Goal: Task Accomplishment & Management: Use online tool/utility

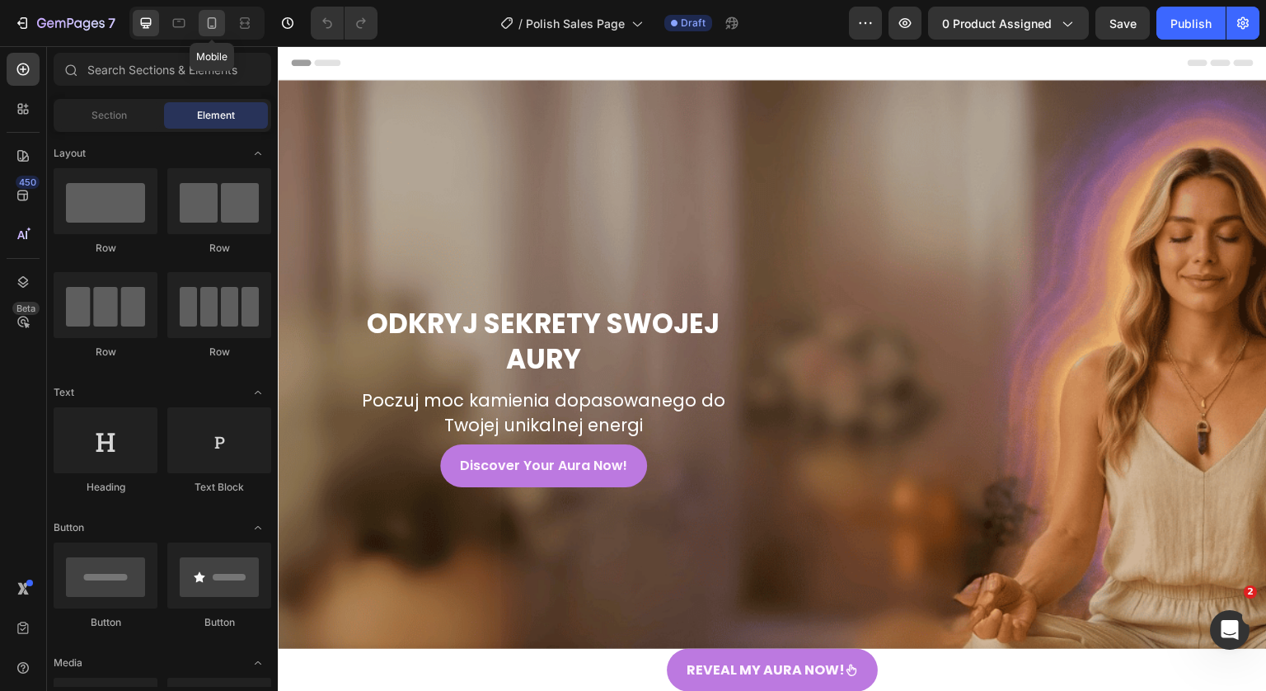
click at [216, 33] on div at bounding box center [212, 23] width 26 height 26
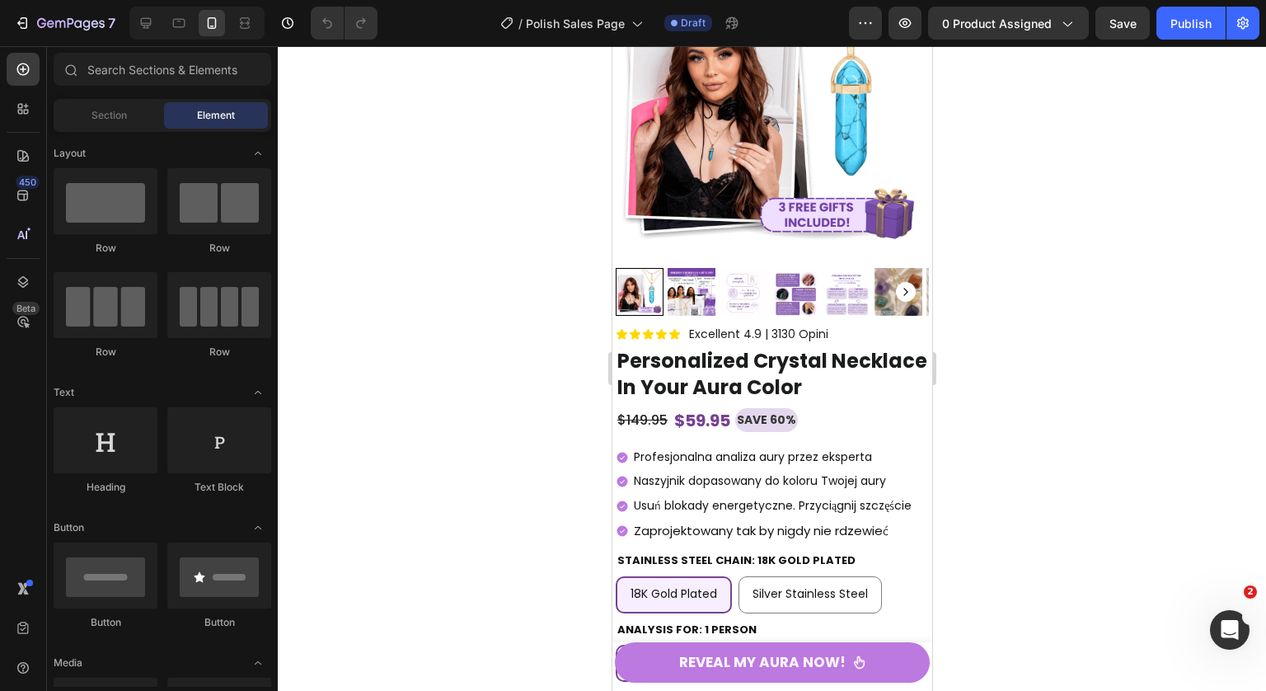
scroll to position [10347, 0]
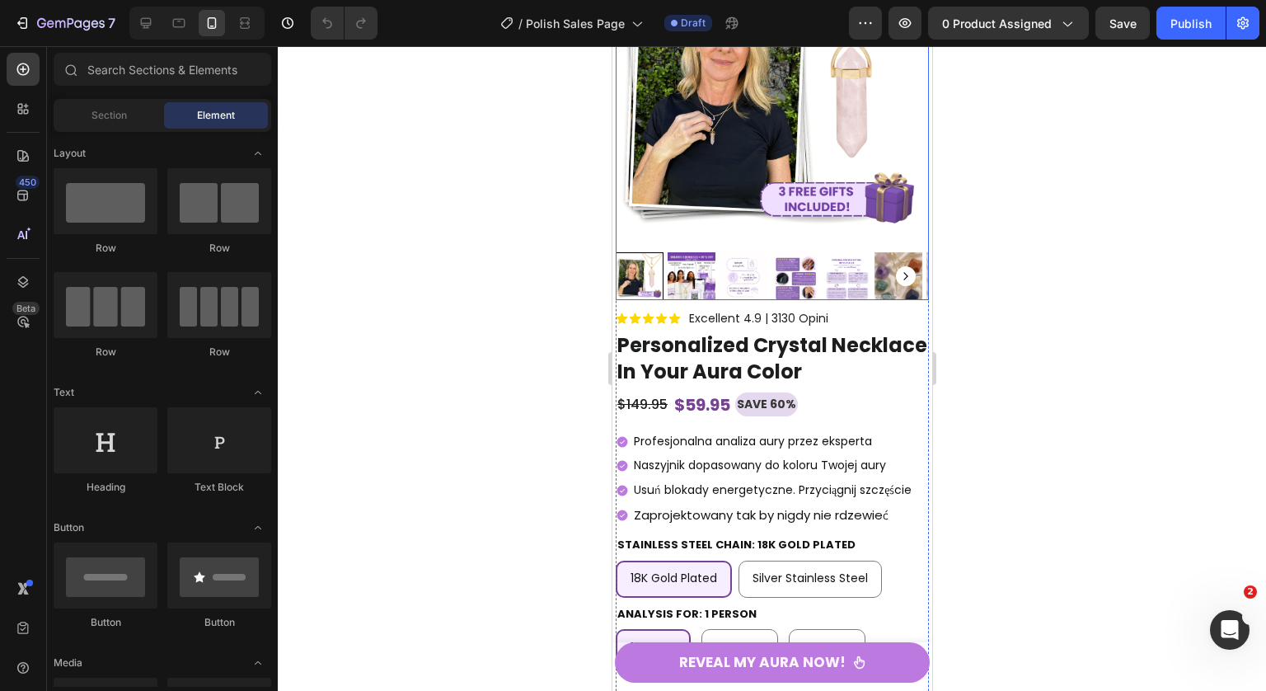
click at [797, 204] on img at bounding box center [771, 83] width 313 height 313
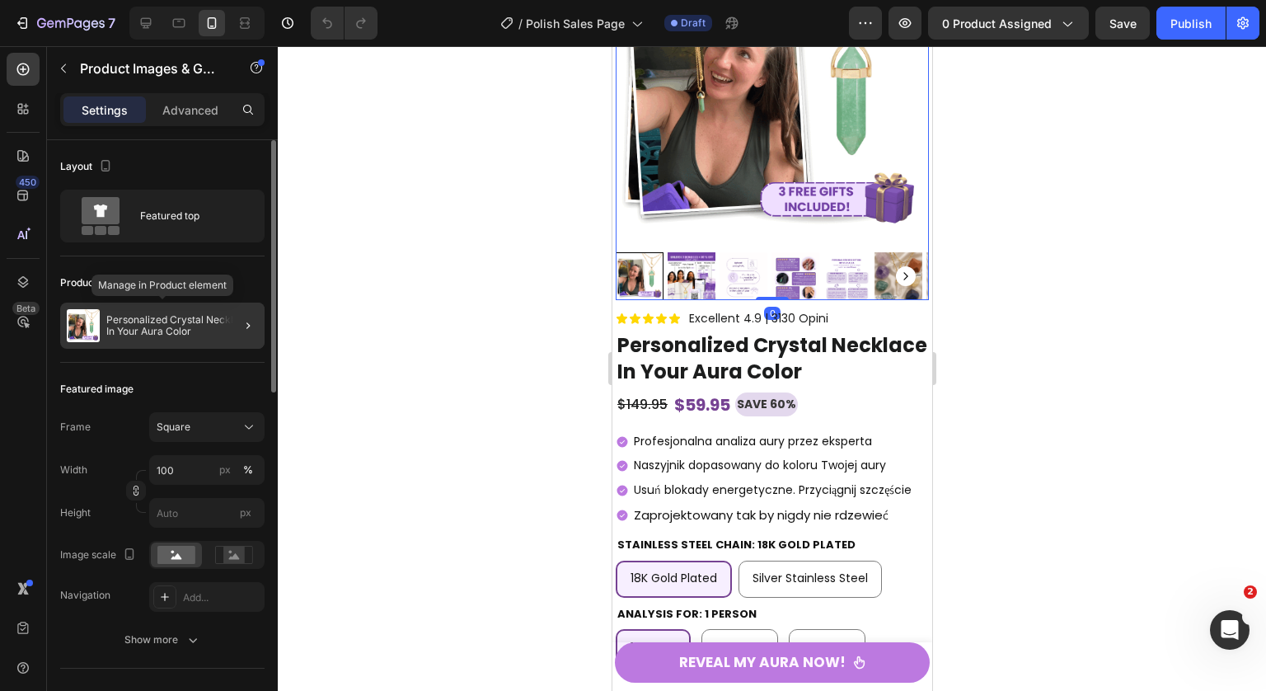
click at [213, 324] on p "Personalized Crystal Necklace In Your Aura Color" at bounding box center [182, 325] width 152 height 23
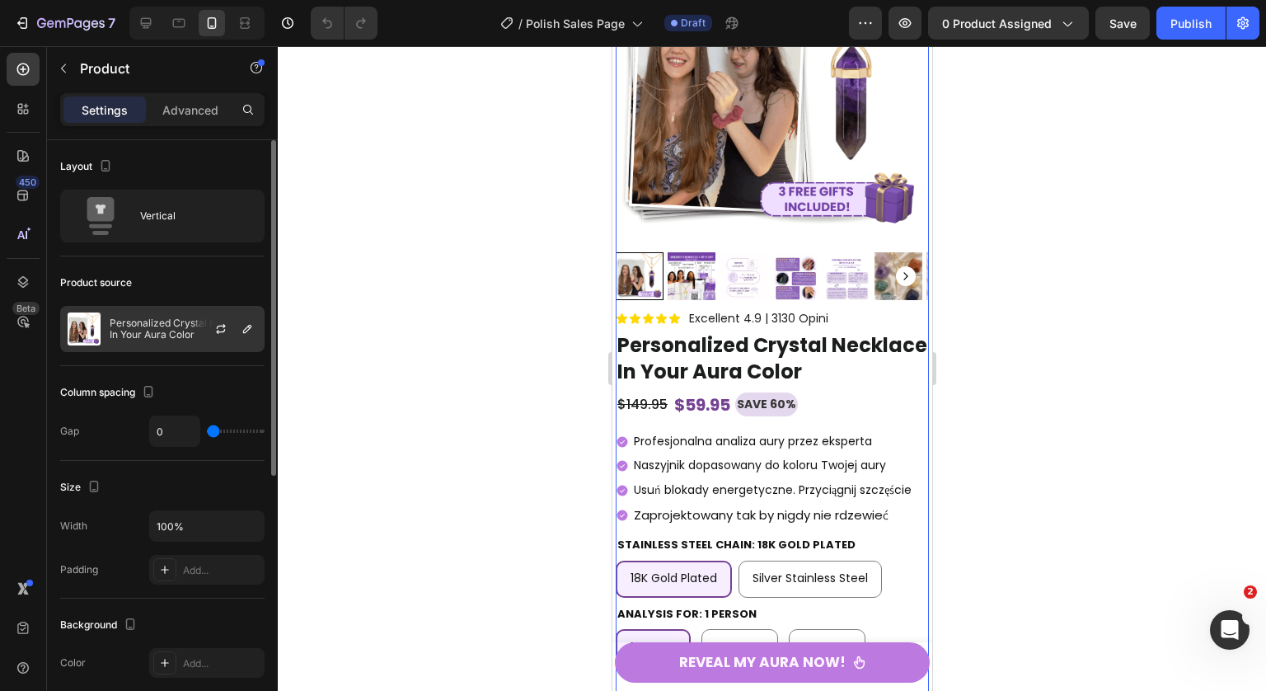
click at [166, 320] on p "Personalized Crystal Necklace In Your Aura Color" at bounding box center [184, 328] width 148 height 23
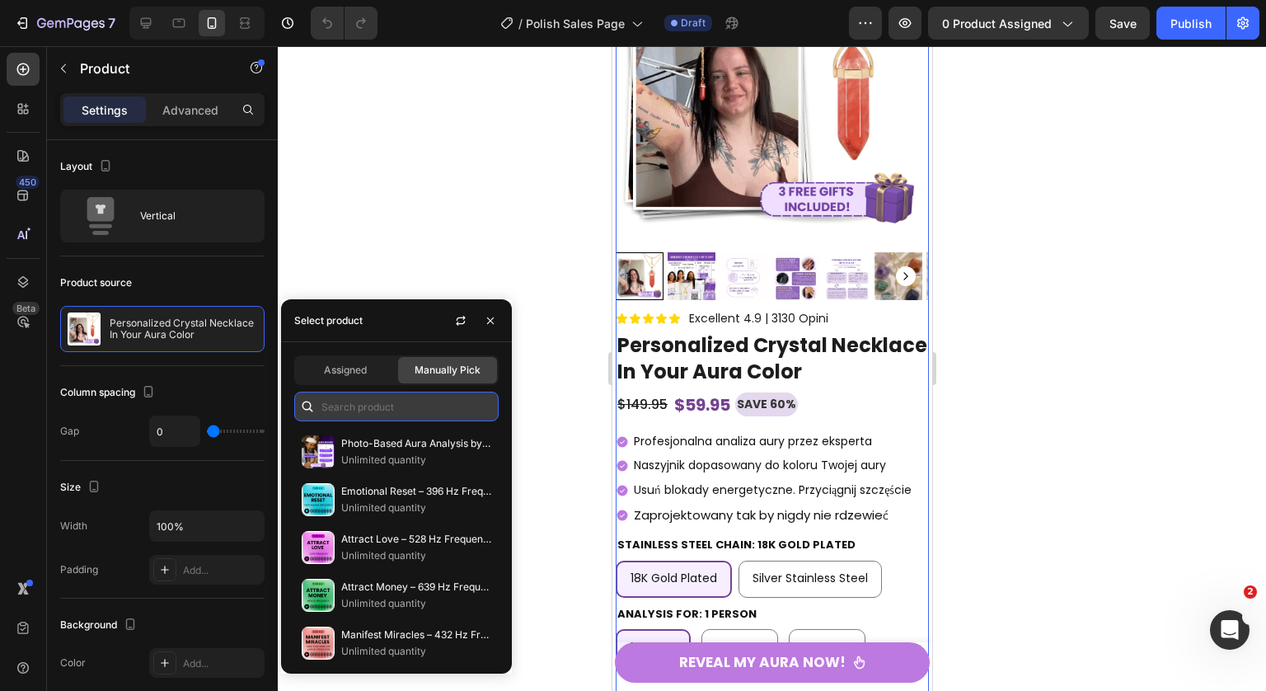
click at [418, 414] on input "text" at bounding box center [396, 406] width 204 height 30
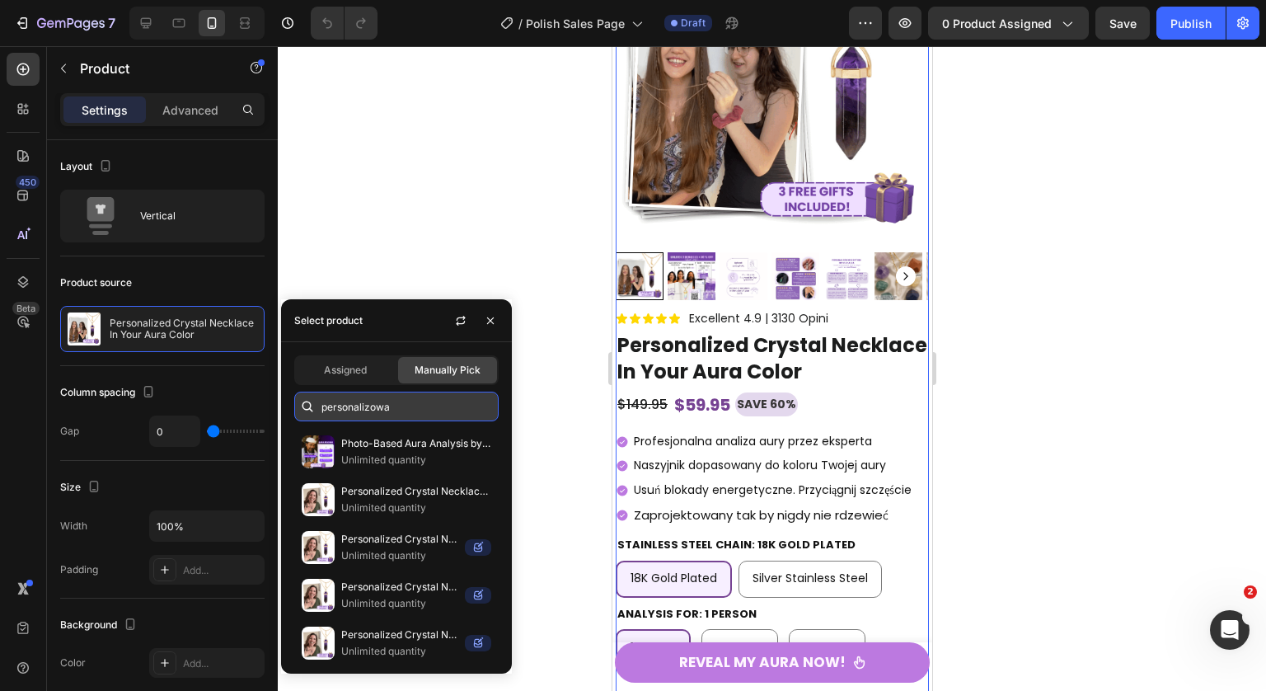
type input "personalizowan"
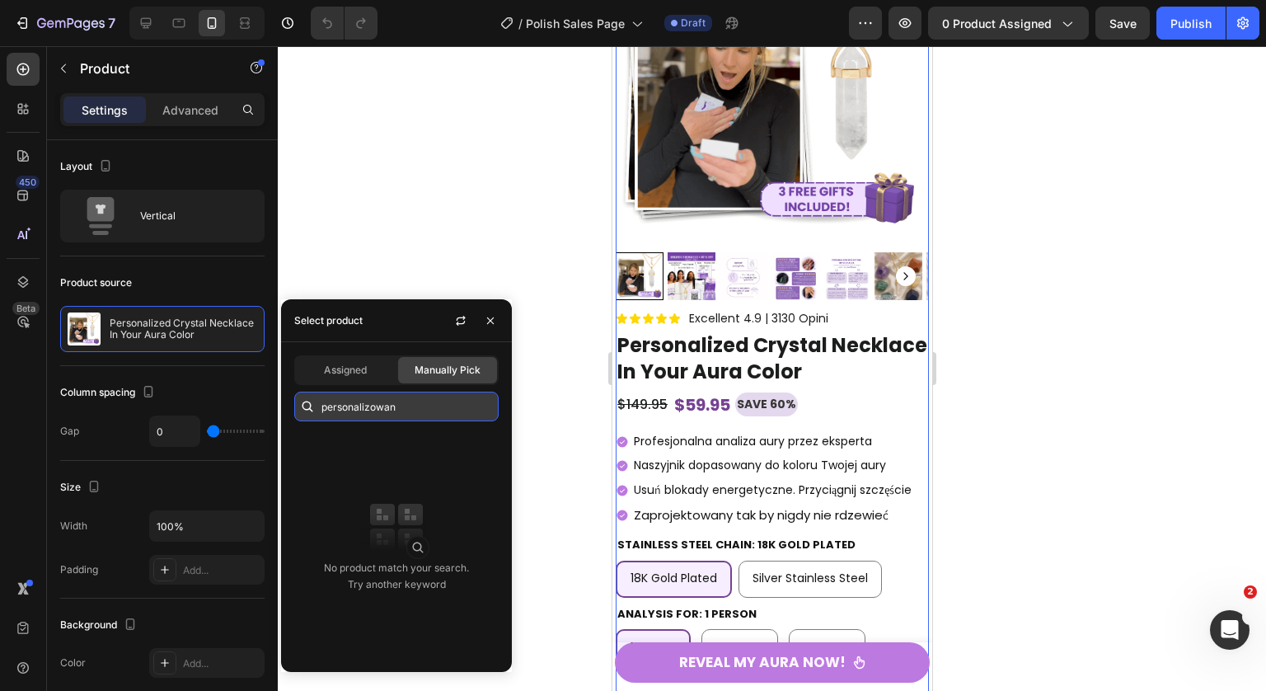
click at [442, 400] on input "personalizowan" at bounding box center [396, 406] width 204 height 30
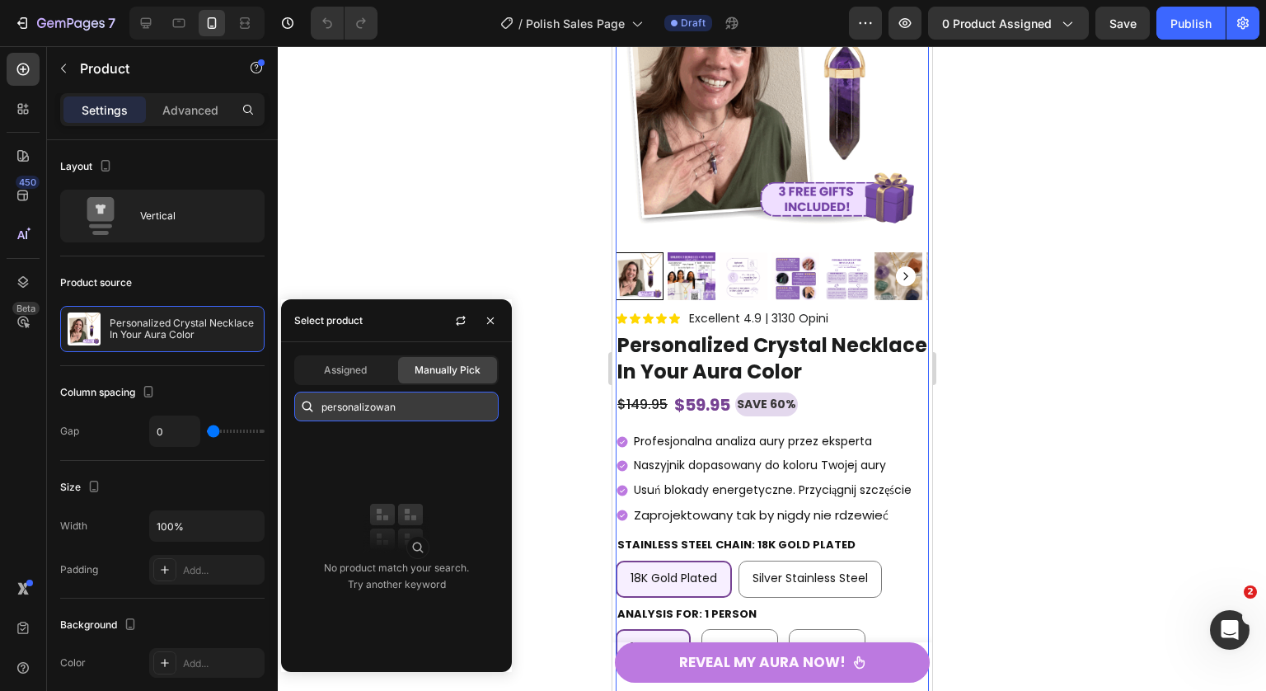
click at [442, 400] on input "personalizowan" at bounding box center [396, 406] width 204 height 30
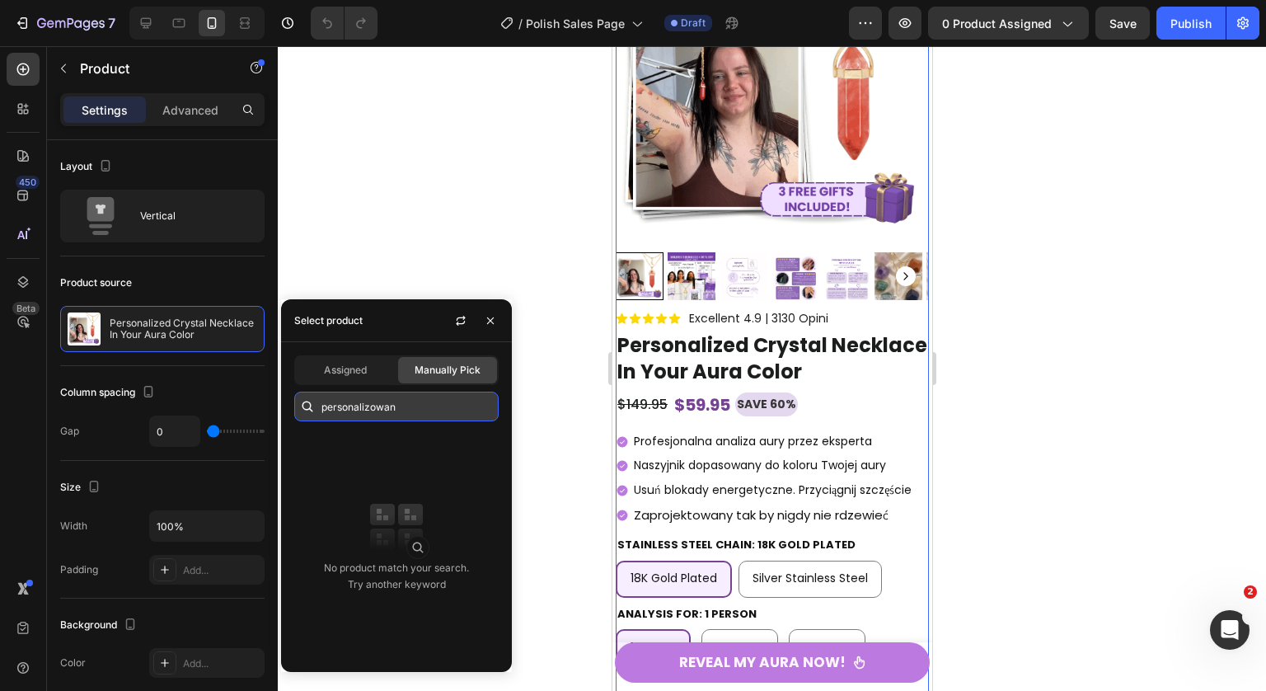
click at [441, 400] on input "personalizowan" at bounding box center [396, 406] width 204 height 30
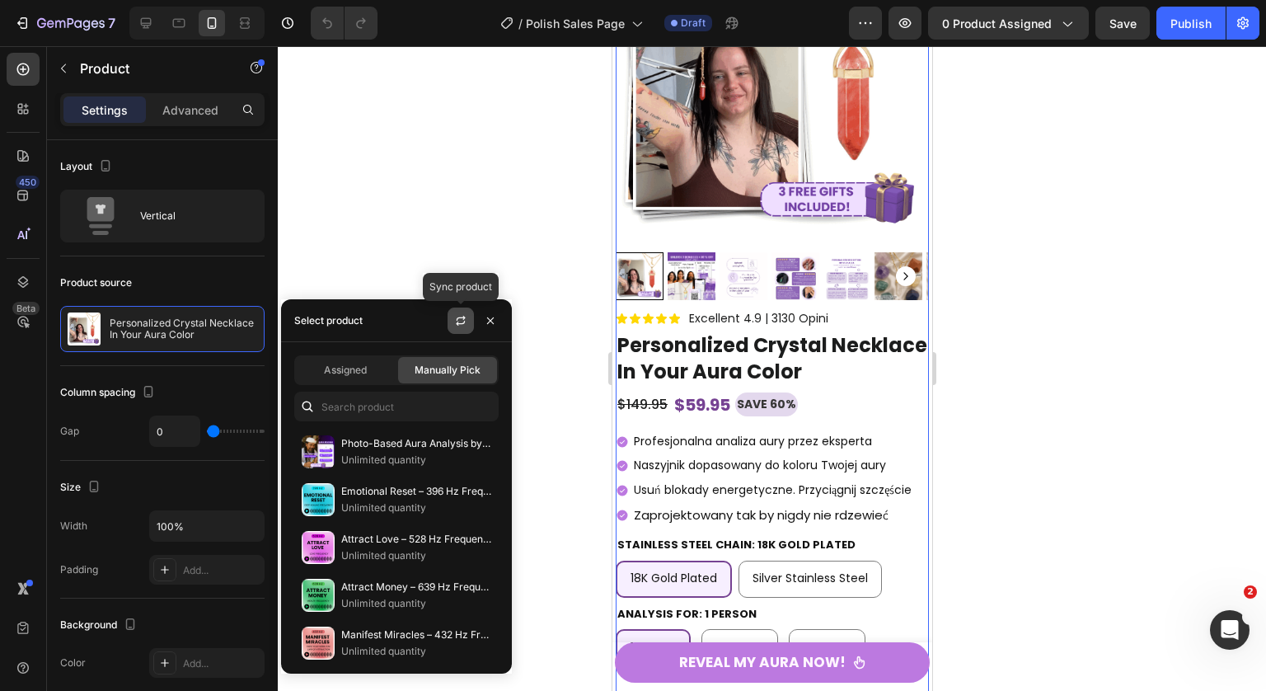
click at [459, 326] on icon "button" at bounding box center [460, 320] width 13 height 13
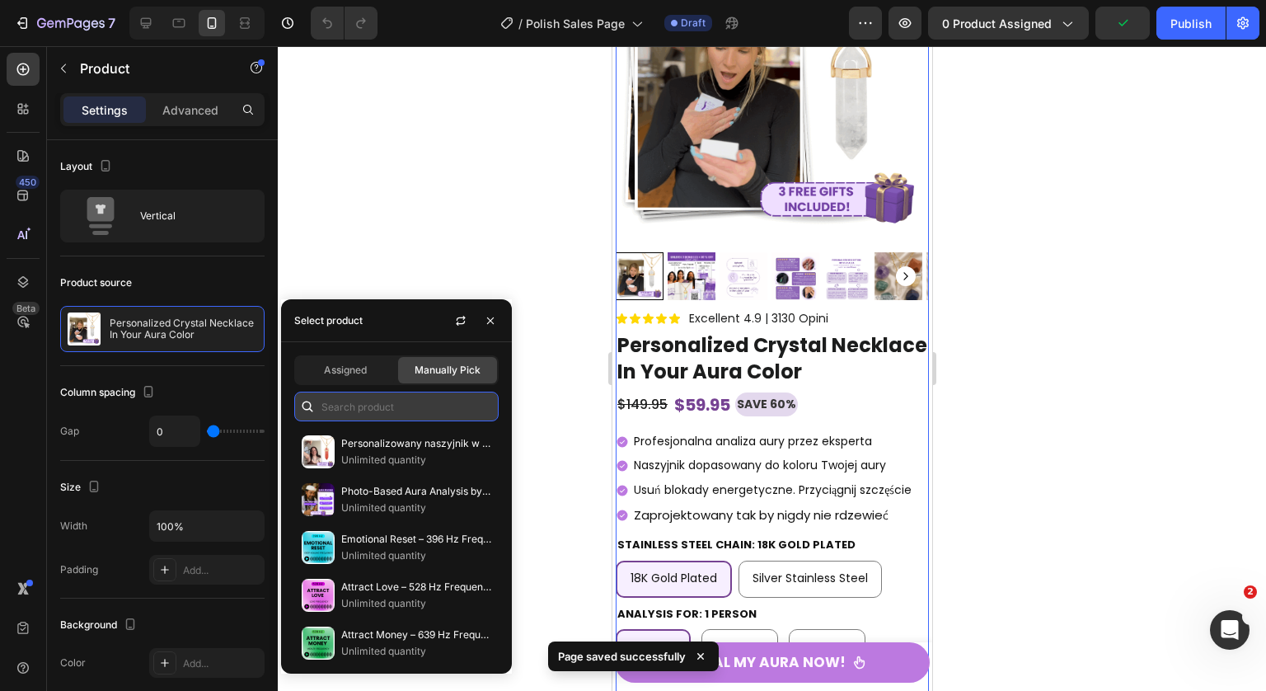
click at [408, 402] on input "text" at bounding box center [396, 406] width 204 height 30
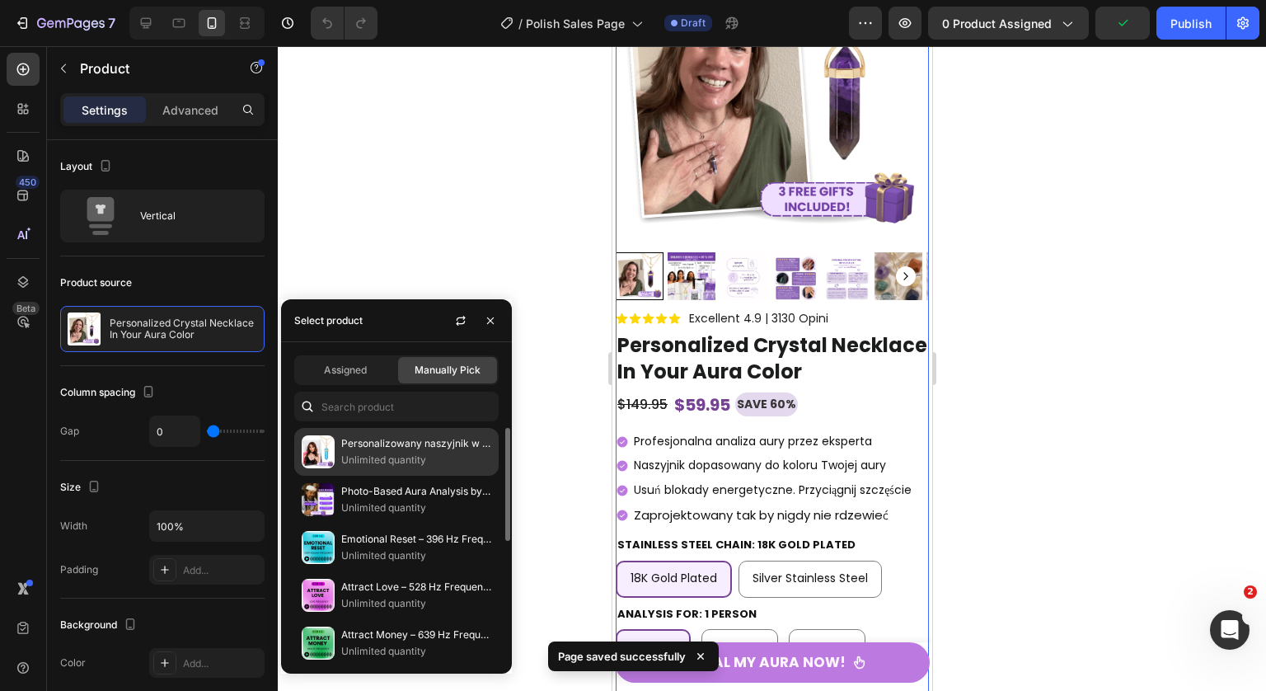
click at [412, 447] on p "Personalizowany naszyjnik w kolorze Twojej aury" at bounding box center [416, 443] width 150 height 16
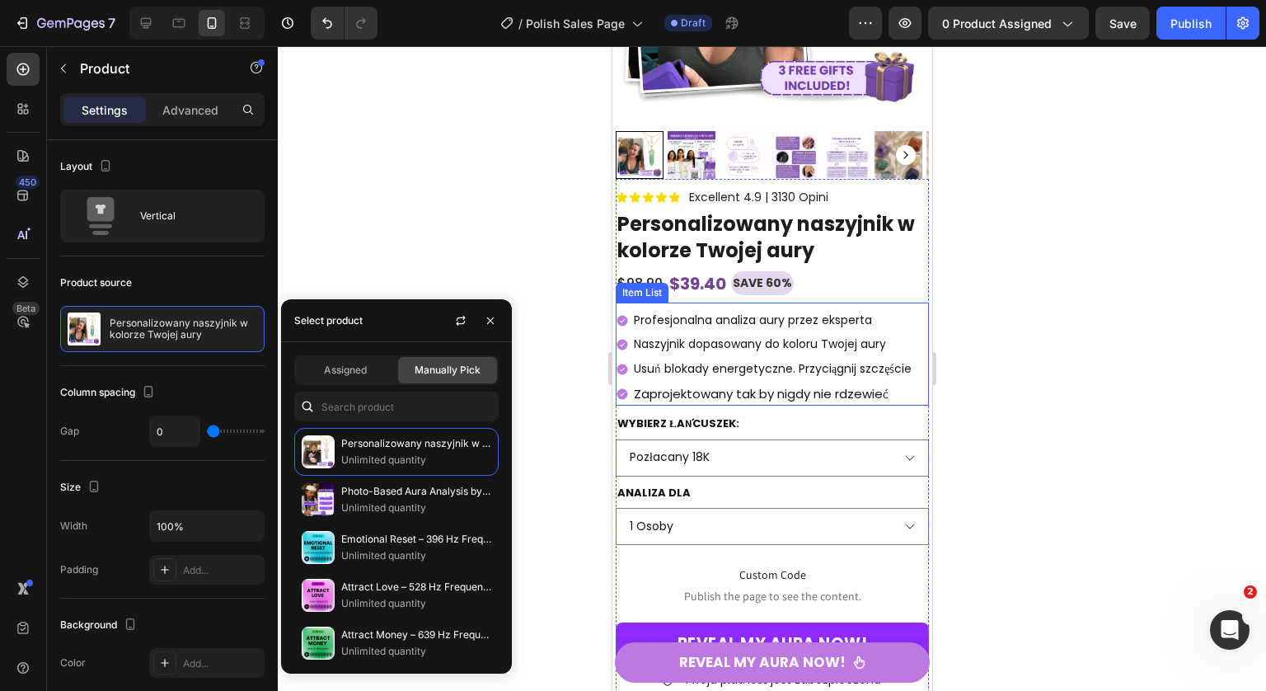
scroll to position [10470, 0]
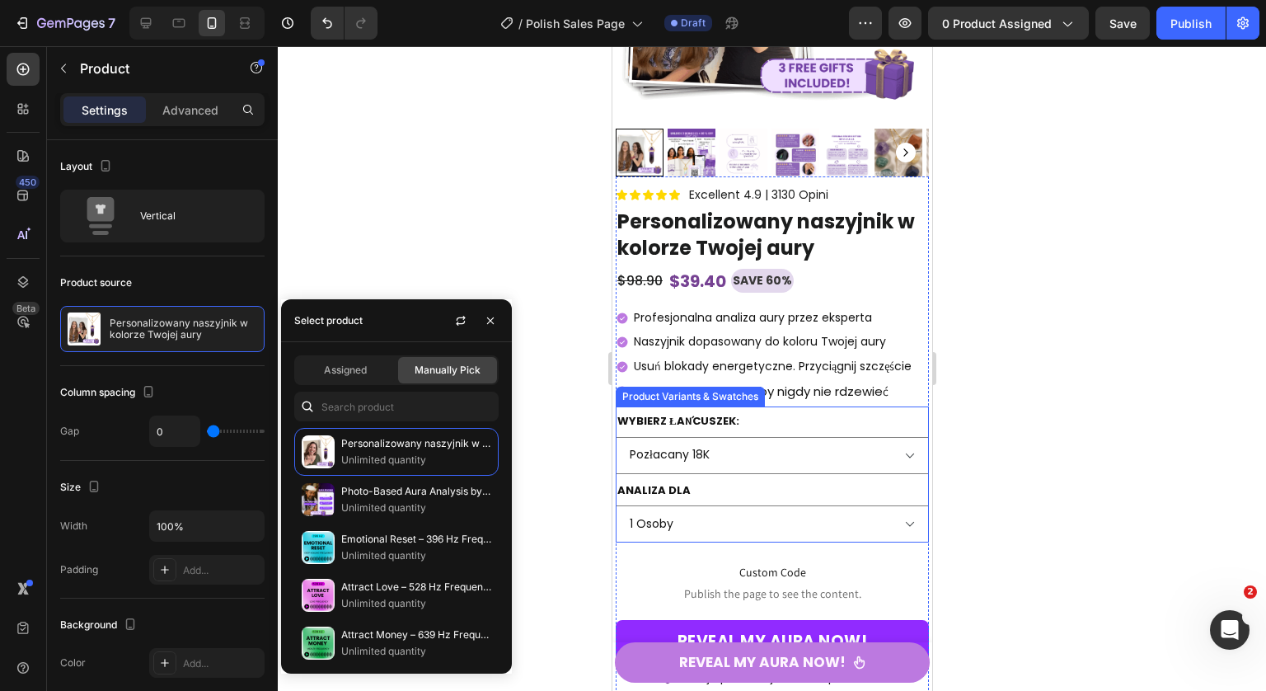
click at [719, 491] on div "Analiza dla 1 osoby 2 osób 3 osób" at bounding box center [771, 510] width 313 height 63
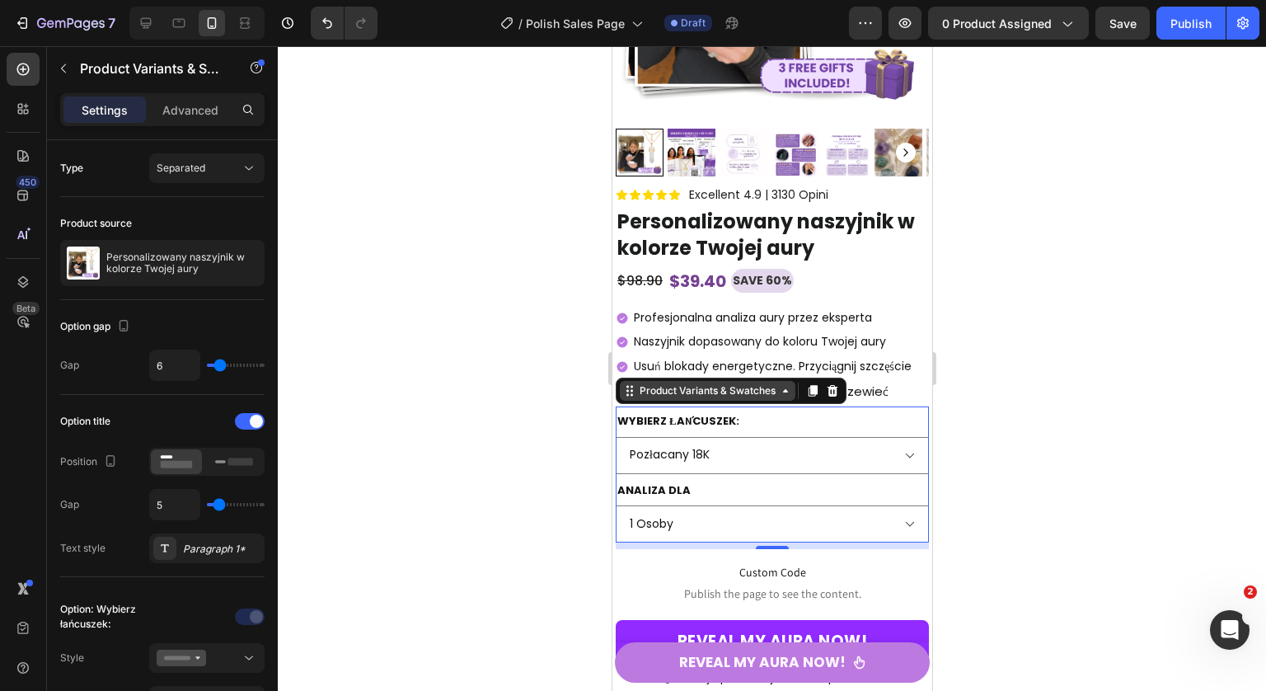
click at [729, 396] on div "Product Variants & Swatches" at bounding box center [706, 390] width 143 height 15
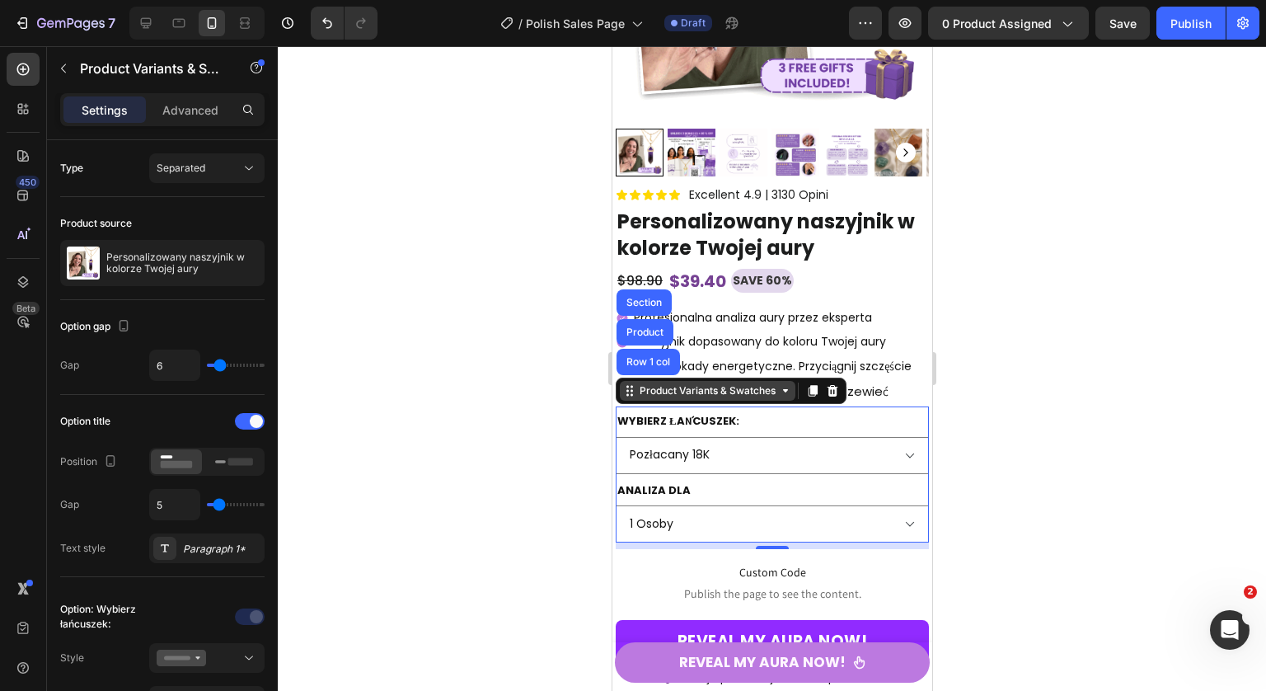
click at [729, 396] on div "Product Variants & Swatches" at bounding box center [706, 390] width 143 height 15
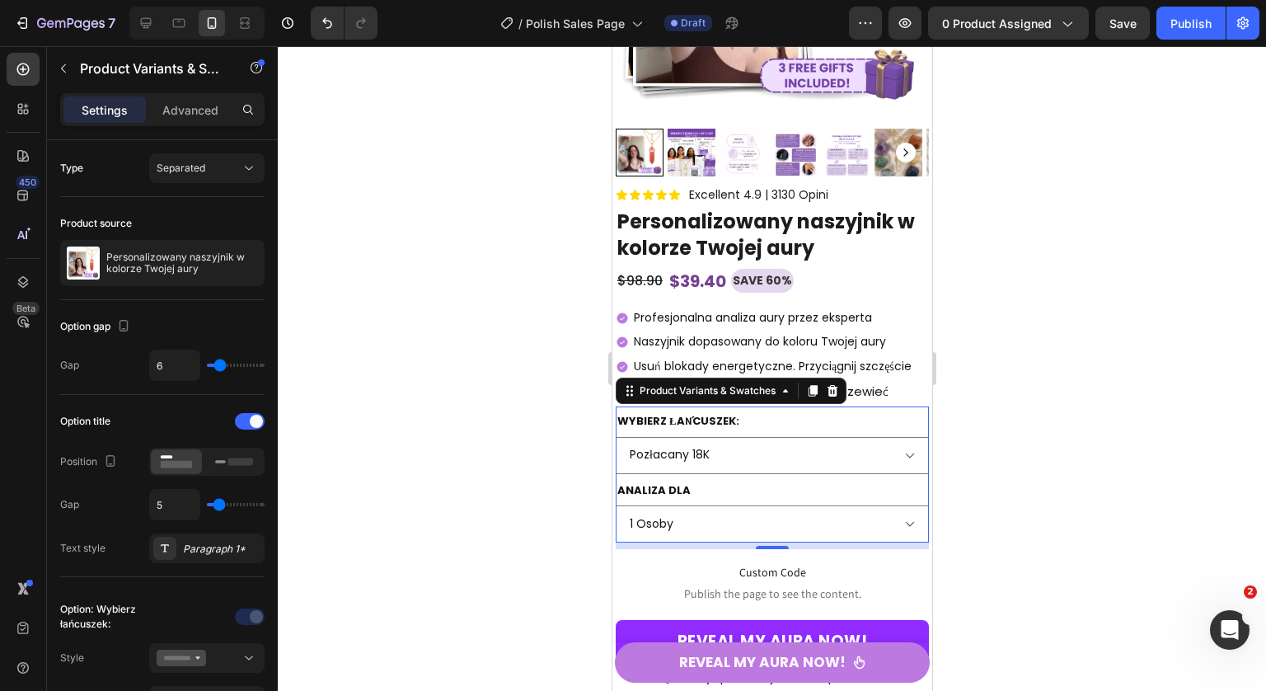
click at [760, 429] on div "Wybierz łańcuszek: Pozłacany 18K Srebrna stal nierdzewna" at bounding box center [771, 441] width 313 height 63
click at [760, 526] on select "1 osoby 2 osób 3 osób" at bounding box center [771, 523] width 313 height 37
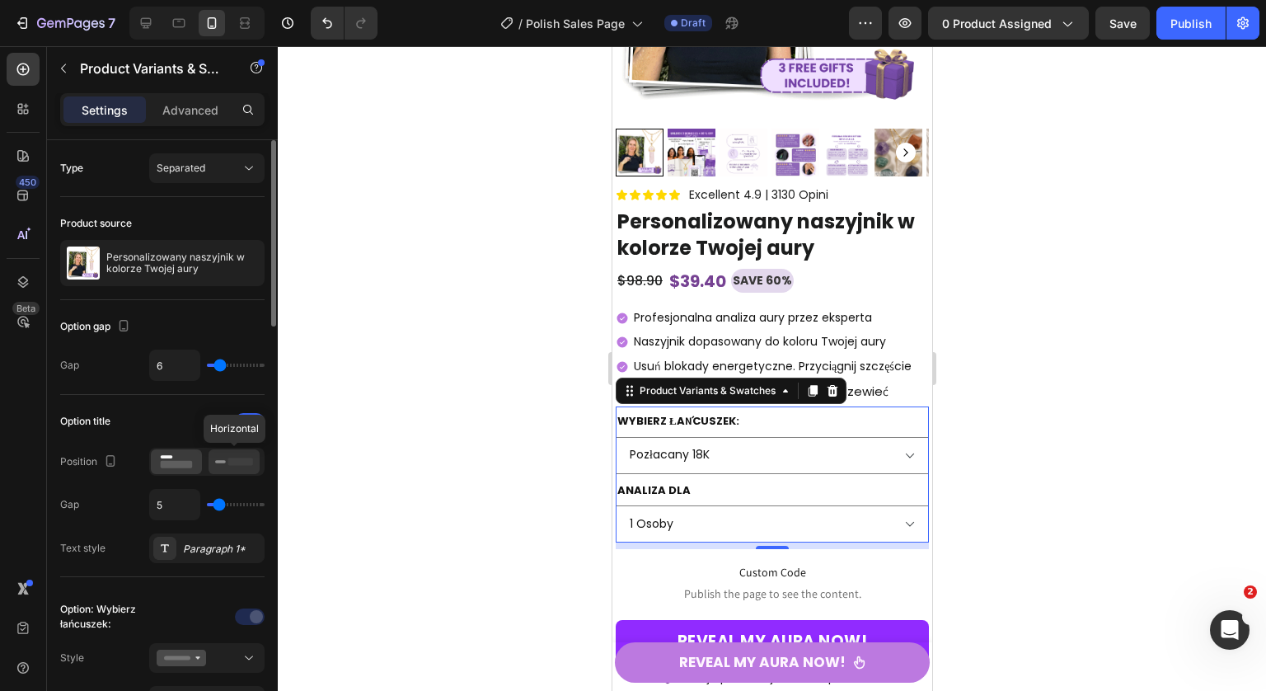
click at [229, 457] on icon at bounding box center [234, 461] width 38 height 18
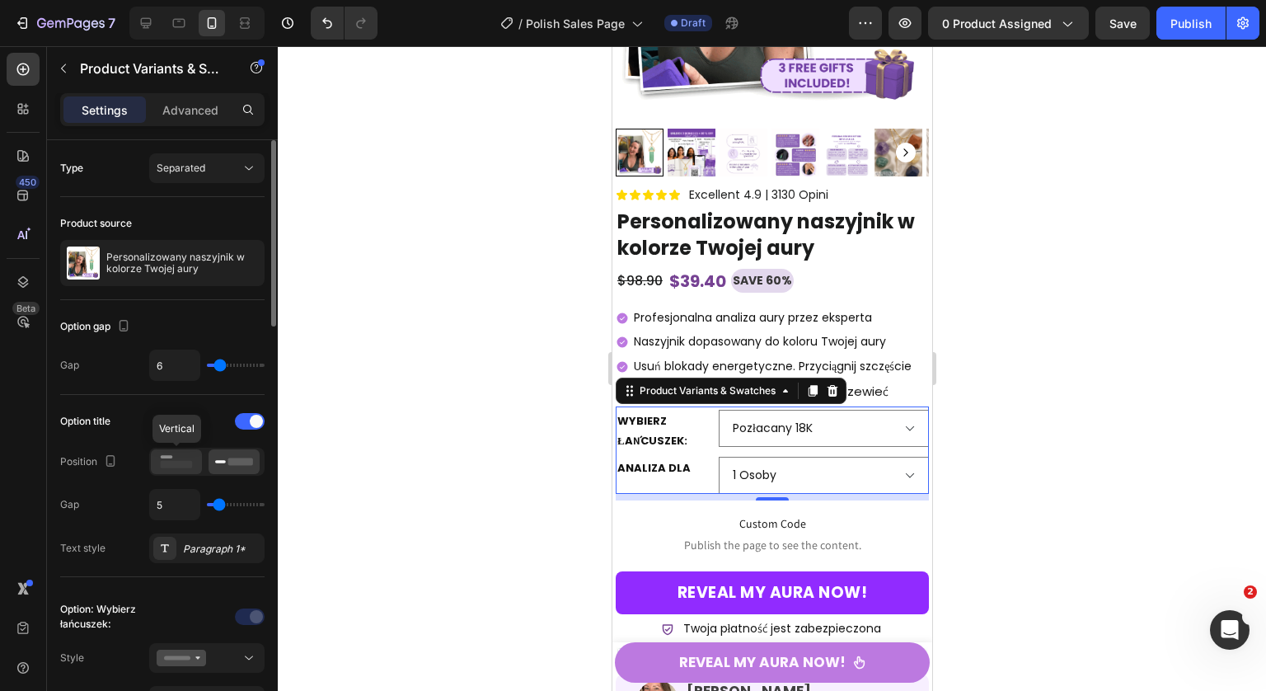
click at [188, 464] on rect at bounding box center [177, 464] width 32 height 7
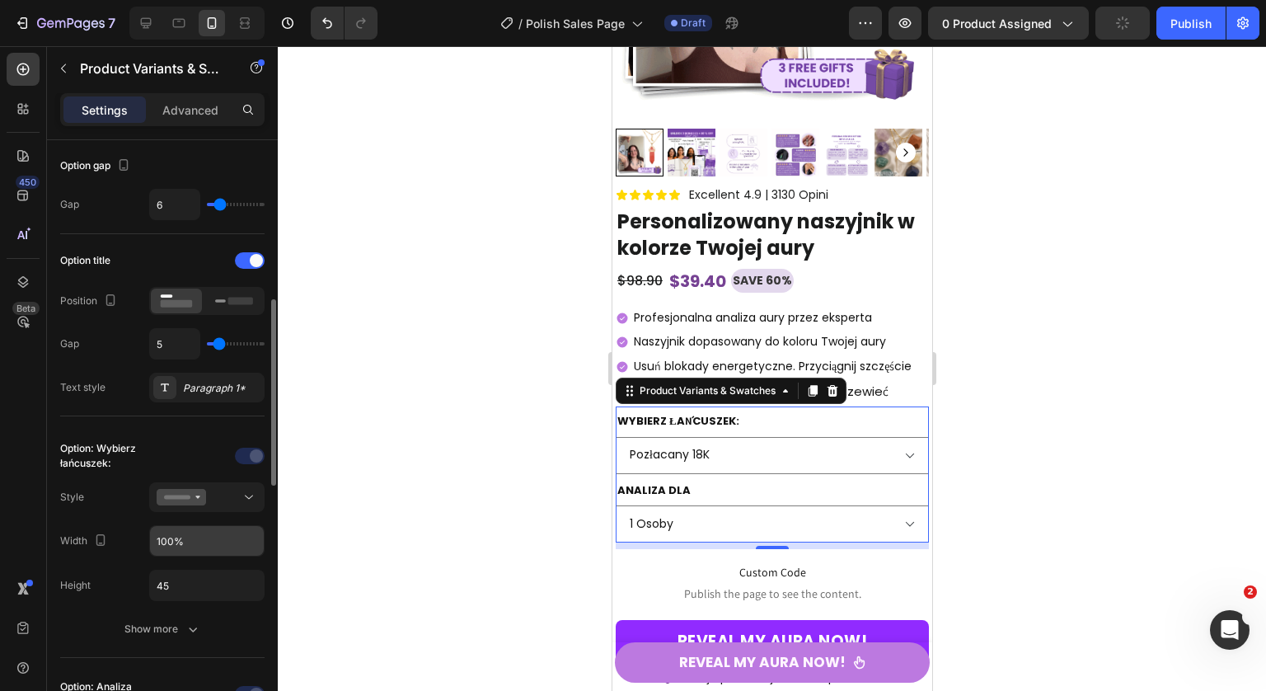
scroll to position [244, 0]
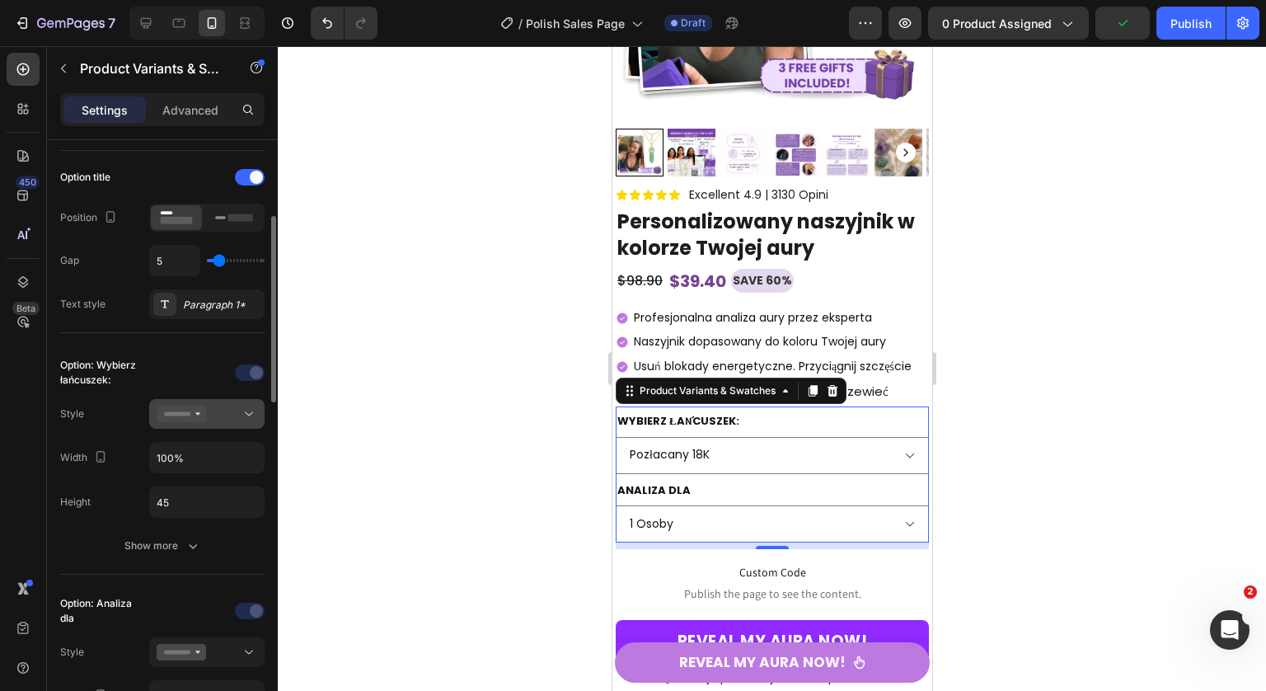
click at [223, 424] on button at bounding box center [206, 414] width 115 height 30
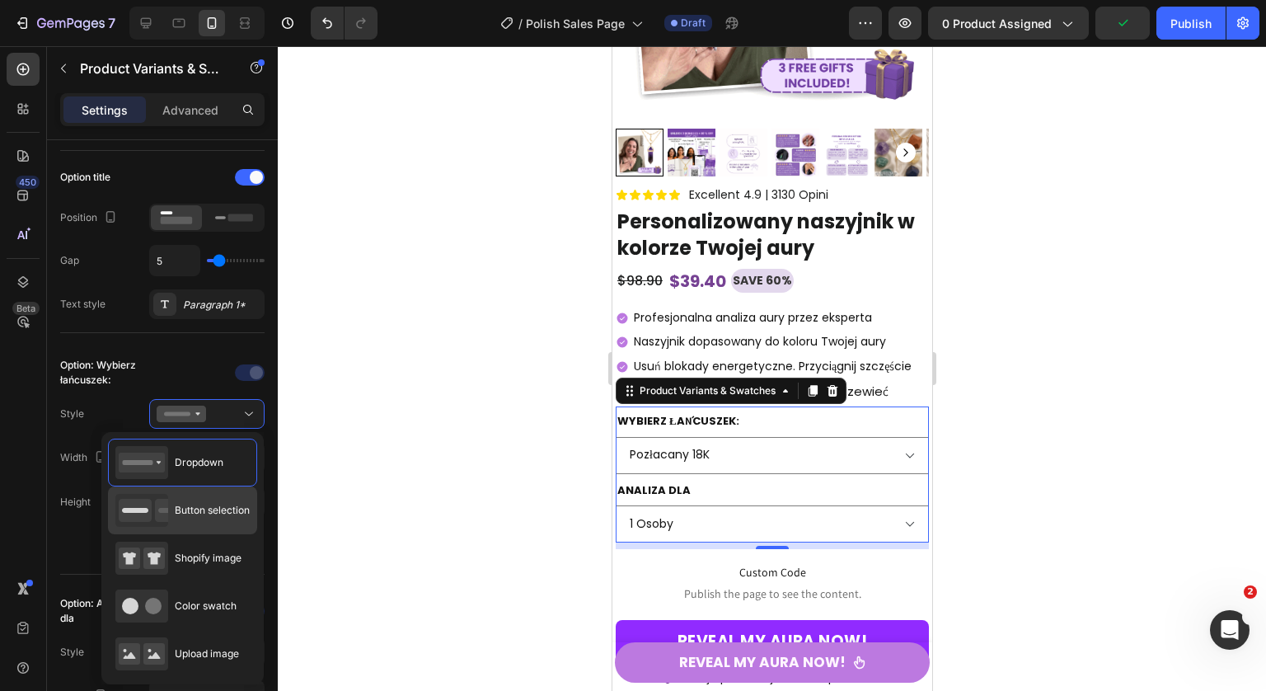
click at [194, 500] on div "Button selection" at bounding box center [182, 510] width 134 height 33
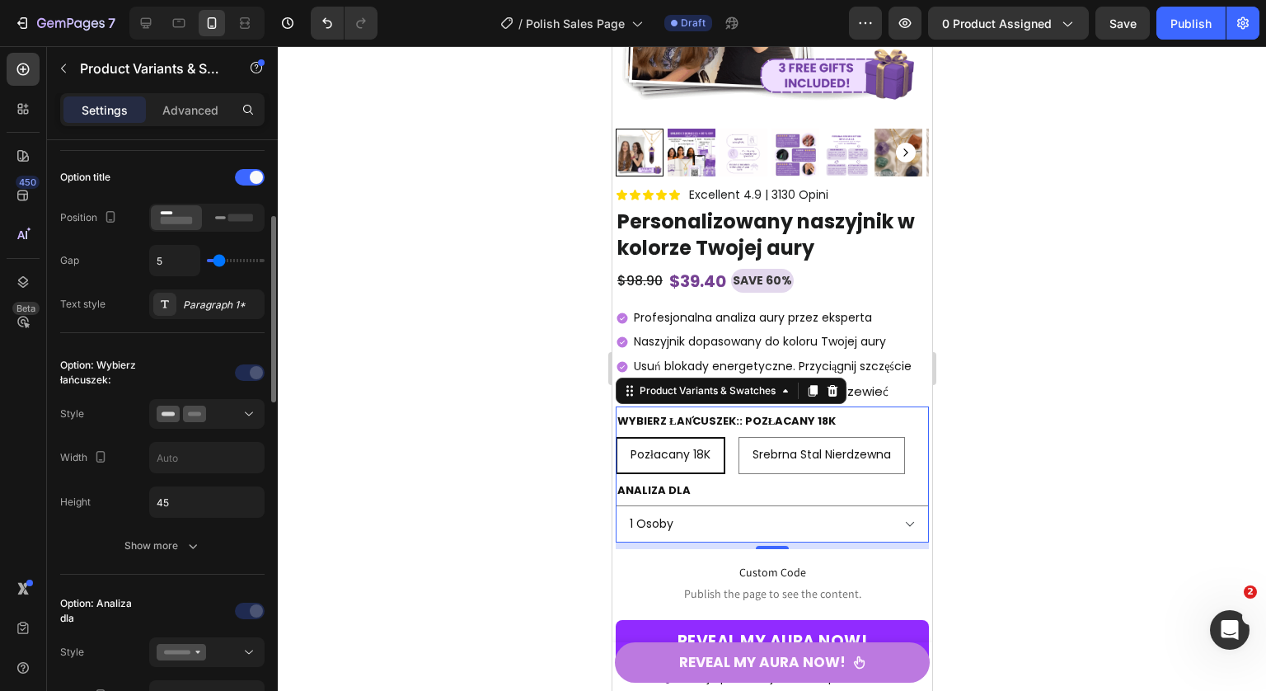
drag, startPoint x: 132, startPoint y: 549, endPoint x: 166, endPoint y: 526, distance: 41.6
click at [132, 549] on div "Show more" at bounding box center [162, 545] width 77 height 16
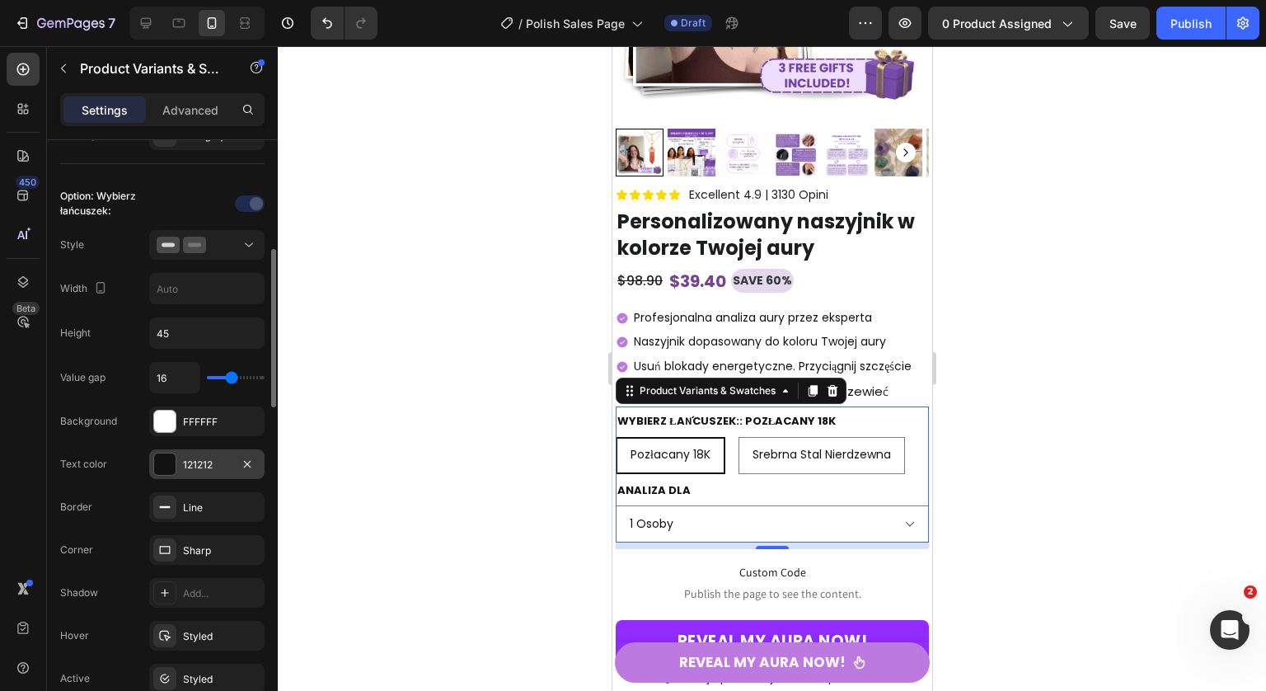
scroll to position [505, 0]
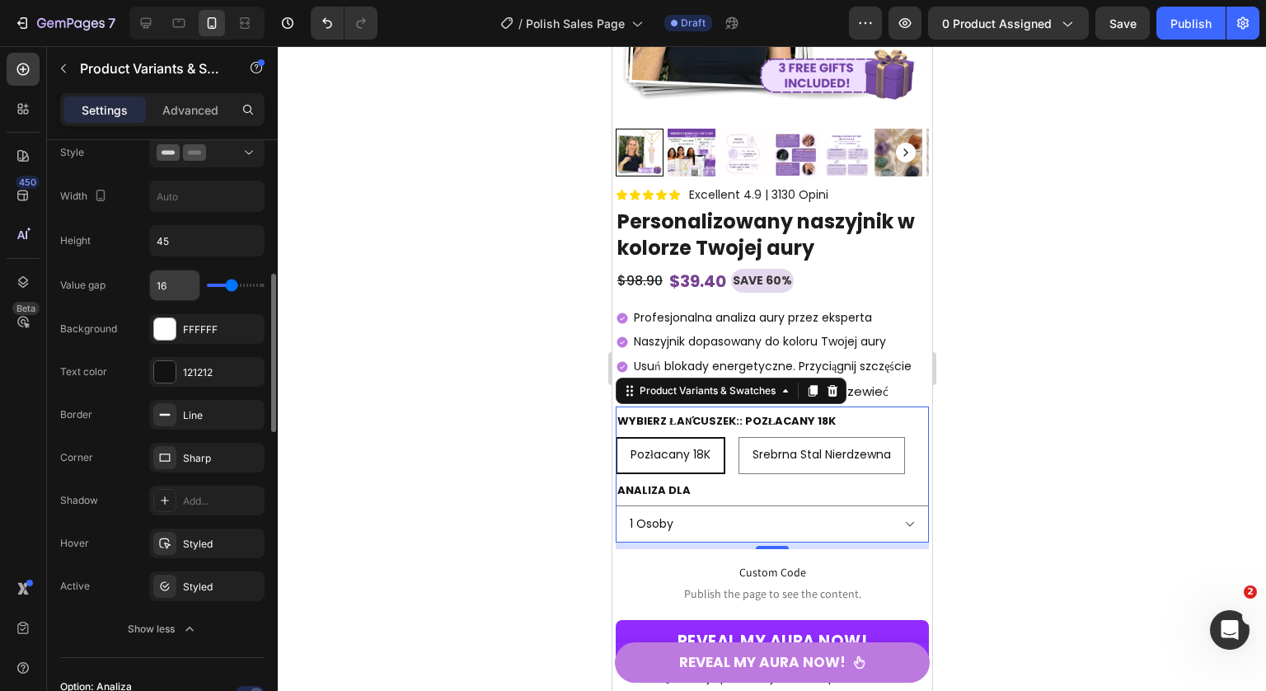
click at [186, 292] on input "16" at bounding box center [174, 285] width 49 height 30
type input "8"
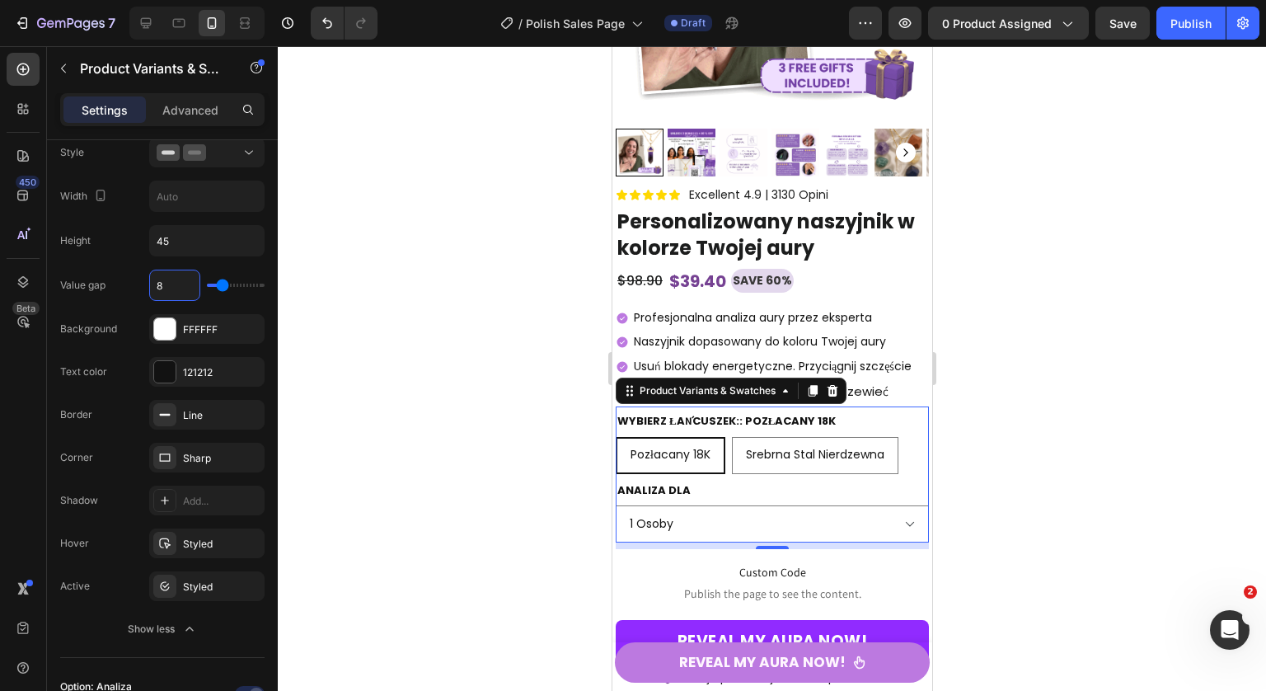
type input "8"
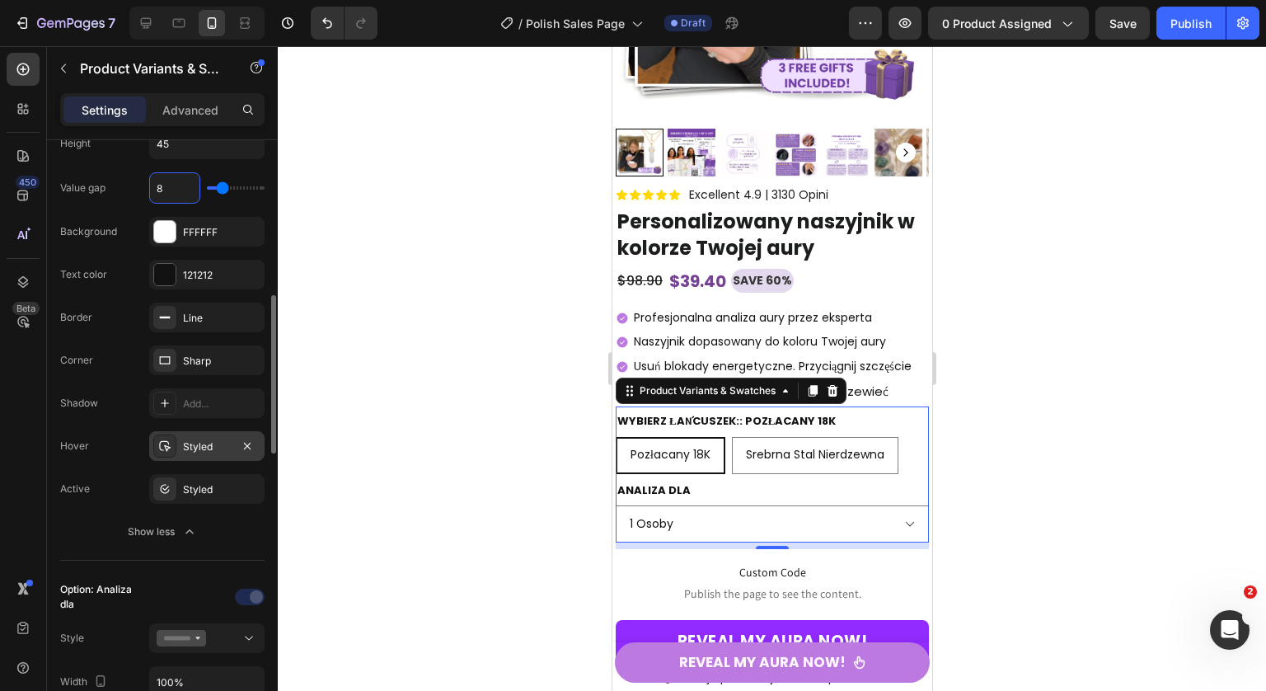
scroll to position [581, 0]
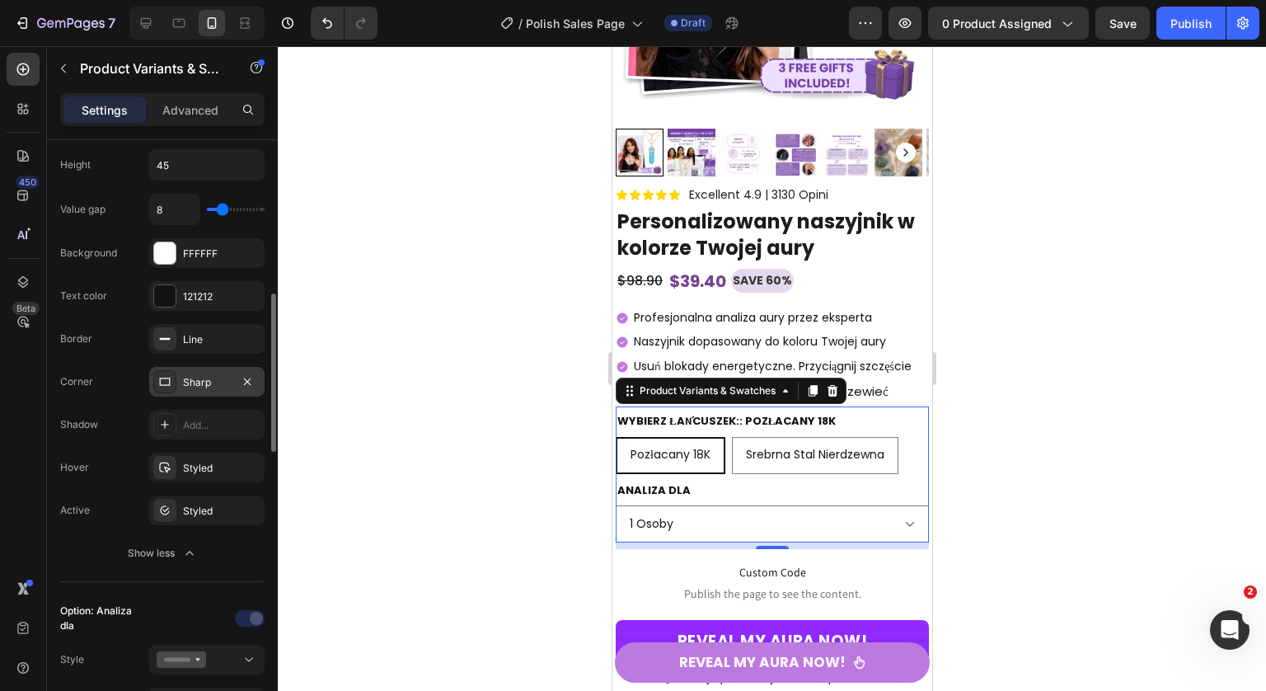
click at [190, 385] on div "Sharp" at bounding box center [207, 382] width 48 height 15
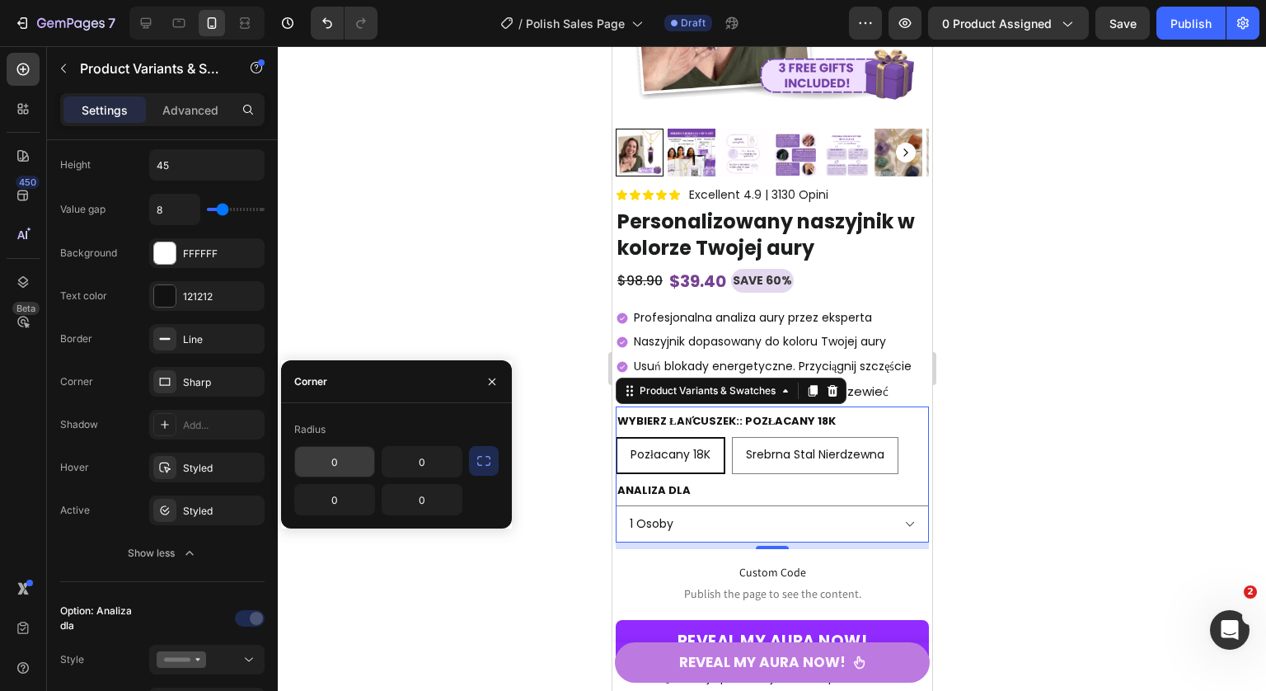
click at [350, 452] on input "0" at bounding box center [334, 462] width 79 height 30
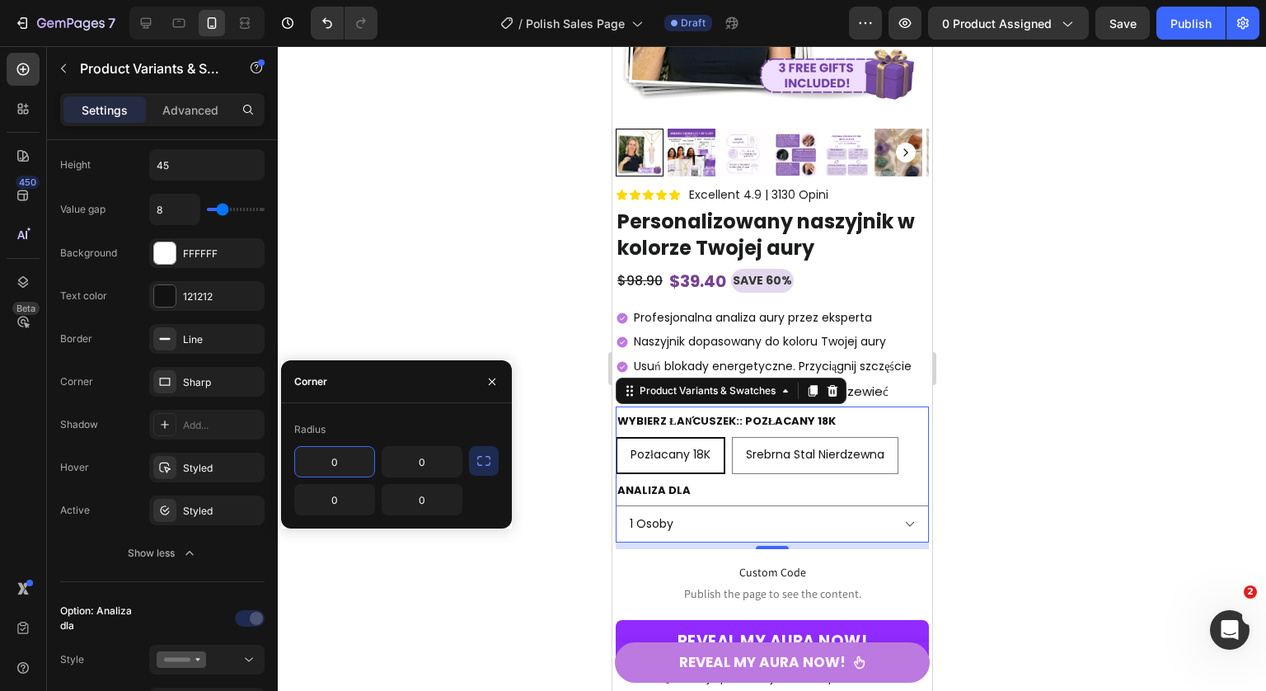
click at [350, 452] on input "0" at bounding box center [334, 462] width 79 height 30
type input "10"
click at [486, 453] on icon "button" at bounding box center [484, 460] width 16 height 16
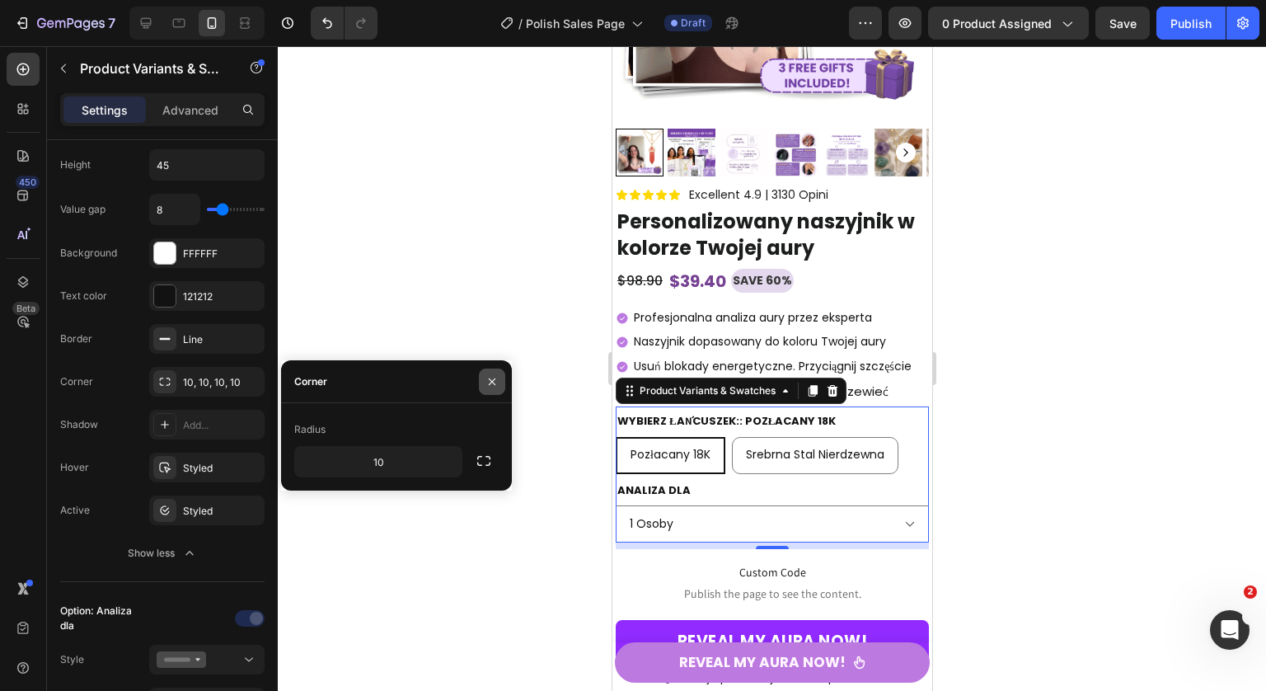
click at [489, 382] on icon "button" at bounding box center [491, 381] width 13 height 13
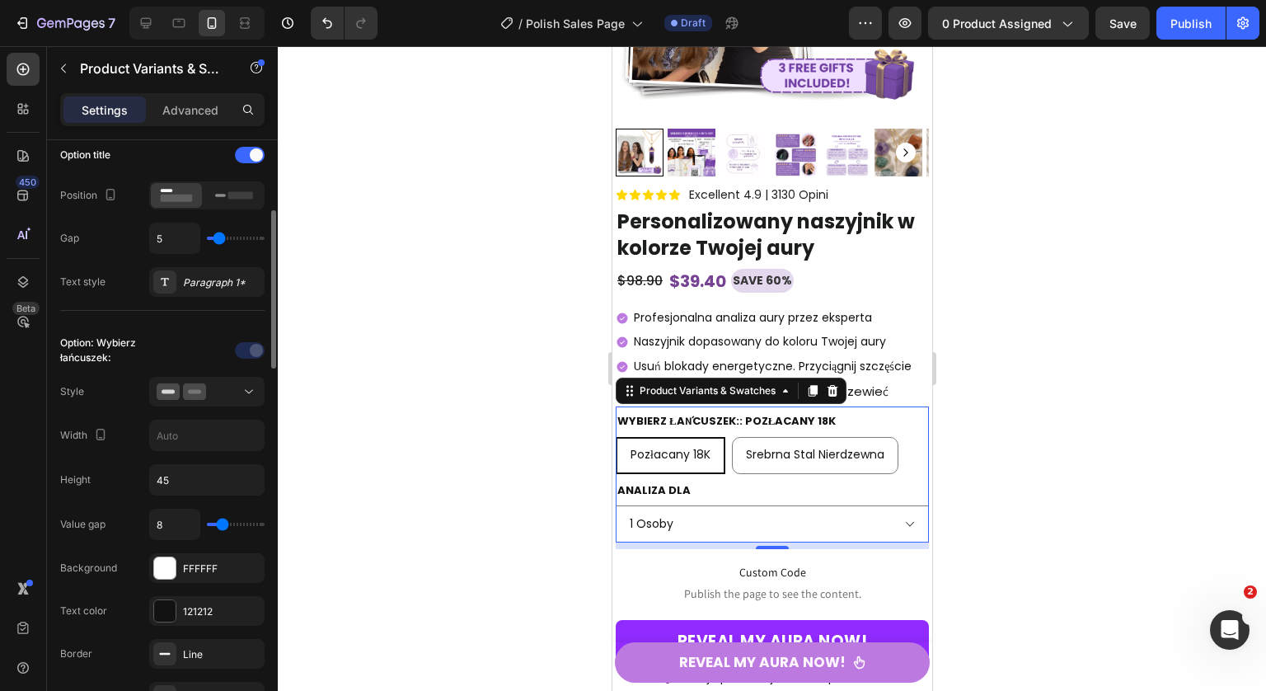
scroll to position [241, 0]
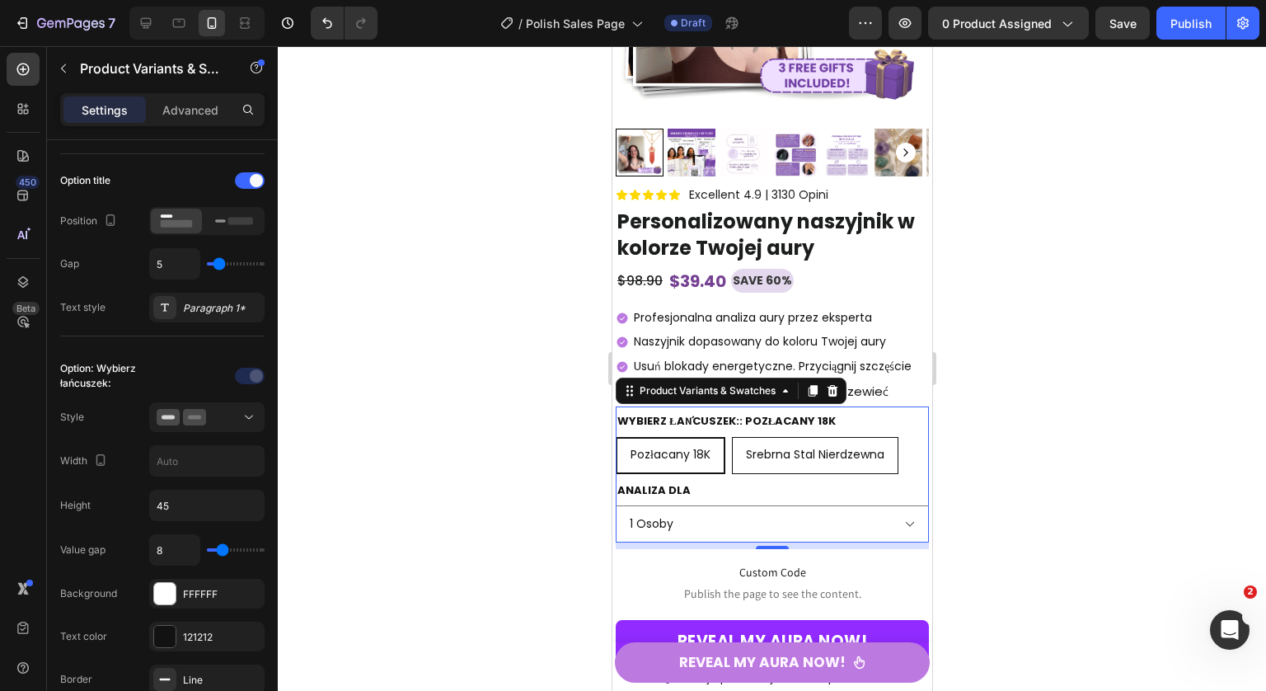
click at [782, 454] on span "Srebrna stal nierdzewna" at bounding box center [814, 454] width 138 height 16
click at [731, 437] on input "Srebrna stal nierdzewna Srebrna stal nierdzewna Srebrna stal nierdzewna" at bounding box center [730, 436] width 1 height 1
radio input "true"
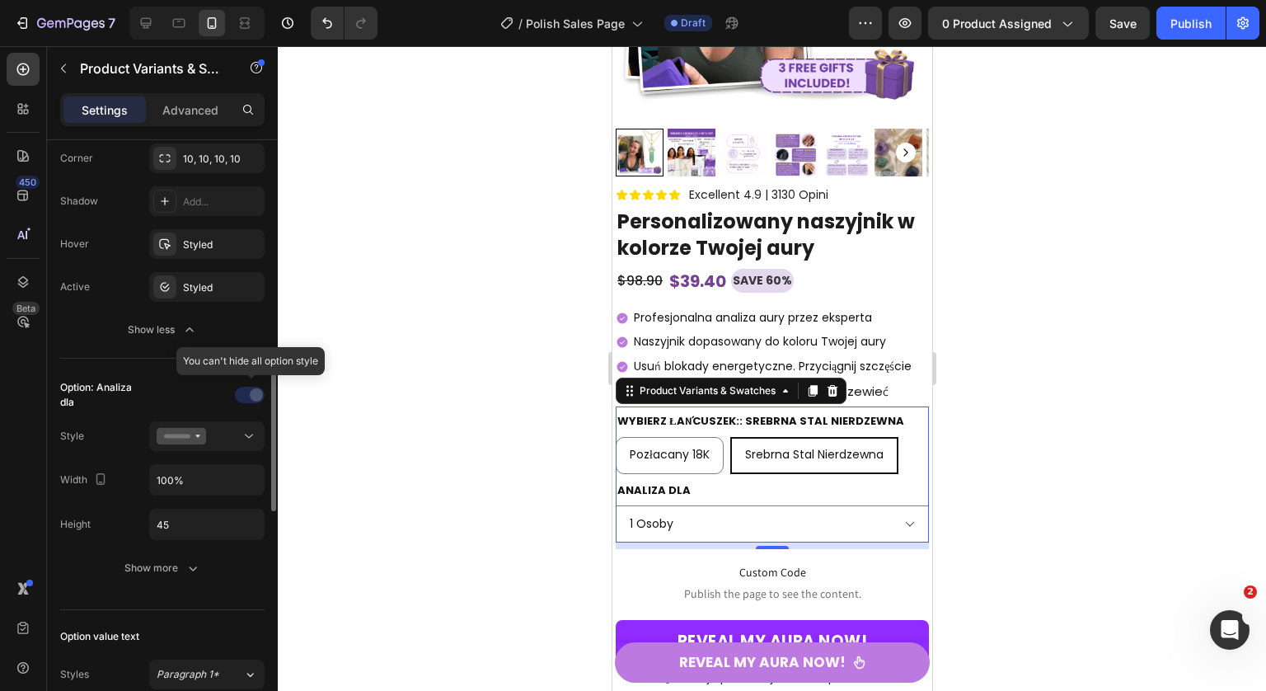
scroll to position [958, 0]
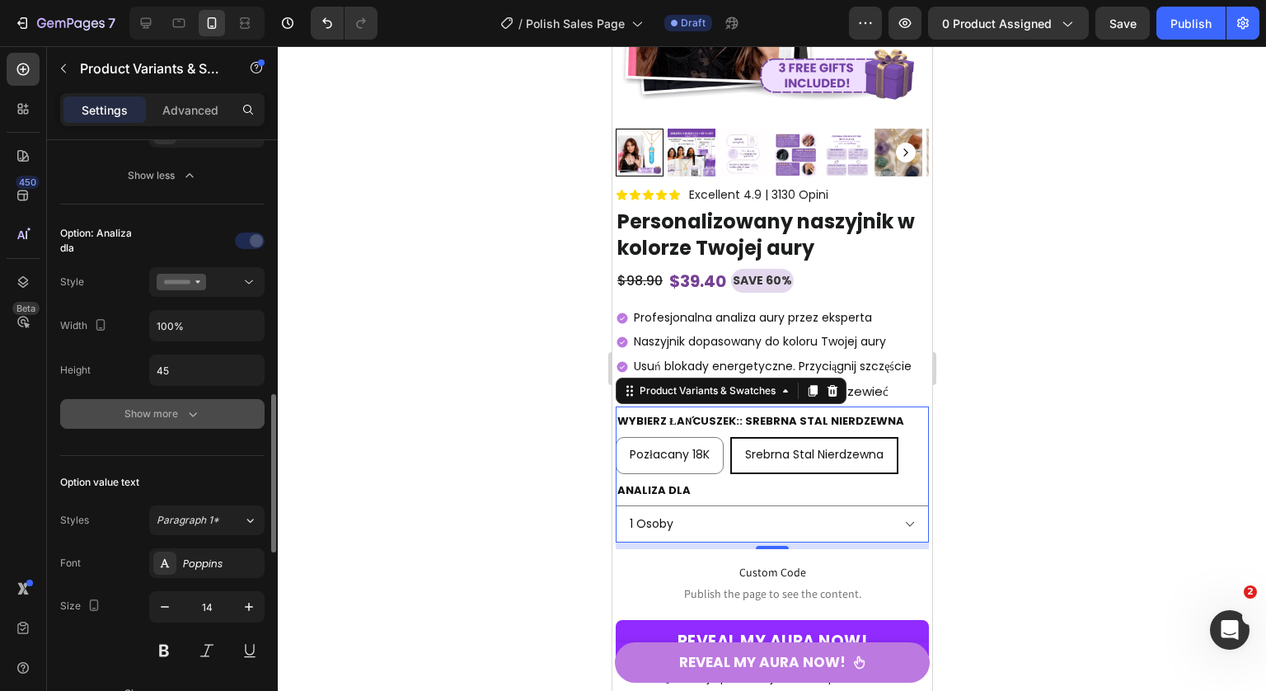
click at [178, 416] on div "Show more" at bounding box center [162, 413] width 77 height 16
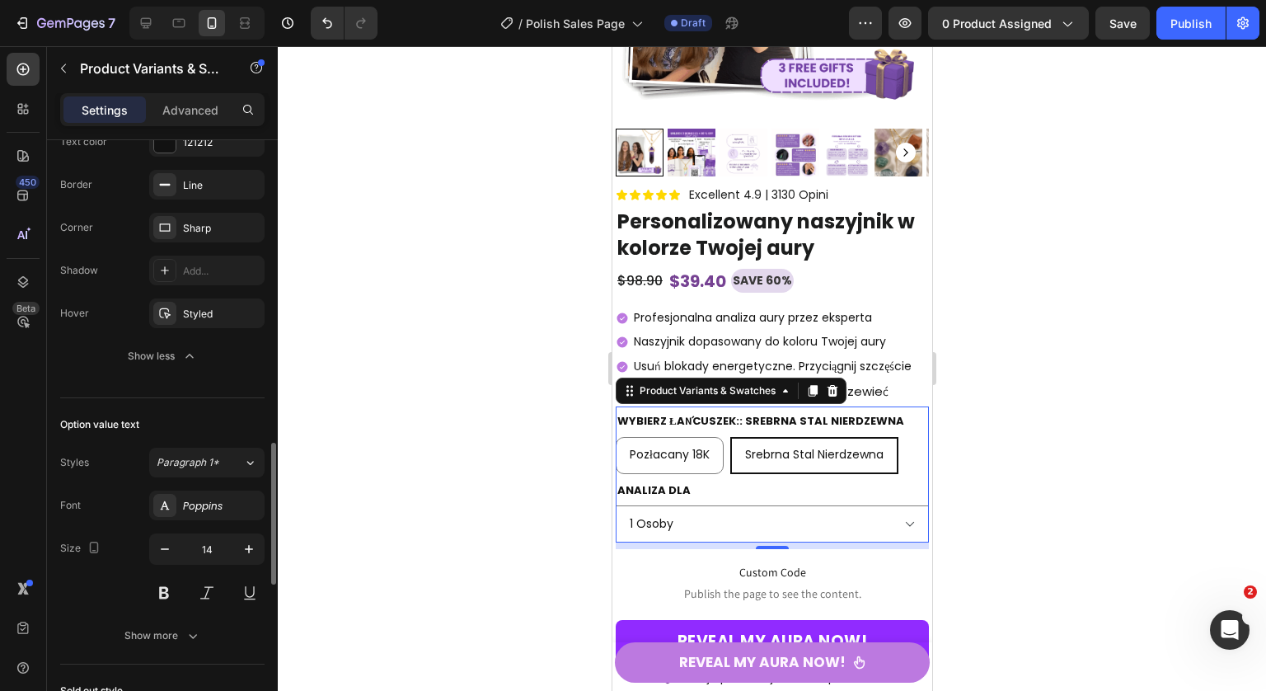
scroll to position [1305, 0]
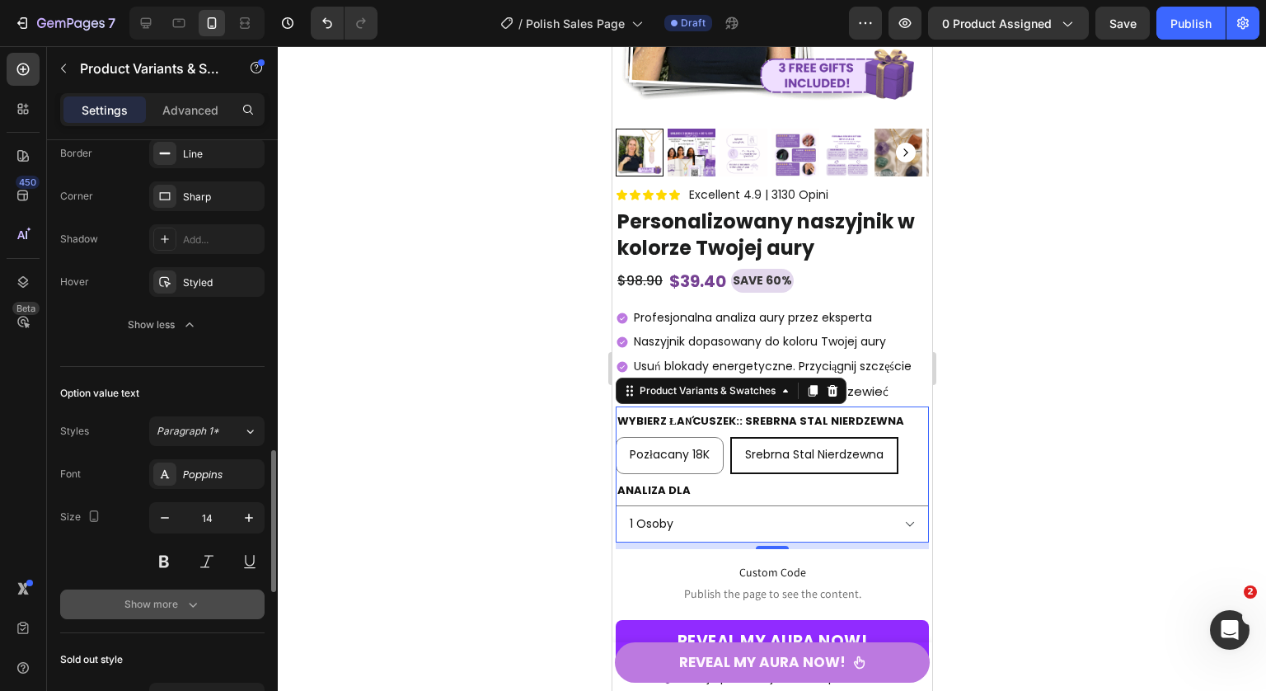
click at [171, 597] on div "Show more" at bounding box center [162, 604] width 77 height 16
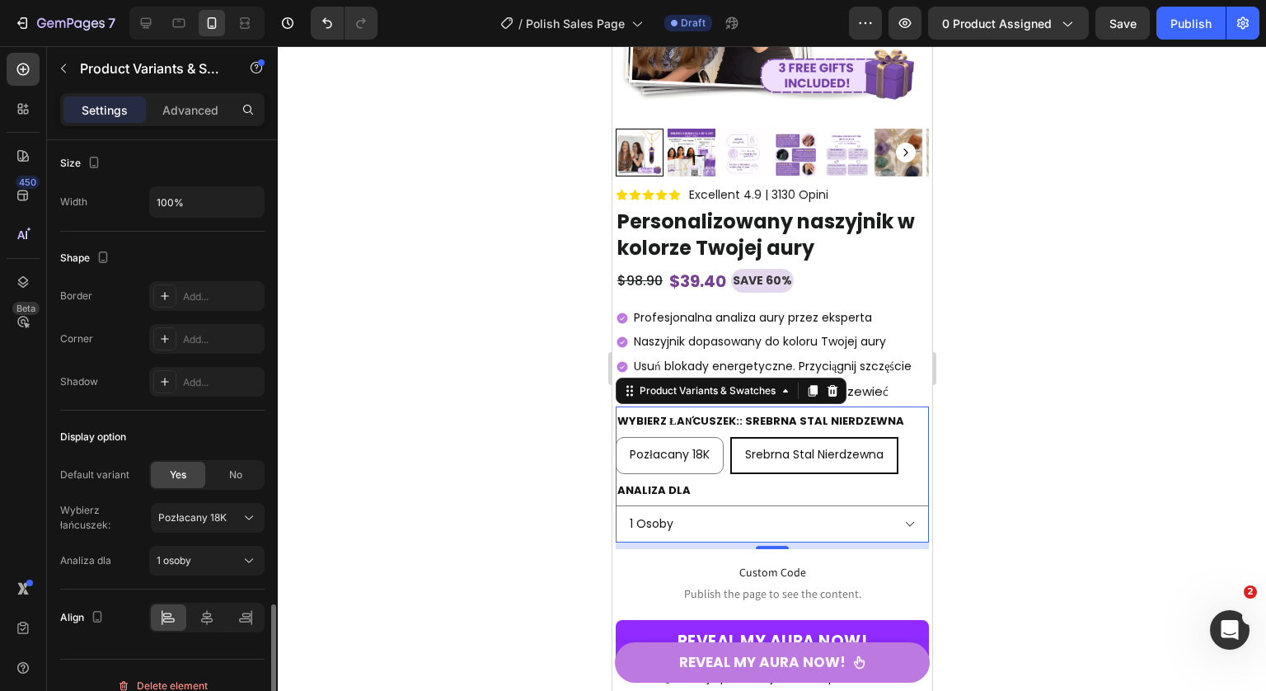
scroll to position [2089, 0]
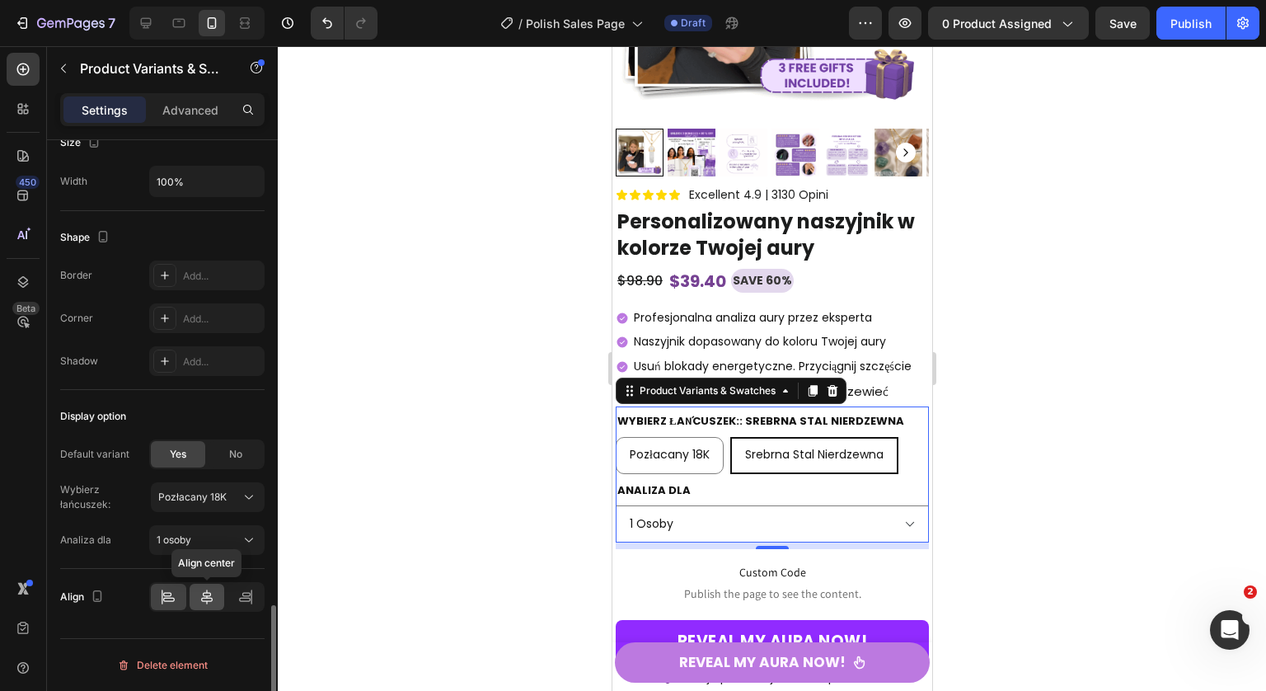
click at [201, 602] on icon at bounding box center [207, 596] width 16 height 16
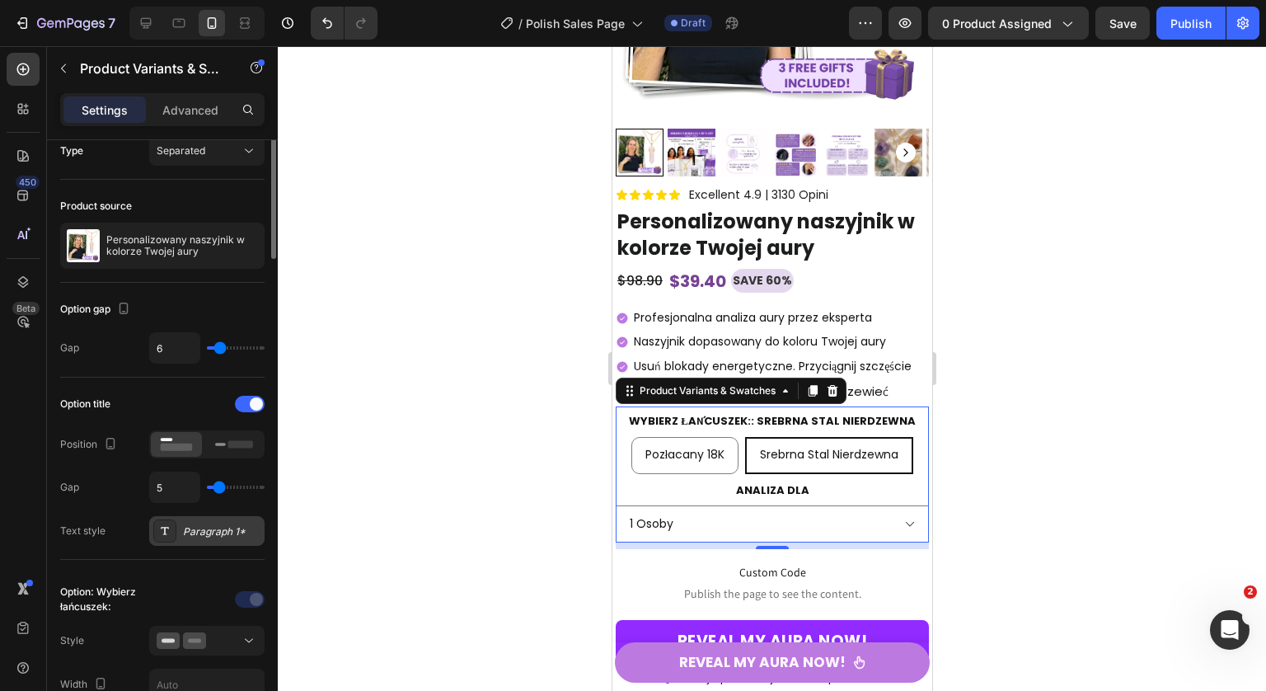
scroll to position [196, 0]
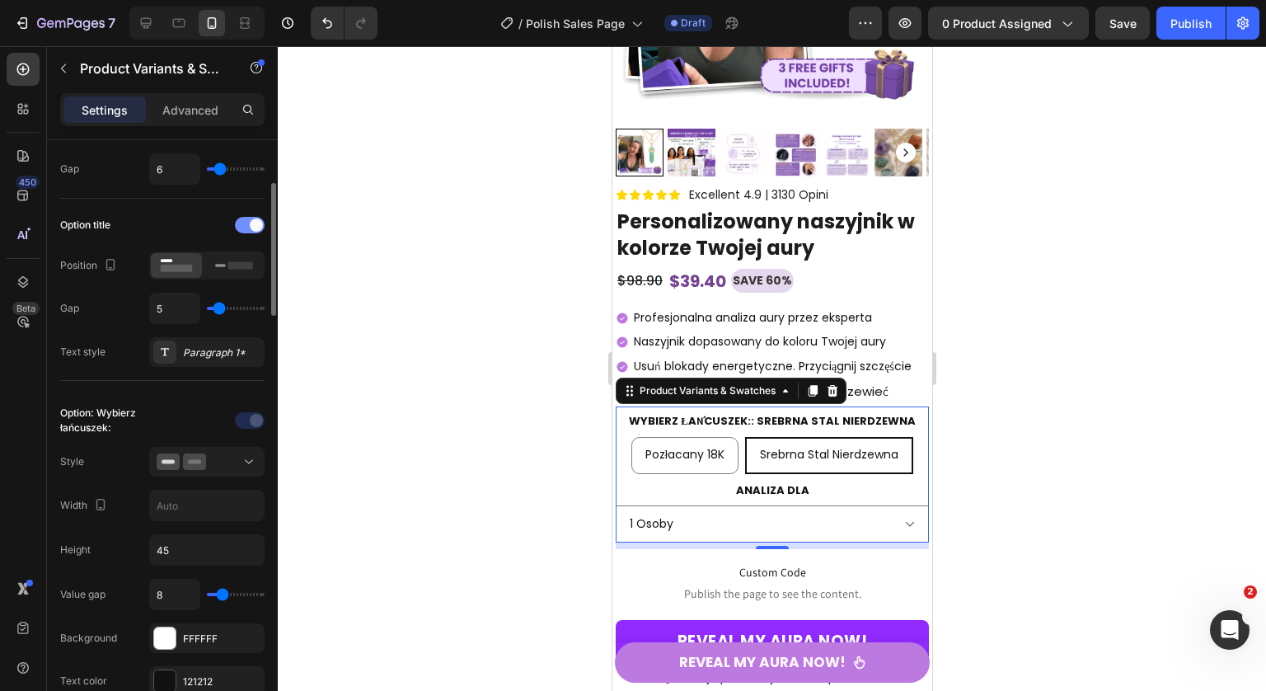
click at [247, 226] on div at bounding box center [250, 225] width 30 height 16
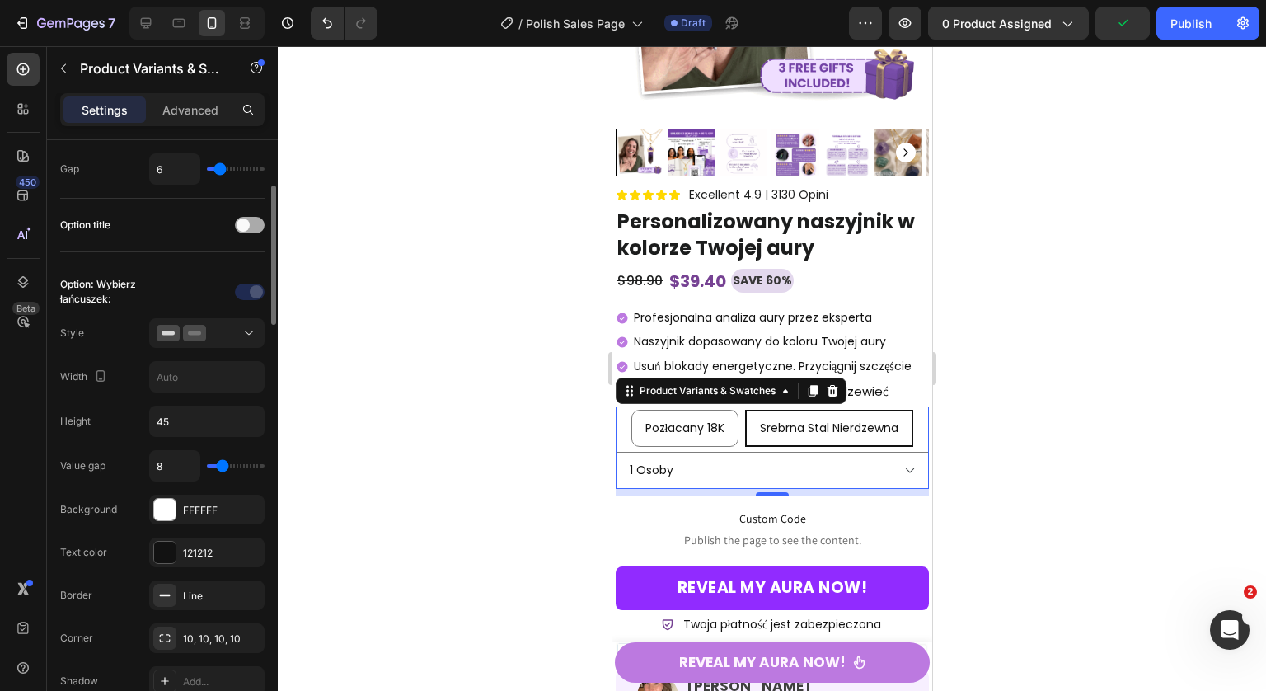
click at [247, 226] on span at bounding box center [243, 224] width 13 height 13
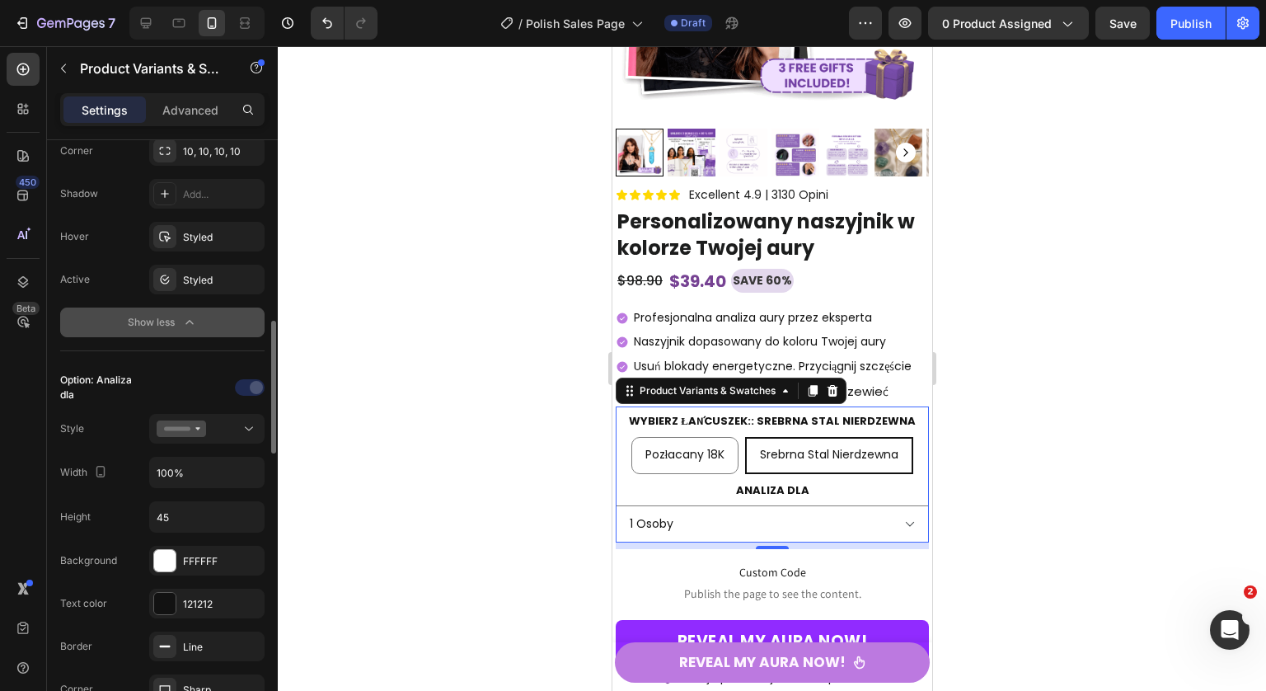
scroll to position [935, 0]
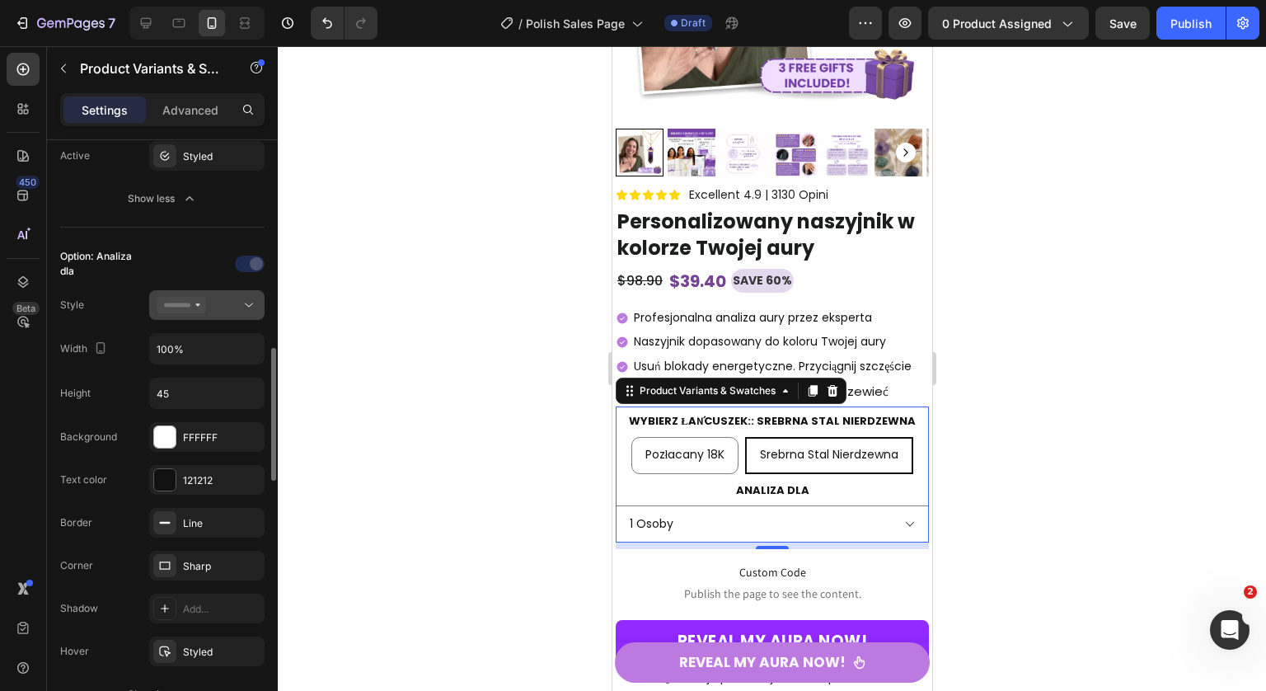
click at [228, 294] on button at bounding box center [206, 305] width 115 height 30
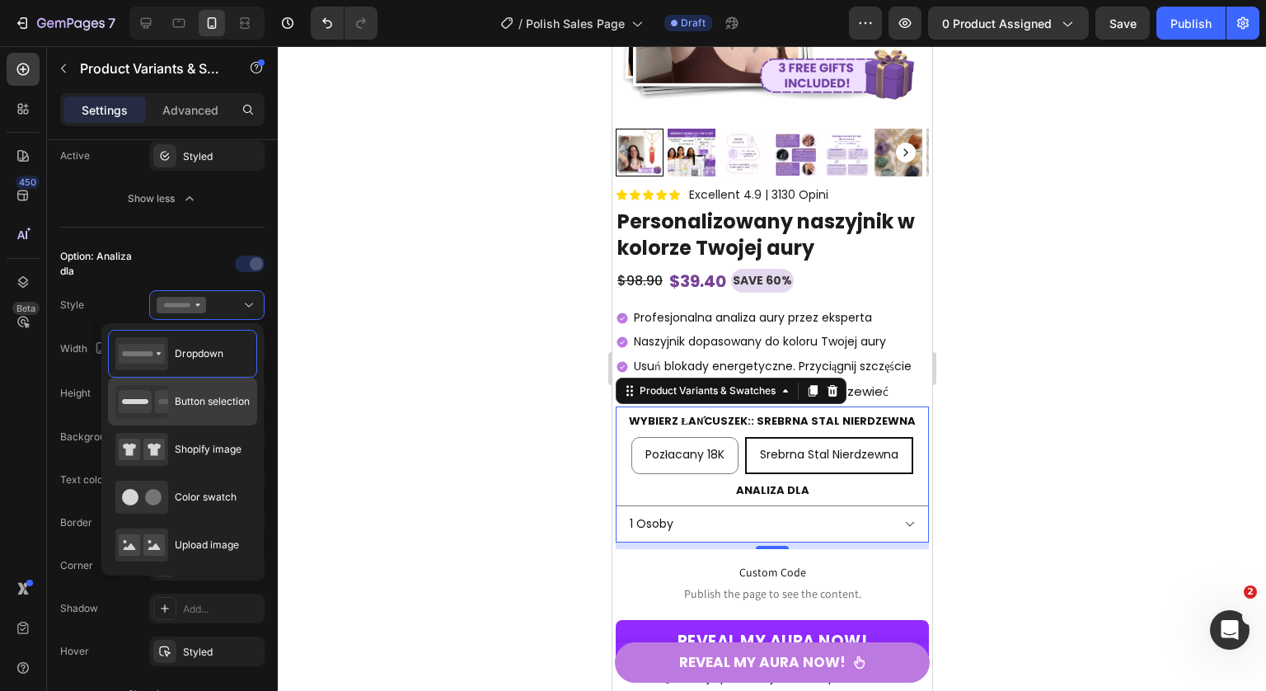
click at [201, 406] on span "Button selection" at bounding box center [212, 401] width 75 height 15
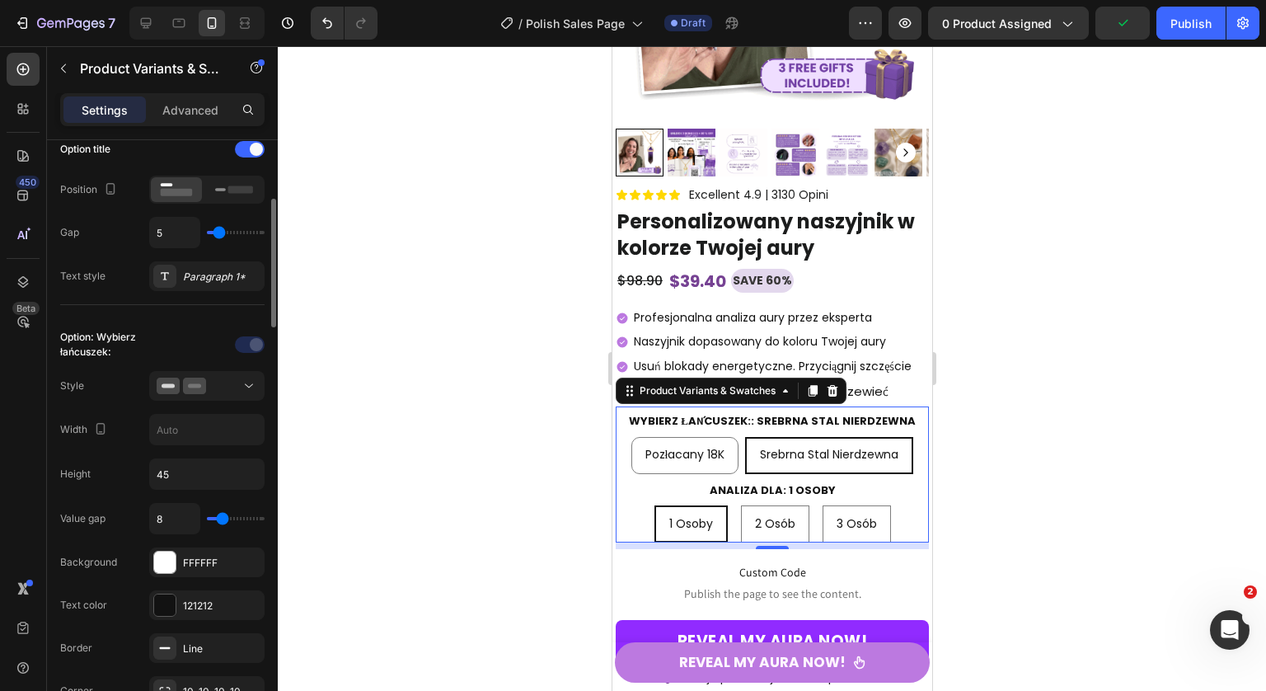
scroll to position [289, 0]
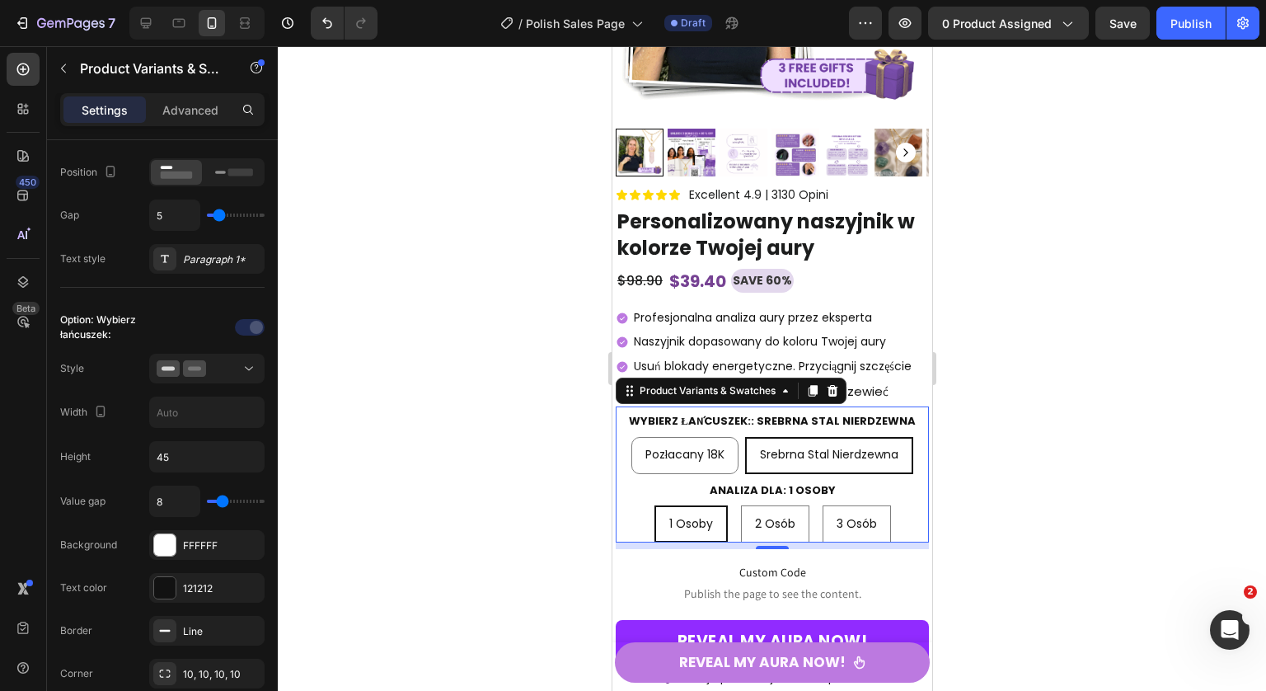
click at [718, 432] on legend "Wybierz łańcuszek:: Srebrna stal nierdzewna" at bounding box center [771, 421] width 290 height 22
click at [710, 462] on span "Pozłacany 18K" at bounding box center [684, 454] width 80 height 16
click at [684, 437] on input "Pozłacany 18K Pozłacany 18K Pozłacany 18K" at bounding box center [683, 436] width 1 height 1
radio input "true"
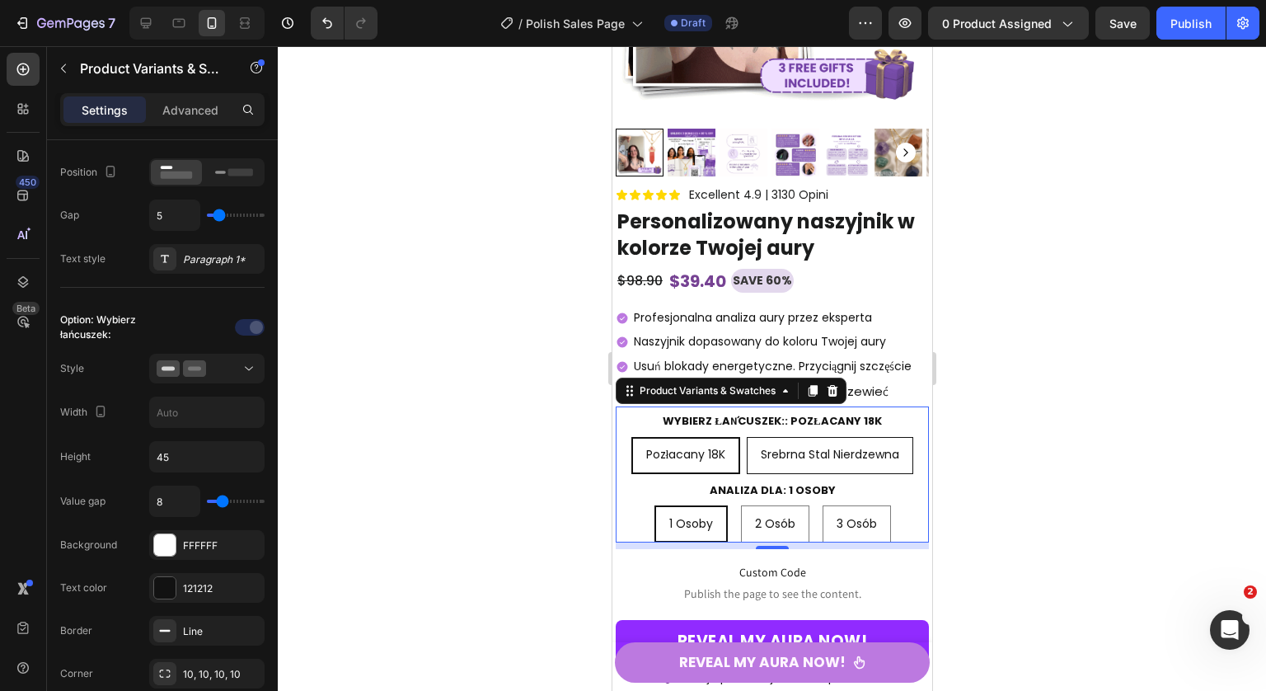
click at [800, 462] on span "Srebrna stal nierdzewna" at bounding box center [829, 454] width 138 height 16
click at [828, 437] on input "Srebrna stal nierdzewna Srebrna stal nierdzewna Srebrna stal nierdzewna" at bounding box center [828, 436] width 1 height 1
radio input "true"
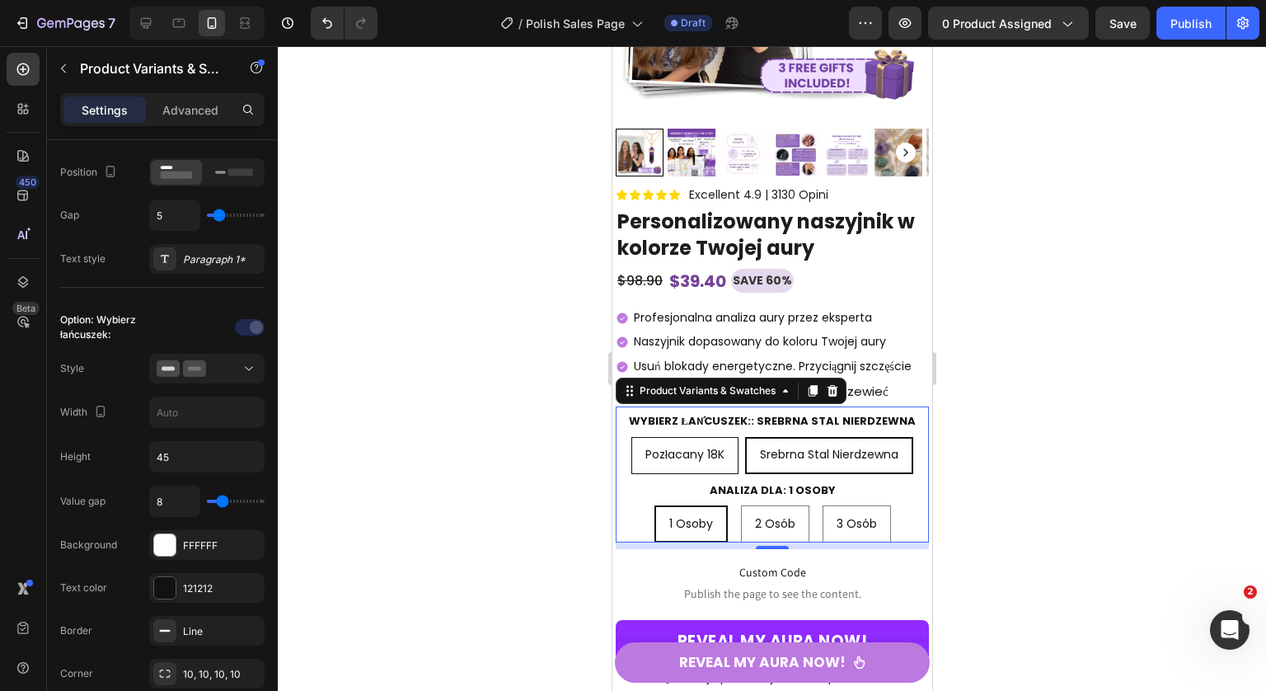
click at [707, 462] on span "Pozłacany 18K" at bounding box center [684, 454] width 80 height 16
click at [684, 437] on input "Pozłacany 18K Pozłacany 18K Pozłacany 18K" at bounding box center [683, 436] width 1 height 1
radio input "true"
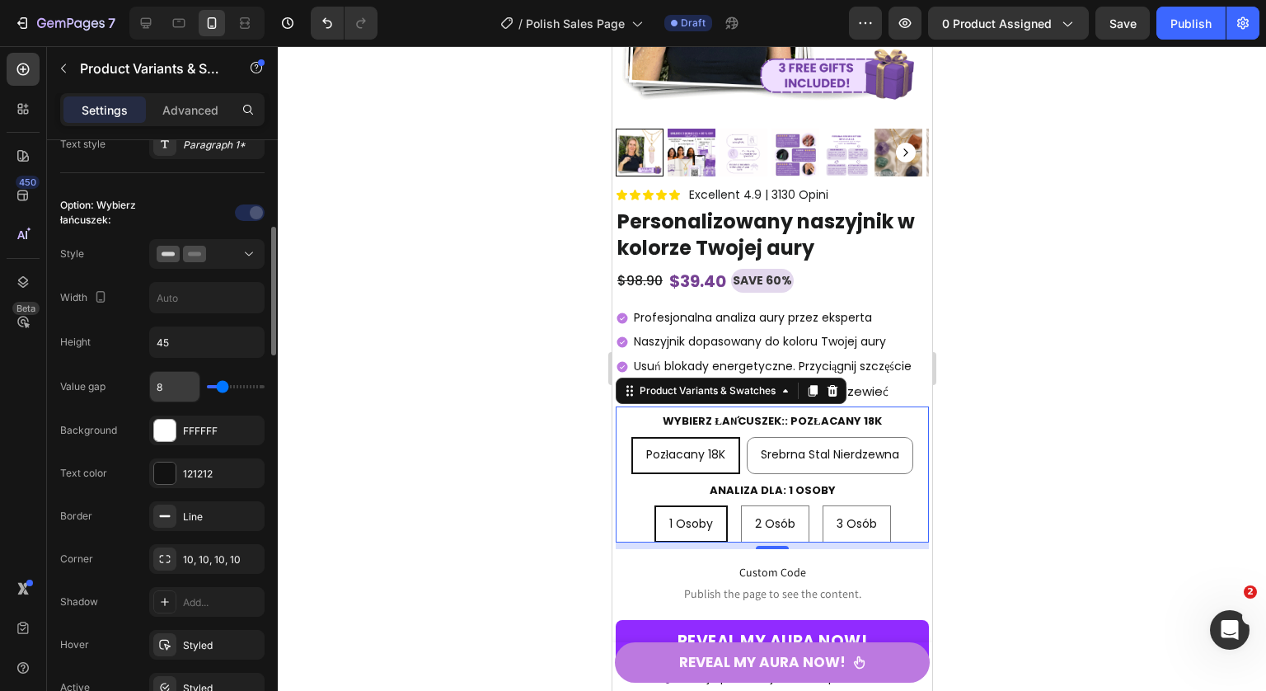
scroll to position [461, 0]
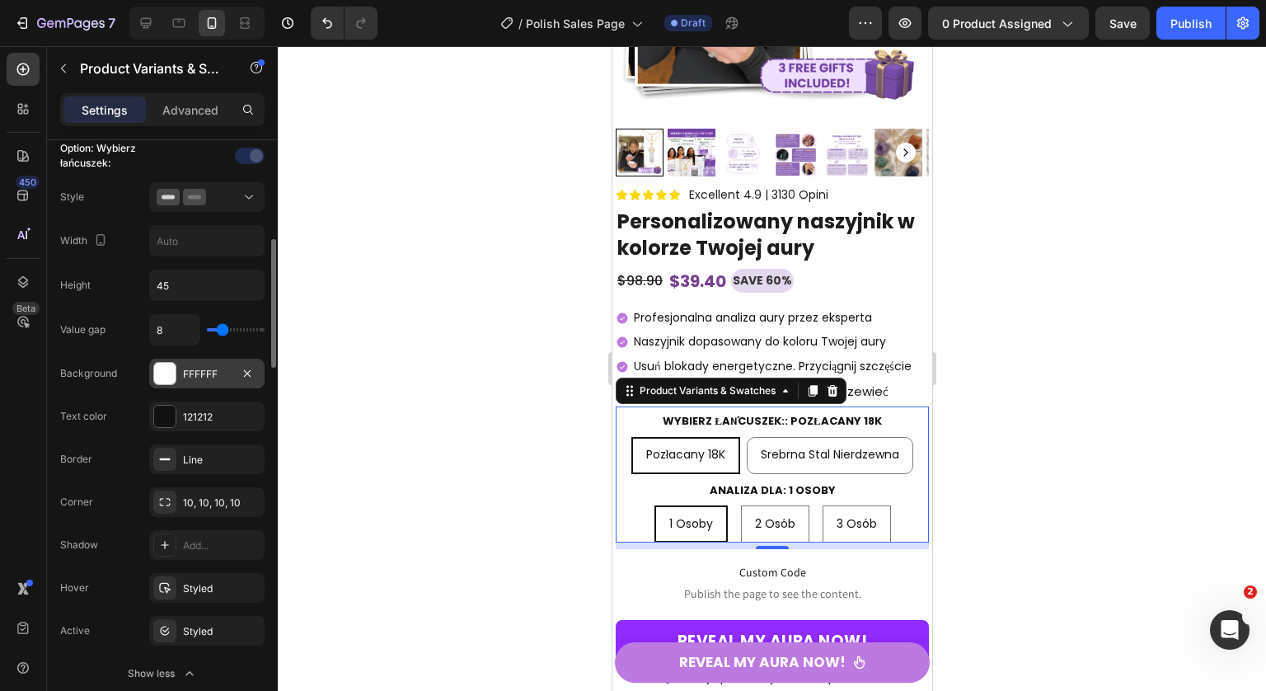
click at [172, 373] on div at bounding box center [164, 373] width 21 height 21
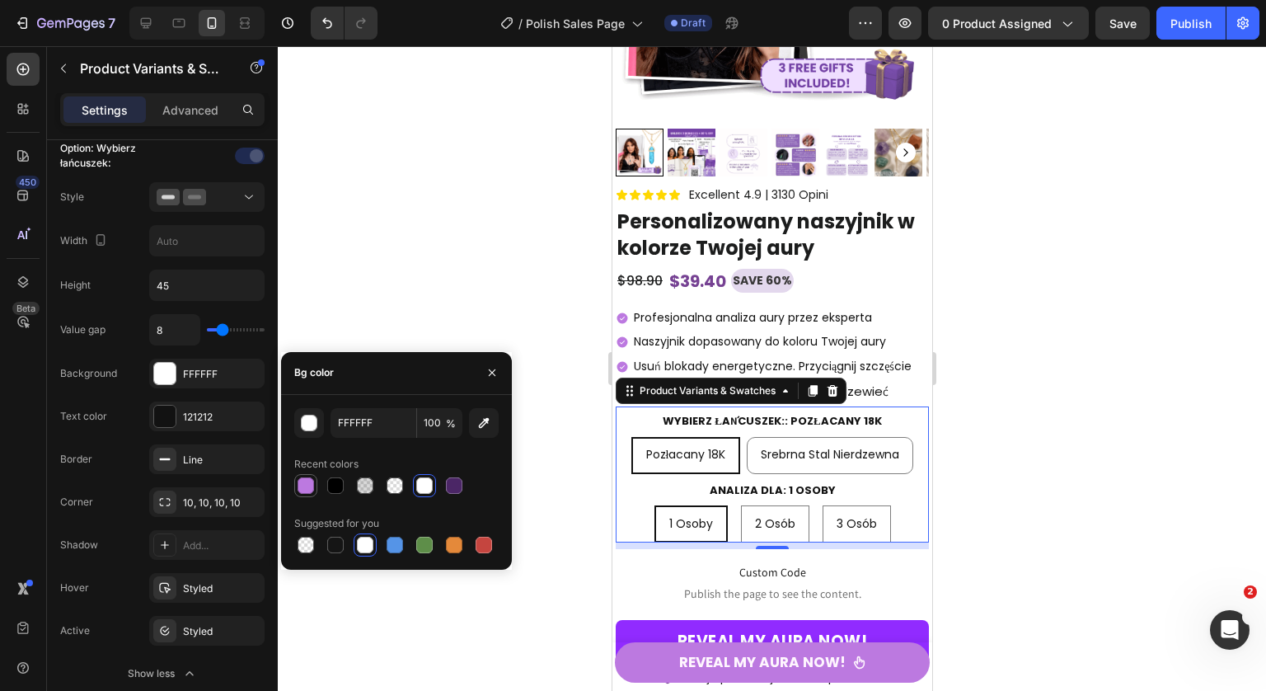
click at [314, 488] on div at bounding box center [306, 486] width 20 height 20
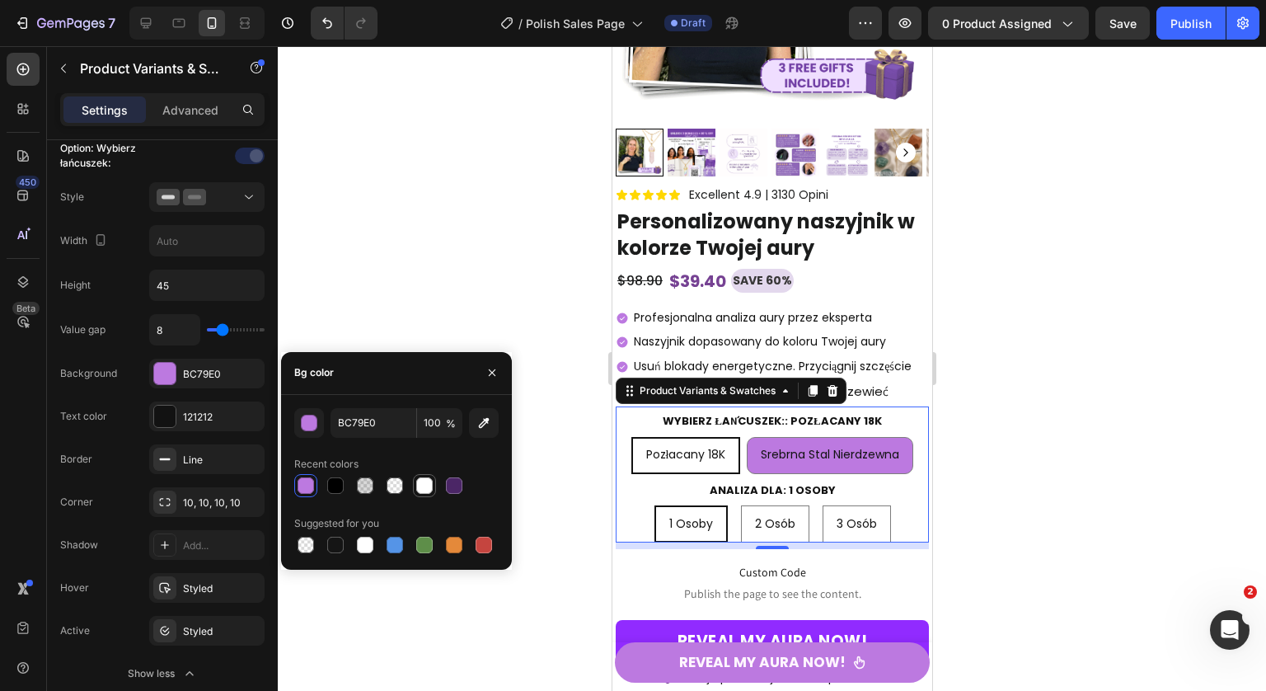
click at [433, 485] on div at bounding box center [425, 486] width 20 height 20
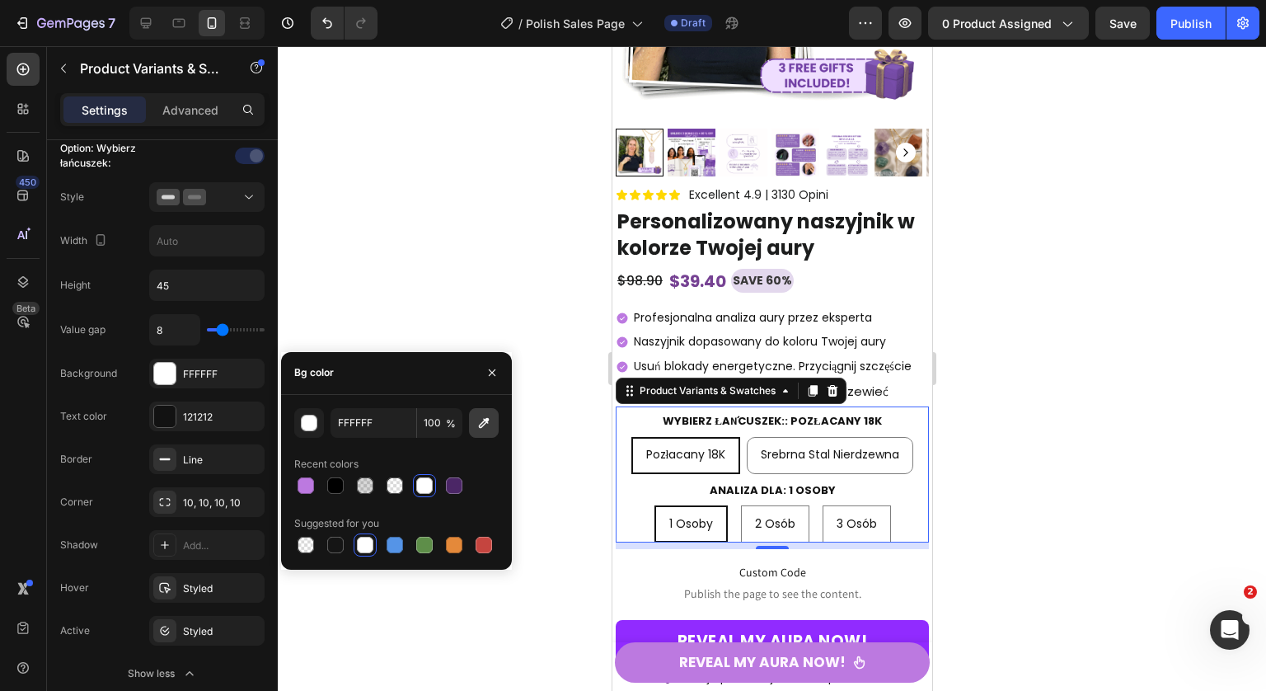
click at [482, 428] on icon "button" at bounding box center [484, 423] width 16 height 16
type input "EFDEFF"
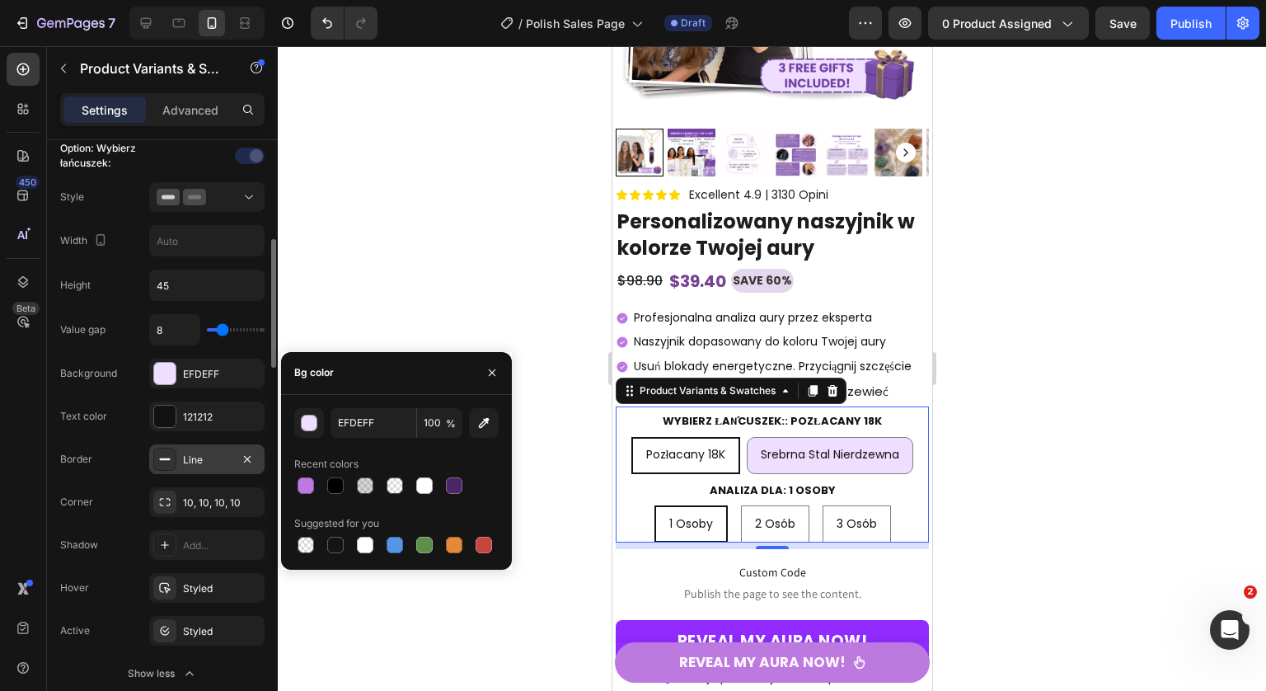
click at [165, 457] on icon at bounding box center [164, 458] width 13 height 13
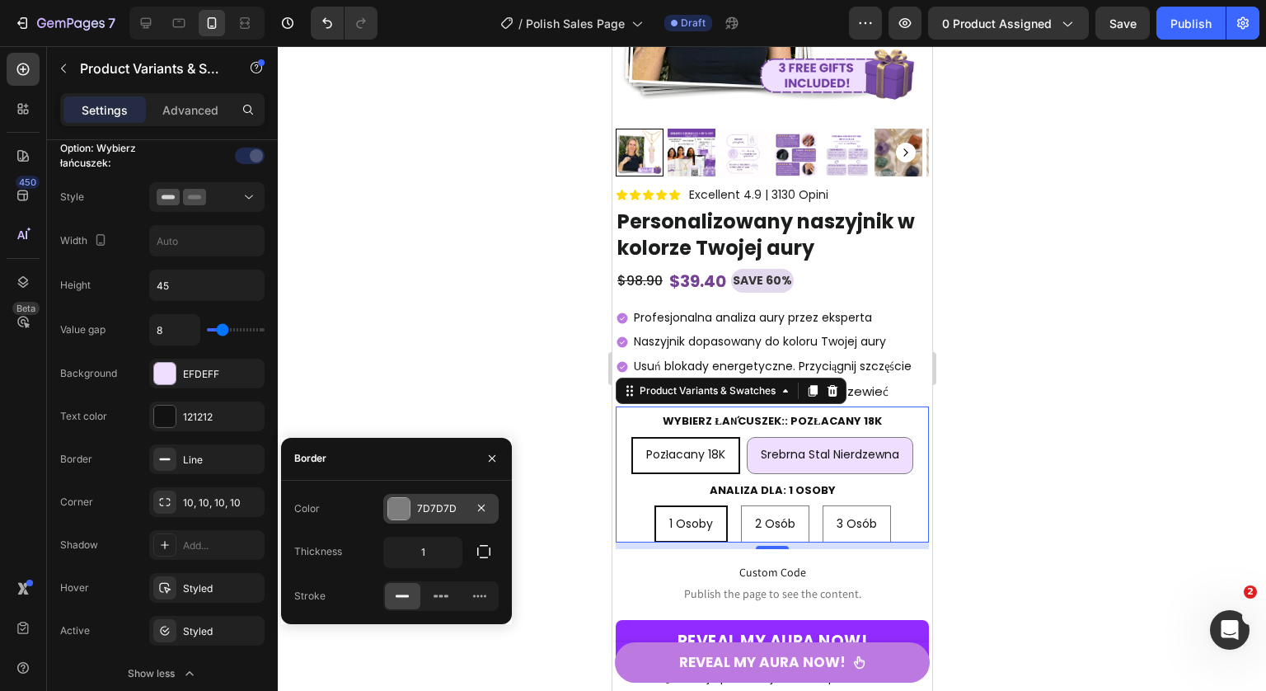
click at [391, 501] on div at bounding box center [398, 508] width 21 height 21
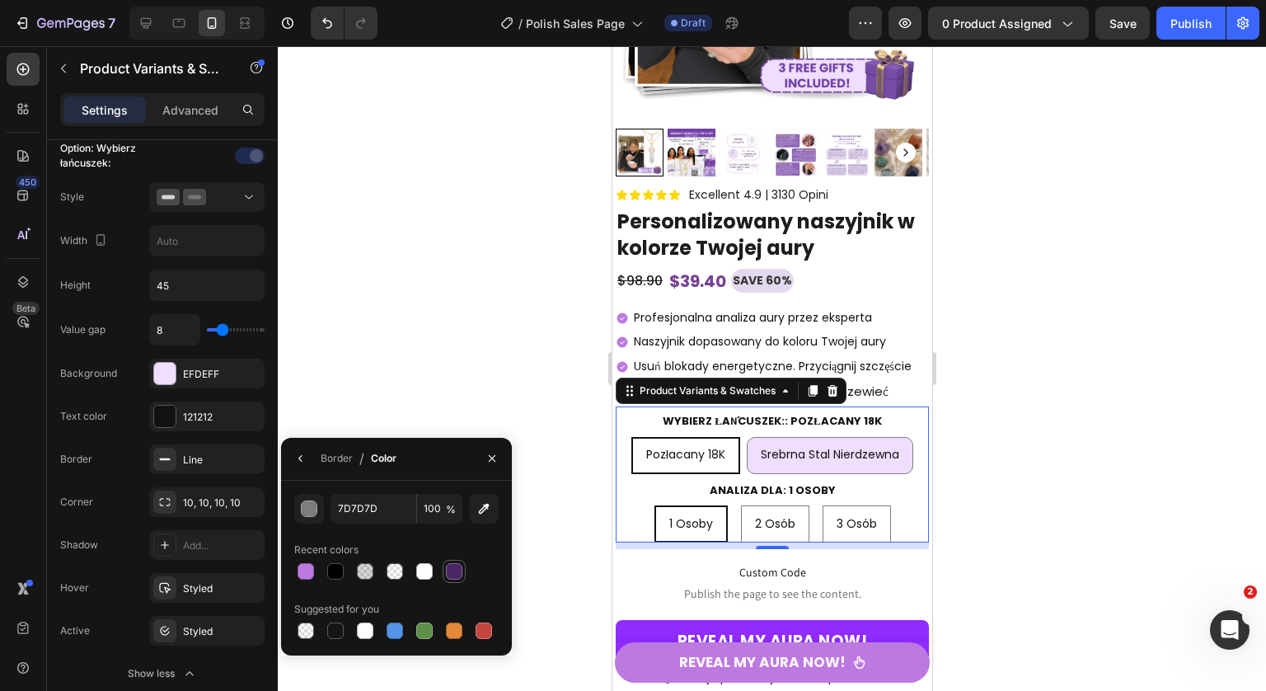
click at [450, 569] on div at bounding box center [454, 571] width 16 height 16
type input "4B2666"
click at [196, 464] on div "Line" at bounding box center [207, 459] width 48 height 15
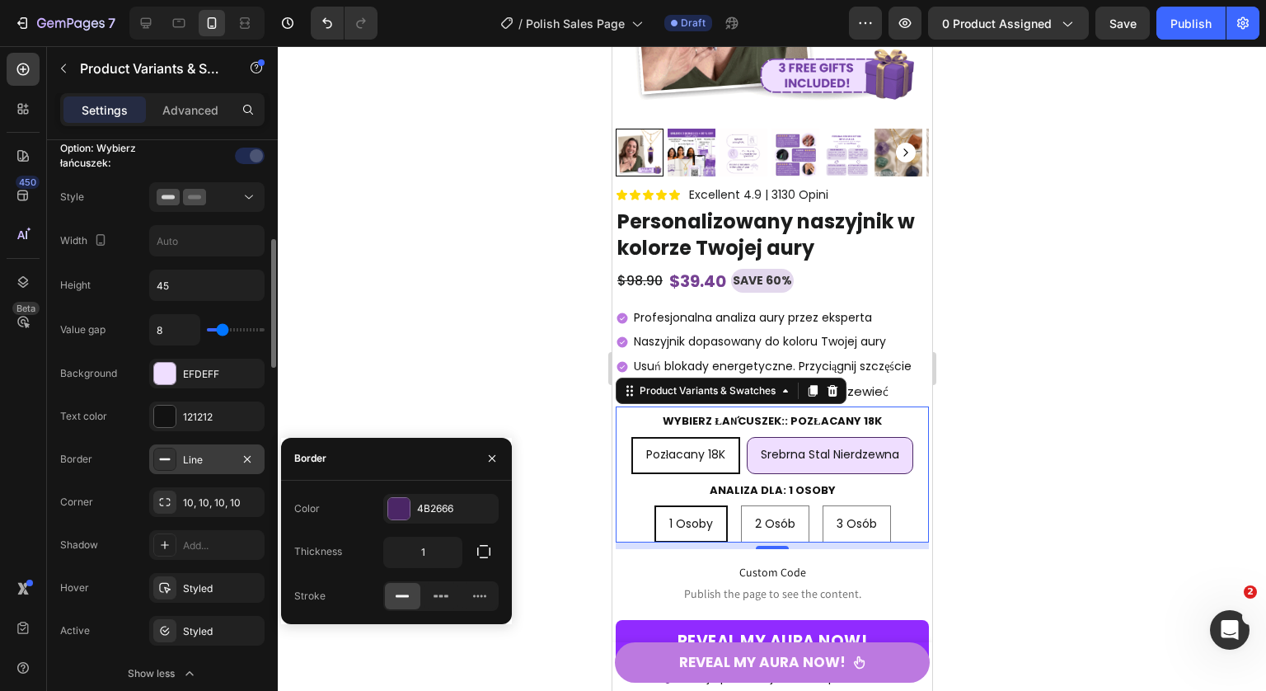
click at [196, 463] on div "Line" at bounding box center [207, 459] width 48 height 15
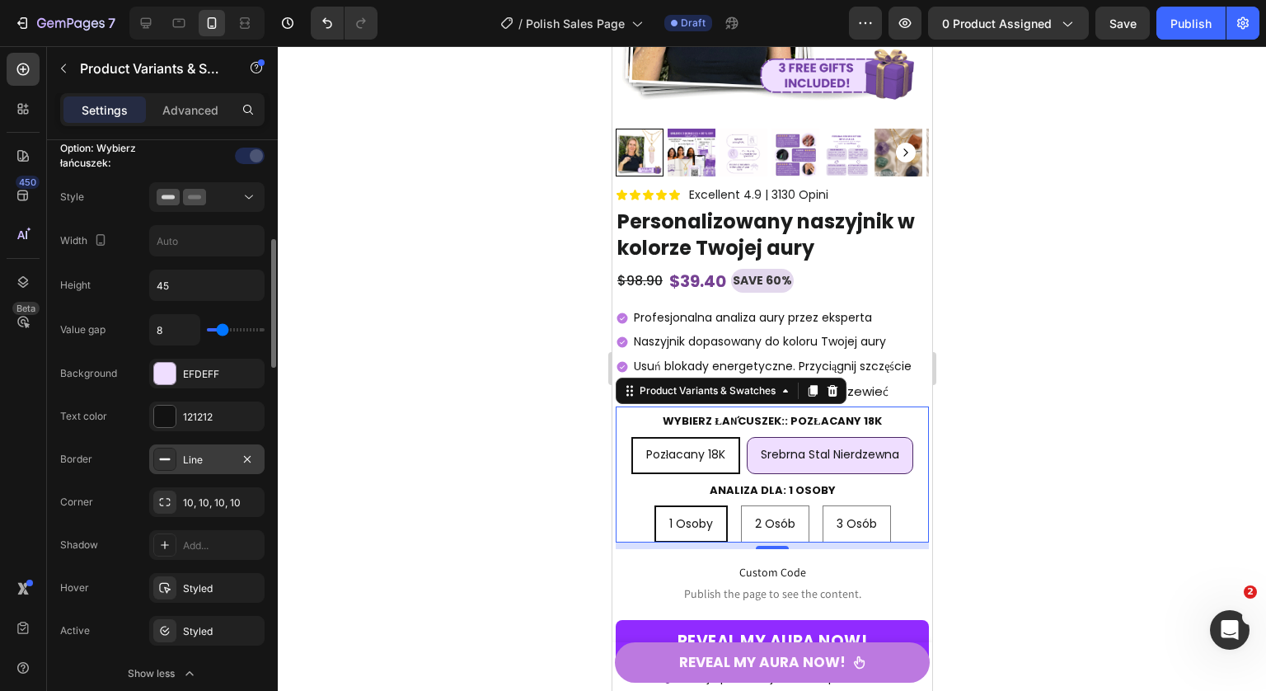
click at [196, 463] on div "Line" at bounding box center [207, 459] width 48 height 15
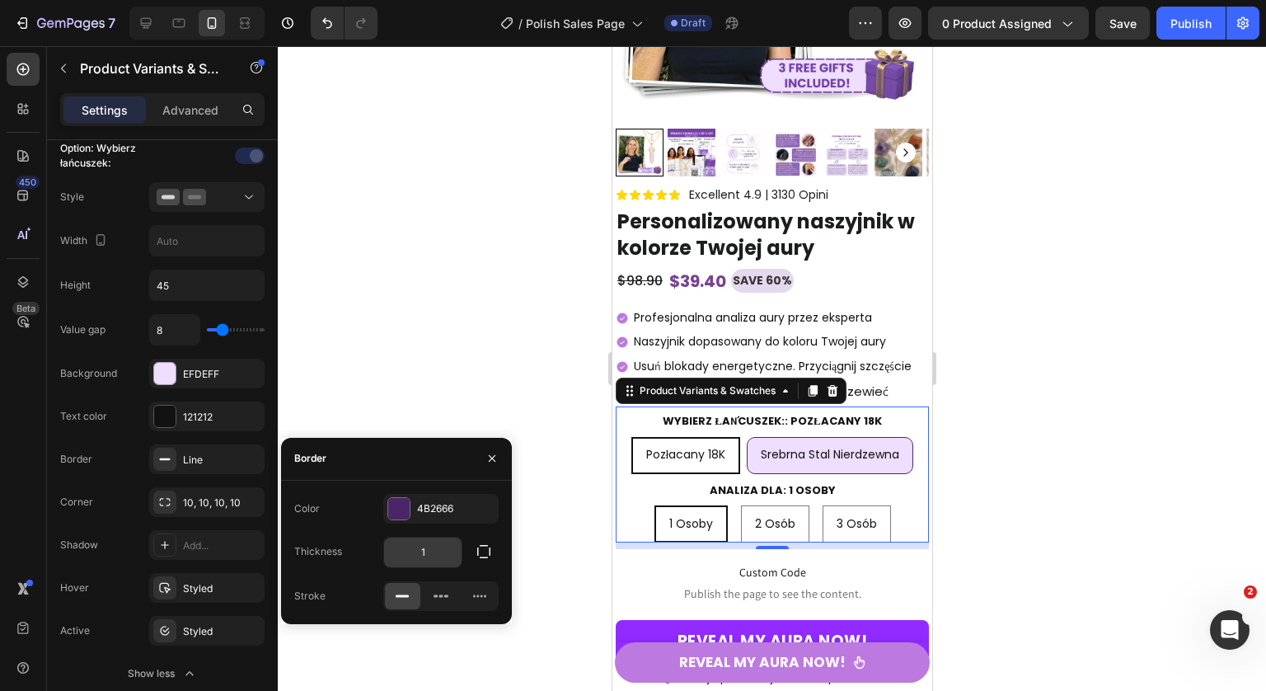
click at [418, 553] on input "1" at bounding box center [422, 552] width 77 height 30
click at [434, 552] on input "1" at bounding box center [422, 552] width 77 height 30
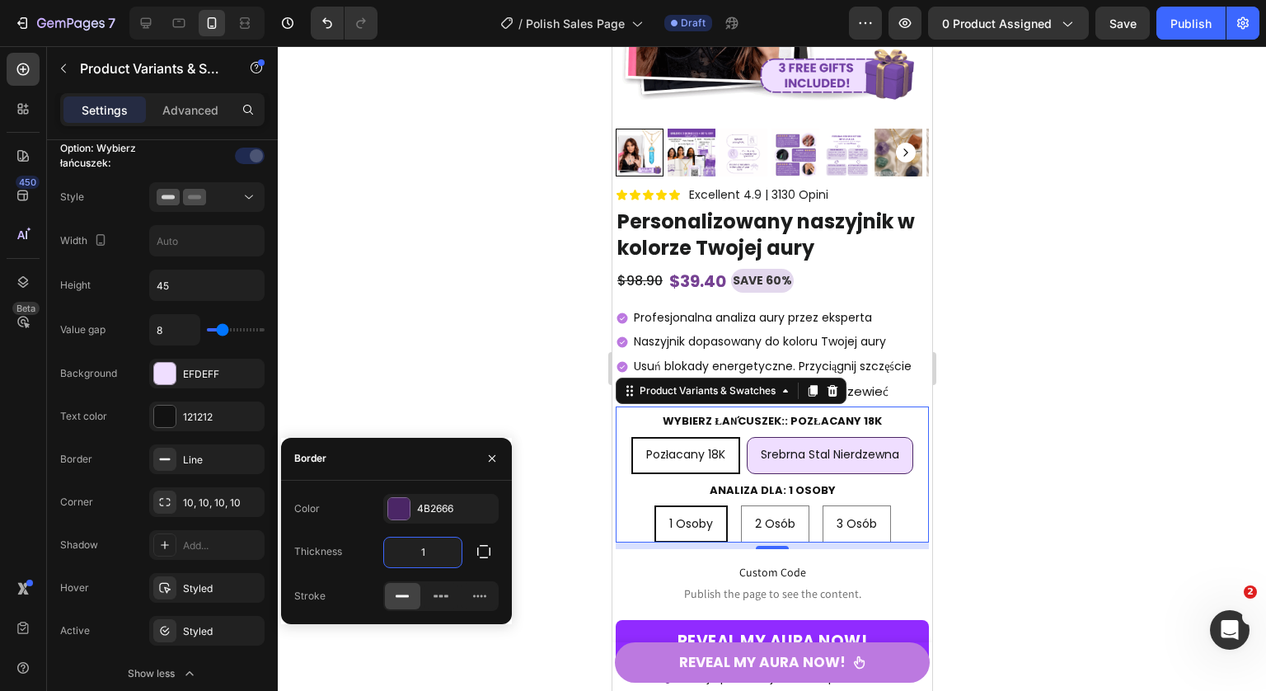
click at [434, 552] on input "1" at bounding box center [422, 552] width 77 height 30
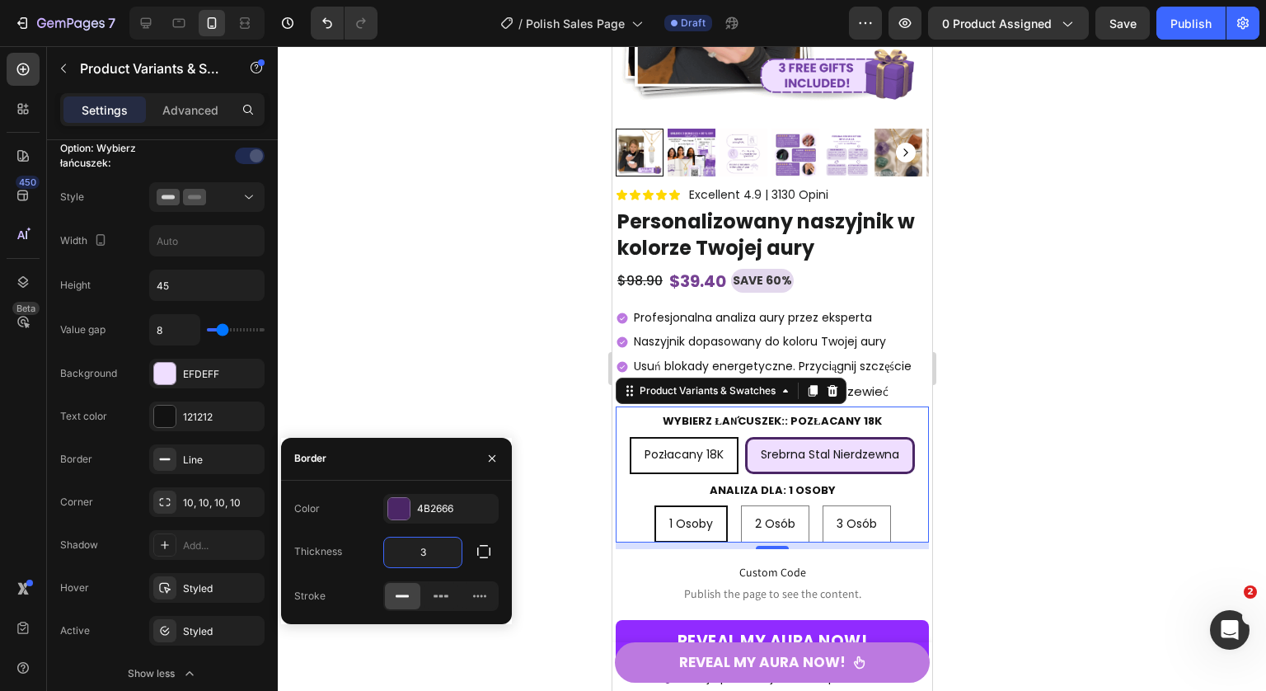
click at [447, 537] on input "3" at bounding box center [422, 552] width 77 height 30
click at [446, 550] on input "3" at bounding box center [422, 552] width 77 height 30
type input "2"
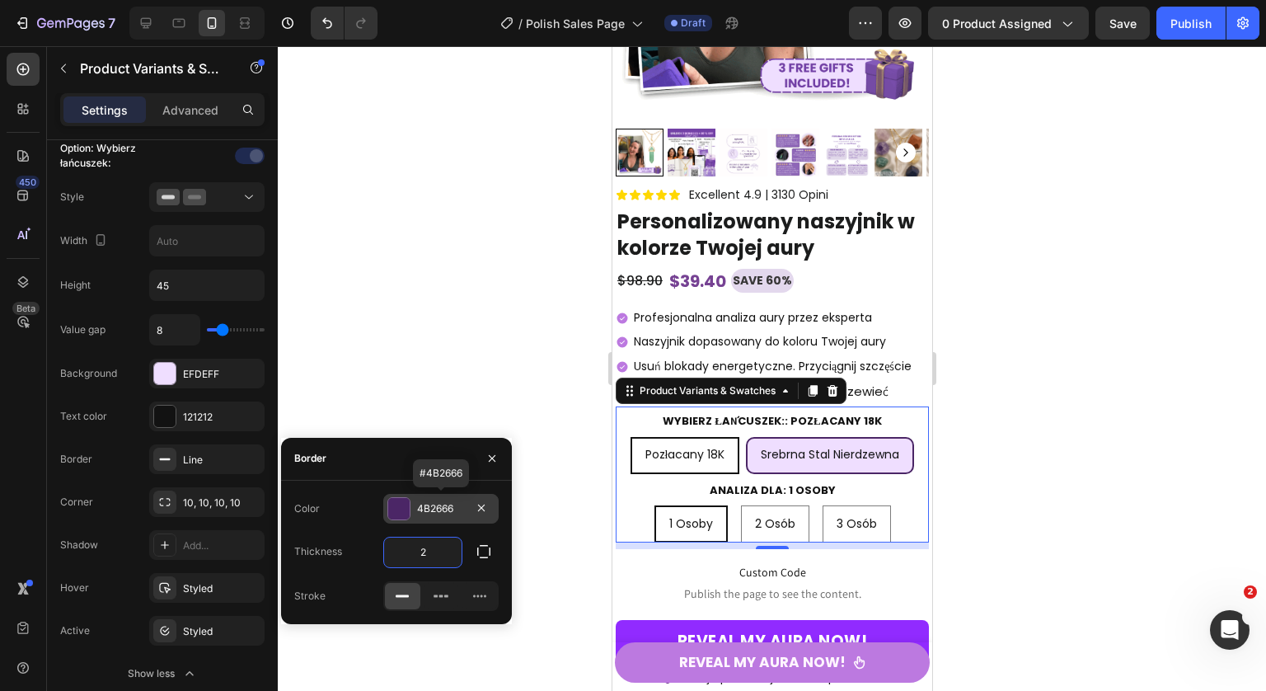
click at [398, 514] on div at bounding box center [398, 508] width 21 height 21
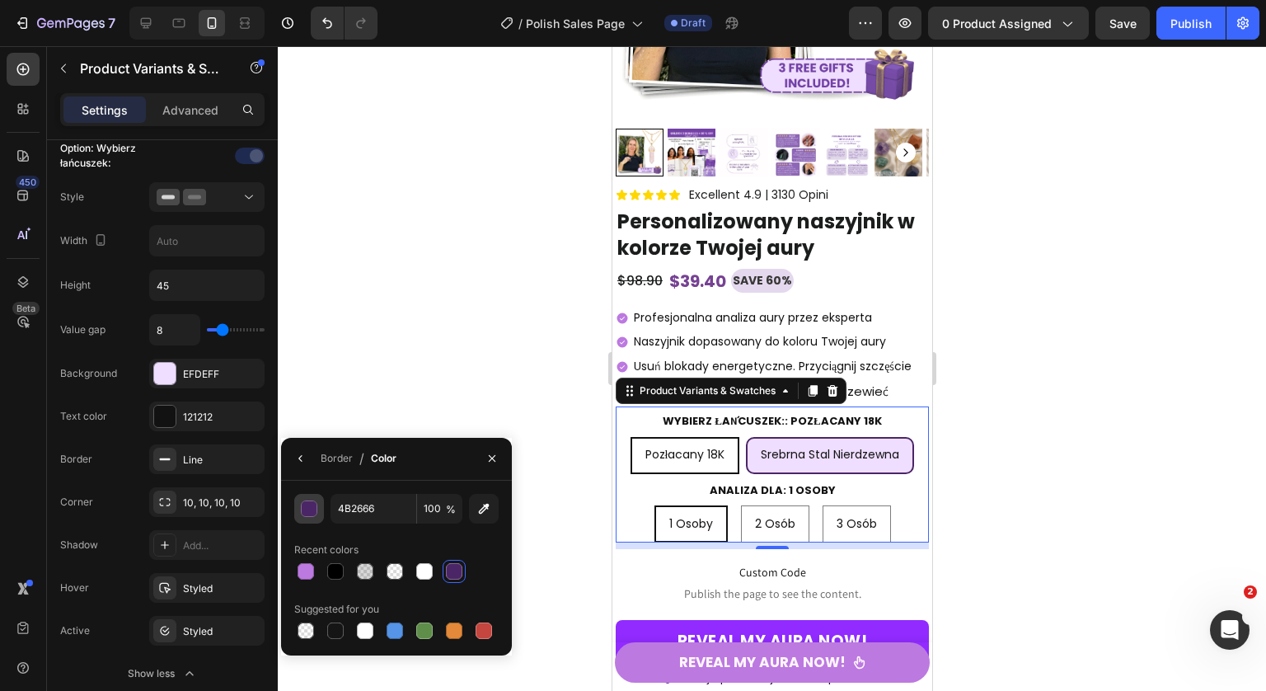
click at [316, 511] on div "button" at bounding box center [309, 508] width 16 height 16
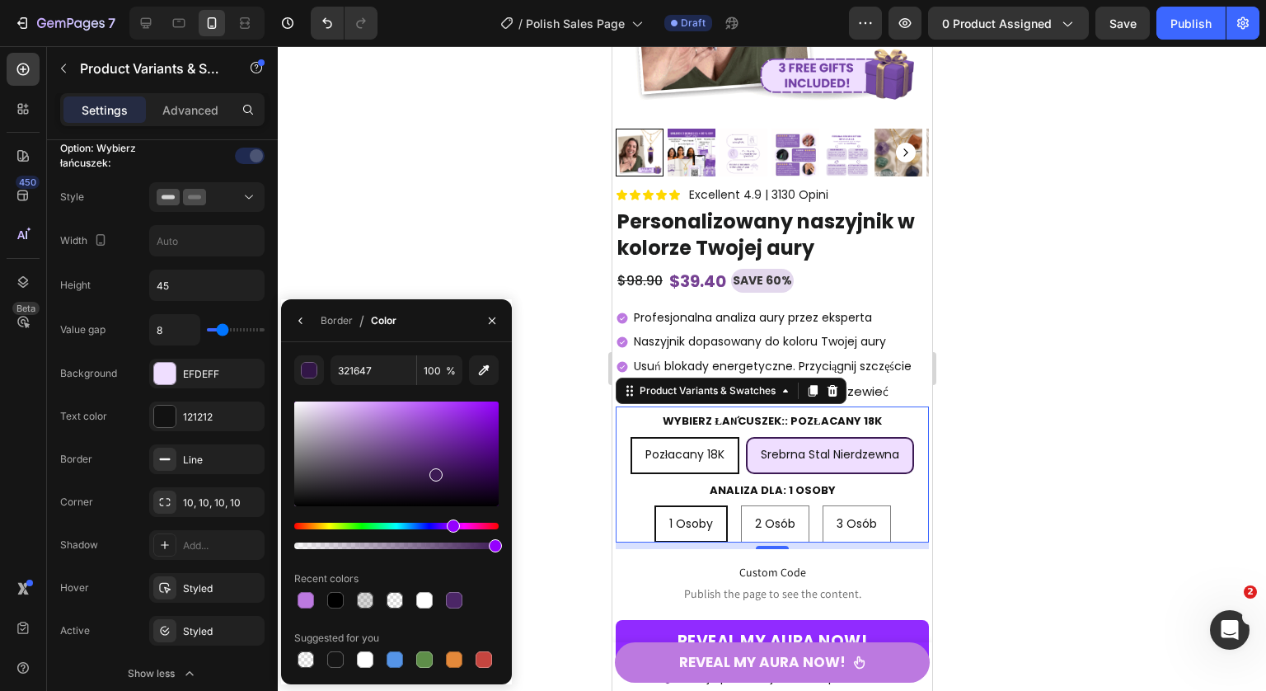
click at [433, 471] on div at bounding box center [396, 453] width 204 height 105
type input "3C1A54"
click at [216, 438] on div "Value gap 8 Background EFDEFF Text color 121212 Border Line Corner 10, 10, 10, …" at bounding box center [162, 501] width 204 height 374
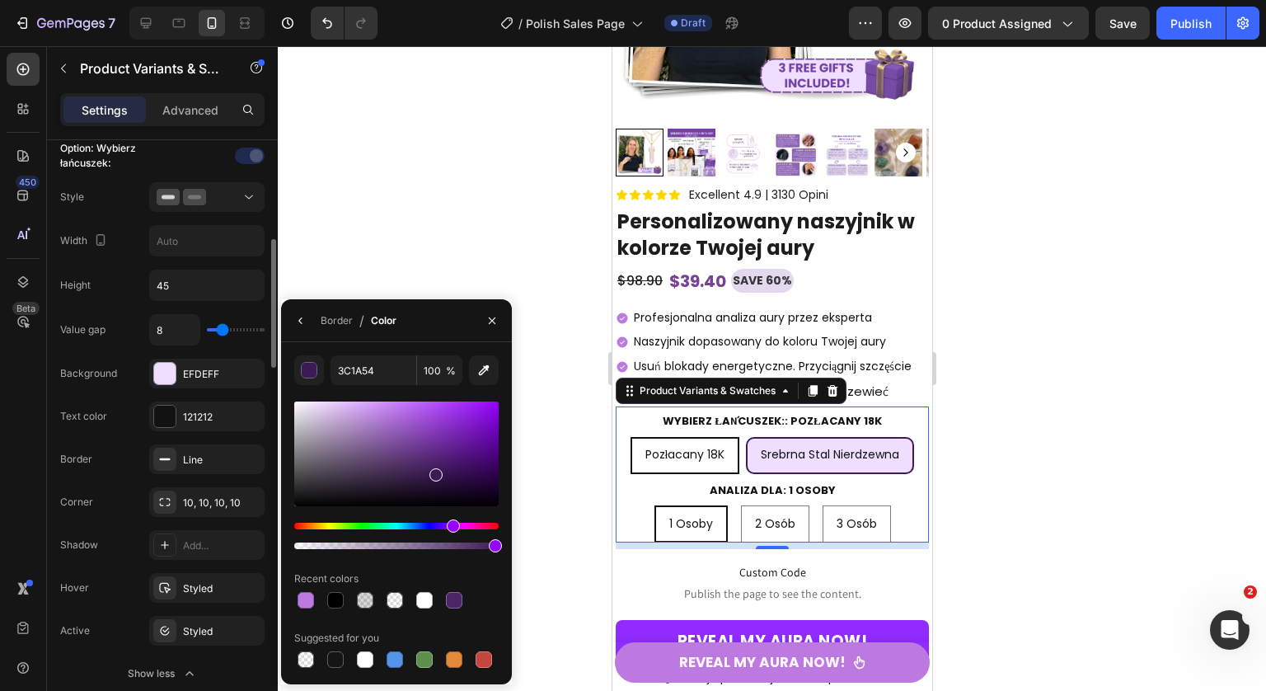
click at [263, 400] on div "Value gap 8 Background EFDEFF Text color 121212 Border Line Corner 10, 10, 10, …" at bounding box center [162, 501] width 204 height 374
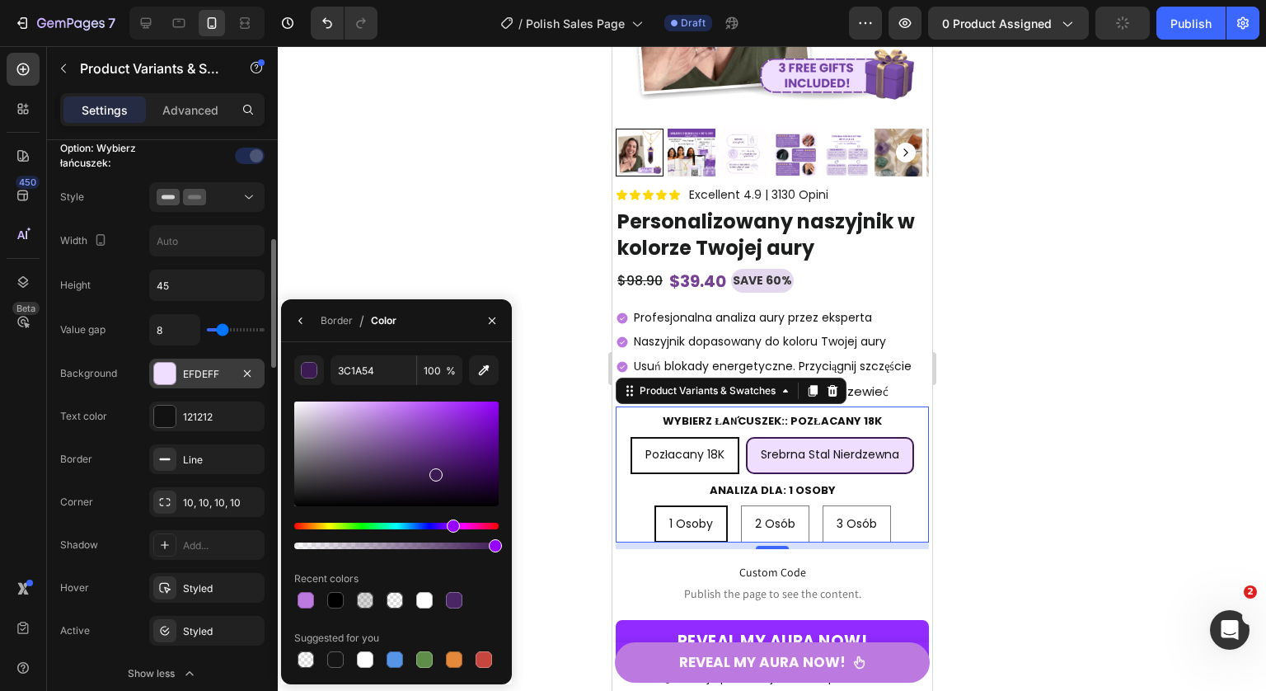
click at [176, 372] on div at bounding box center [164, 373] width 23 height 23
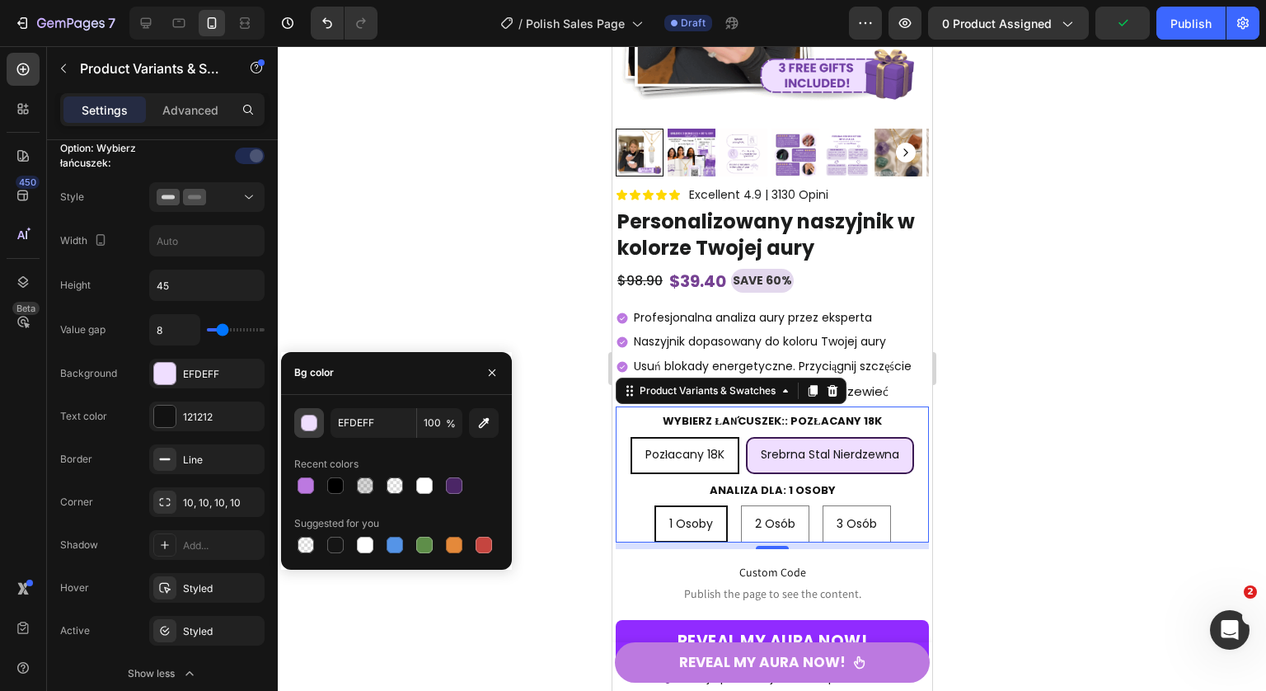
click at [302, 417] on div "button" at bounding box center [309, 423] width 16 height 16
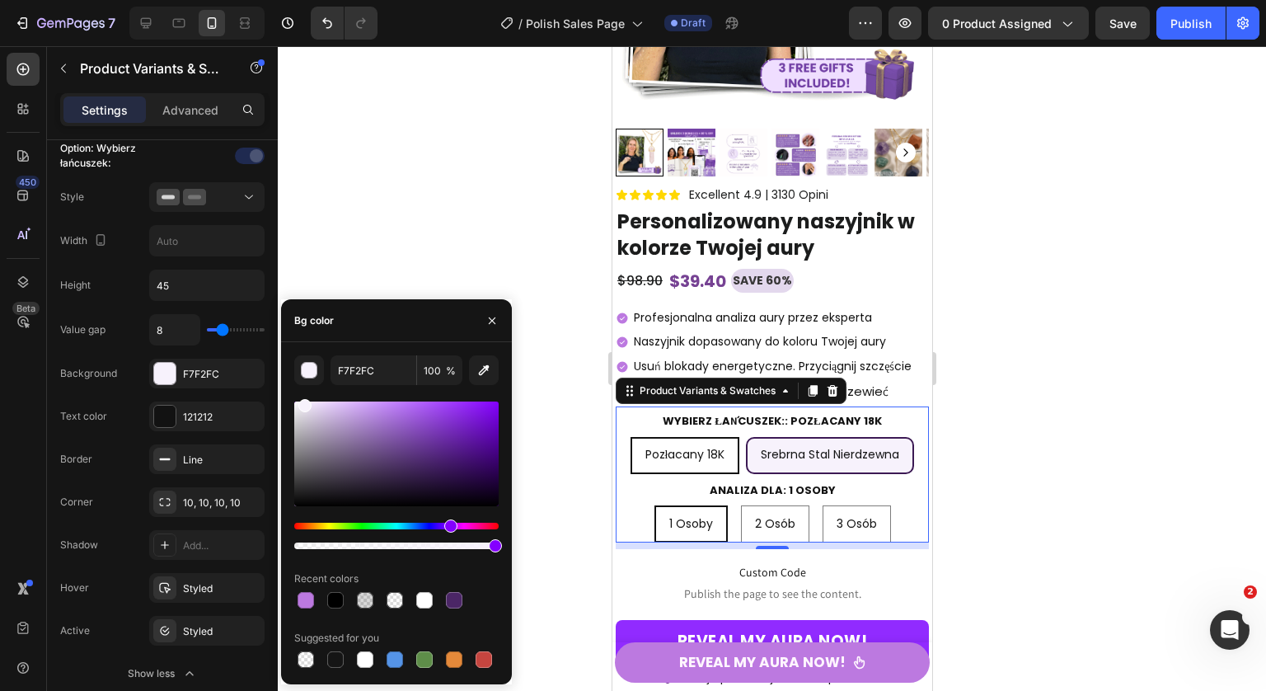
drag, startPoint x: 322, startPoint y: 407, endPoint x: 304, endPoint y: 402, distance: 18.8
click at [304, 402] on div at bounding box center [304, 405] width 13 height 13
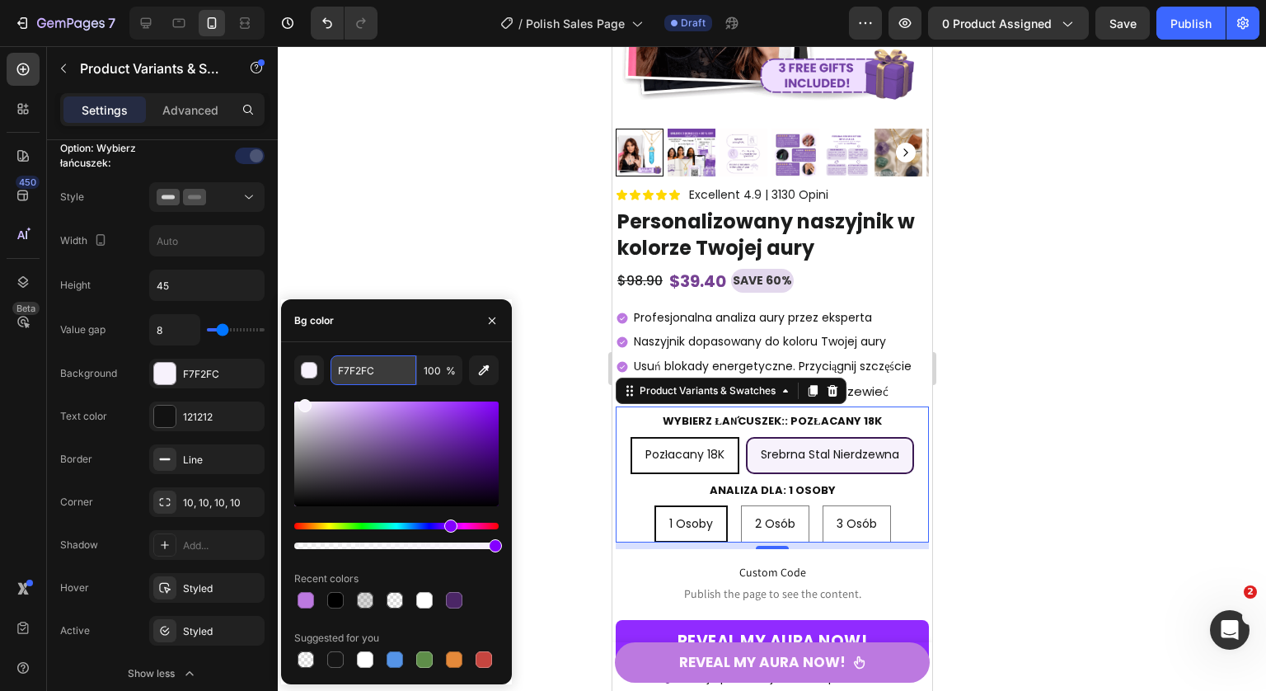
click at [371, 372] on input "F7F2FC" at bounding box center [373, 370] width 86 height 30
paste input "0FF"
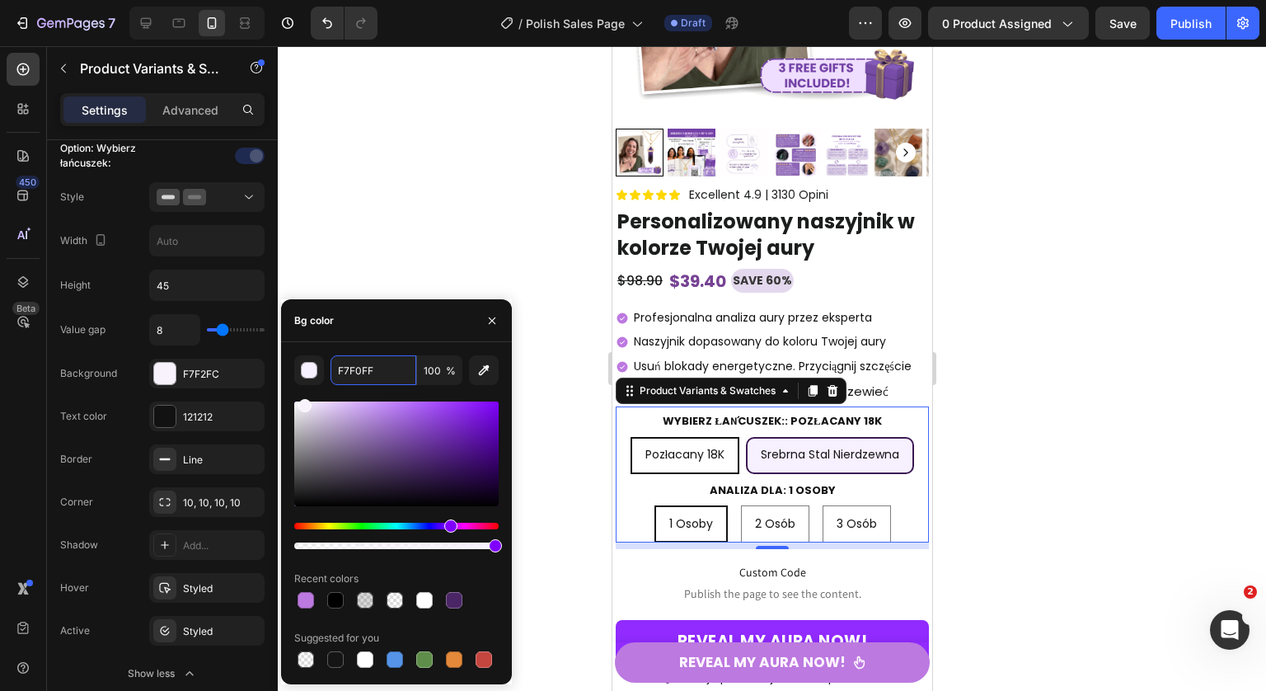
type input "F7F0FF"
click at [393, 327] on div "Bg color" at bounding box center [396, 320] width 231 height 43
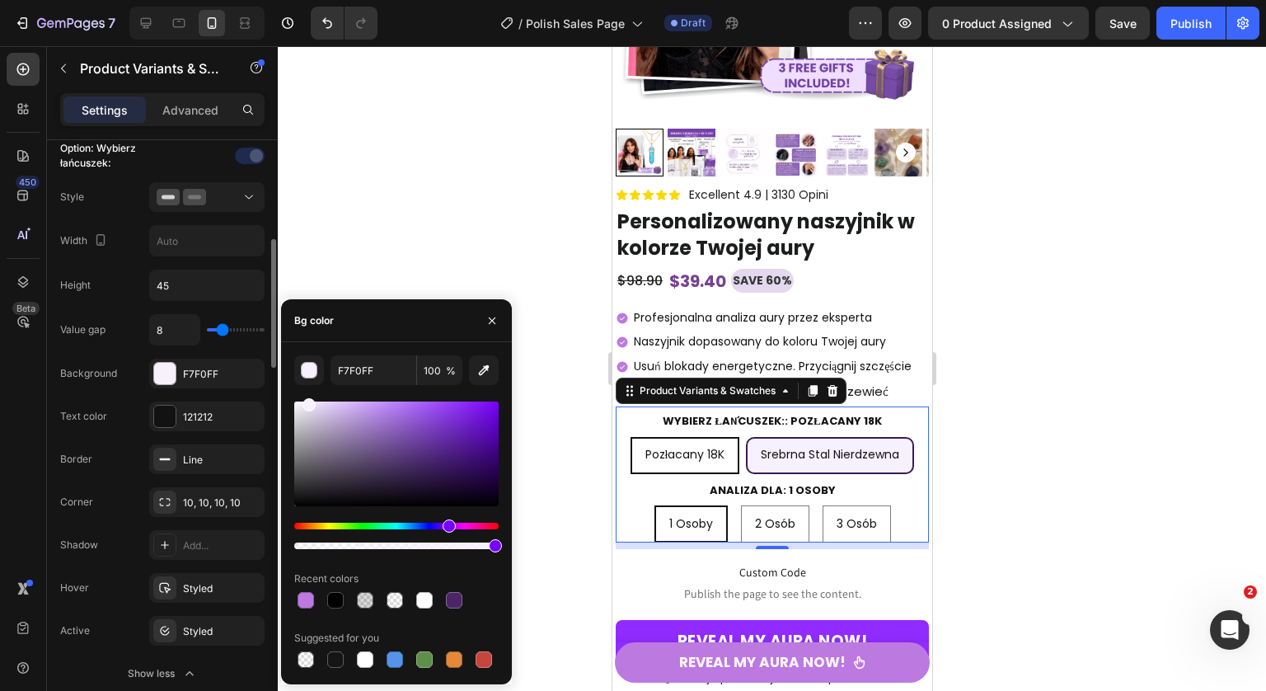
click at [145, 395] on div "Value gap 8 Background F7F0FF Text color 121212 Border Line Corner 10, 10, 10, …" at bounding box center [162, 501] width 204 height 374
click at [226, 396] on div "Value gap 8 Background F7F0FF Text color 121212 Border Line Corner 10, 10, 10, …" at bounding box center [162, 501] width 204 height 374
click at [126, 488] on div "Corner 10, 10, 10, 10" at bounding box center [162, 502] width 204 height 30
click at [489, 318] on icon "button" at bounding box center [491, 320] width 13 height 13
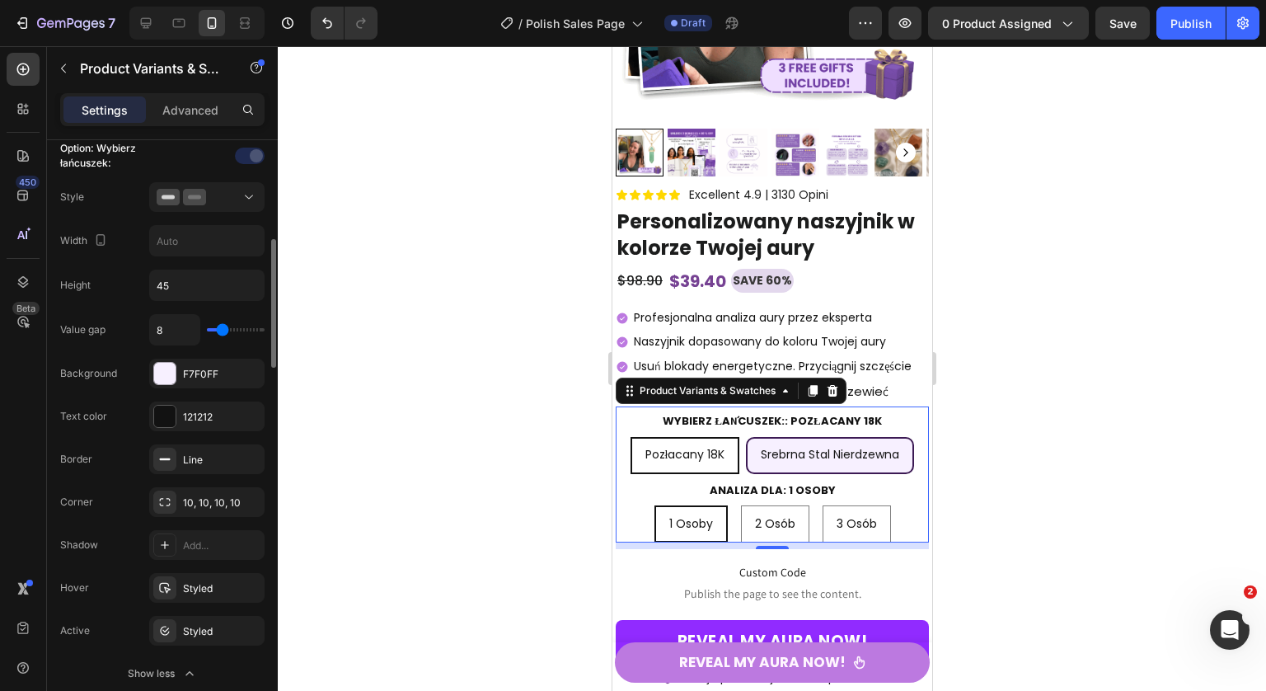
scroll to position [430, 0]
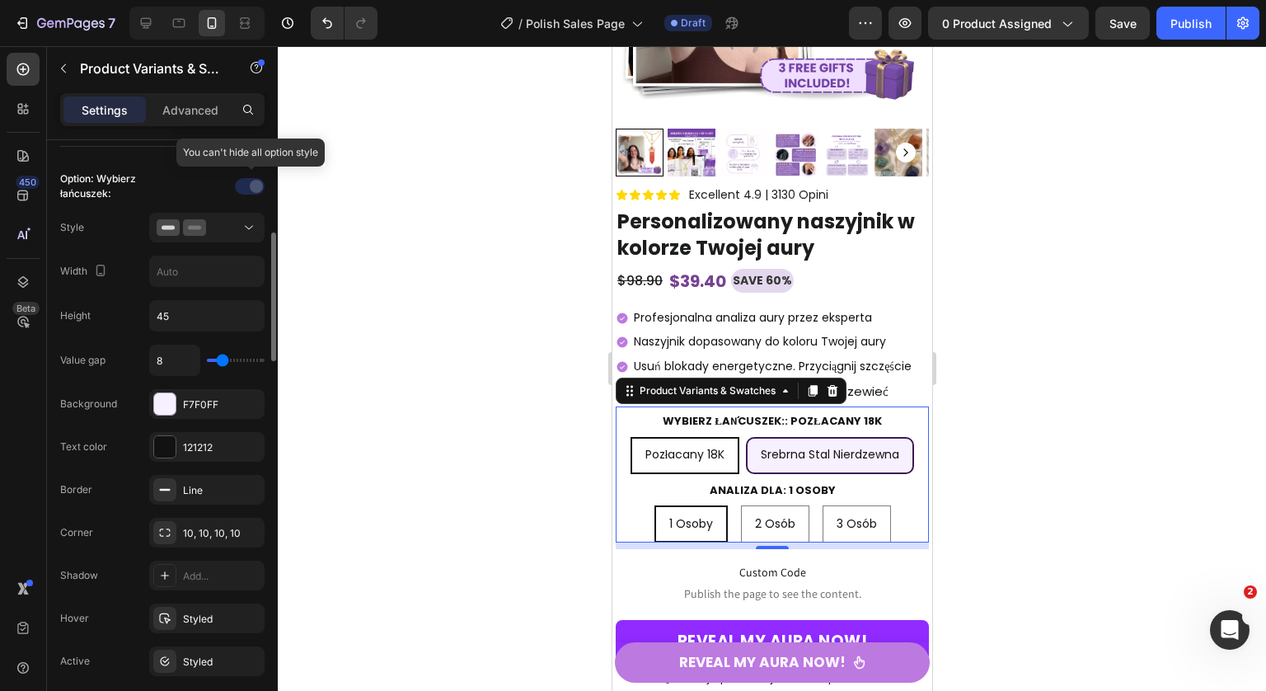
click at [240, 182] on div at bounding box center [251, 186] width 115 height 26
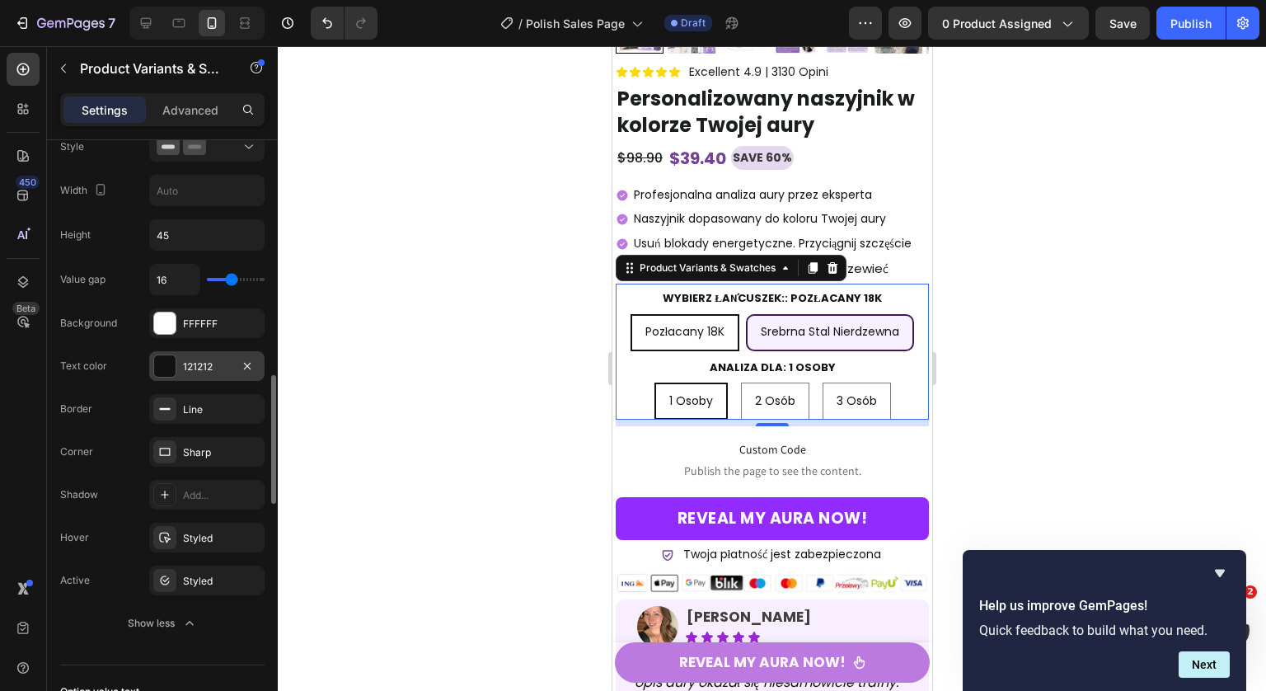
scroll to position [1150, 0]
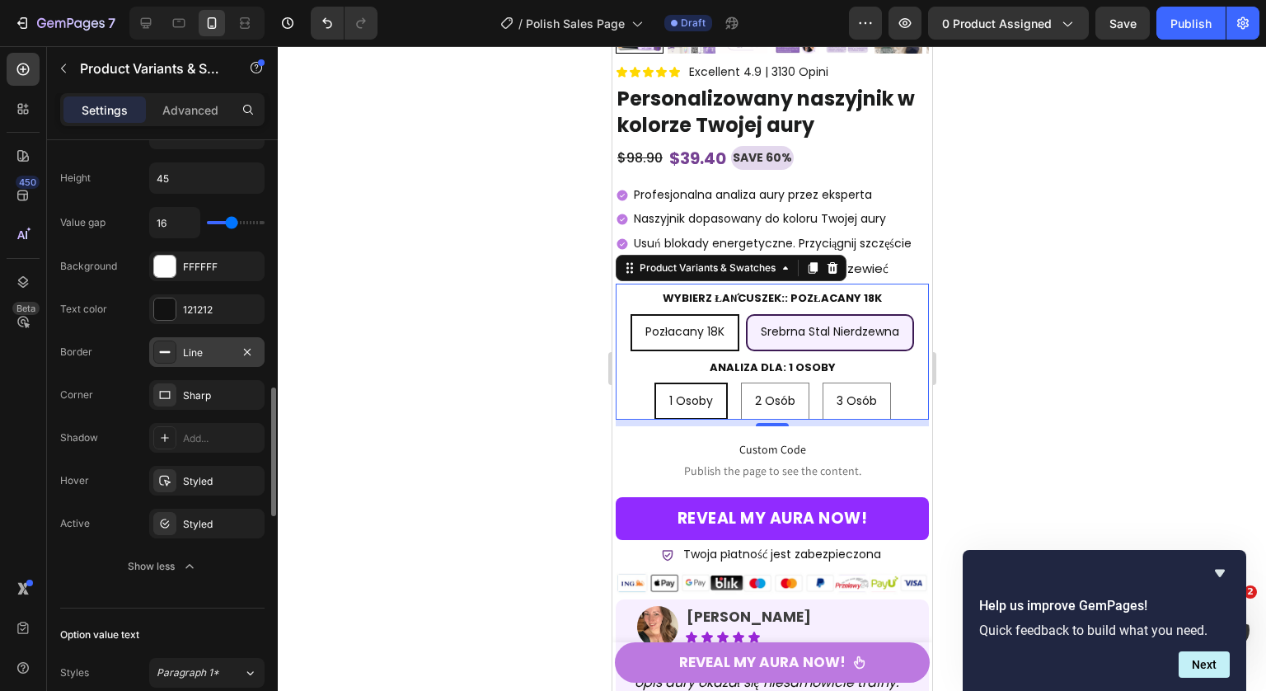
click at [210, 358] on div "Line" at bounding box center [207, 352] width 48 height 15
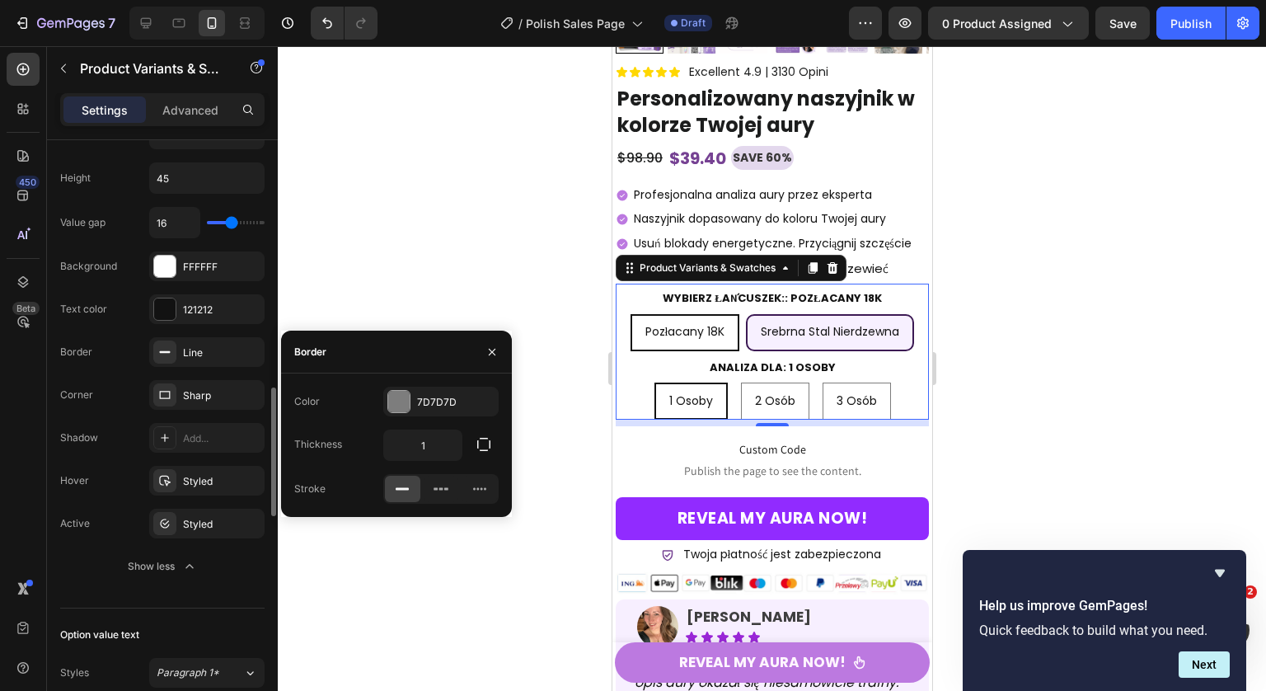
click at [109, 353] on div "Border Line" at bounding box center [162, 352] width 204 height 30
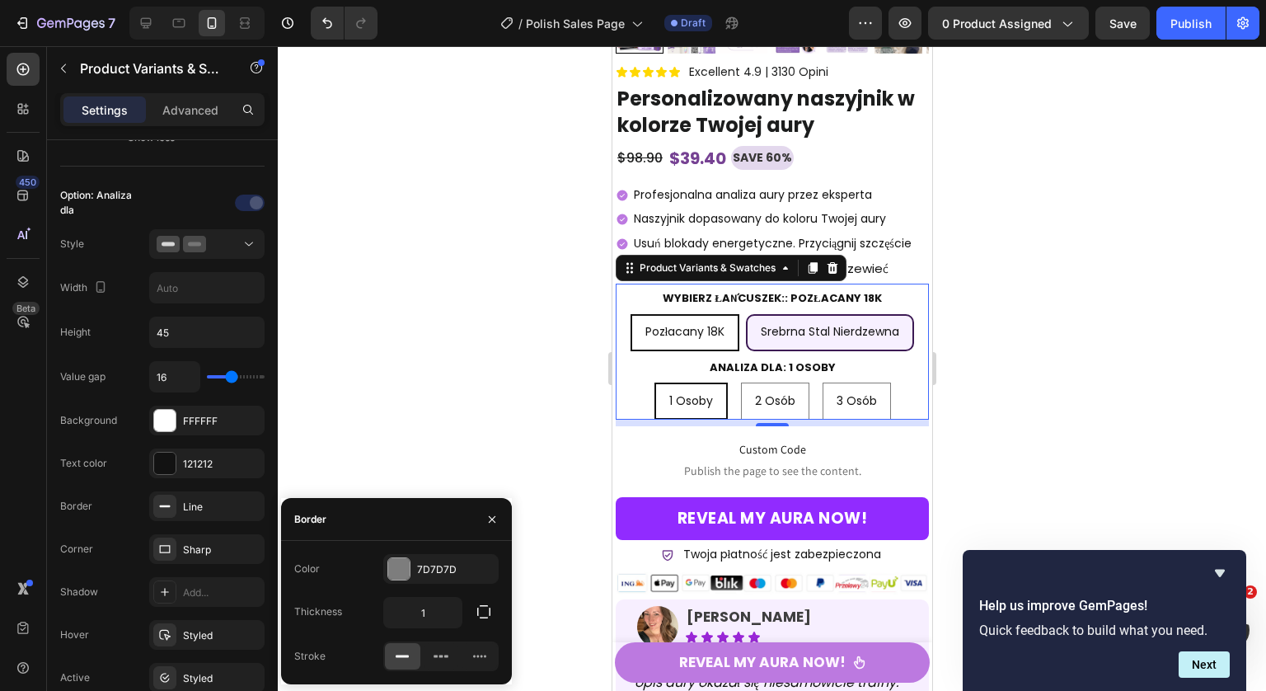
scroll to position [399, 0]
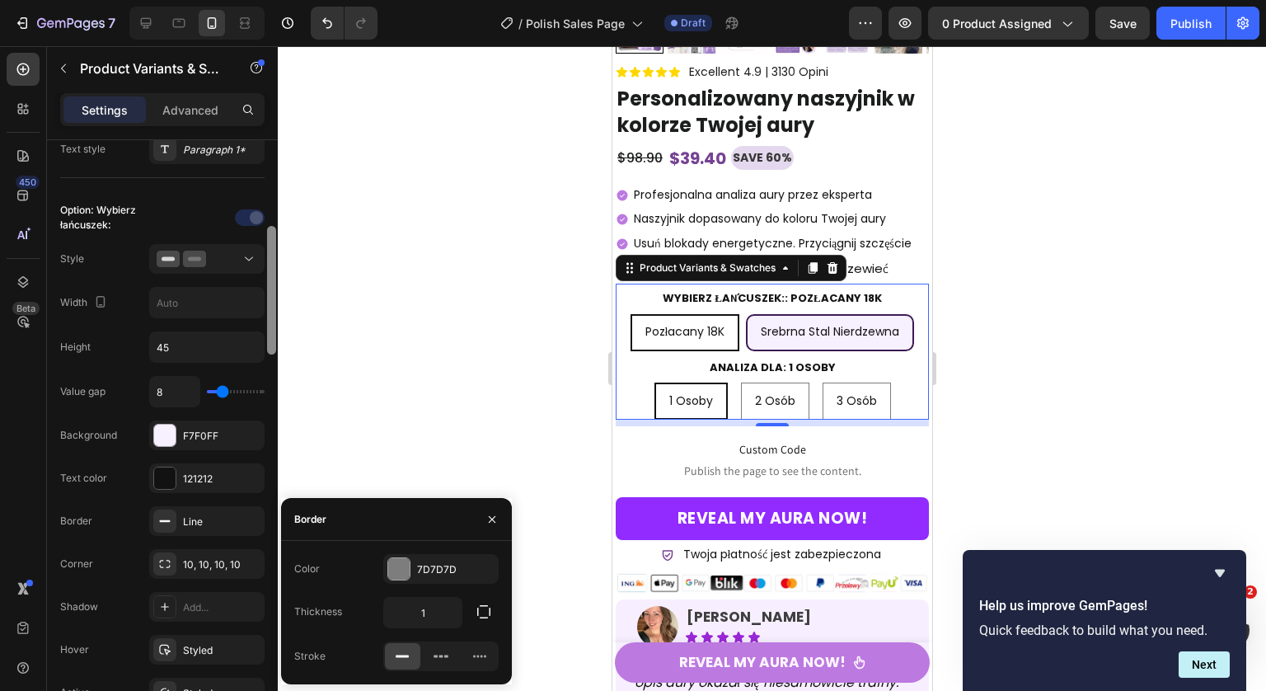
click at [269, 324] on div at bounding box center [271, 438] width 12 height 597
click at [499, 518] on button "button" at bounding box center [492, 519] width 26 height 26
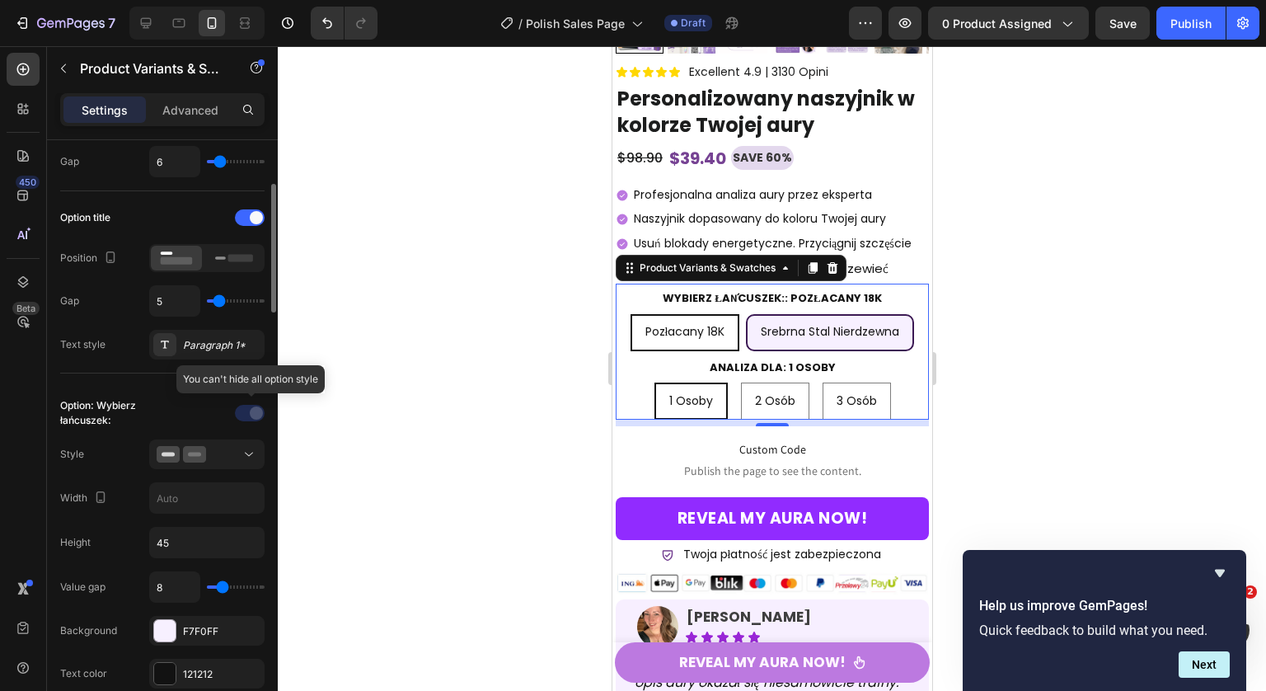
scroll to position [230, 0]
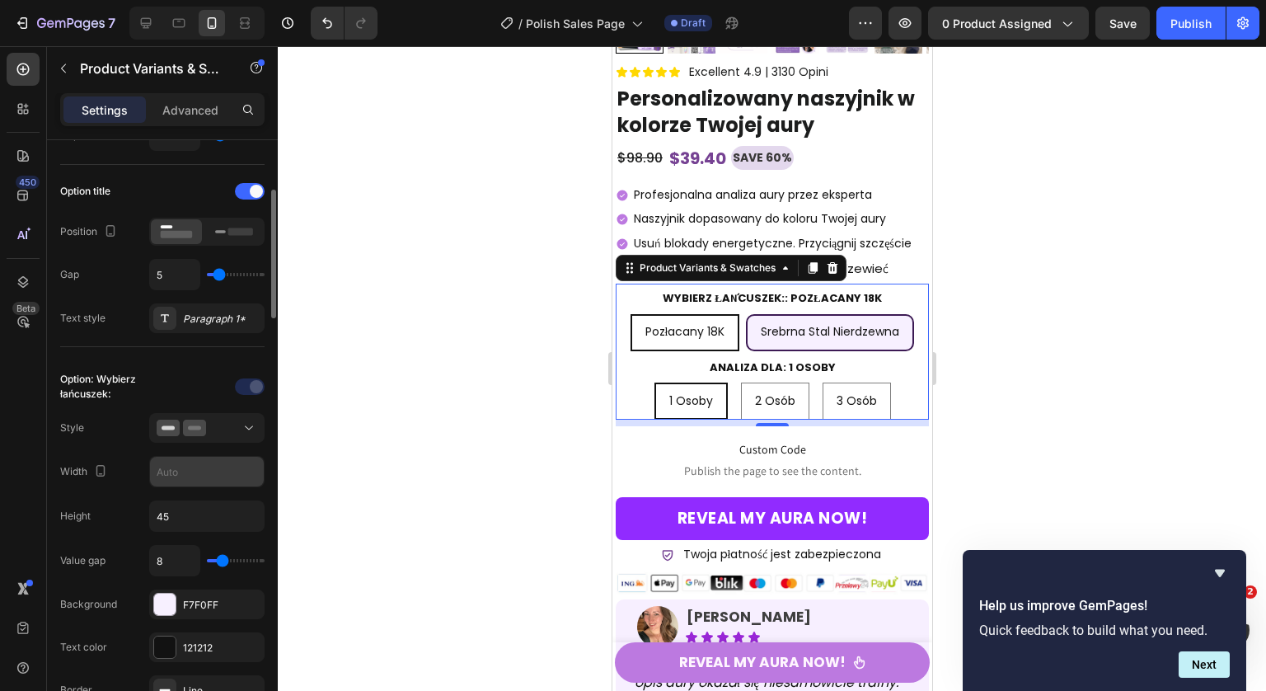
click at [201, 463] on input "text" at bounding box center [207, 472] width 114 height 30
click at [135, 482] on div "Width" at bounding box center [162, 471] width 204 height 31
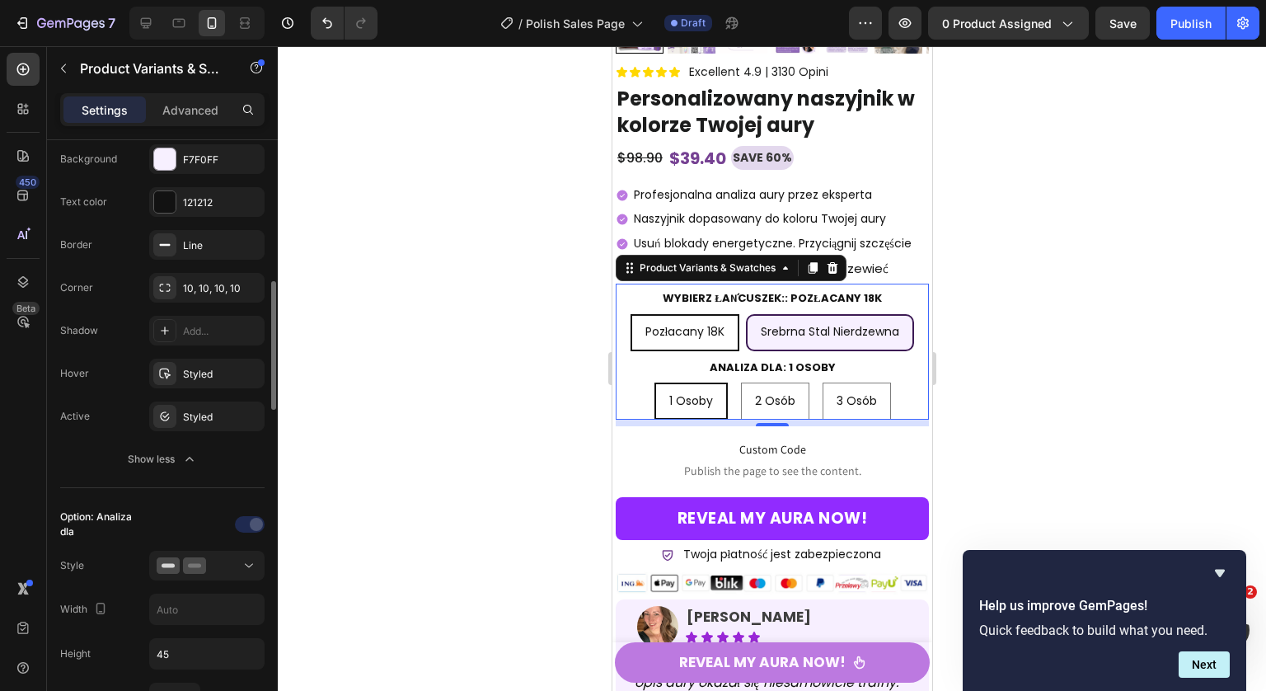
scroll to position [672, 0]
click at [190, 422] on div "Styled" at bounding box center [207, 420] width 48 height 15
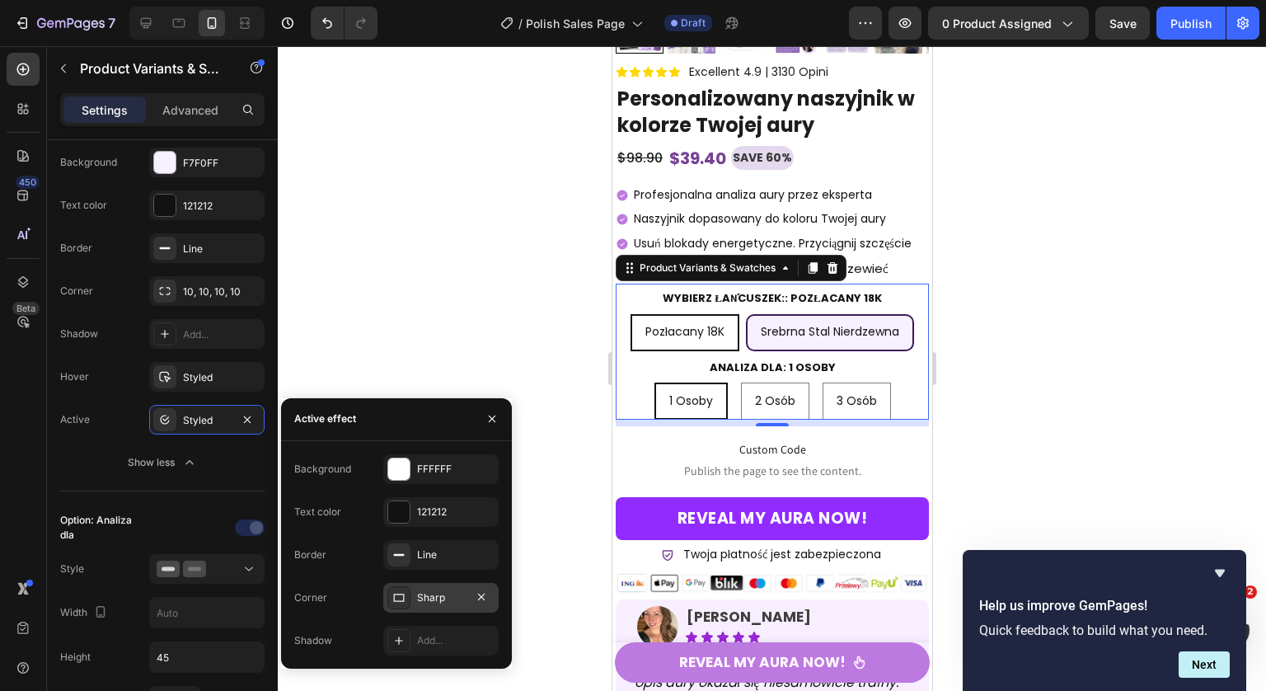
click at [429, 595] on div "Sharp" at bounding box center [441, 597] width 48 height 15
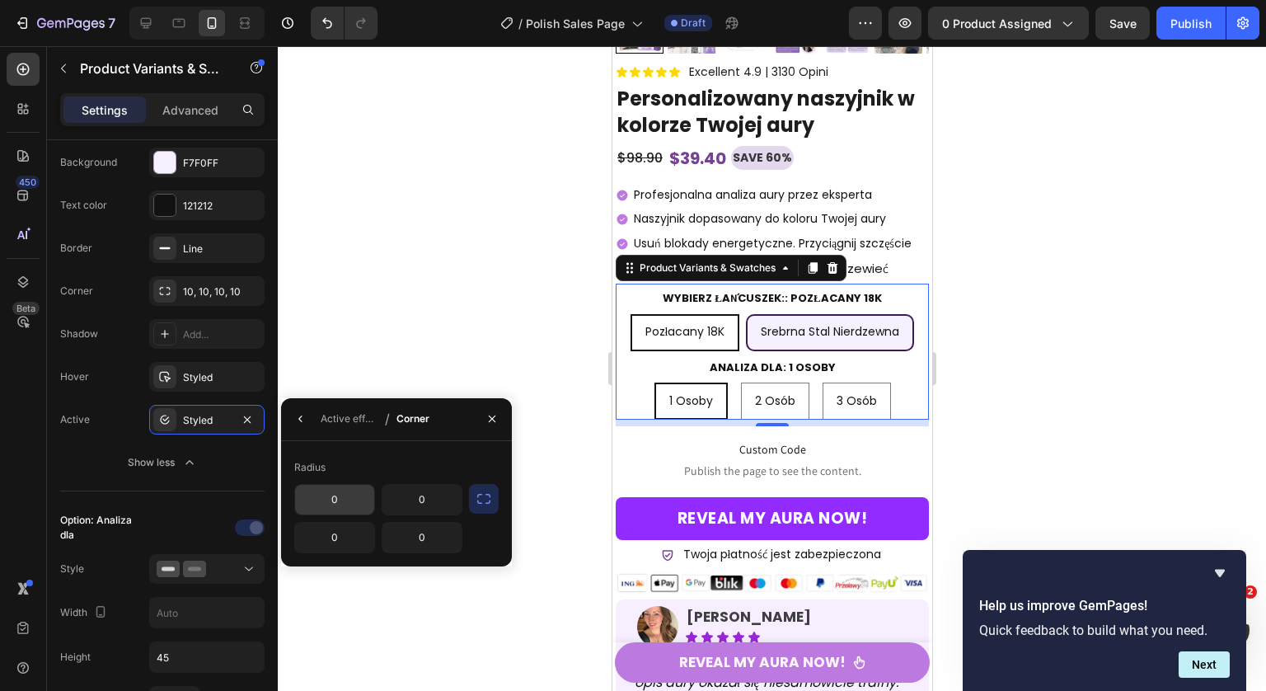
click at [358, 496] on input "0" at bounding box center [334, 500] width 79 height 30
type input "10"
click at [476, 495] on icon "button" at bounding box center [484, 498] width 16 height 16
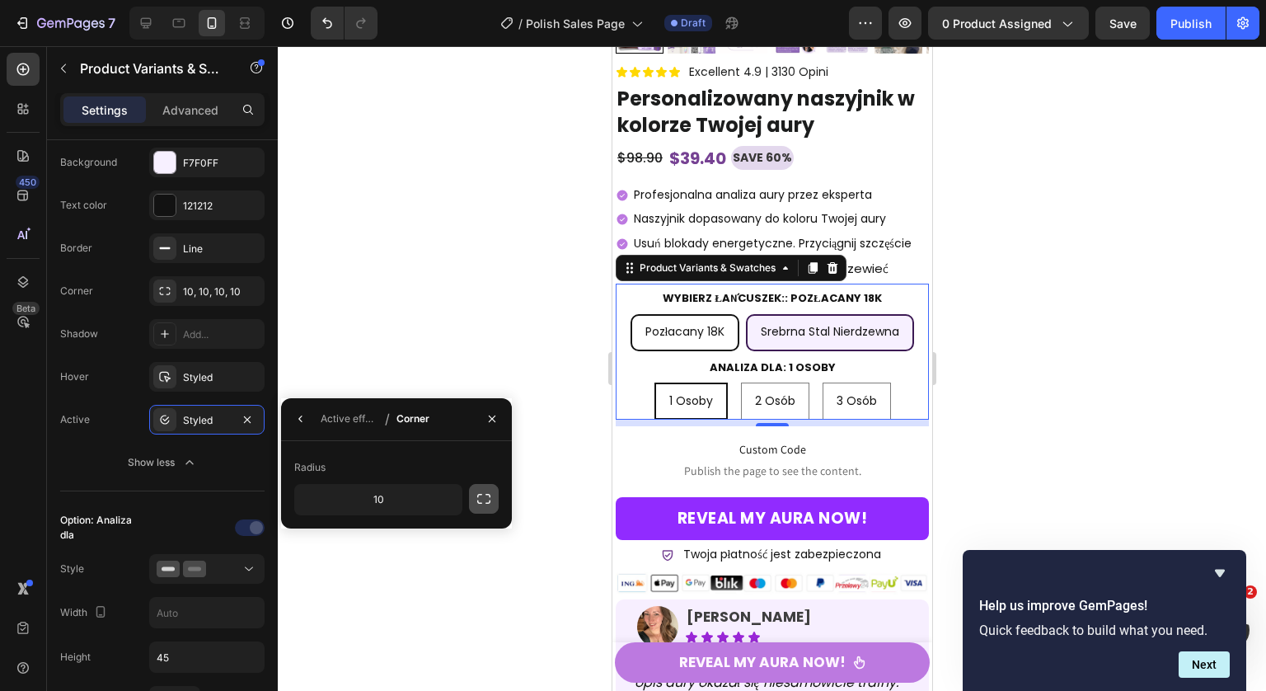
click at [484, 494] on icon "button" at bounding box center [484, 498] width 16 height 16
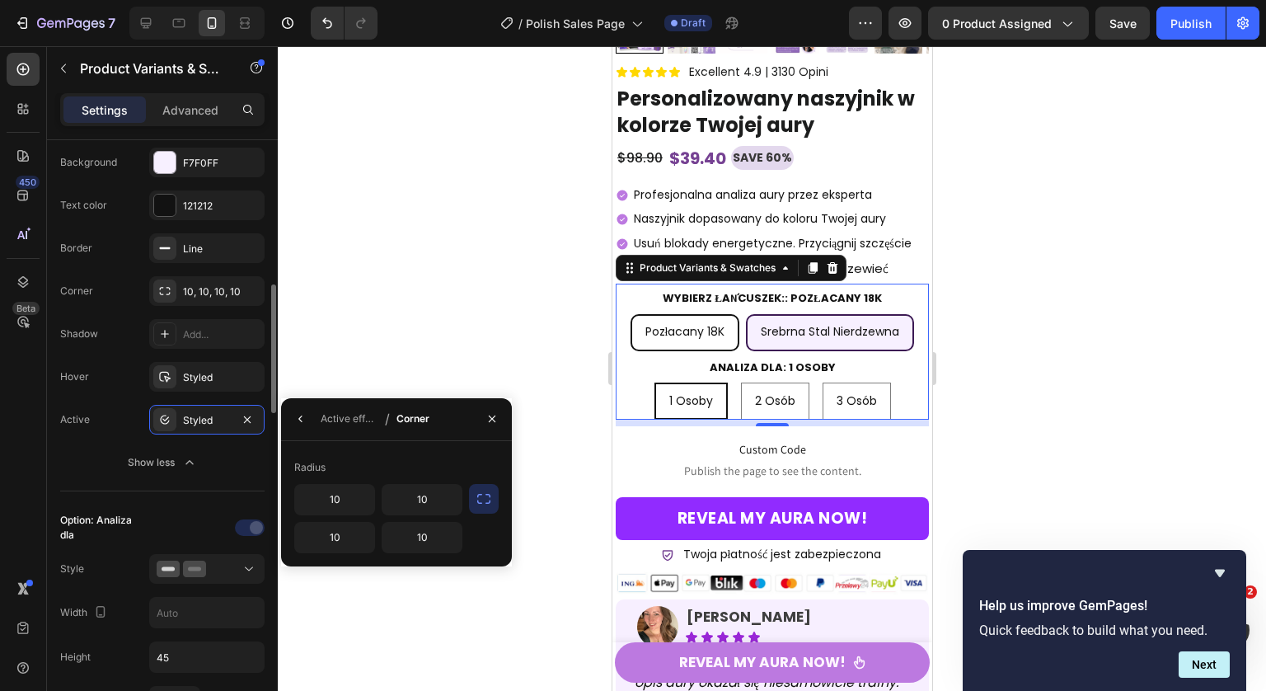
click at [105, 426] on div "Active Styled" at bounding box center [162, 420] width 204 height 30
click at [117, 373] on div "Hover Styled" at bounding box center [162, 377] width 204 height 30
click at [220, 403] on div "Value gap 8 Background F7F0FF Text color 121212 Border Line Corner 10, 10, 10, …" at bounding box center [162, 290] width 204 height 374
click at [690, 340] on span "Pozłacany 18K" at bounding box center [684, 331] width 80 height 16
click at [684, 314] on input "Pozłacany 18K Pozłacany 18K Pozłacany 18K" at bounding box center [683, 313] width 1 height 1
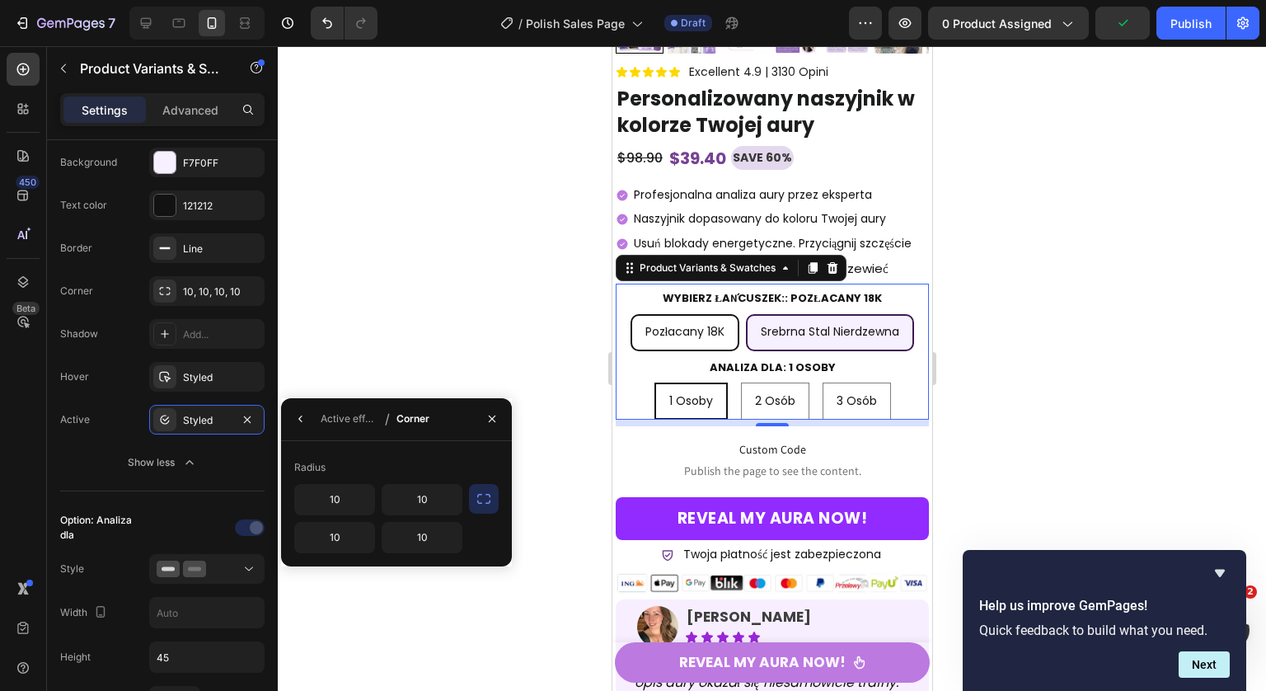
click at [694, 347] on div "Pozłacany 18K" at bounding box center [684, 332] width 106 height 34
click at [684, 314] on input "Pozłacany 18K Pozłacany 18K Pozłacany 18K" at bounding box center [683, 313] width 1 height 1
click at [706, 335] on span "Pozłacany 18K" at bounding box center [684, 331] width 80 height 16
click at [684, 314] on input "Pozłacany 18K Pozłacany 18K Pozłacany 18K" at bounding box center [683, 313] width 1 height 1
click at [363, 414] on div "Active effect" at bounding box center [350, 418] width 58 height 15
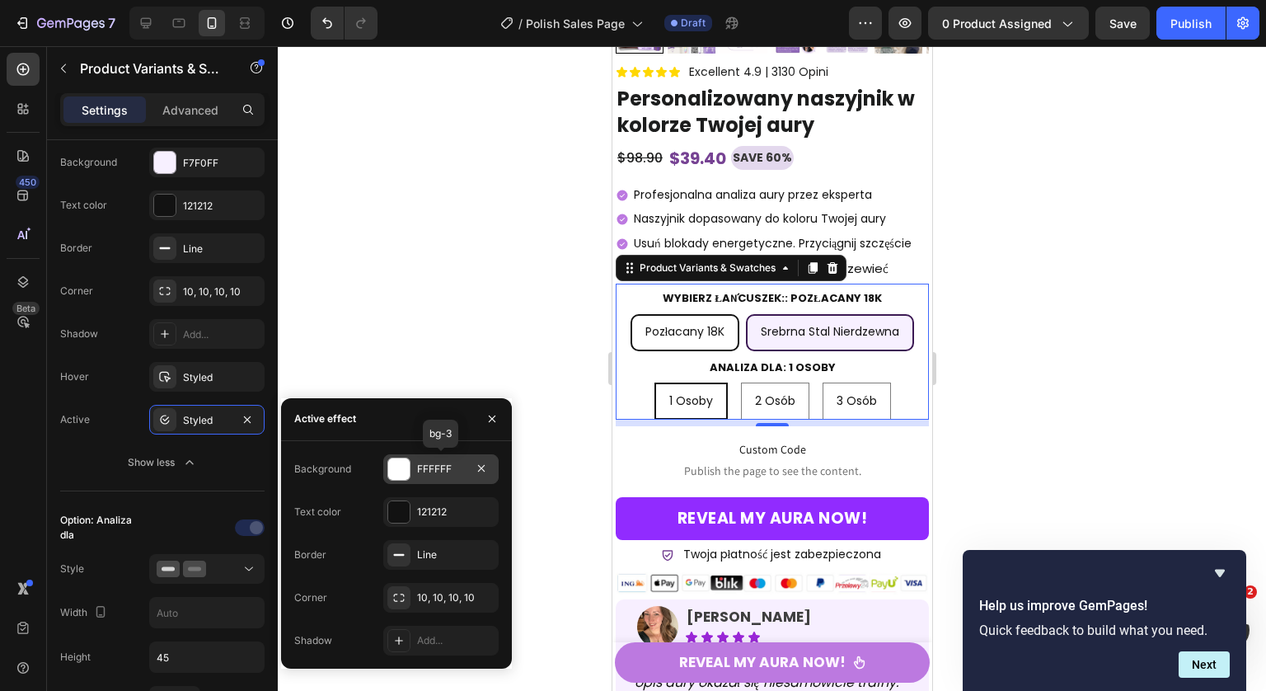
click at [443, 469] on div "FFFFFF" at bounding box center [441, 469] width 48 height 15
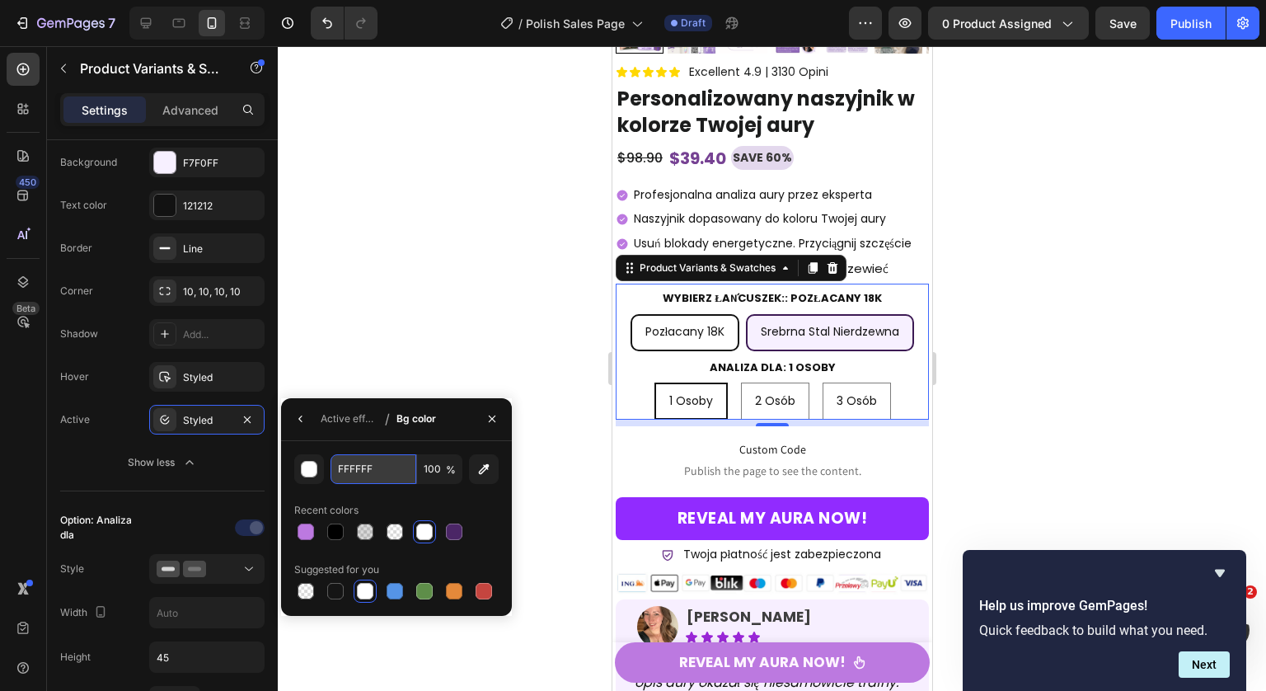
click at [357, 470] on input "FFFFFF" at bounding box center [373, 469] width 86 height 30
paste input "7F0"
type input "F7F0FF"
drag, startPoint x: 297, startPoint y: 424, endPoint x: 390, endPoint y: 440, distance: 94.4
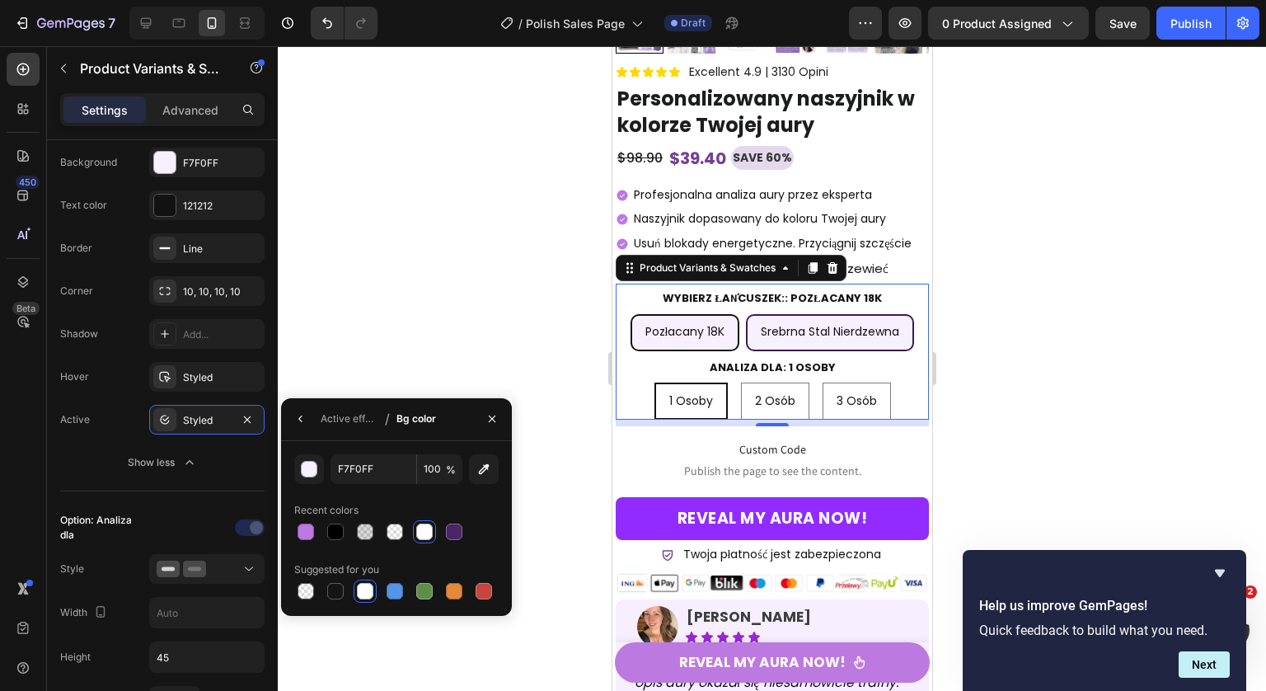
click at [298, 424] on icon "button" at bounding box center [300, 418] width 13 height 13
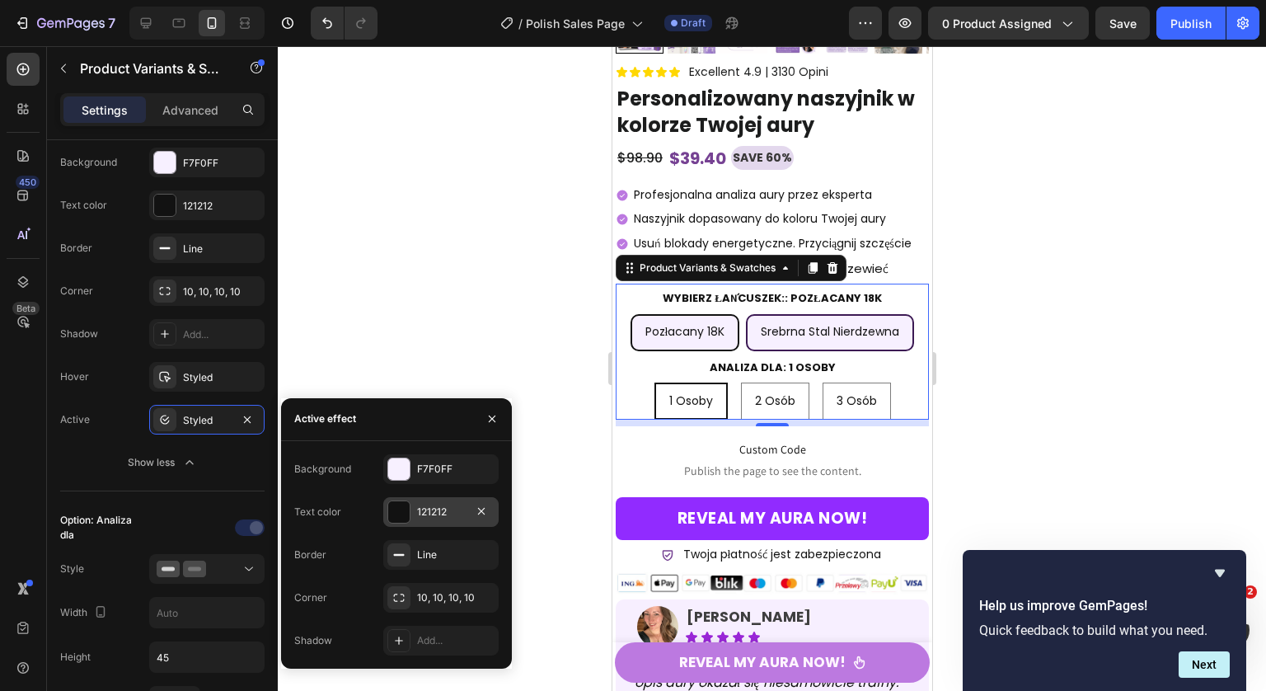
click at [401, 513] on div at bounding box center [398, 511] width 21 height 21
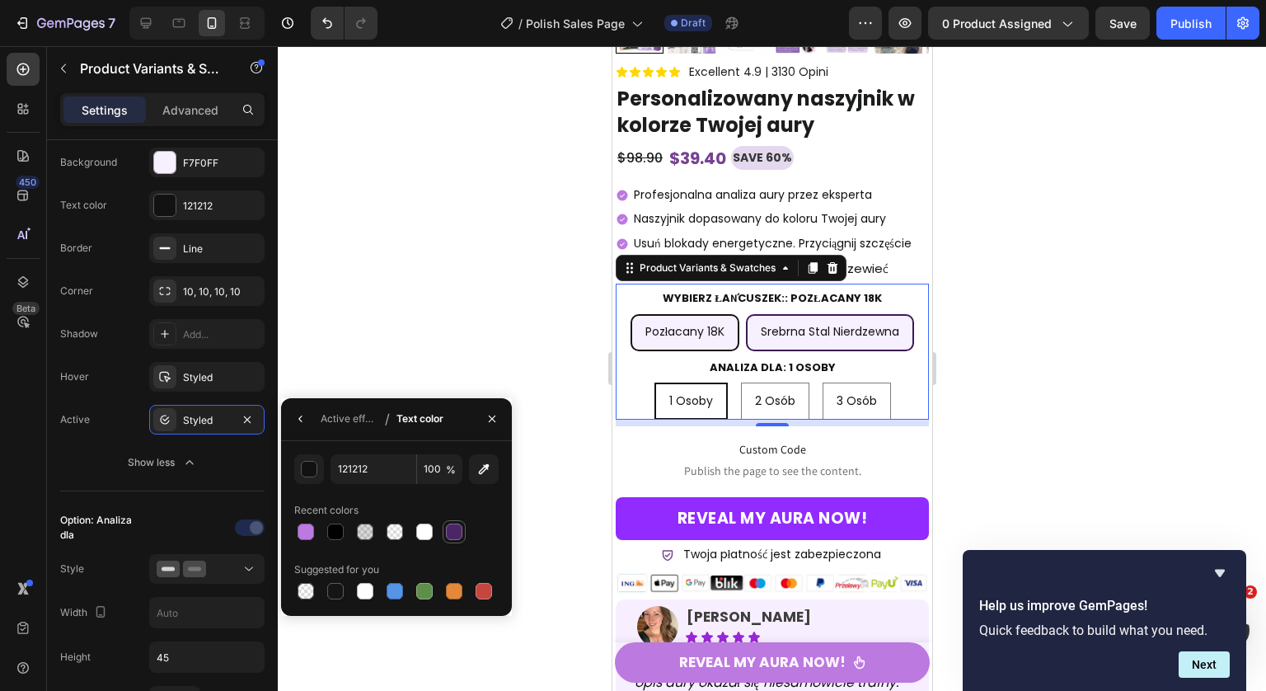
click at [453, 531] on div at bounding box center [454, 531] width 16 height 16
click at [336, 536] on div at bounding box center [335, 531] width 16 height 16
type input "000000"
click at [304, 424] on icon "button" at bounding box center [300, 418] width 13 height 13
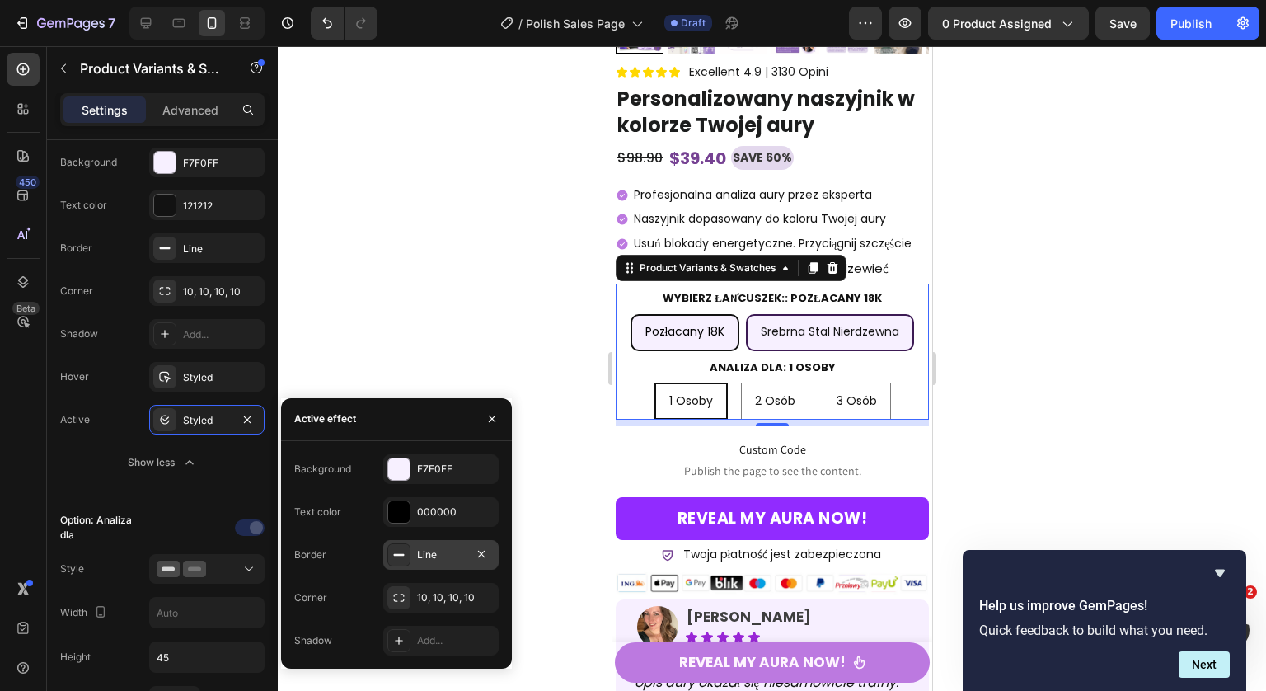
click at [445, 560] on div "Line" at bounding box center [441, 554] width 48 height 15
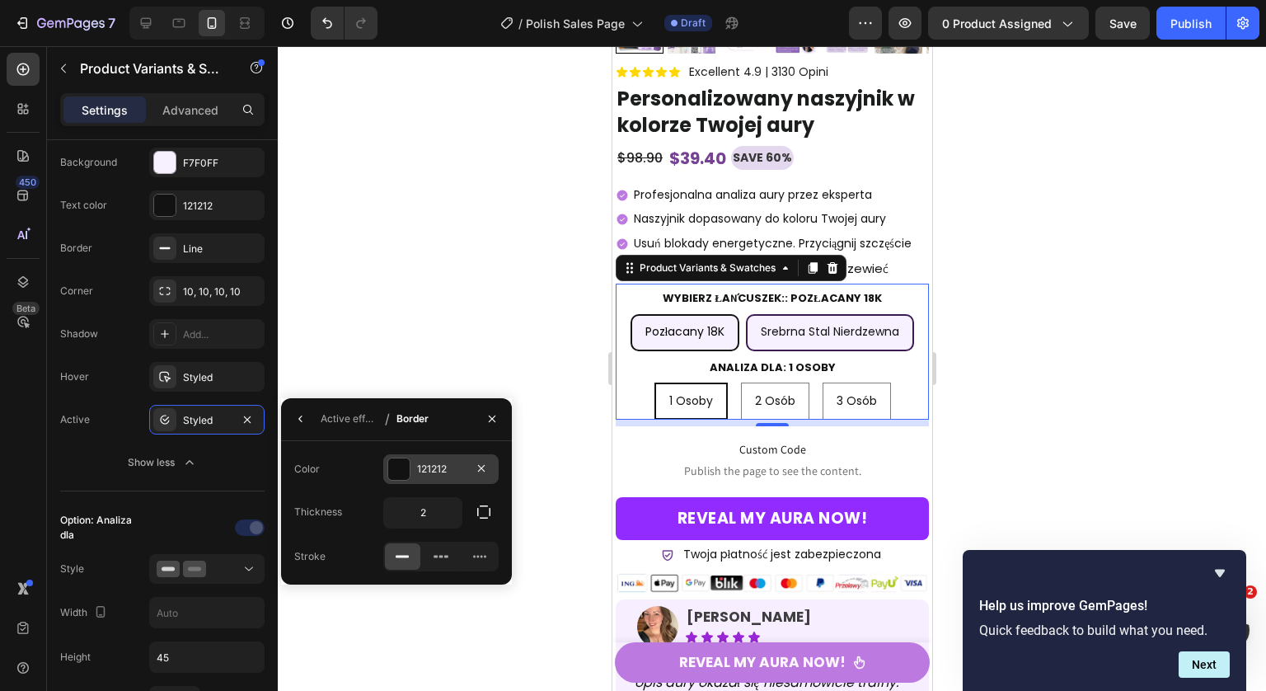
click at [409, 467] on div at bounding box center [398, 468] width 21 height 21
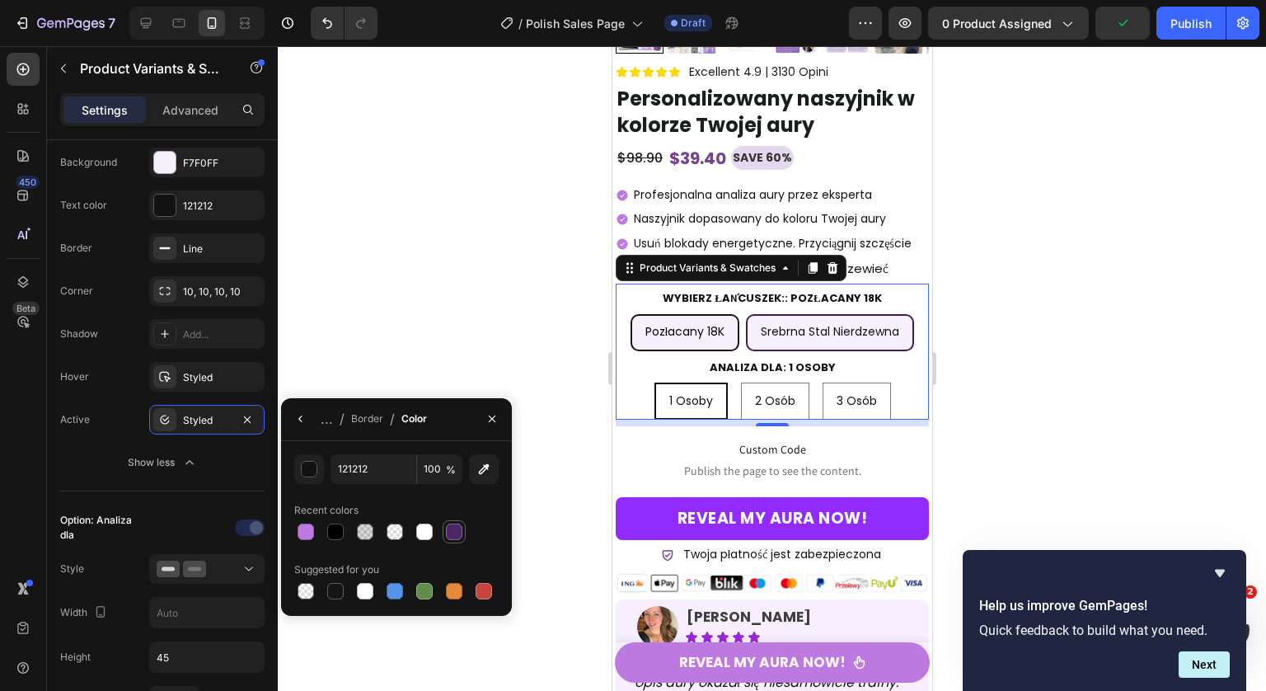
click at [458, 536] on div at bounding box center [454, 531] width 16 height 16
type input "4B2666"
click at [210, 416] on div "Styled" at bounding box center [207, 420] width 48 height 15
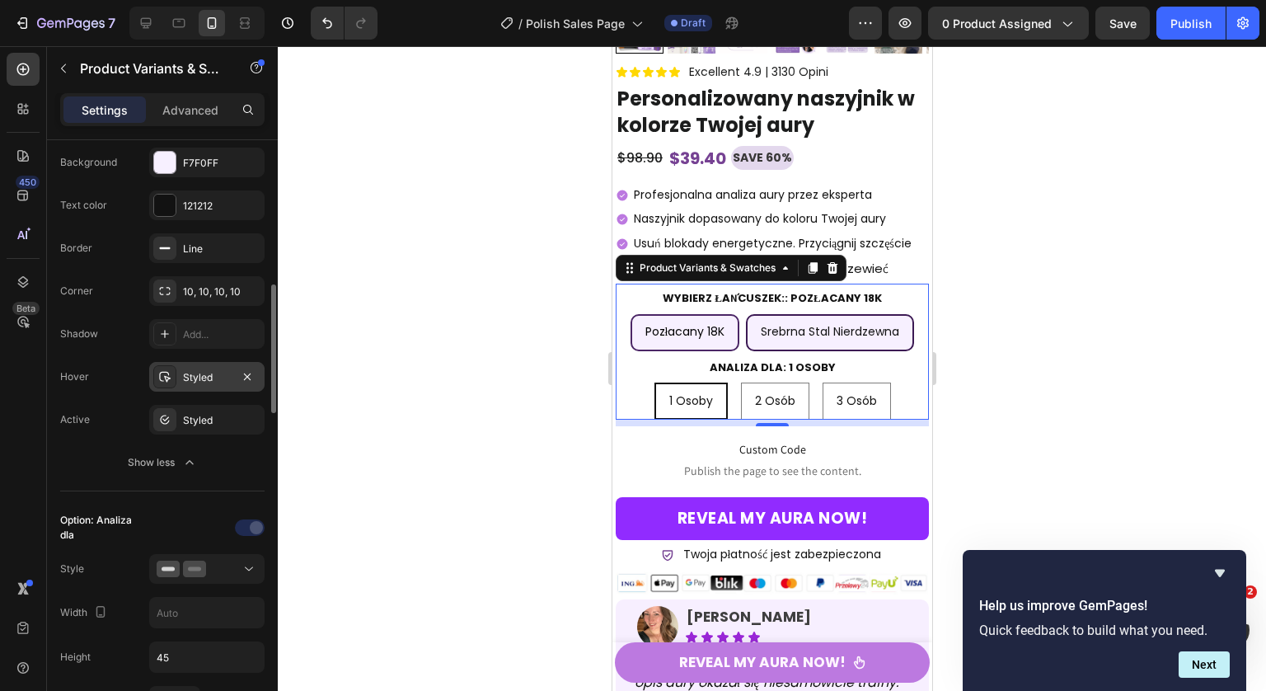
click at [215, 380] on div "Styled" at bounding box center [207, 377] width 48 height 15
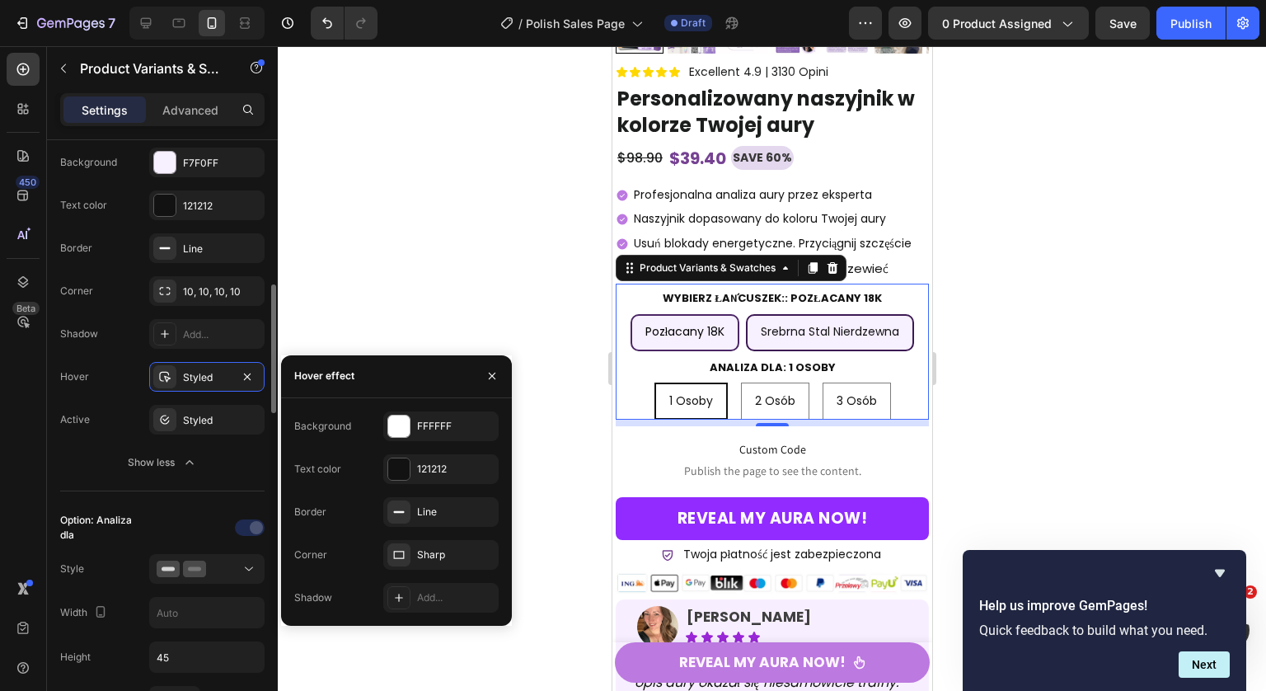
click at [119, 419] on div "Active Styled" at bounding box center [162, 420] width 204 height 30
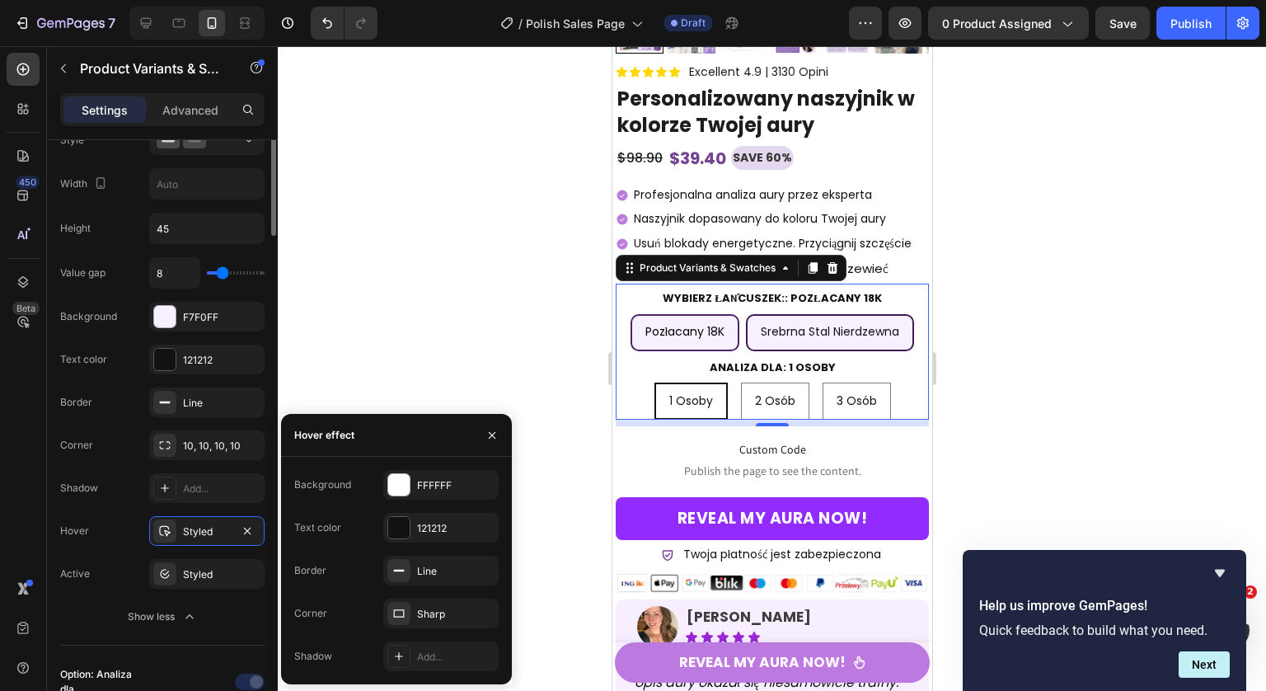
scroll to position [399, 0]
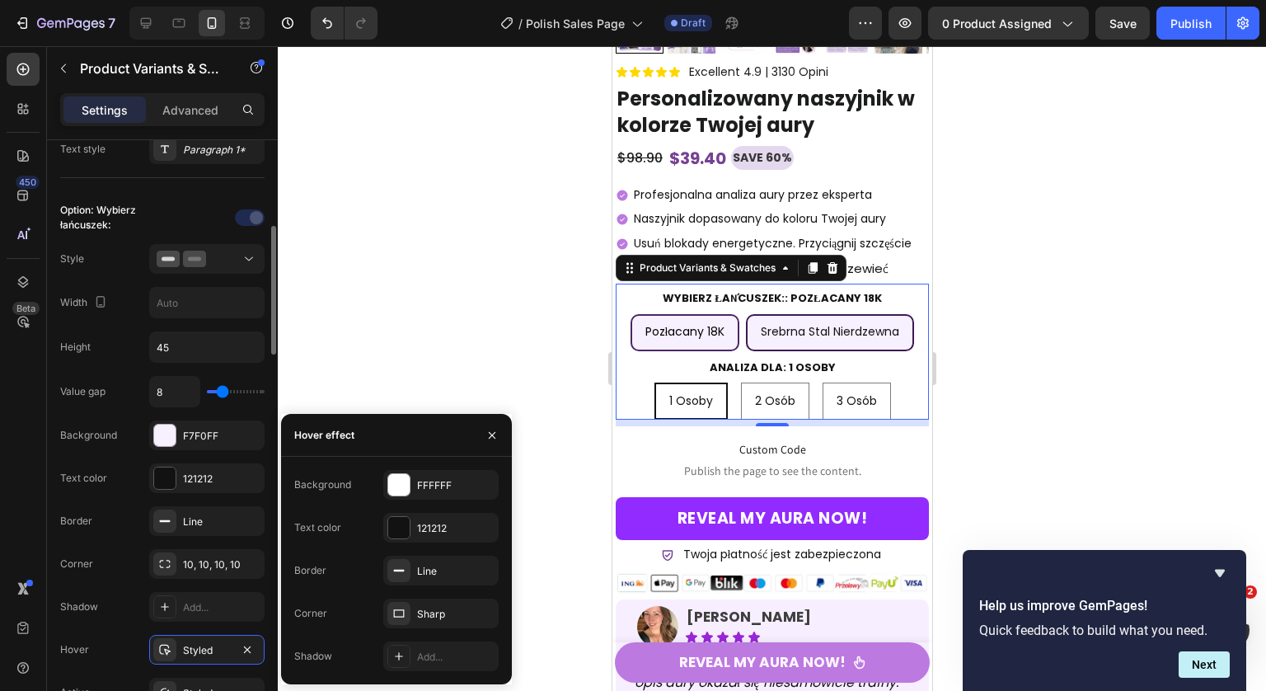
click at [126, 255] on div "Style" at bounding box center [162, 259] width 204 height 30
click at [200, 310] on input "text" at bounding box center [207, 303] width 114 height 30
click at [168, 424] on div at bounding box center [164, 434] width 21 height 21
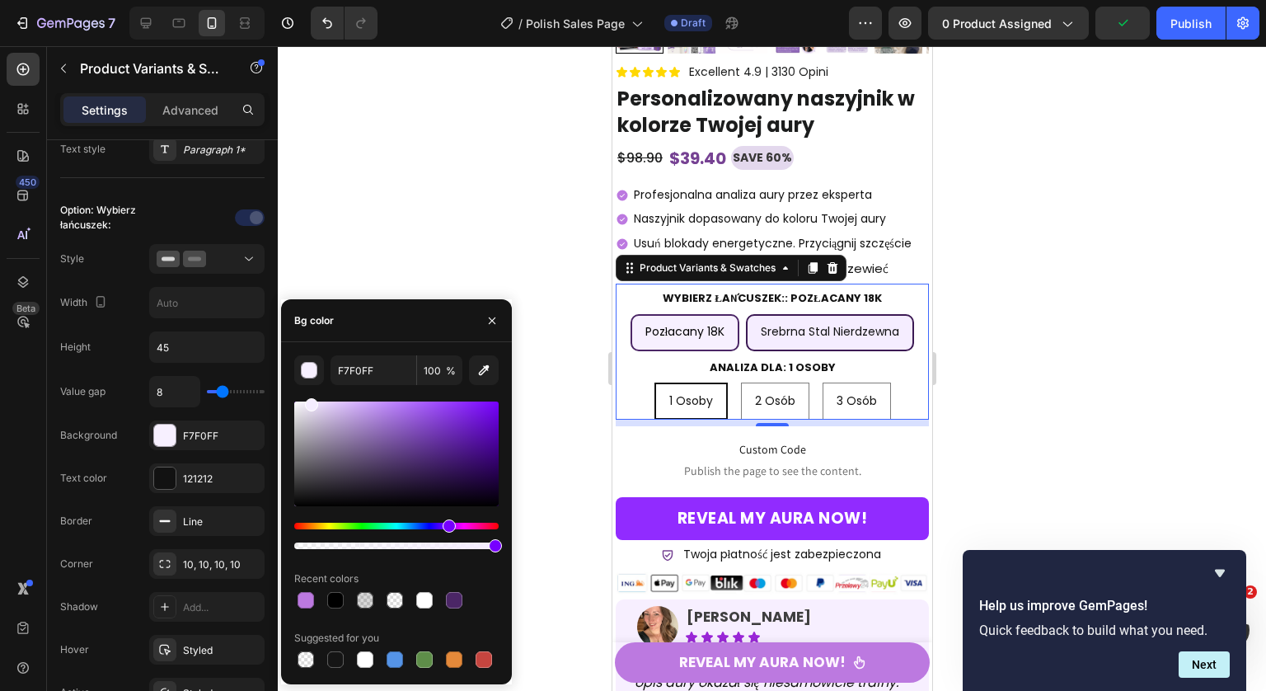
click at [309, 401] on div at bounding box center [396, 453] width 204 height 105
click at [252, 385] on div "450 Beta Sections(18) Elements(84) Section Element Hero Section Product Detail …" at bounding box center [139, 368] width 278 height 644
click at [119, 437] on div "Background F7F0FF" at bounding box center [162, 435] width 204 height 30
type input "FFFFFF"
click at [140, 471] on div "Text color 121212" at bounding box center [162, 478] width 204 height 30
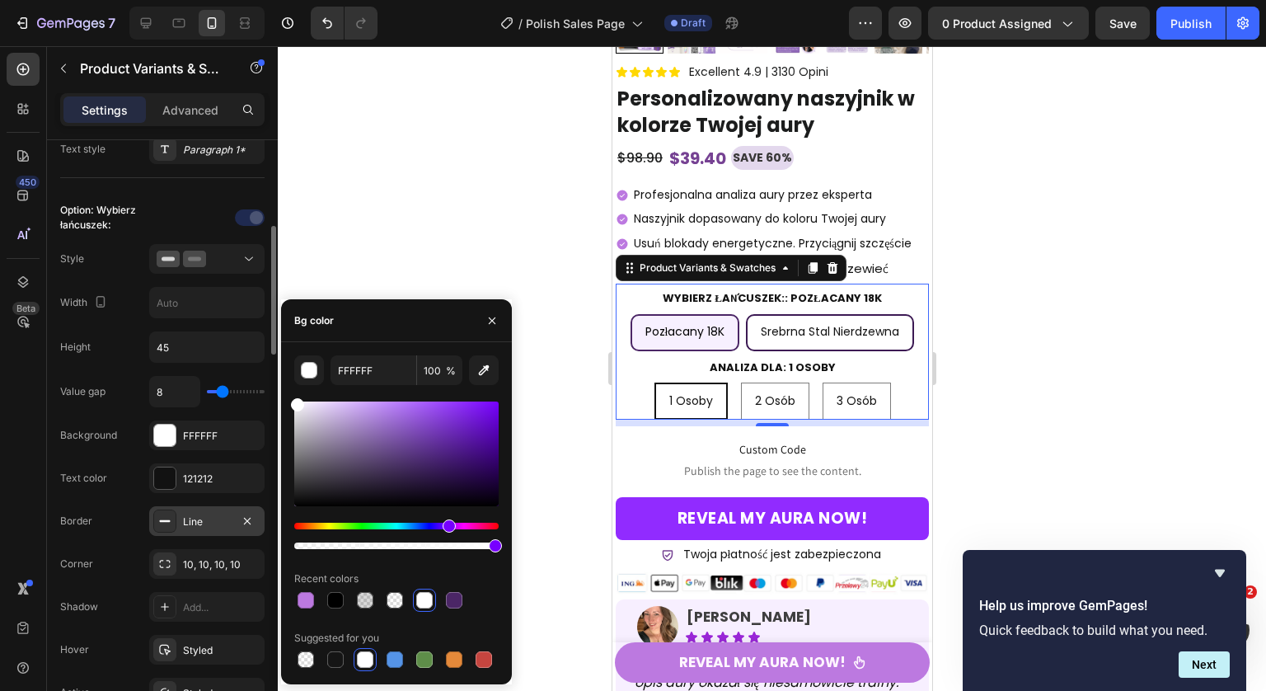
click at [172, 520] on div at bounding box center [164, 520] width 23 height 23
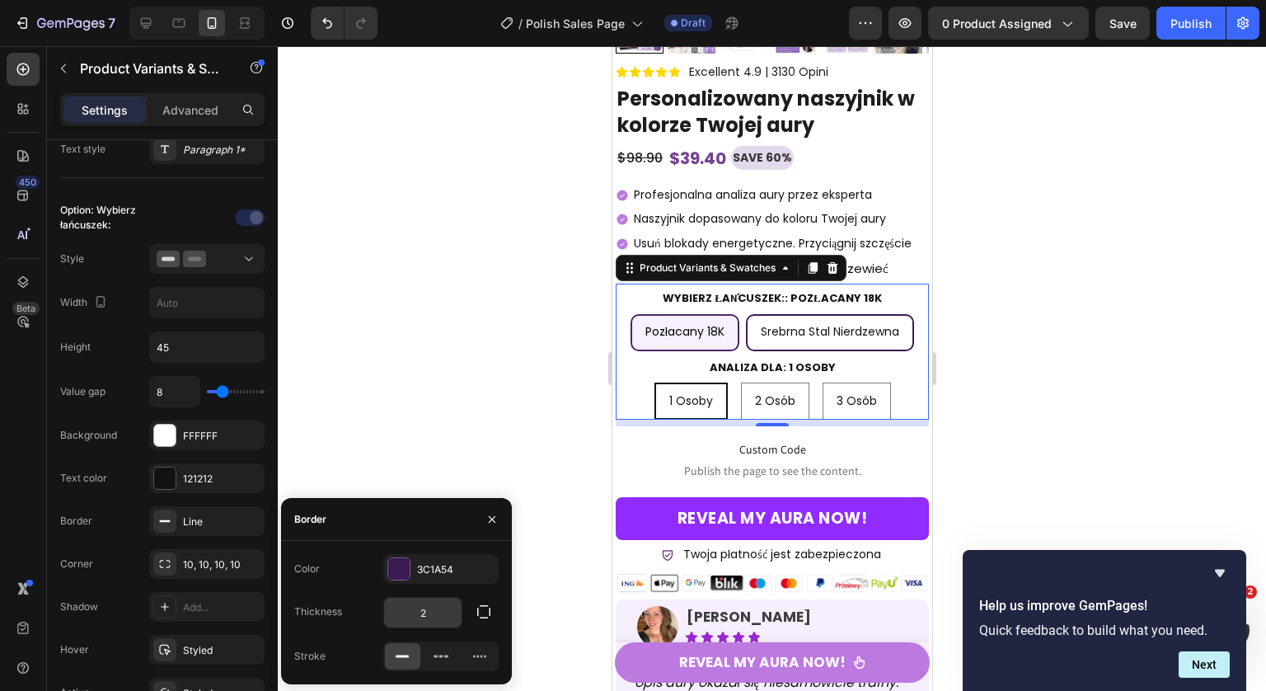
click at [435, 609] on input "2" at bounding box center [422, 612] width 77 height 30
click at [434, 609] on input "2" at bounding box center [422, 612] width 77 height 30
type input "1"
click at [119, 532] on div "Border Line" at bounding box center [162, 521] width 204 height 30
click at [1020, 324] on div at bounding box center [772, 368] width 988 height 644
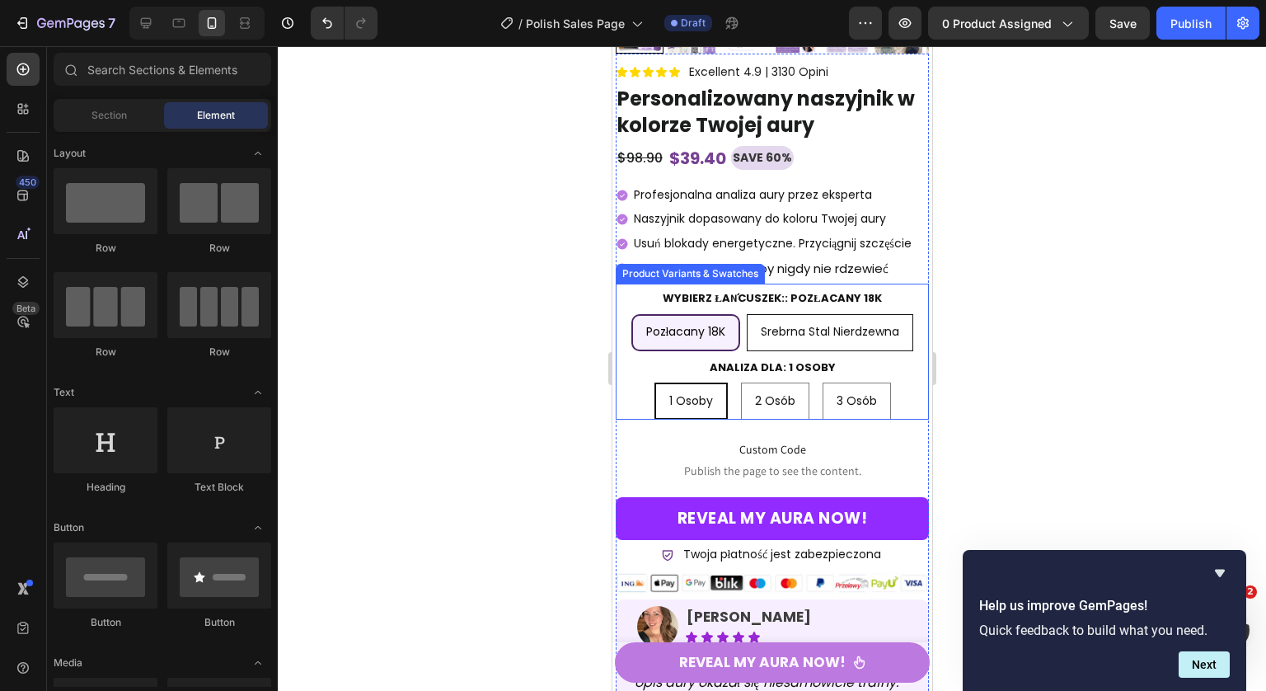
click at [834, 340] on span "Srebrna stal nierdzewna" at bounding box center [829, 331] width 138 height 16
click at [829, 314] on input "Srebrna stal nierdzewna Srebrna stal nierdzewna Srebrna stal nierdzewna" at bounding box center [828, 313] width 1 height 1
radio input "true"
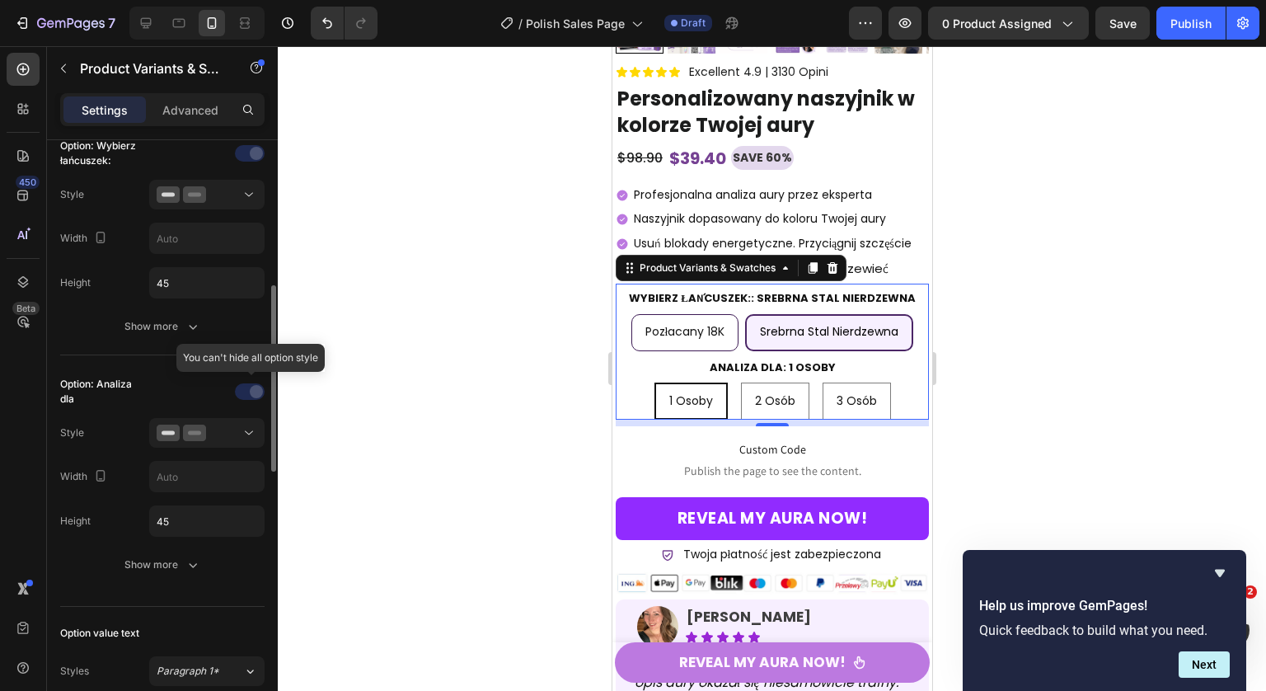
scroll to position [480, 0]
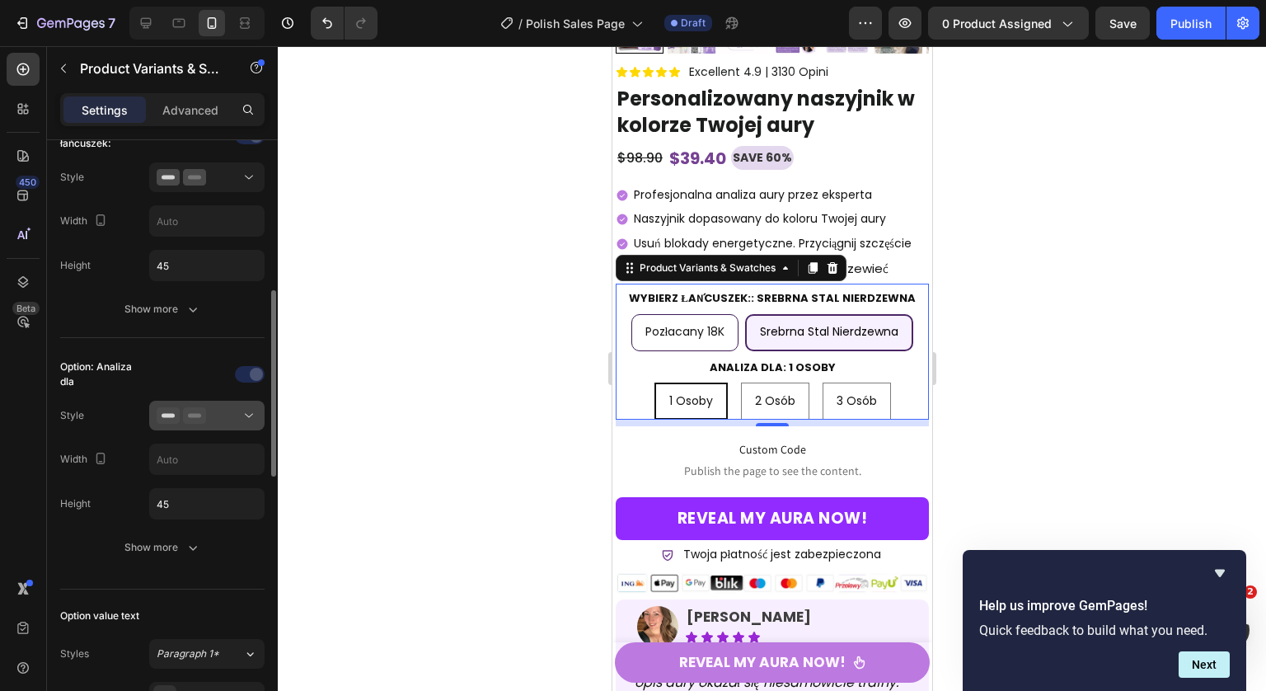
click at [218, 410] on div at bounding box center [207, 415] width 101 height 16
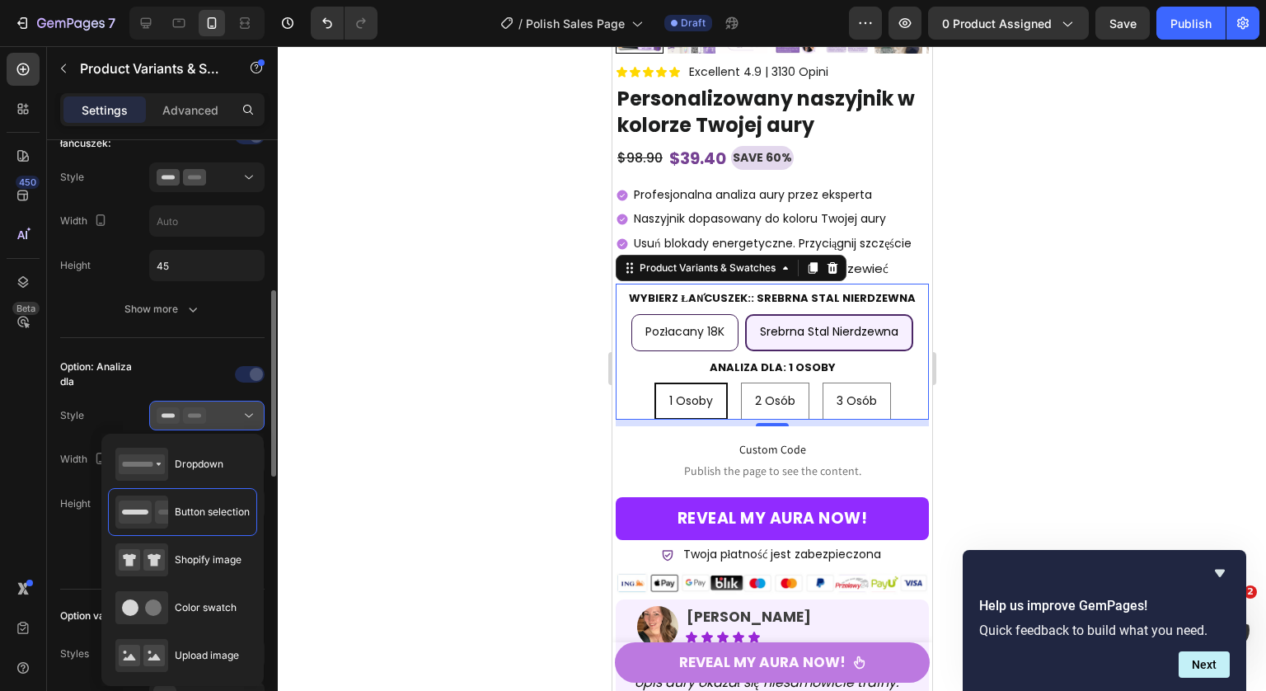
click at [218, 410] on div at bounding box center [207, 415] width 101 height 16
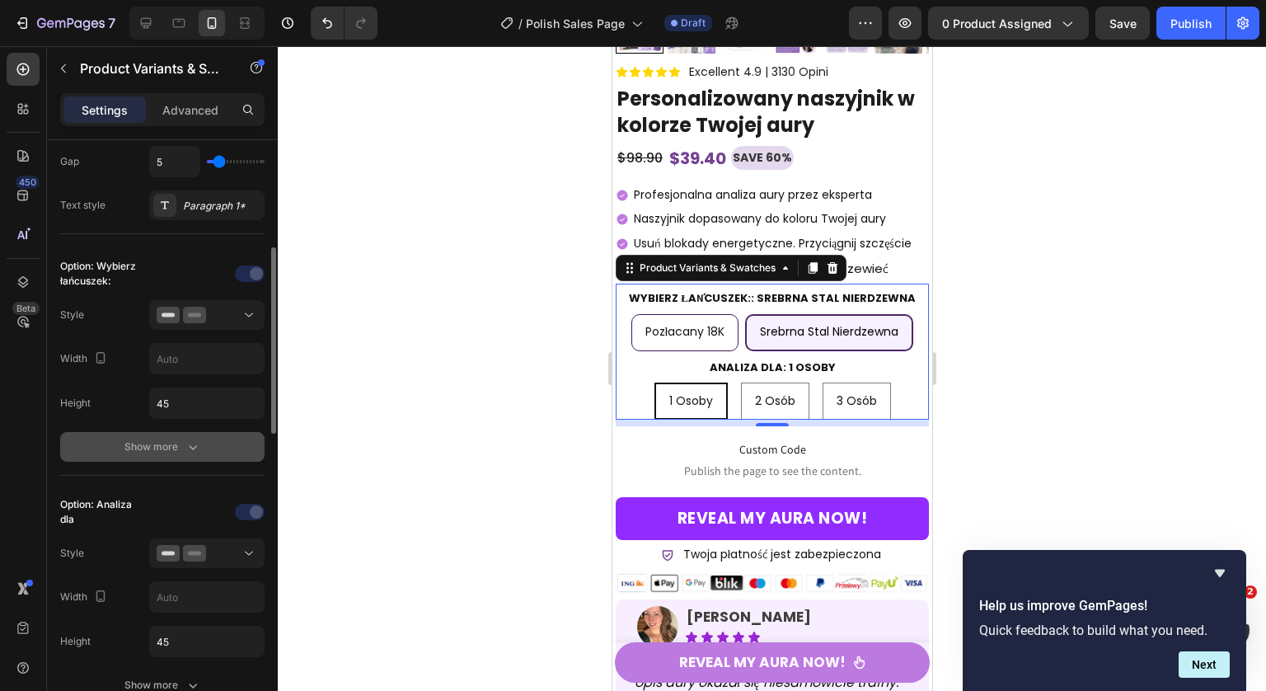
scroll to position [451, 0]
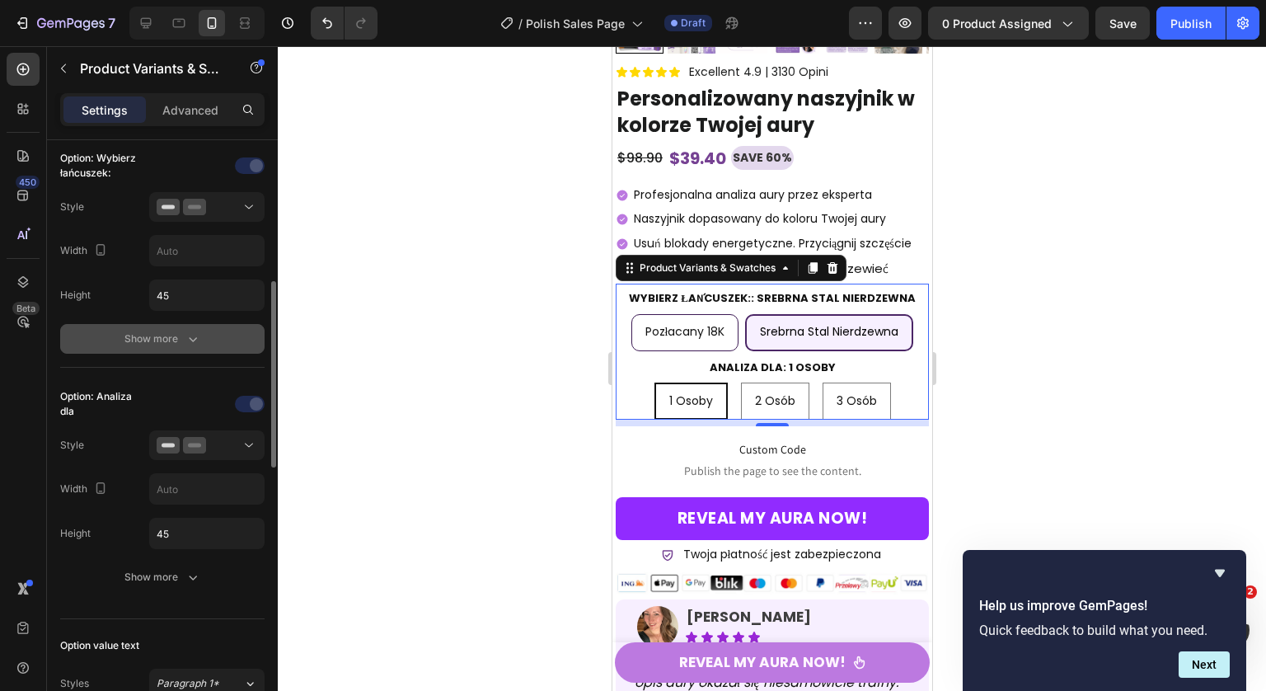
click at [185, 332] on icon "button" at bounding box center [193, 338] width 16 height 16
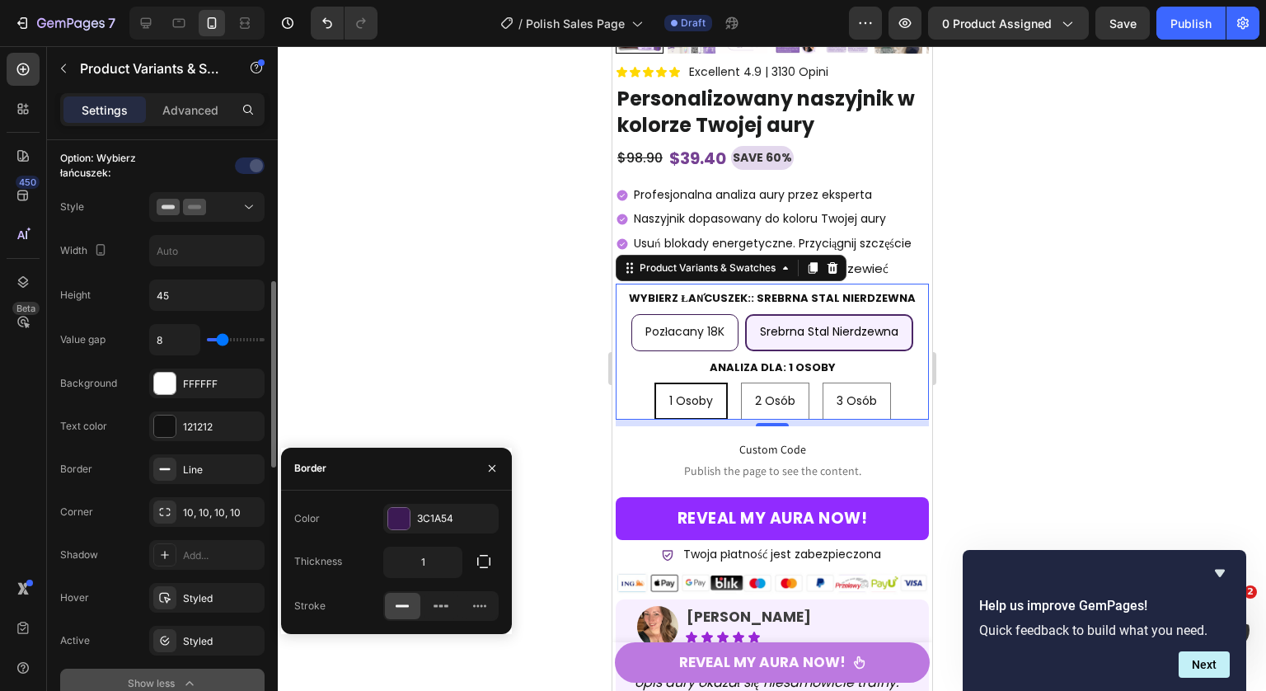
scroll to position [472, 0]
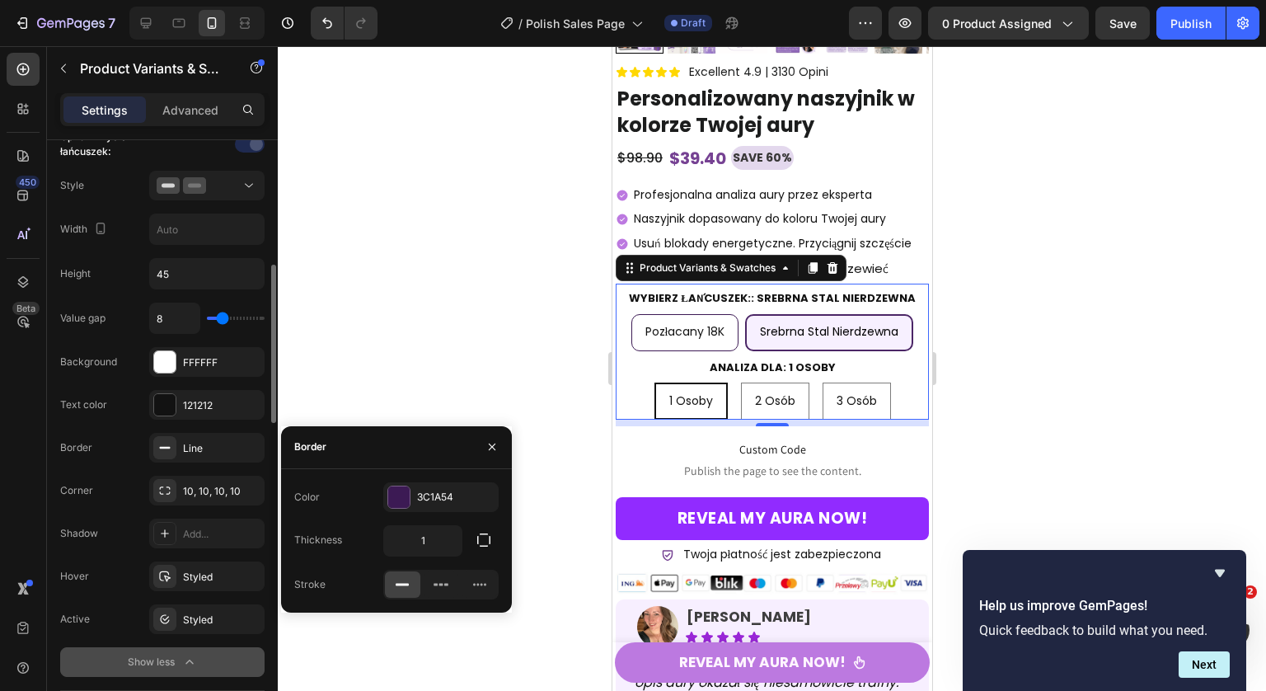
click at [121, 403] on div "Text color 121212" at bounding box center [162, 405] width 204 height 30
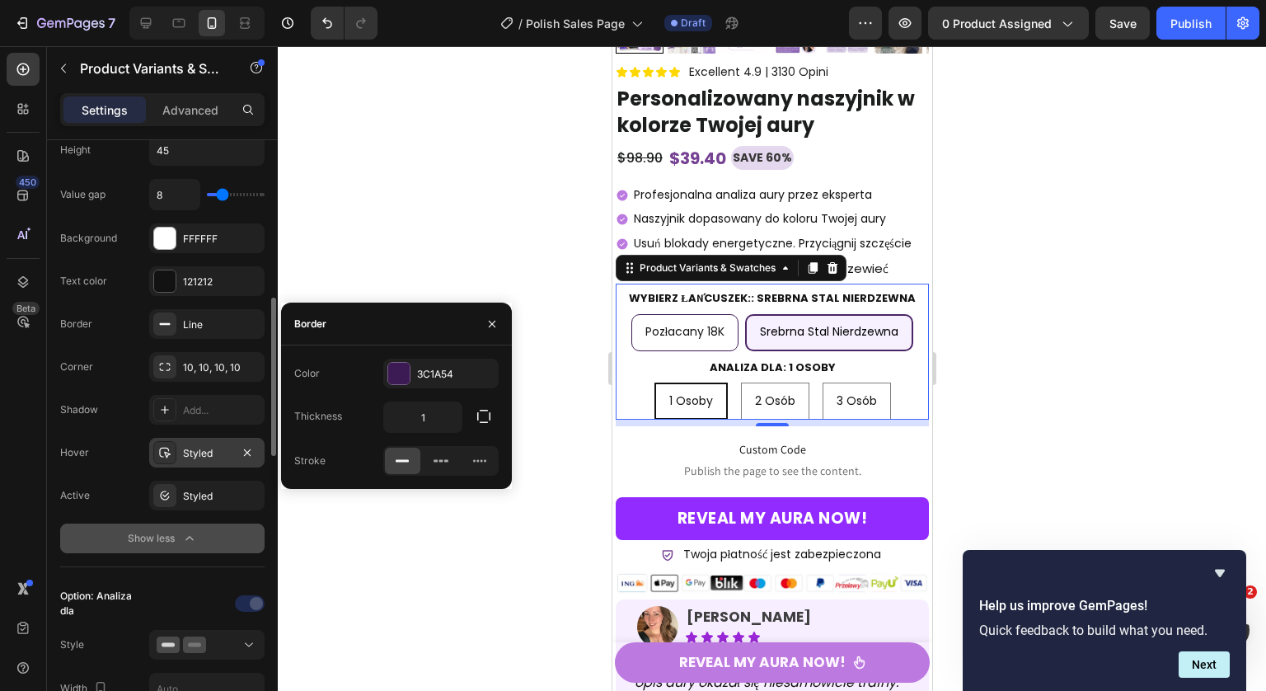
click at [189, 452] on div "Styled" at bounding box center [207, 453] width 48 height 15
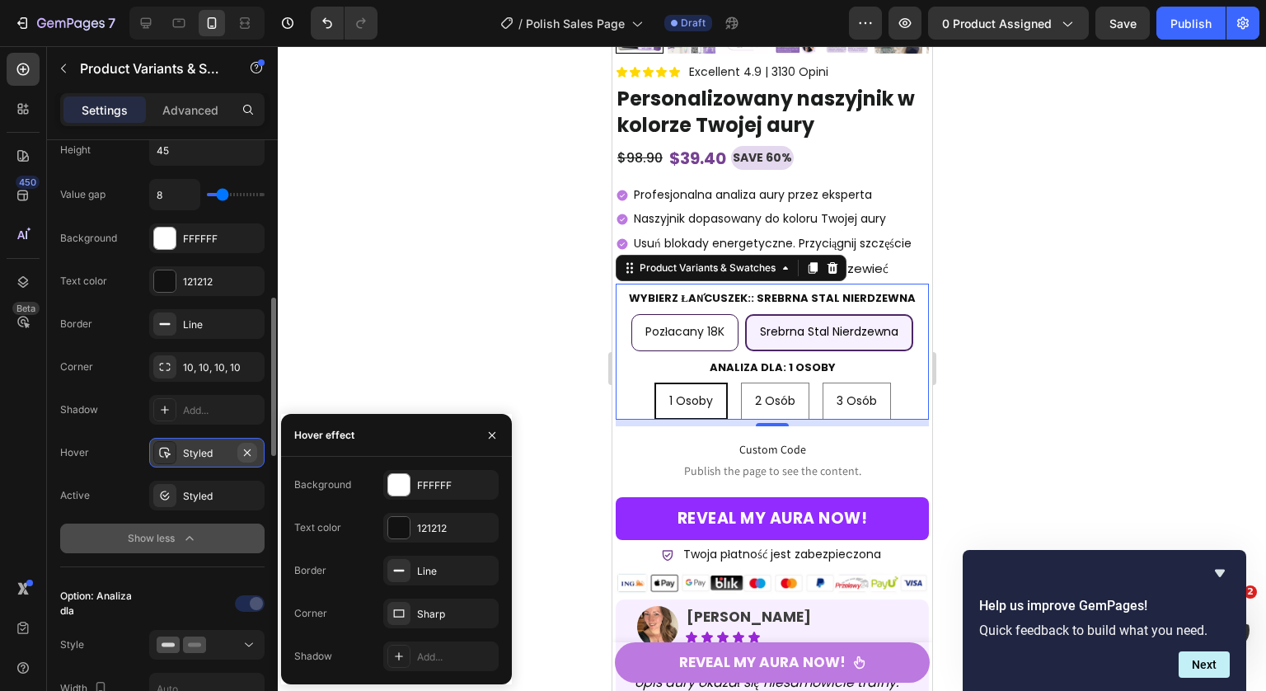
click at [243, 451] on icon "button" at bounding box center [247, 452] width 13 height 13
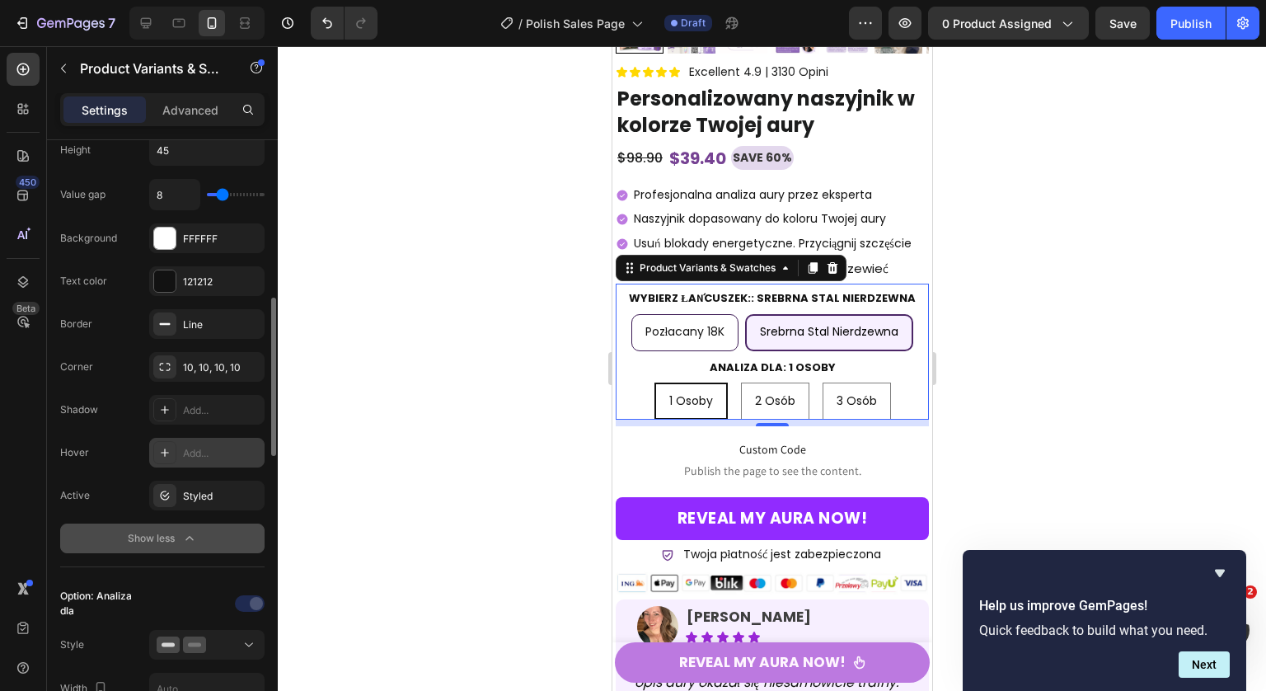
click at [711, 335] on span "Pozłacany 18K" at bounding box center [684, 331] width 80 height 16
click at [684, 314] on input "Pozłacany 18K Pozłacany 18K Pozłacany 18K" at bounding box center [683, 313] width 1 height 1
radio input "true"
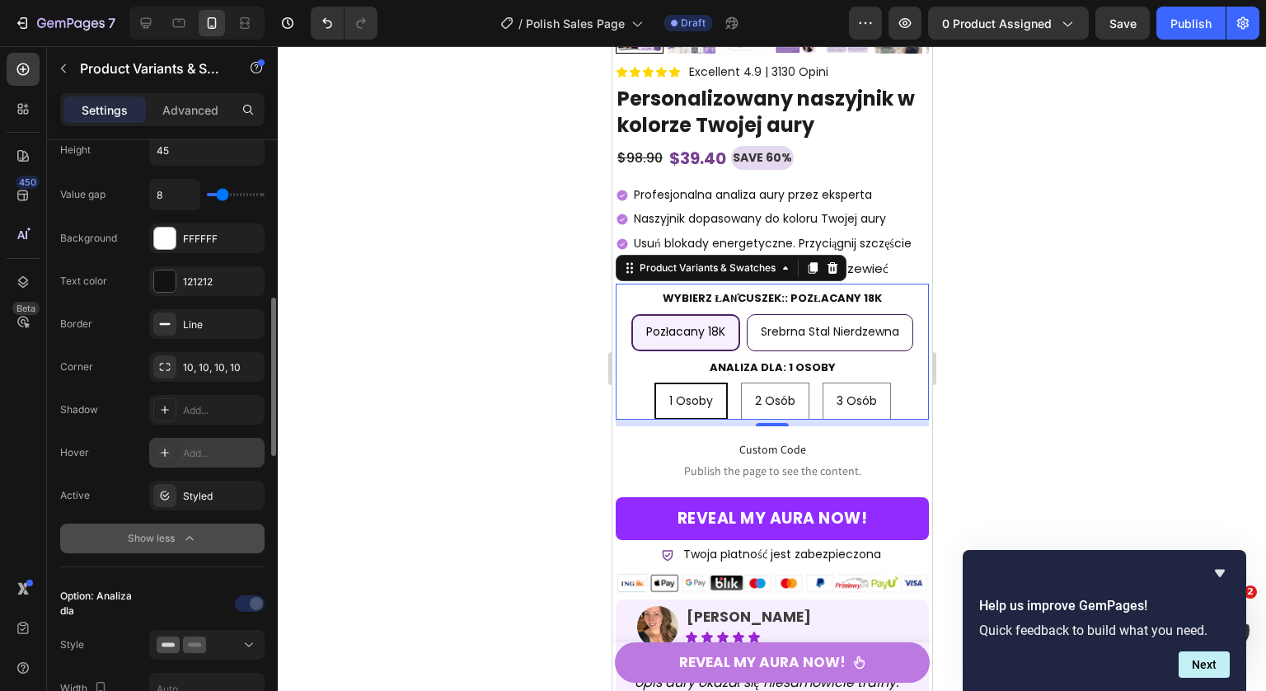
click at [801, 340] on span "Srebrna stal nierdzewna" at bounding box center [829, 331] width 138 height 16
click at [828, 314] on input "Srebrna stal nierdzewna Srebrna stal nierdzewna Srebrna stal nierdzewna" at bounding box center [828, 313] width 1 height 1
radio input "true"
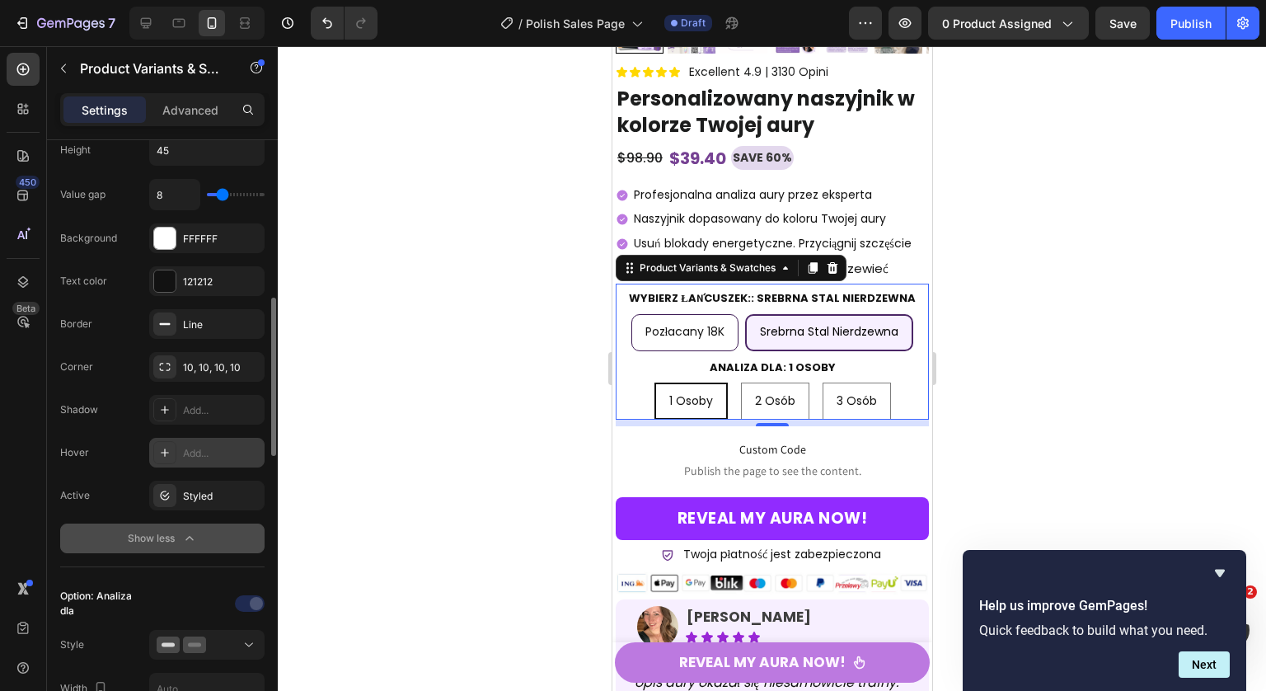
click at [712, 340] on span "Pozłacany 18K" at bounding box center [684, 331] width 80 height 16
click at [684, 314] on input "Pozłacany 18K Pozłacany 18K Pozłacany 18K" at bounding box center [683, 313] width 1 height 1
radio input "true"
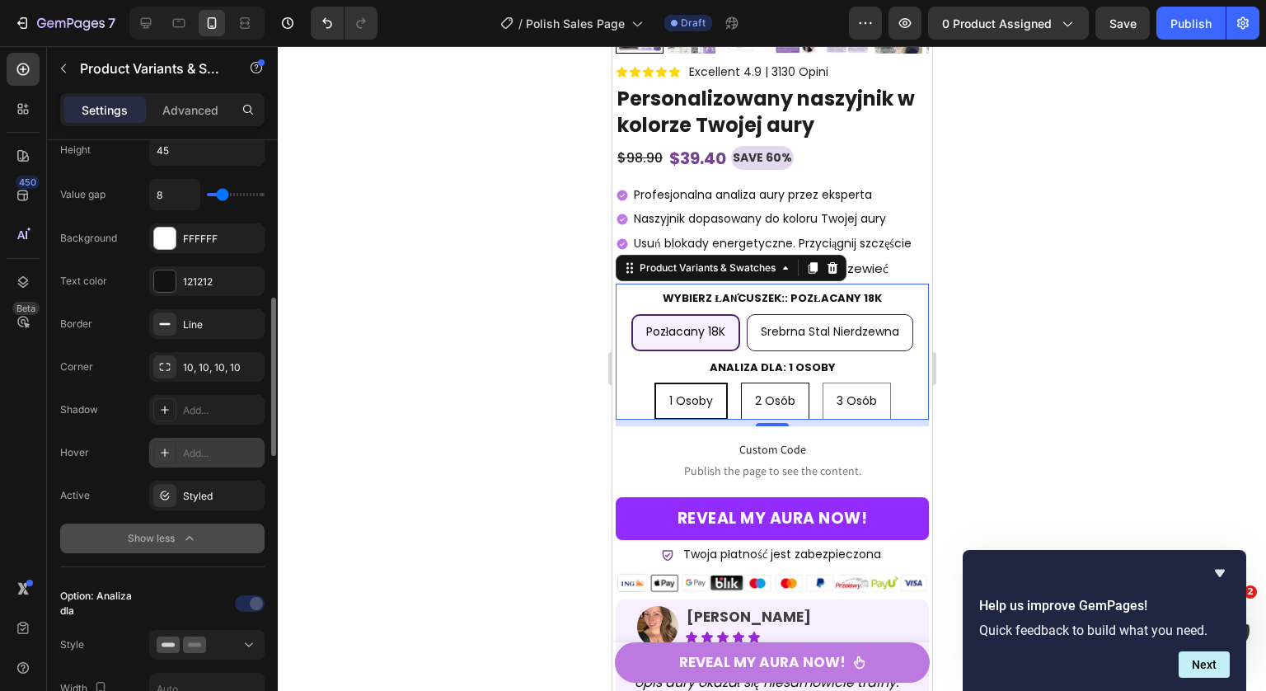
click at [741, 404] on div "2 osób" at bounding box center [774, 401] width 67 height 34
click at [773, 382] on input "2 osób 2 osób 2 osób" at bounding box center [773, 382] width 1 height 1
radio input "true"
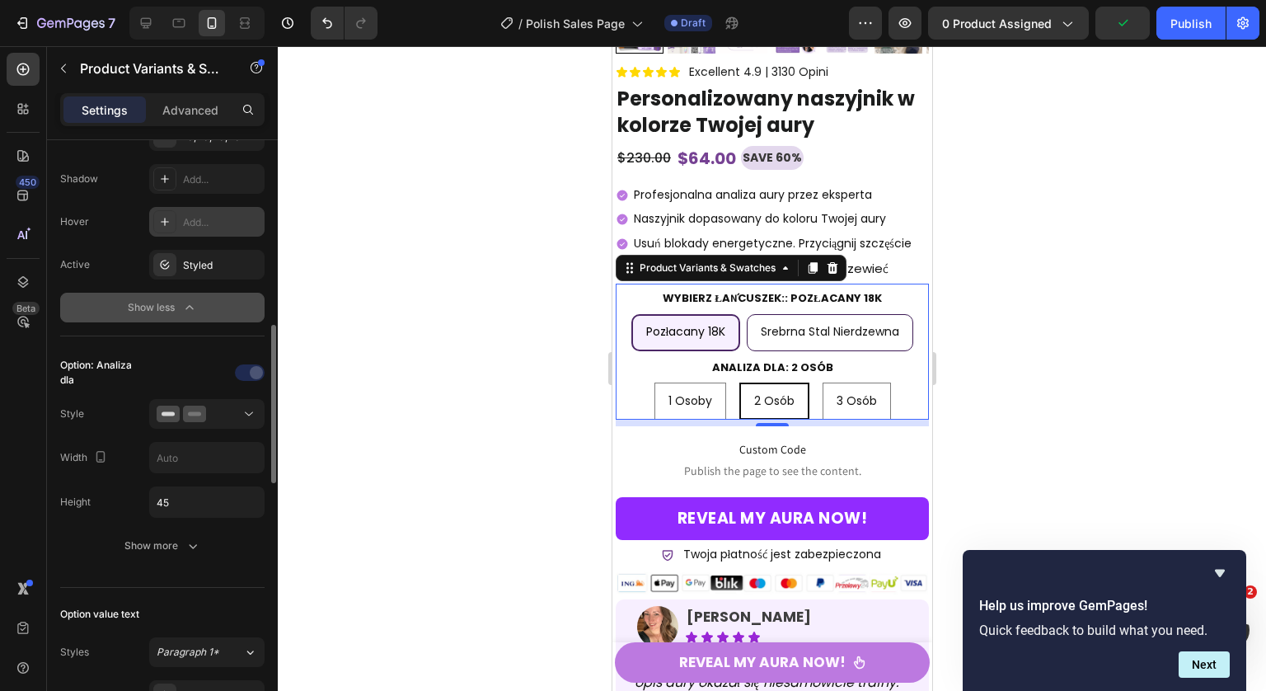
scroll to position [919, 0]
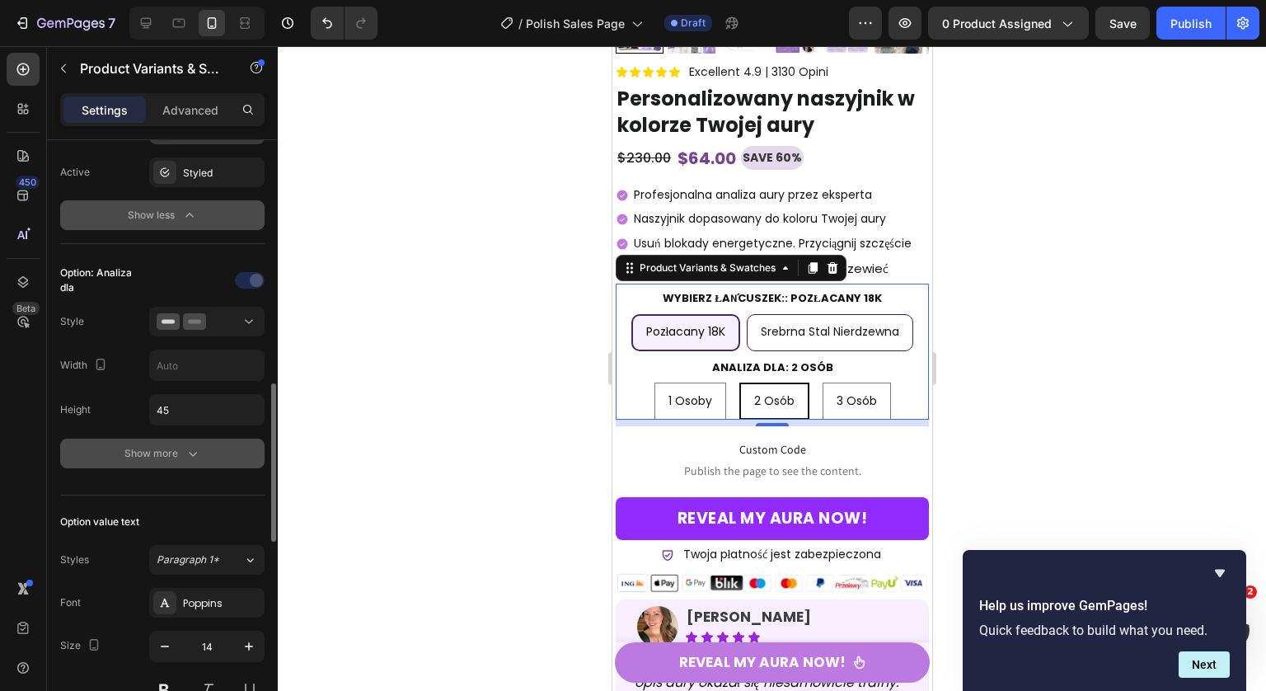
click at [164, 463] on button "Show more" at bounding box center [162, 453] width 204 height 30
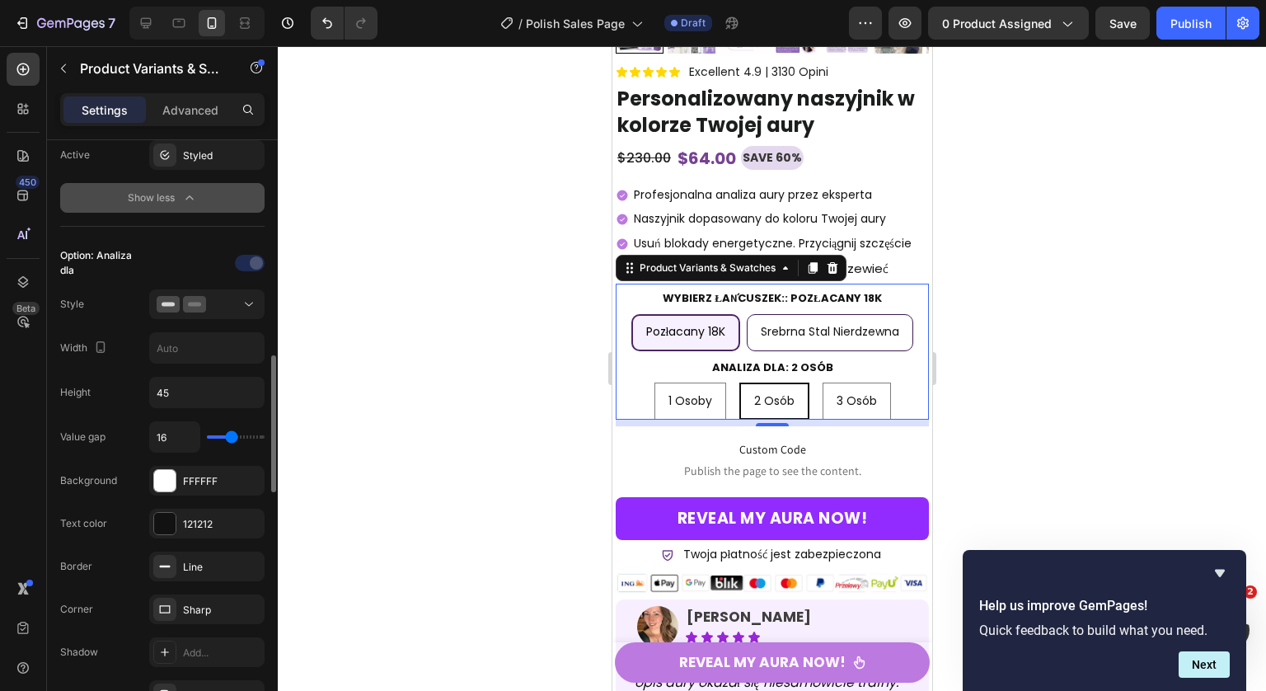
scroll to position [962, 0]
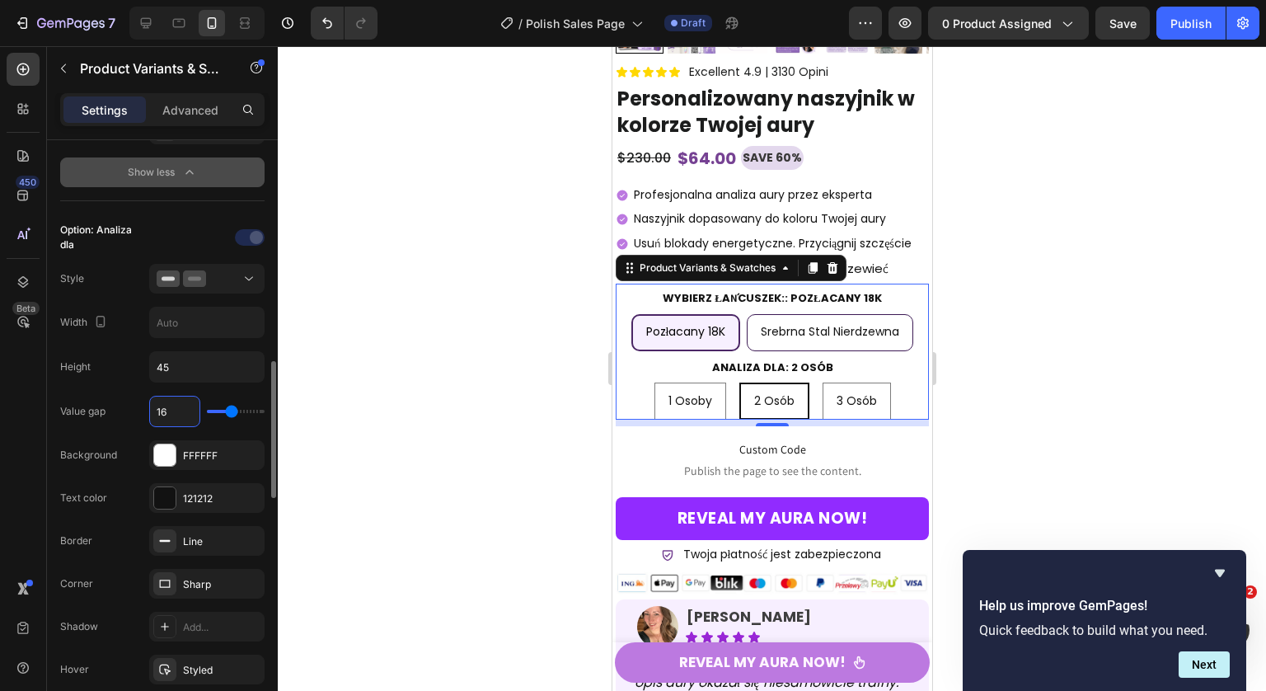
click at [167, 411] on input "16" at bounding box center [174, 411] width 49 height 30
type input "8"
type input "0"
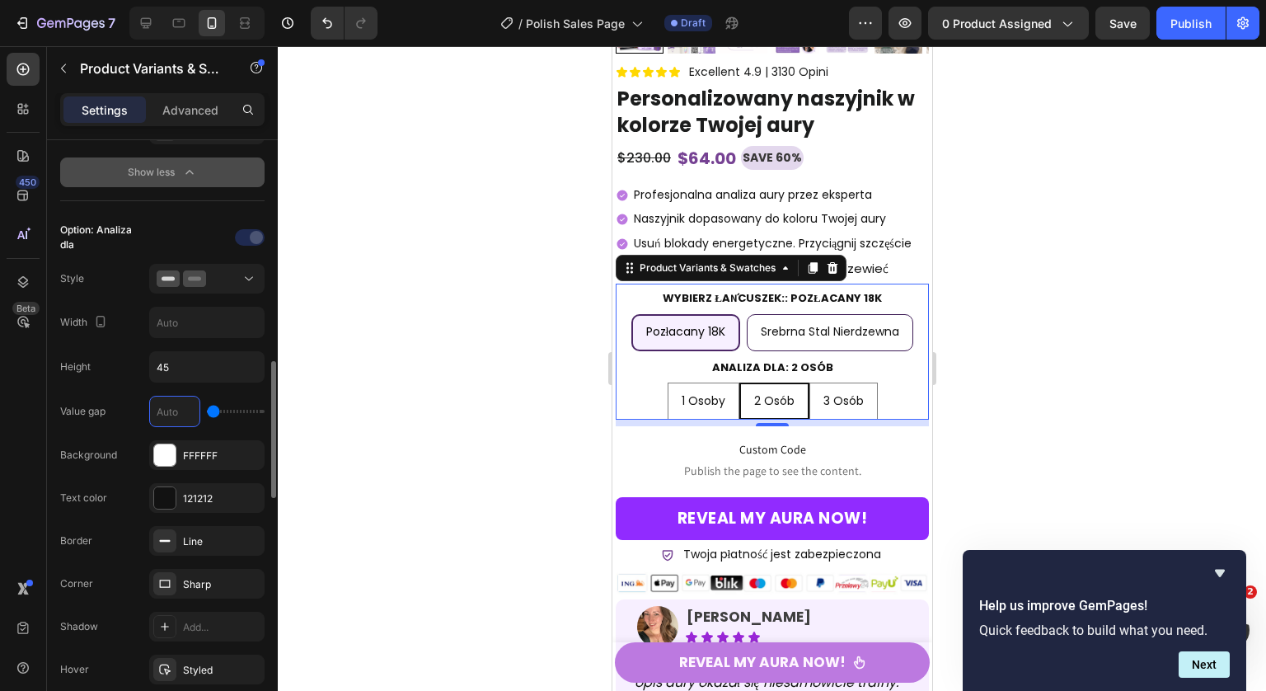
type input "1"
type input "10"
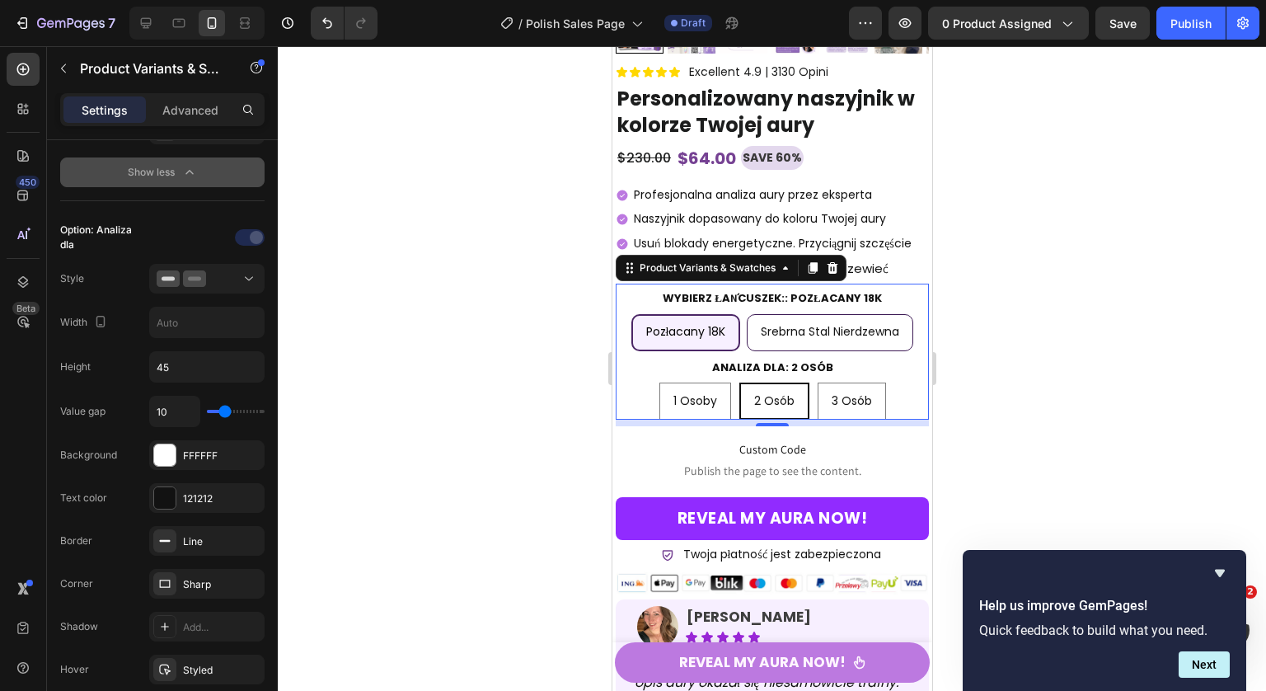
click at [627, 303] on div "Wybierz łańcuszek:: Pozłacany 18K Pozłacany 18K Pozłacany 18K Pozłacany 18K Sre…" at bounding box center [771, 318] width 313 height 63
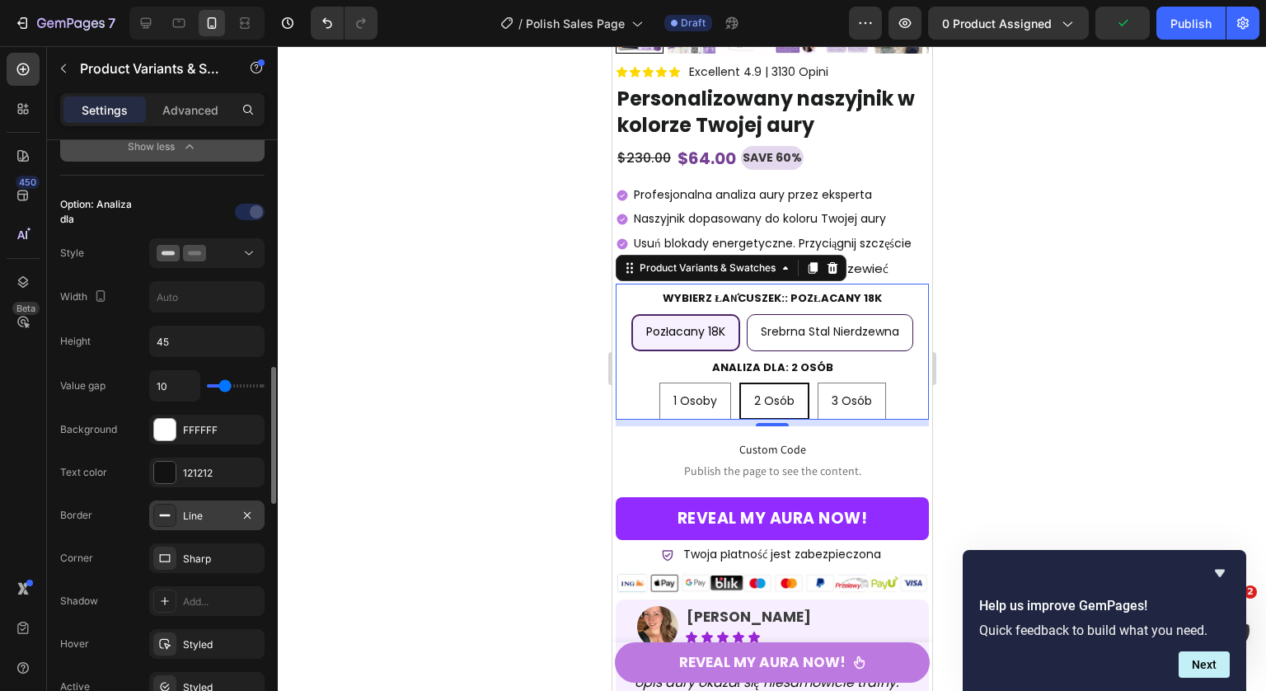
click at [162, 518] on icon at bounding box center [164, 514] width 13 height 13
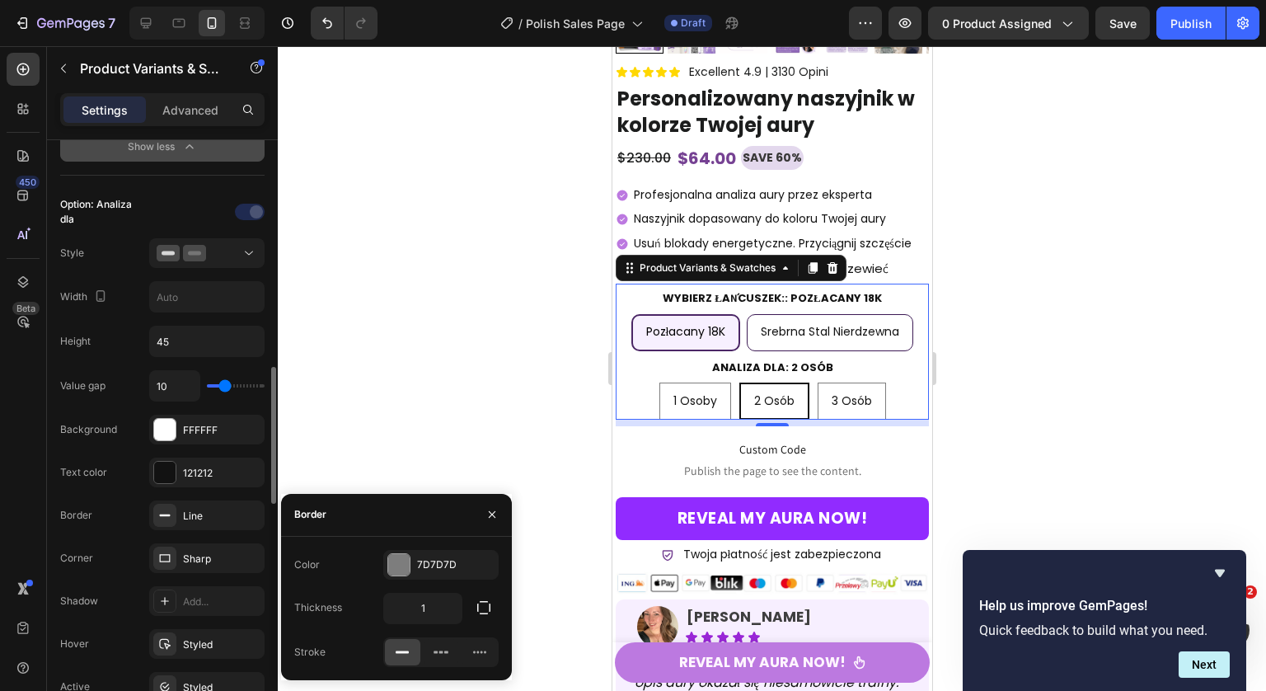
click at [105, 501] on div "Border Line" at bounding box center [162, 515] width 204 height 30
drag, startPoint x: 119, startPoint y: 476, endPoint x: 133, endPoint y: 471, distance: 14.1
click at [120, 475] on div "Text color 121212" at bounding box center [162, 472] width 204 height 30
click at [205, 549] on div "Sharp" at bounding box center [206, 558] width 115 height 30
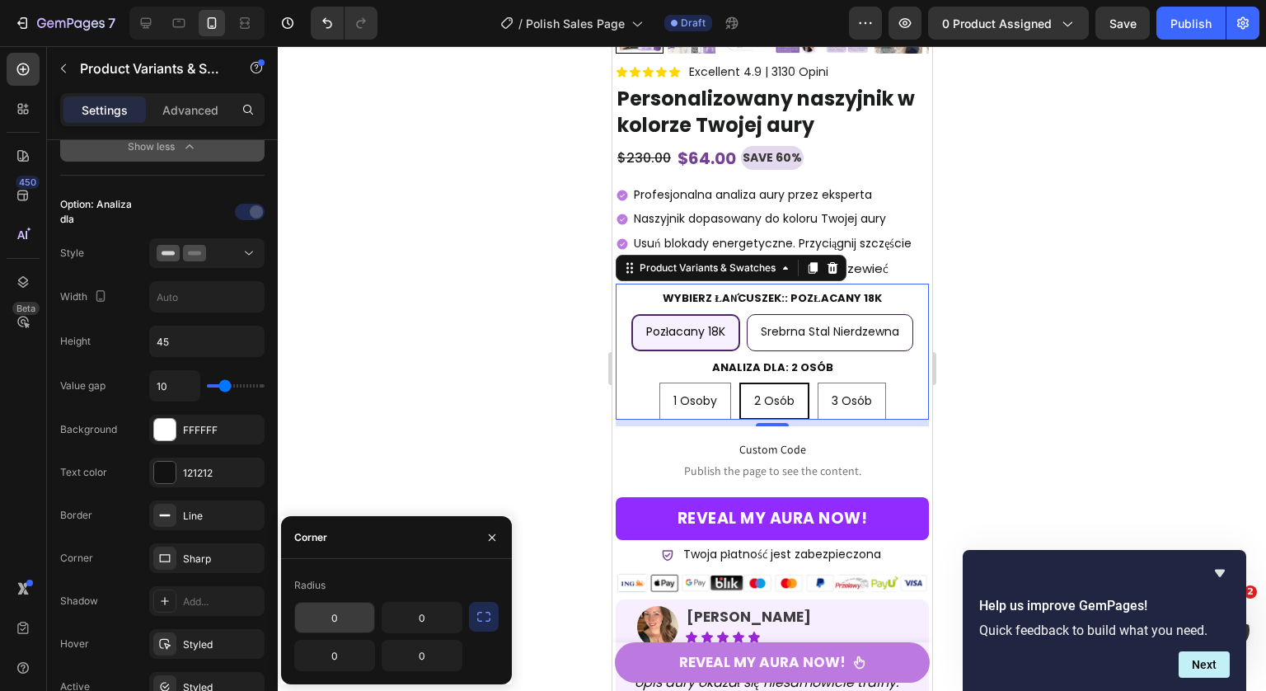
click at [360, 612] on input "0" at bounding box center [334, 617] width 79 height 30
type input "10"
click at [485, 624] on icon "button" at bounding box center [484, 616] width 16 height 16
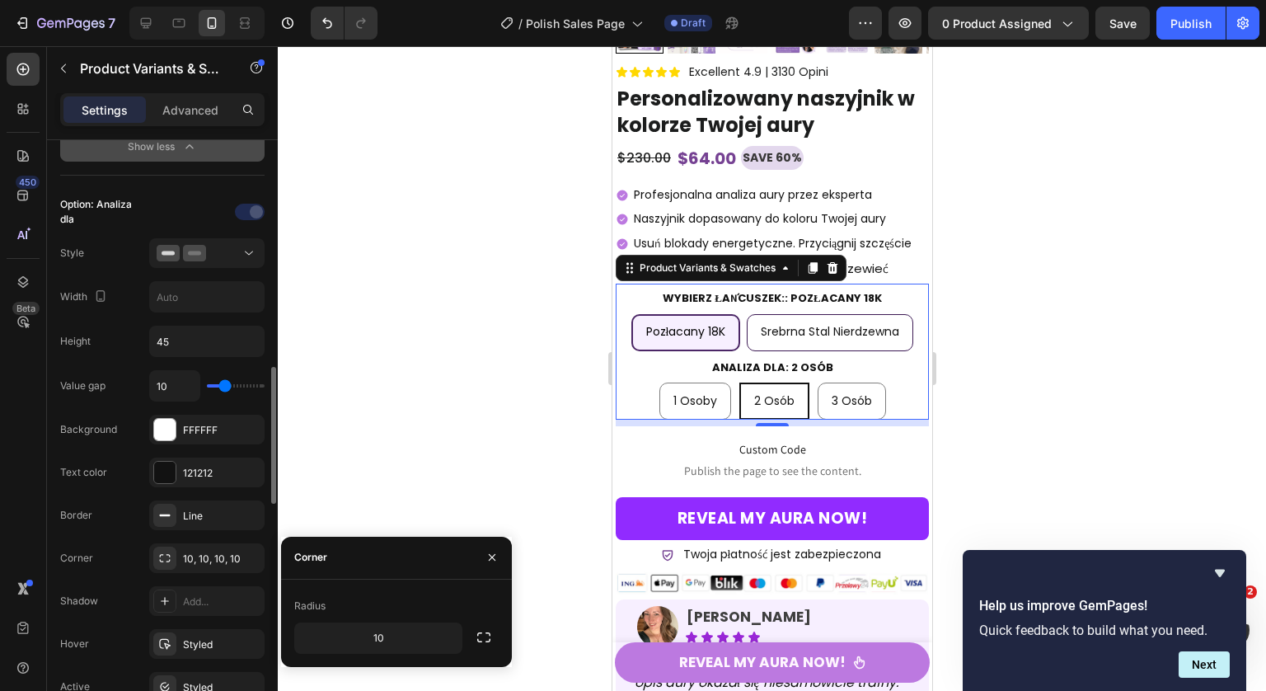
click at [98, 504] on div "Border Line" at bounding box center [162, 515] width 204 height 30
click at [485, 553] on icon "button" at bounding box center [491, 557] width 13 height 13
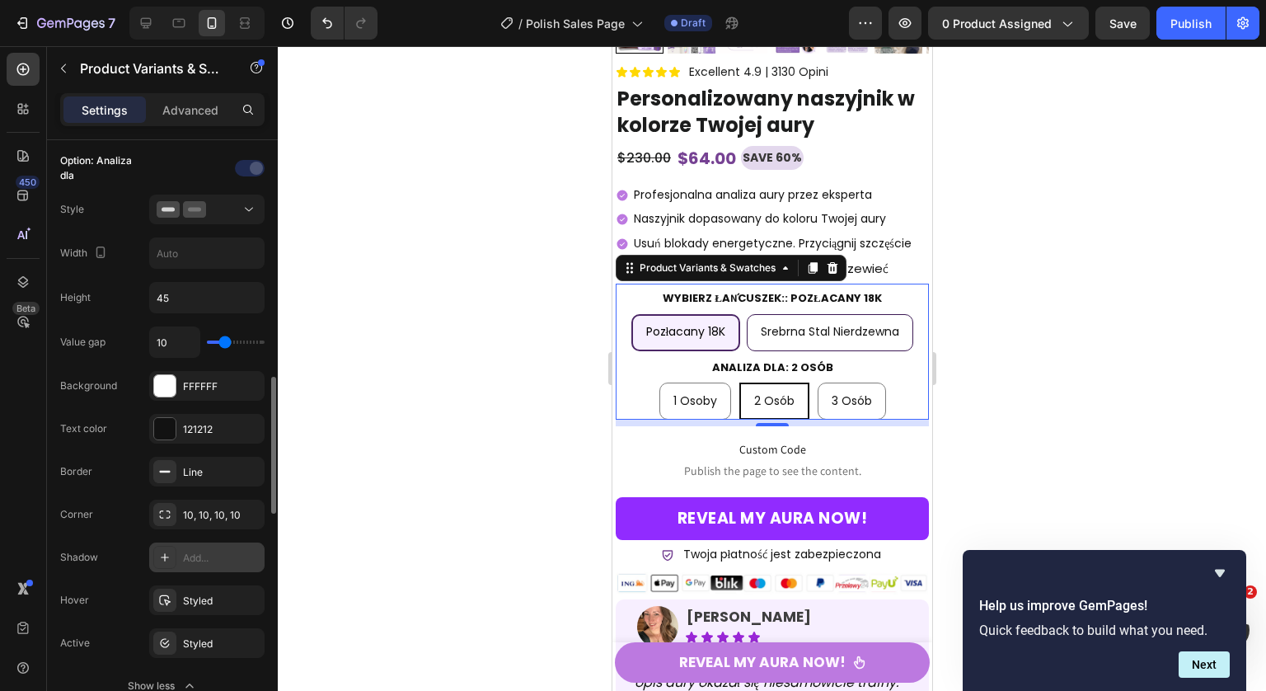
scroll to position [1048, 0]
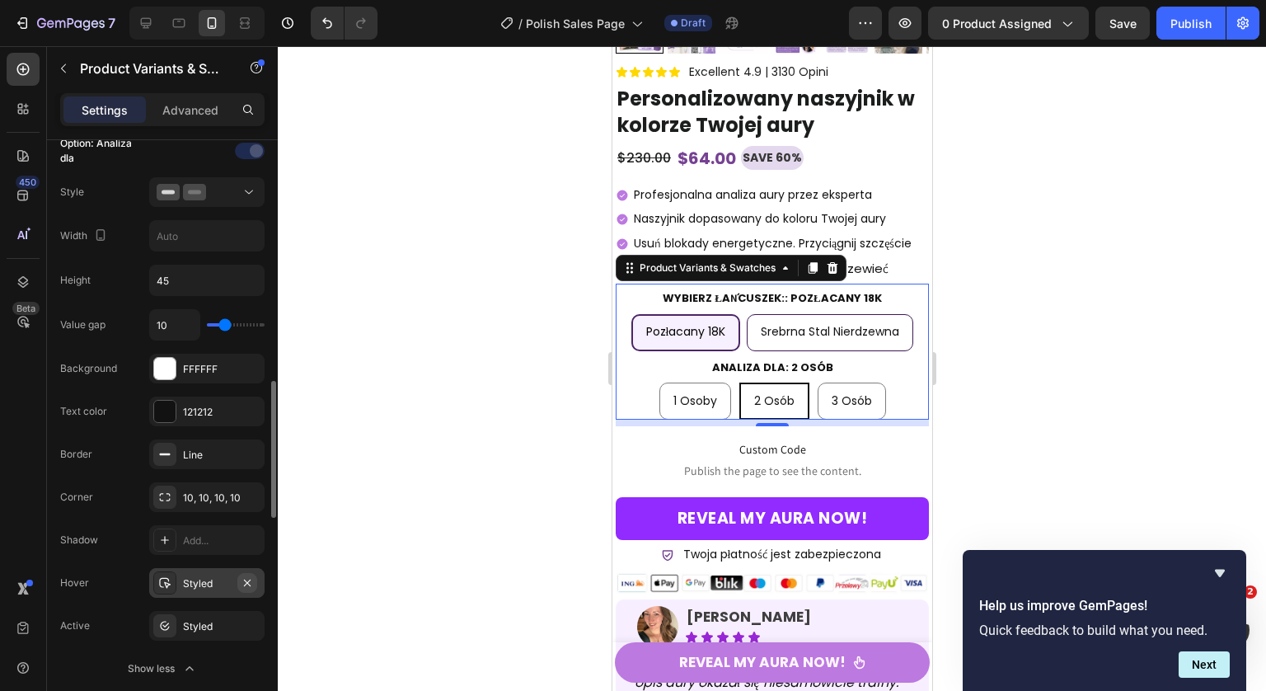
click at [249, 584] on icon "button" at bounding box center [247, 582] width 13 height 13
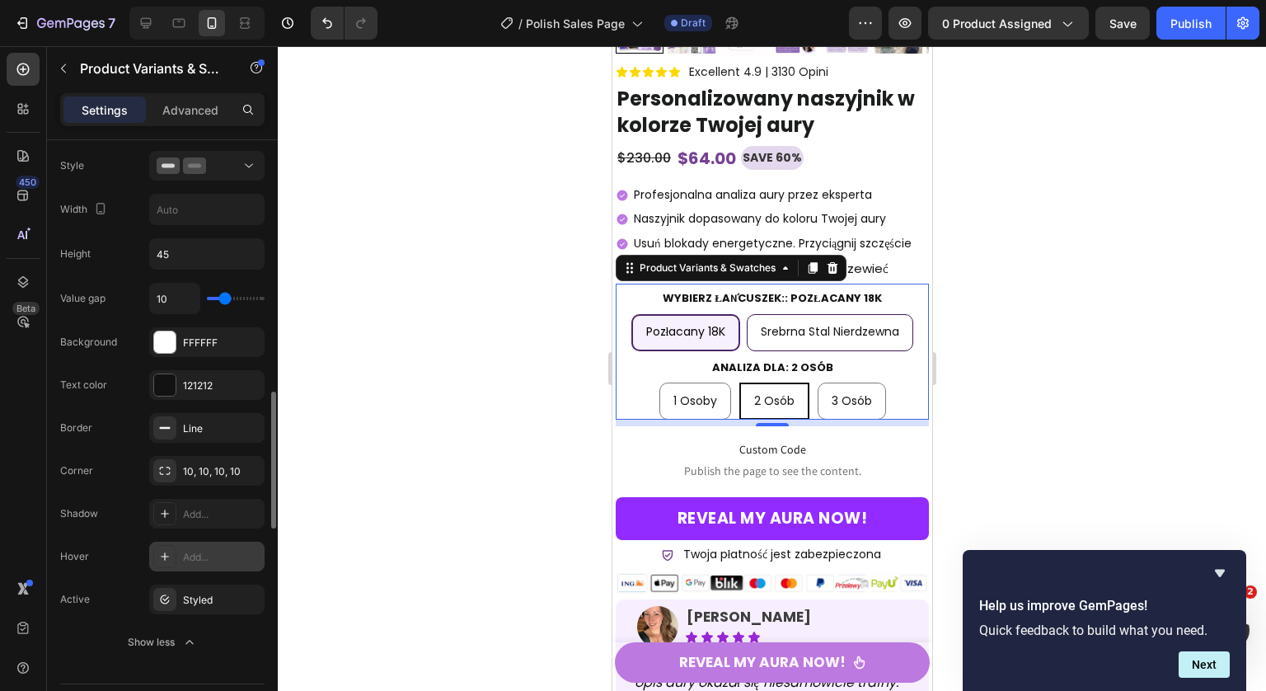
scroll to position [1096, 0]
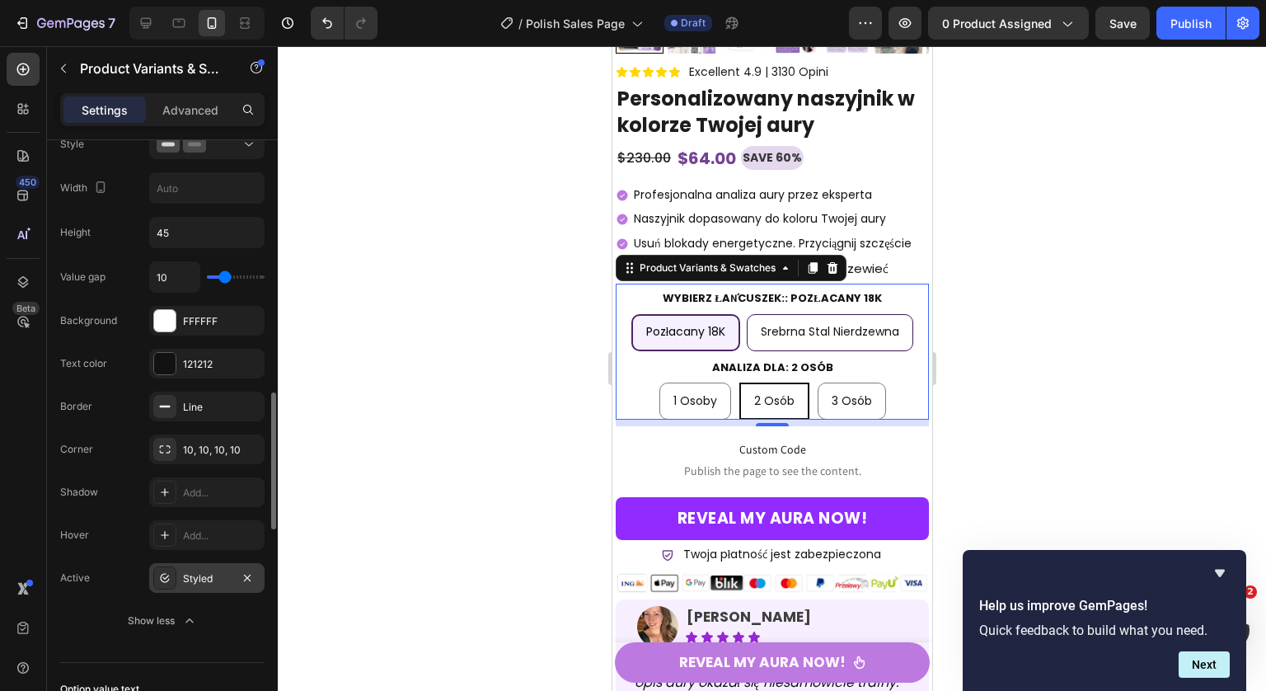
click at [214, 564] on div "Styled" at bounding box center [206, 578] width 115 height 30
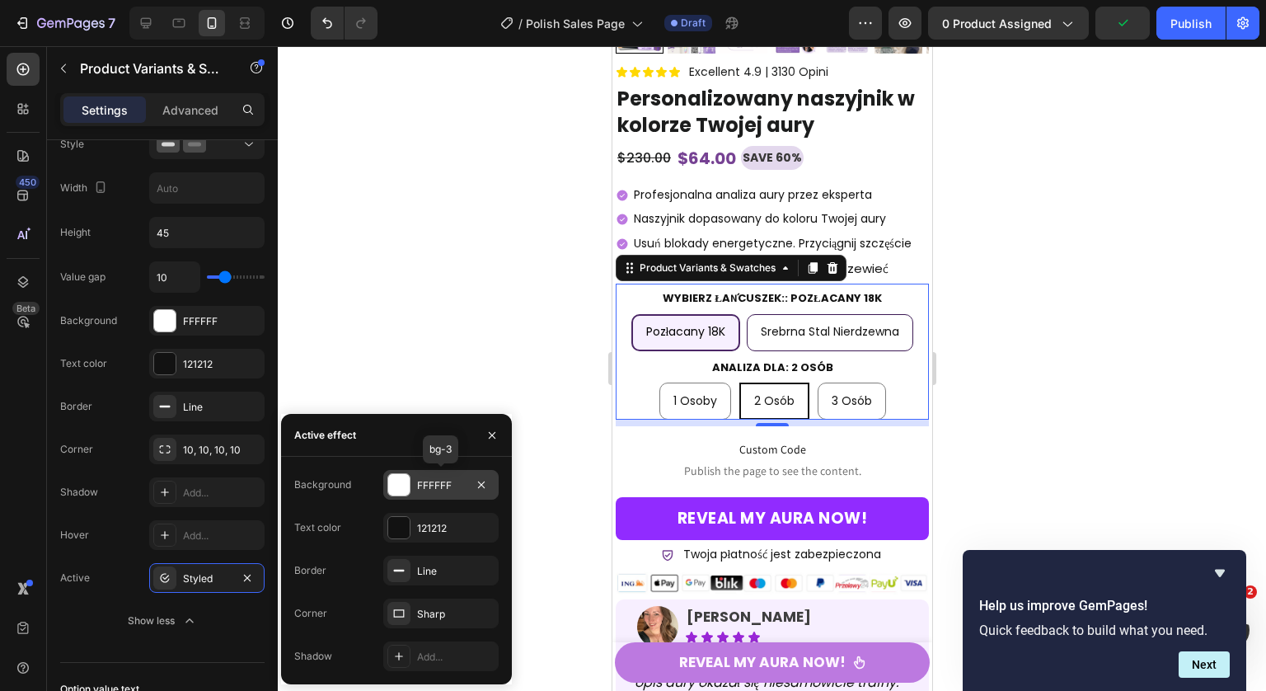
click at [399, 489] on div at bounding box center [398, 484] width 21 height 21
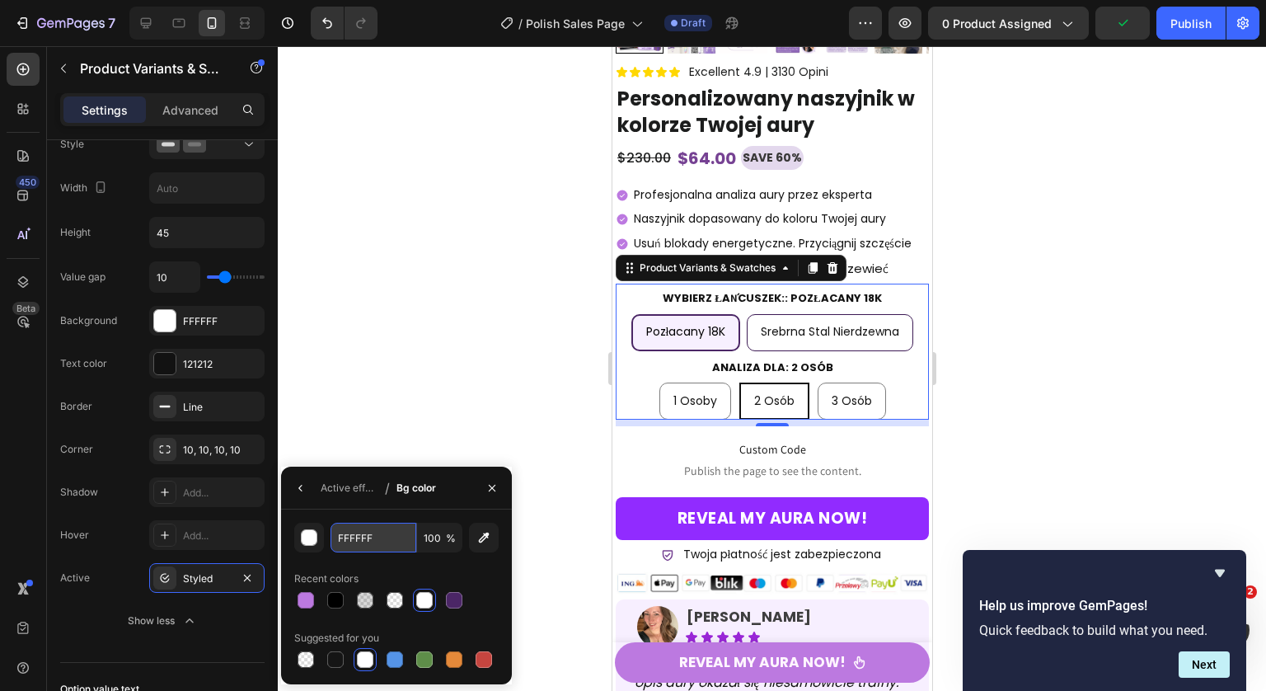
click at [371, 541] on input "FFFFFF" at bounding box center [373, 537] width 86 height 30
paste input "7F0"
type input "F7F0FF"
click at [293, 485] on button "button" at bounding box center [301, 488] width 26 height 26
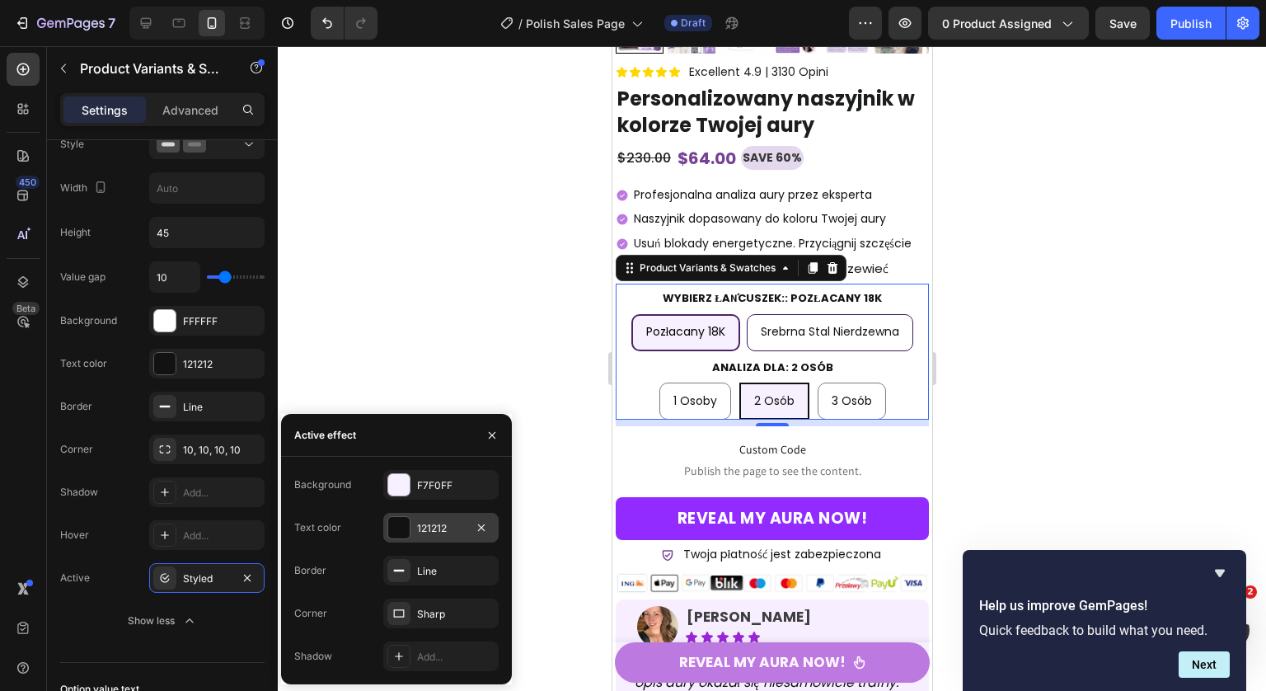
click at [425, 531] on div "121212" at bounding box center [441, 528] width 48 height 15
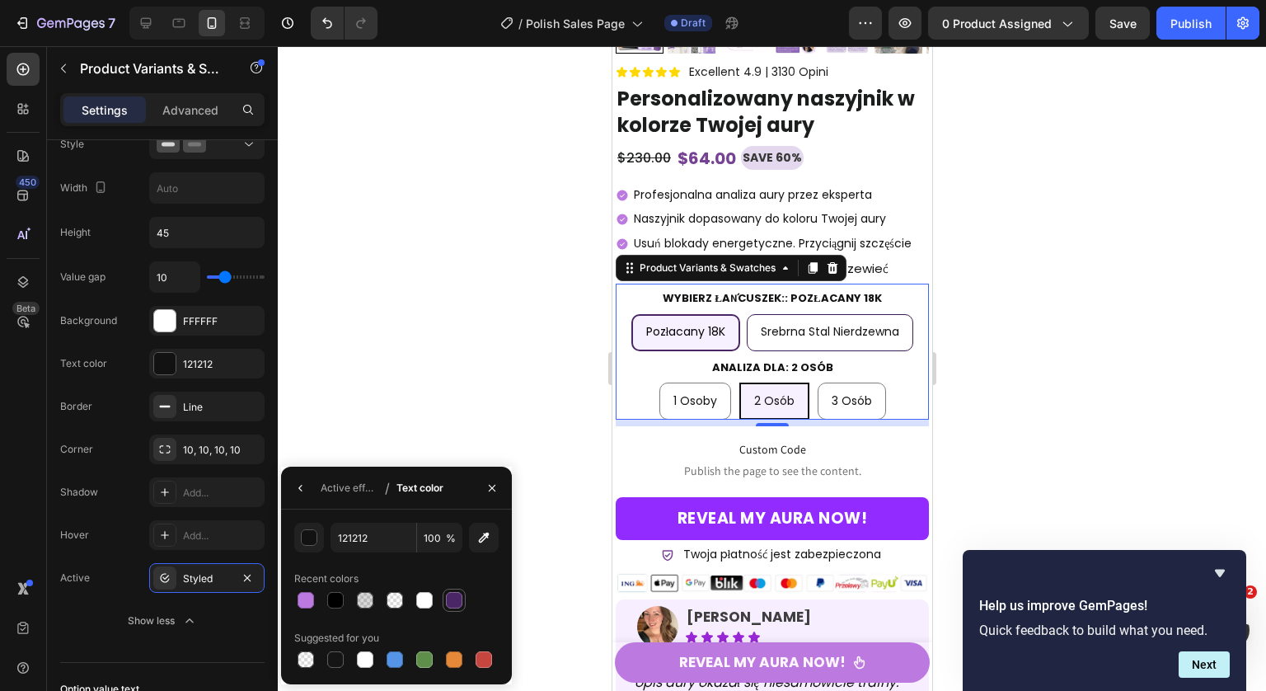
click at [452, 606] on div at bounding box center [454, 600] width 16 height 16
type input "4B2666"
click at [351, 503] on div "Active effect / Text color" at bounding box center [365, 487] width 169 height 42
click at [354, 491] on div "Active effect" at bounding box center [350, 487] width 58 height 15
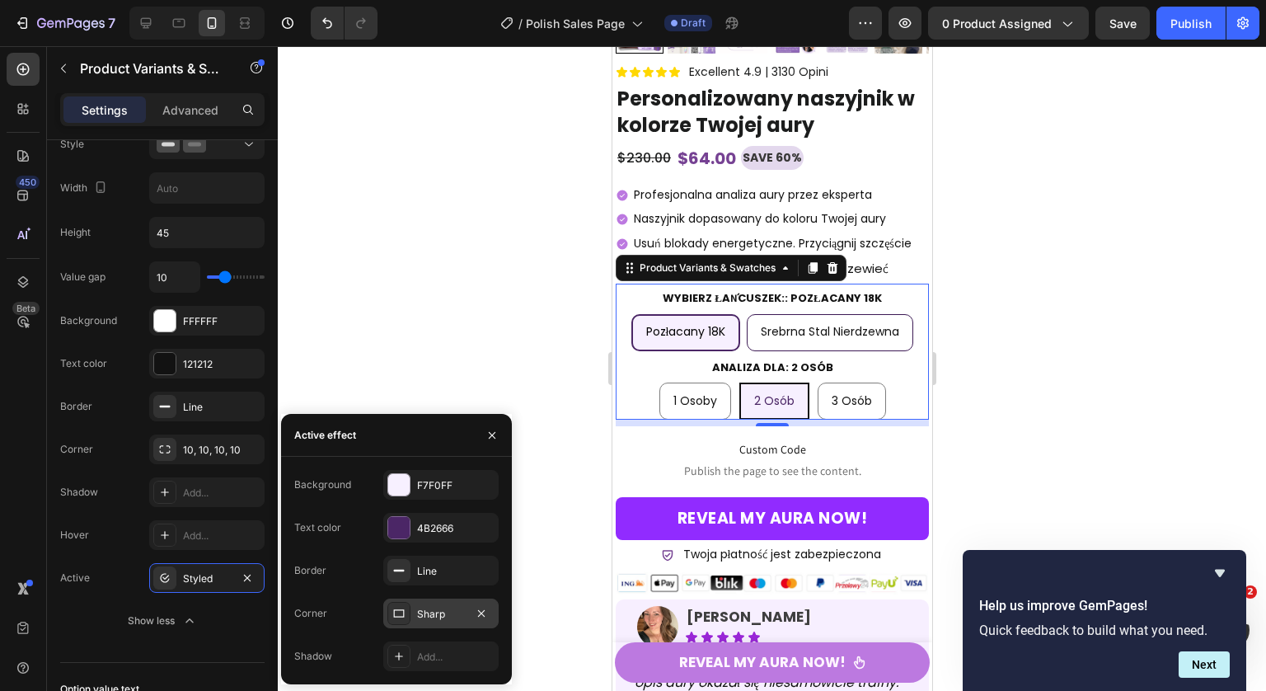
click at [443, 621] on div "Sharp" at bounding box center [440, 613] width 115 height 30
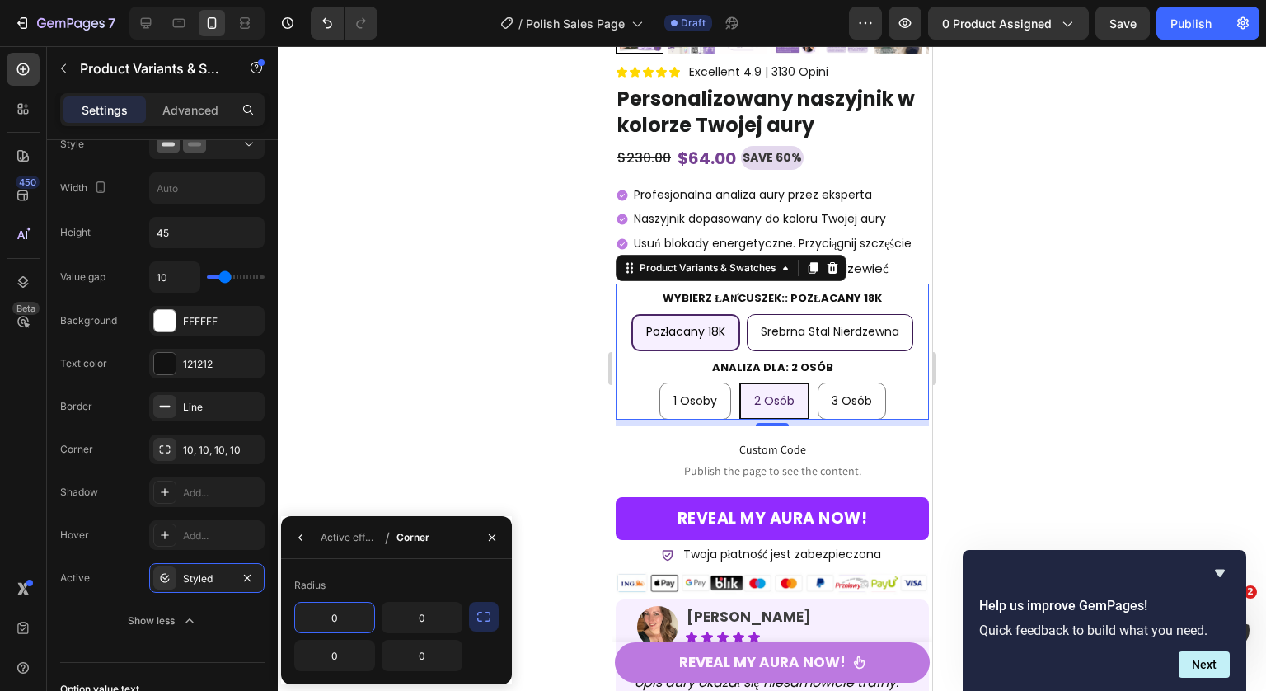
click at [366, 616] on input "0" at bounding box center [334, 617] width 79 height 30
type input "10"
click at [484, 615] on icon "button" at bounding box center [484, 616] width 16 height 16
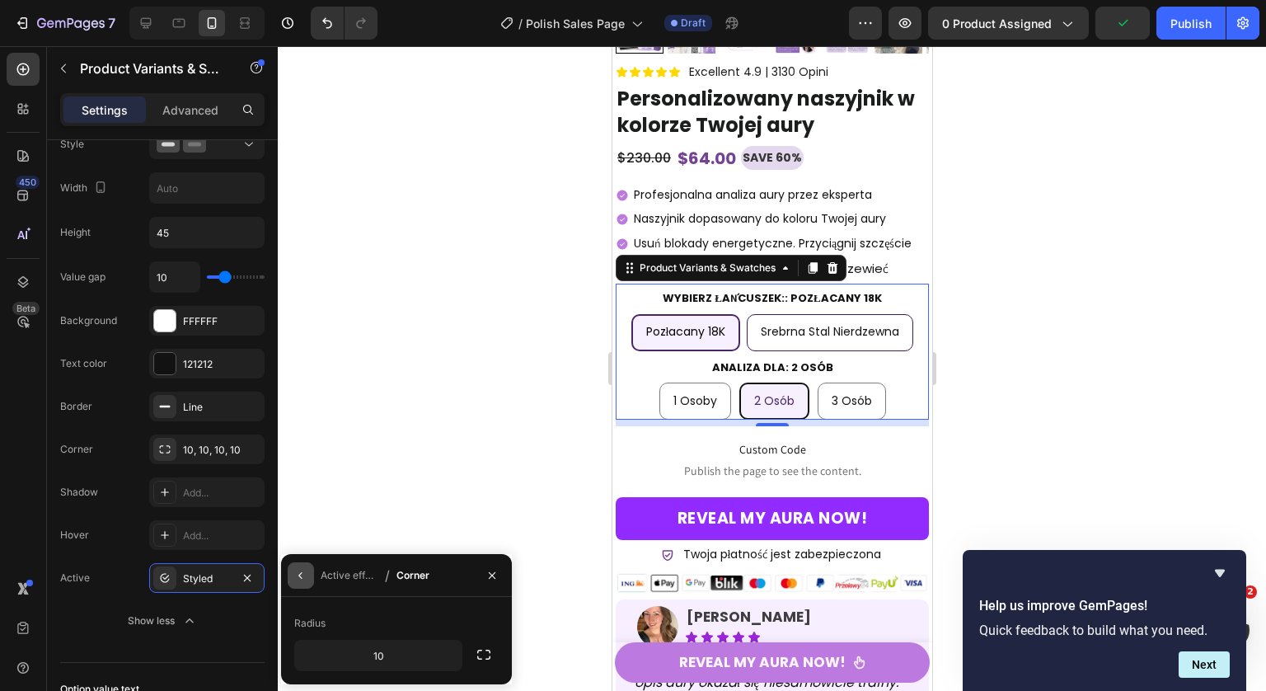
click at [299, 575] on icon "button" at bounding box center [299, 575] width 3 height 7
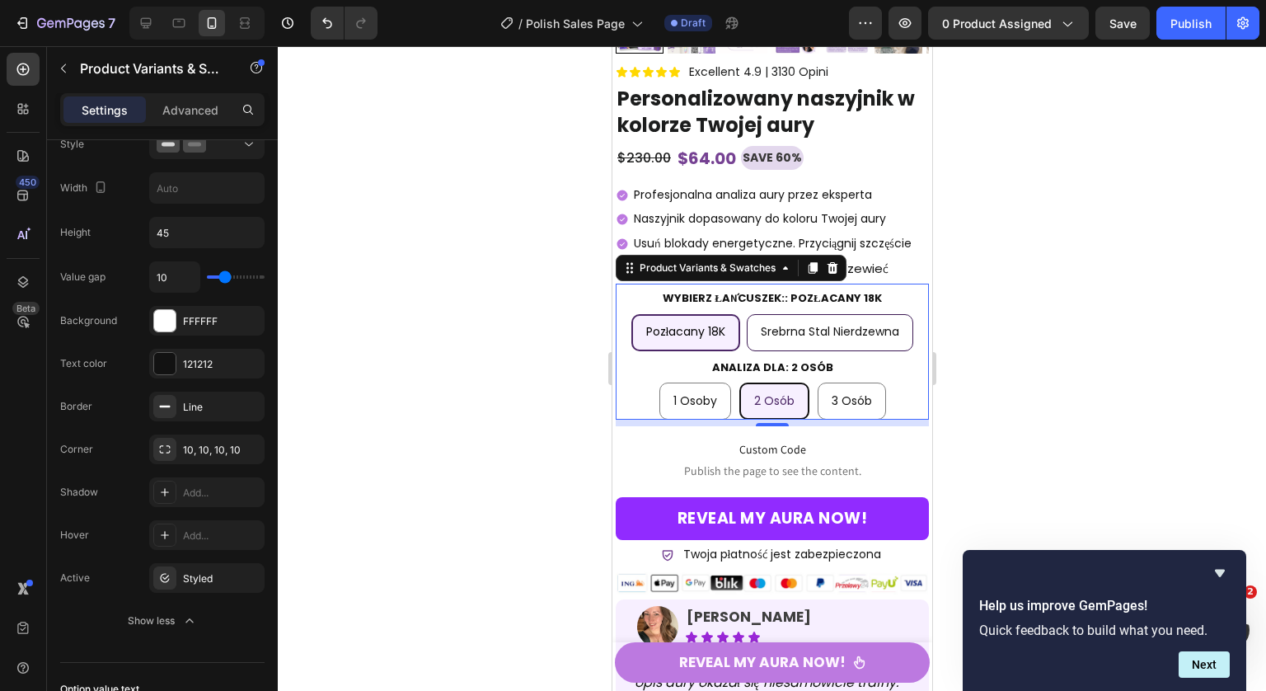
click at [831, 409] on span "3 osób" at bounding box center [851, 400] width 40 height 16
click at [850, 382] on input "3 osób 3 osób 3 osób" at bounding box center [850, 382] width 1 height 1
radio input "true"
click at [845, 340] on span "Srebrna stal nierdzewna" at bounding box center [829, 331] width 138 height 16
click at [829, 314] on input "Srebrna stal nierdzewna Srebrna stal nierdzewna Srebrna stal nierdzewna" at bounding box center [828, 313] width 1 height 1
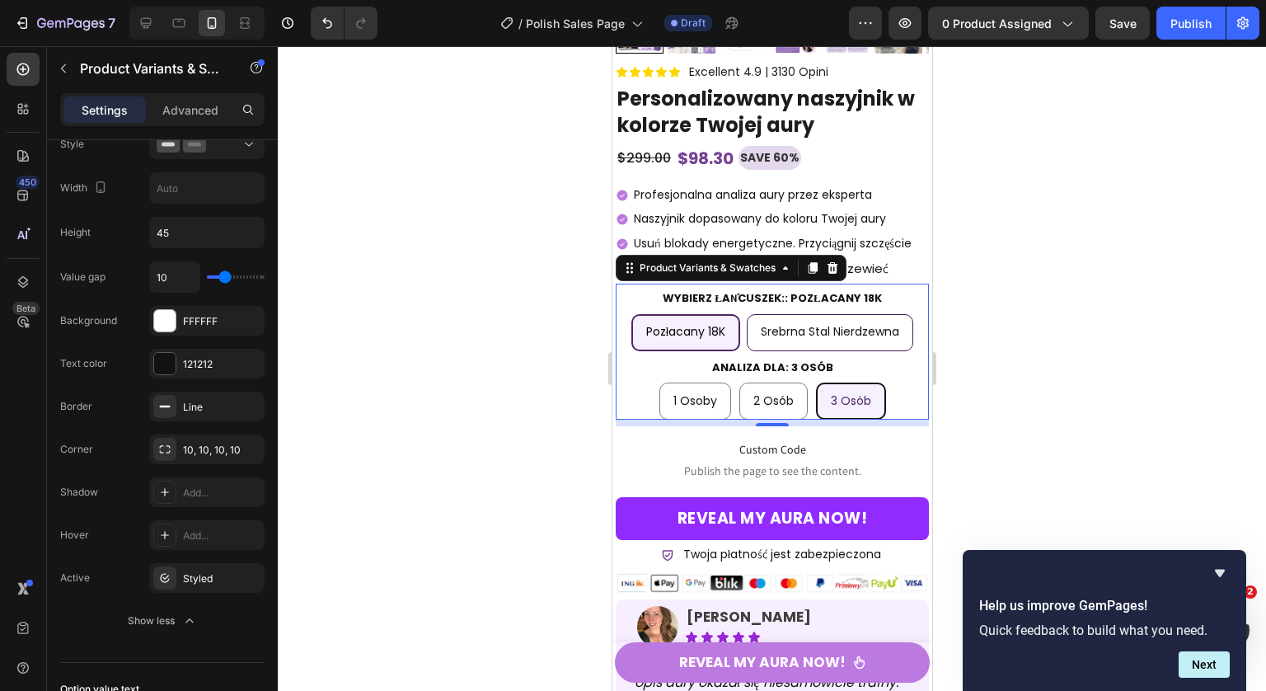
radio input "true"
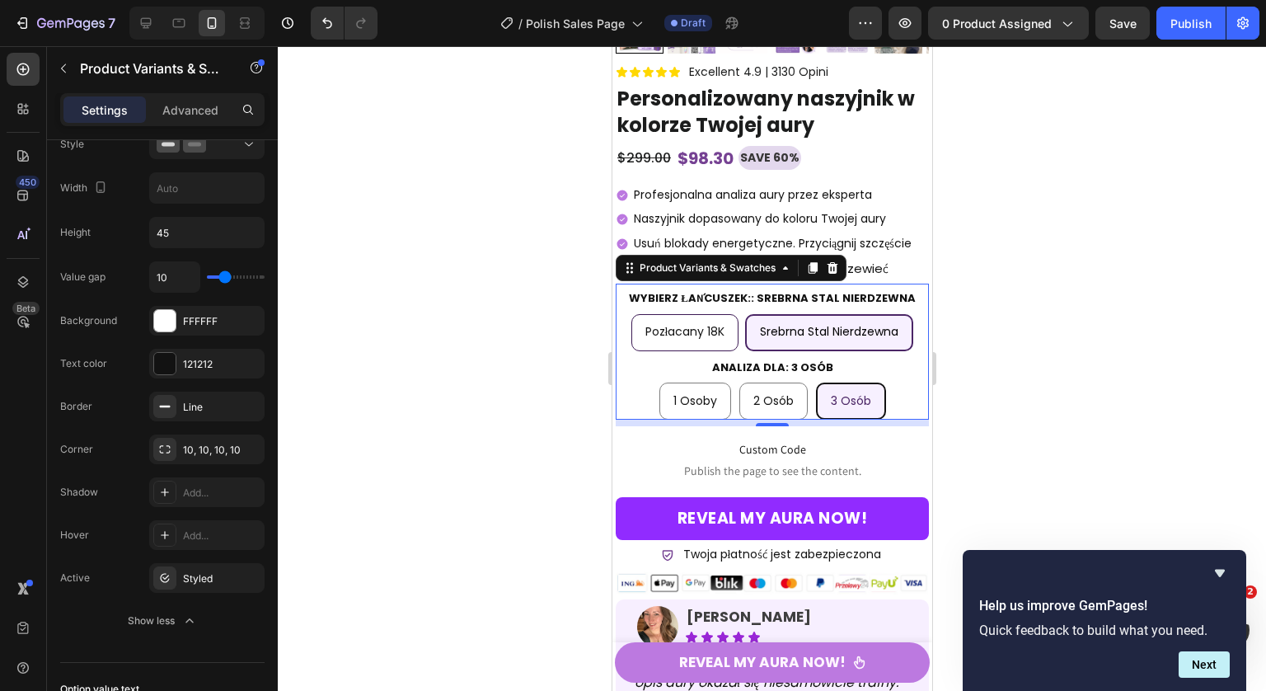
click at [699, 408] on span "1 osoby" at bounding box center [694, 400] width 44 height 16
click at [694, 382] on input "1 osoby 1 osoby 1 osoby" at bounding box center [693, 382] width 1 height 1
radio input "true"
click at [1021, 385] on div at bounding box center [772, 368] width 988 height 644
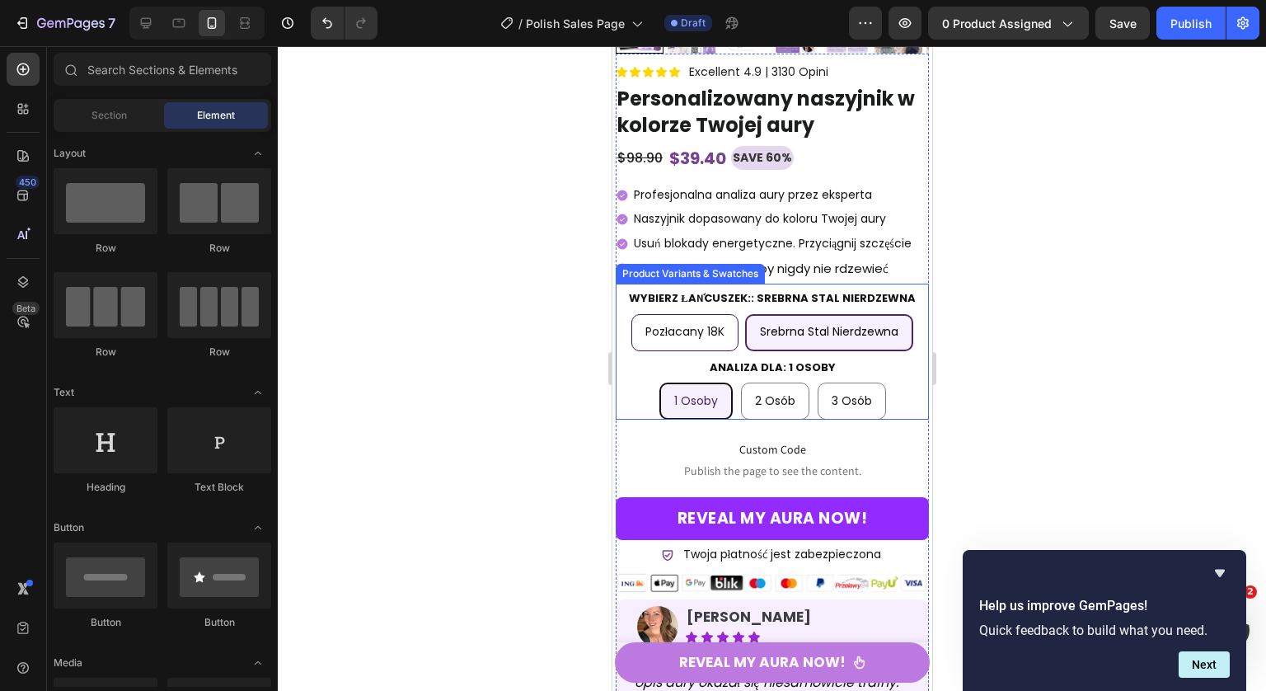
click at [785, 408] on span "2 osób" at bounding box center [774, 400] width 40 height 16
click at [774, 382] on input "2 osób 2 osób 2 osób" at bounding box center [773, 382] width 1 height 1
radio input "true"
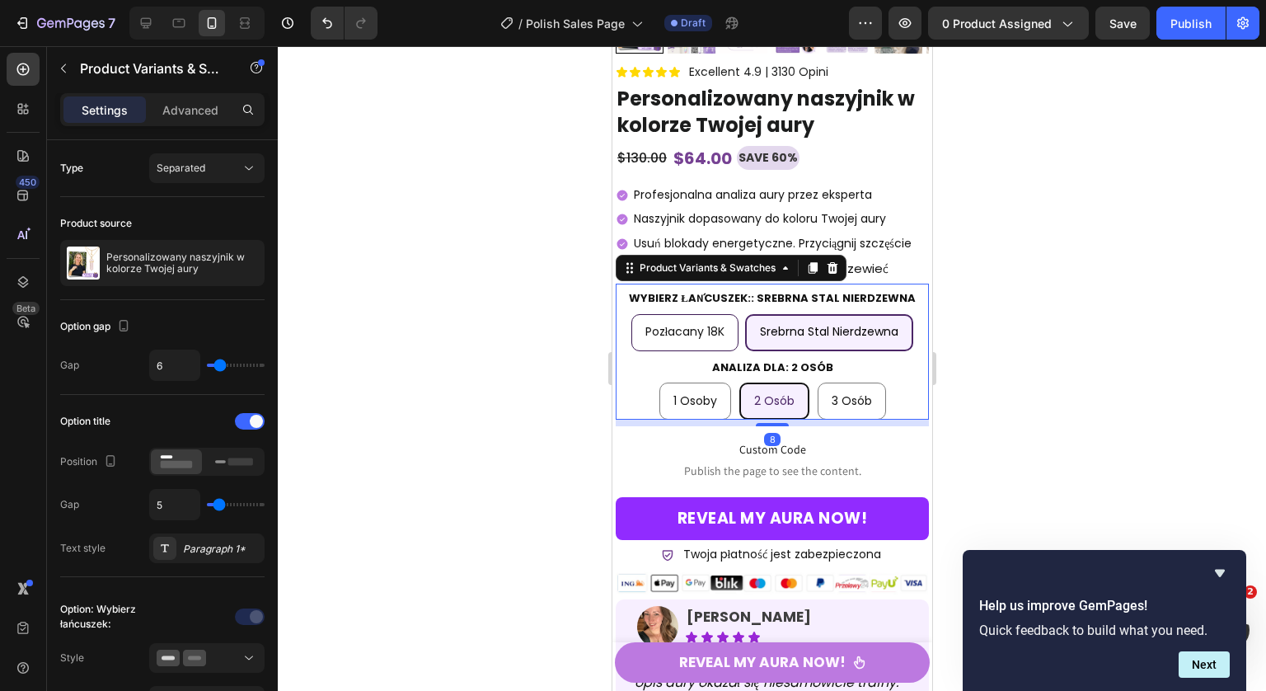
click at [850, 405] on span "3 osób" at bounding box center [851, 400] width 40 height 16
click at [850, 382] on input "3 osób 3 osób 3 osób" at bounding box center [850, 382] width 1 height 1
radio input "true"
click at [680, 399] on span "1 osoby" at bounding box center [694, 400] width 44 height 16
click at [693, 382] on input "1 osoby 1 osoby 1 osoby" at bounding box center [693, 382] width 1 height 1
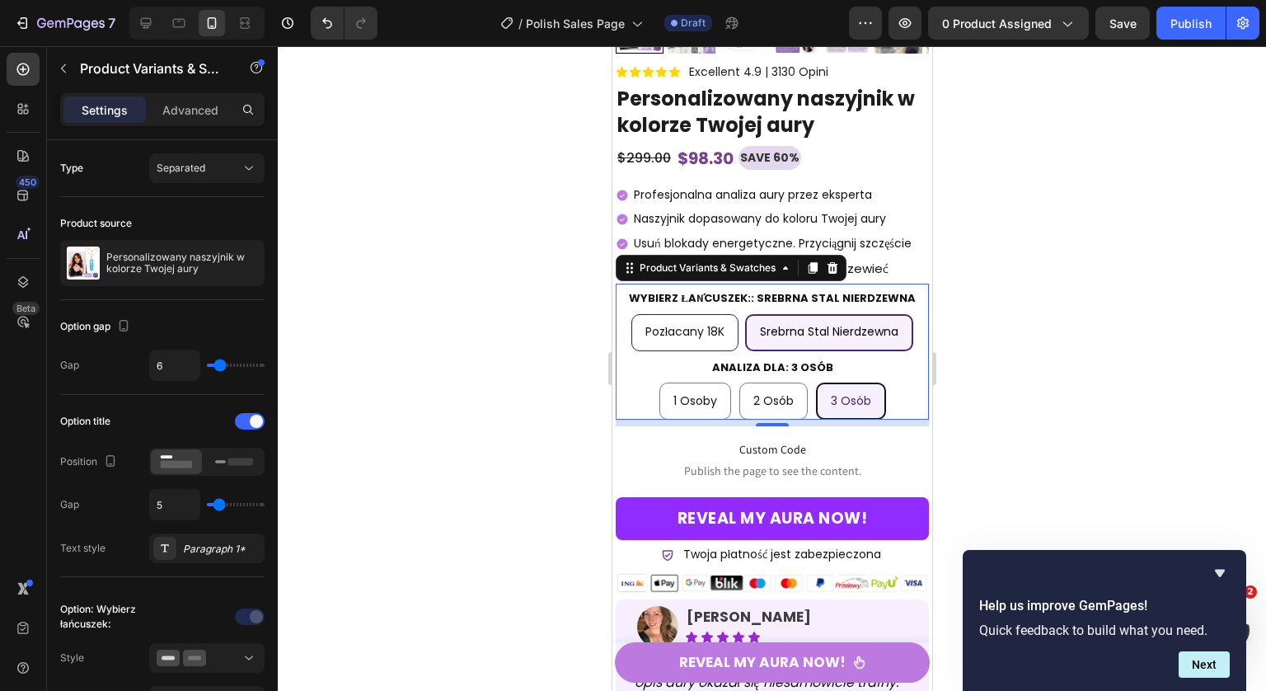
radio input "true"
click at [771, 409] on span "2 osób" at bounding box center [774, 400] width 40 height 16
click at [773, 382] on input "2 osób 2 osób 2 osób" at bounding box center [773, 382] width 1 height 1
radio input "true"
click at [633, 369] on div "Analiza dla: 2 osób 1 osoby 1 osoby 1 osoby 2 osób 2 osób 2 osób 3 osób 3 osób …" at bounding box center [771, 387] width 313 height 63
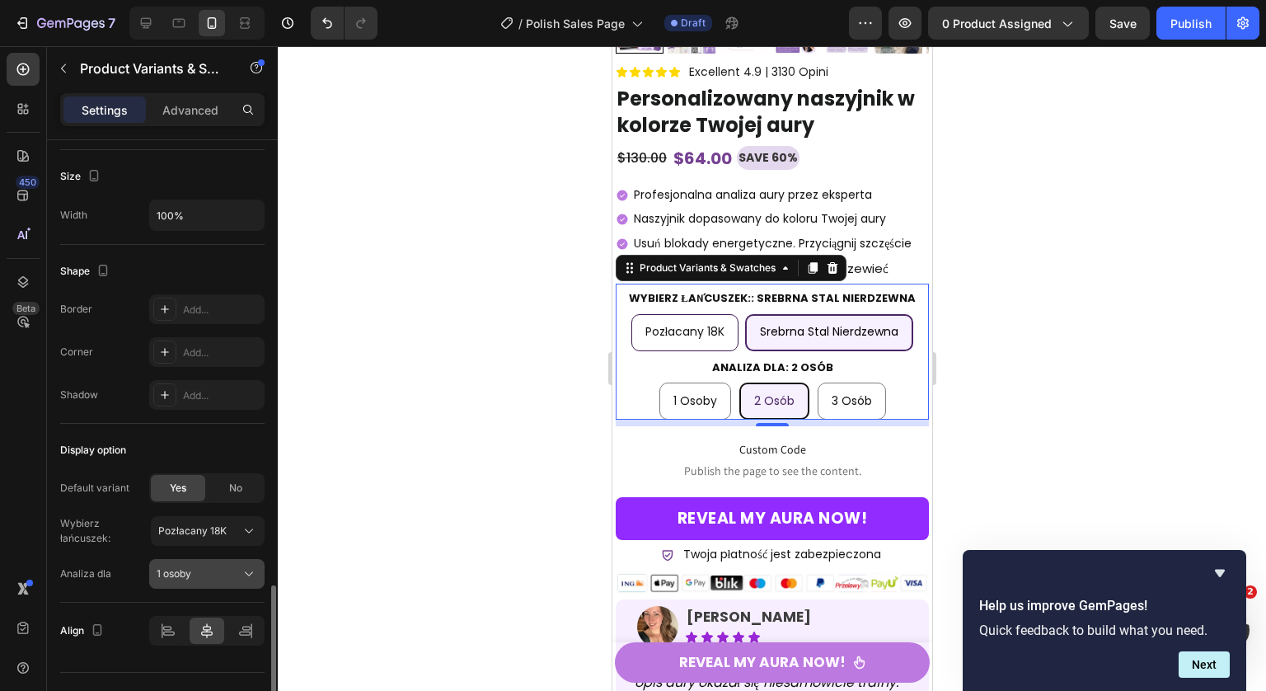
scroll to position [1313, 0]
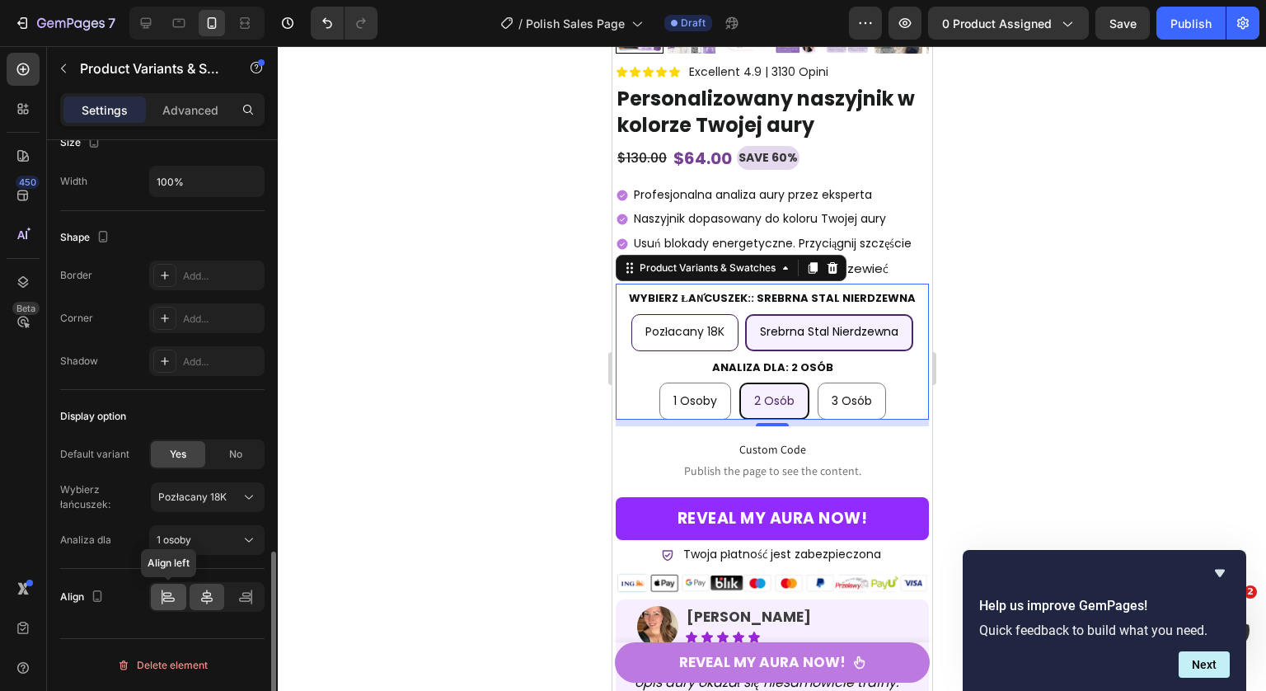
click at [174, 588] on icon at bounding box center [168, 596] width 16 height 16
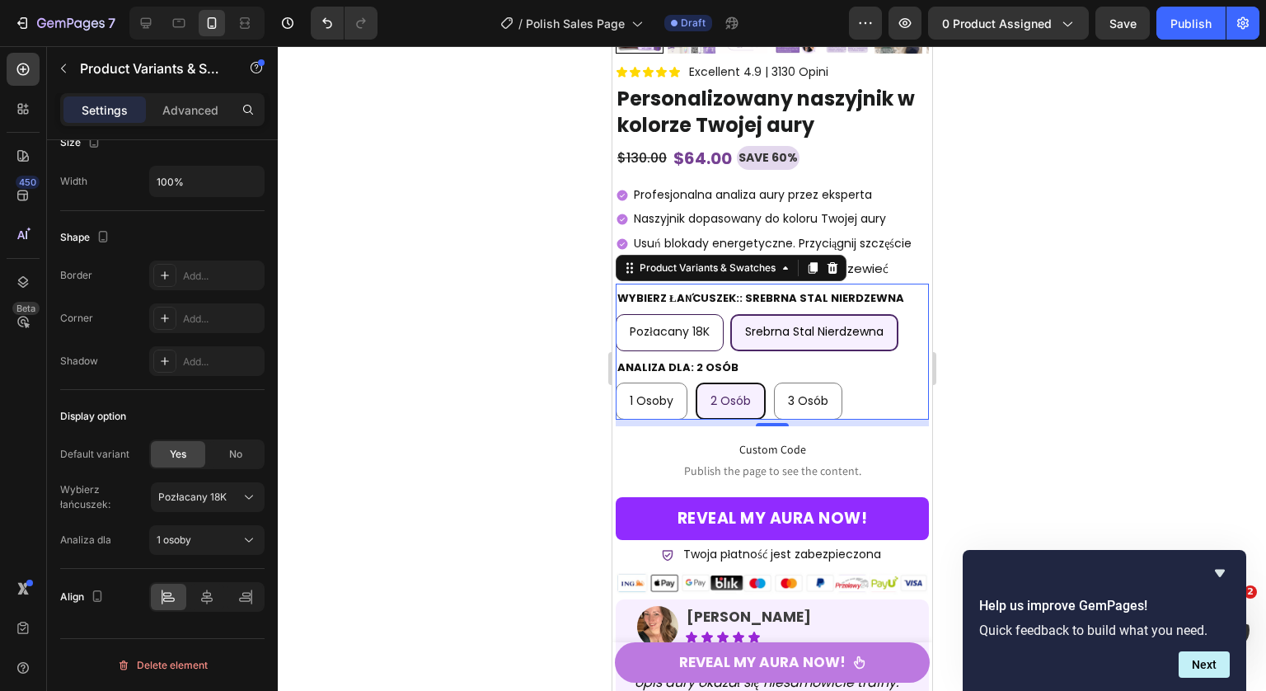
click at [1045, 302] on div at bounding box center [772, 368] width 988 height 644
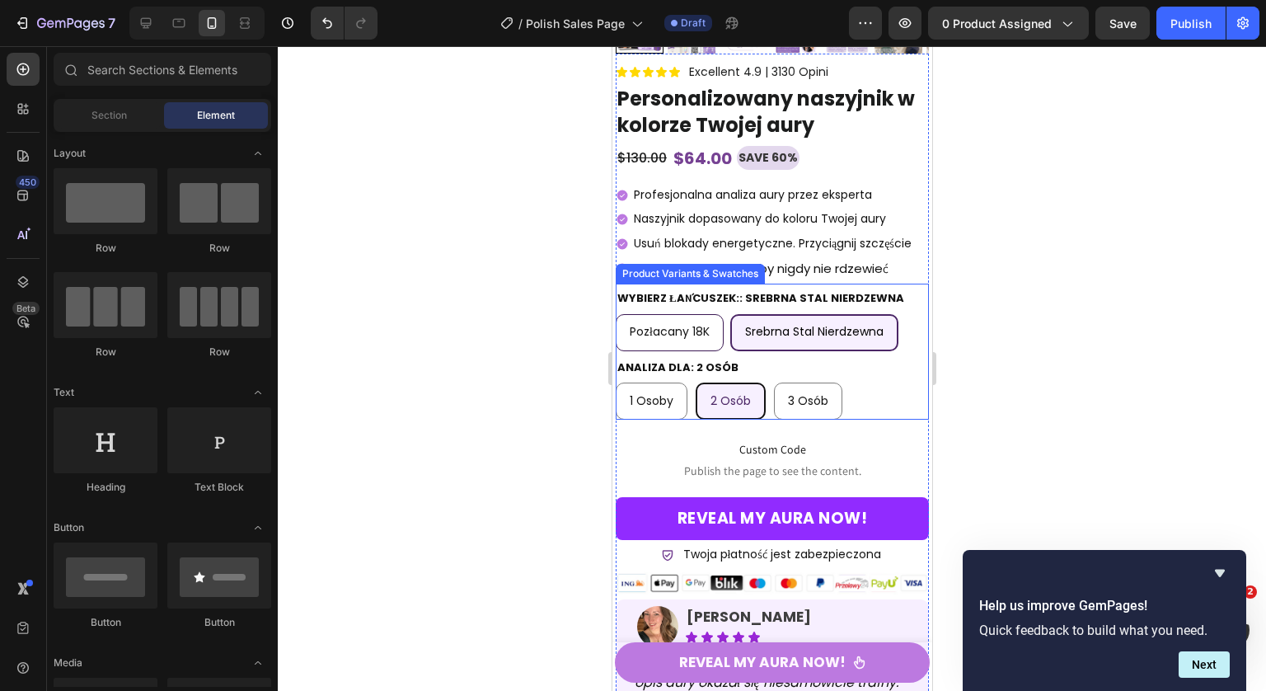
click at [859, 375] on div "Analiza dla: 2 osób 1 osoby 1 osoby 1 osoby 2 osób 2 osób 2 osób 3 osób 3 osób …" at bounding box center [771, 387] width 313 height 63
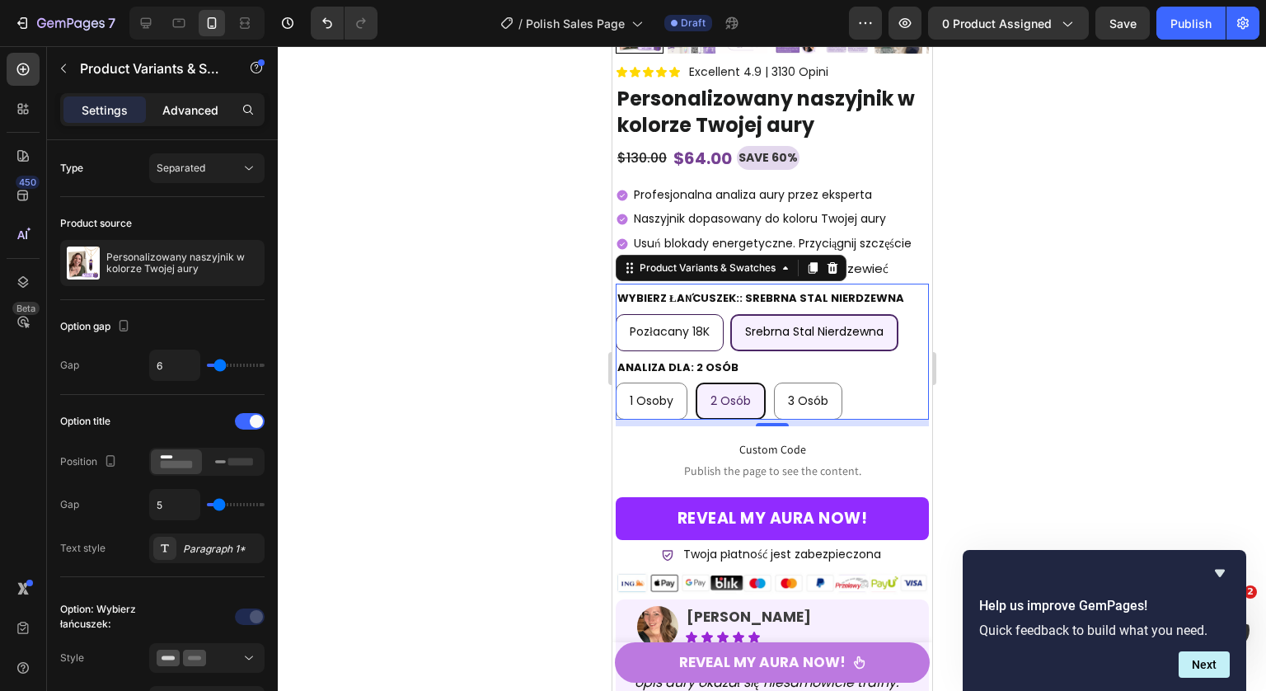
click at [209, 119] on div "Advanced" at bounding box center [190, 109] width 82 height 26
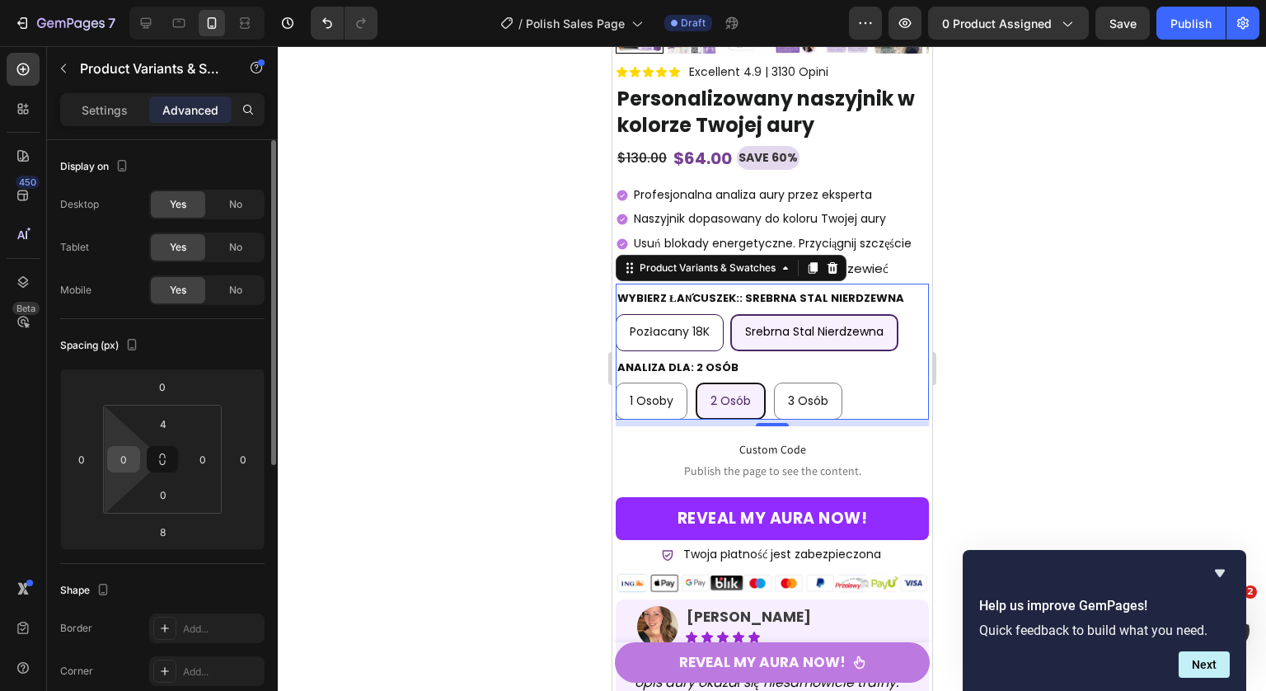
click at [120, 464] on input "0" at bounding box center [123, 459] width 25 height 25
type input "5"
click at [208, 459] on input "0" at bounding box center [202, 459] width 25 height 25
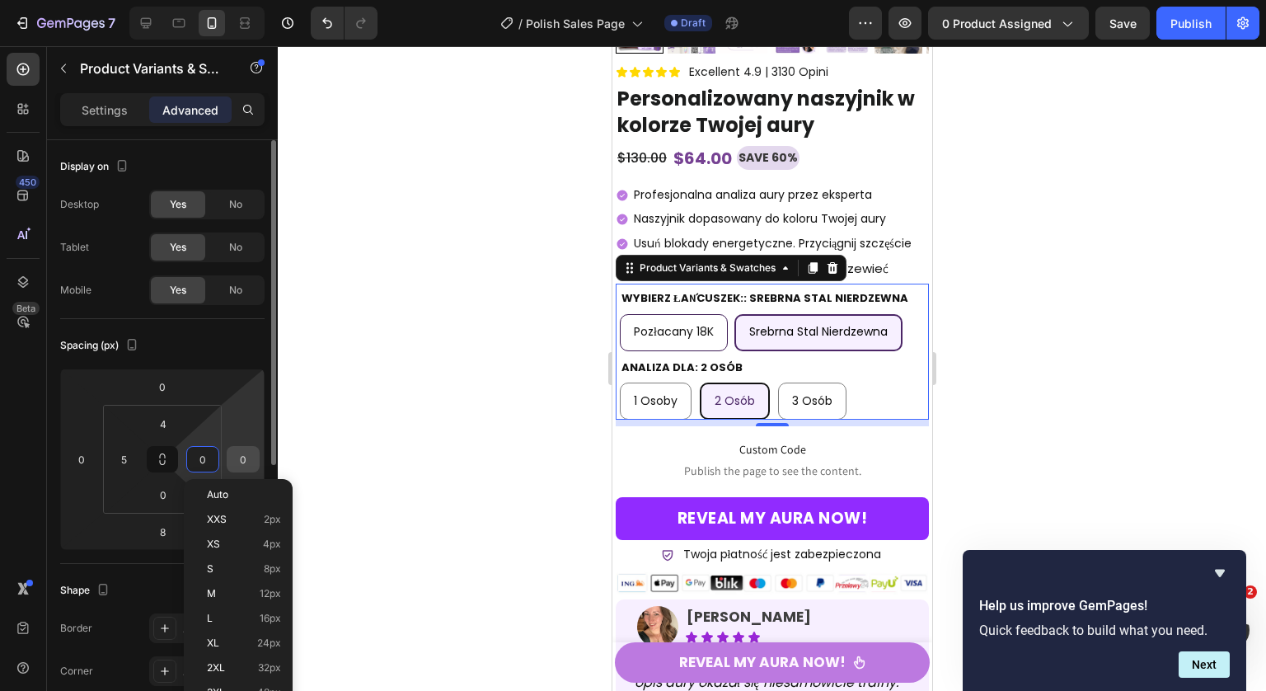
type input "5"
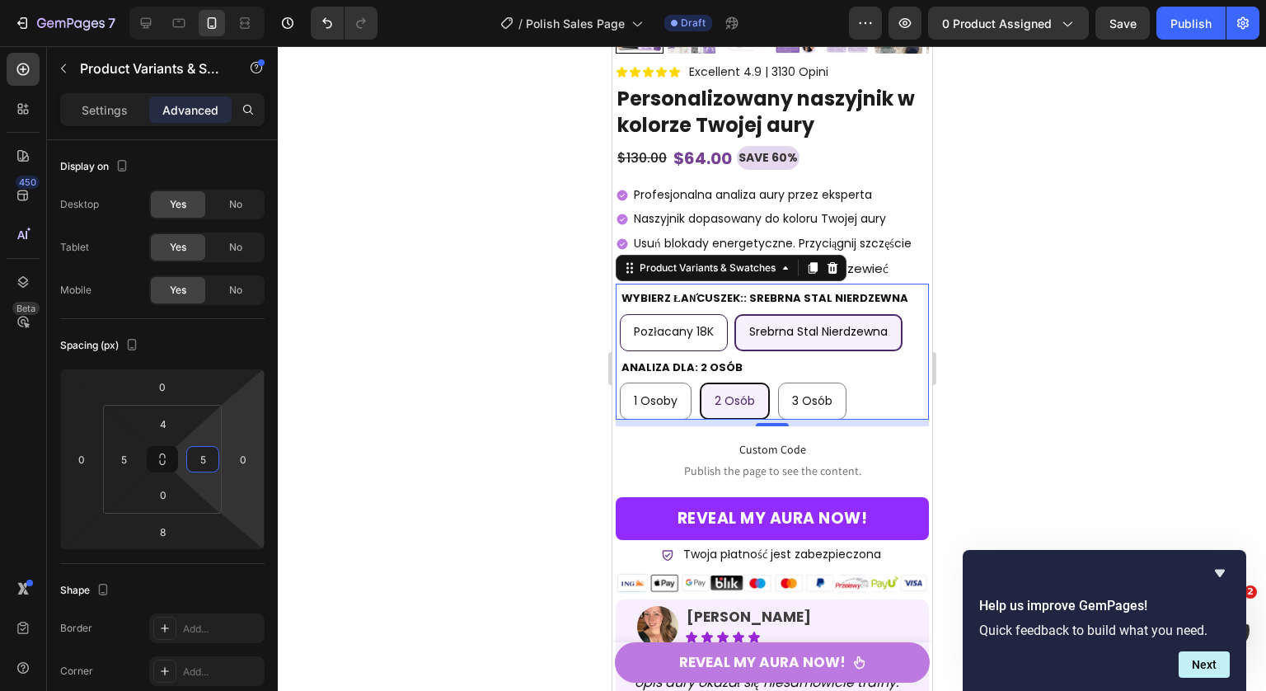
click at [1028, 316] on div at bounding box center [772, 368] width 988 height 644
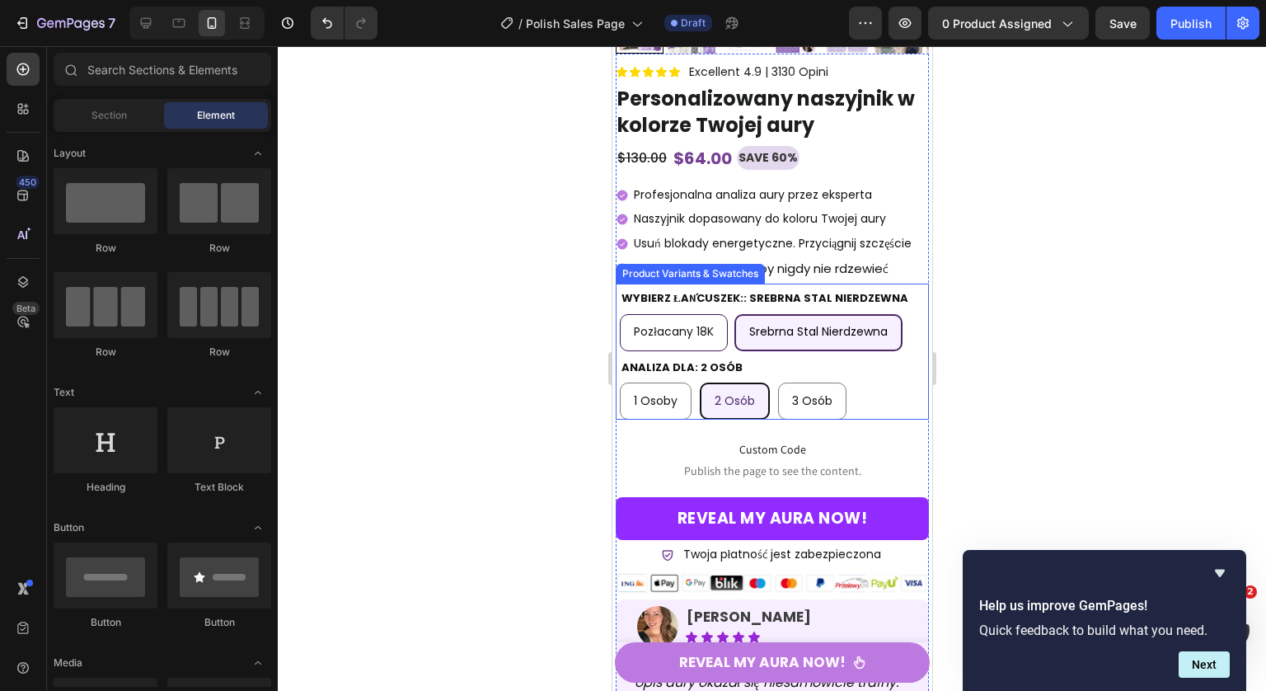
click at [841, 405] on div "3 osób" at bounding box center [811, 401] width 67 height 34
click at [777, 382] on input "3 osób 3 osób 3 osób" at bounding box center [776, 382] width 1 height 1
radio input "true"
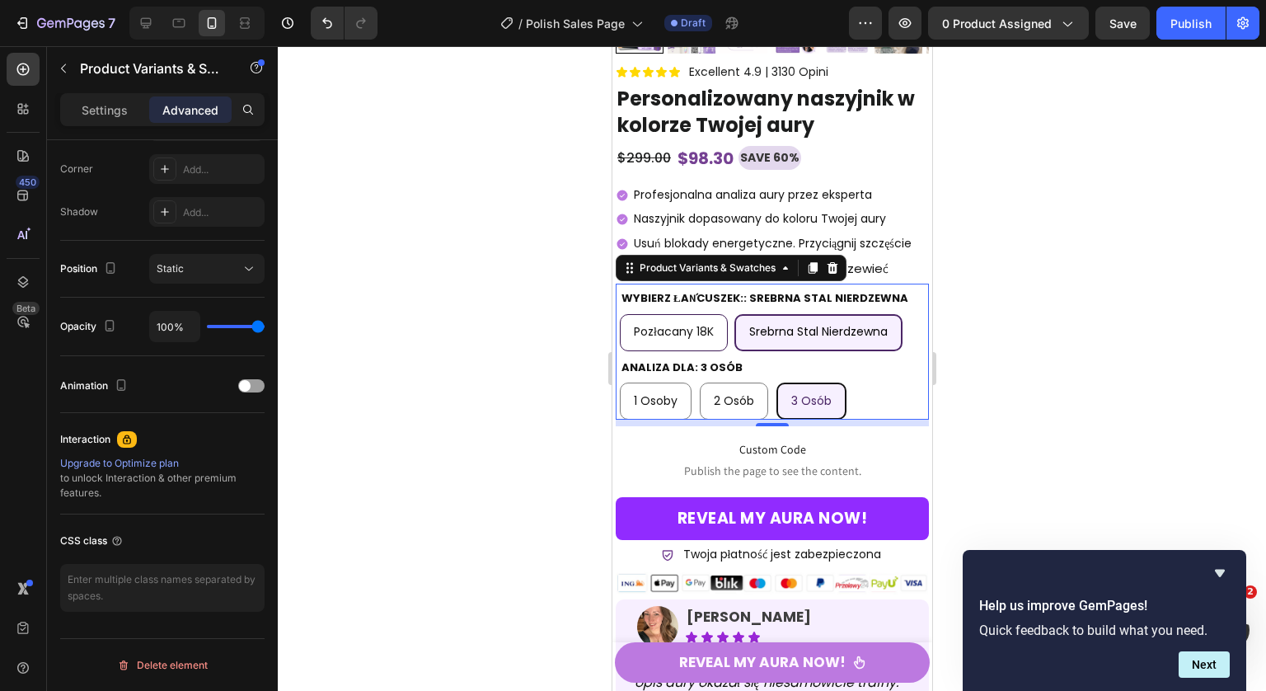
scroll to position [0, 0]
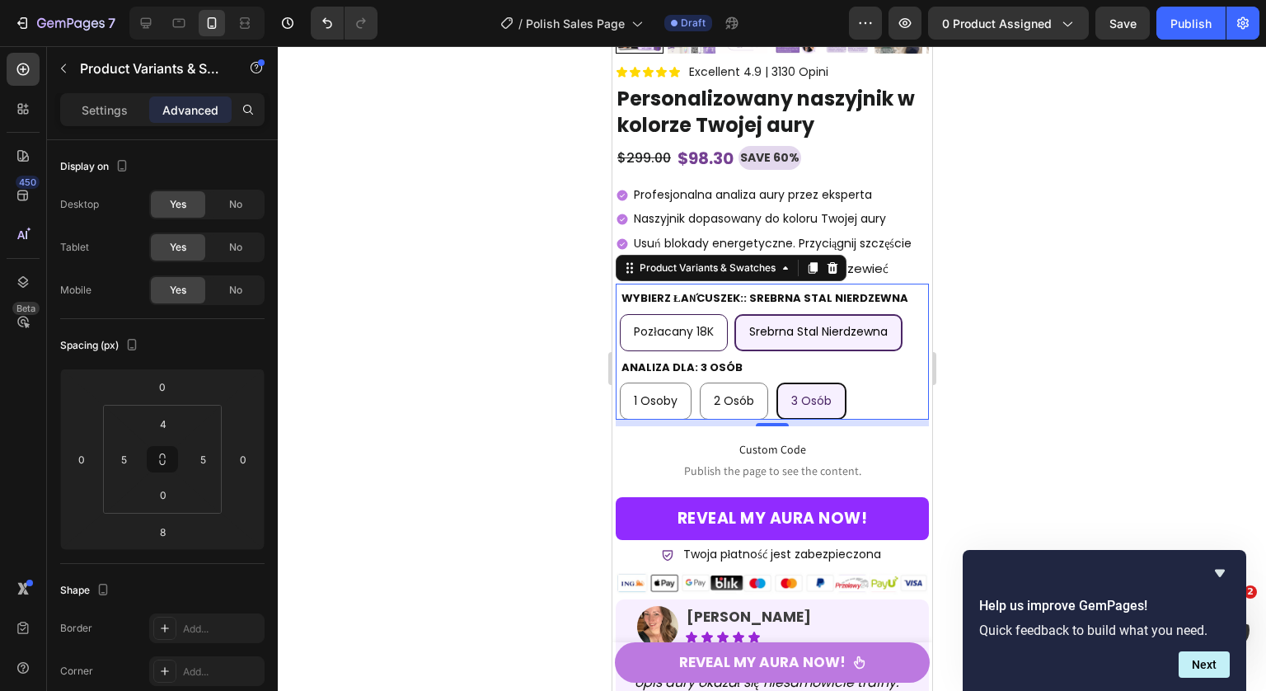
click at [766, 402] on div "2 osób" at bounding box center [733, 401] width 67 height 34
click at [699, 382] on input "2 osób 2 osób 2 osób" at bounding box center [698, 382] width 1 height 1
radio input "true"
click at [771, 402] on div "1 osoby 1 osoby 1 osoby 2 osób 2 osób 2 osób 3 osób 3 osób 3 osób" at bounding box center [771, 400] width 305 height 37
click at [719, 408] on span "2 osób" at bounding box center [734, 400] width 40 height 16
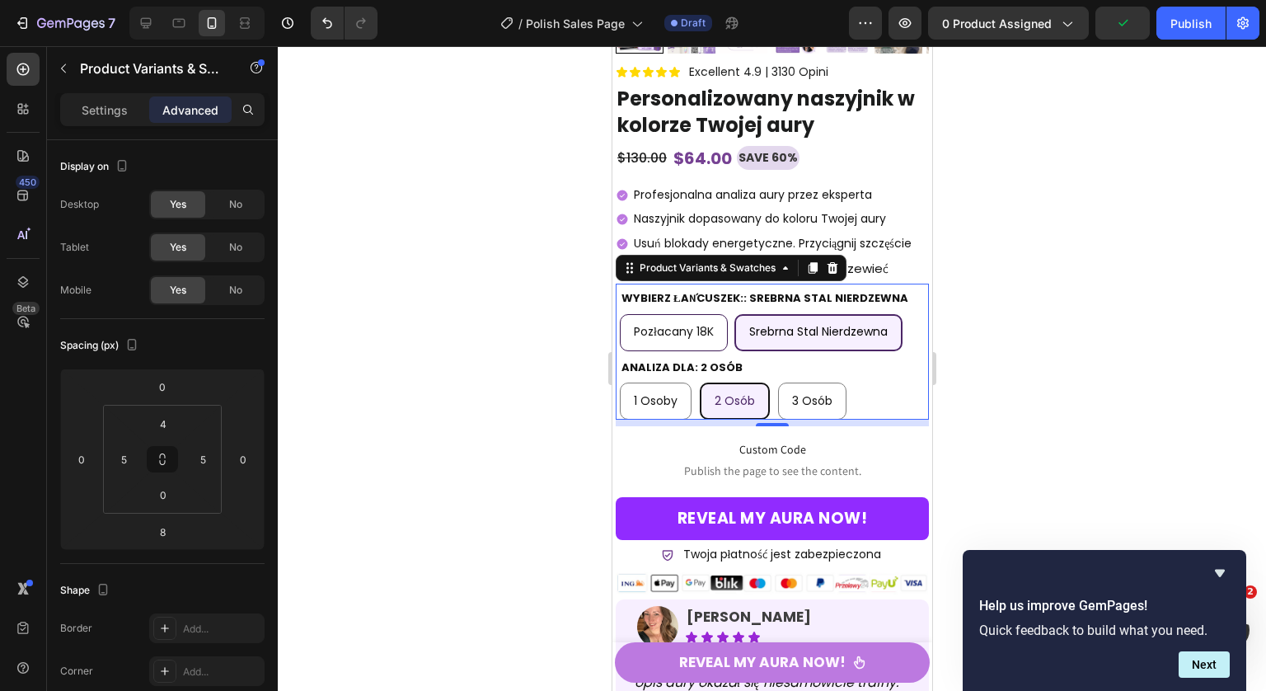
click at [699, 382] on input "2 osób 2 osób 2 osób" at bounding box center [698, 382] width 1 height 1
click at [671, 409] on span "1 osoby" at bounding box center [655, 400] width 44 height 16
click at [619, 382] on input "1 osoby 1 osoby 1 osoby" at bounding box center [618, 382] width 1 height 1
radio input "true"
click at [125, 114] on p "Settings" at bounding box center [105, 109] width 46 height 17
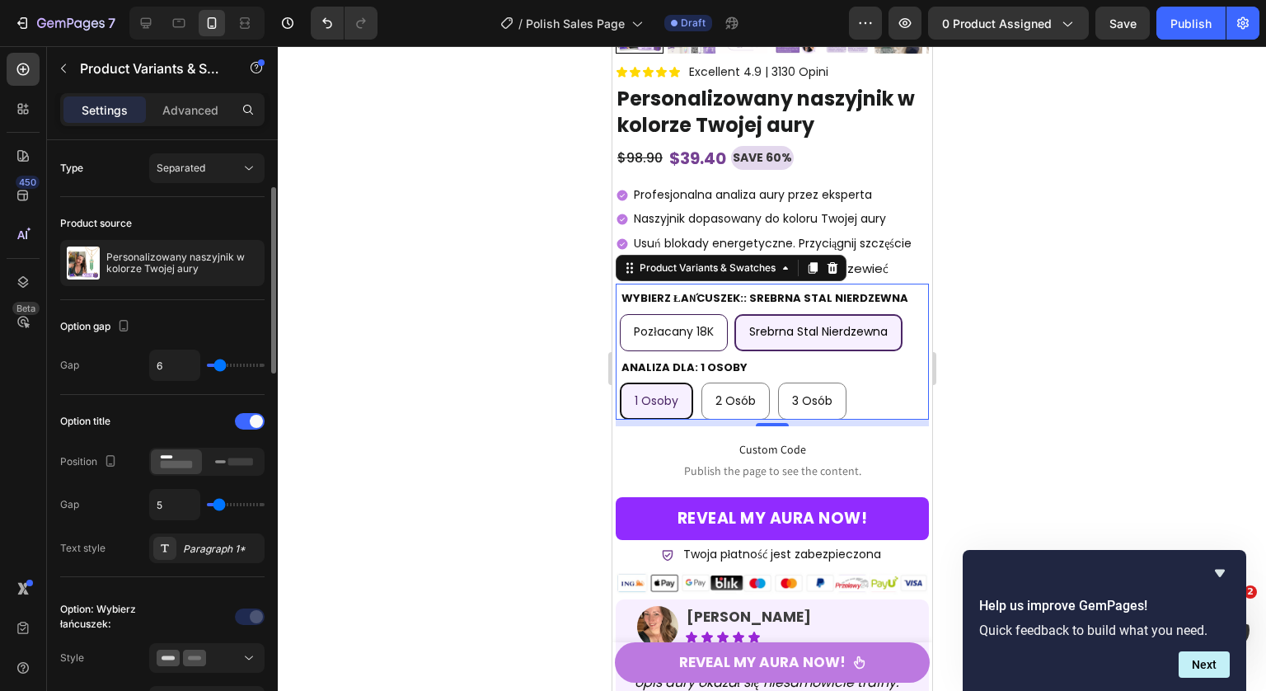
scroll to position [154, 0]
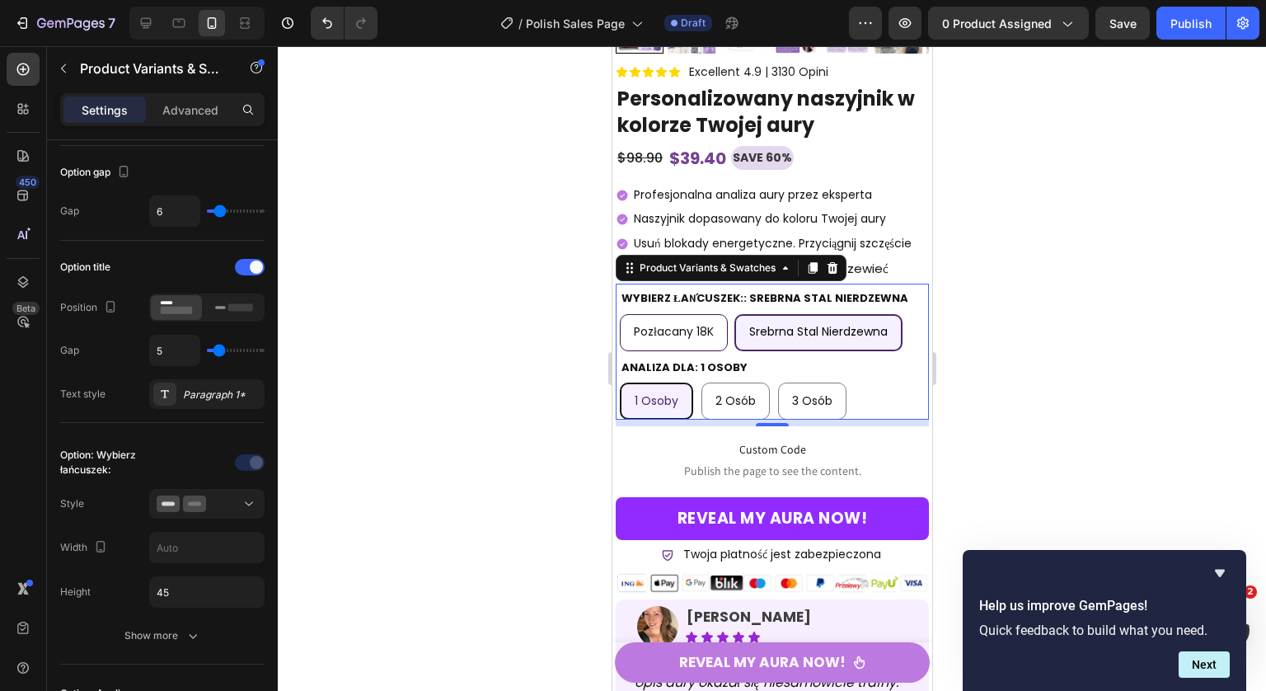
click at [684, 391] on div "1 osoby" at bounding box center [656, 401] width 70 height 34
click at [619, 382] on input "1 osoby 1 osoby 1 osoby" at bounding box center [618, 382] width 1 height 1
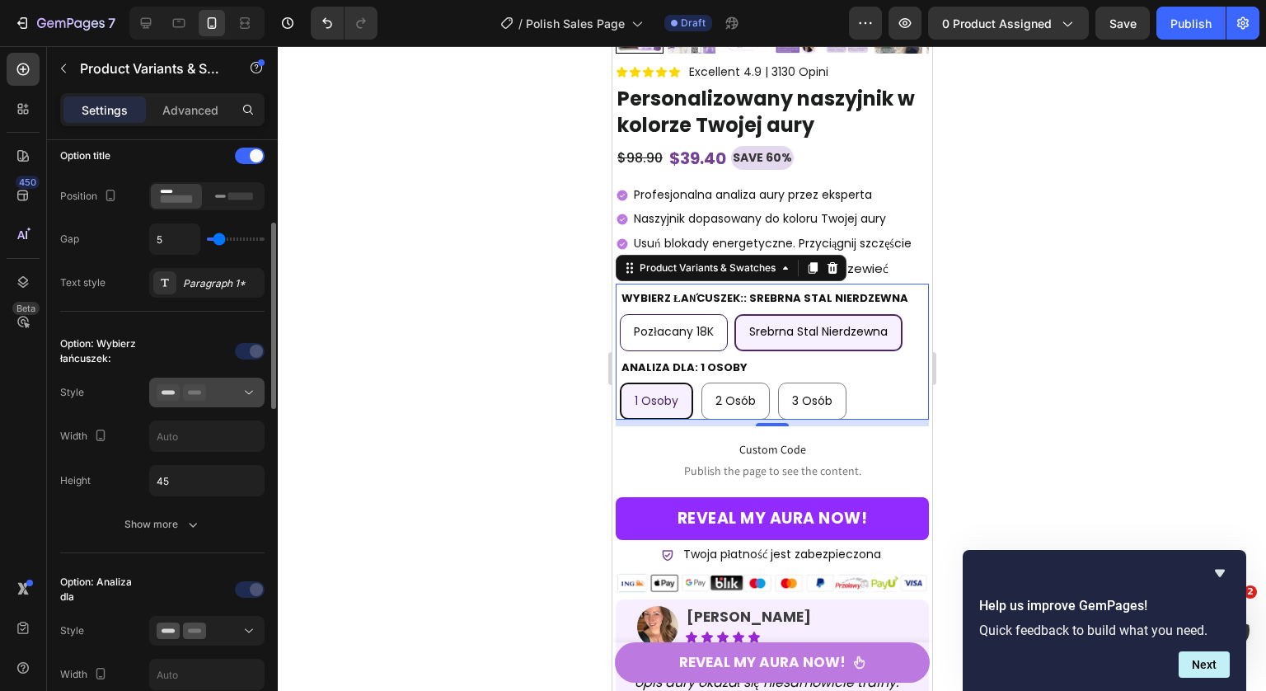
click at [213, 389] on div at bounding box center [207, 392] width 101 height 16
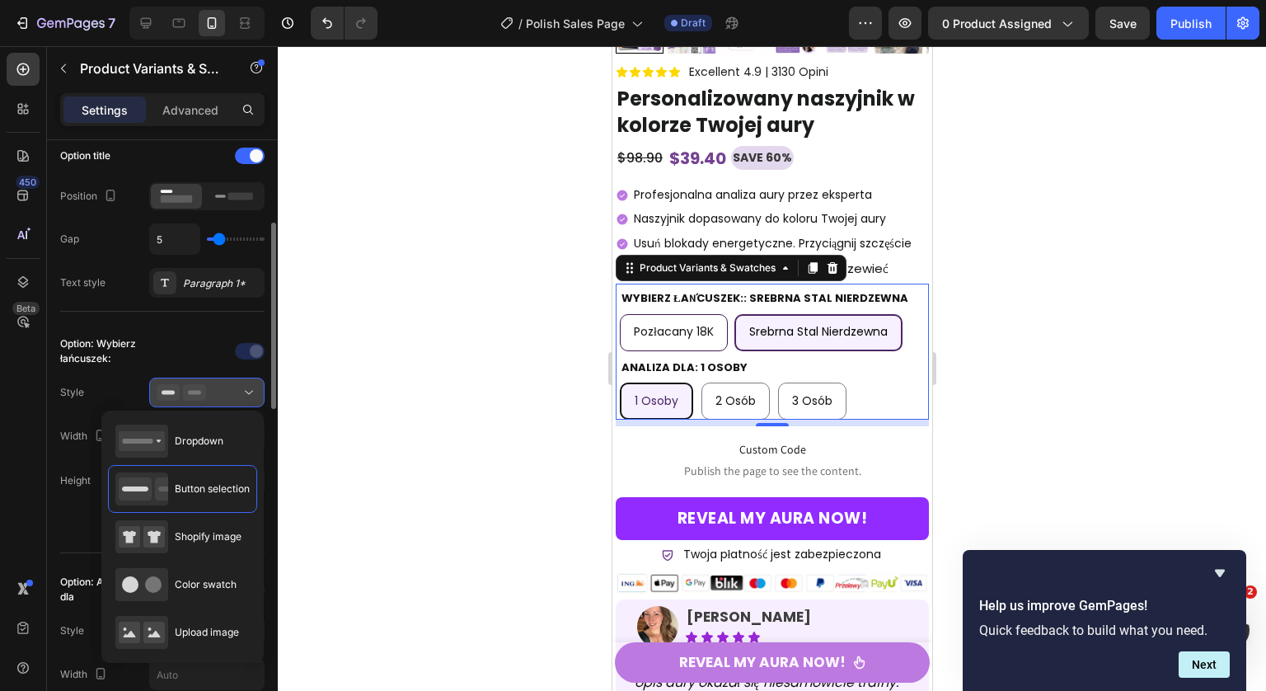
click at [213, 389] on div at bounding box center [207, 392] width 101 height 16
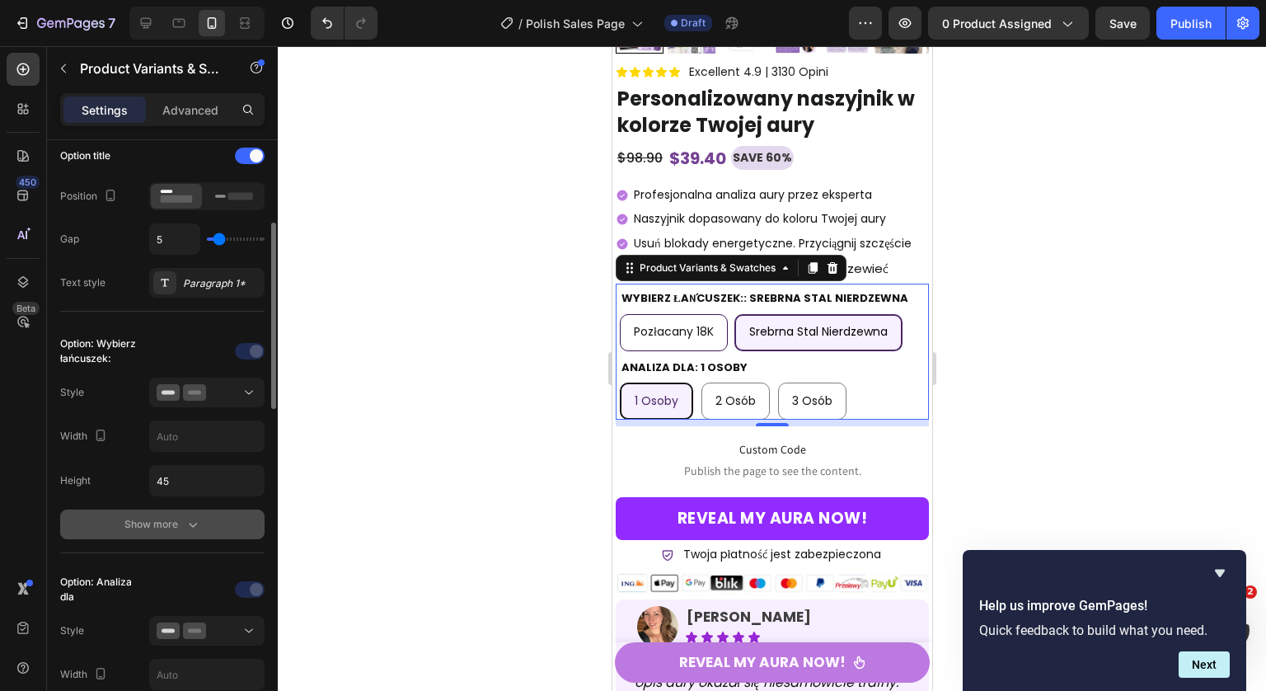
click at [162, 519] on div "Show more" at bounding box center [162, 524] width 77 height 16
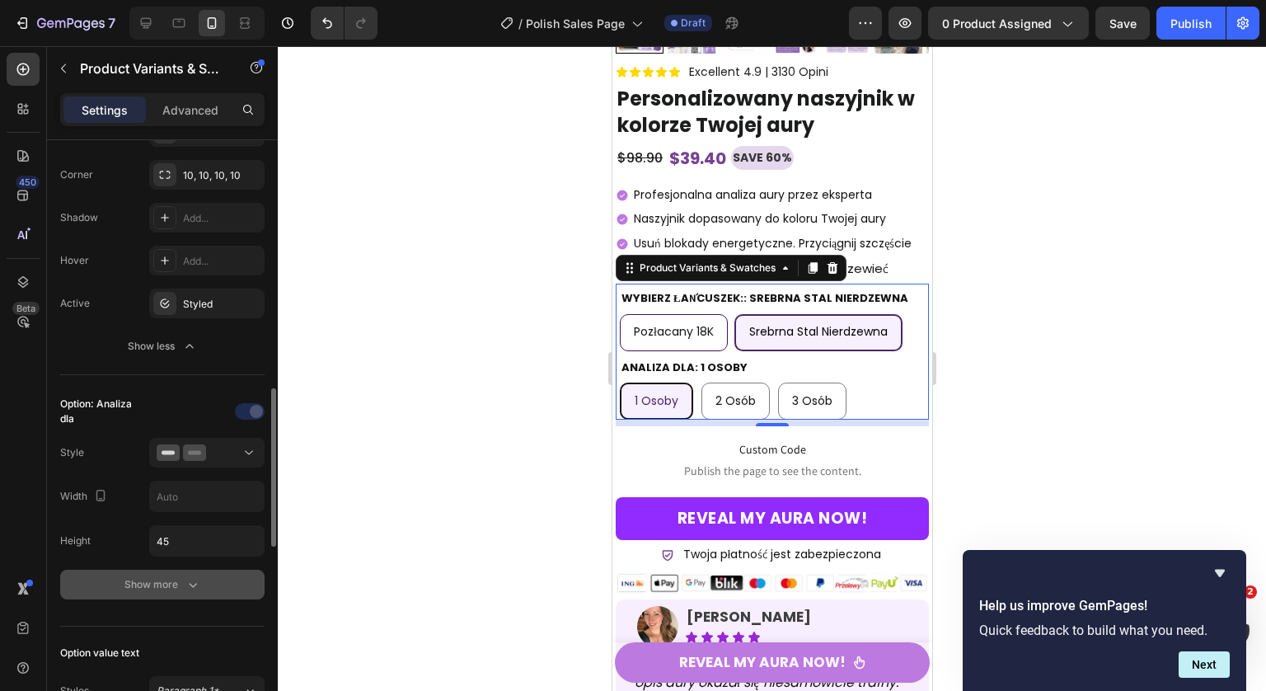
scroll to position [899, 0]
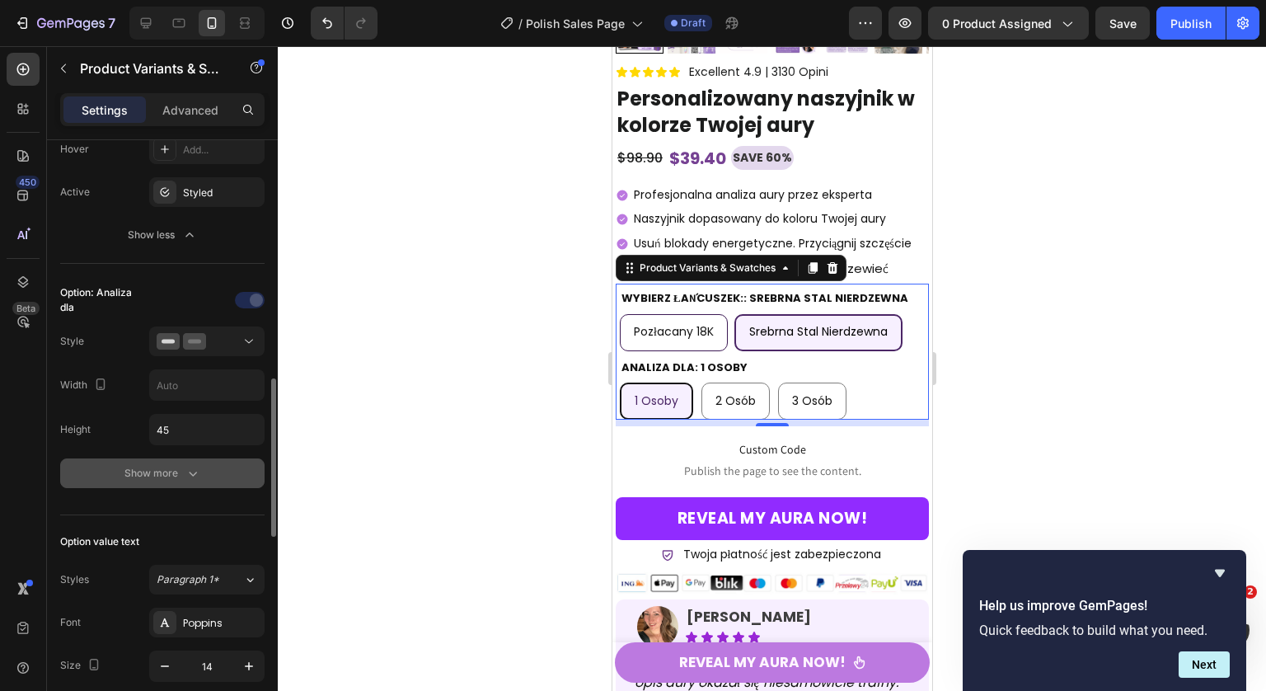
click at [171, 471] on div "Show more" at bounding box center [162, 473] width 77 height 16
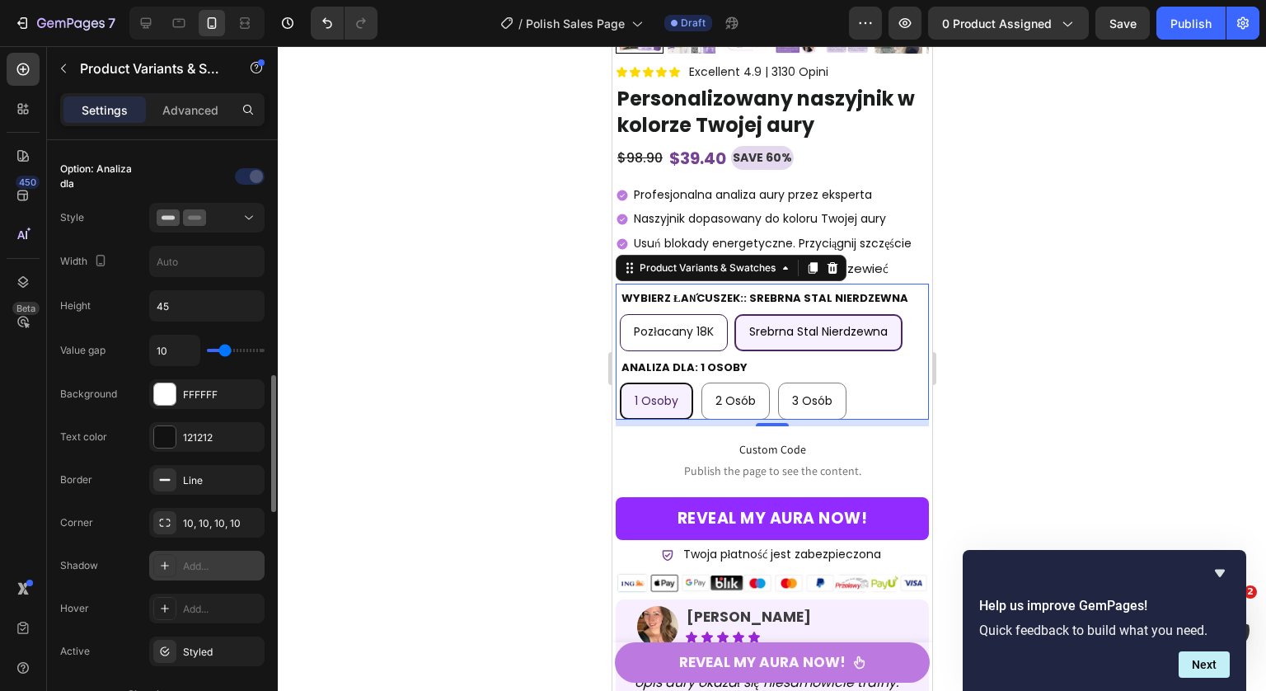
scroll to position [1044, 0]
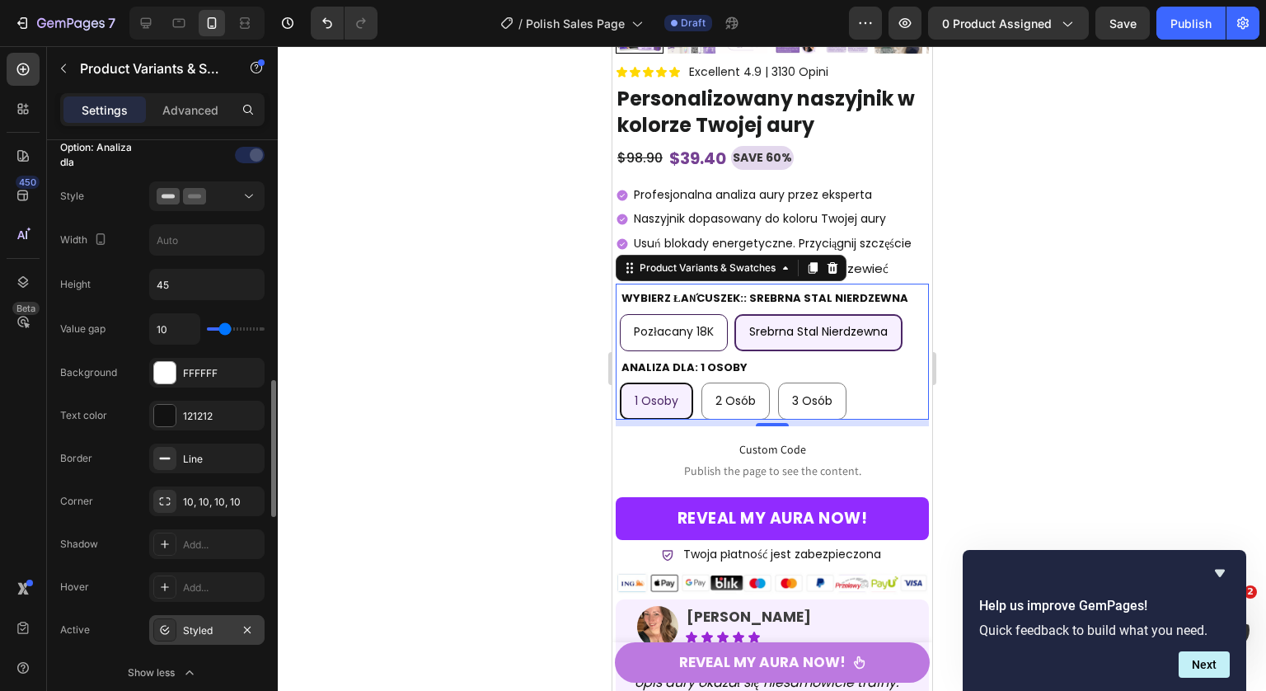
click at [187, 621] on div "Styled" at bounding box center [206, 630] width 115 height 30
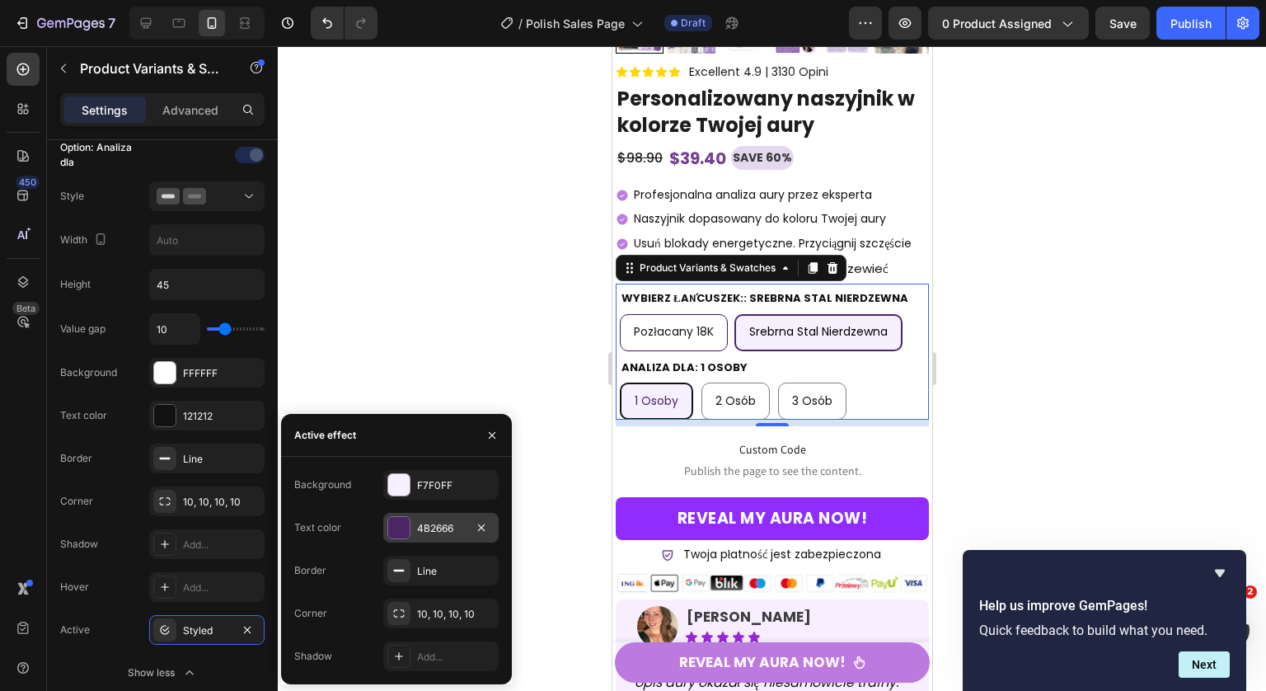
click at [399, 535] on div at bounding box center [398, 527] width 21 height 21
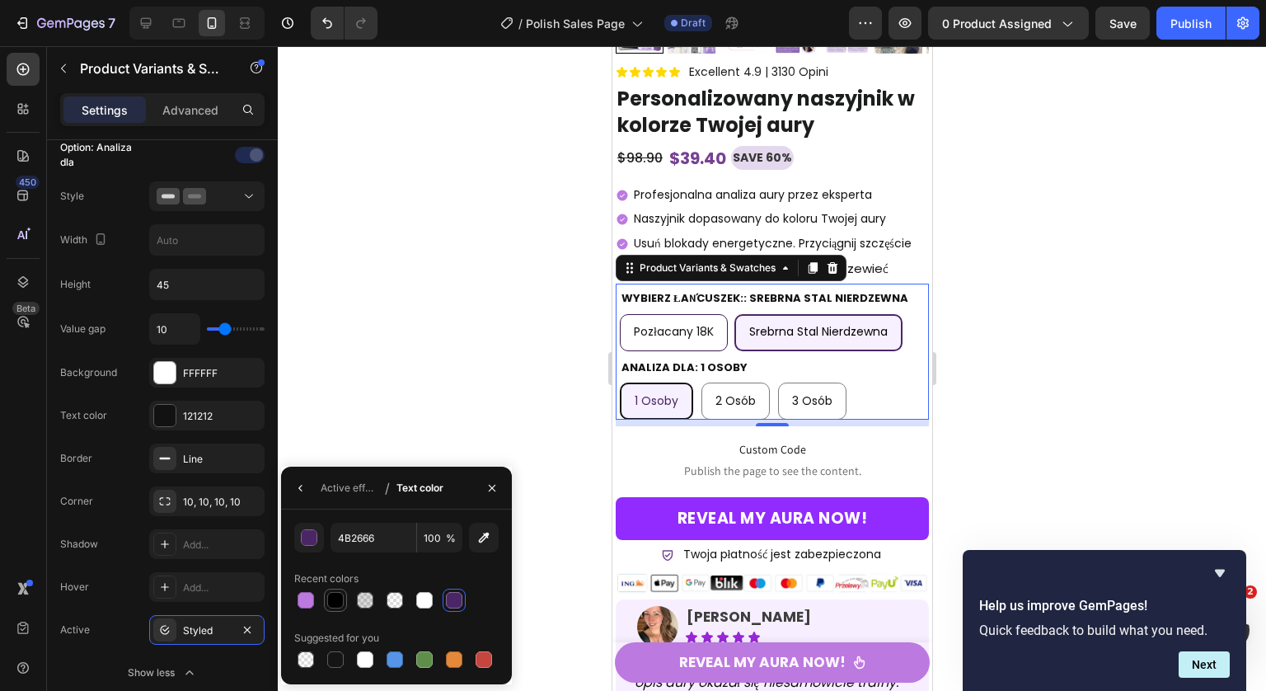
click at [340, 599] on div at bounding box center [335, 600] width 16 height 16
type input "000000"
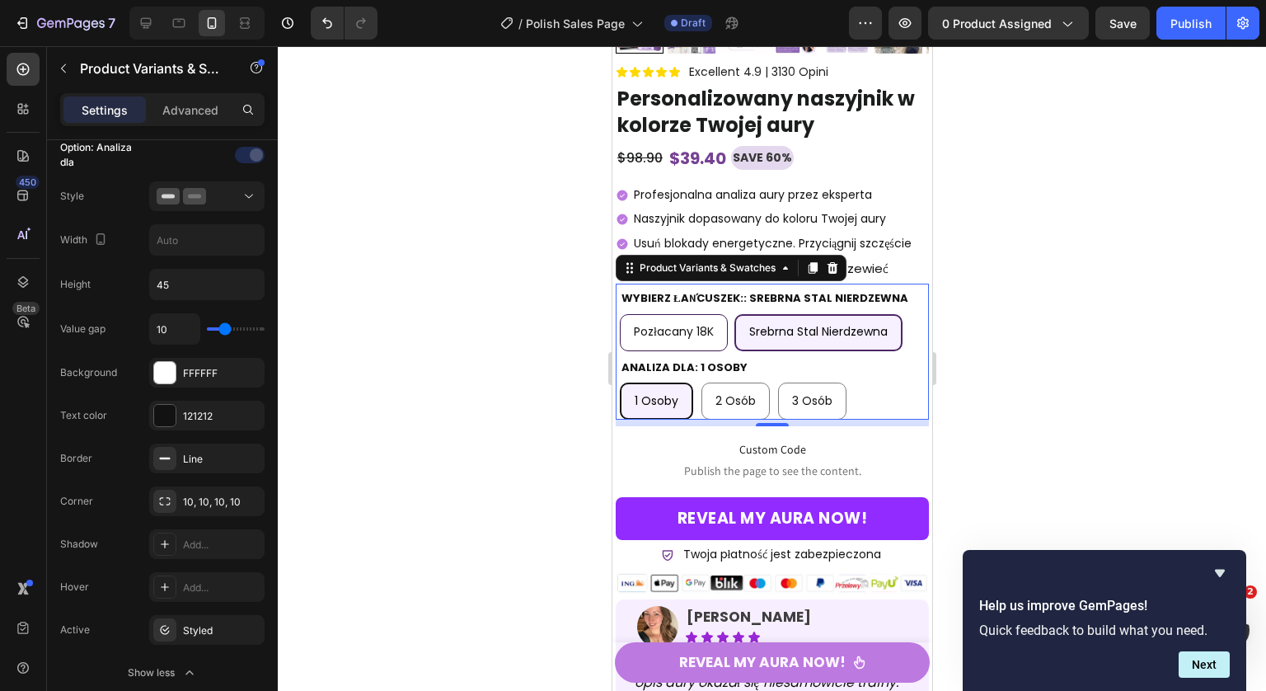
click at [981, 372] on div at bounding box center [772, 368] width 988 height 644
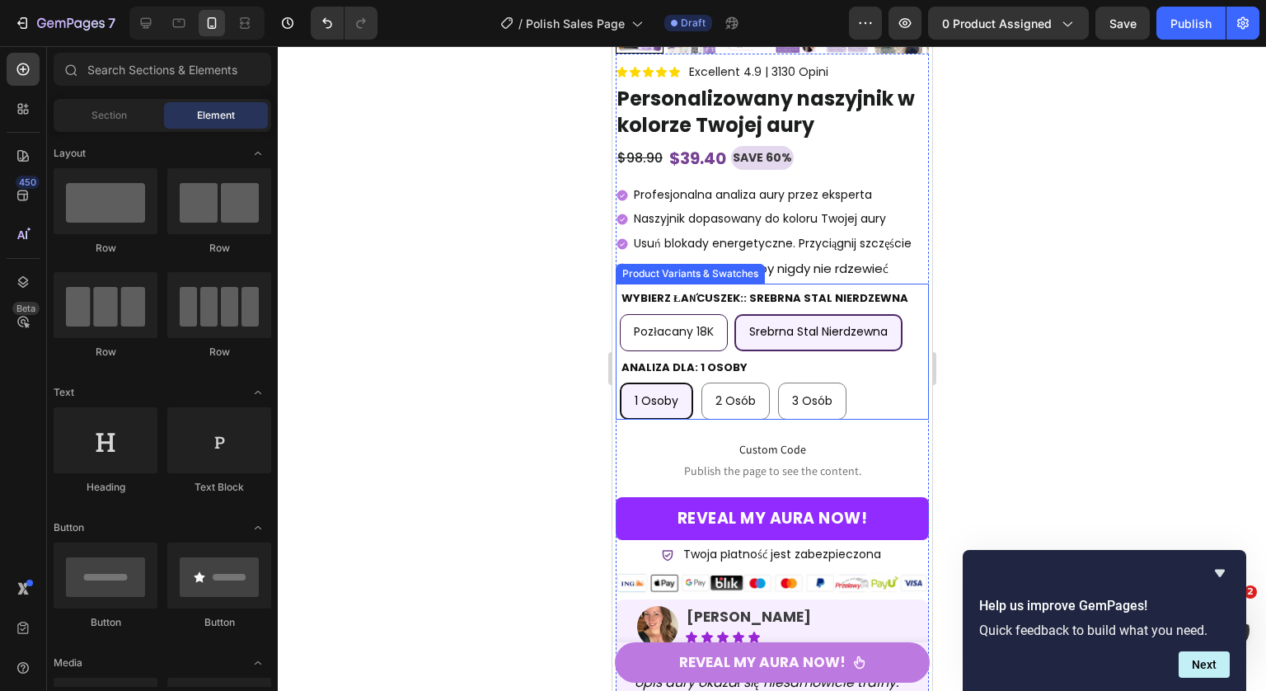
click at [753, 418] on div "2 osób" at bounding box center [734, 401] width 67 height 34
click at [700, 382] on input "2 osób 2 osób 2 osób" at bounding box center [700, 382] width 1 height 1
radio input "true"
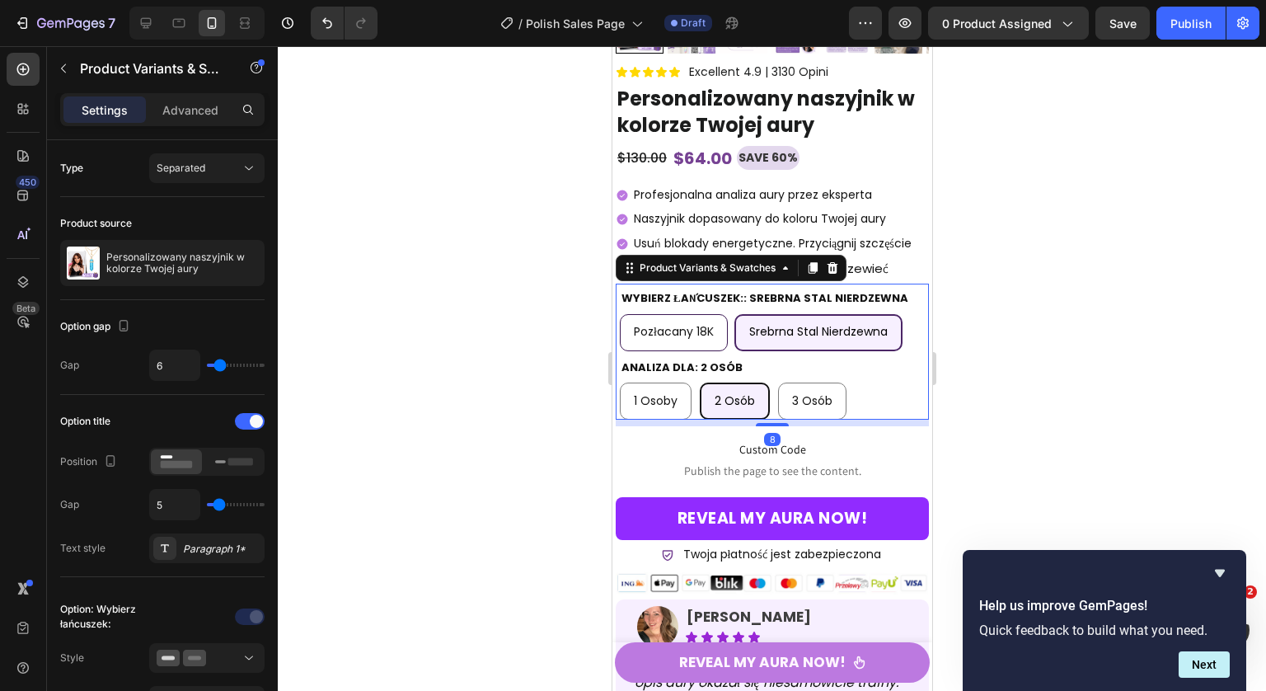
click at [810, 418] on div "3 osób" at bounding box center [811, 401] width 67 height 34
click at [777, 382] on input "3 osób 3 osób 3 osób" at bounding box center [776, 382] width 1 height 1
radio input "true"
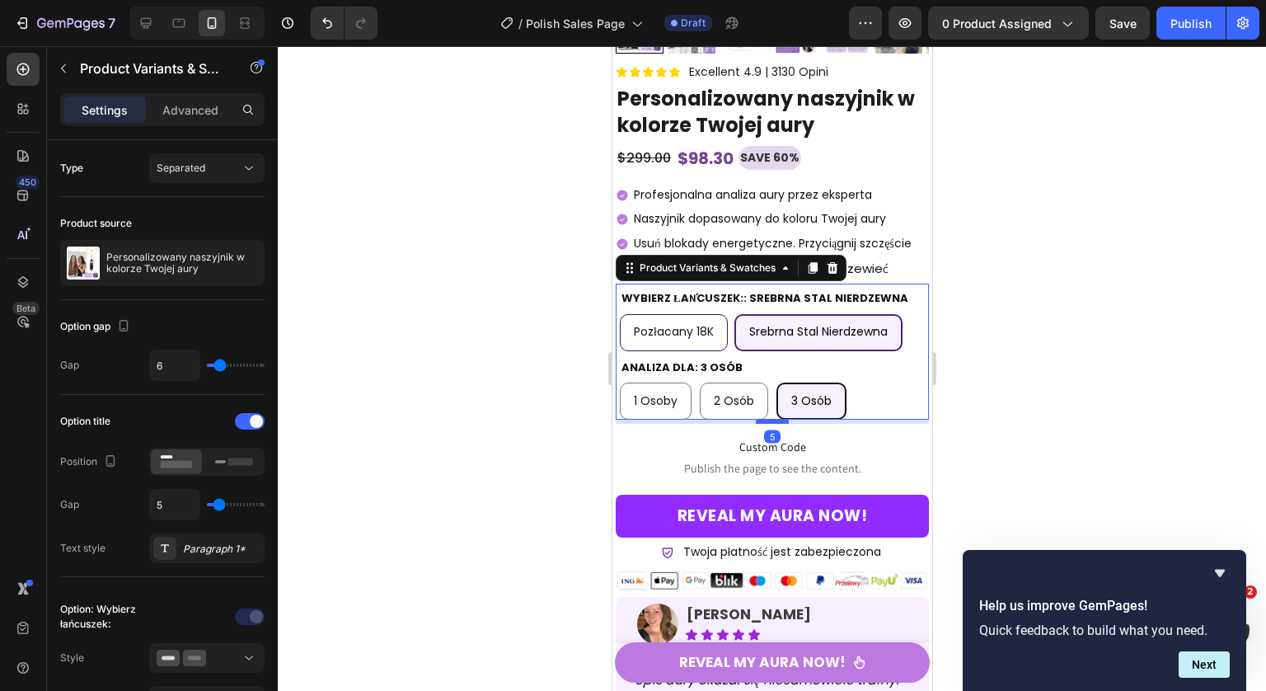
click at [774, 424] on div at bounding box center [771, 421] width 33 height 5
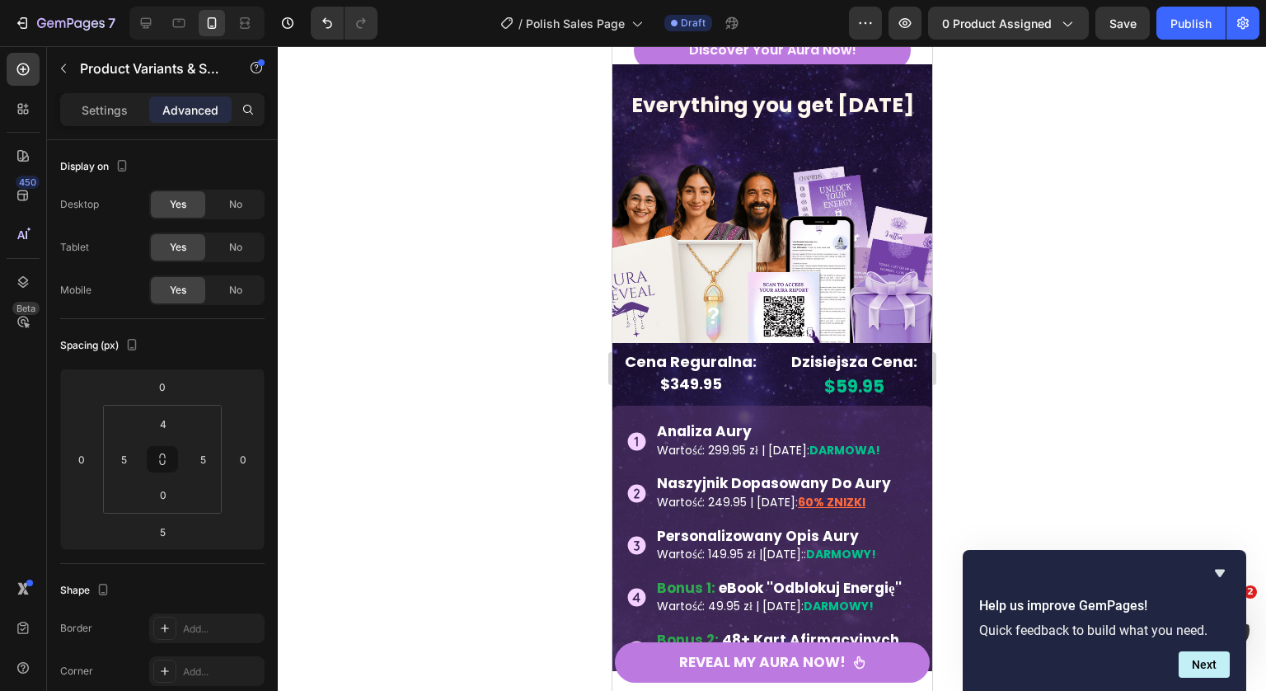
scroll to position [7237, 0]
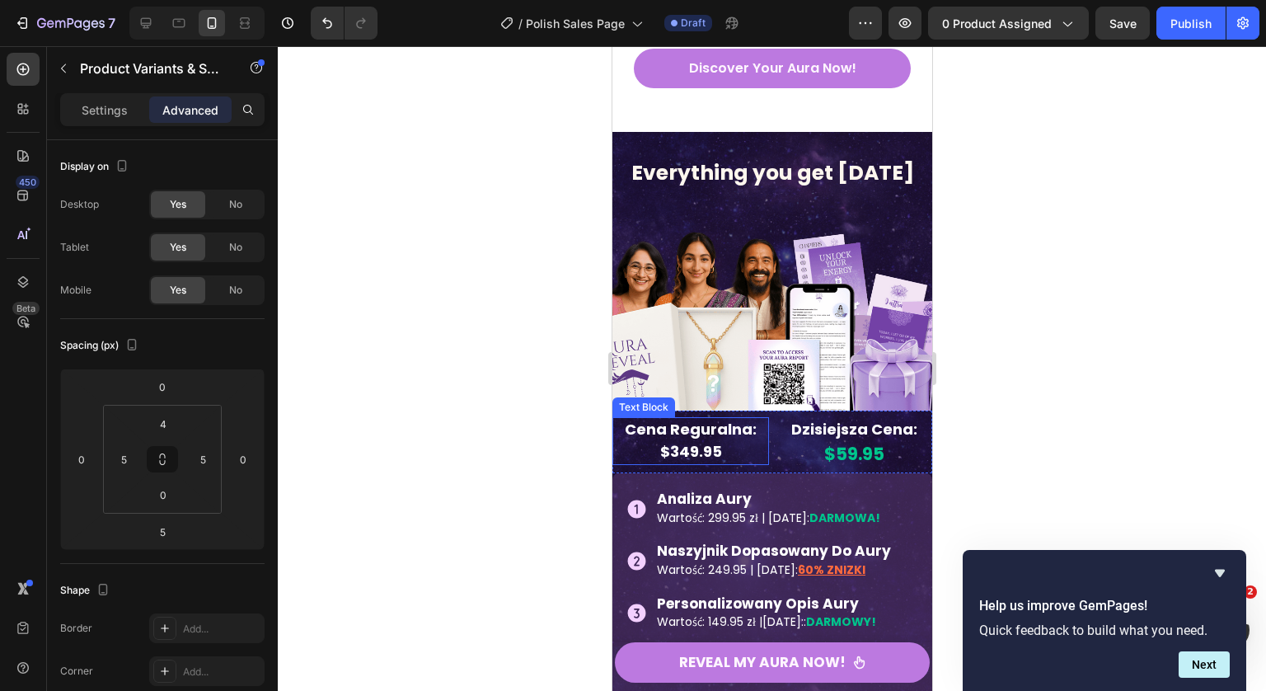
click at [696, 473] on div "Analiza Aury Wartość: 299.95 zł | Dzisiaj: DARMOWA! Naszyjnik Dopasowany Do Aur…" at bounding box center [771, 634] width 320 height 323
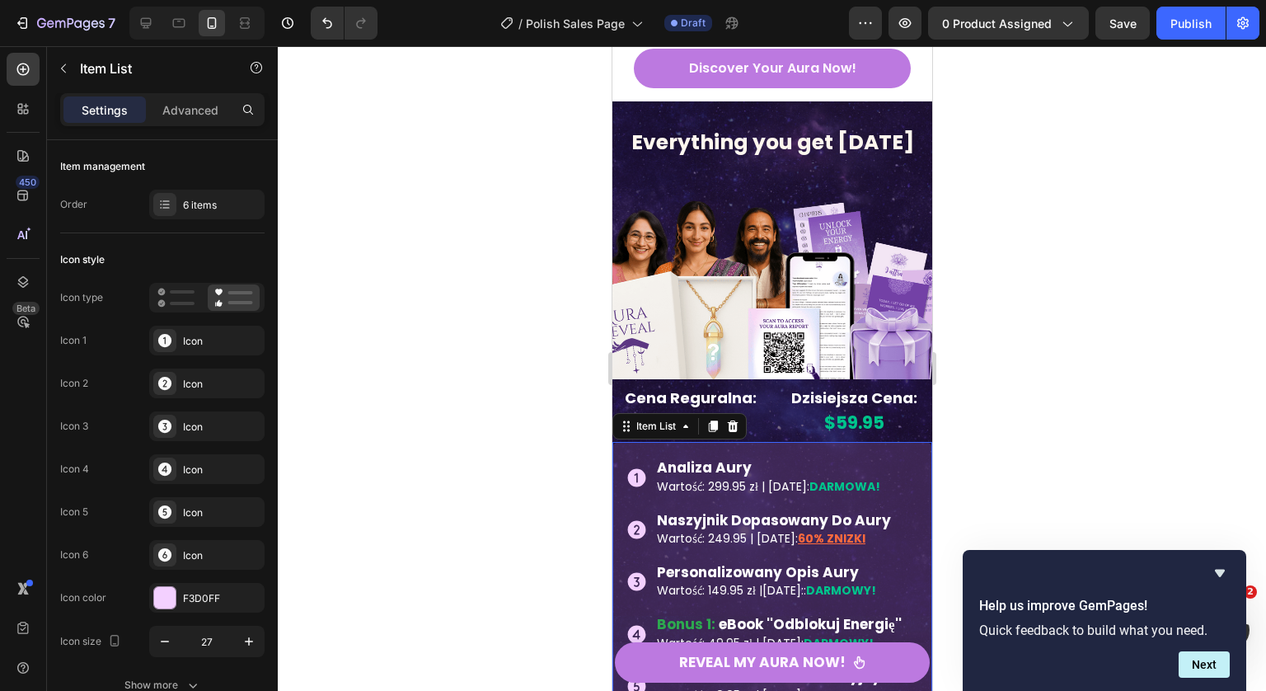
click at [967, 386] on div at bounding box center [772, 368] width 988 height 644
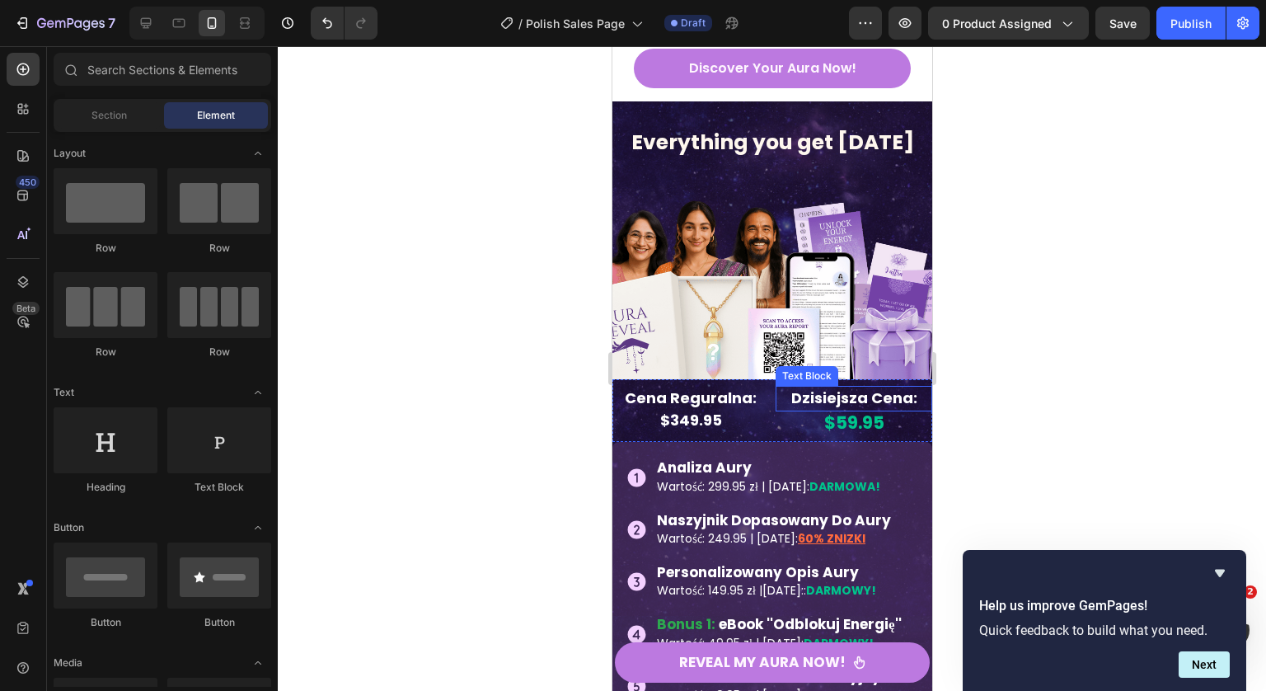
scroll to position [7254, 0]
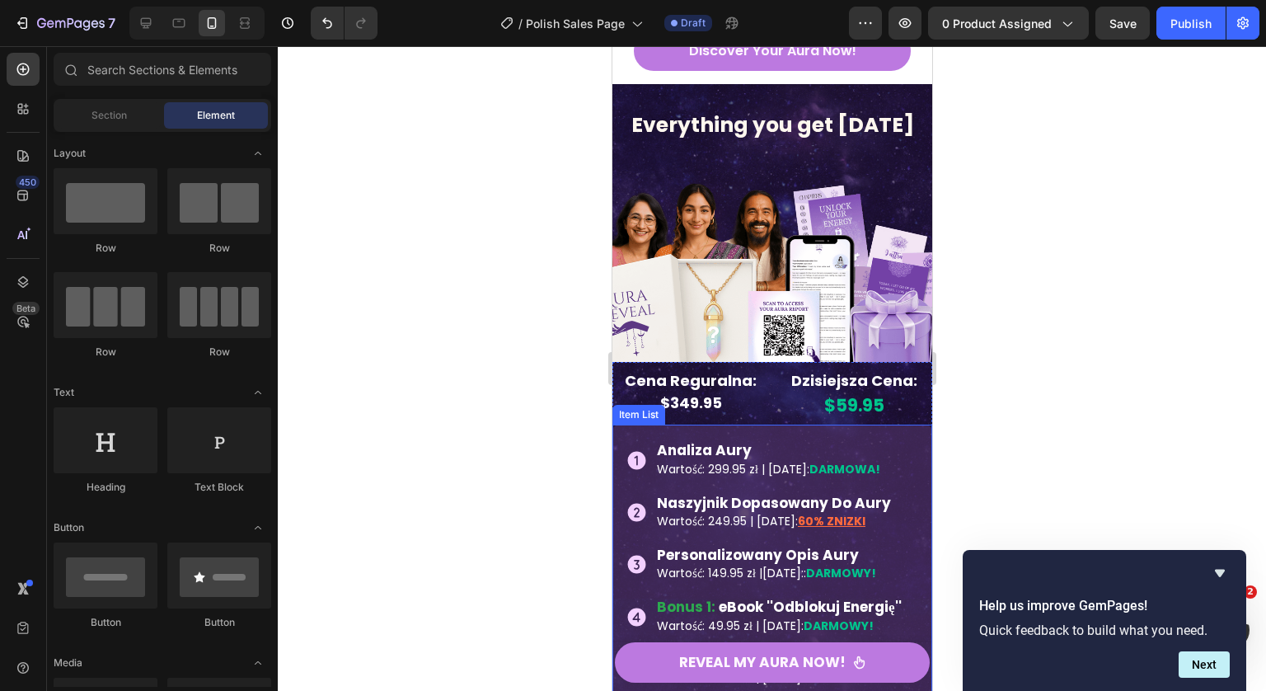
click at [735, 462] on span "Wartość: 299.95 zł | Dzisiaj:" at bounding box center [732, 469] width 152 height 16
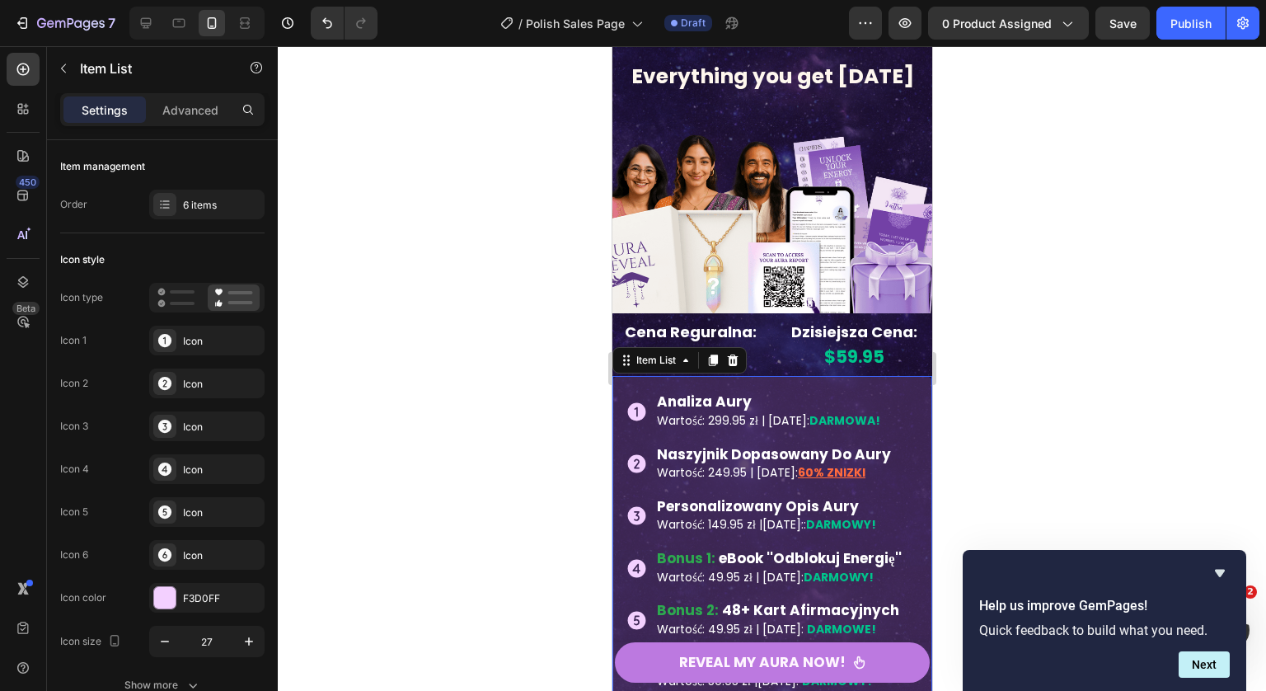
scroll to position [7325, 0]
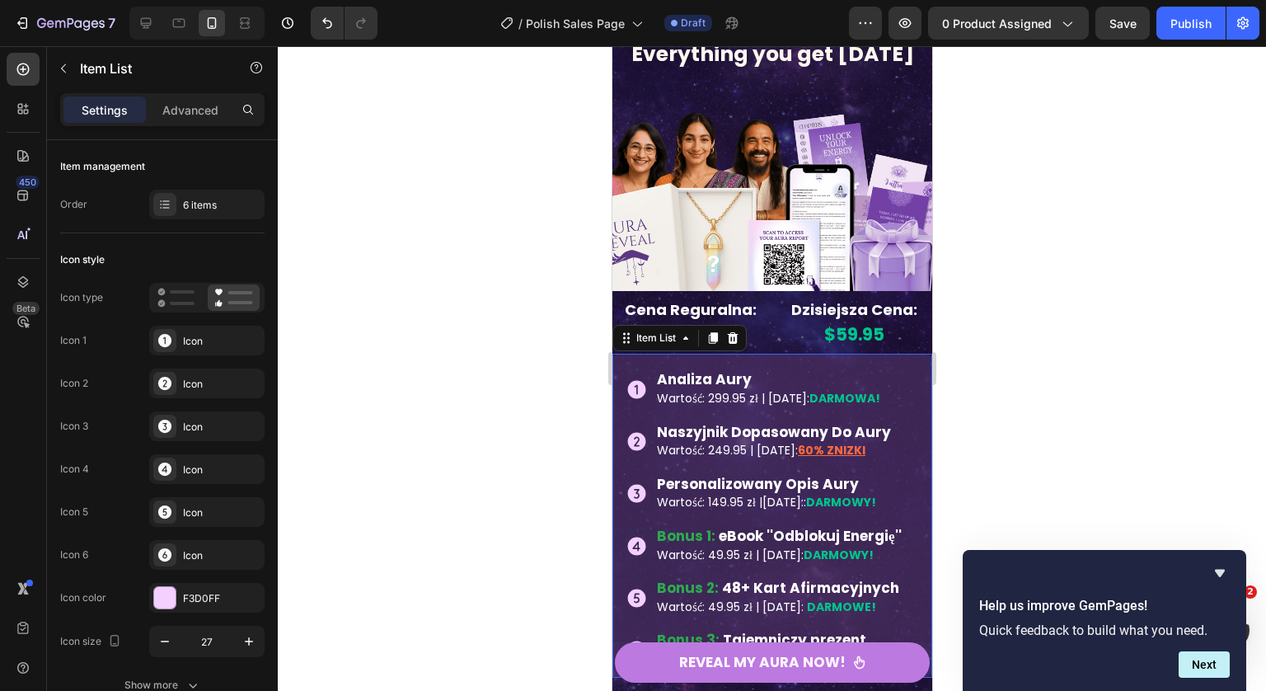
click at [721, 442] on span "Wartość: 249.95 | Dzisiaj:" at bounding box center [726, 450] width 141 height 16
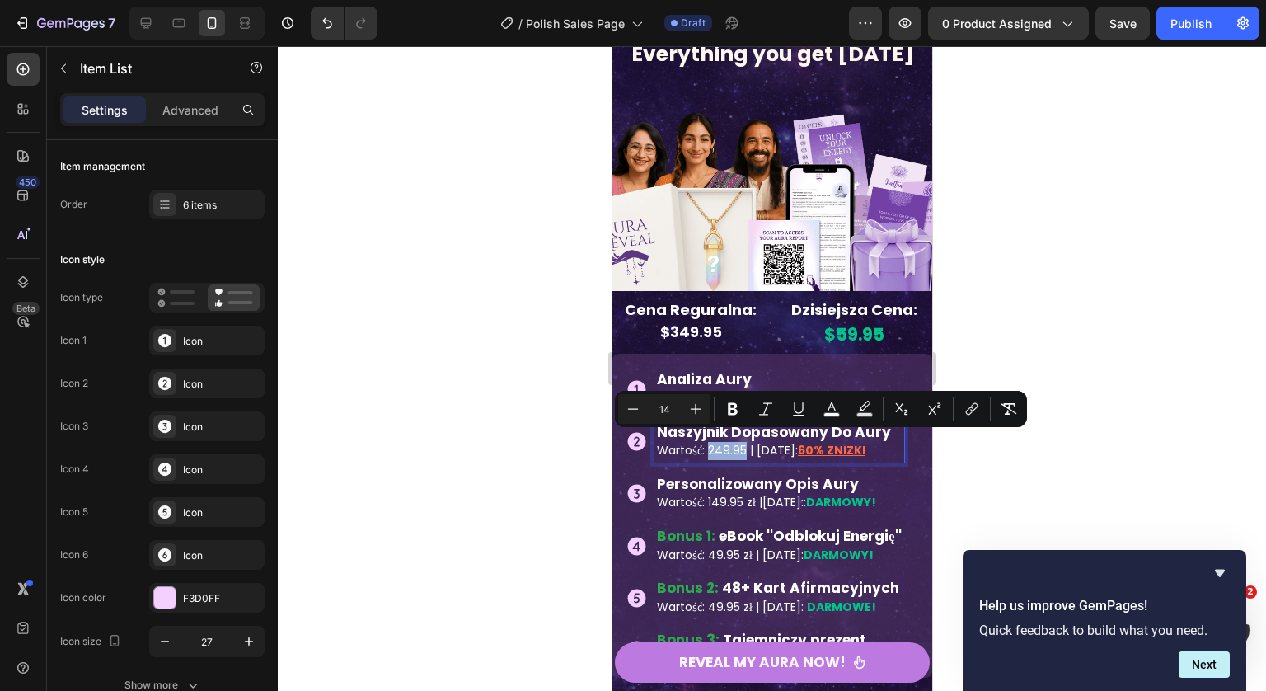
click at [732, 443] on span "Wartość: 249.95 | Dzisiaj:" at bounding box center [726, 450] width 141 height 16
drag, startPoint x: 729, startPoint y: 443, endPoint x: 709, endPoint y: 444, distance: 20.7
click at [709, 444] on span "Wartość: 249.95 | Dzisiaj:" at bounding box center [726, 450] width 141 height 16
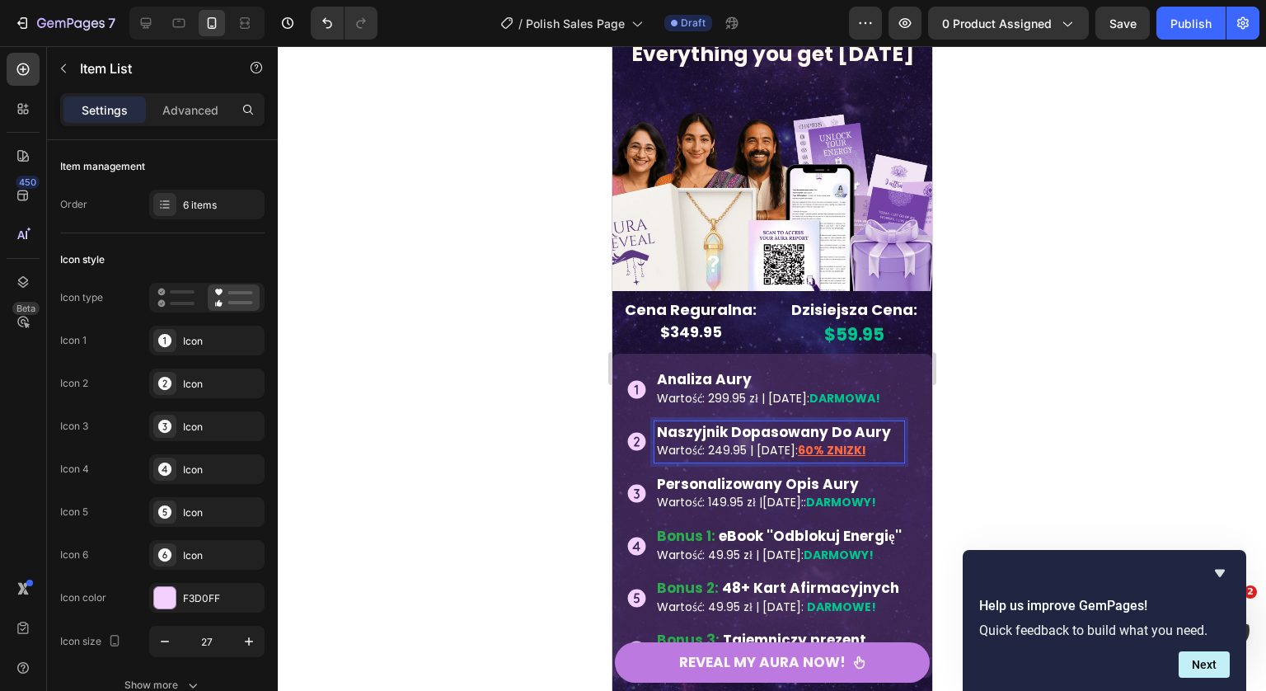
click at [744, 451] on p "Wartość: 249.95 | Dzisiaj: 60% ZNIZKI" at bounding box center [778, 451] width 245 height 18
click at [725, 447] on span "Wartość: 249.95 | Dzisiaj:" at bounding box center [726, 450] width 141 height 16
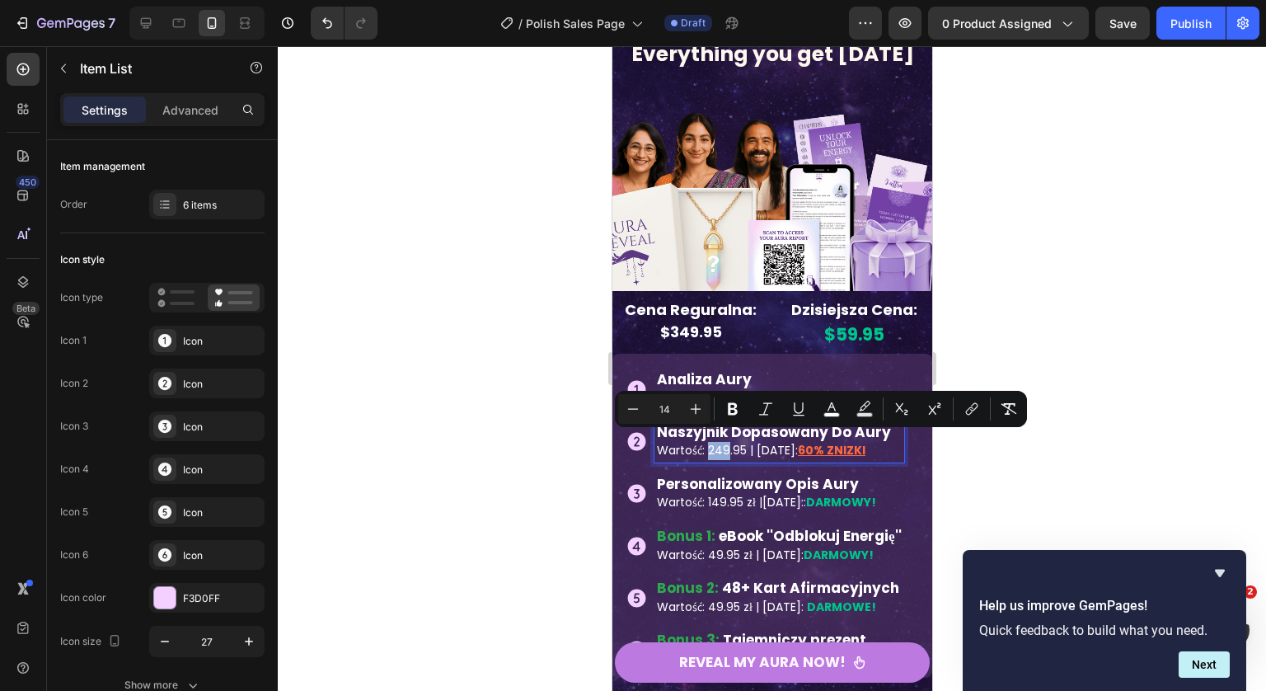
drag, startPoint x: 730, startPoint y: 447, endPoint x: 711, endPoint y: 446, distance: 19.0
click at [711, 446] on span "Wartość: 249.95 | Dzisiaj:" at bounding box center [726, 450] width 141 height 16
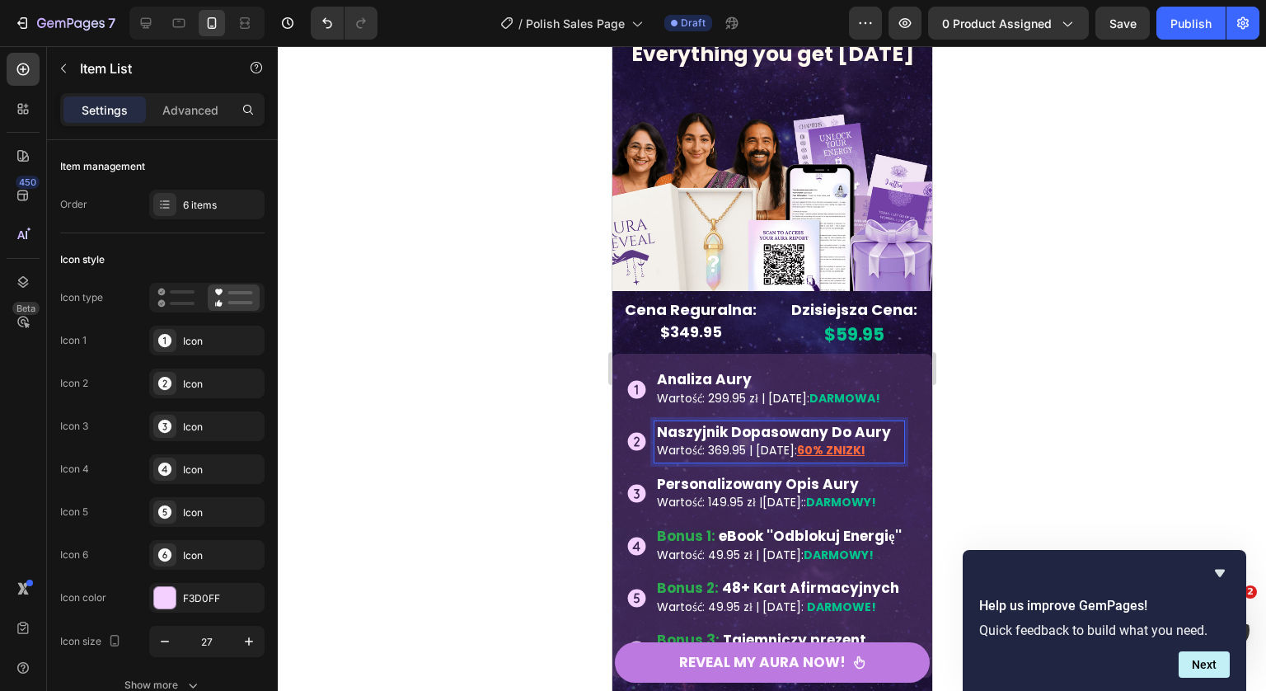
click at [790, 390] on span "Wartość: 299.95 zł | Dzisiaj:" at bounding box center [732, 398] width 152 height 16
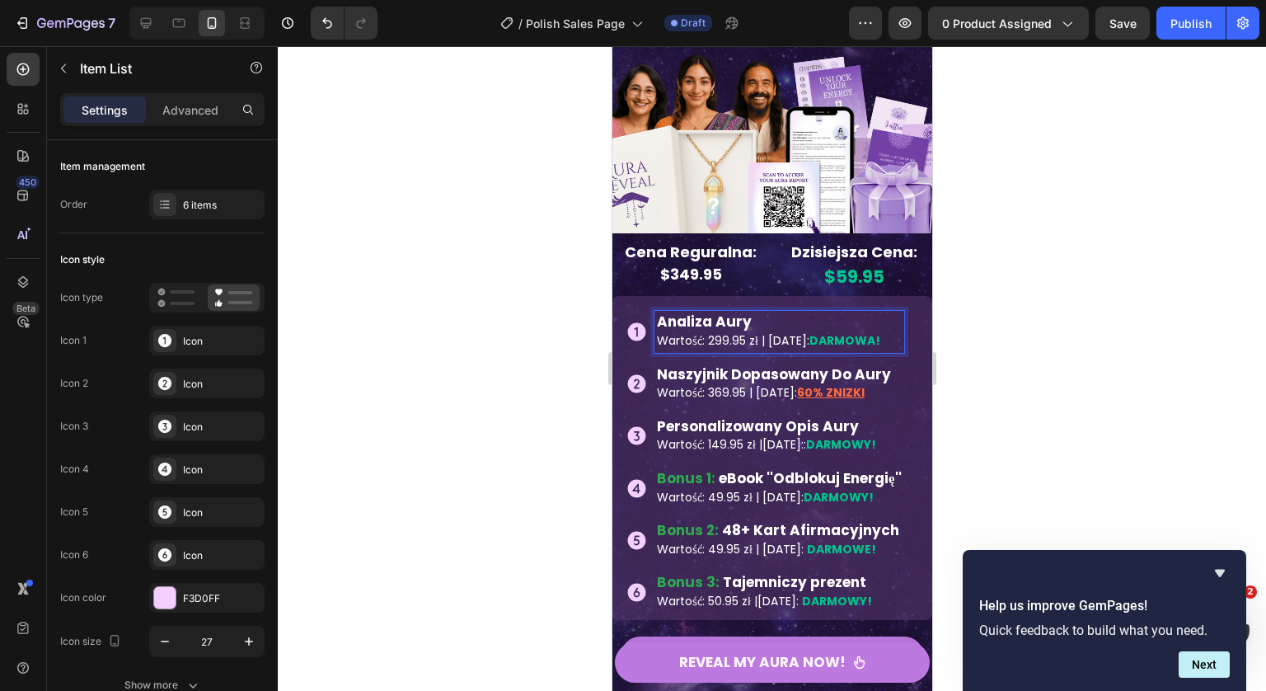
scroll to position [7394, 0]
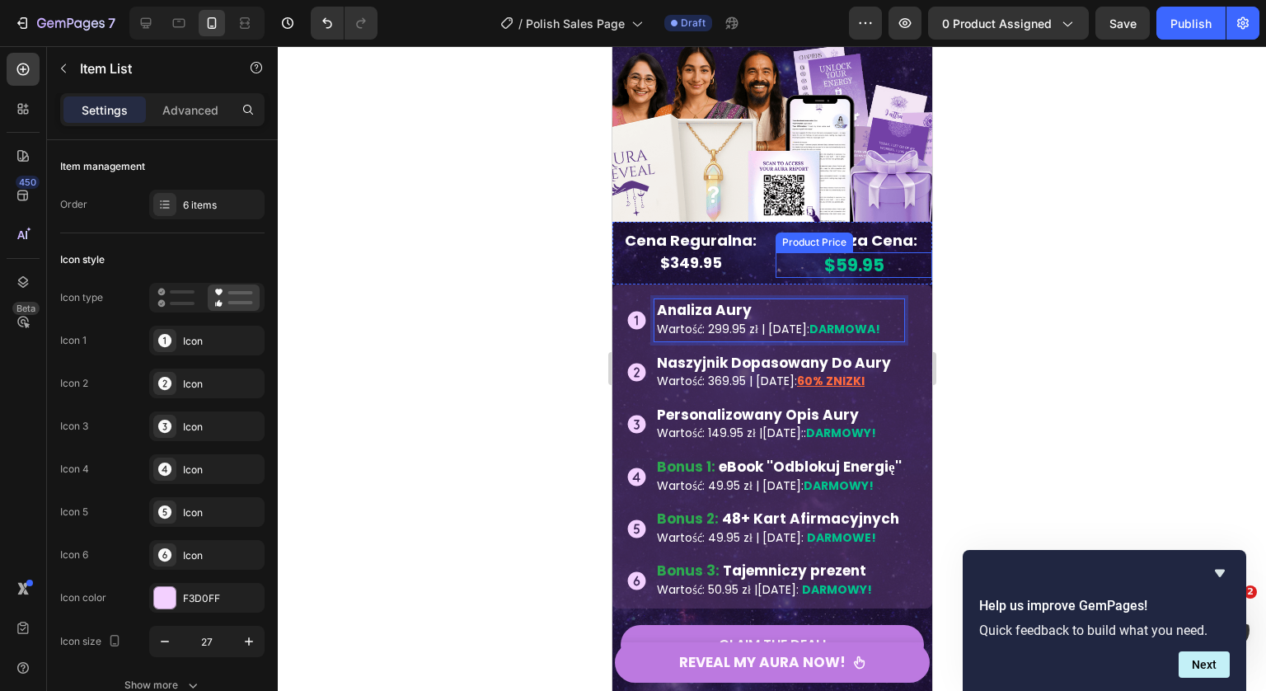
click at [851, 254] on div "$59.95" at bounding box center [853, 265] width 157 height 26
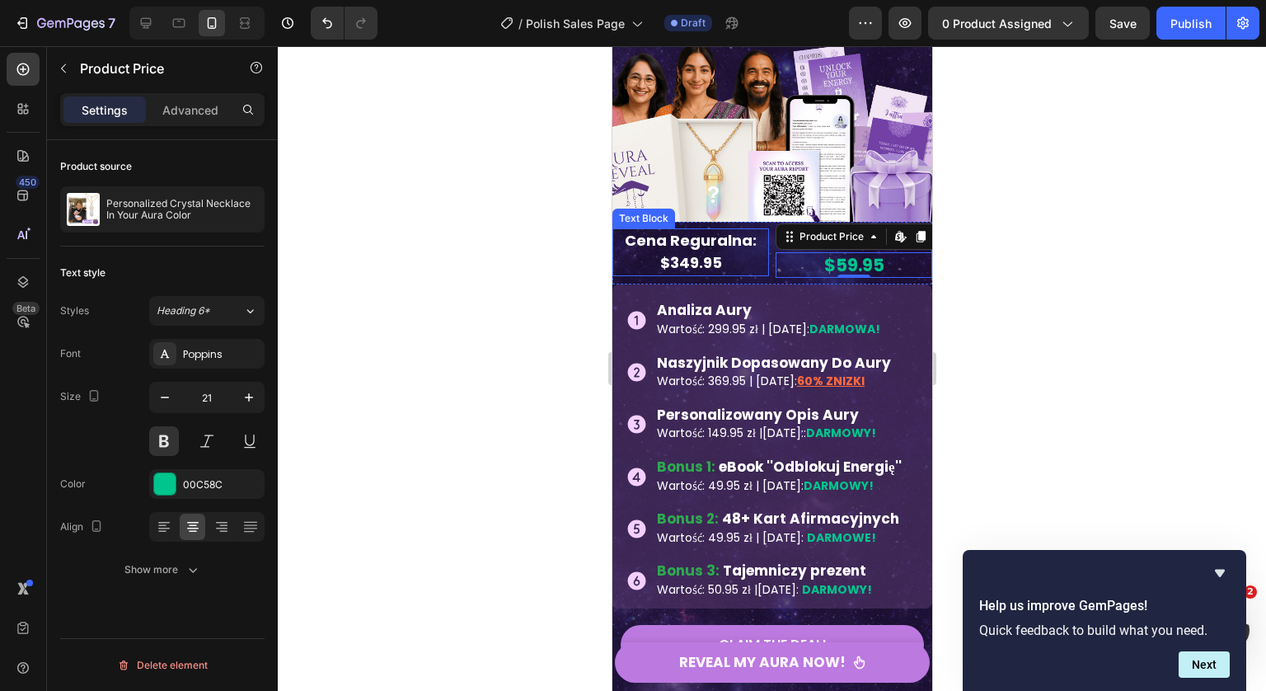
click at [708, 261] on strong "$349.95" at bounding box center [690, 262] width 62 height 21
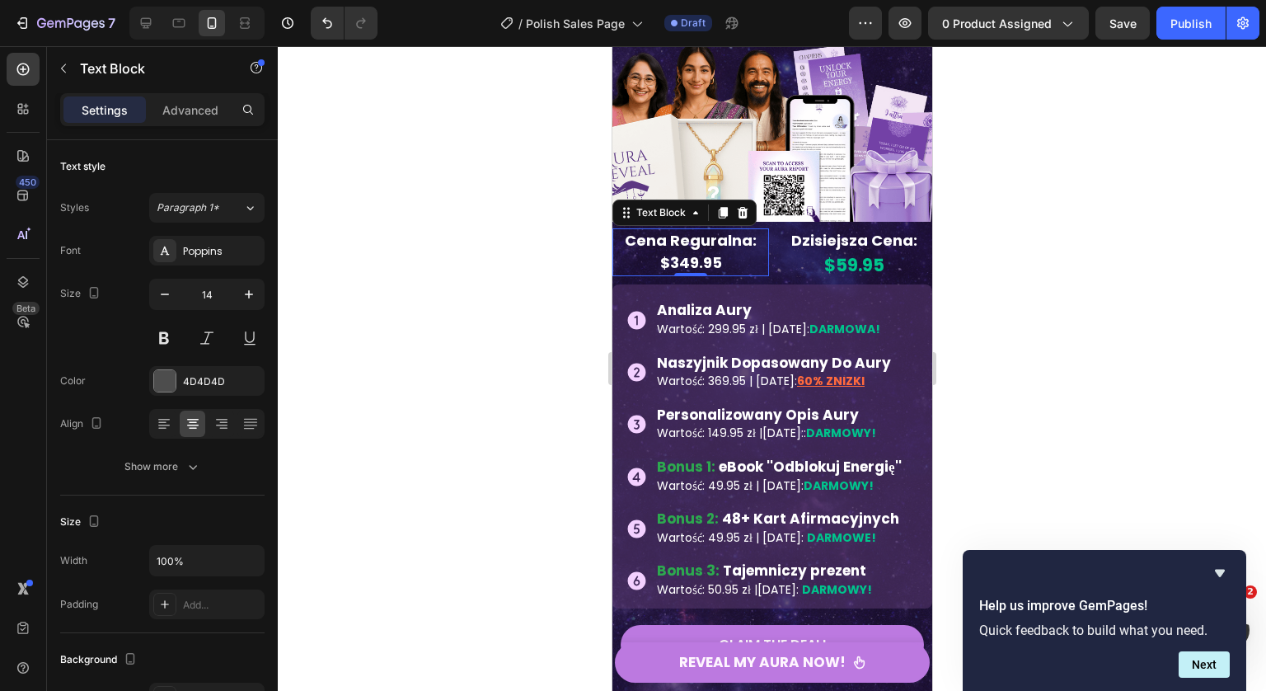
click at [717, 252] on p "$349.95" at bounding box center [689, 263] width 153 height 22
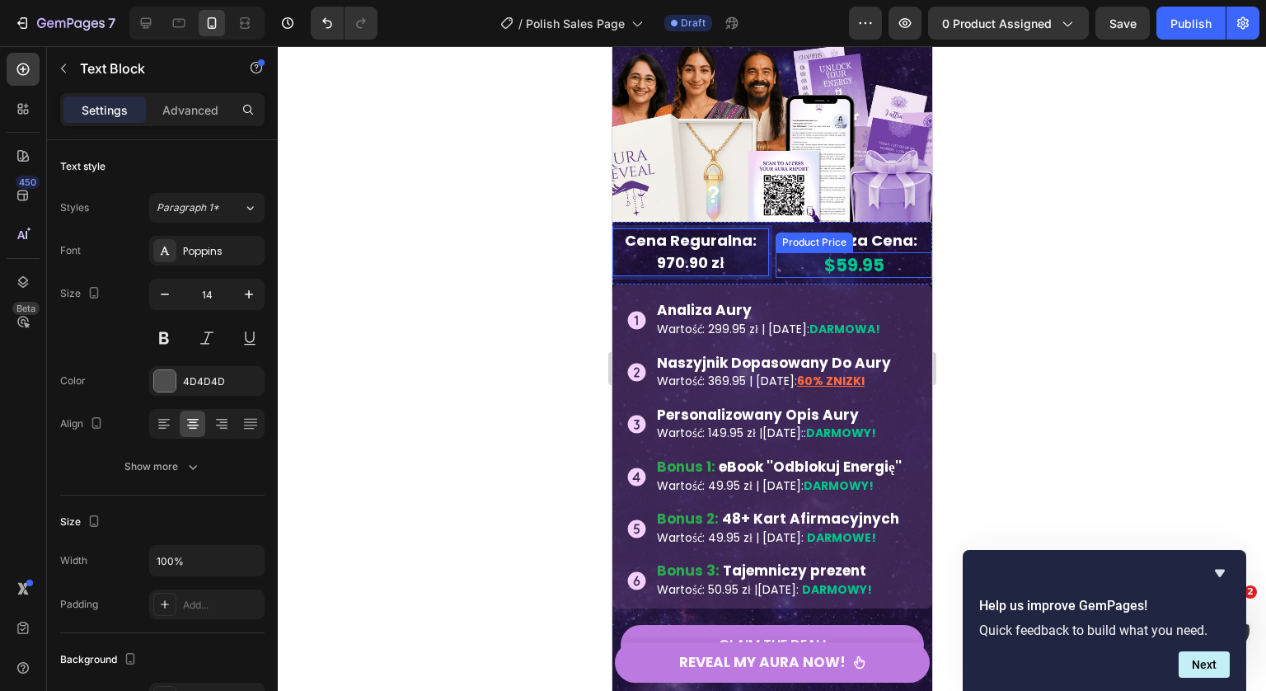
click at [869, 260] on div "$59.95" at bounding box center [853, 265] width 157 height 26
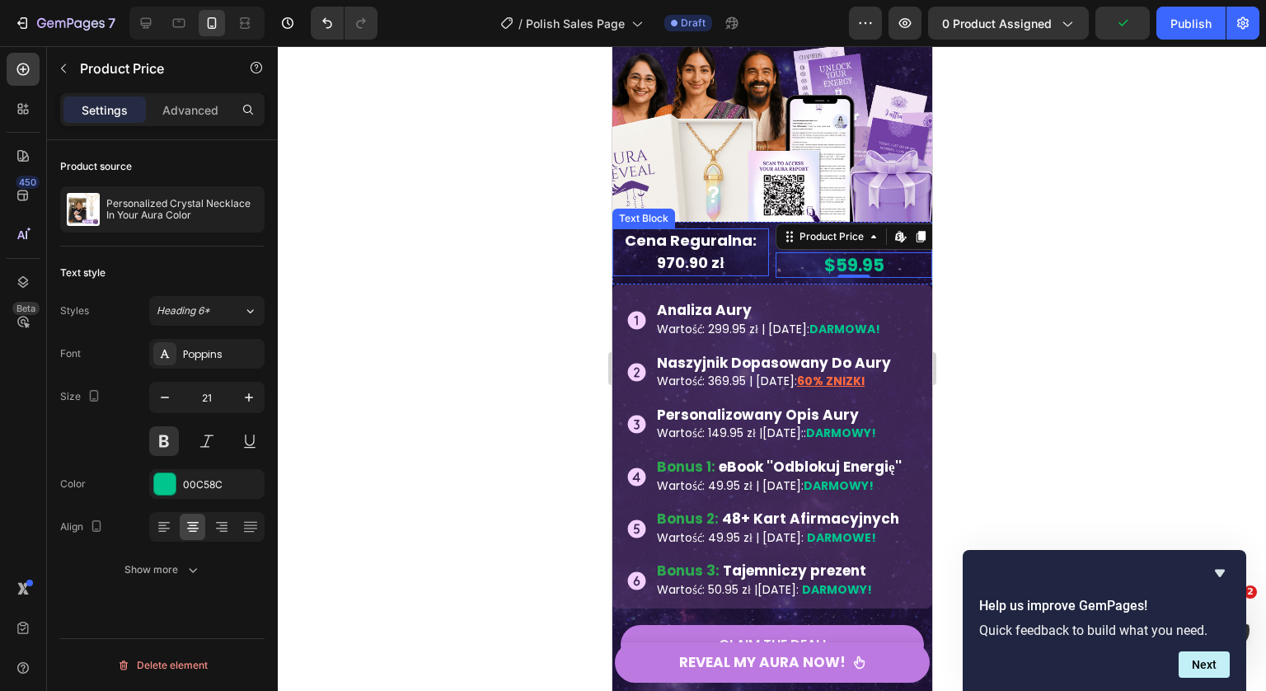
click at [701, 257] on strong "970.90 zł" at bounding box center [689, 262] width 67 height 21
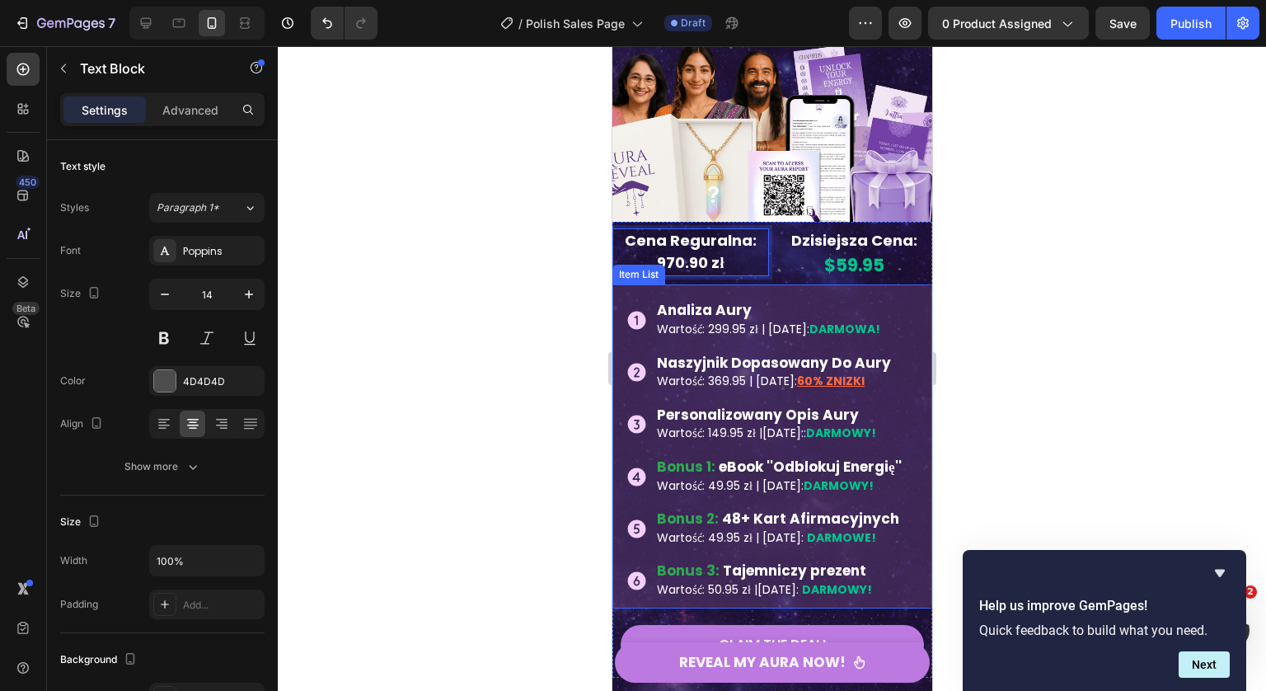
click at [822, 321] on strong "DARMOWA!" at bounding box center [843, 329] width 71 height 16
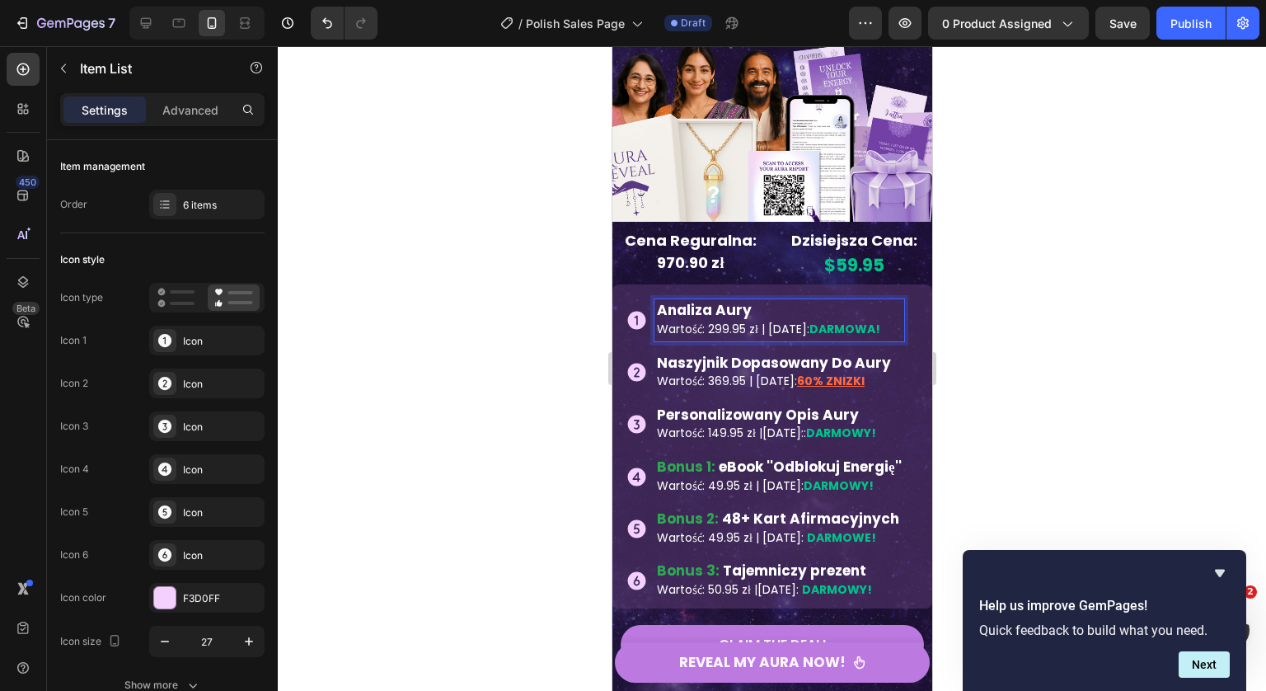
click at [746, 321] on span "Wartość: 299.95 zł | Dzisiaj:" at bounding box center [732, 329] width 152 height 16
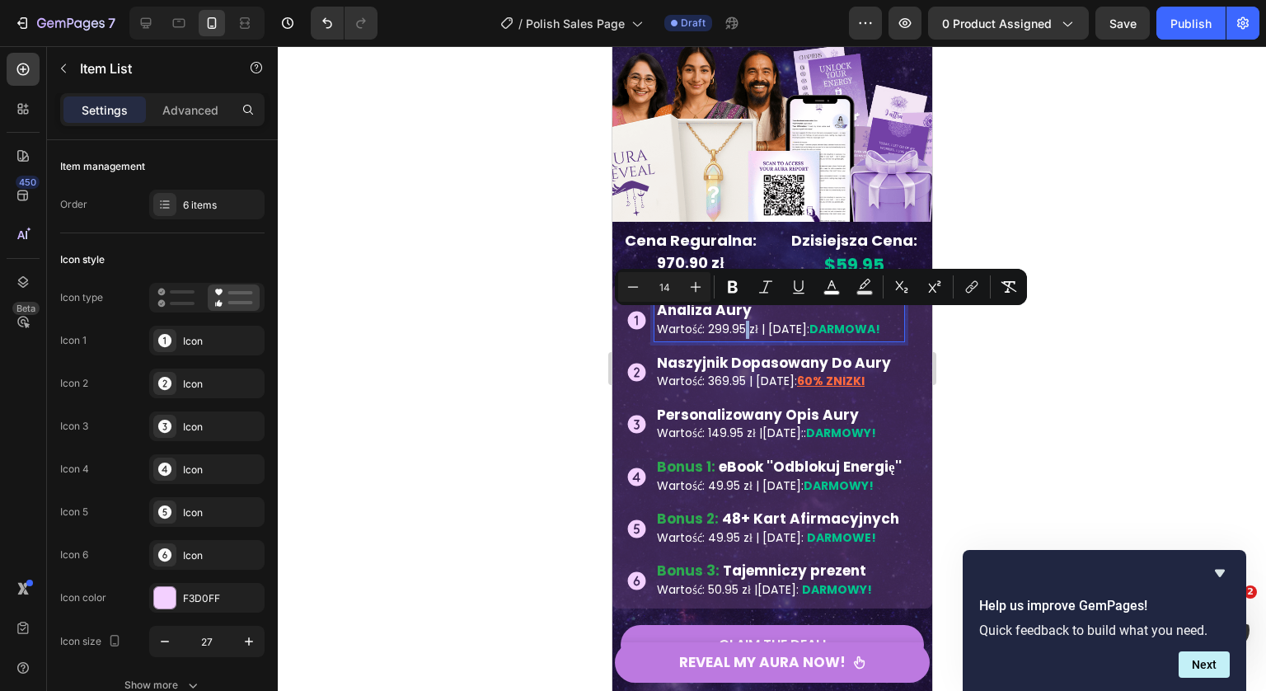
click at [749, 324] on span "Wartość: 299.95 zł | Dzisiaj:" at bounding box center [732, 329] width 152 height 16
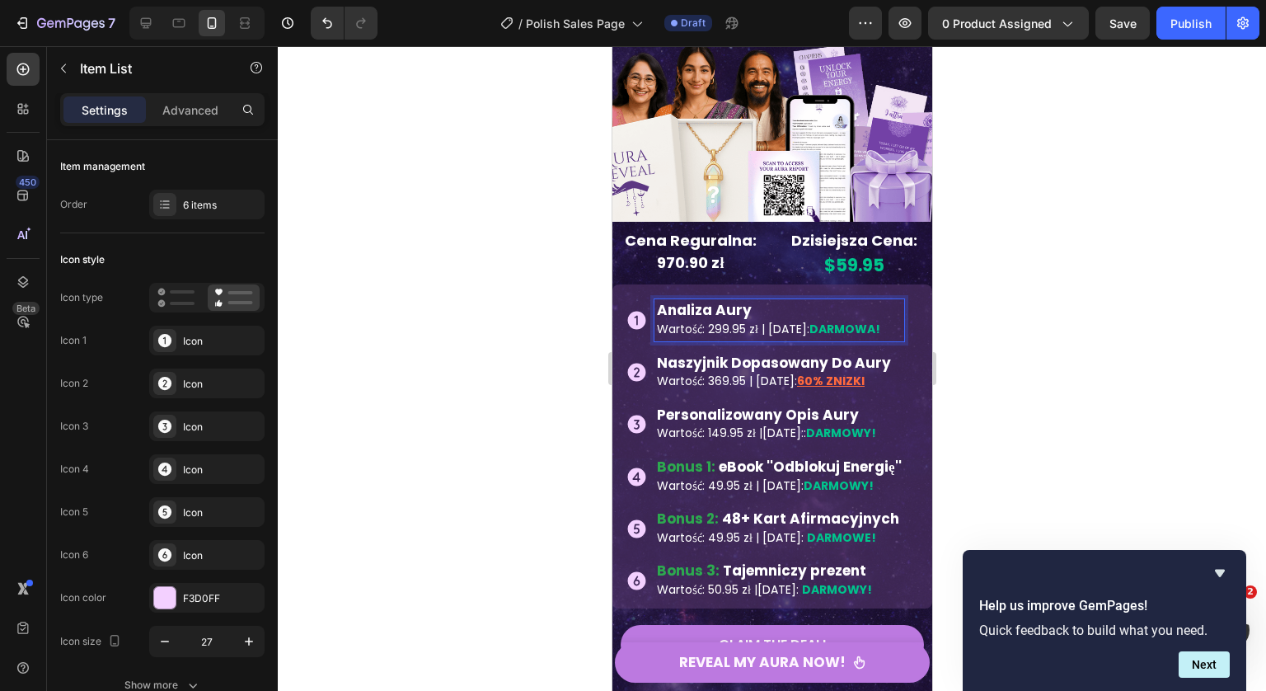
click at [747, 322] on span "Wartość: 299.95 zł | Dzisiaj:" at bounding box center [732, 329] width 152 height 16
click at [712, 322] on span "Wartość: 299.95 zł | Dzisiaj:" at bounding box center [732, 329] width 152 height 16
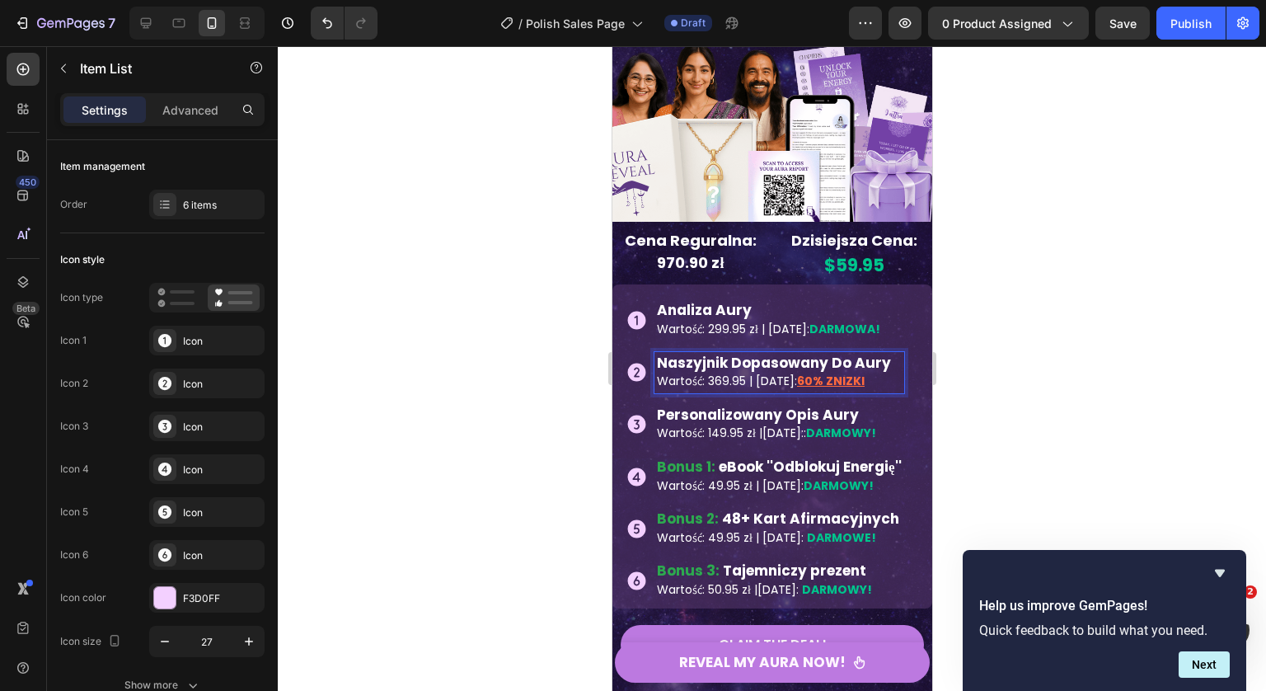
click at [737, 372] on span "Wartość: 369.95 | Dzisiaj:" at bounding box center [726, 380] width 140 height 16
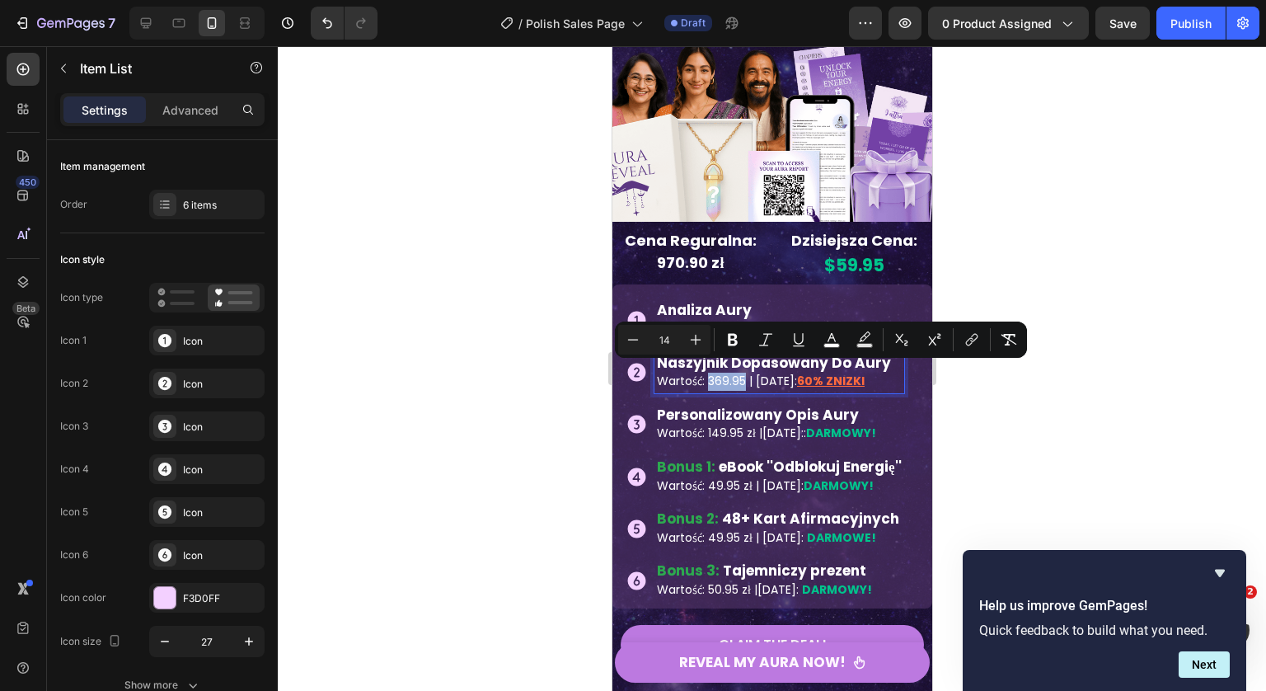
click at [741, 377] on span "Wartość: 369.95 | Dzisiaj:" at bounding box center [726, 380] width 140 height 16
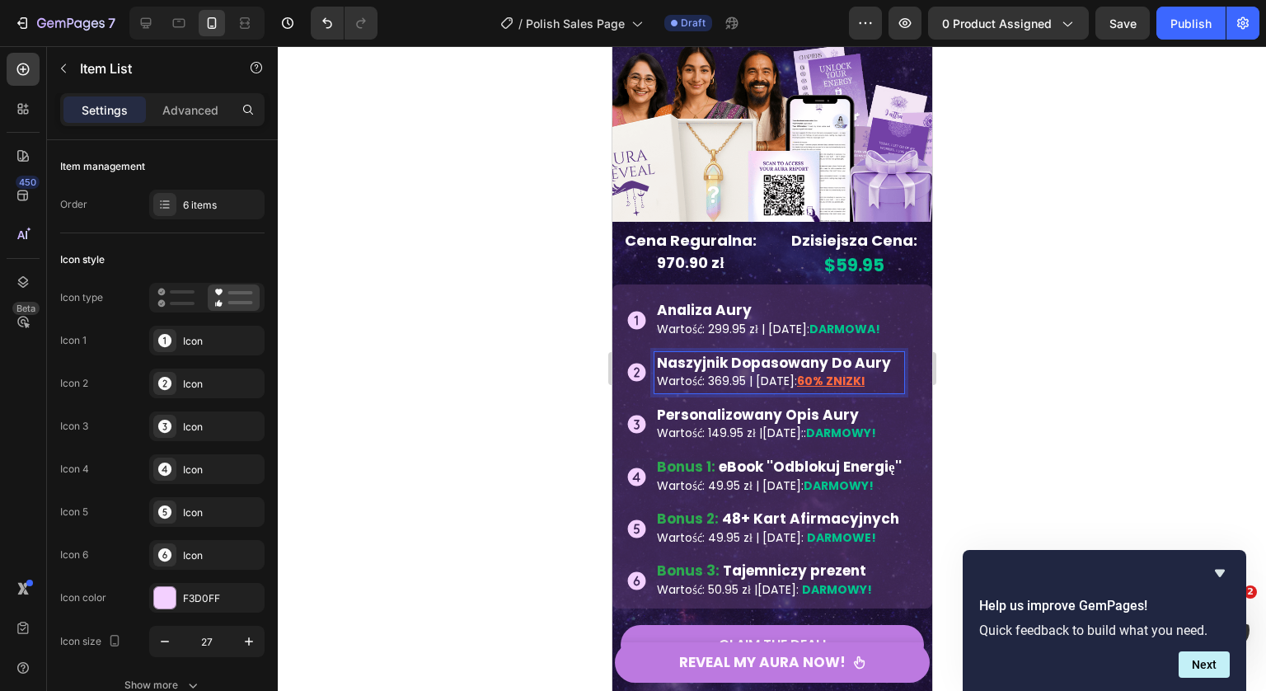
click at [732, 375] on span "Wartość: 369.95 | Dzisiaj:" at bounding box center [726, 380] width 140 height 16
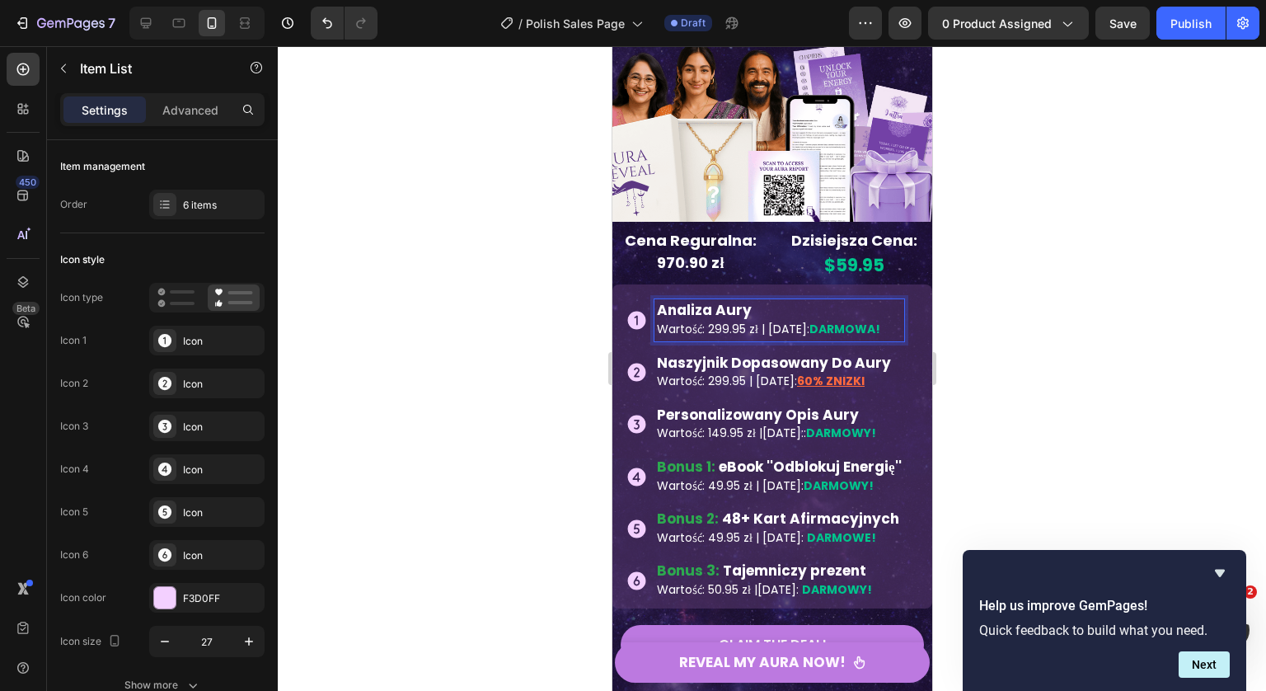
click at [729, 321] on span "Wartość: 299.95 zł | Dzisiaj:" at bounding box center [732, 329] width 152 height 16
click at [715, 326] on span "Wartość: 299.95 zł | Dzisiaj:" at bounding box center [732, 329] width 152 height 16
click at [724, 321] on span "Wartość: 199.95 zł | Dzisiaj:" at bounding box center [730, 329] width 149 height 16
click at [886, 372] on p "Wartość: 299.95 | Dzisiaj: 60% ZNIZKI" at bounding box center [778, 381] width 245 height 18
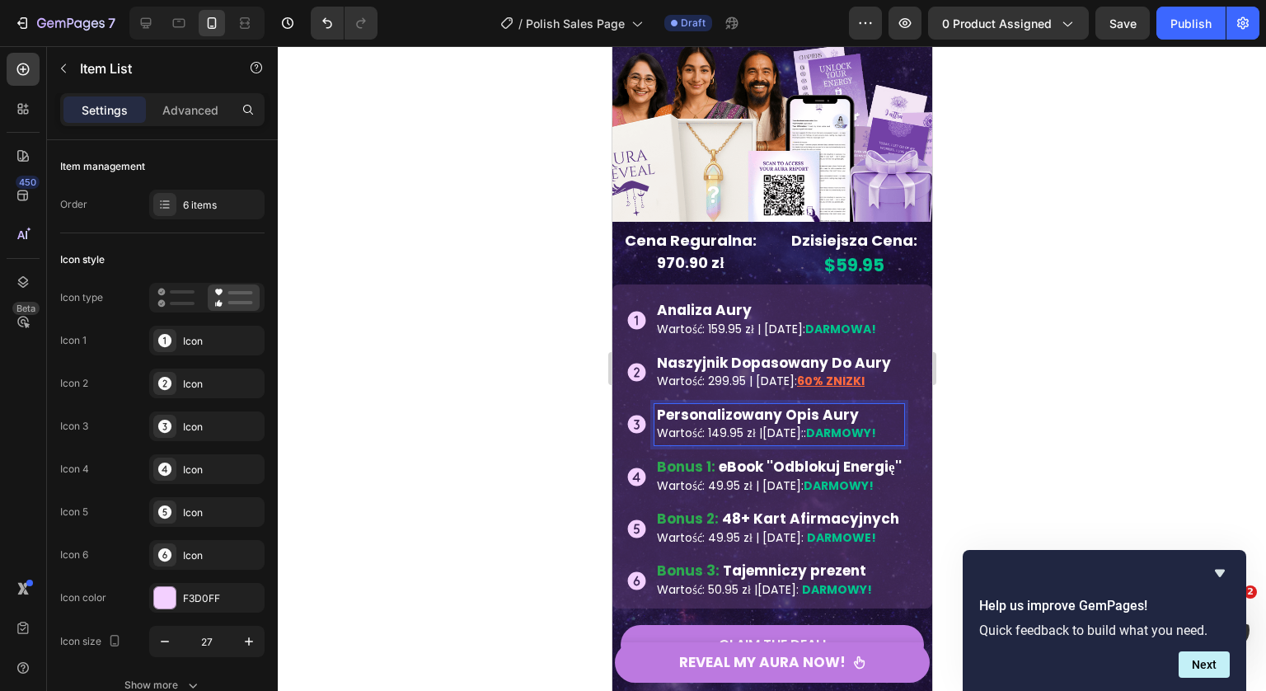
click at [743, 426] on span ": 149.95 zł |" at bounding box center [731, 432] width 60 height 16
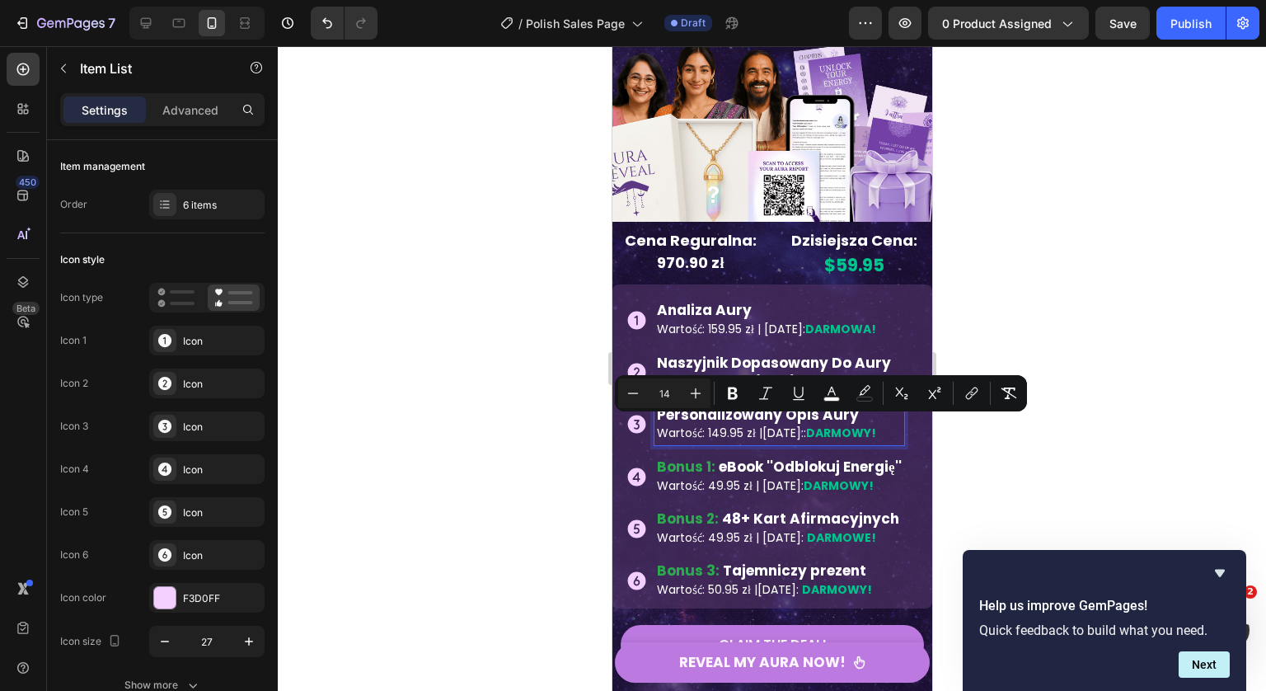
click at [733, 429] on span ": 149.95 zł |" at bounding box center [731, 432] width 60 height 16
drag, startPoint x: 726, startPoint y: 428, endPoint x: 710, endPoint y: 429, distance: 15.7
click at [710, 429] on span ": 149.95 zł |" at bounding box center [731, 432] width 60 height 16
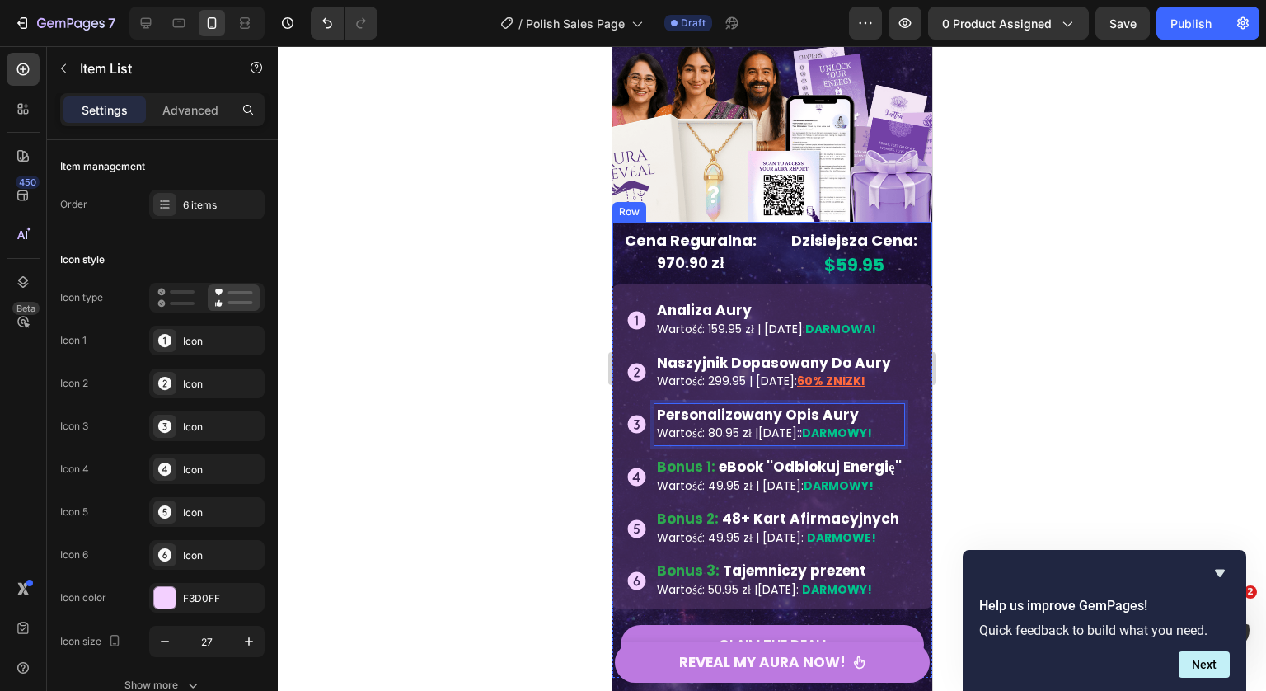
click at [699, 260] on strong "970.90 zł" at bounding box center [689, 262] width 67 height 21
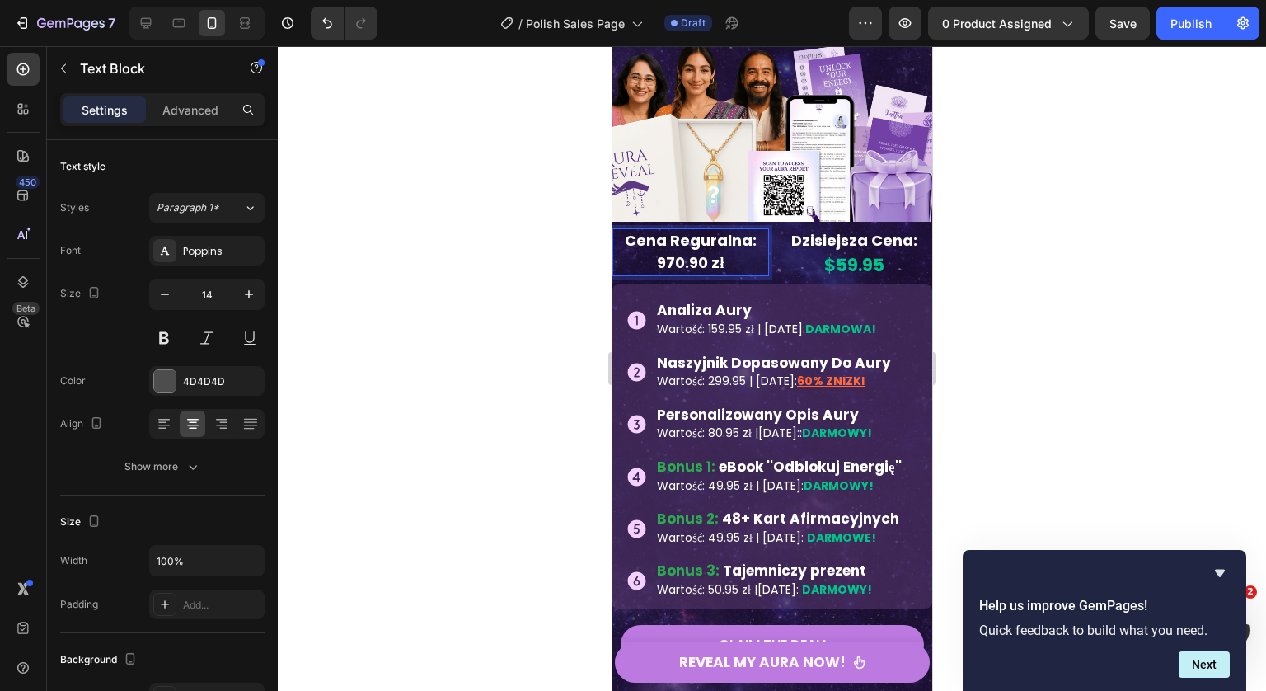
click at [672, 257] on strong "970.90 zł" at bounding box center [689, 262] width 67 height 21
click at [666, 255] on strong "970.90 zł" at bounding box center [689, 262] width 67 height 21
click at [669, 252] on strong "670.90 zł" at bounding box center [689, 262] width 67 height 21
click at [680, 252] on strong "680.90 zł" at bounding box center [690, 262] width 68 height 21
click at [747, 256] on p "689.90 zł" at bounding box center [689, 263] width 153 height 22
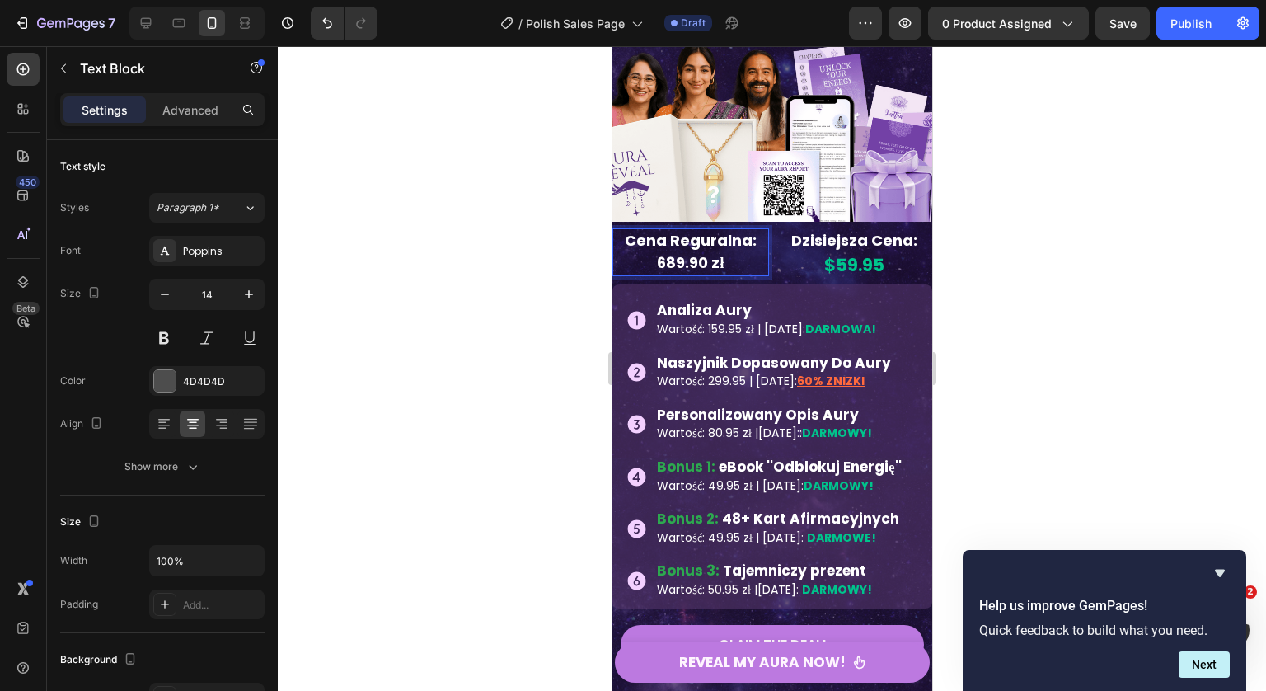
click at [981, 241] on div at bounding box center [772, 368] width 988 height 644
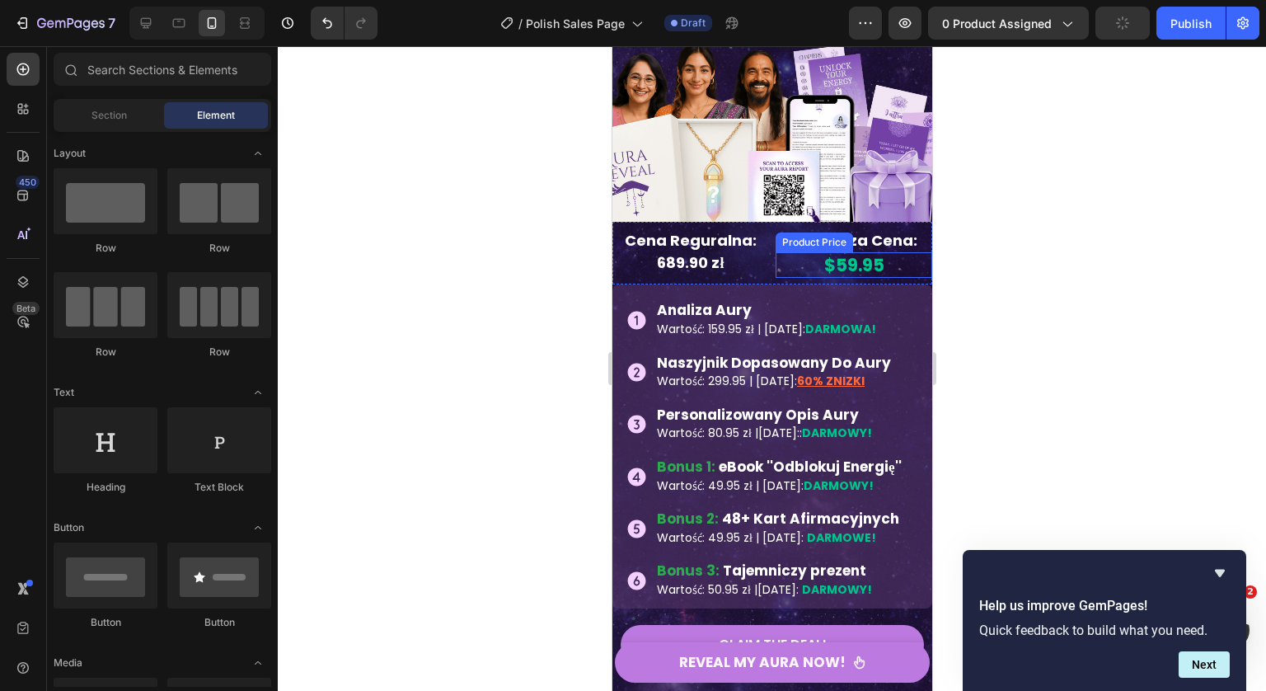
click at [843, 264] on div "$59.95" at bounding box center [853, 265] width 157 height 26
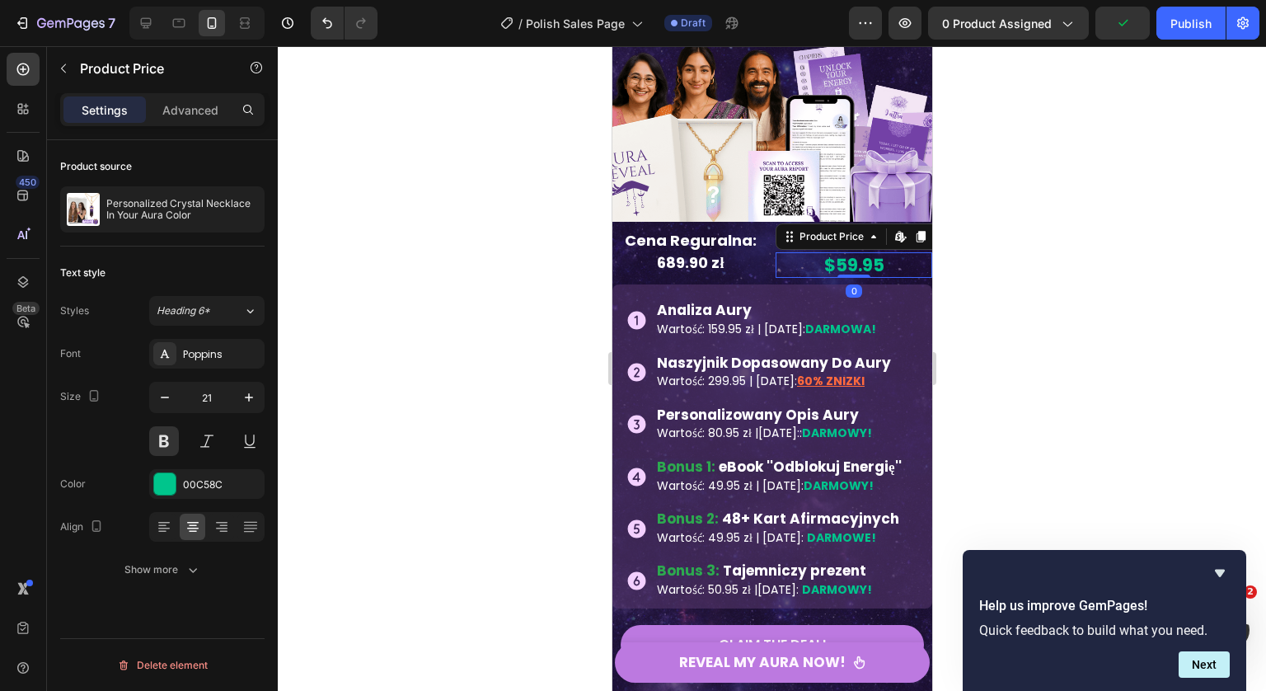
click at [1014, 255] on div at bounding box center [772, 368] width 988 height 644
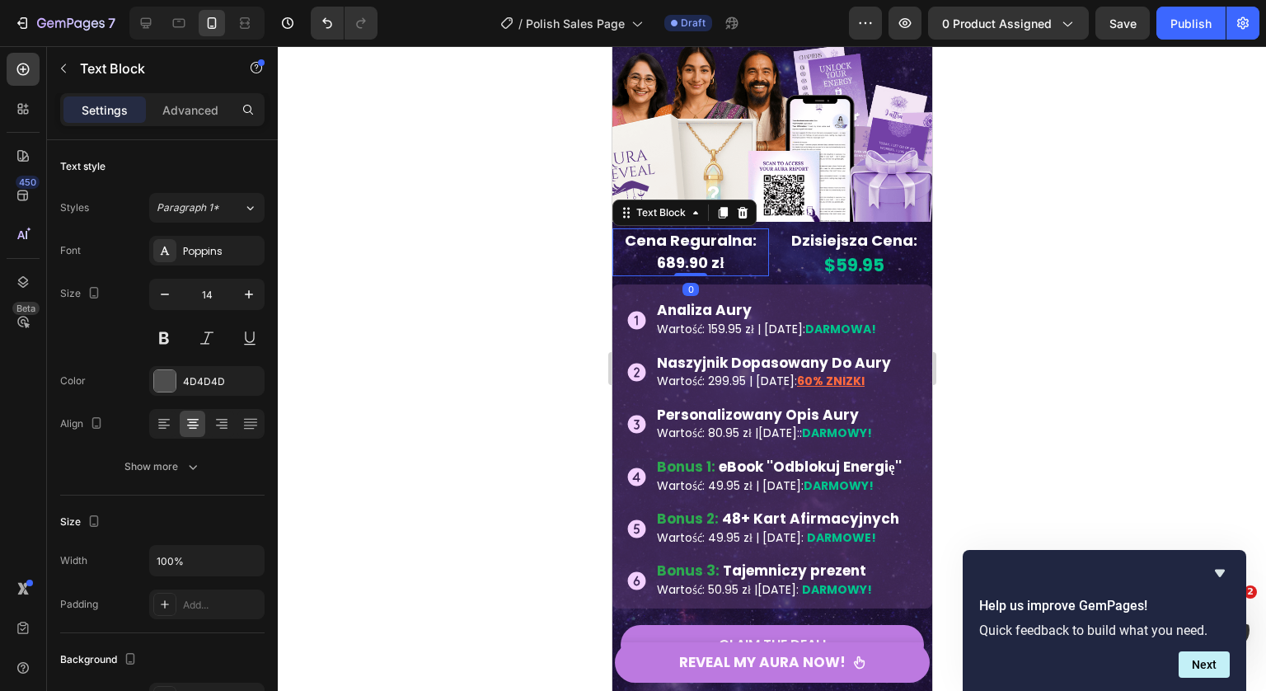
click at [999, 276] on div at bounding box center [772, 368] width 988 height 644
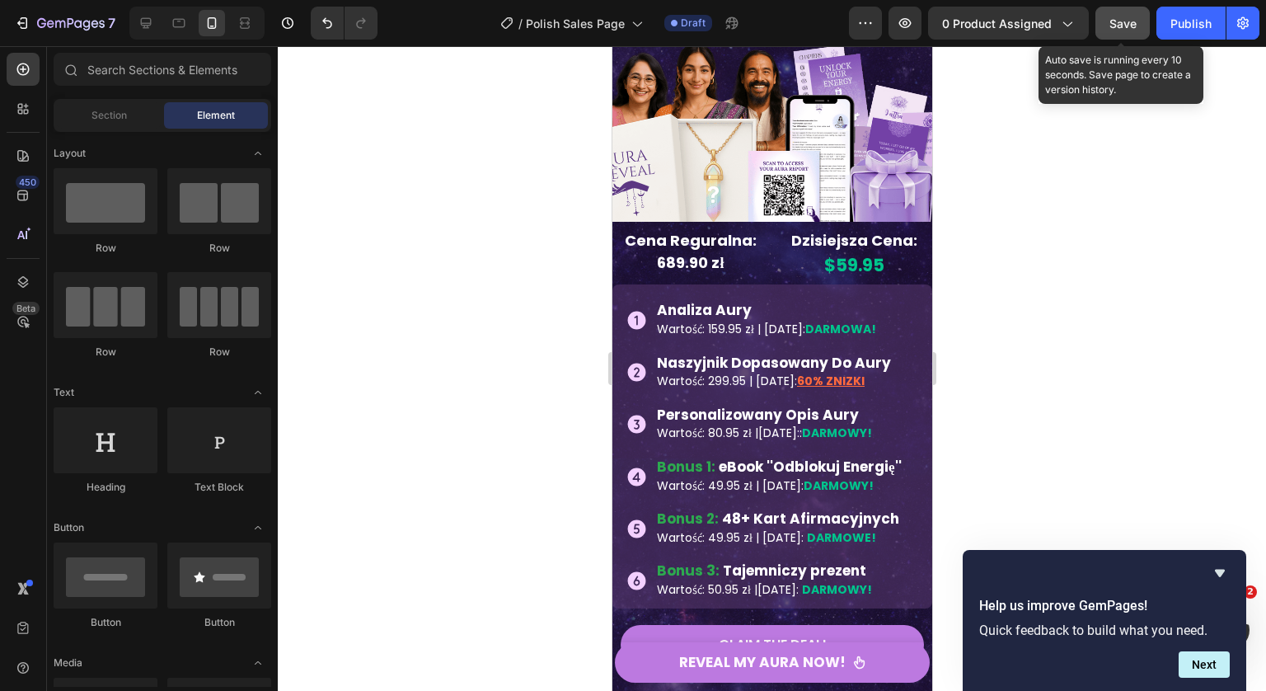
click at [1129, 25] on span "Save" at bounding box center [1122, 23] width 27 height 14
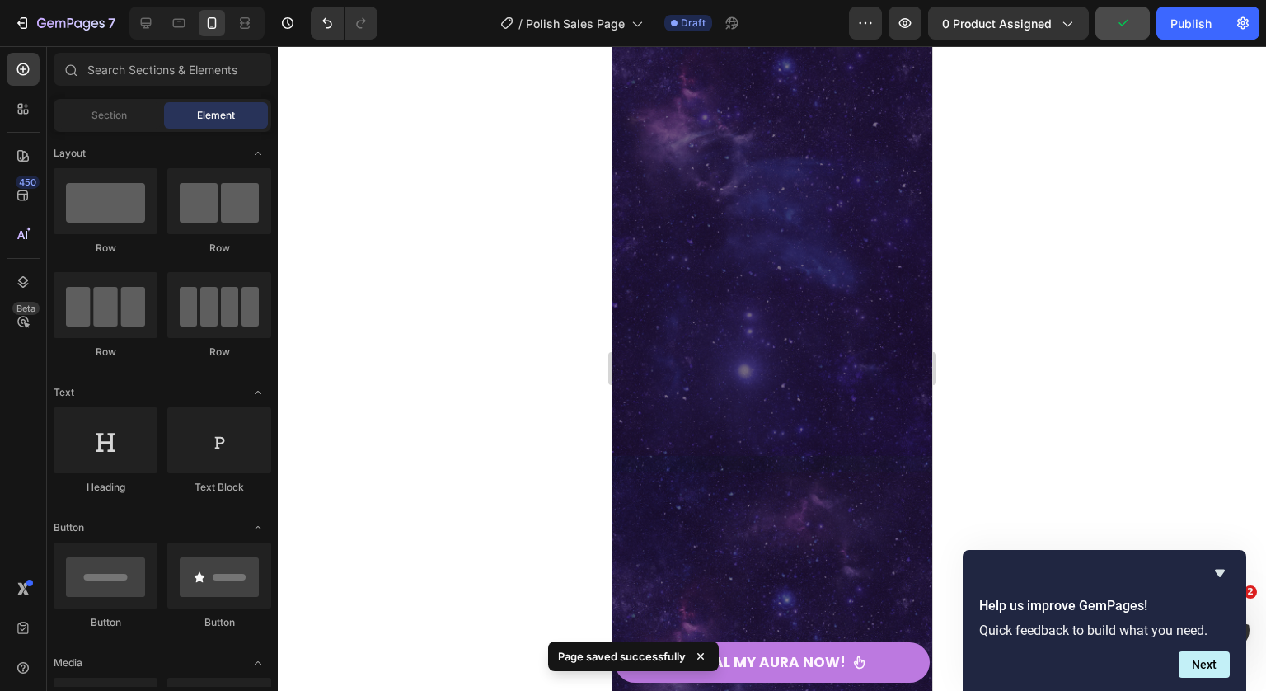
scroll to position [8195, 0]
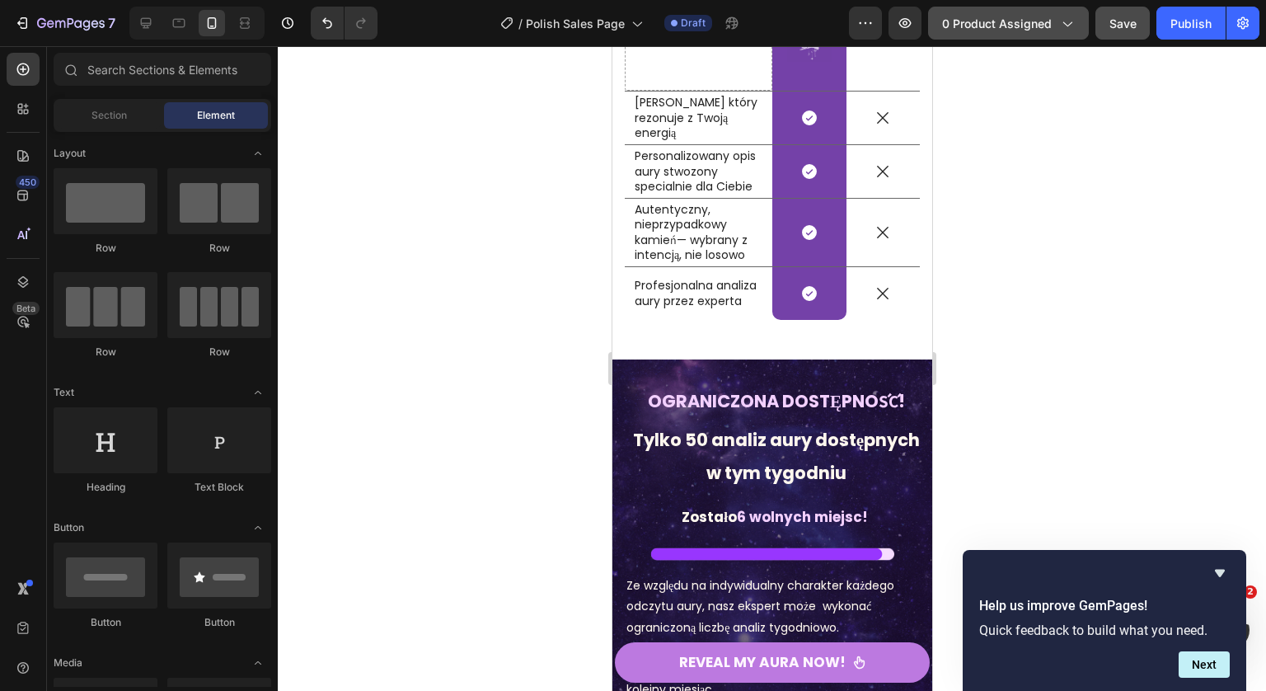
click at [1072, 13] on button "0 product assigned" at bounding box center [1008, 23] width 161 height 33
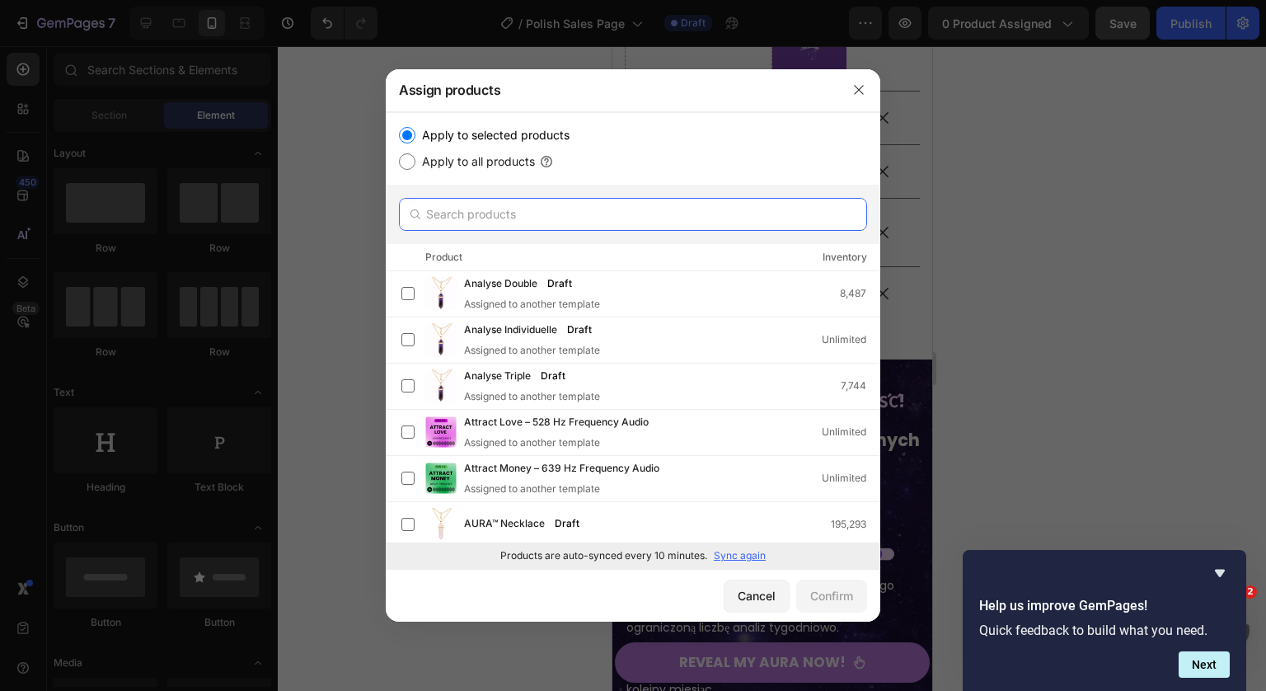
click at [557, 223] on input "text" at bounding box center [633, 214] width 468 height 33
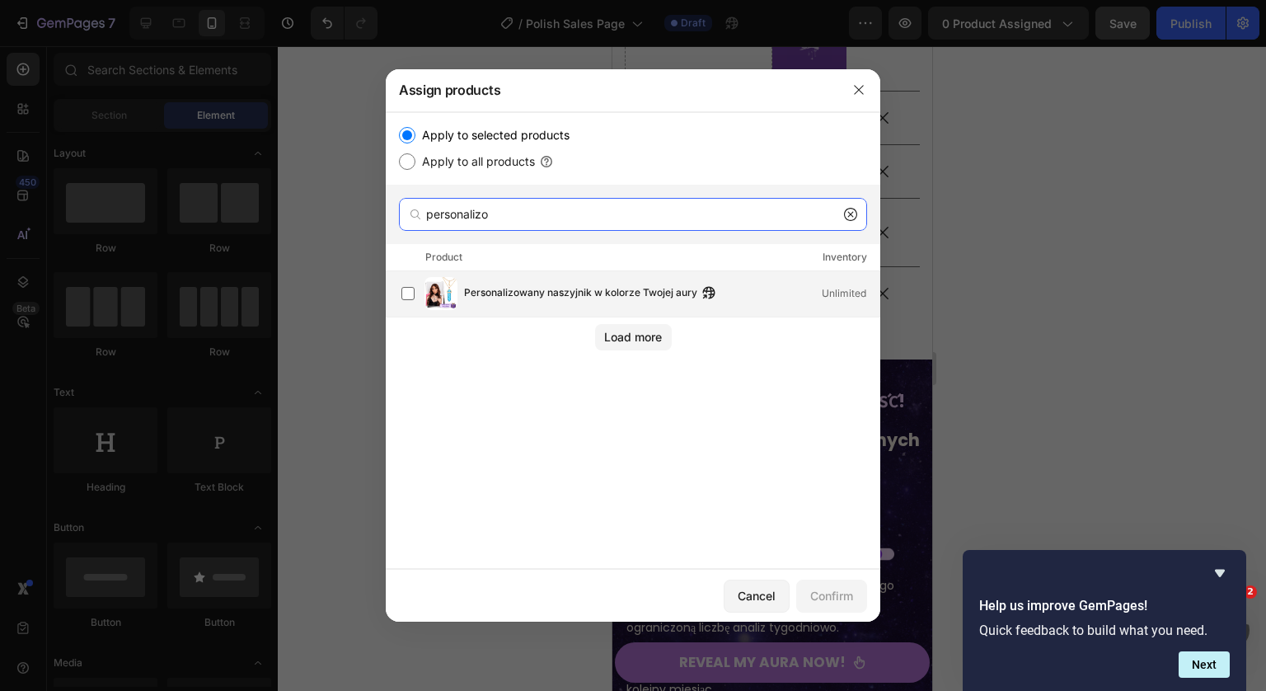
type input "personalizo"
click at [666, 297] on span "Personalizowany naszyjnik w kolorze Twojej aury" at bounding box center [580, 293] width 233 height 18
click at [832, 597] on div "Confirm" at bounding box center [831, 595] width 43 height 17
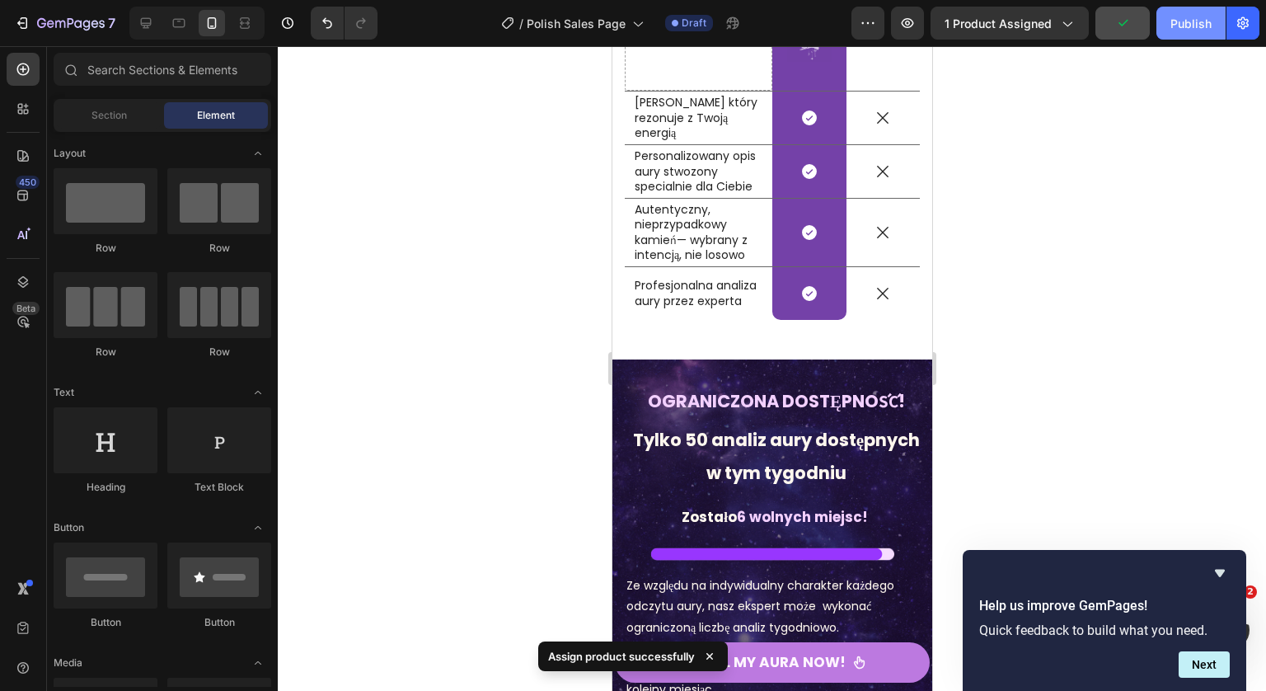
click at [1185, 19] on div "Publish" at bounding box center [1190, 23] width 41 height 17
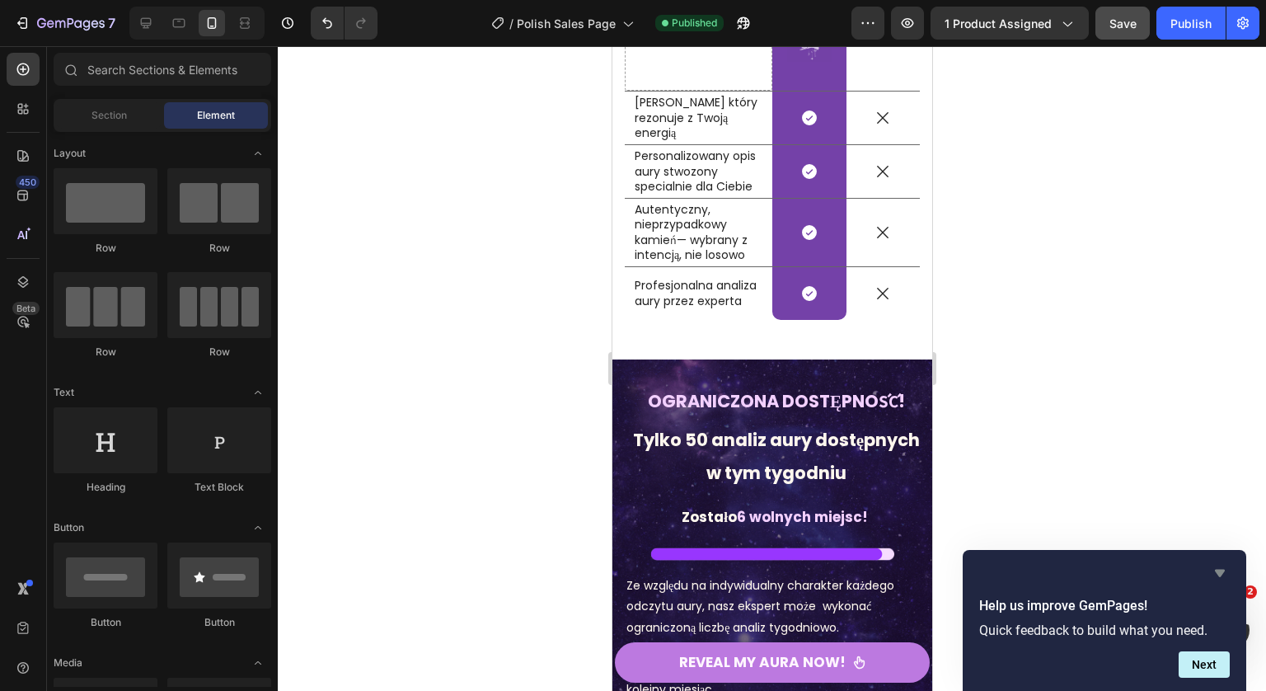
click at [1224, 575] on icon "Hide survey" at bounding box center [1220, 573] width 20 height 20
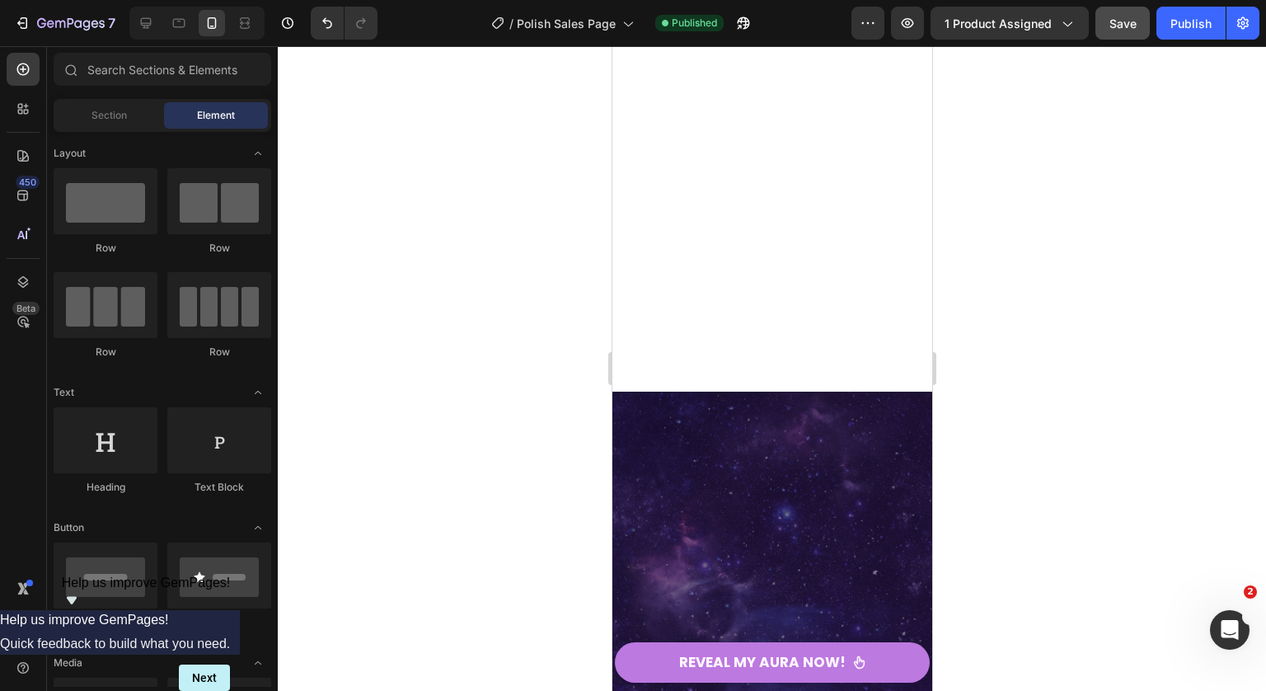
scroll to position [5815, 0]
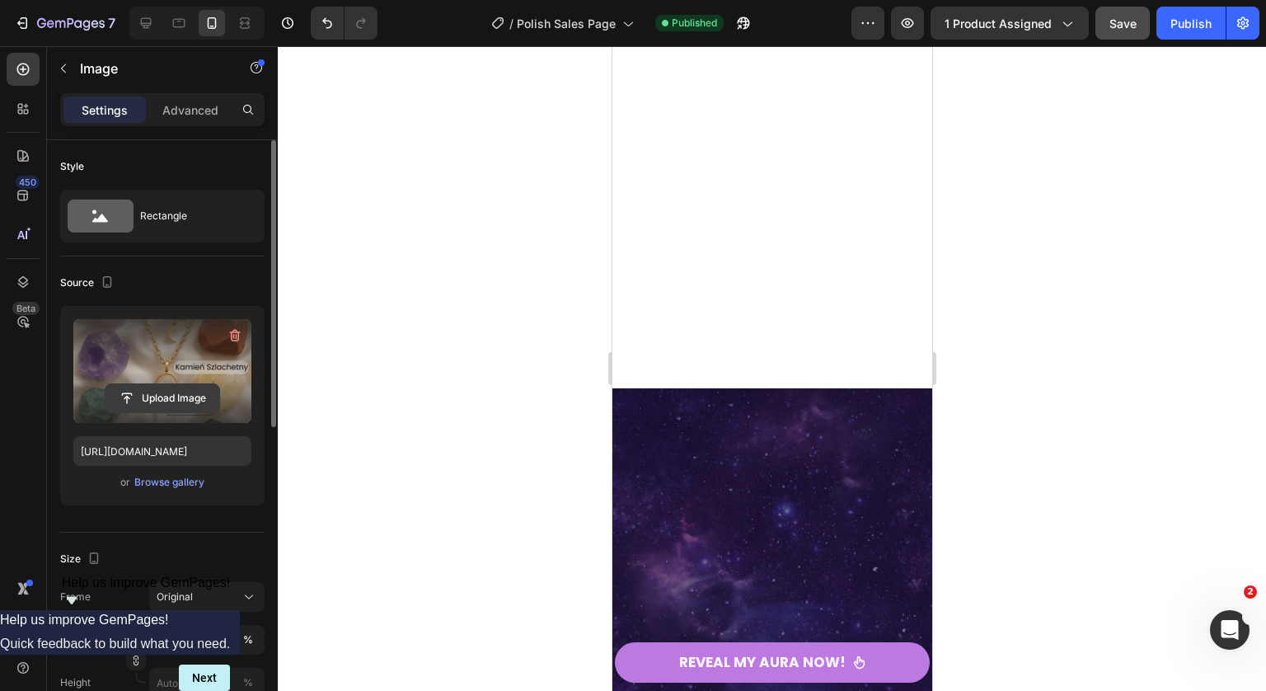
click at [191, 389] on input "file" at bounding box center [162, 398] width 114 height 28
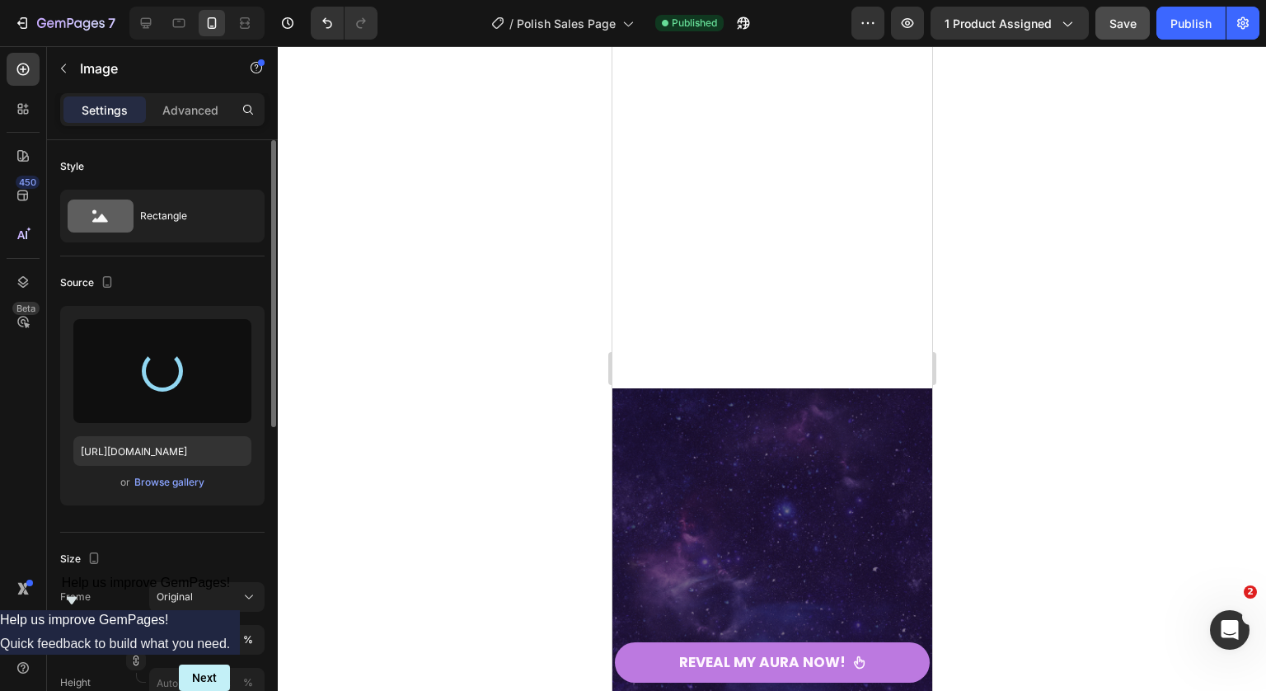
type input "https://cdn.shopify.com/s/files/1/0763/7270/5629/files/Aura_Necklace_kopia_13.p…"
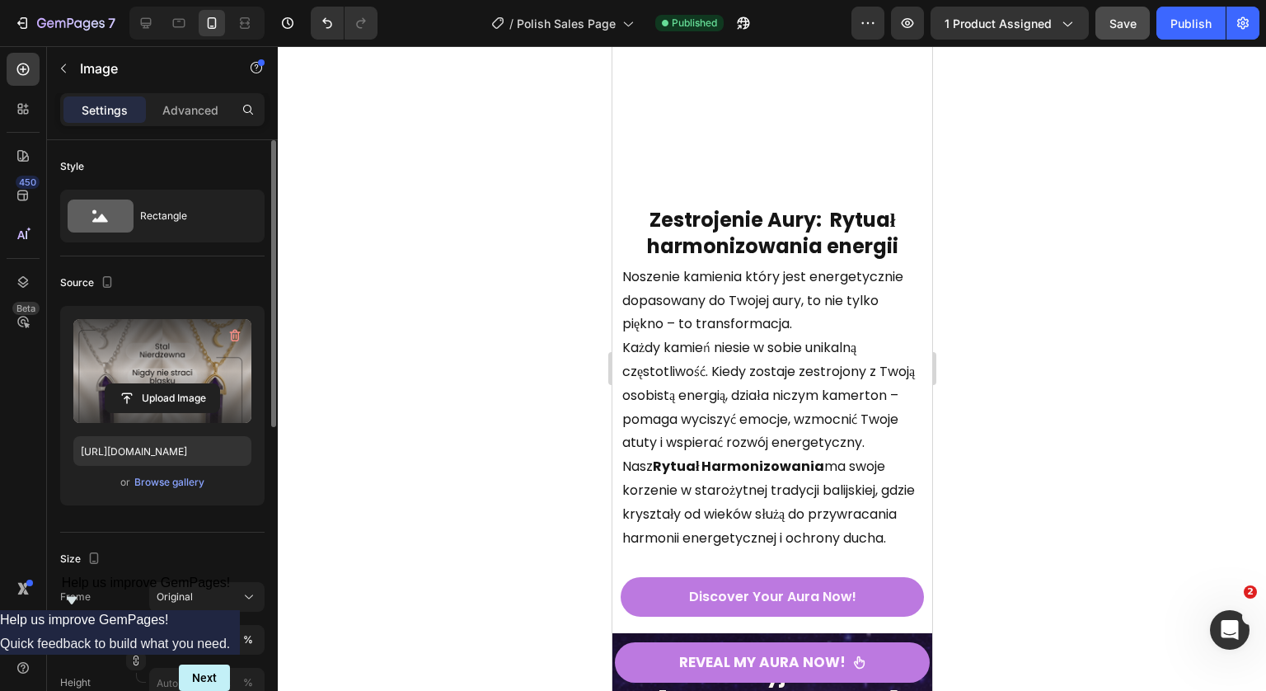
scroll to position [4946, 0]
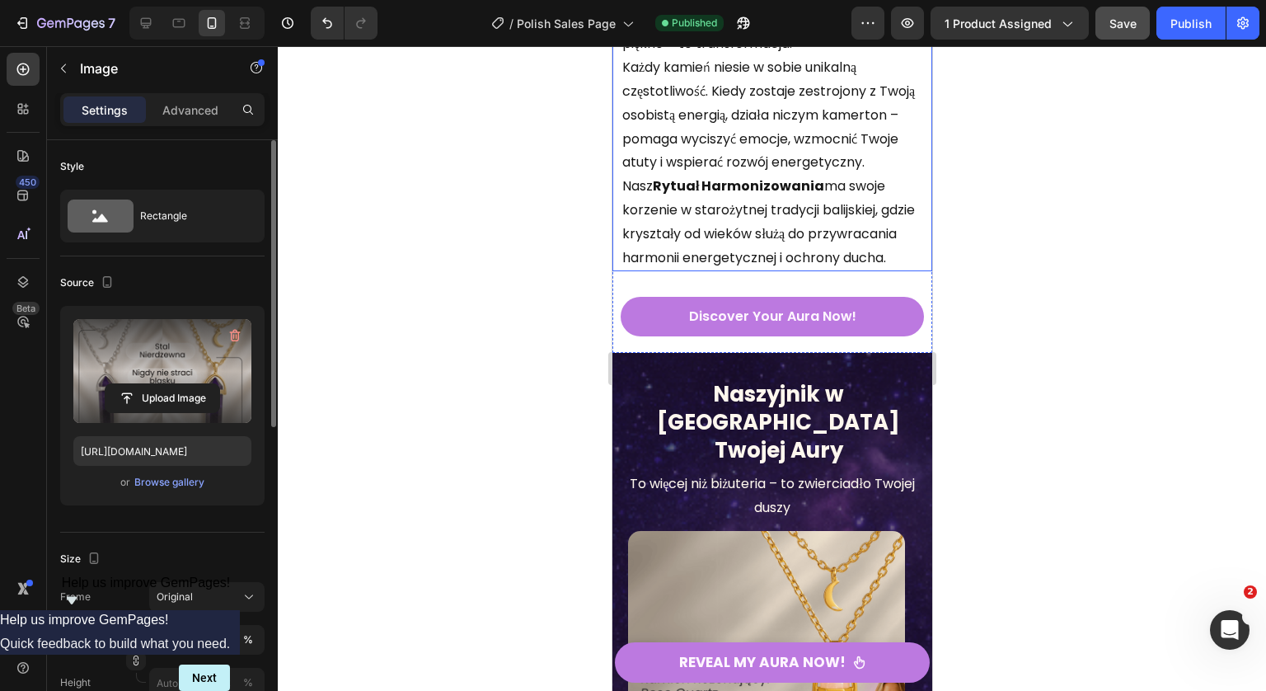
click at [738, 56] on p "Noszenie kamienia który jest energetycznie dopasowany do Twojej aury, to nie ty…" at bounding box center [771, 20] width 300 height 71
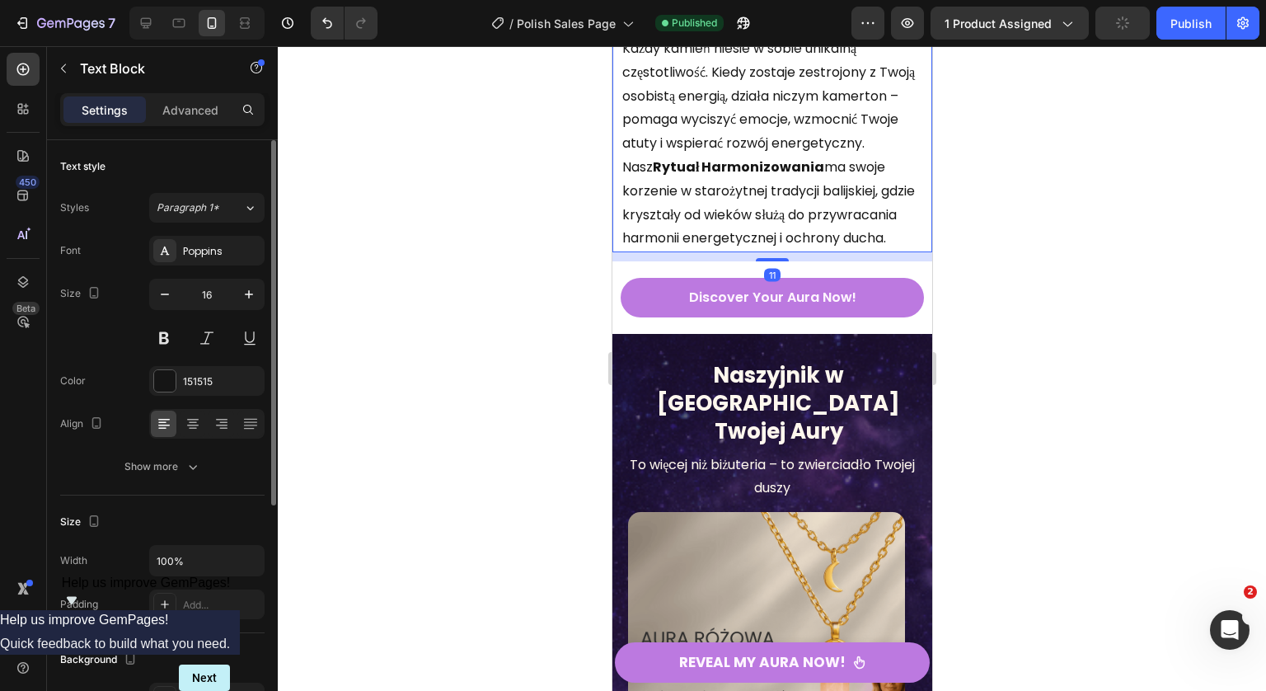
scroll to position [123, 0]
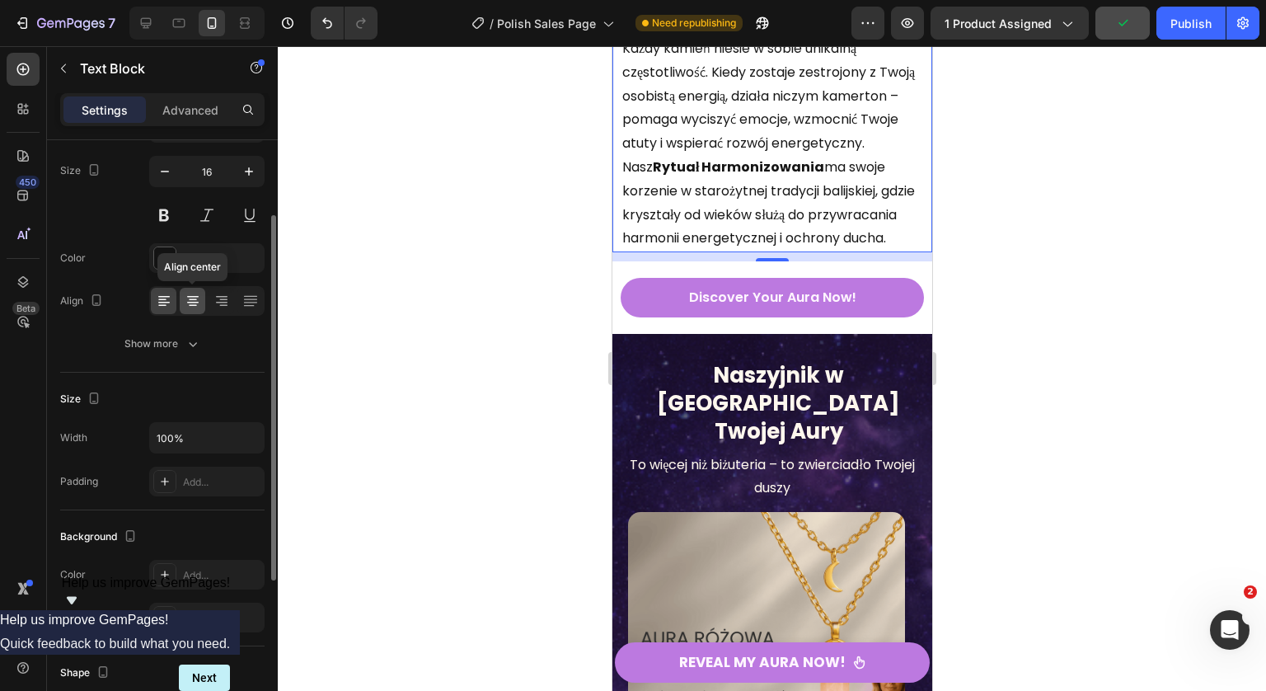
click at [195, 309] on div at bounding box center [193, 301] width 26 height 26
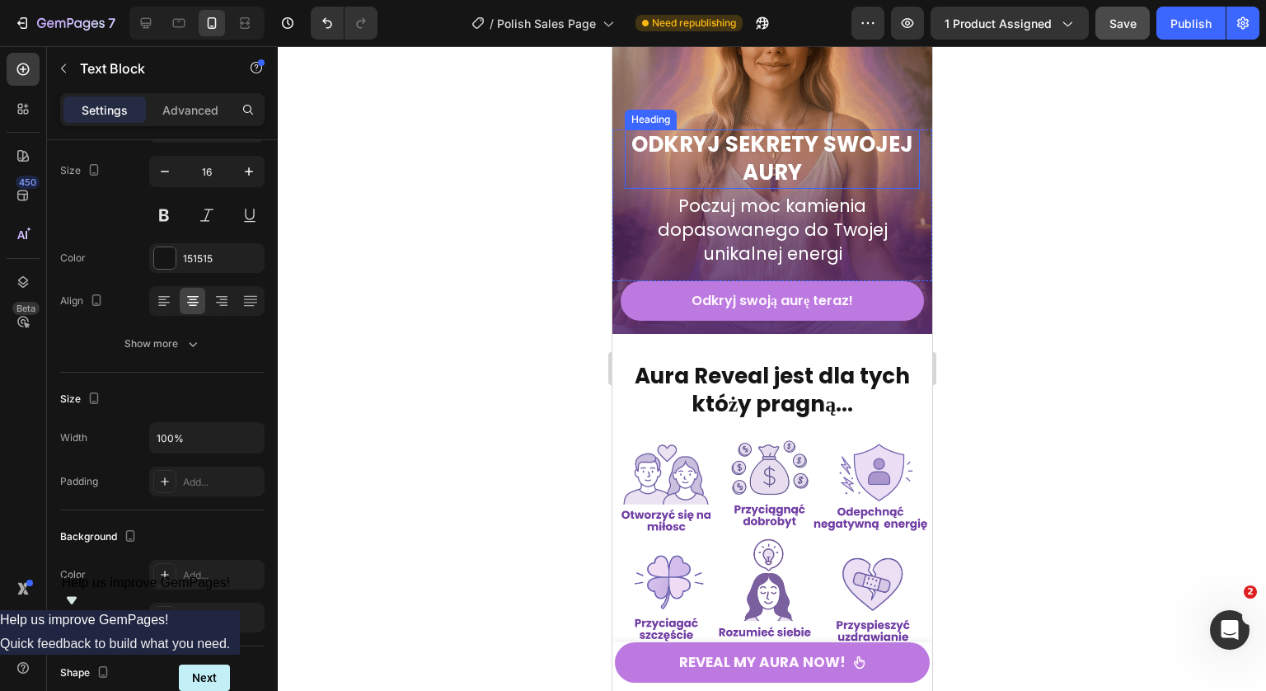
scroll to position [0, 0]
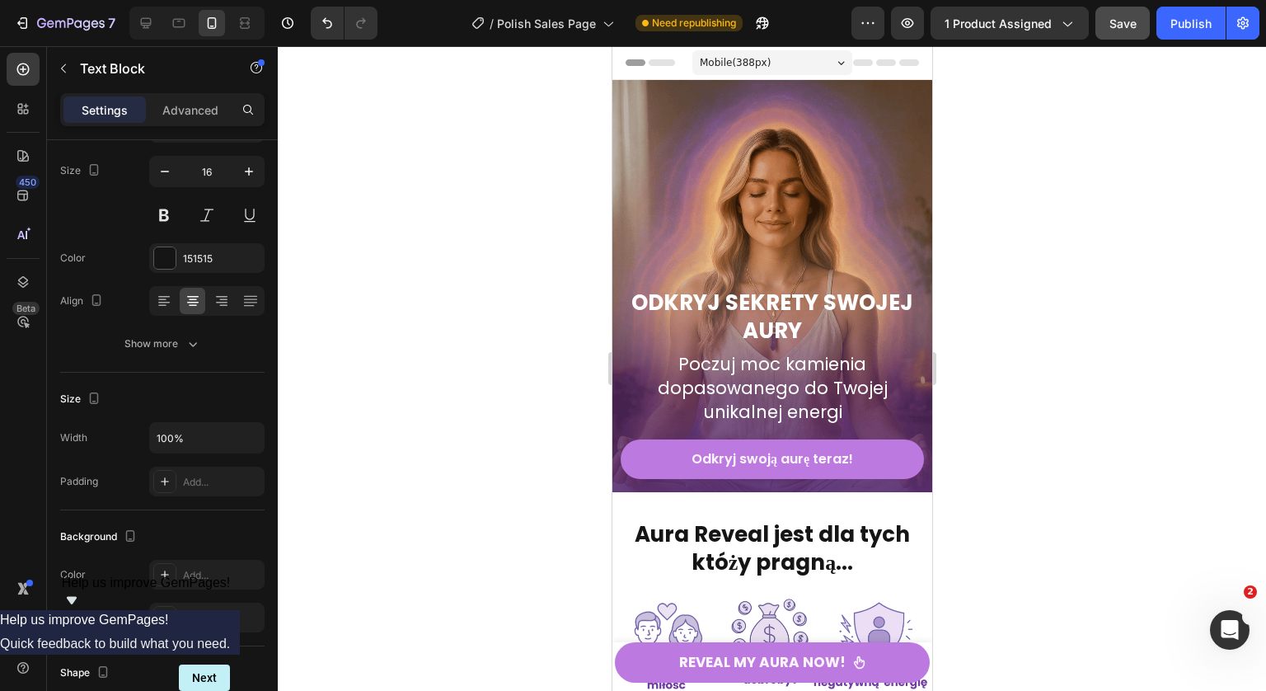
click at [1066, 293] on div at bounding box center [772, 368] width 988 height 644
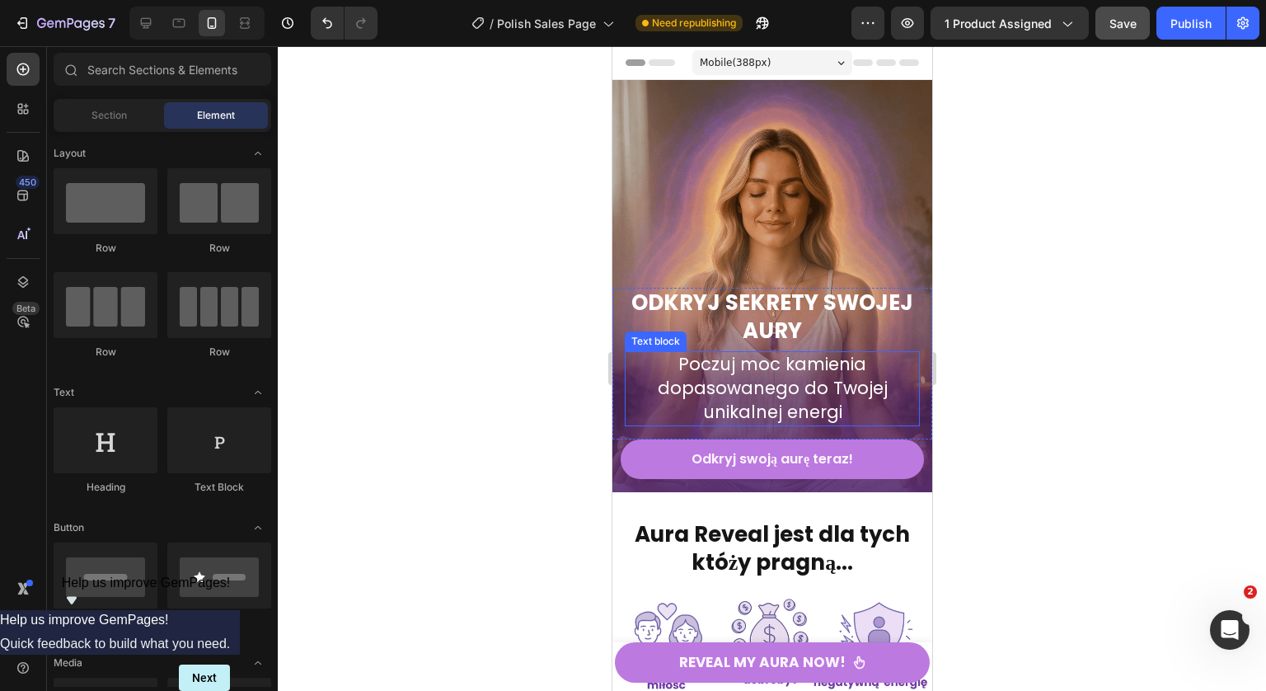
click at [832, 383] on span "Poczuj moc kamienia dopasowanego do Twojej unikalnej energi" at bounding box center [772, 388] width 230 height 72
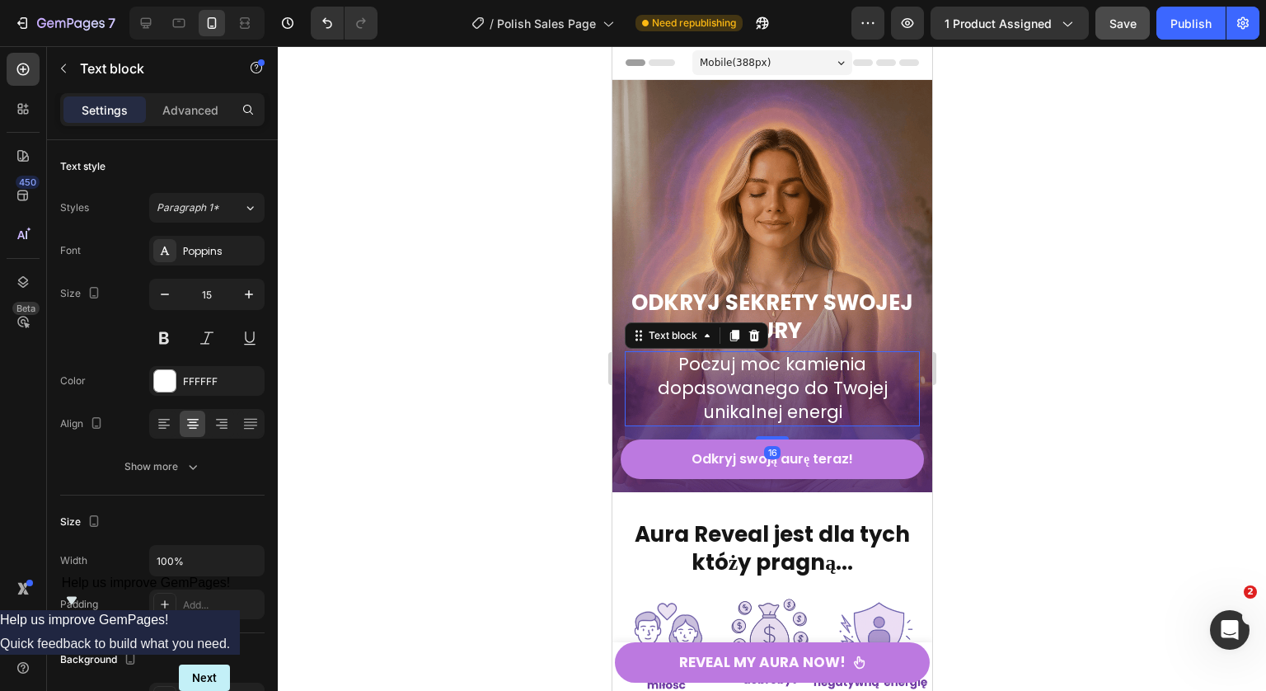
click at [832, 383] on span "Poczuj moc kamienia dopasowanego do Twojej unikalnej energi" at bounding box center [772, 388] width 230 height 72
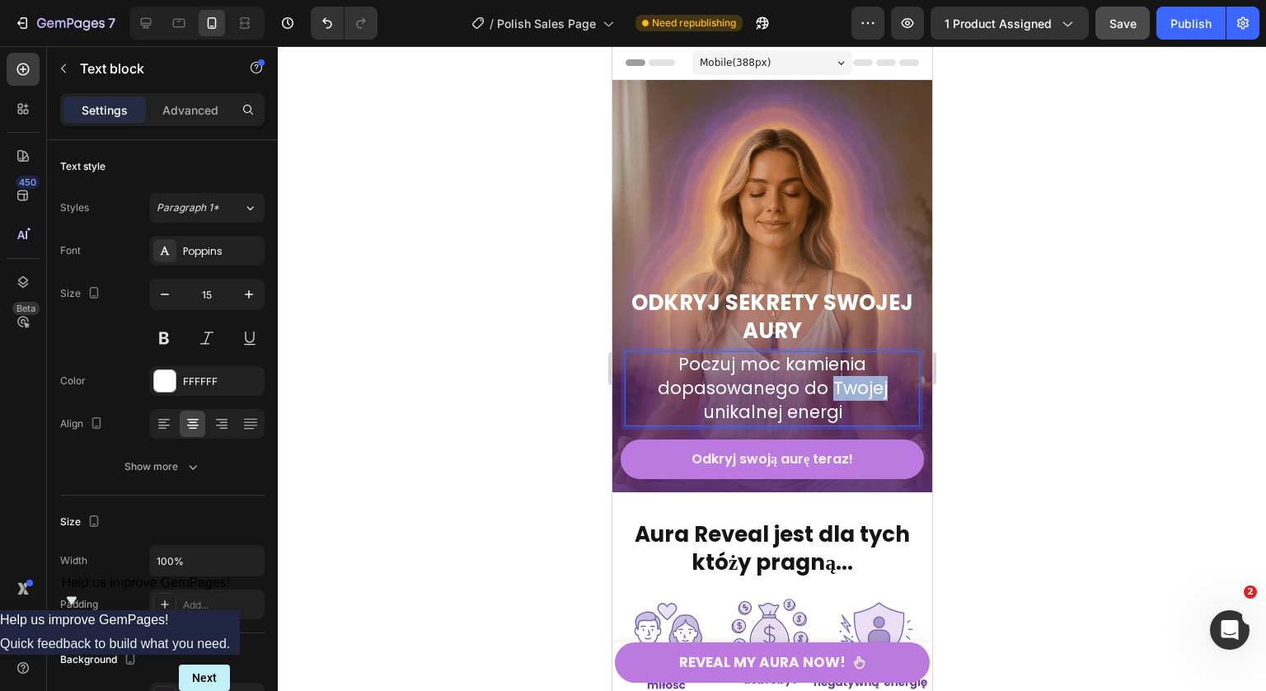
click at [832, 383] on span "Poczuj moc kamienia dopasowanego do Twojej unikalnej energi" at bounding box center [772, 388] width 230 height 72
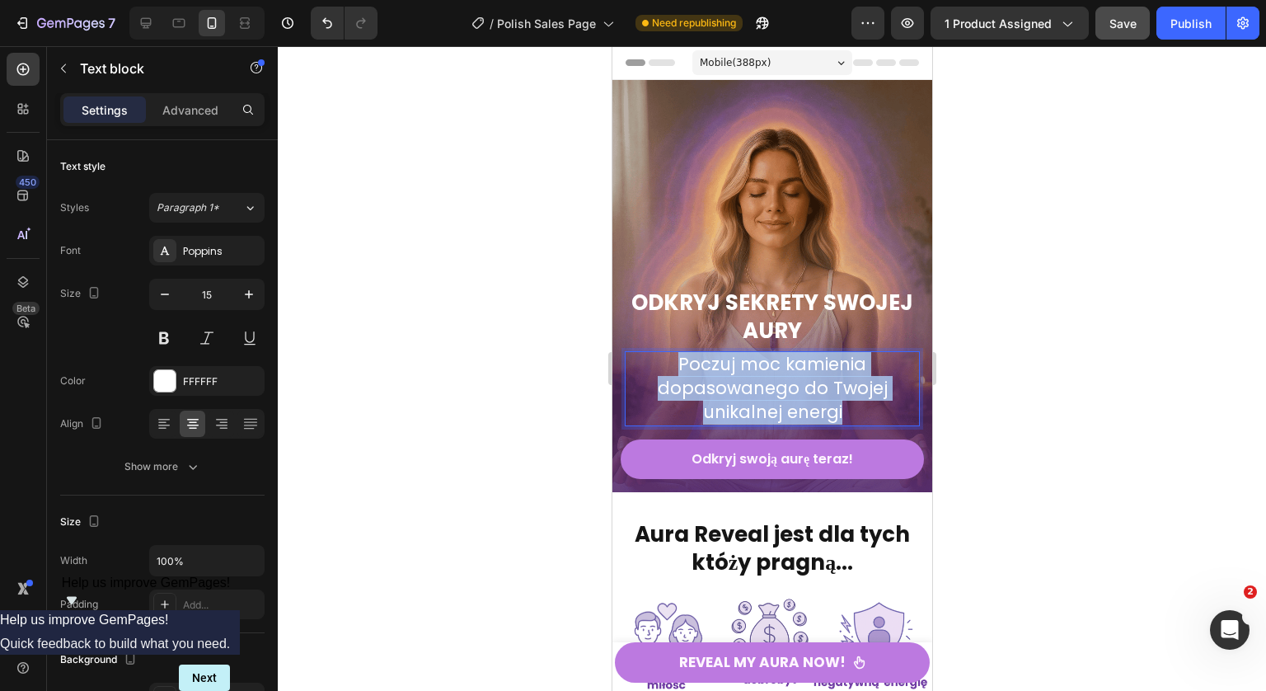
click at [832, 383] on span "Poczuj moc kamienia dopasowanego do Twojej unikalnej energi" at bounding box center [772, 388] width 230 height 72
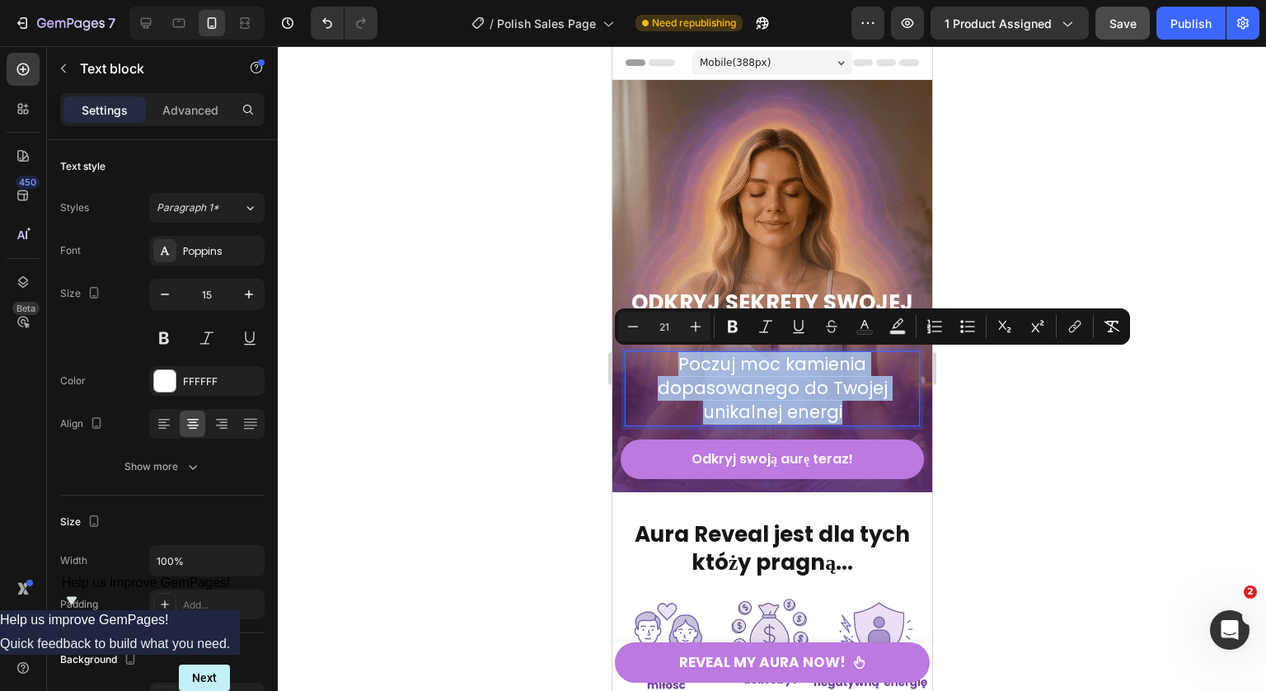
copy span "Poczuj moc kamienia dopasowanego do Twojej unikalnej energi"
click at [833, 410] on p "Poczuj moc kamienia dopasowanego do Twojej unikalnej energi" at bounding box center [772, 389] width 292 height 72
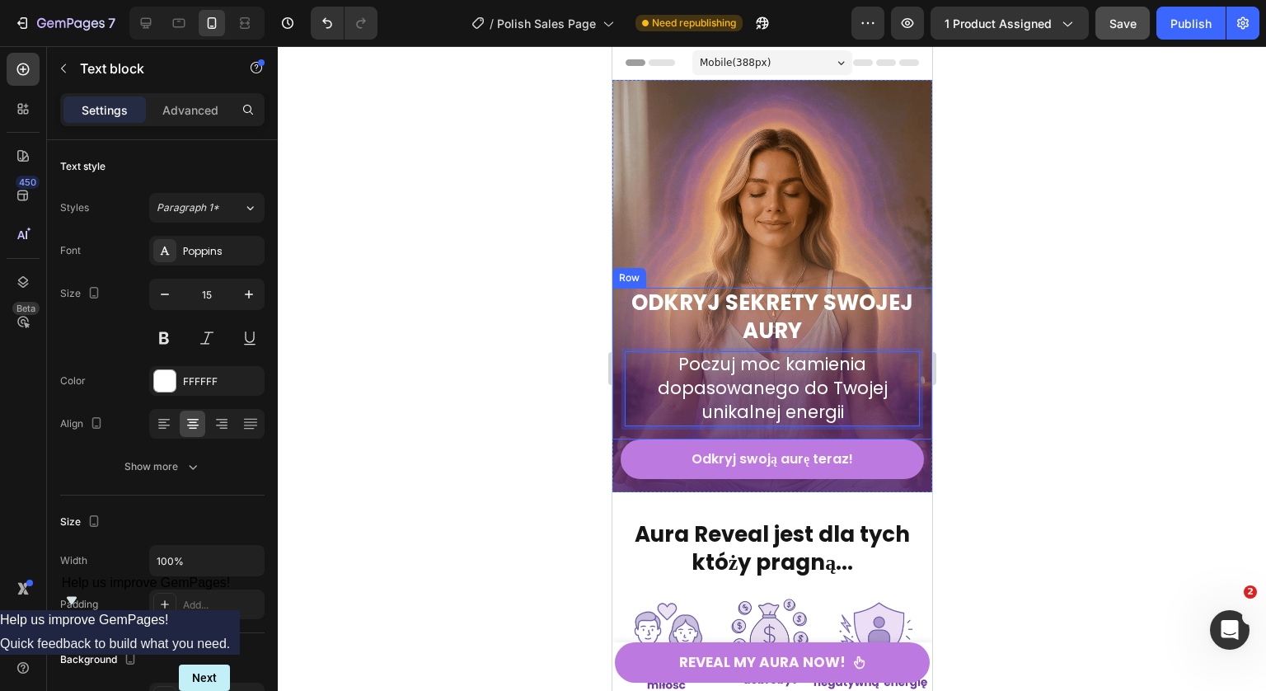
click at [1049, 307] on div at bounding box center [772, 368] width 988 height 644
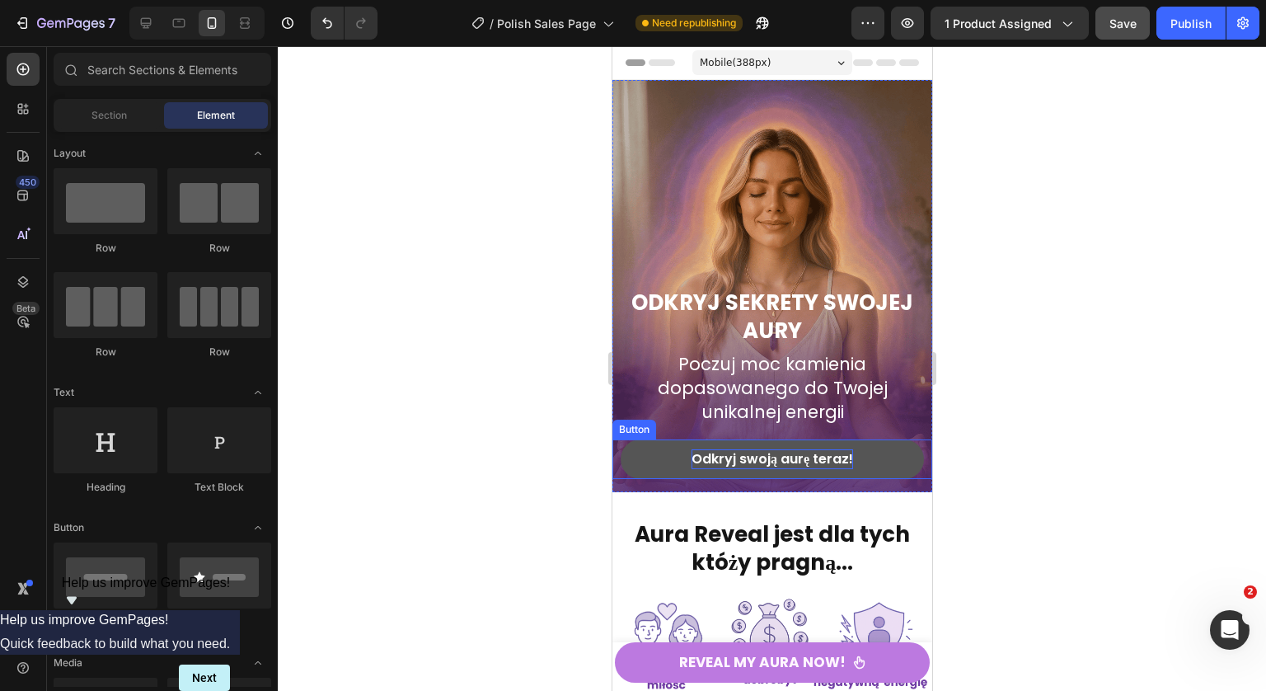
click at [735, 462] on p "Odkryj swoją aurę teraz!" at bounding box center [772, 459] width 162 height 20
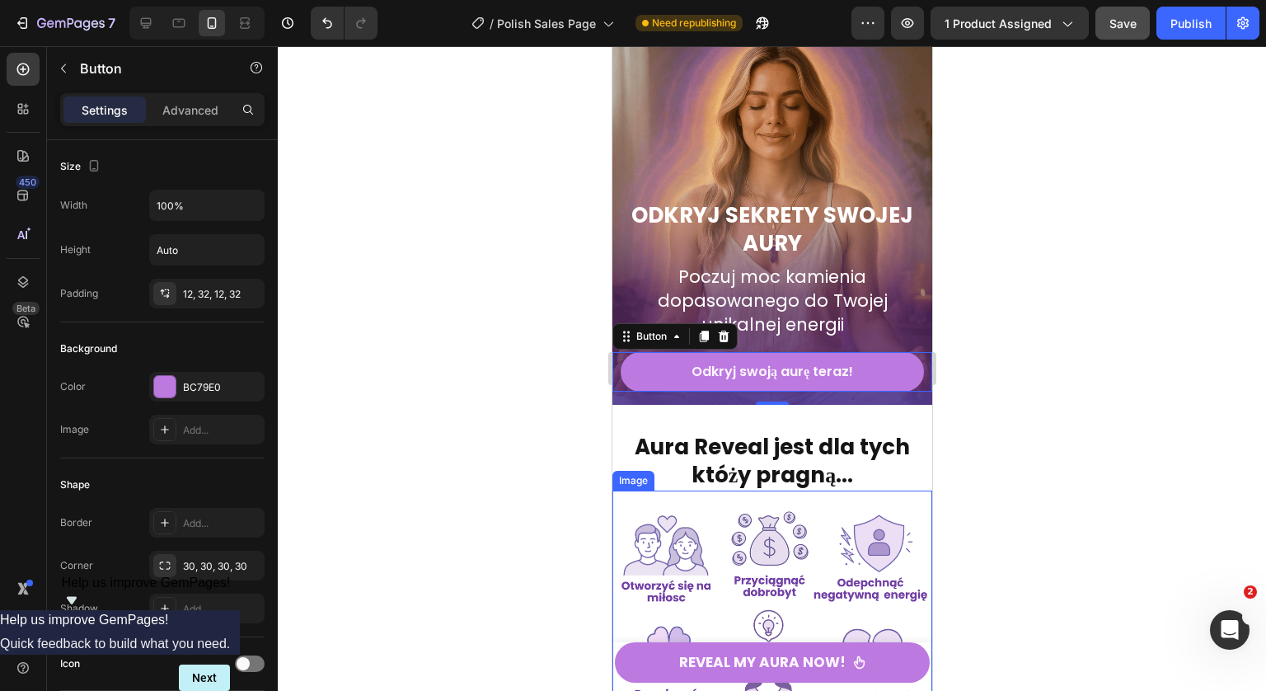
scroll to position [276, 0]
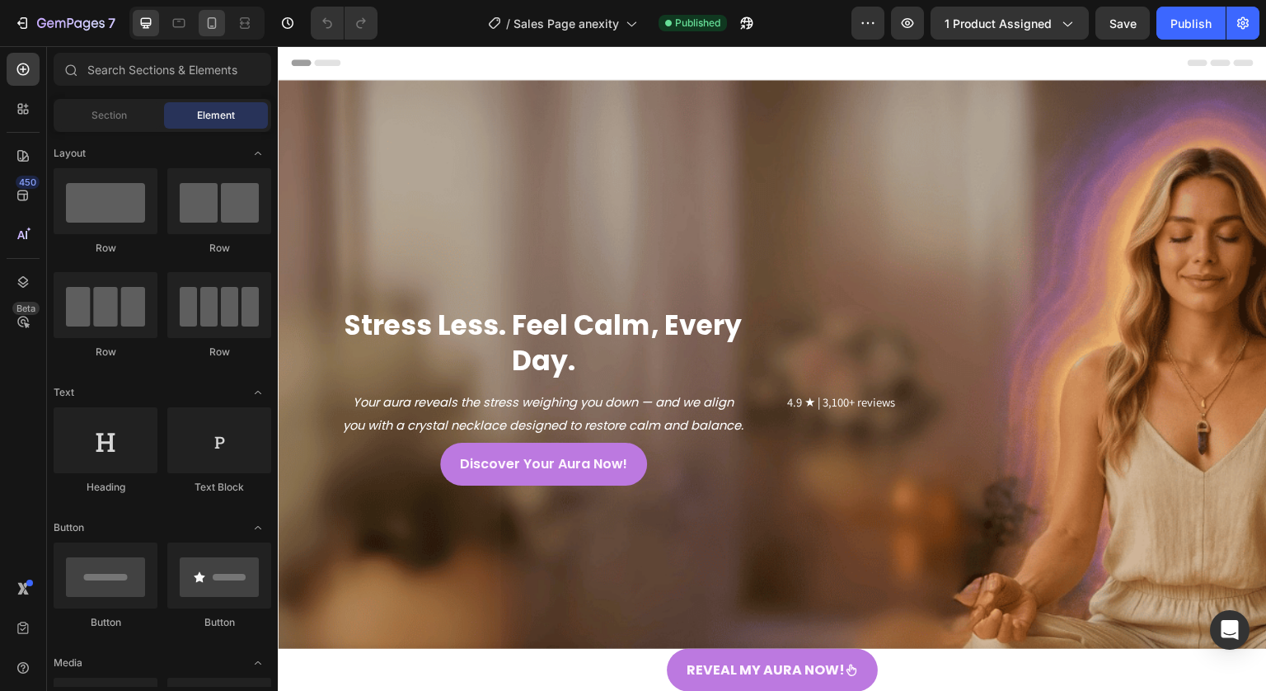
click at [210, 26] on icon at bounding box center [212, 23] width 16 height 16
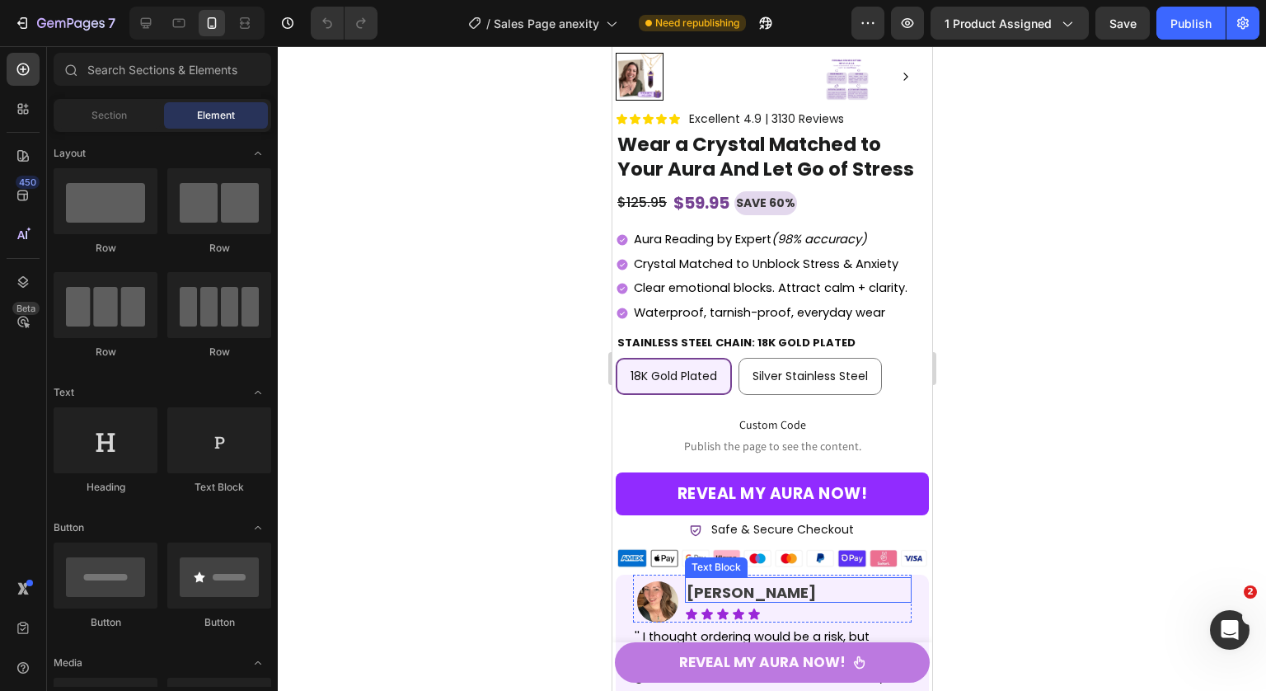
scroll to position [8030, 0]
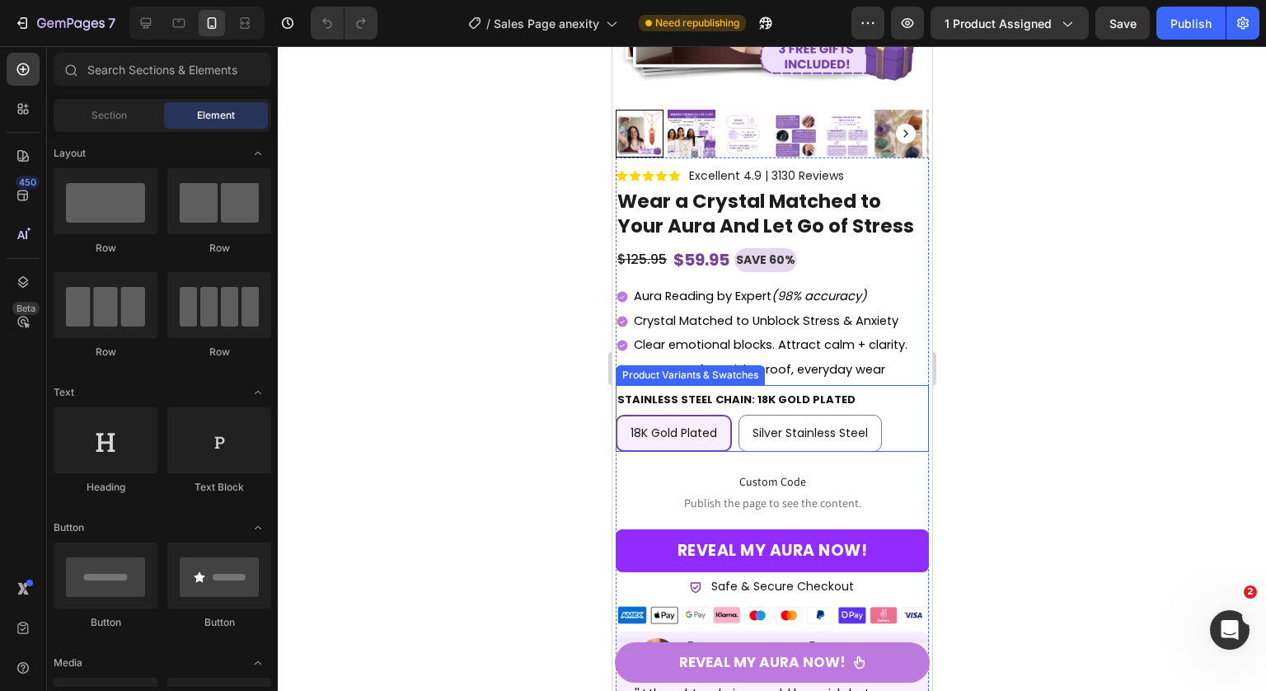
click at [882, 388] on div "Stainless Steel Chain: 18K Gold Plated 18K Gold Plated 18K Gold Plated 18K Gold…" at bounding box center [771, 419] width 313 height 63
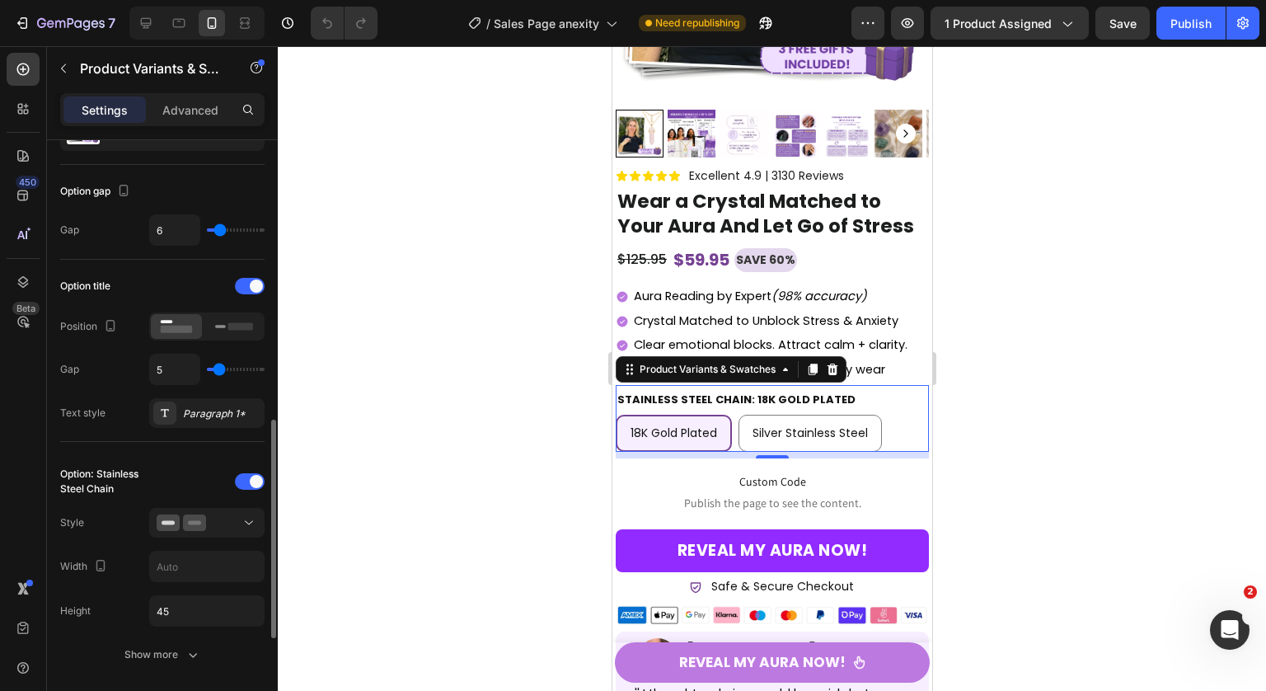
scroll to position [303, 0]
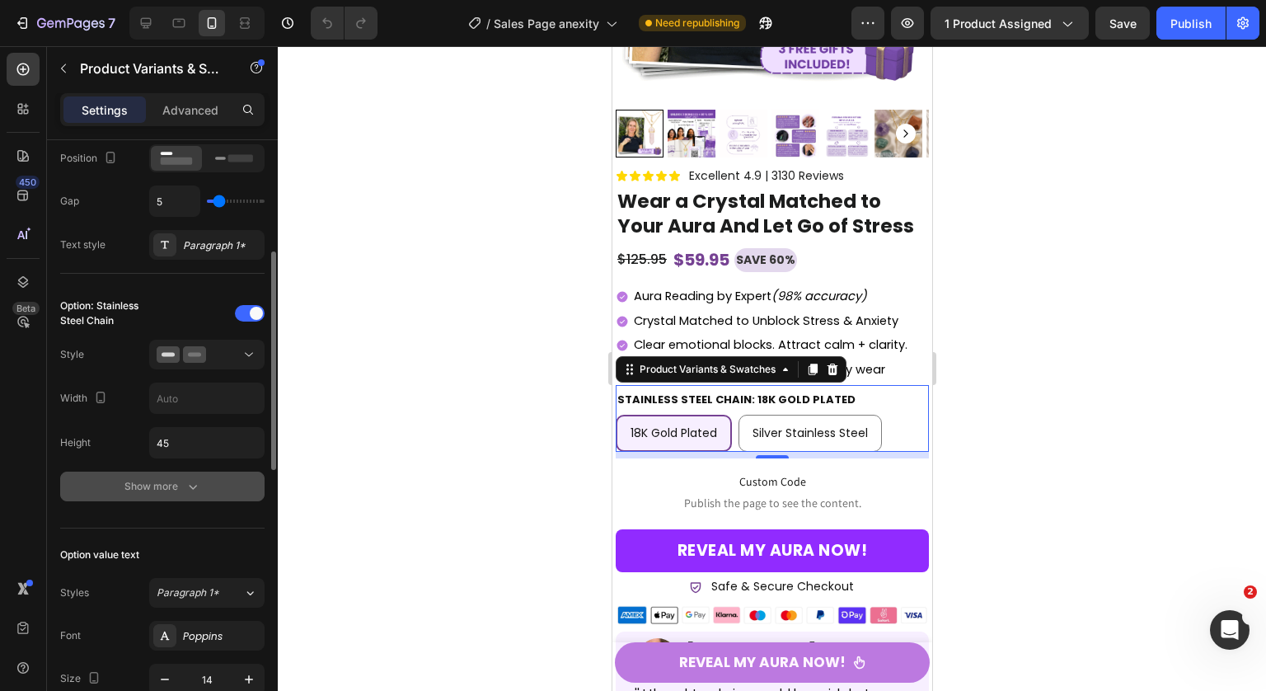
click at [155, 487] on div "Show more" at bounding box center [162, 486] width 77 height 16
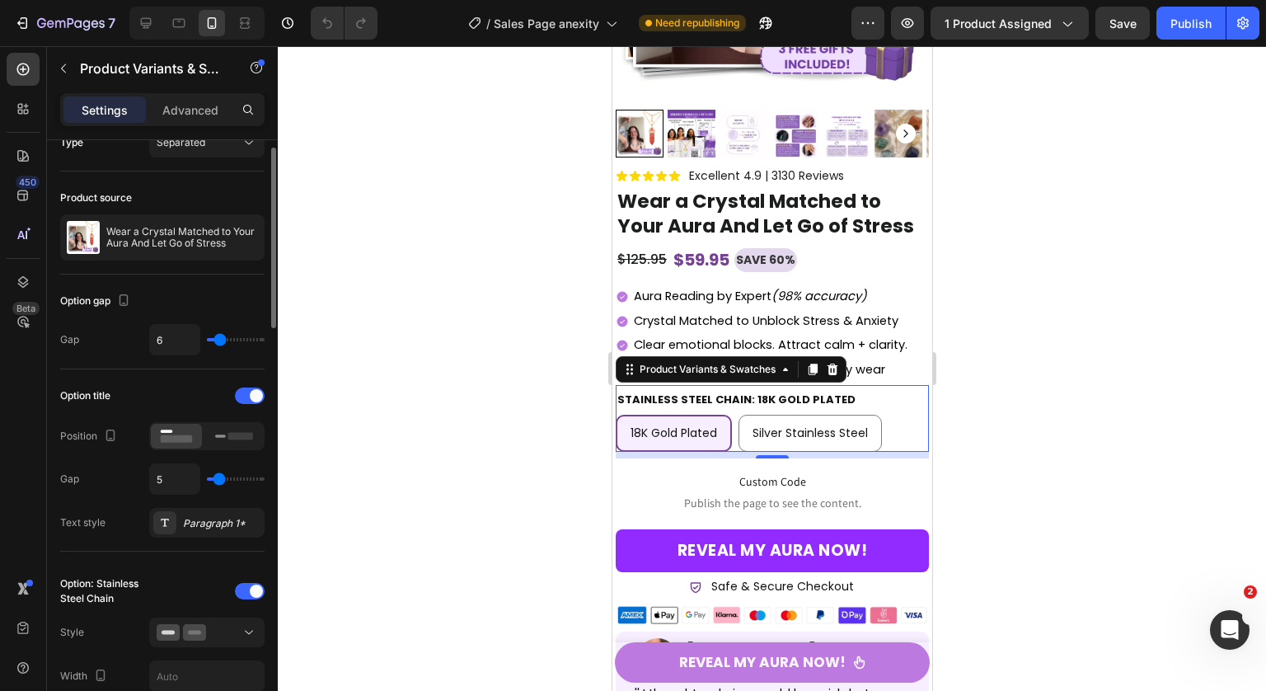
scroll to position [162, 0]
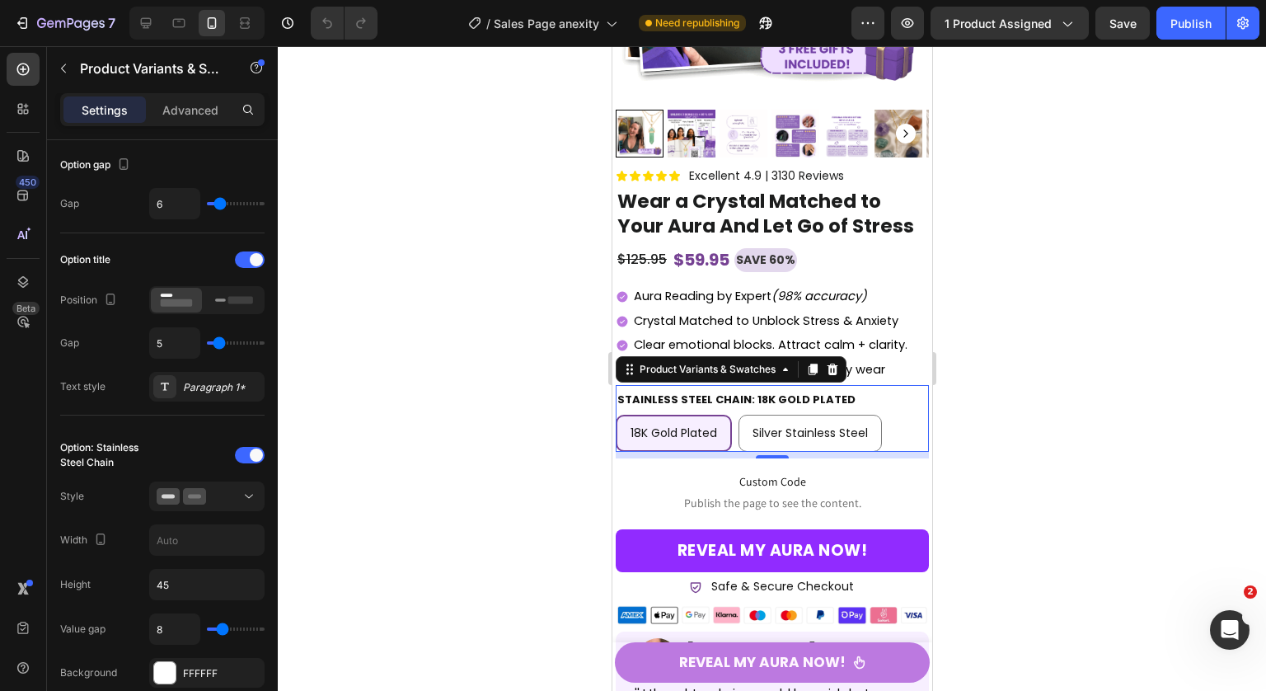
click at [727, 400] on legend "Stainless Steel Chain: 18K Gold Plated" at bounding box center [735, 399] width 241 height 22
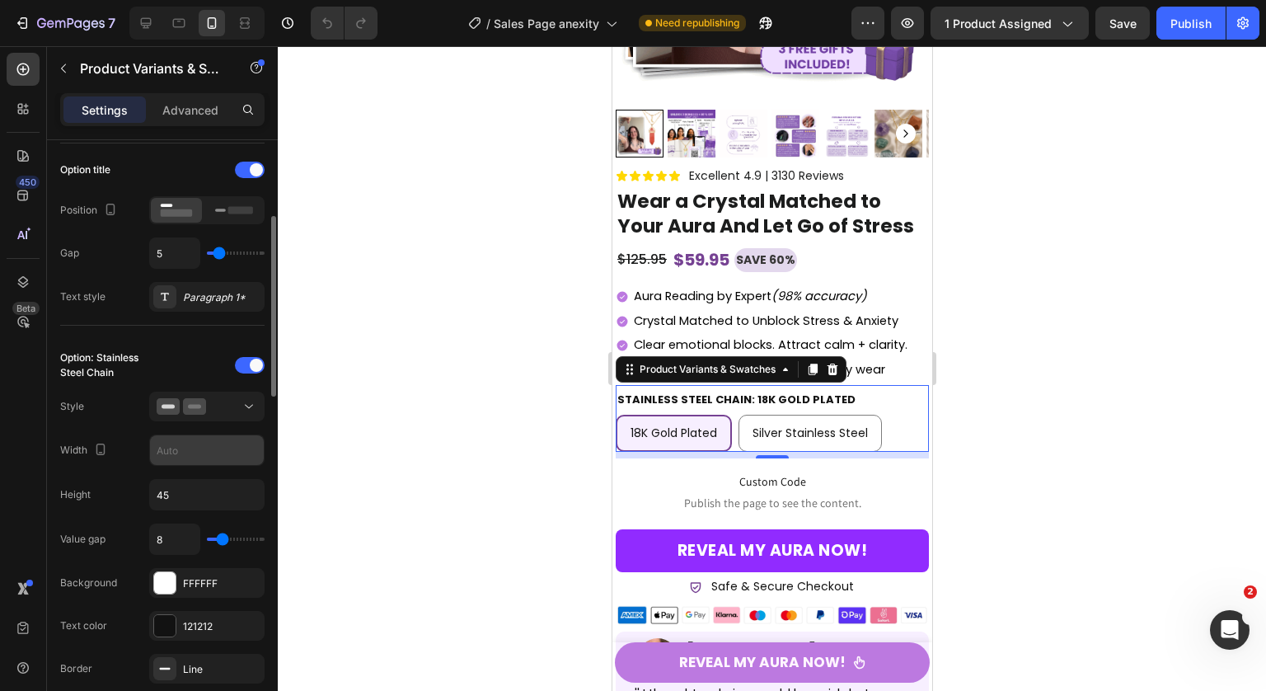
scroll to position [375, 0]
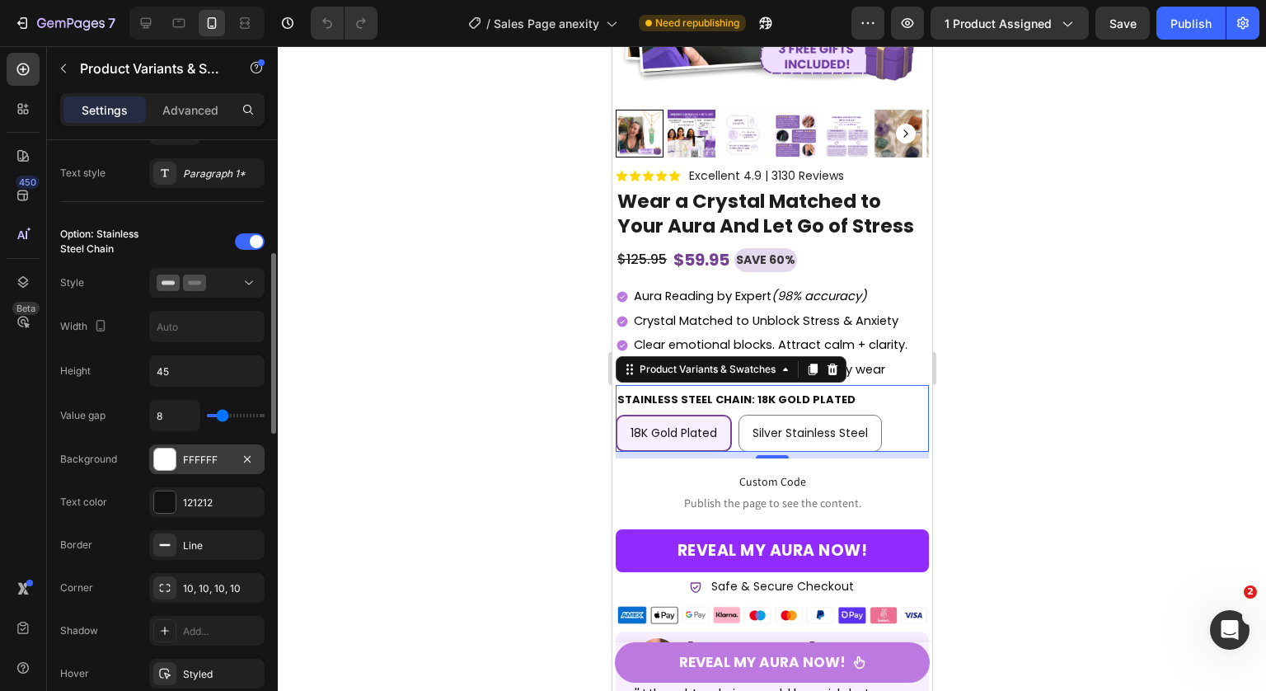
click at [163, 458] on div at bounding box center [164, 458] width 21 height 21
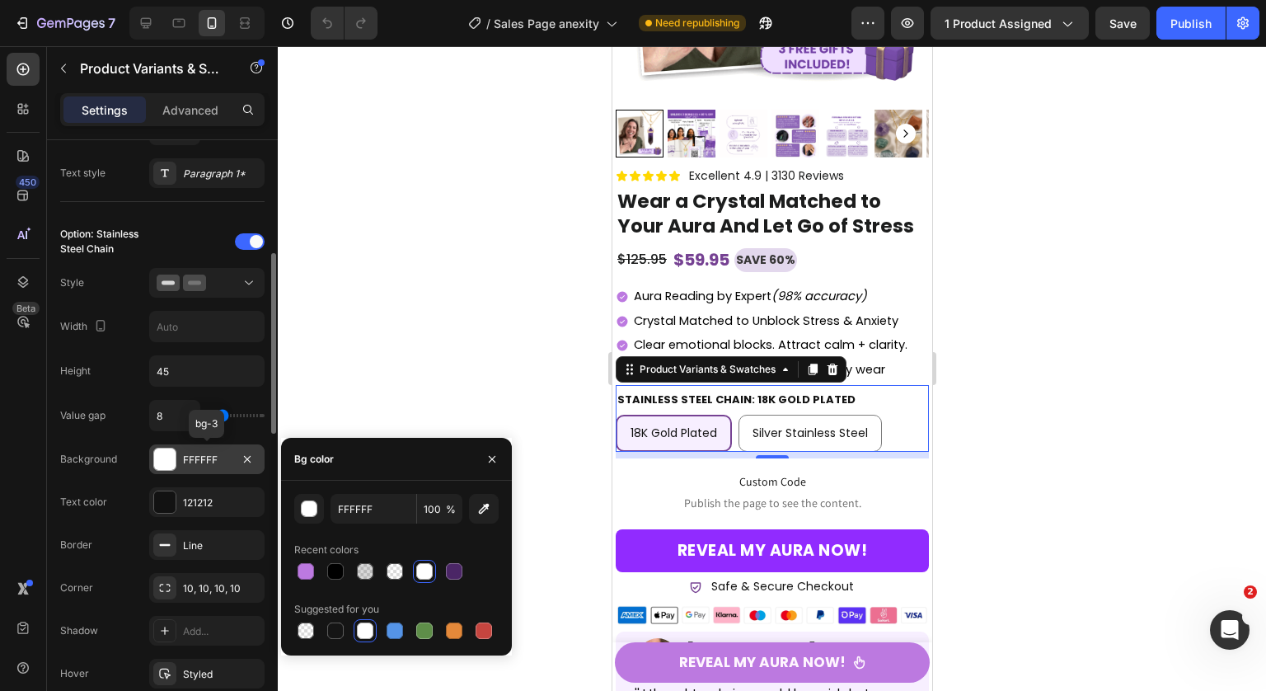
click at [164, 471] on div "FFFFFF" at bounding box center [206, 459] width 115 height 30
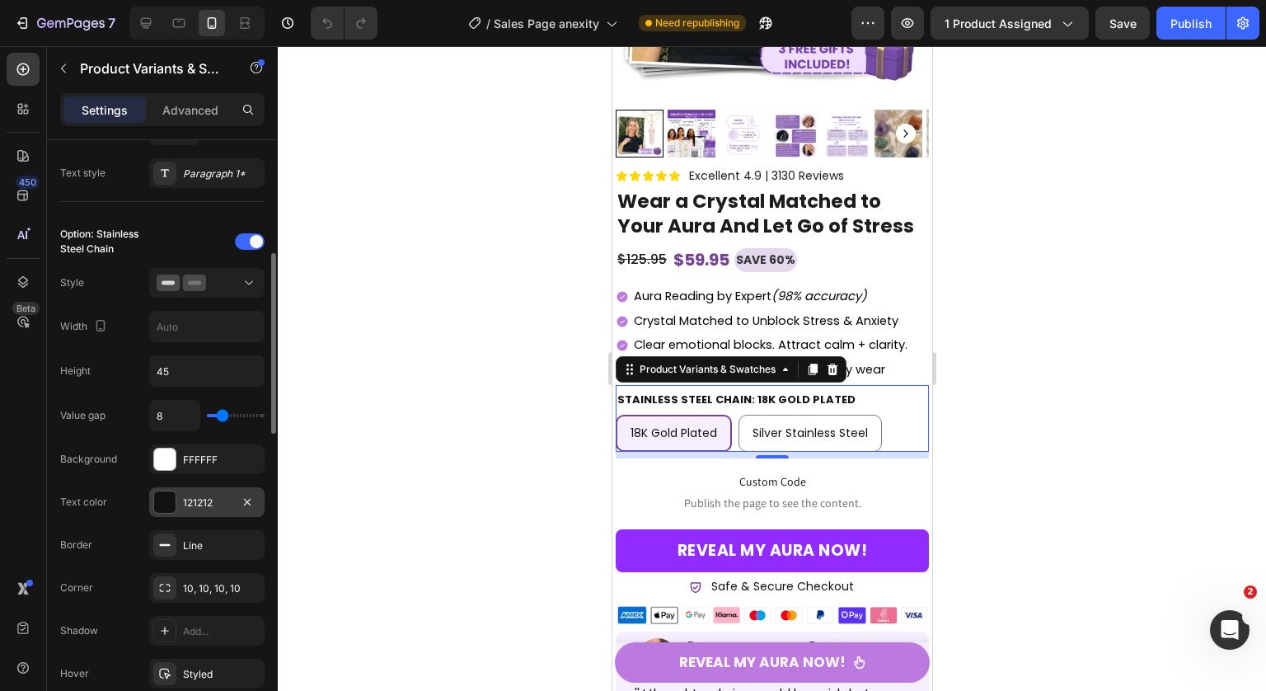
click at [172, 499] on div at bounding box center [164, 501] width 21 height 21
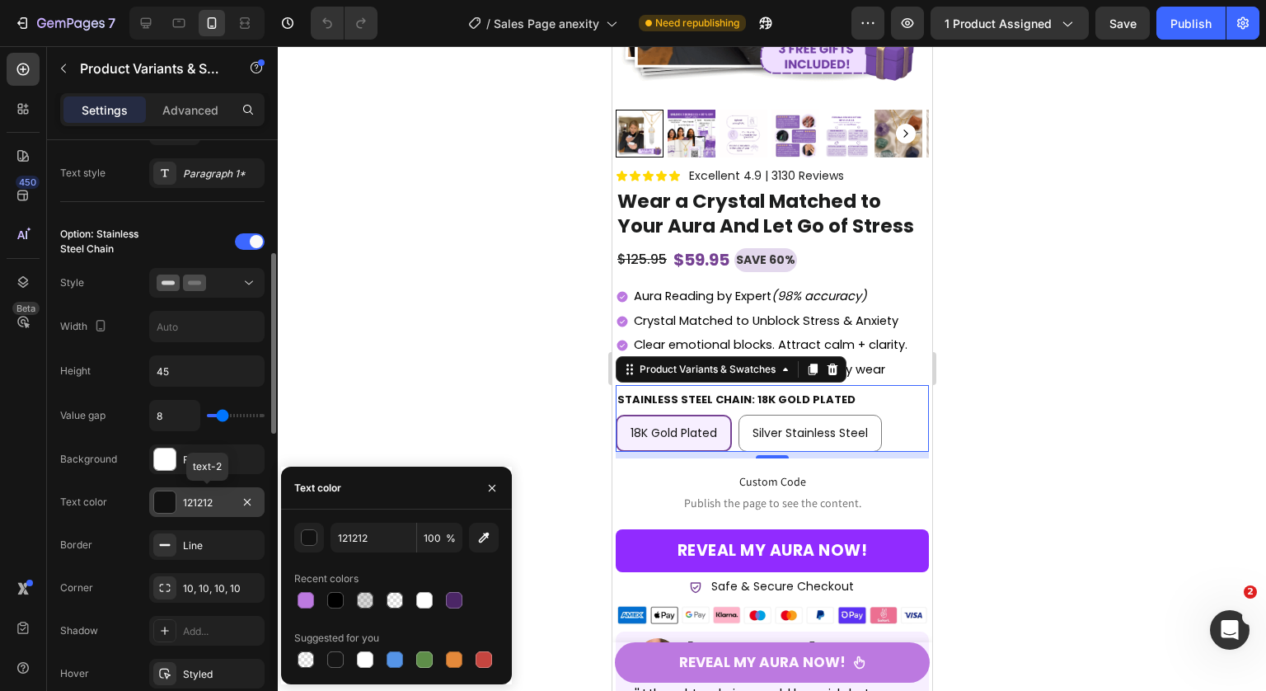
click at [172, 499] on div at bounding box center [164, 501] width 21 height 21
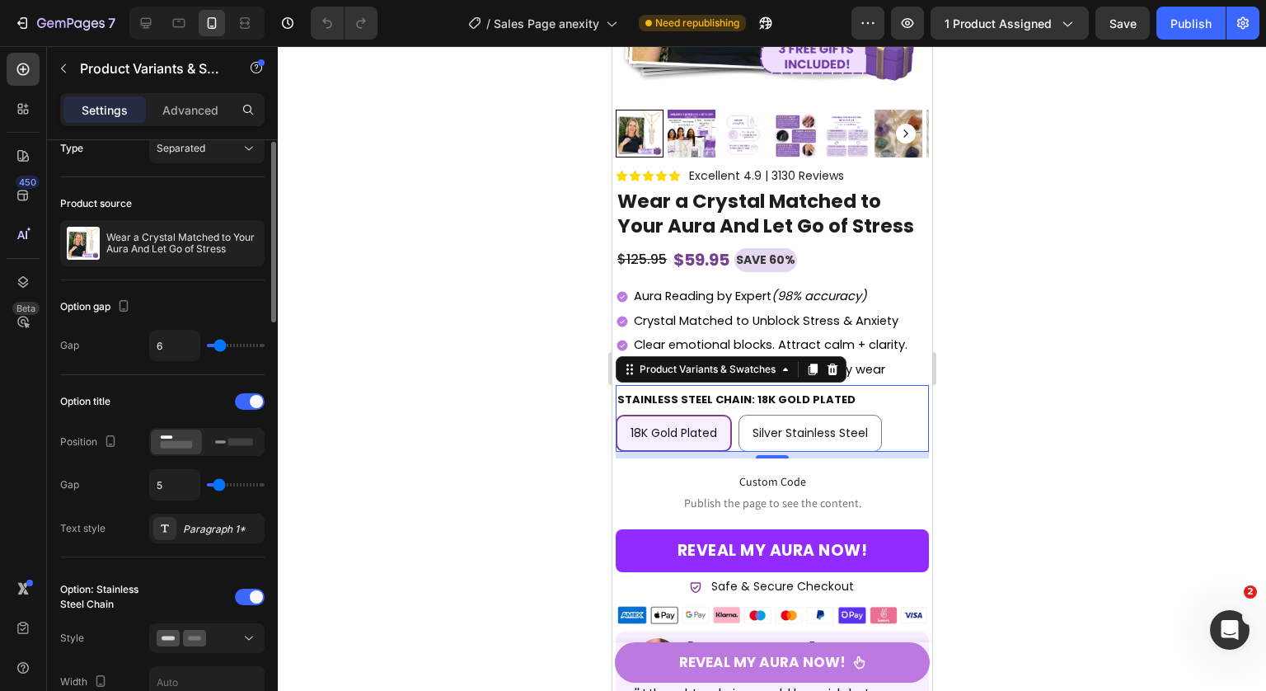
scroll to position [0, 0]
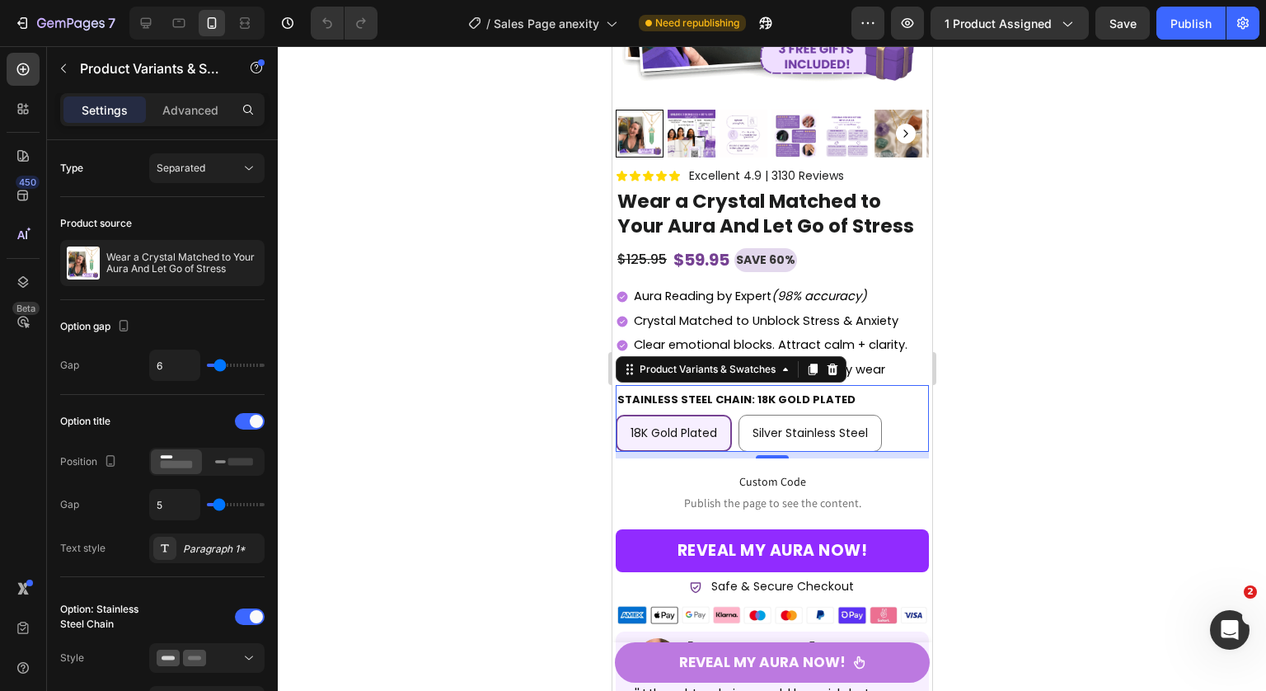
click at [655, 416] on div "18K Gold Plated" at bounding box center [672, 433] width 113 height 34
click at [615, 414] on input "18K Gold Plated 18K Gold Plated 18K Gold Plated" at bounding box center [614, 414] width 1 height 1
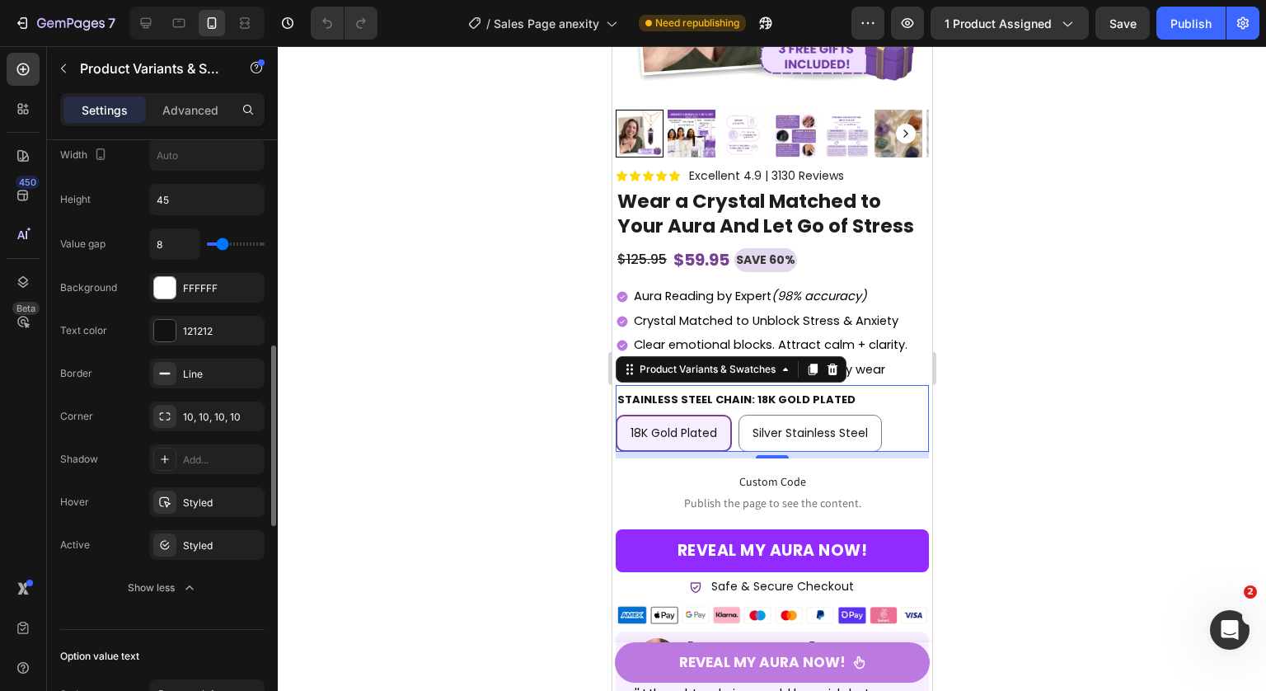
scroll to position [577, 0]
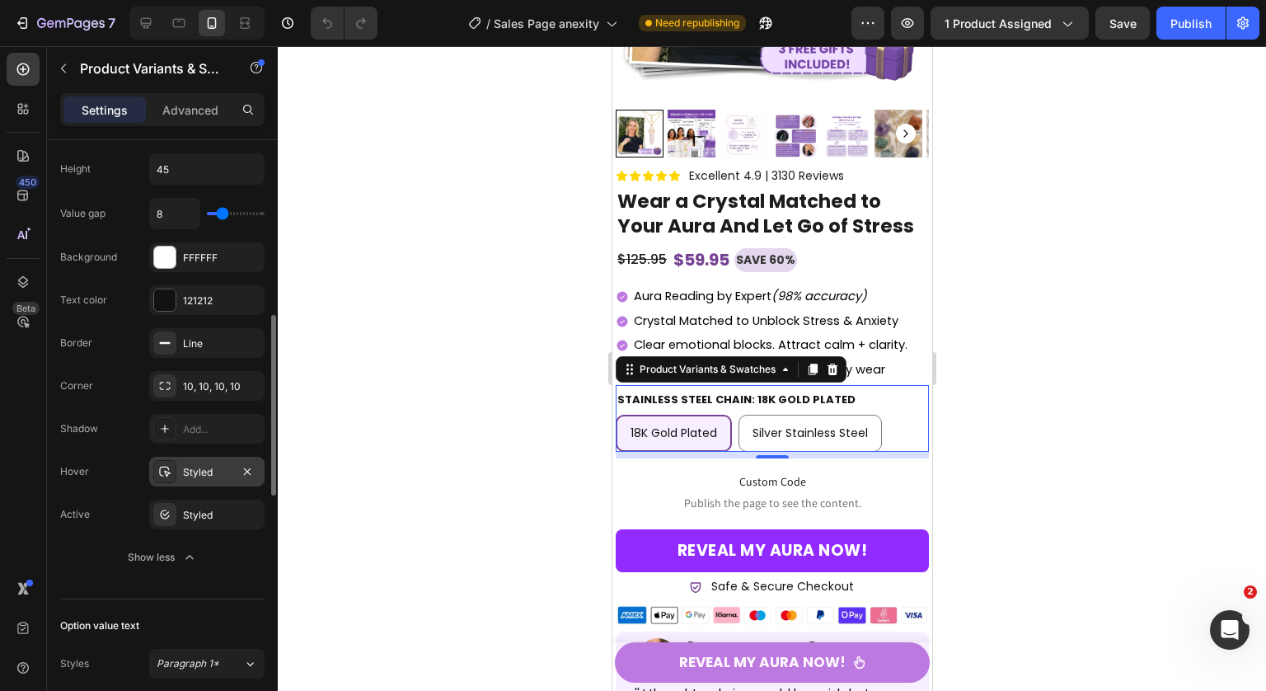
click at [194, 478] on div "Styled" at bounding box center [207, 472] width 48 height 15
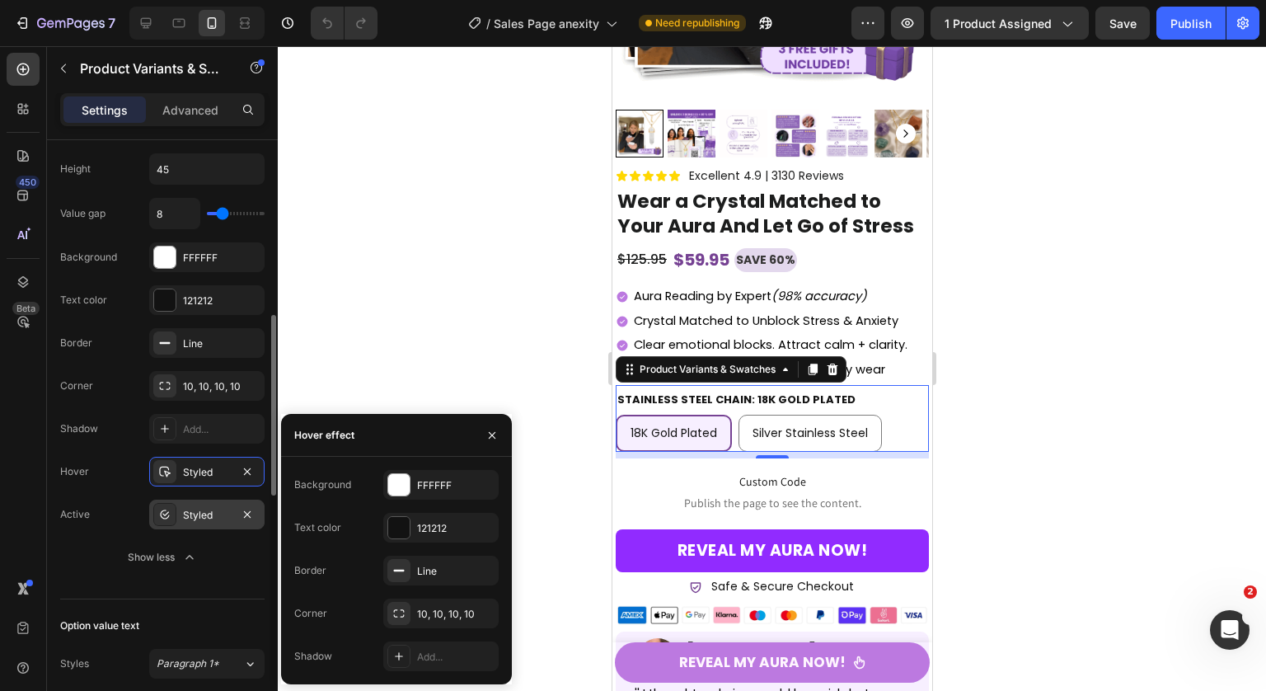
click at [198, 518] on div "Styled" at bounding box center [207, 515] width 48 height 15
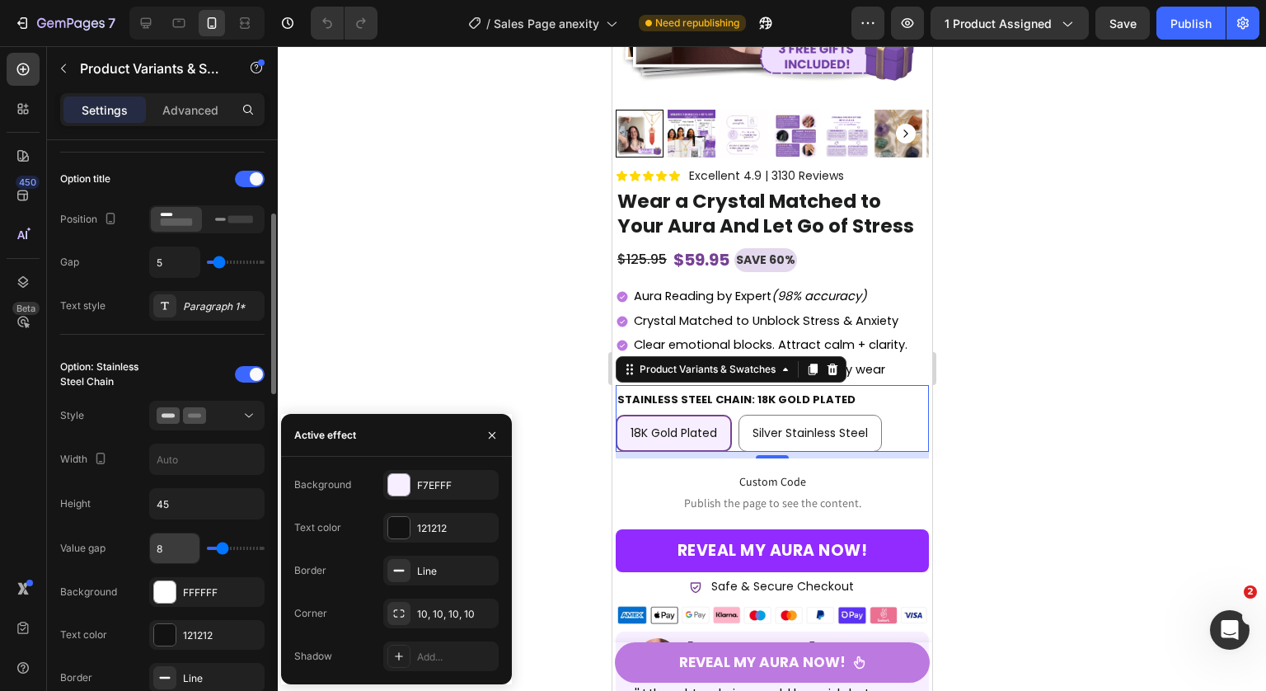
scroll to position [378, 0]
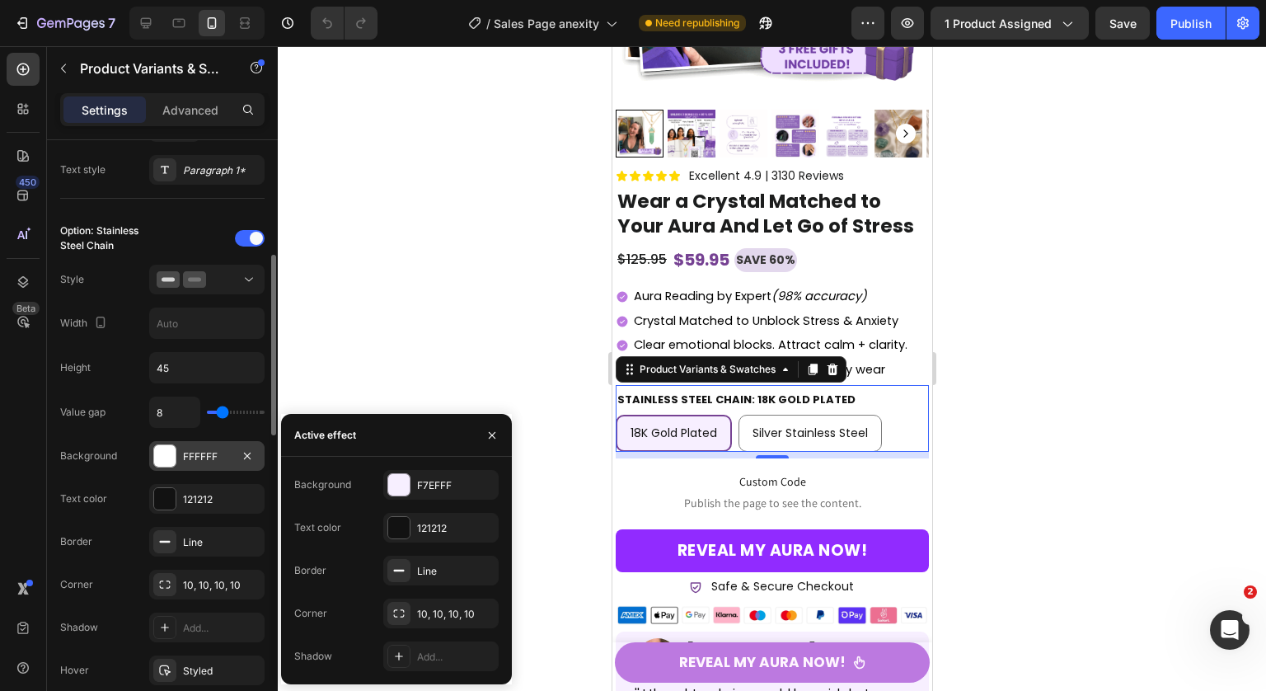
click at [165, 464] on div at bounding box center [164, 455] width 21 height 21
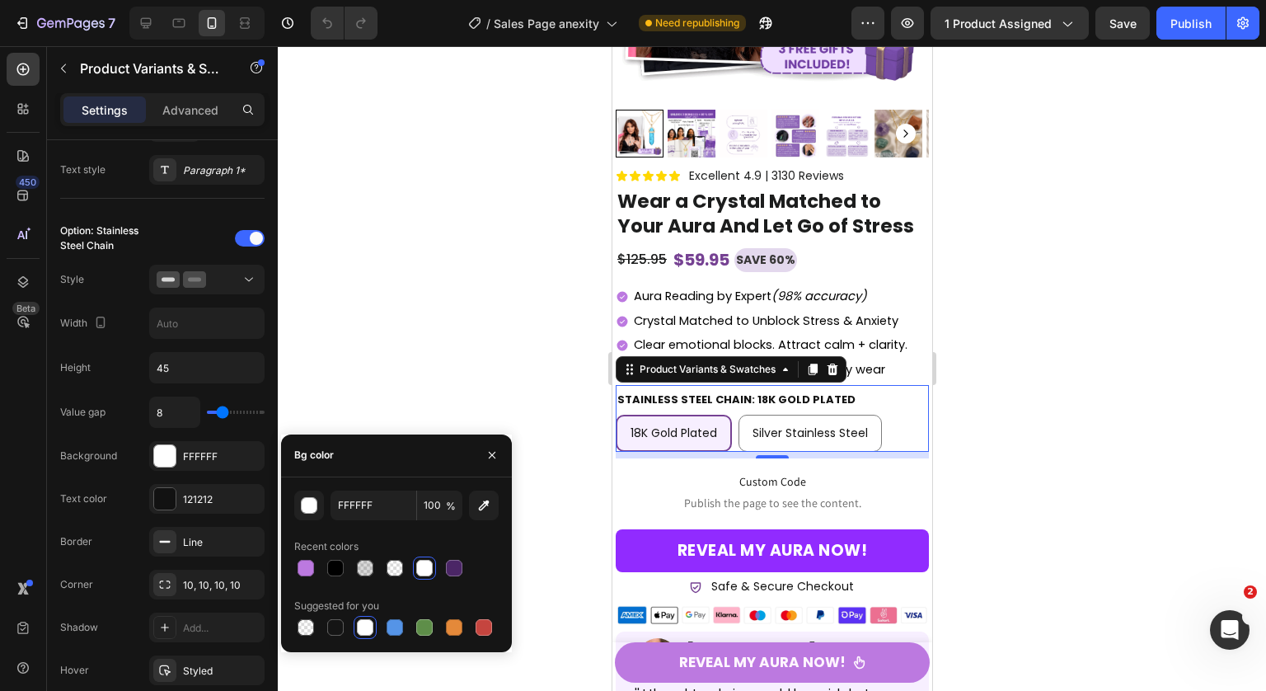
click at [677, 424] on span "18K Gold Plated" at bounding box center [673, 432] width 87 height 16
click at [615, 415] on input "18K Gold Plated 18K Gold Plated 18K Gold Plated" at bounding box center [614, 414] width 1 height 1
click at [484, 502] on icon "button" at bounding box center [484, 504] width 11 height 11
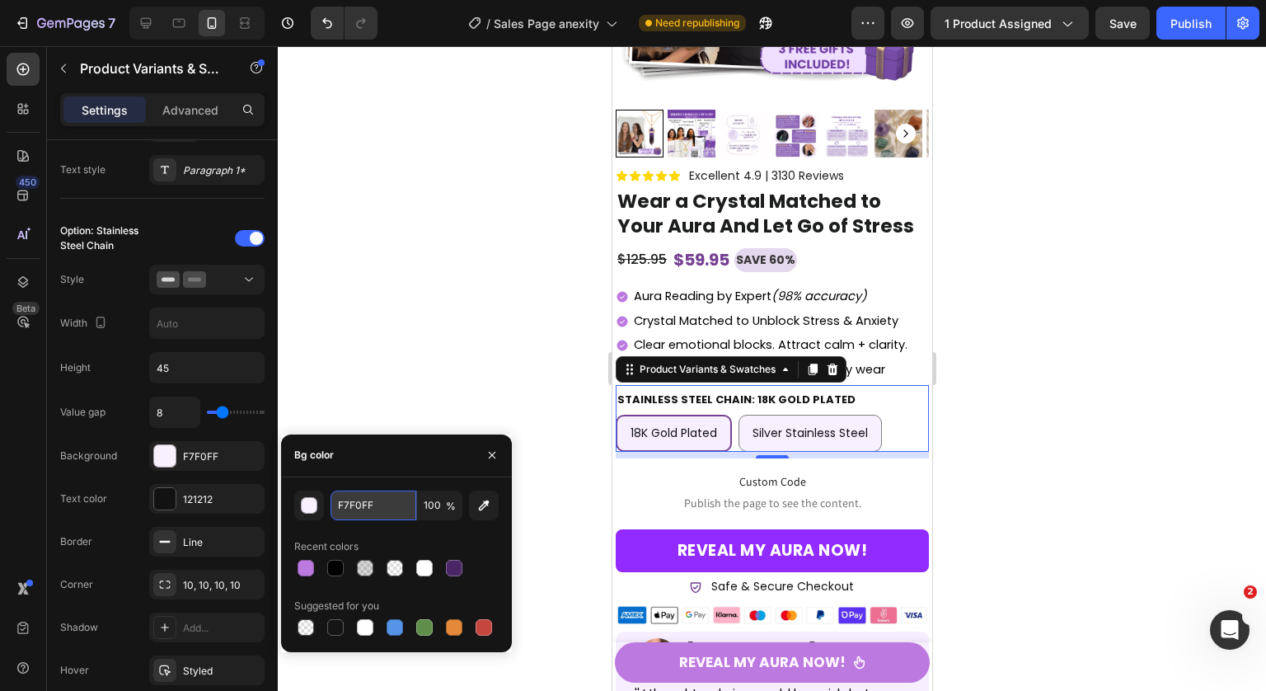
click at [391, 499] on input "F7F0FF" at bounding box center [373, 505] width 86 height 30
click at [304, 505] on div "button" at bounding box center [310, 506] width 16 height 16
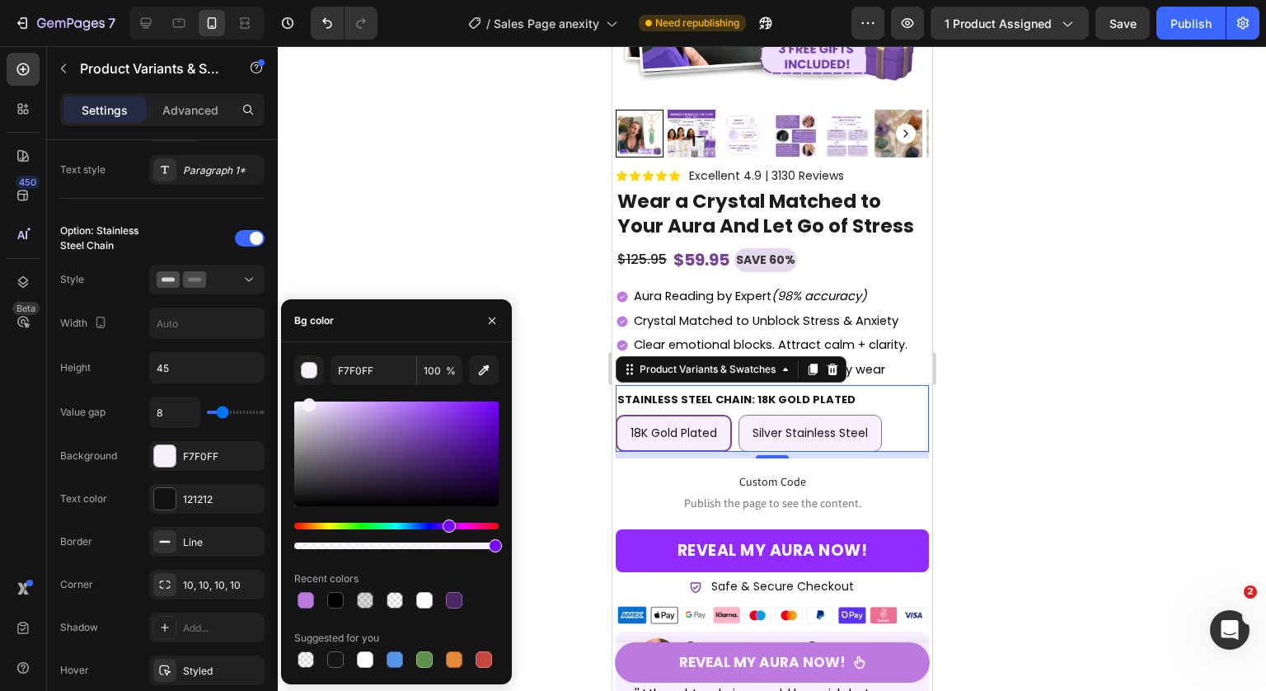
click at [319, 398] on div at bounding box center [396, 475] width 204 height 154
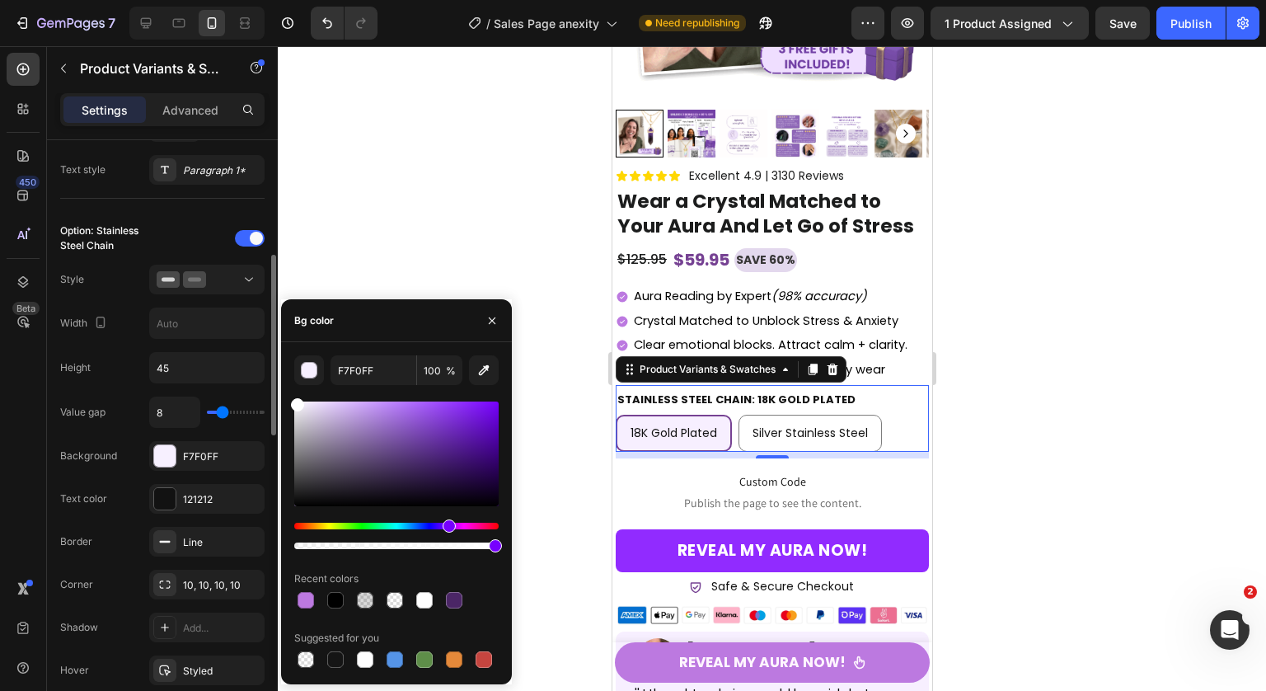
click at [260, 396] on div "450 Beta Sections(18) Elements(84) Section Element Hero Section Product Detail …" at bounding box center [139, 368] width 278 height 644
type input "FFFFFF"
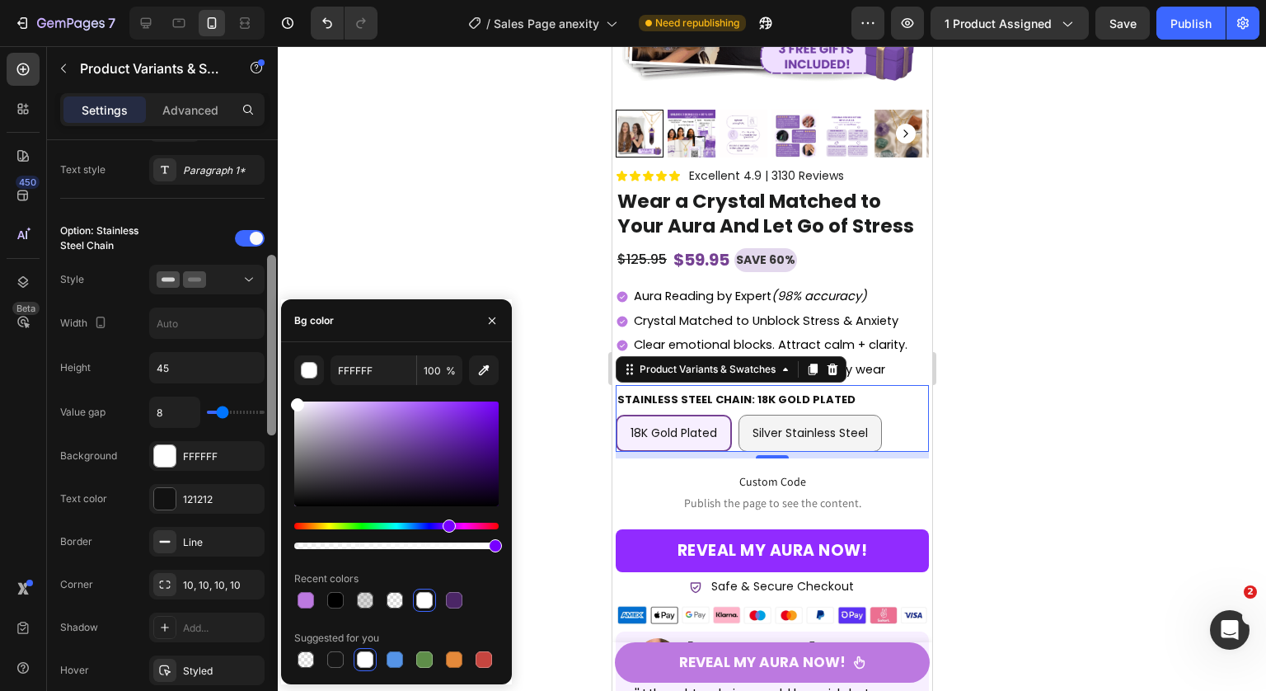
drag, startPoint x: 297, startPoint y: 405, endPoint x: 276, endPoint y: 396, distance: 22.5
click at [276, 396] on div "450 Beta Sections(18) Elements(84) Section Element Hero Section Product Detail …" at bounding box center [139, 368] width 278 height 644
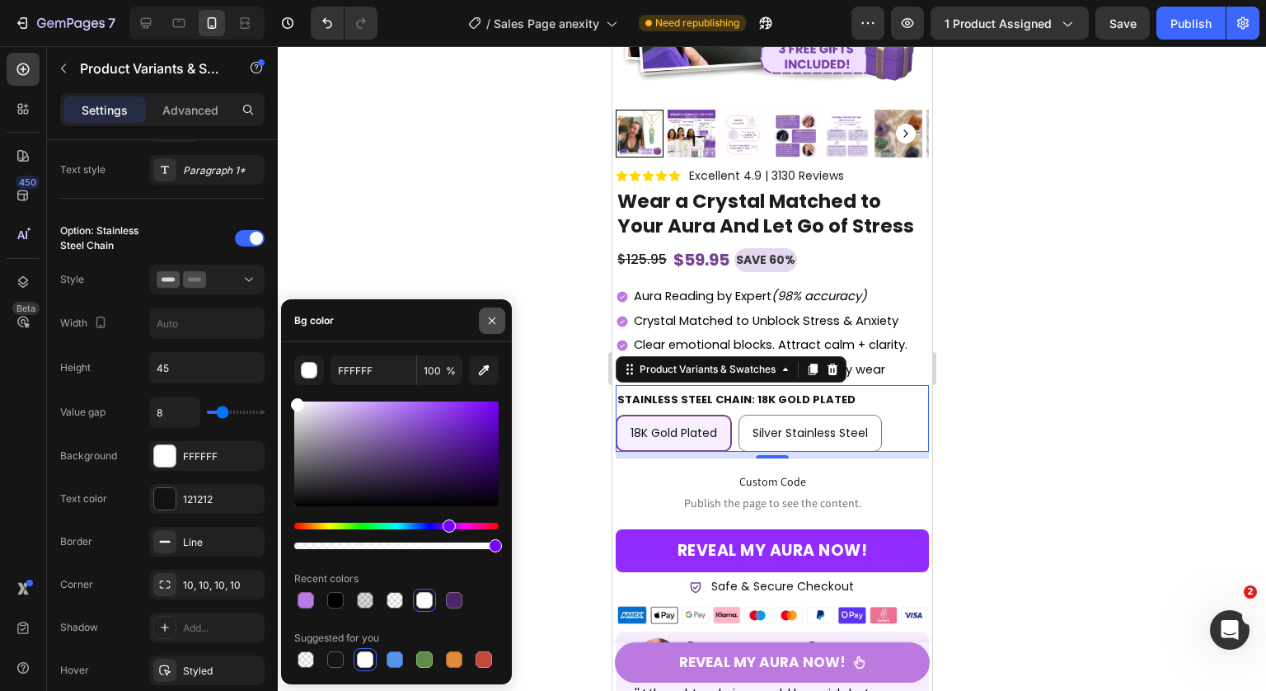
click at [493, 314] on icon "button" at bounding box center [491, 320] width 13 height 13
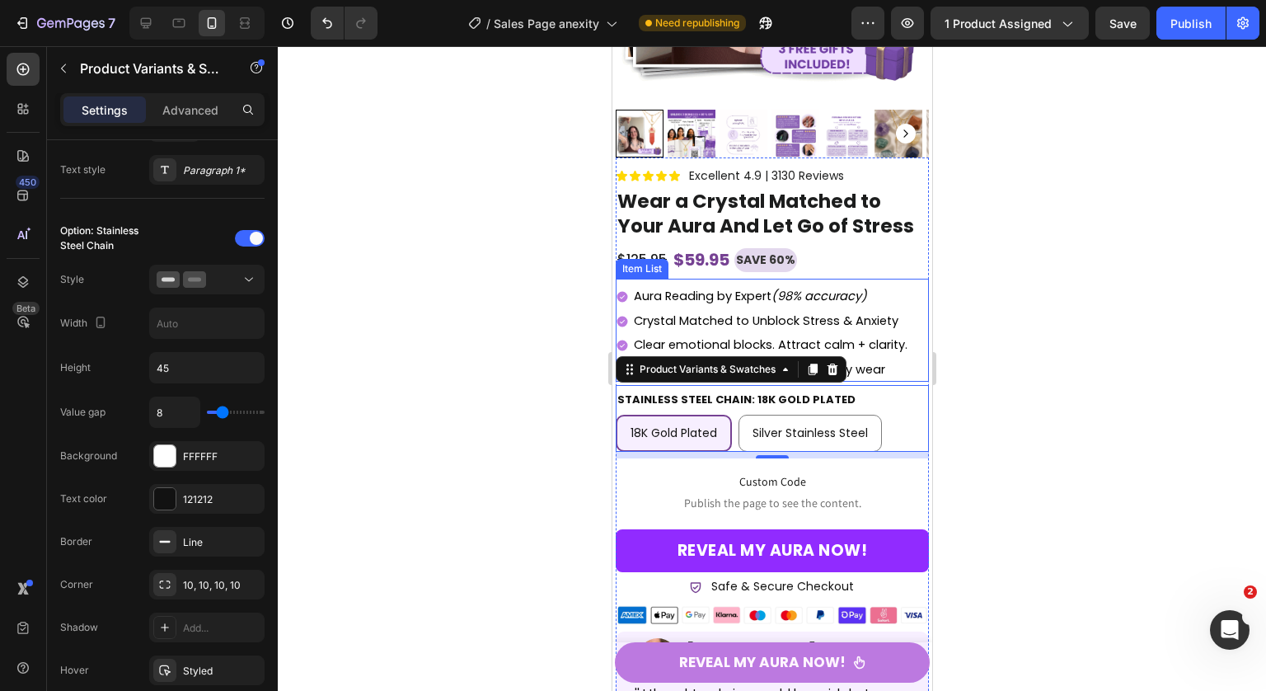
scroll to position [8037, 0]
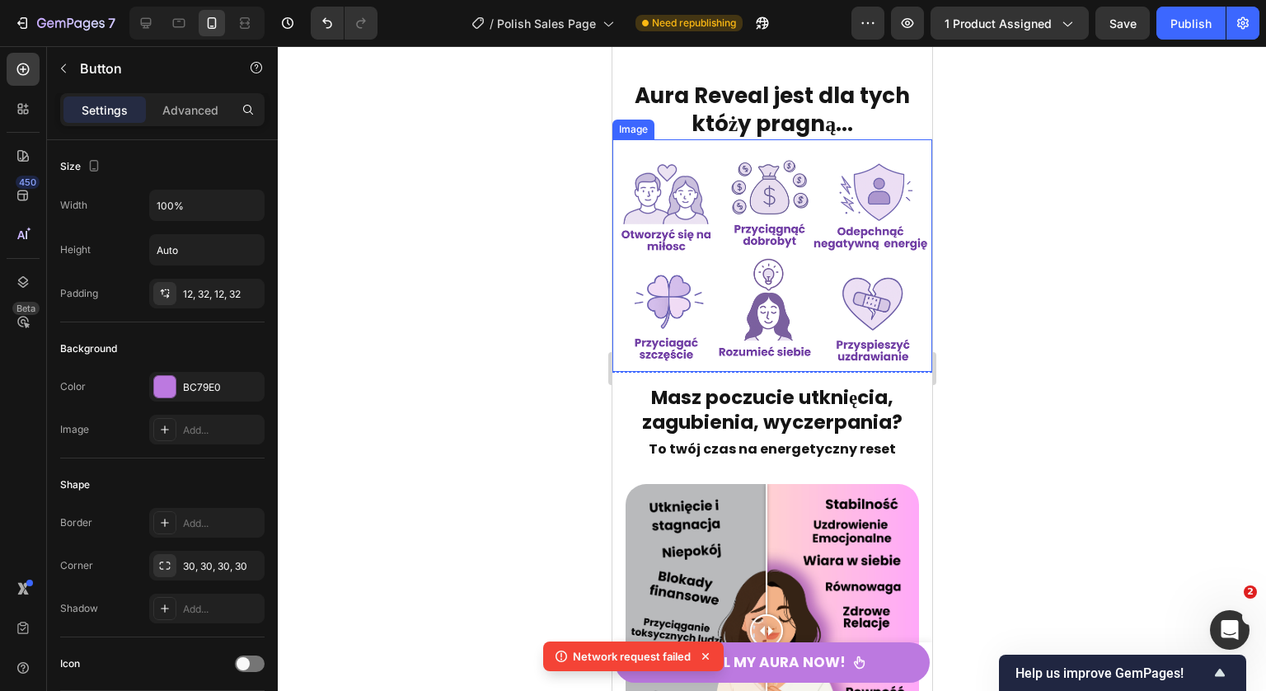
scroll to position [544, 0]
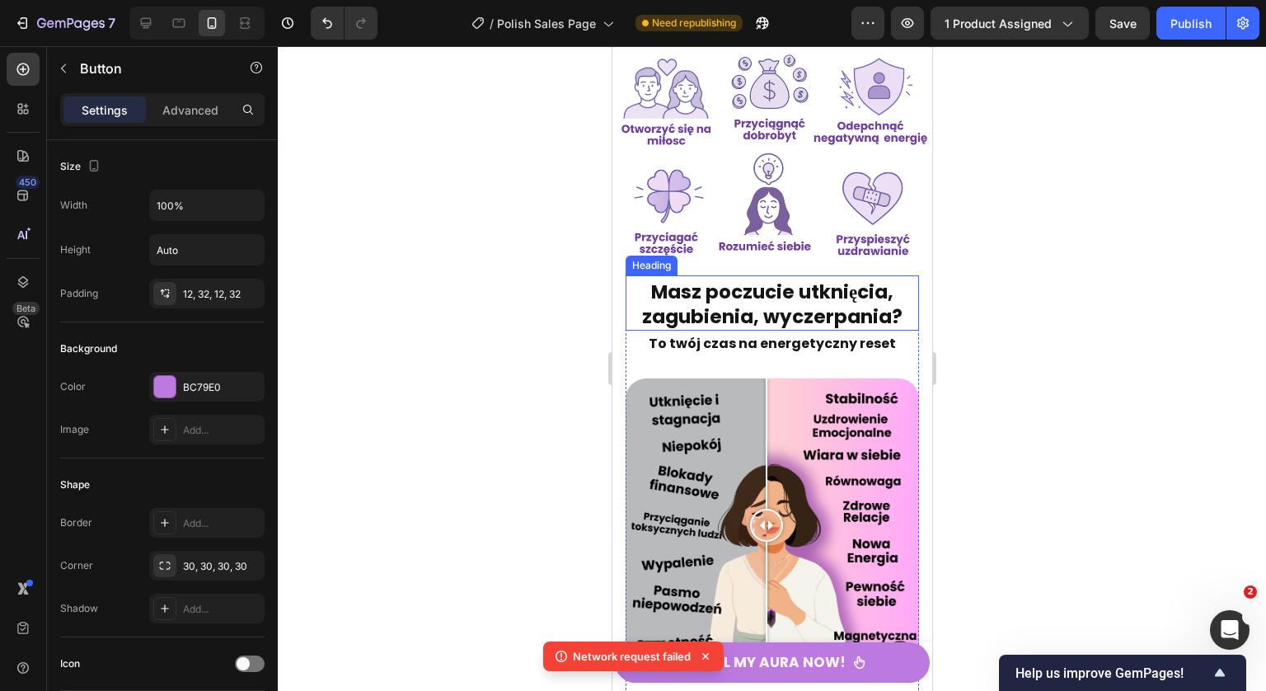
click at [831, 293] on span "Masz poczucie utknięcia, zagubienia, wyczerpania?" at bounding box center [771, 304] width 260 height 51
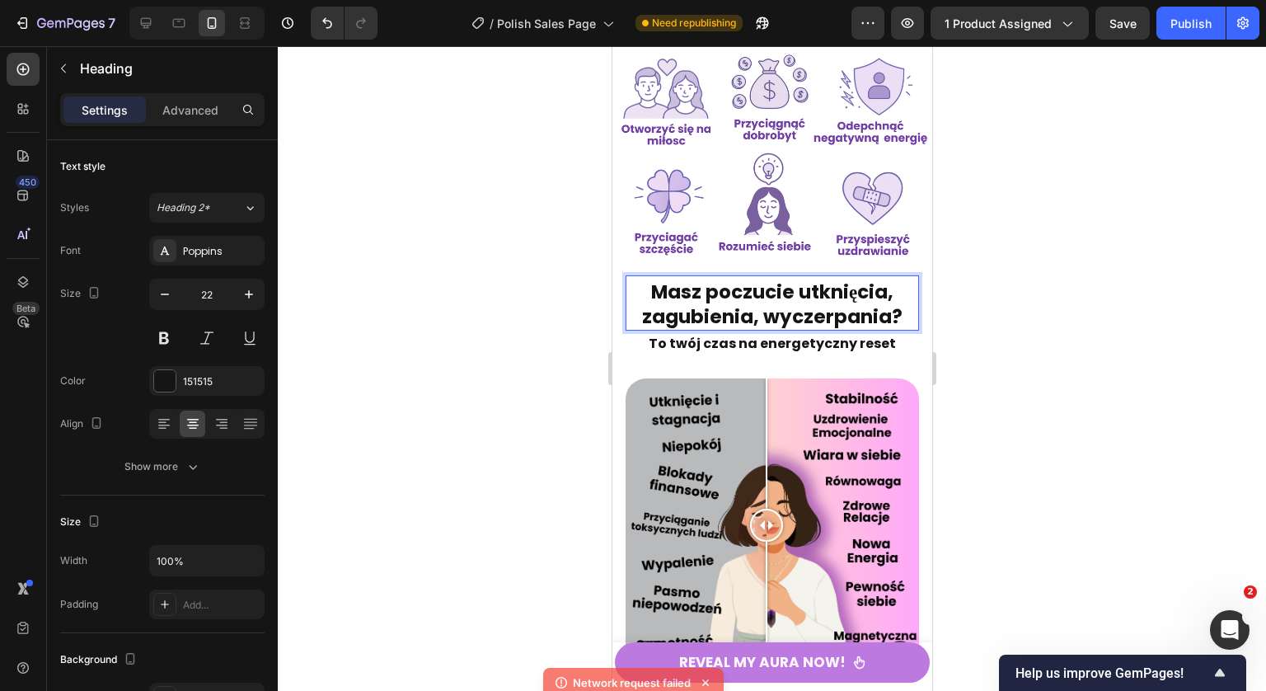
click at [863, 282] on span "Masz poczucie utknięcia, zagubienia, wyczerpania?" at bounding box center [771, 304] width 260 height 51
click at [883, 288] on span "Masz poczucie utknięcia, zagubienia, wyczerpania?" at bounding box center [771, 304] width 260 height 51
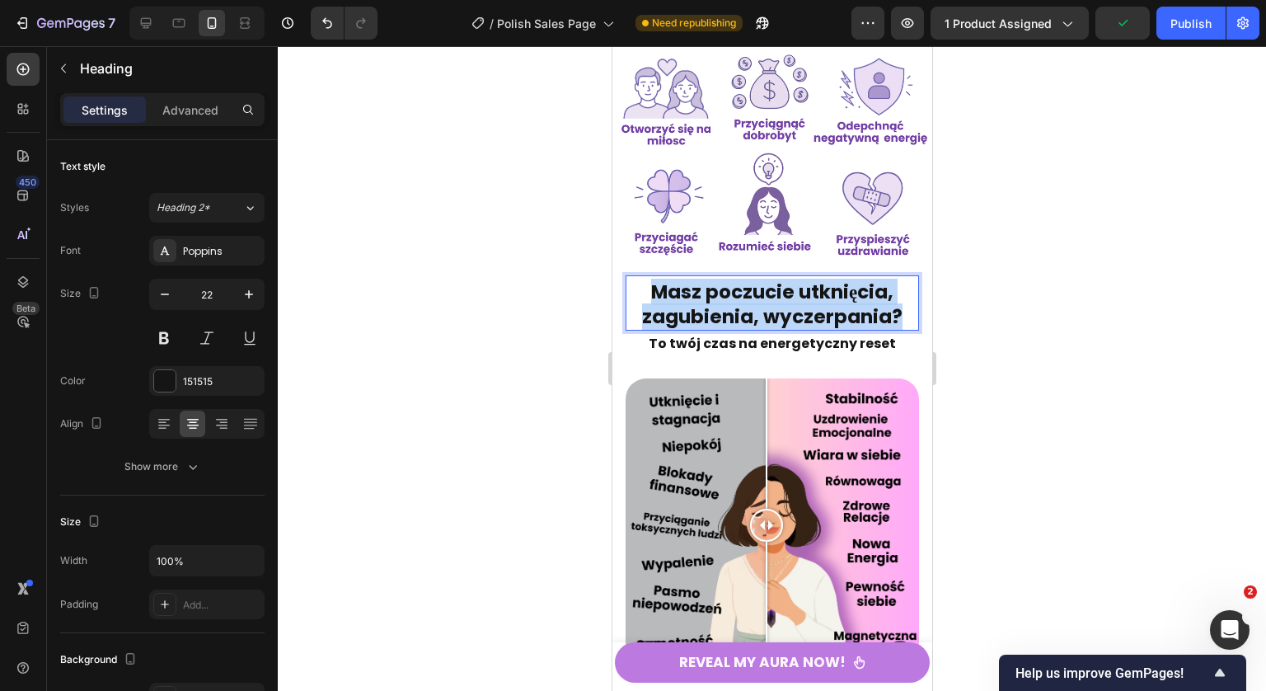
click at [883, 288] on span "Masz poczucie utknięcia, zagubienia, wyczerpania?" at bounding box center [771, 304] width 260 height 51
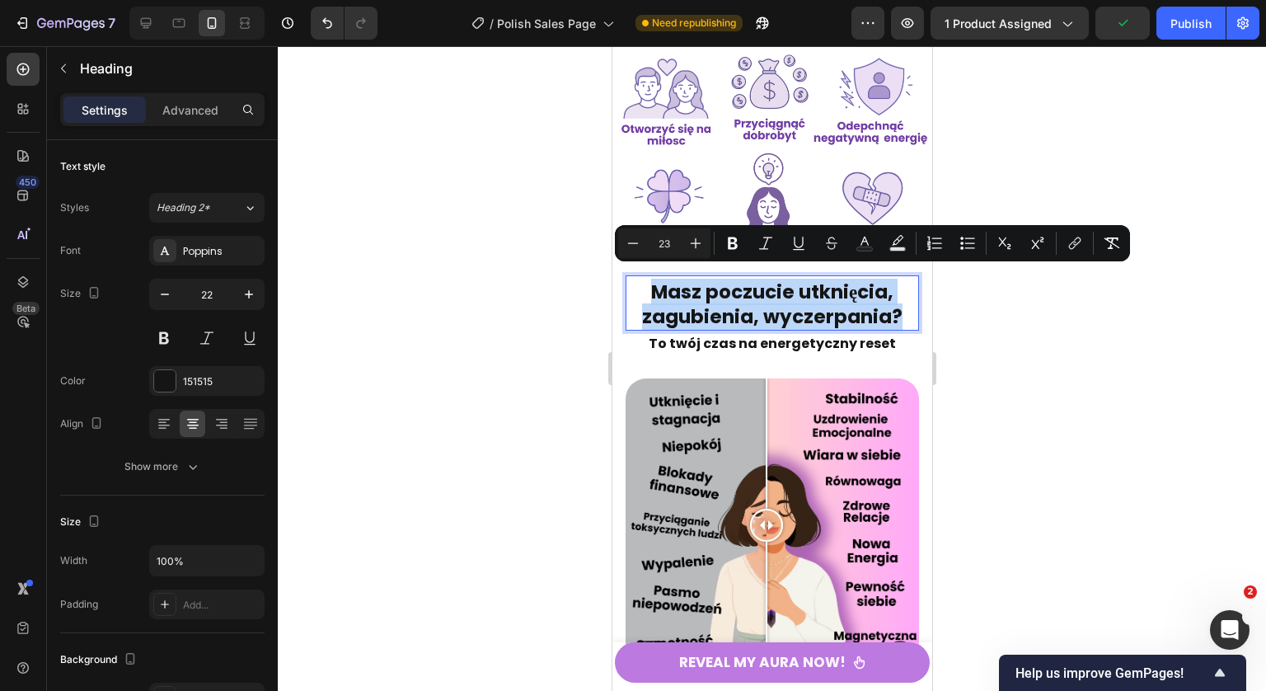
copy span "Masz poczucie utknięcia, zagubienia, wyczerpania?"
click at [874, 293] on span "Masz poczucie utknięcia, zagubienia, wyczerpania?" at bounding box center [771, 304] width 260 height 51
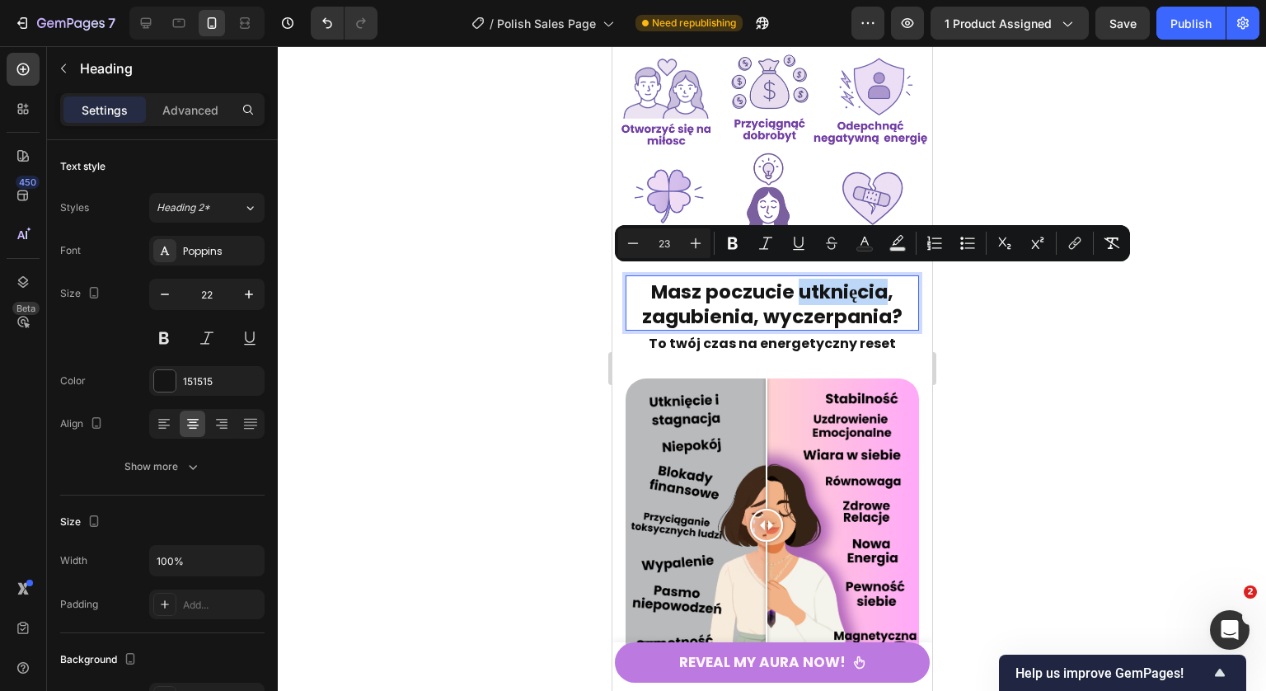
drag, startPoint x: 882, startPoint y: 286, endPoint x: 794, endPoint y: 283, distance: 88.2
click at [794, 283] on span "Masz poczucie utknięcia, zagubienia, wyczerpania?" at bounding box center [771, 304] width 260 height 51
click at [998, 303] on div at bounding box center [772, 368] width 988 height 644
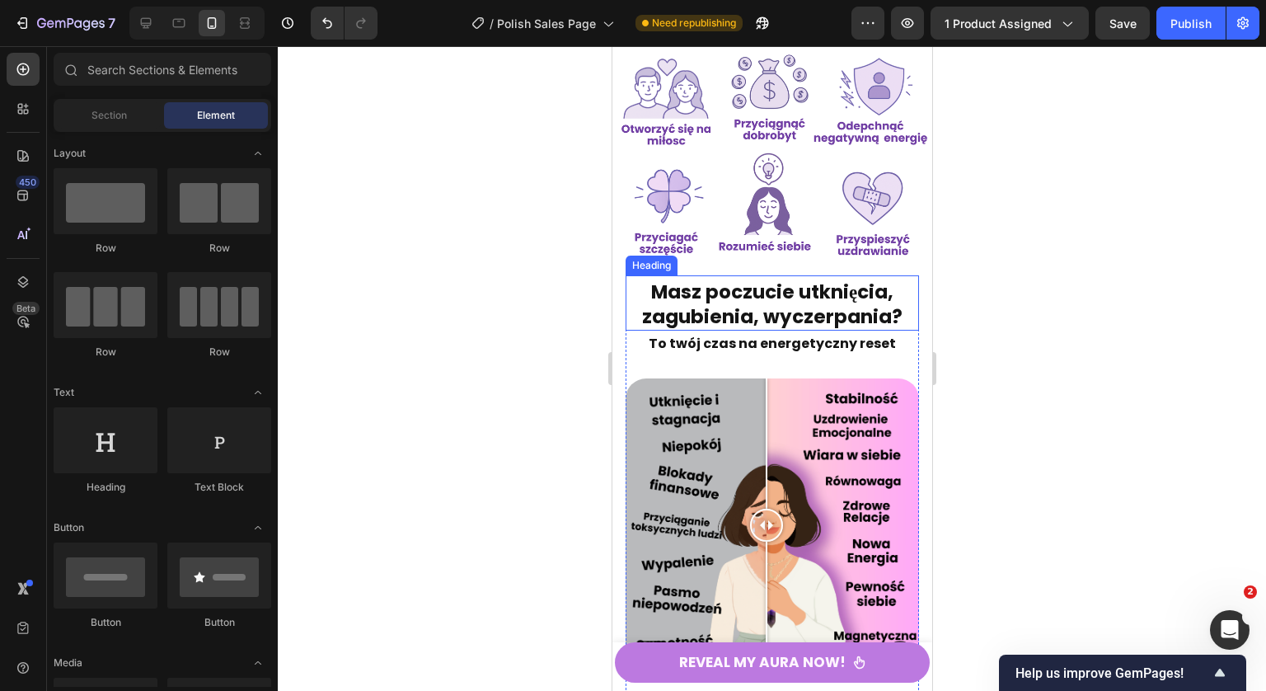
click at [827, 295] on span "Masz poczucie utknięcia, zagubienia, wyczerpania?" at bounding box center [771, 304] width 260 height 51
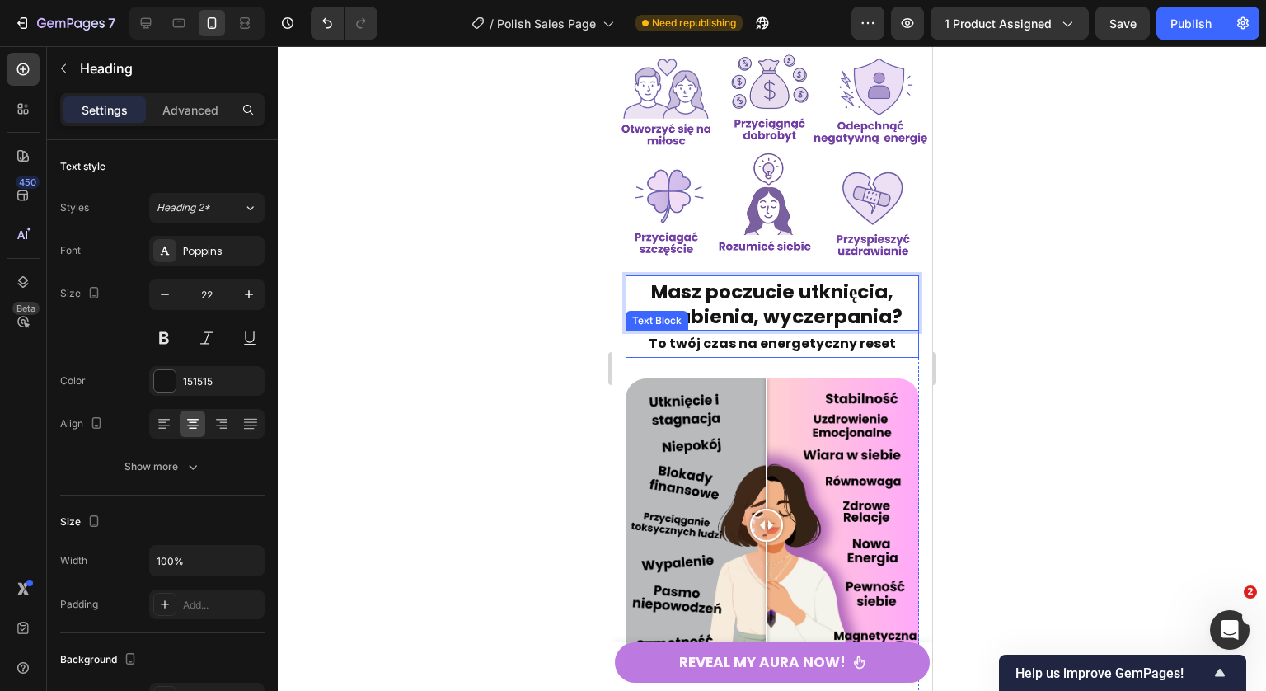
click at [750, 335] on strong "To twój czas na energetyczny reset" at bounding box center [771, 343] width 247 height 19
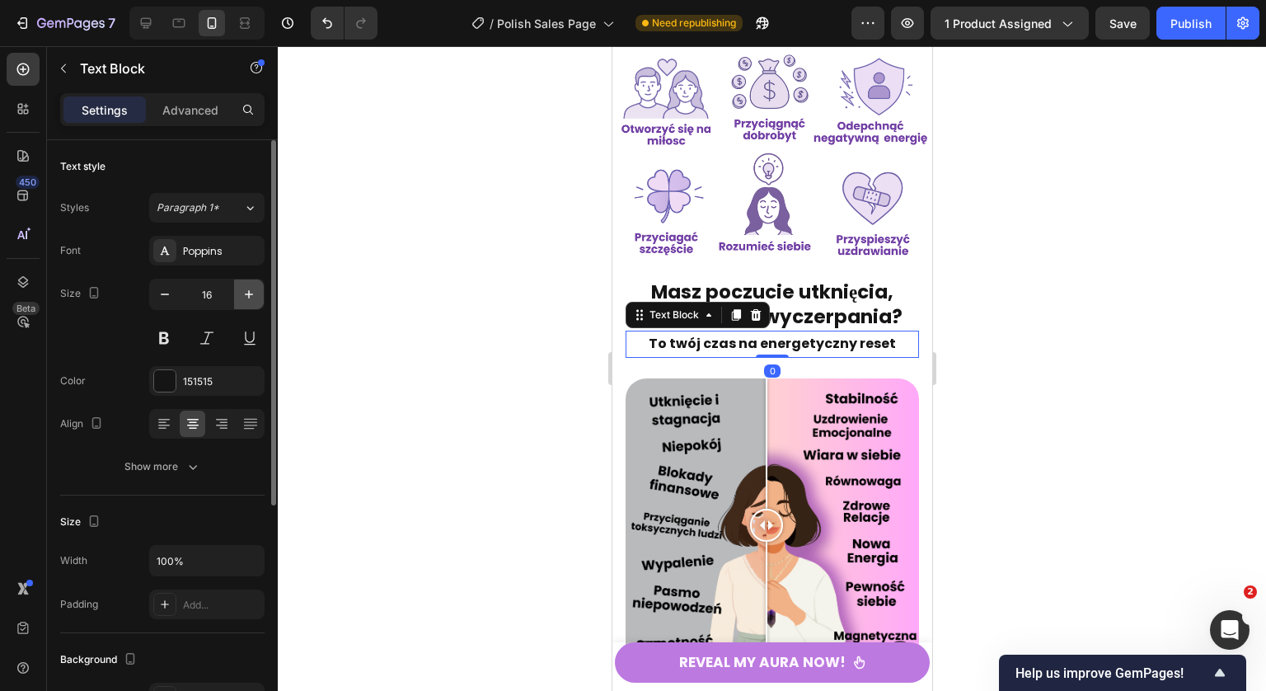
click at [239, 296] on button "button" at bounding box center [249, 294] width 30 height 30
type input "17"
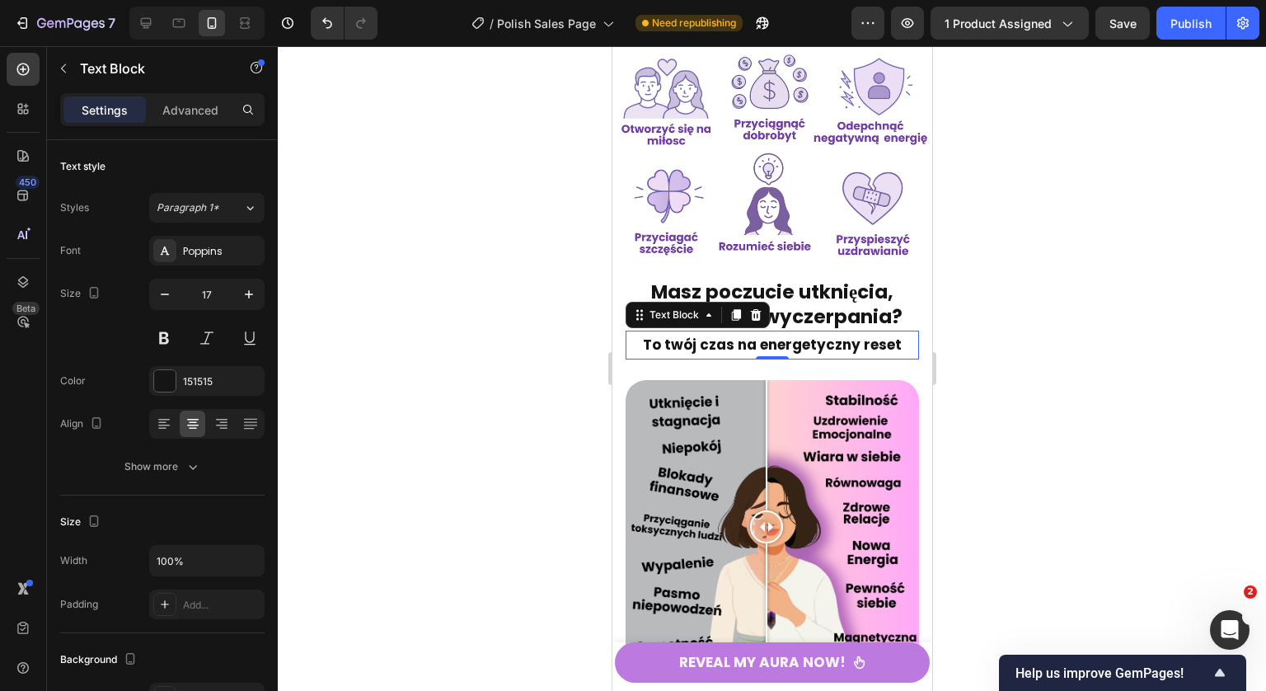
click at [999, 364] on div at bounding box center [772, 368] width 988 height 644
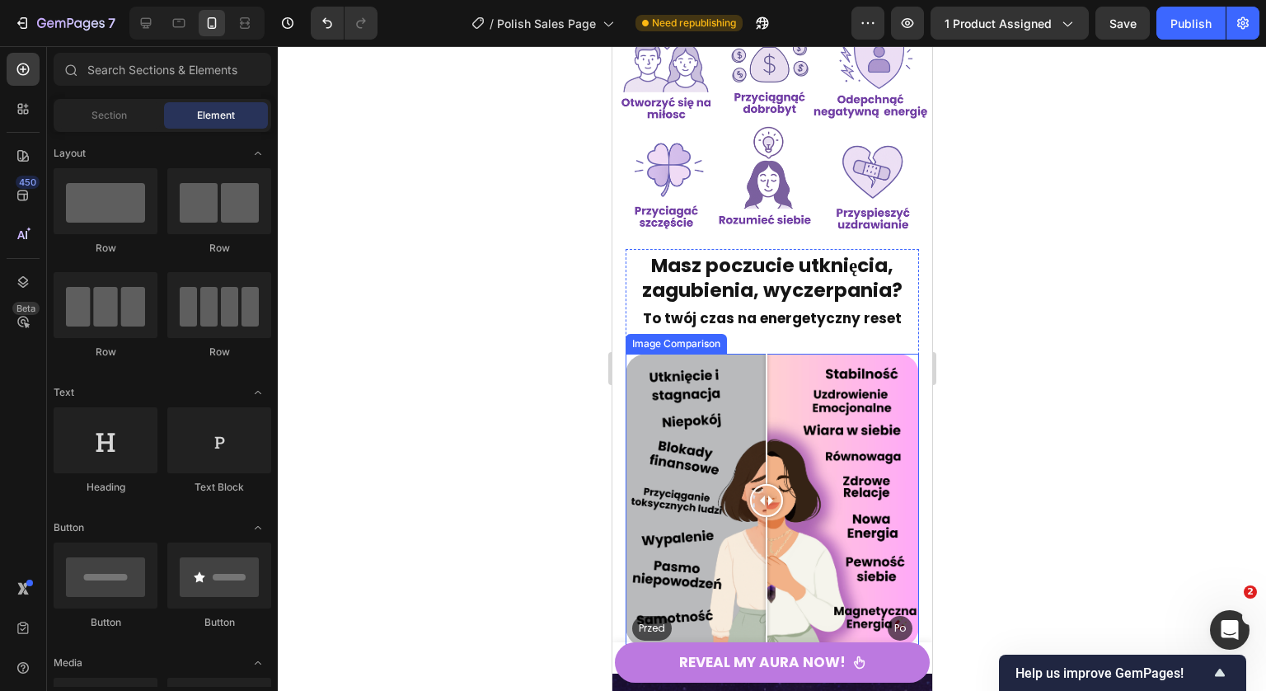
scroll to position [592, 0]
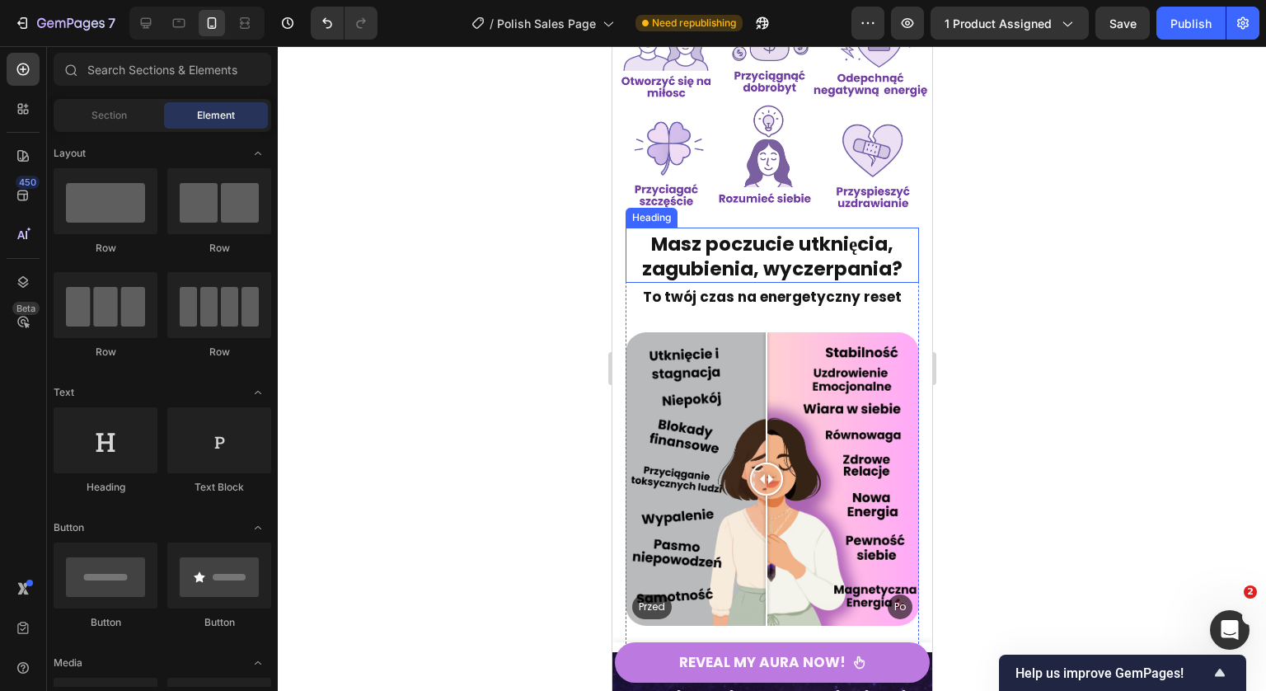
click at [852, 234] on span "Masz poczucie utknięcia, zagubienia, wyczerpania?" at bounding box center [771, 256] width 260 height 51
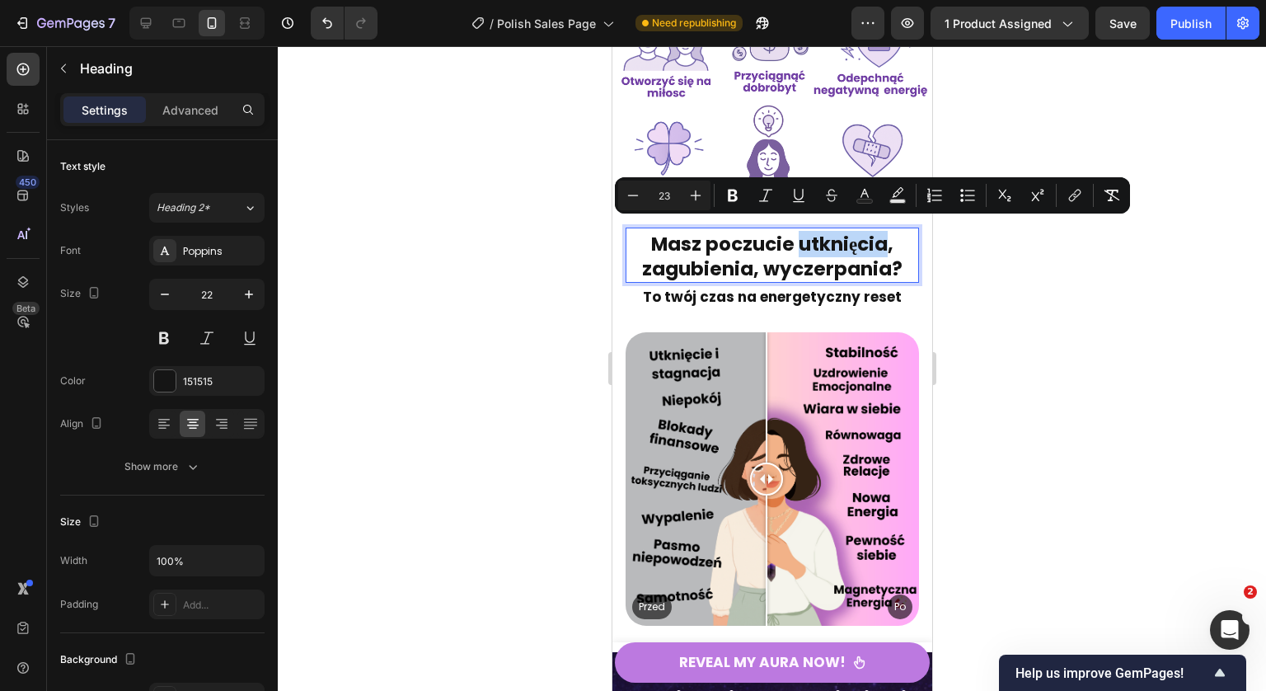
drag, startPoint x: 881, startPoint y: 233, endPoint x: 794, endPoint y: 232, distance: 87.4
click at [794, 232] on span "Masz poczucie utknięcia, zagubienia, wyczerpania?" at bounding box center [771, 256] width 260 height 51
click at [813, 264] on span "Masz poczucie utknięcia, zagubienia, wyczerpania?" at bounding box center [771, 256] width 260 height 51
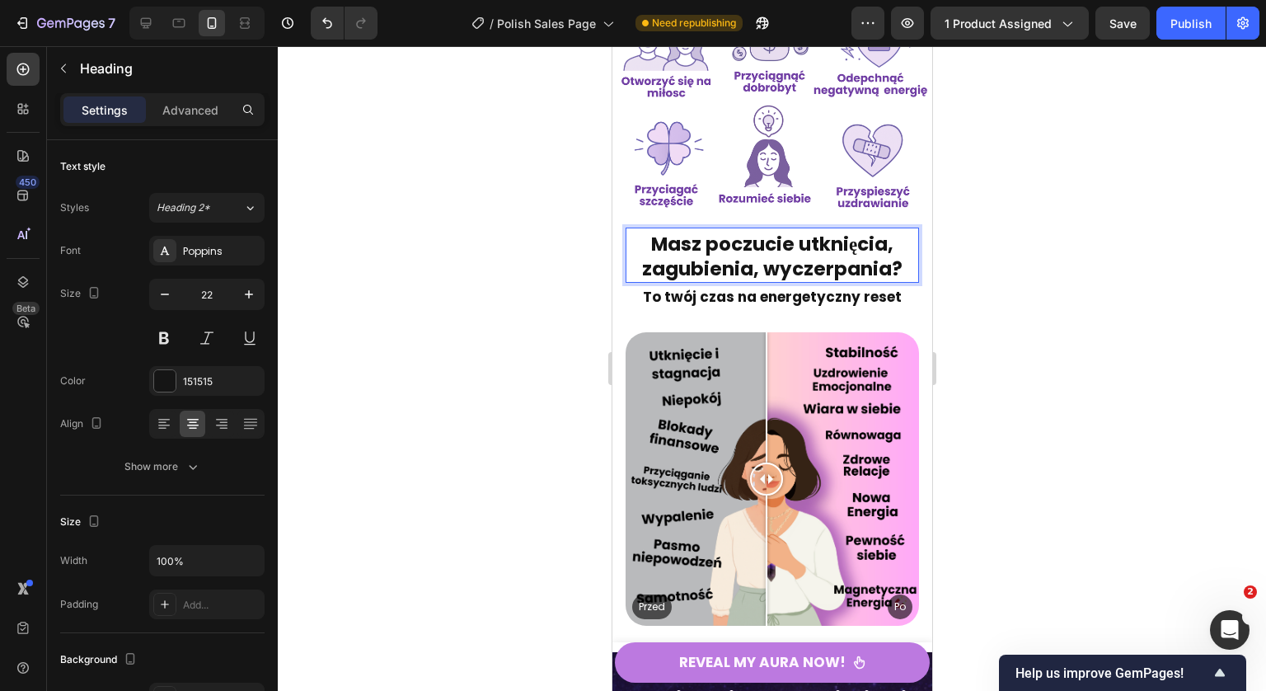
click at [1005, 279] on div at bounding box center [772, 368] width 988 height 644
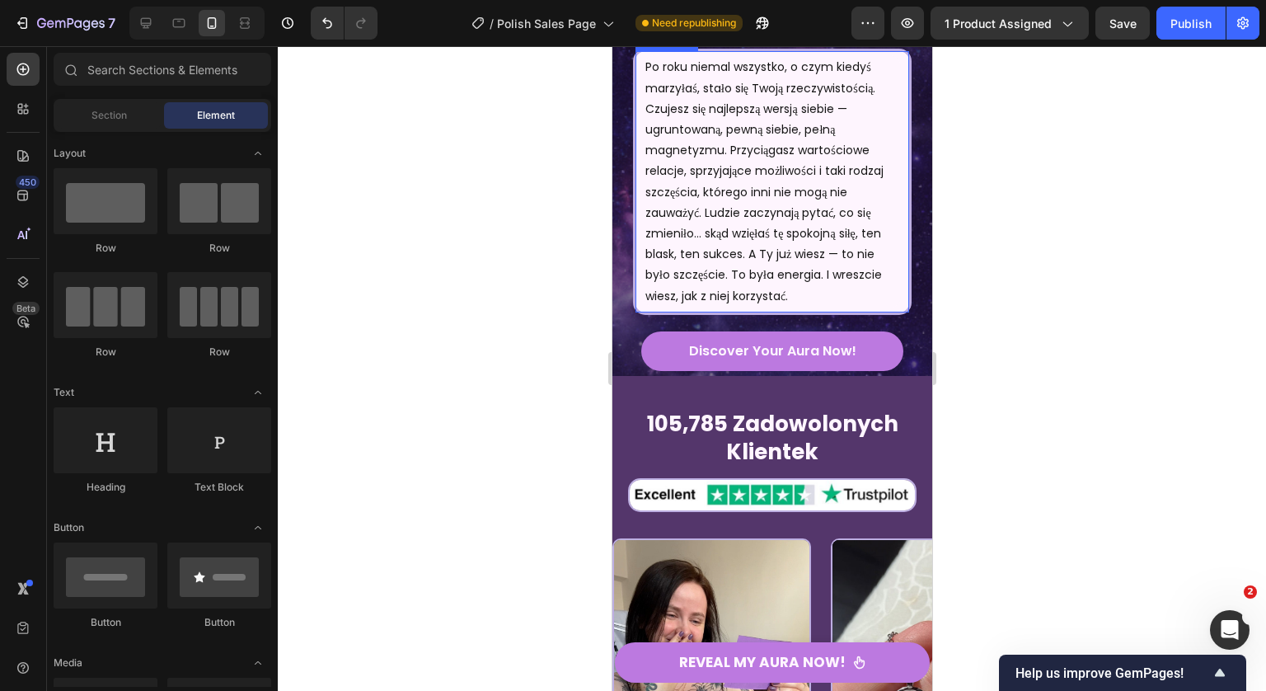
scroll to position [2045, 0]
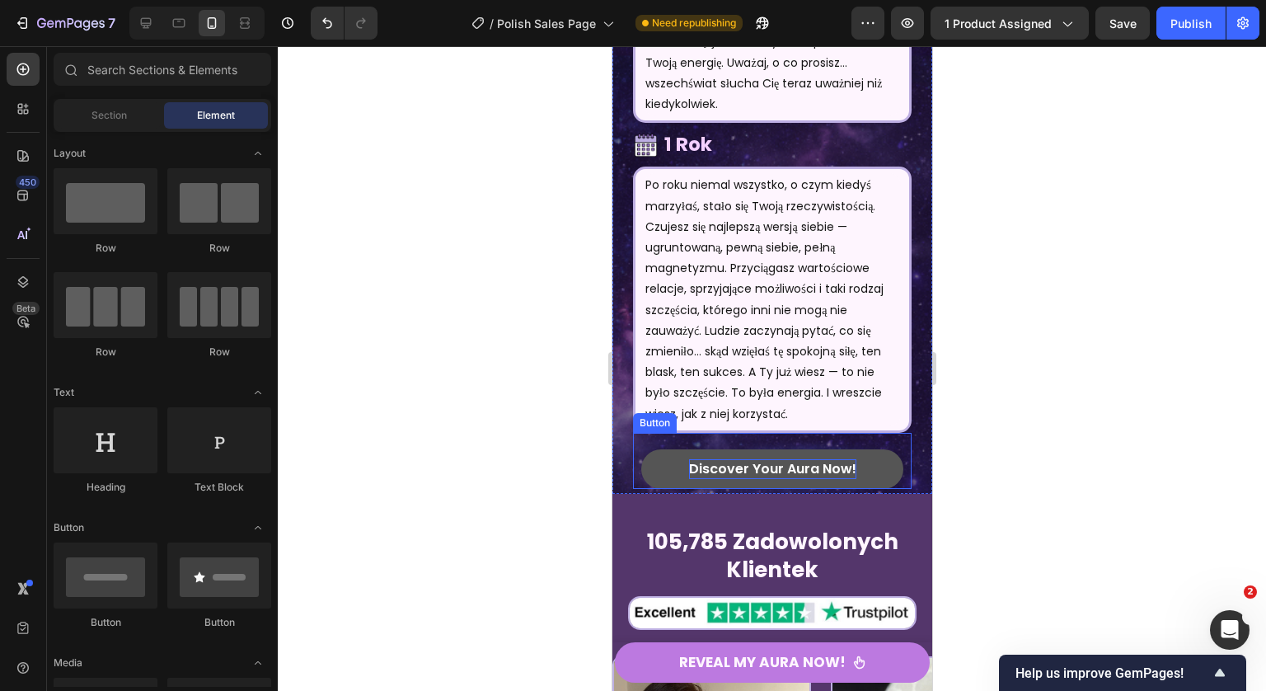
click at [731, 459] on p "Discover Your Aura Now!" at bounding box center [771, 469] width 167 height 20
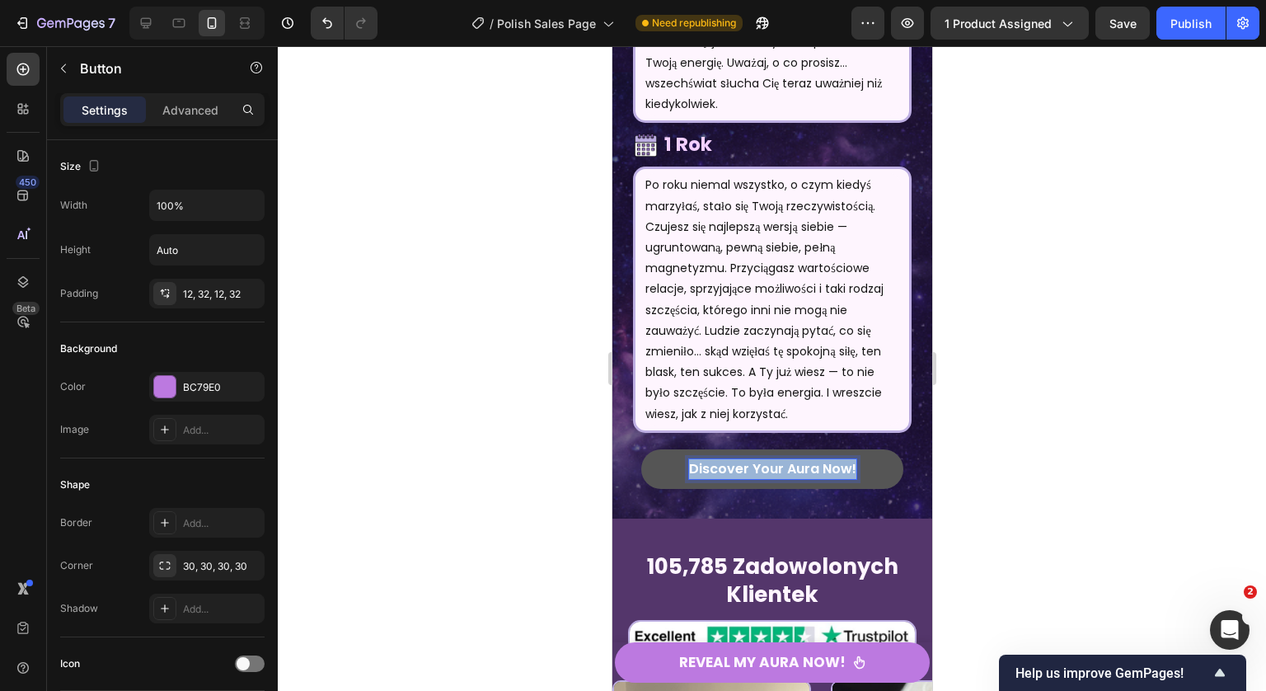
click at [731, 459] on p "Discover Your Aura Now!" at bounding box center [771, 469] width 167 height 20
click at [1082, 426] on div at bounding box center [772, 368] width 988 height 644
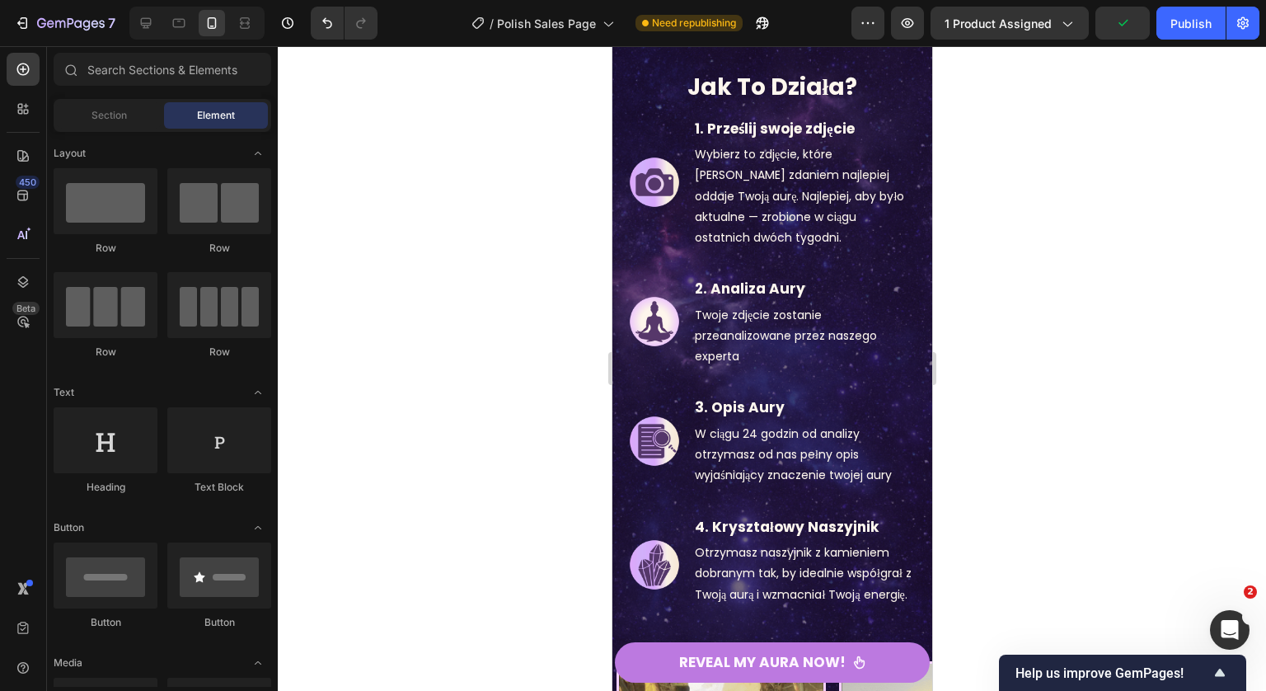
scroll to position [4168, 0]
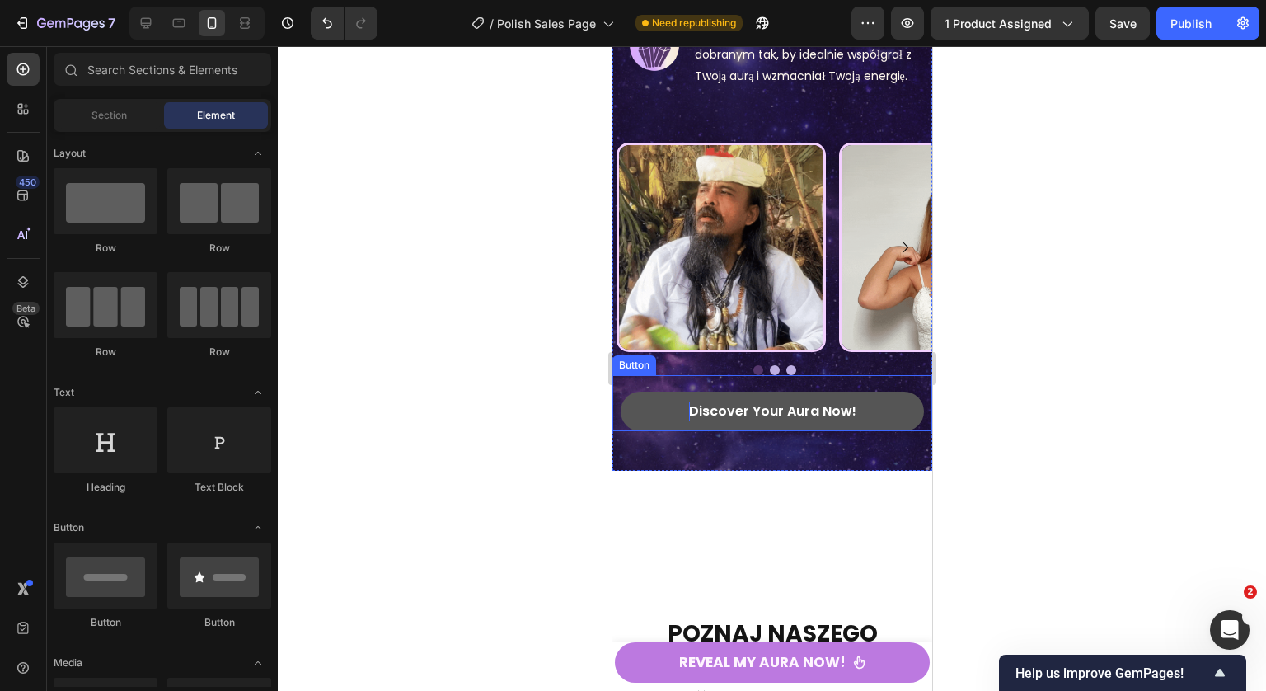
click at [781, 421] on p "Discover Your Aura Now!" at bounding box center [771, 411] width 167 height 20
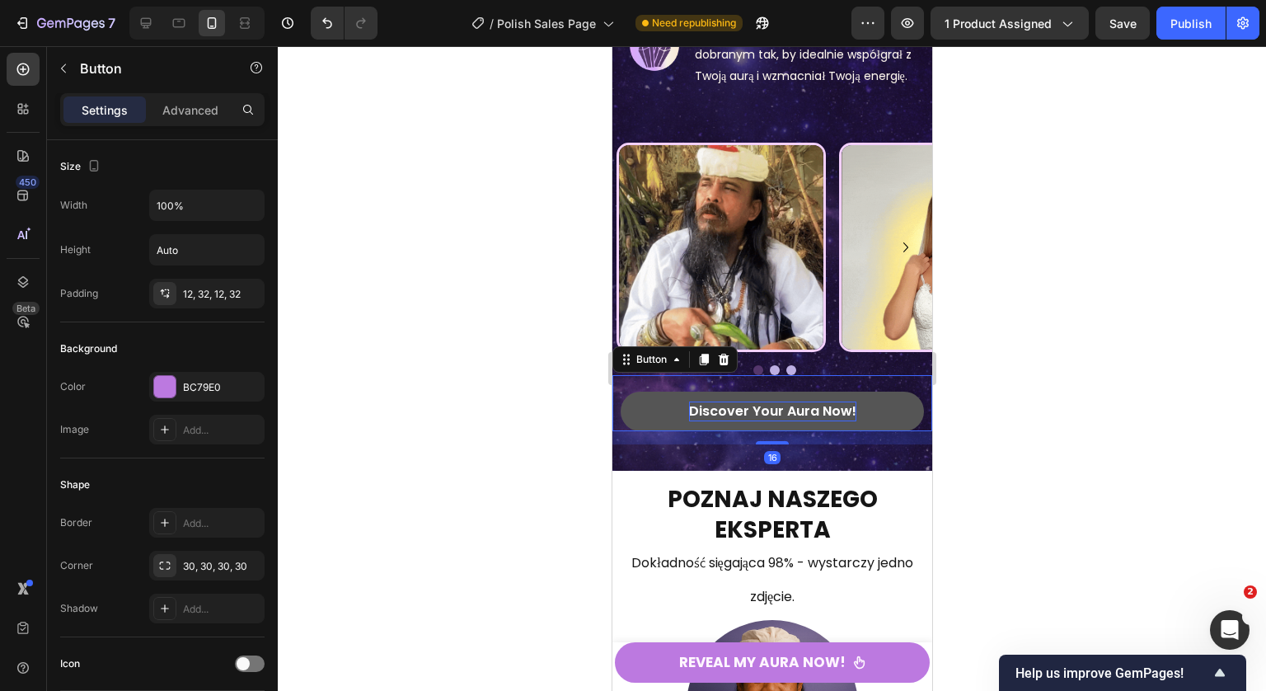
click at [780, 421] on p "Discover Your Aura Now!" at bounding box center [771, 411] width 167 height 20
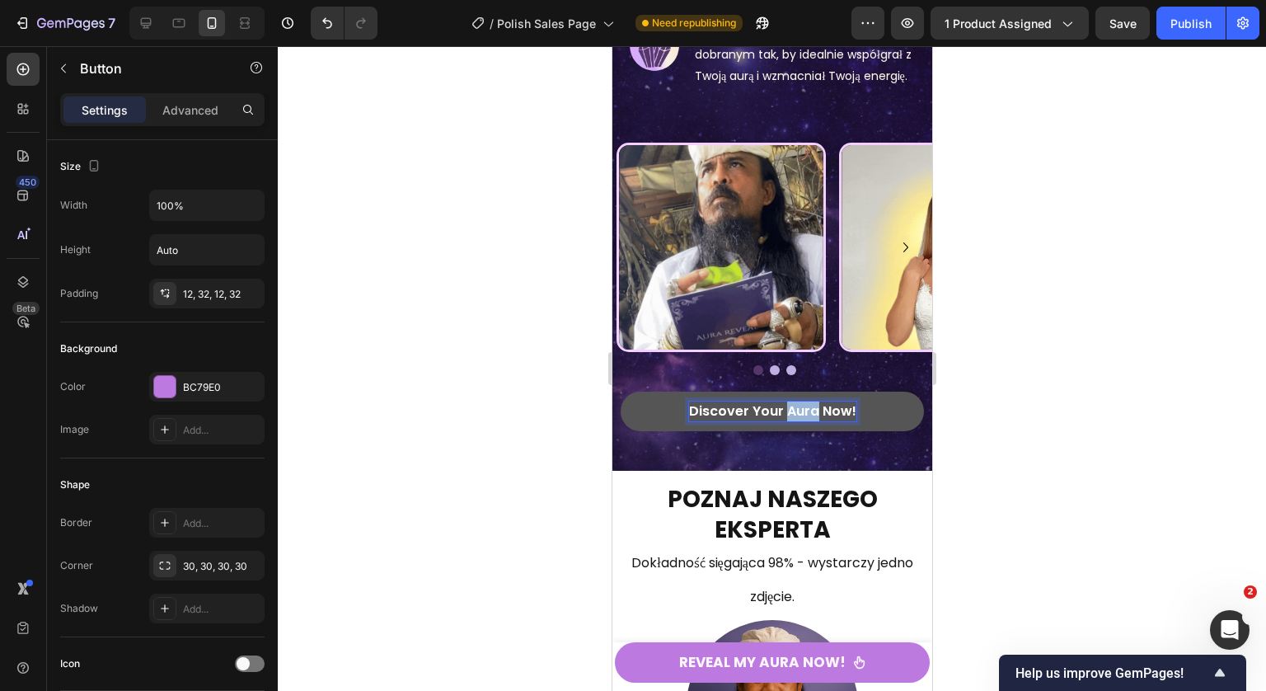
click at [780, 421] on p "Discover Your Aura Now!" at bounding box center [771, 411] width 167 height 20
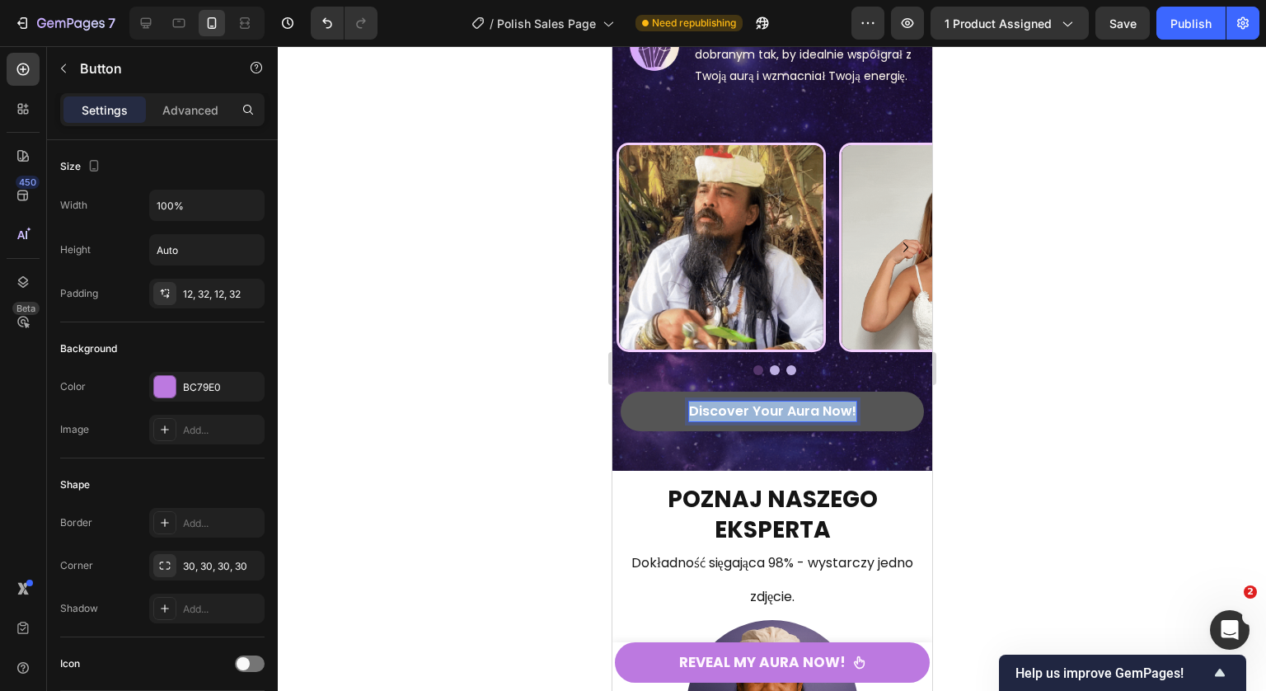
click at [780, 421] on p "Discover Your Aura Now!" at bounding box center [771, 411] width 167 height 20
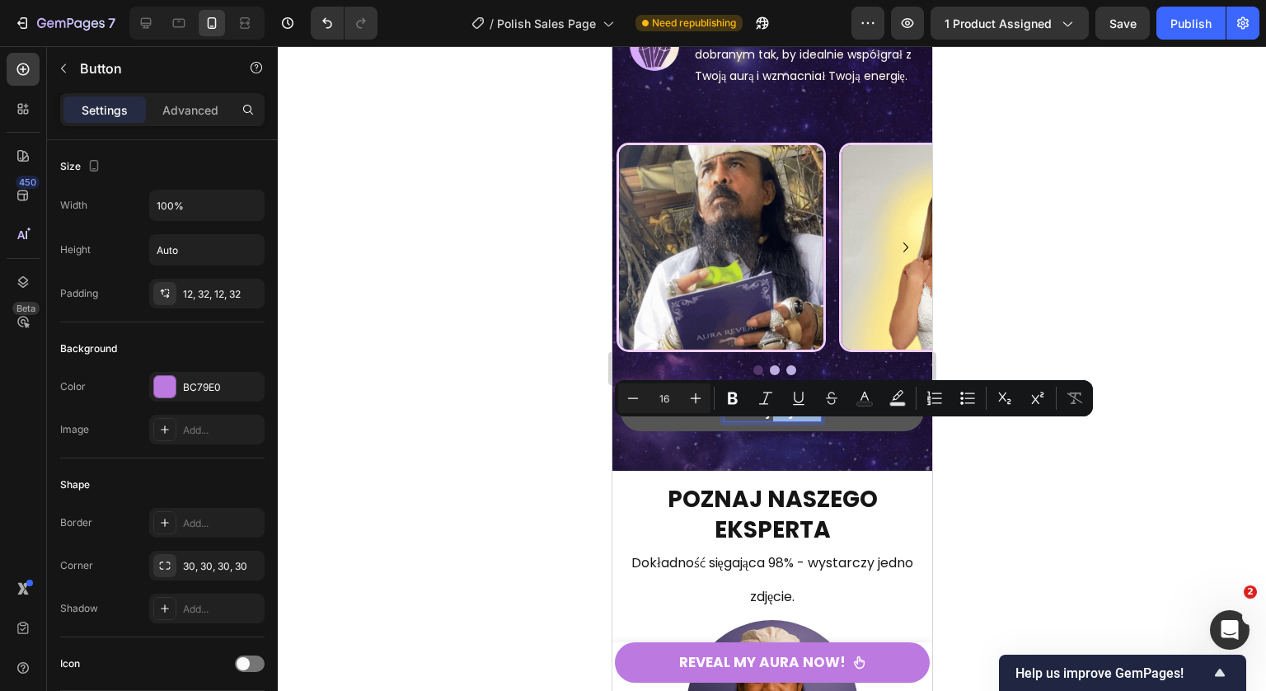
click at [792, 421] on p "Prześlij zdjecie" at bounding box center [772, 411] width 96 height 20
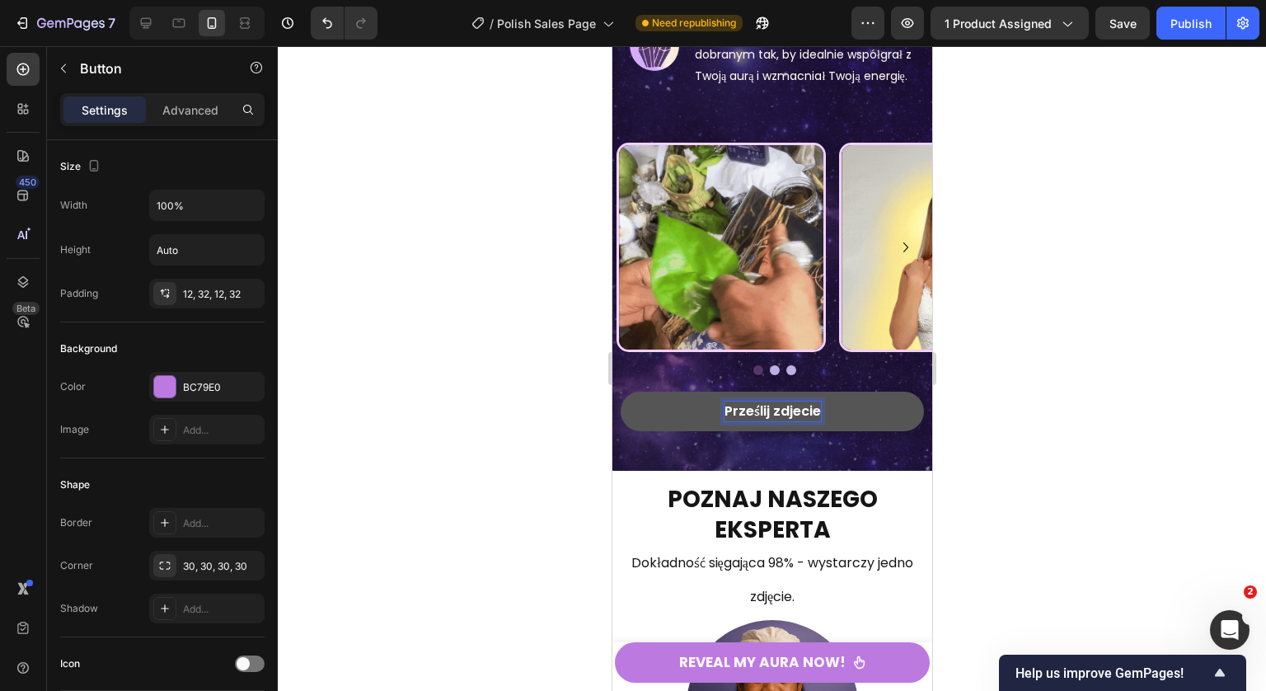
click at [811, 421] on p "Prześlij zdjecie" at bounding box center [772, 411] width 96 height 20
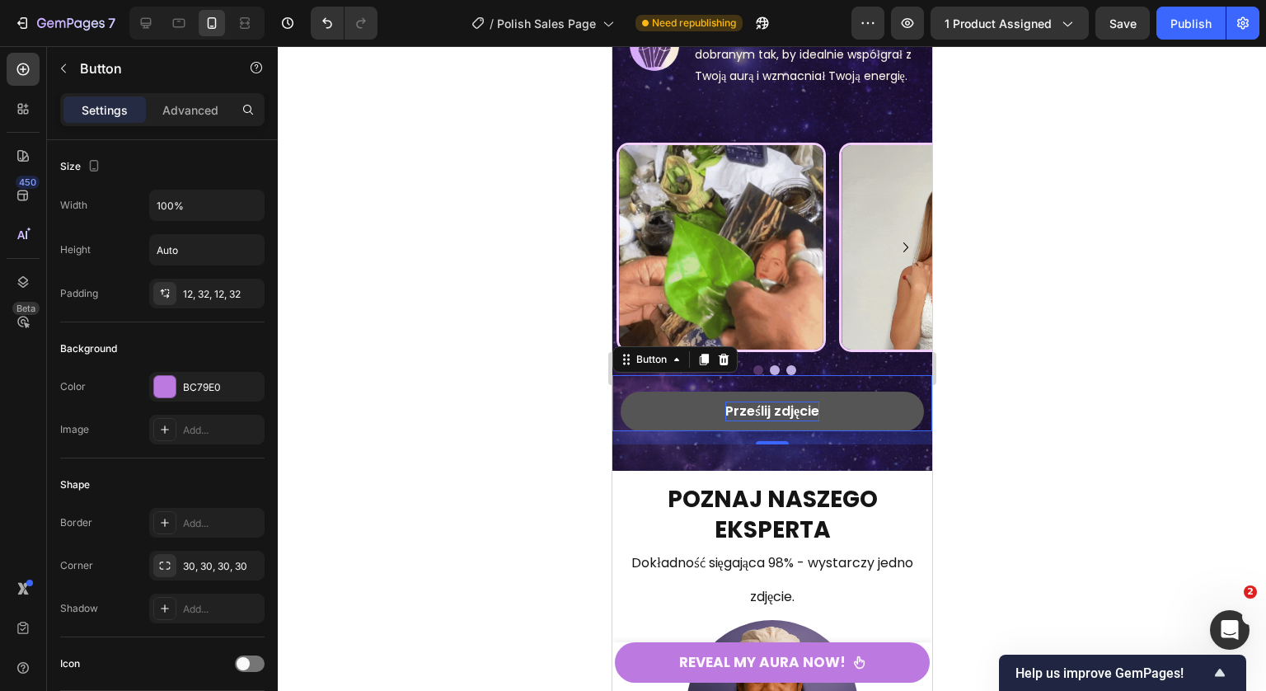
click at [1141, 327] on div at bounding box center [772, 368] width 988 height 644
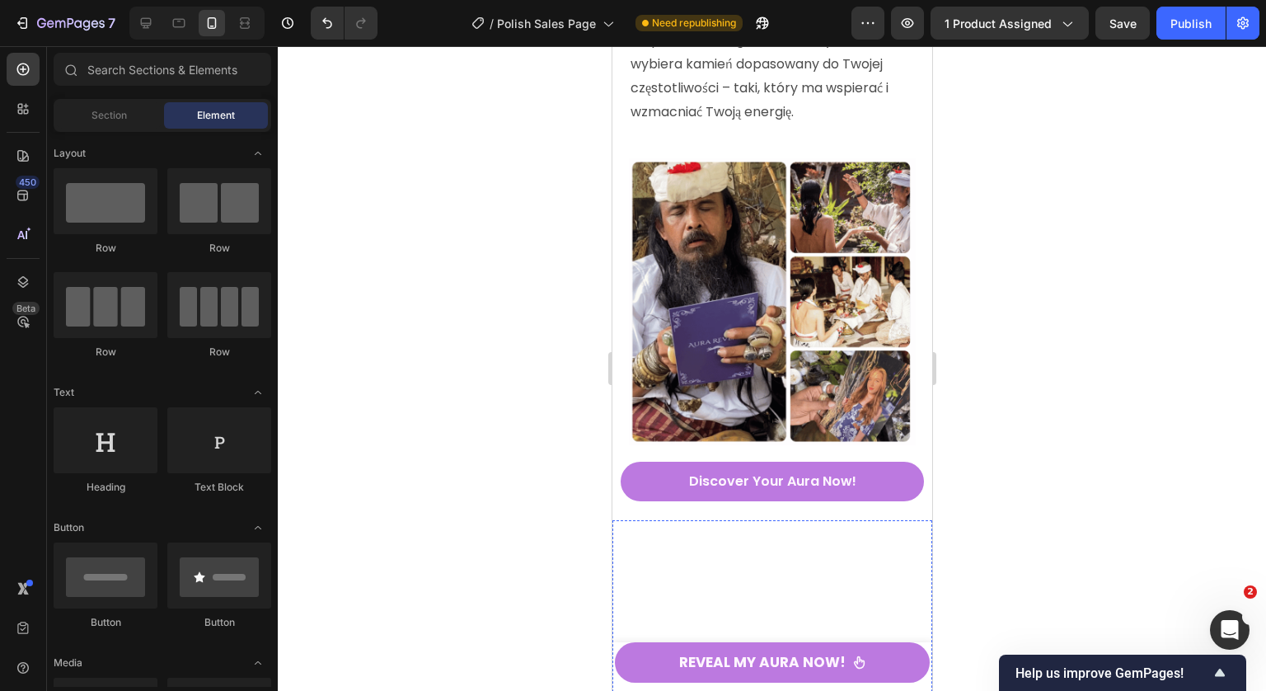
scroll to position [5397, 0]
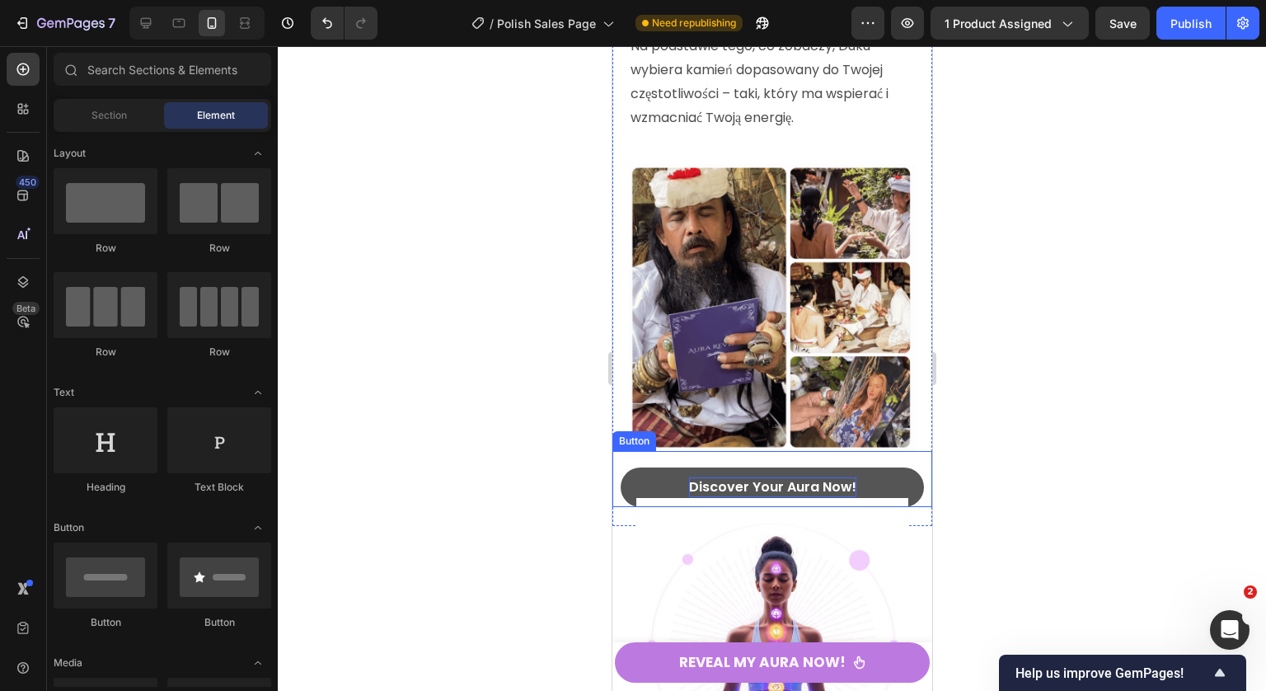
click at [766, 477] on p "Discover Your Aura Now!" at bounding box center [771, 487] width 167 height 20
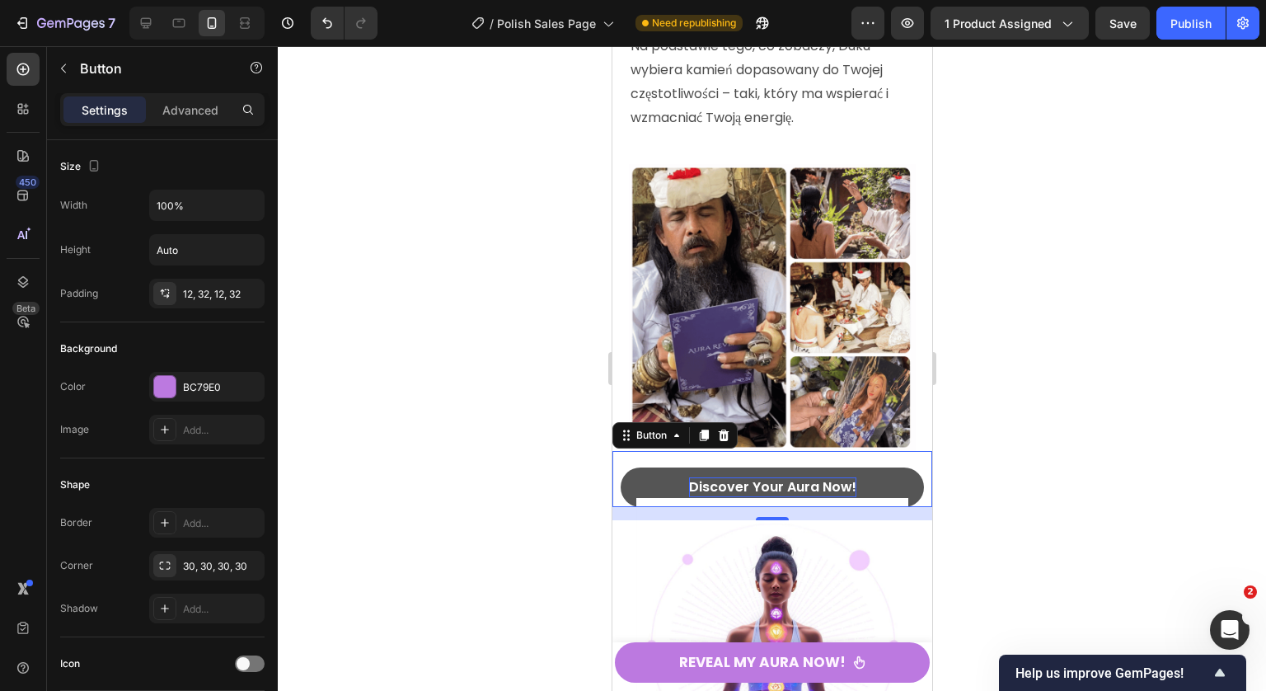
click at [766, 477] on p "Discover Your Aura Now!" at bounding box center [771, 487] width 167 height 20
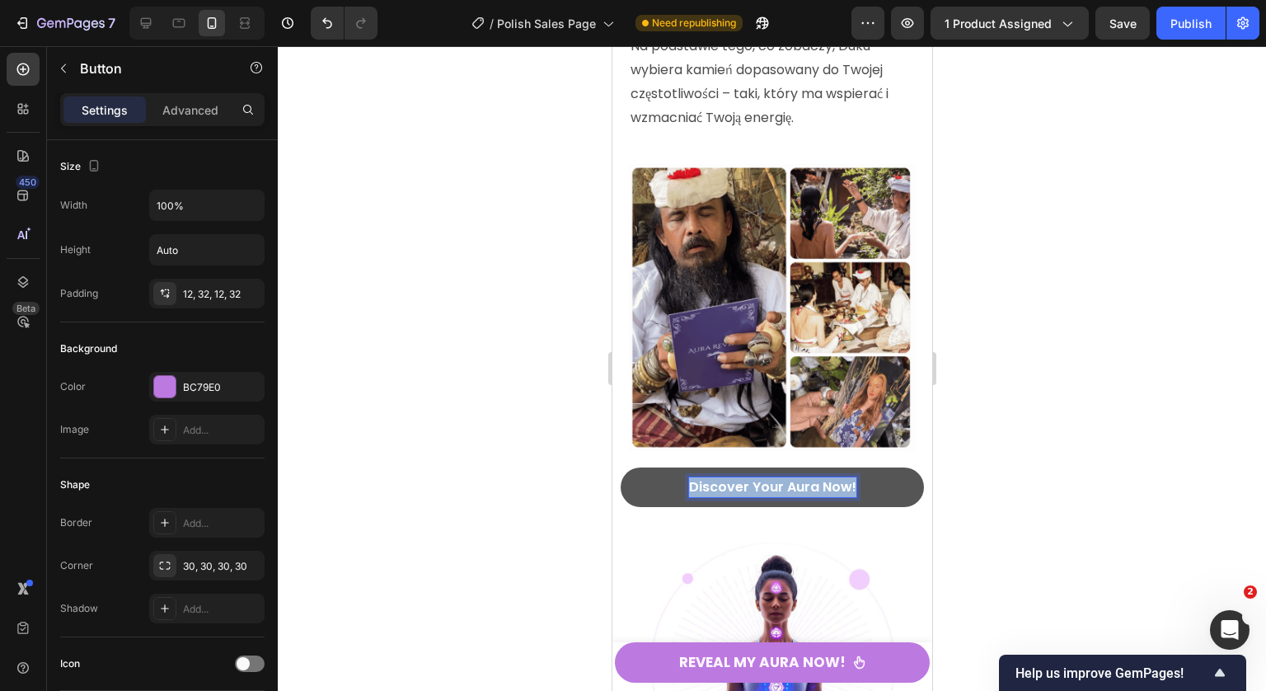
click at [766, 477] on p "Discover Your Aura Now!" at bounding box center [771, 487] width 167 height 20
click at [1049, 407] on div at bounding box center [772, 368] width 988 height 644
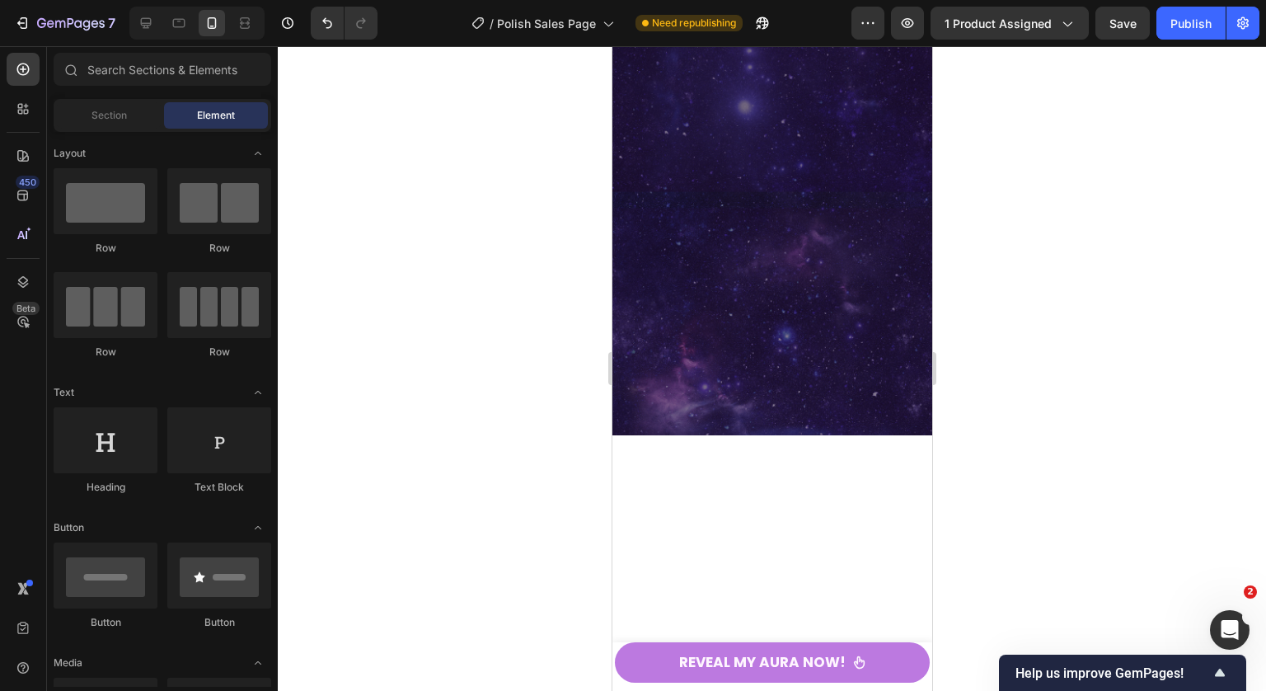
scroll to position [8282, 0]
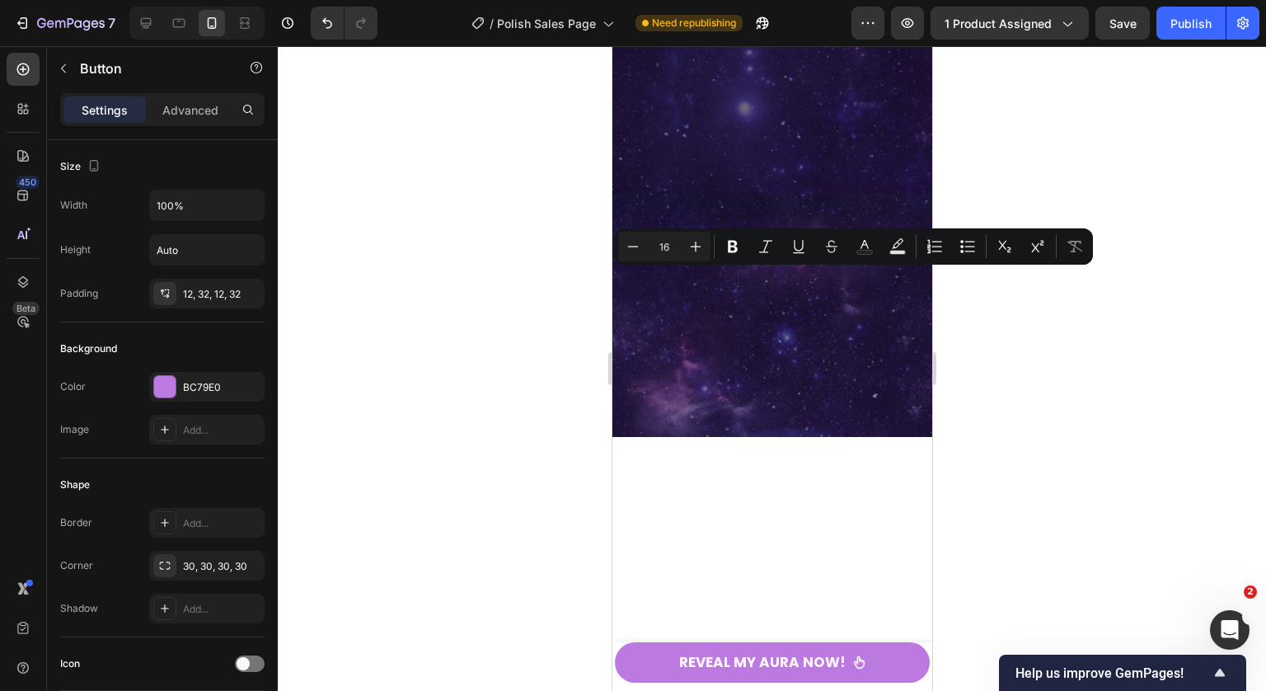
copy p "Odkryj kolor aury teraz!"
click at [1004, 294] on div at bounding box center [772, 368] width 988 height 644
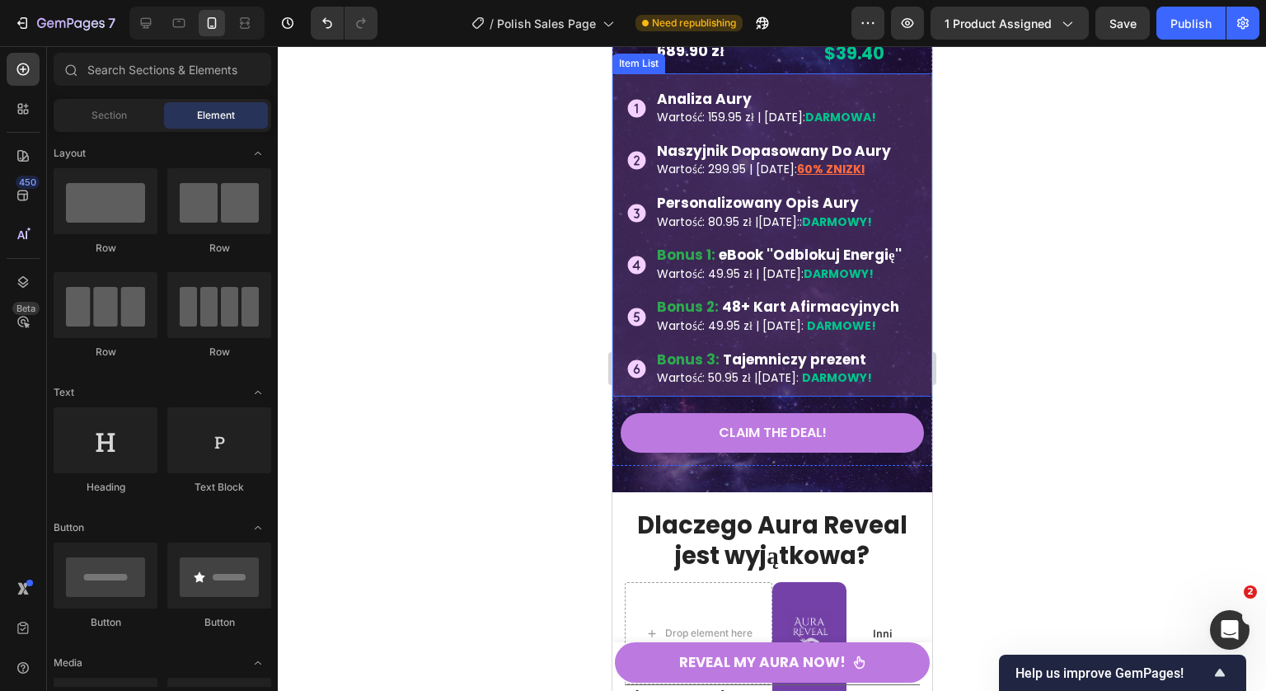
scroll to position [9417, 0]
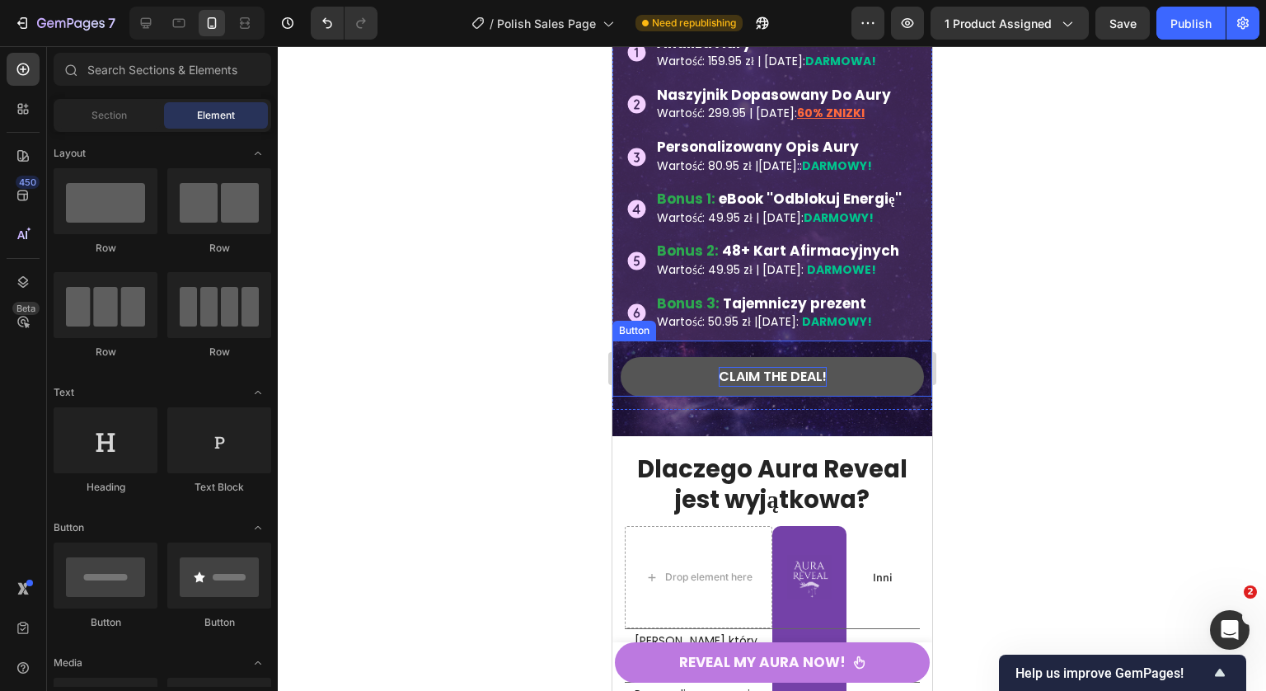
click at [761, 380] on p "CLAIM THE DEAL!" at bounding box center [772, 377] width 108 height 20
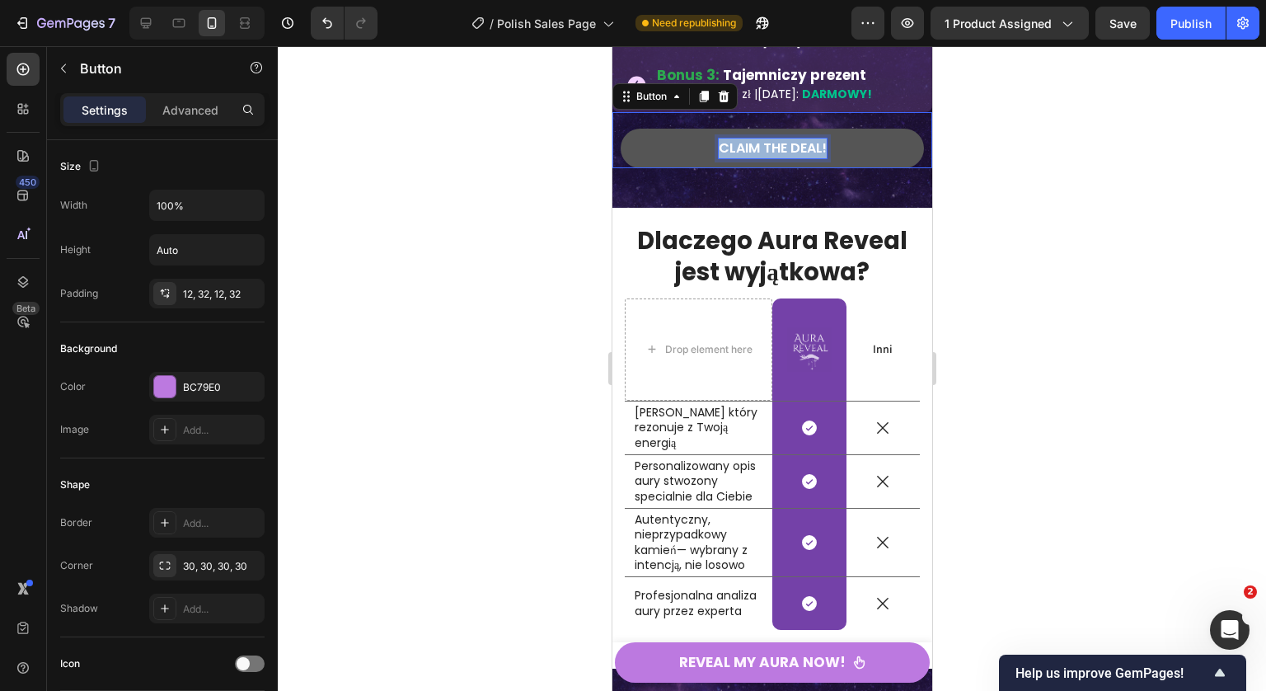
click at [761, 158] on p "CLAIM THE DEAL!" at bounding box center [772, 148] width 108 height 20
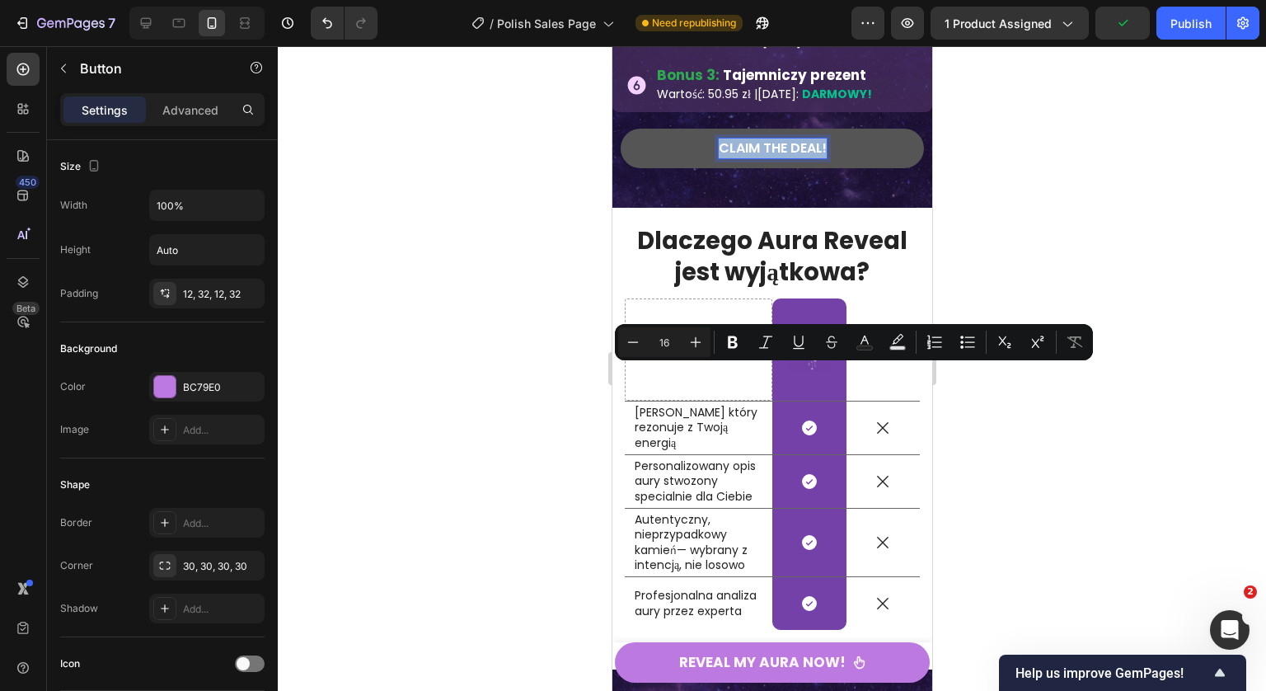
copy p "CLAIM THE DEAL!"
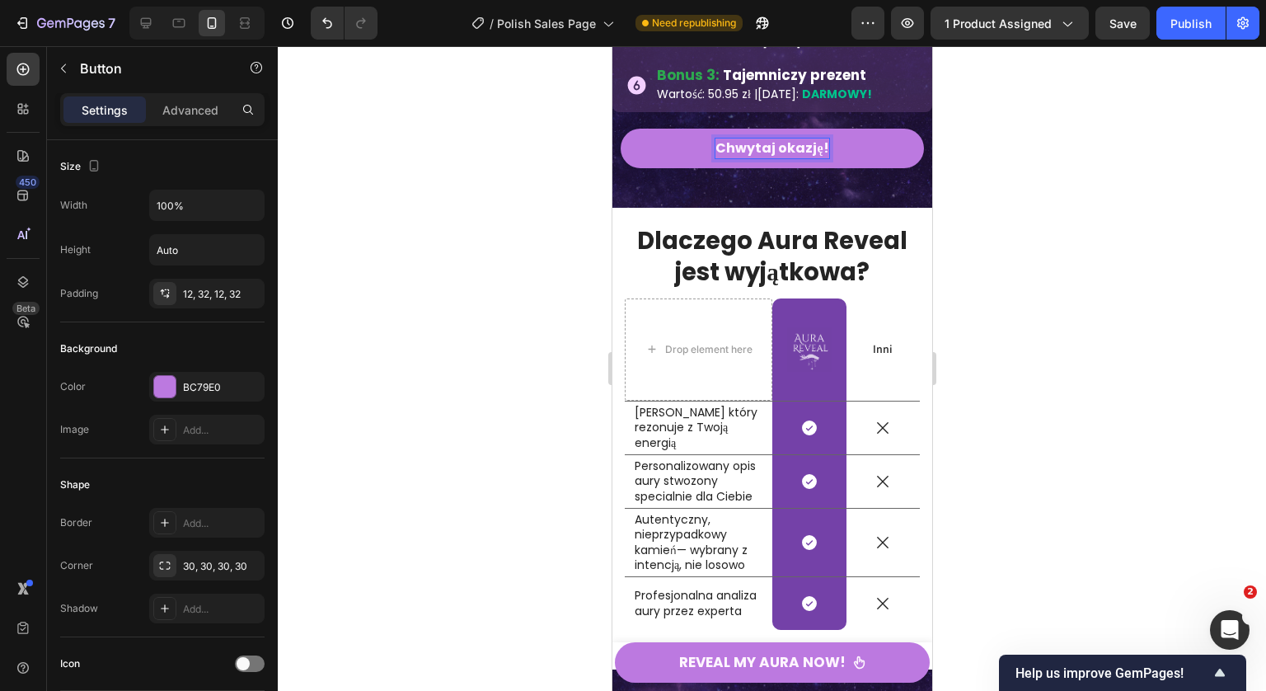
click at [1037, 387] on div at bounding box center [772, 368] width 988 height 644
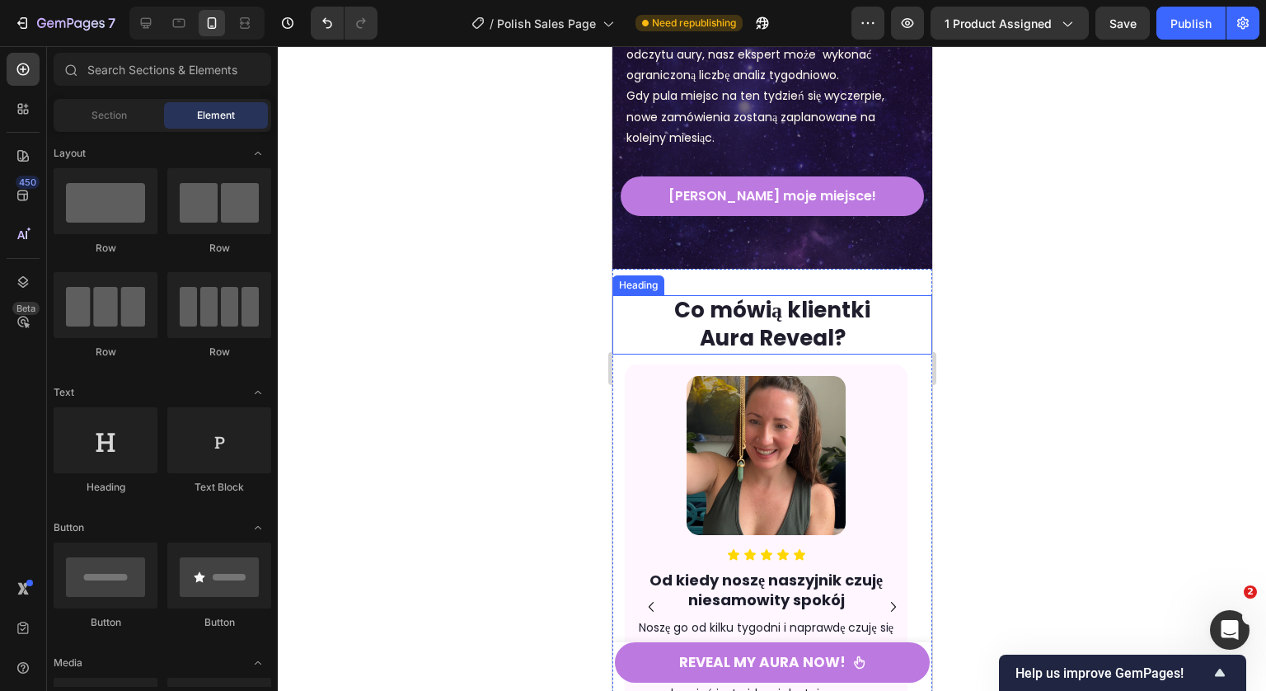
scroll to position [10465, 0]
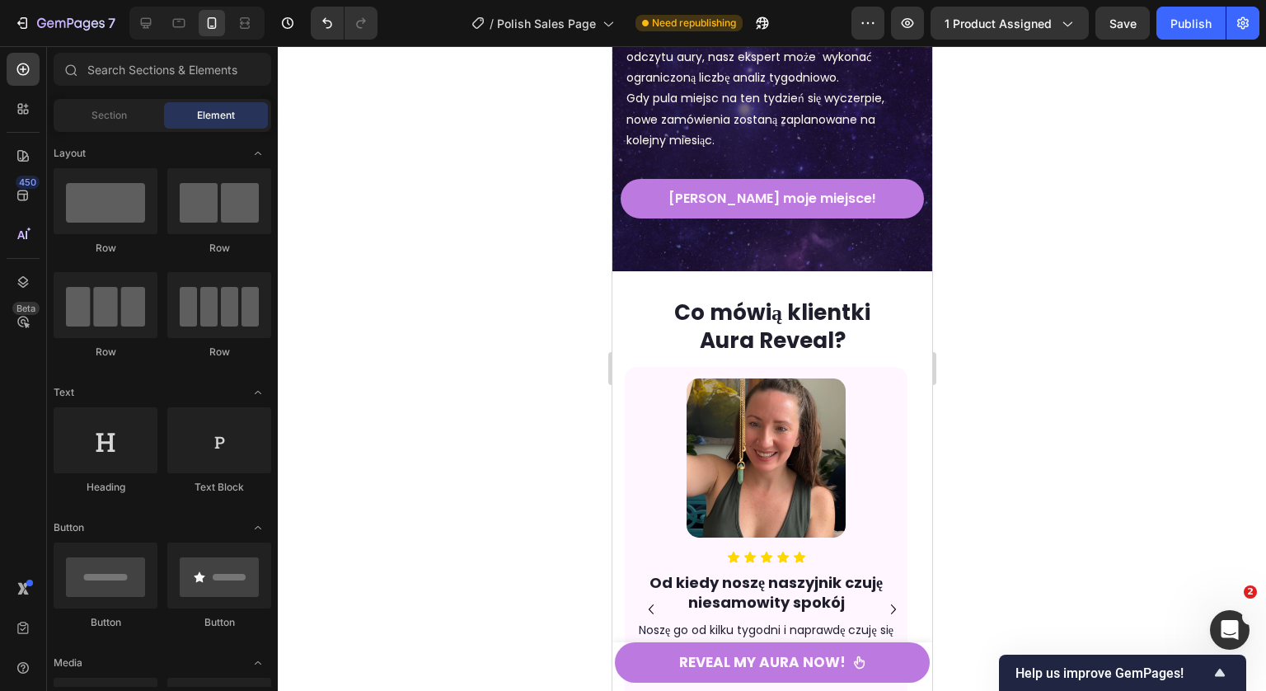
click at [1009, 233] on div at bounding box center [772, 368] width 988 height 644
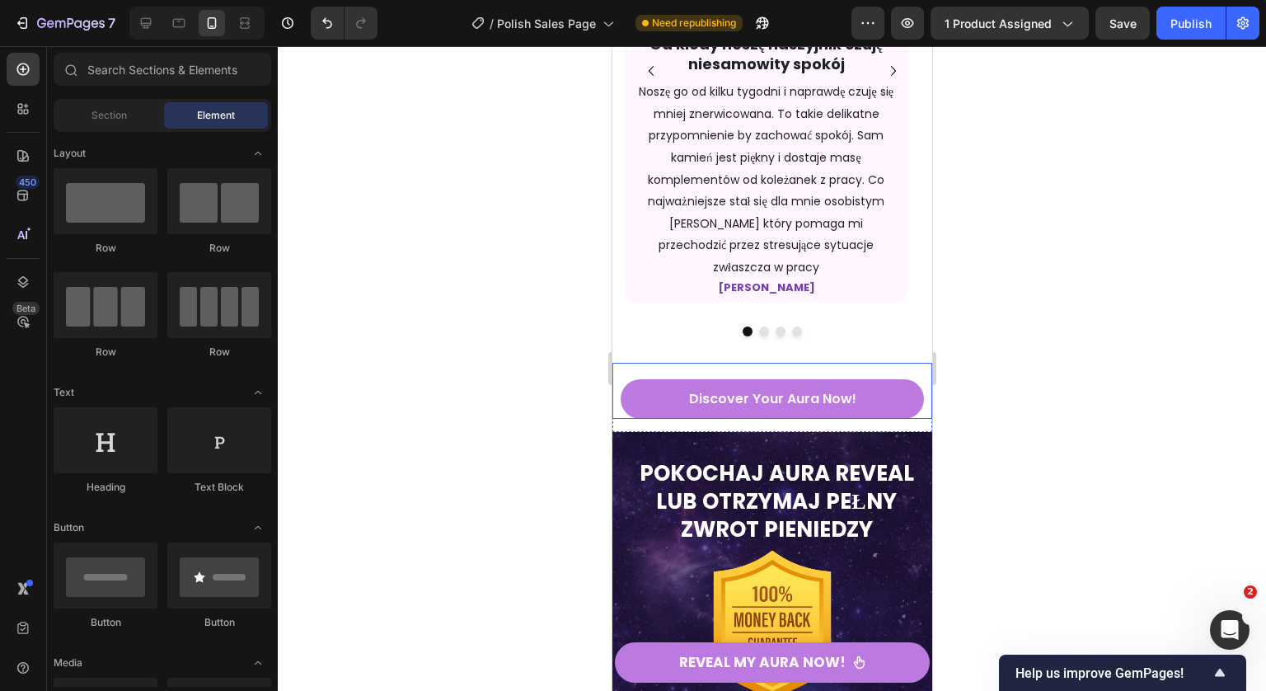
scroll to position [11112, 0]
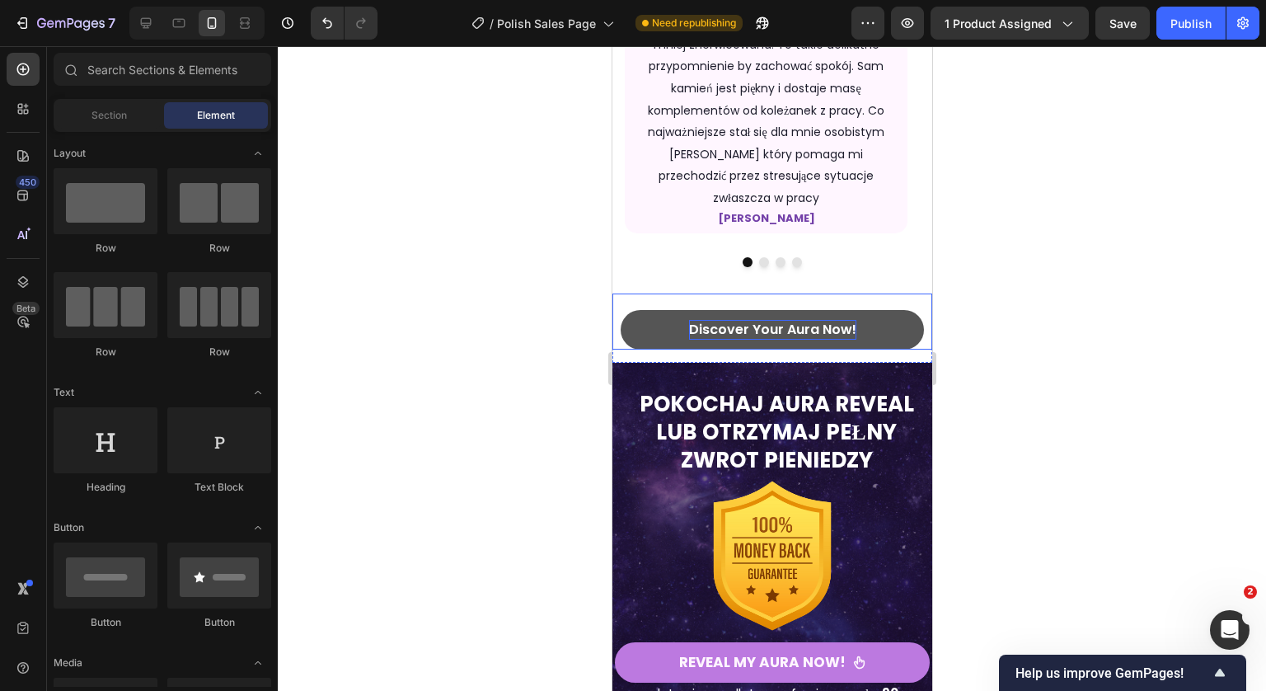
click at [766, 320] on p "Discover Your Aura Now!" at bounding box center [771, 330] width 167 height 20
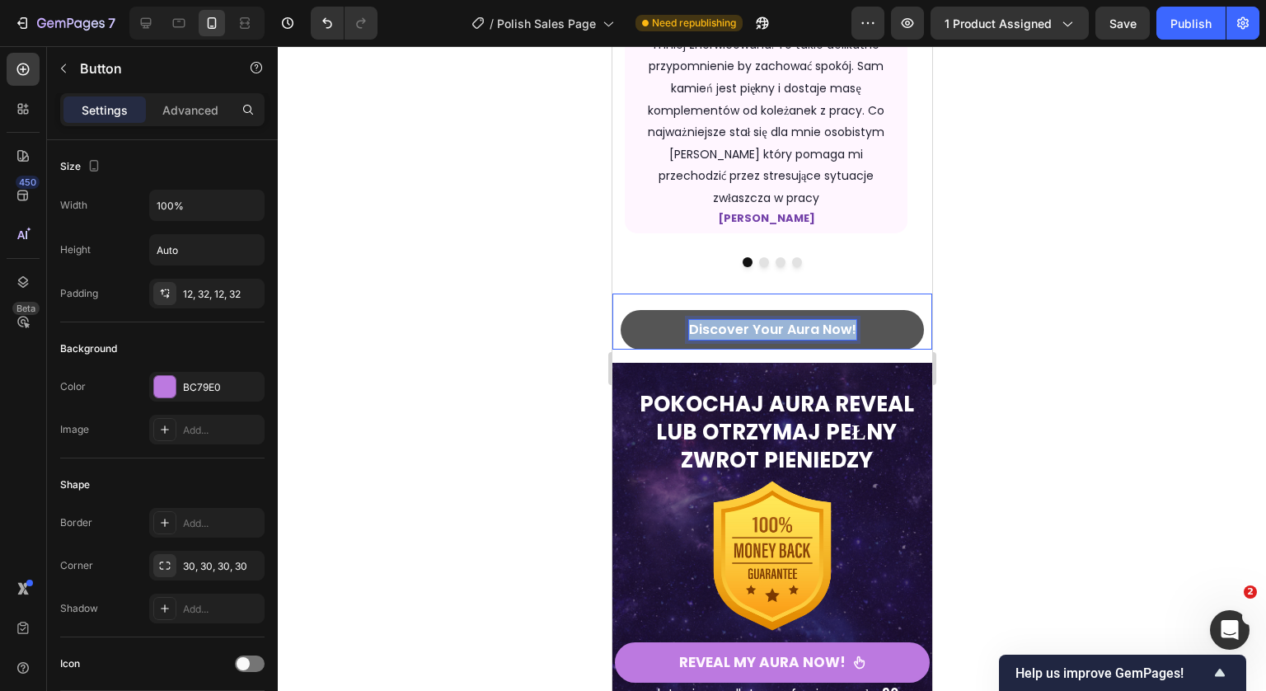
click at [766, 320] on p "Discover Your Aura Now!" at bounding box center [771, 330] width 167 height 20
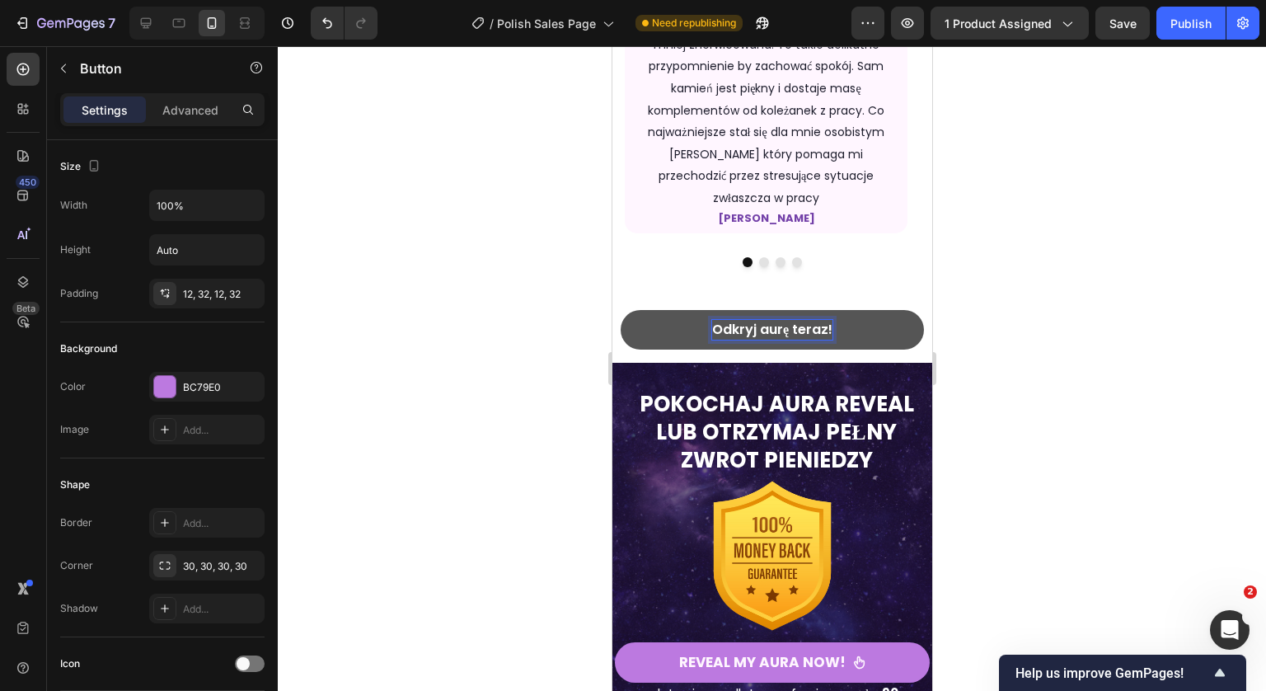
click at [1030, 294] on div at bounding box center [772, 368] width 988 height 644
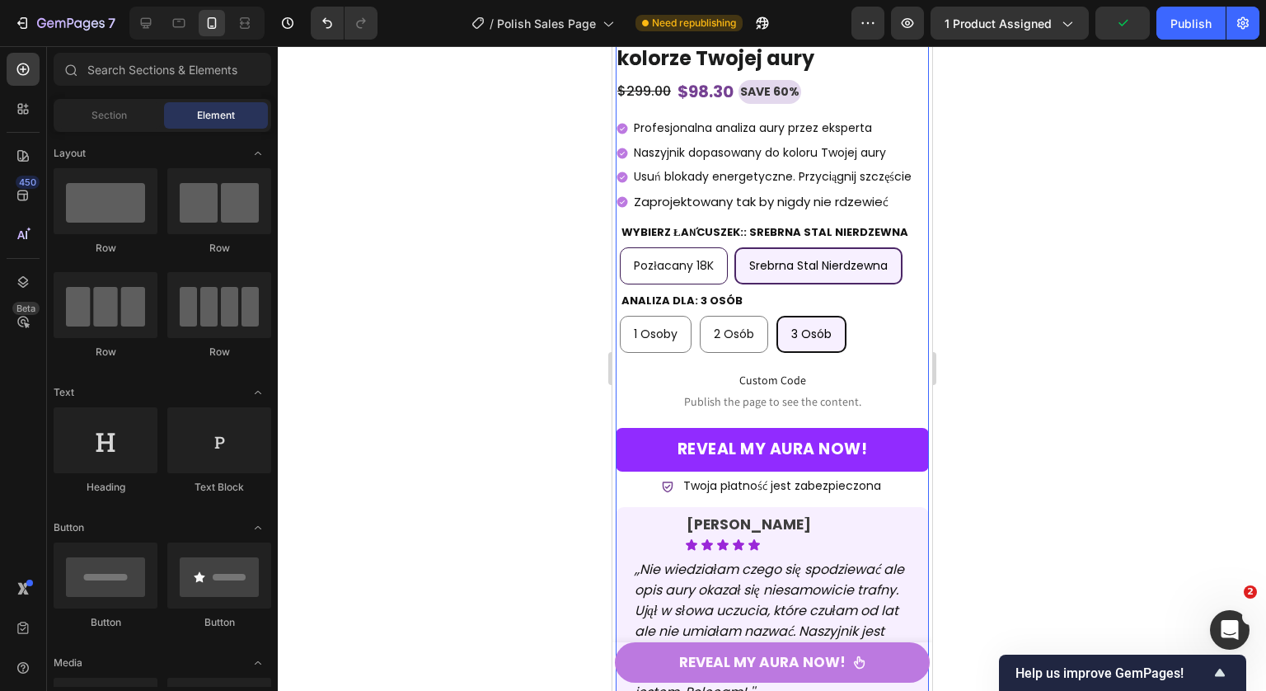
scroll to position [12506, 0]
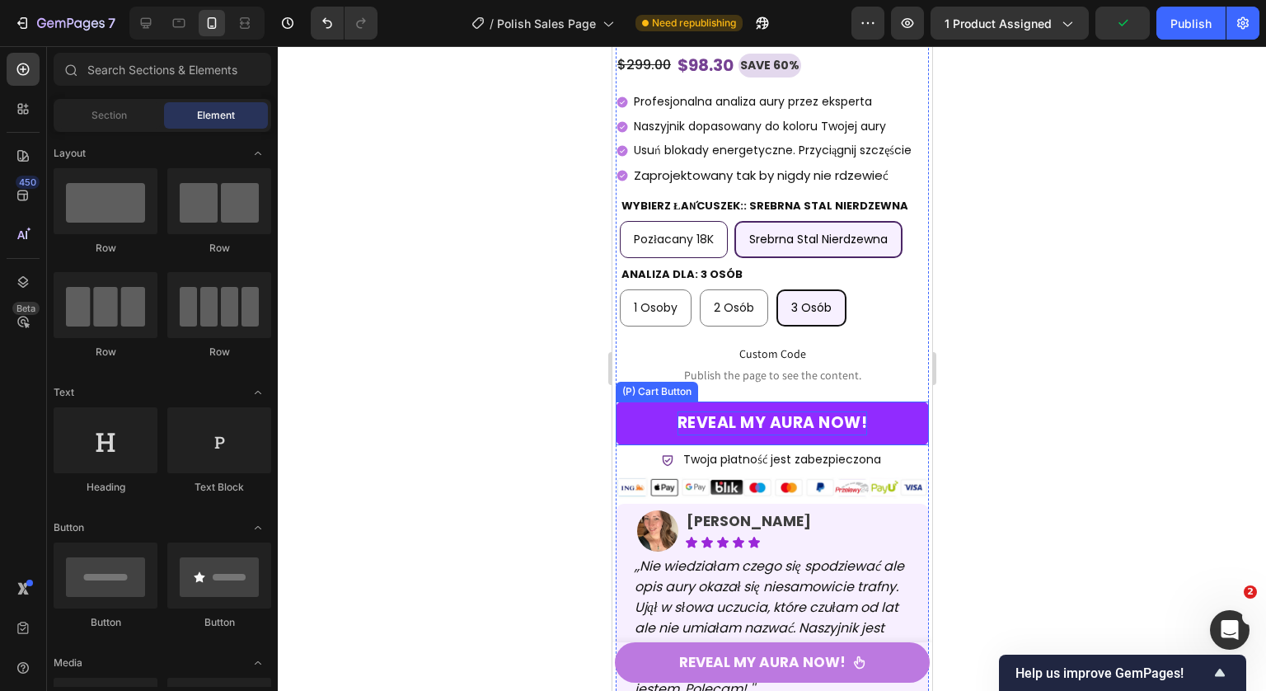
click at [774, 435] on div "Reveal My Aura Now!" at bounding box center [772, 423] width 190 height 24
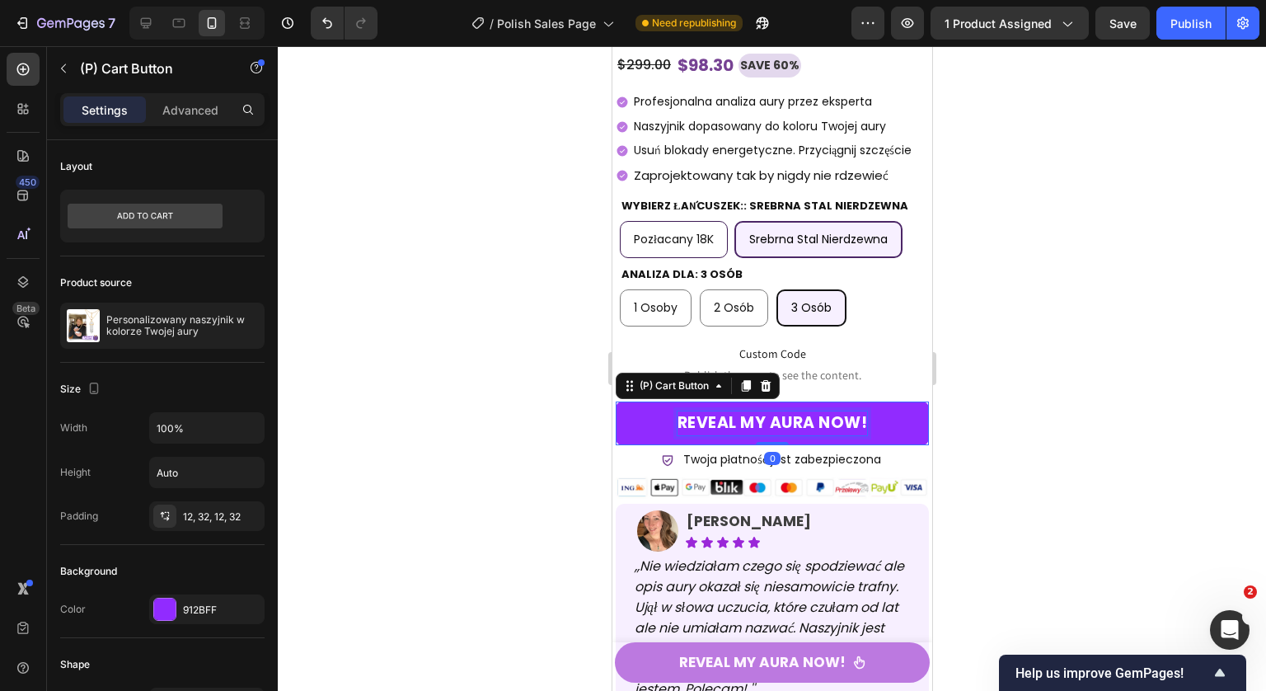
click at [777, 433] on p "Reveal My Aura Now!" at bounding box center [772, 423] width 190 height 24
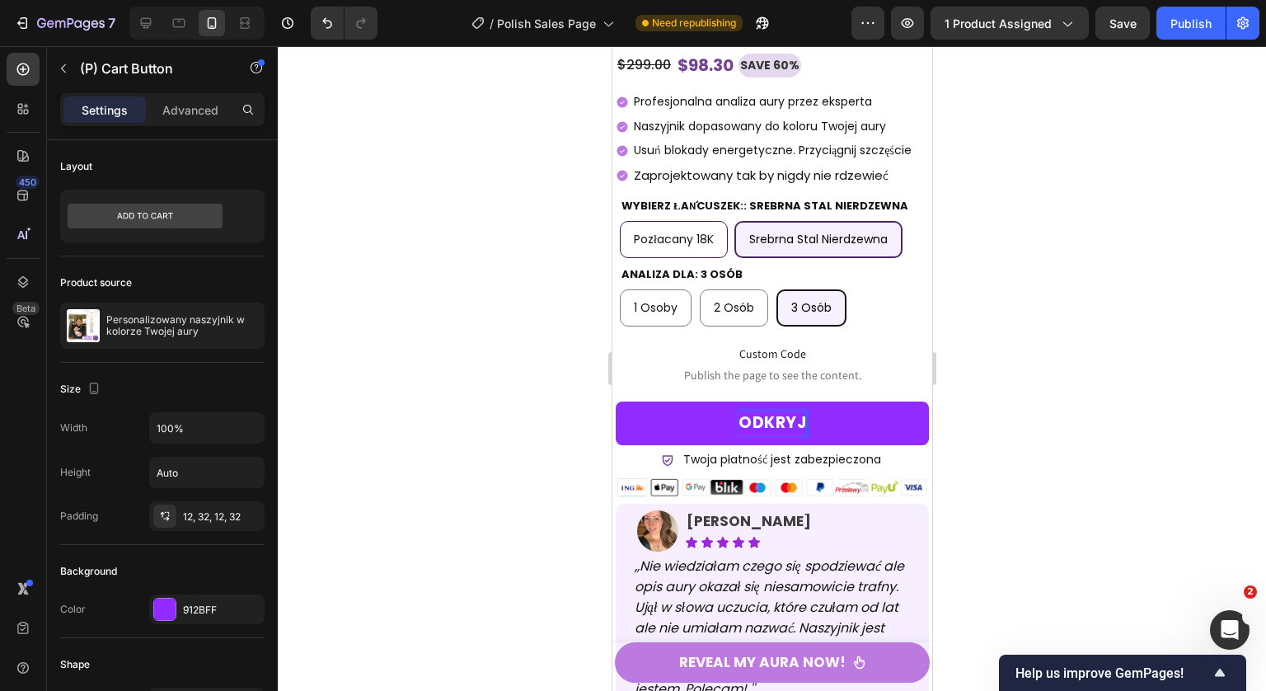
click at [615, 401] on button "Odkryj" at bounding box center [771, 423] width 313 height 44
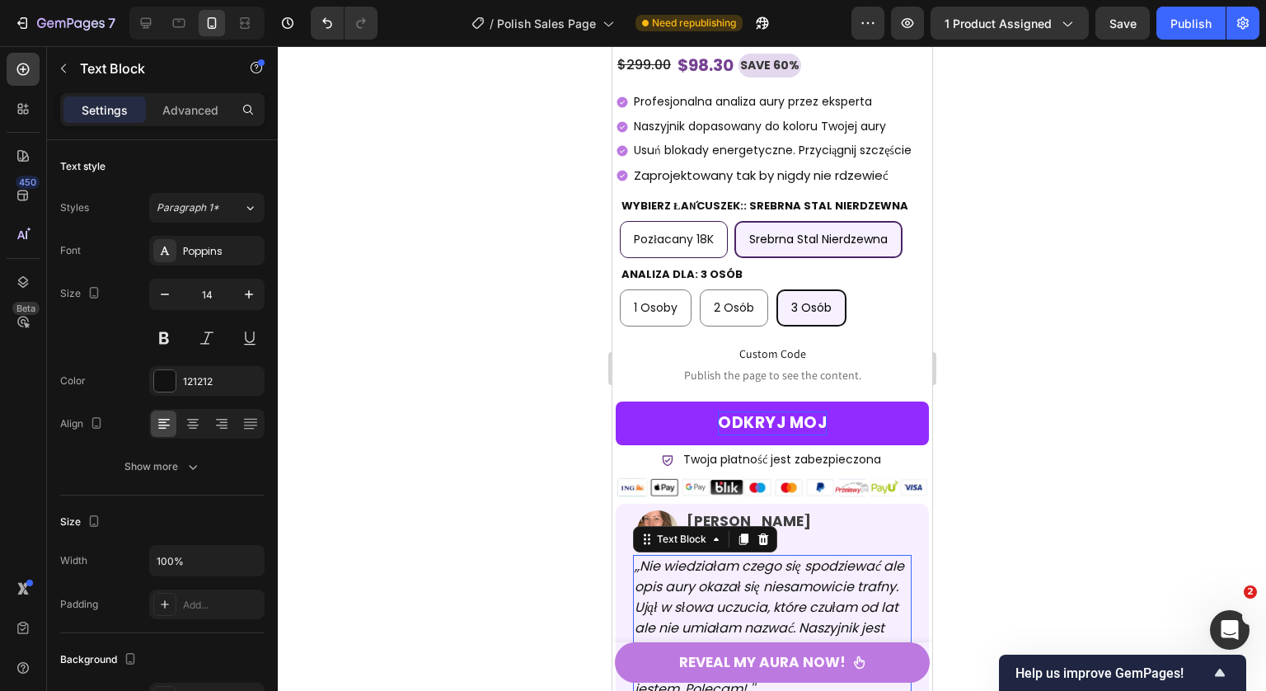
click at [696, 615] on icon ",,Nie wiedziałam czego się spodziewać ale opis aury okazał się niesamowicie tra…" at bounding box center [768, 627] width 269 height 142
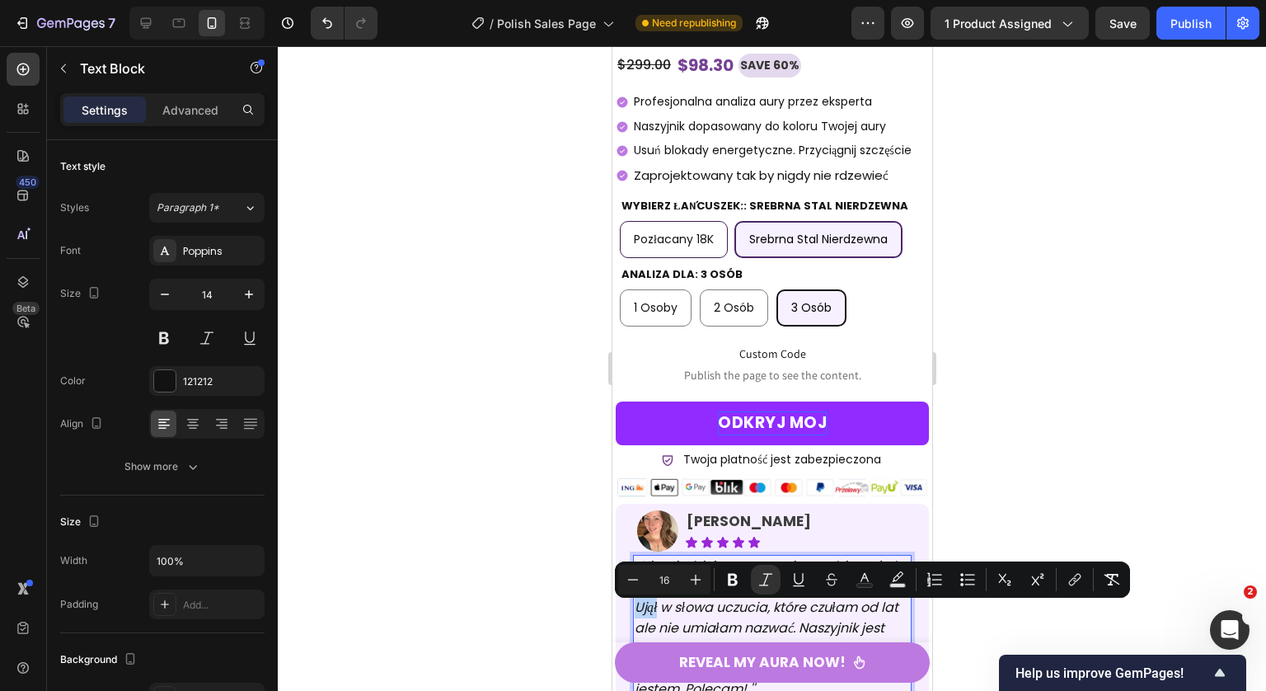
click at [696, 615] on icon ",,Nie wiedziałam czego się spodziewać ale opis aury okazał się niesamowicie tra…" at bounding box center [768, 627] width 269 height 142
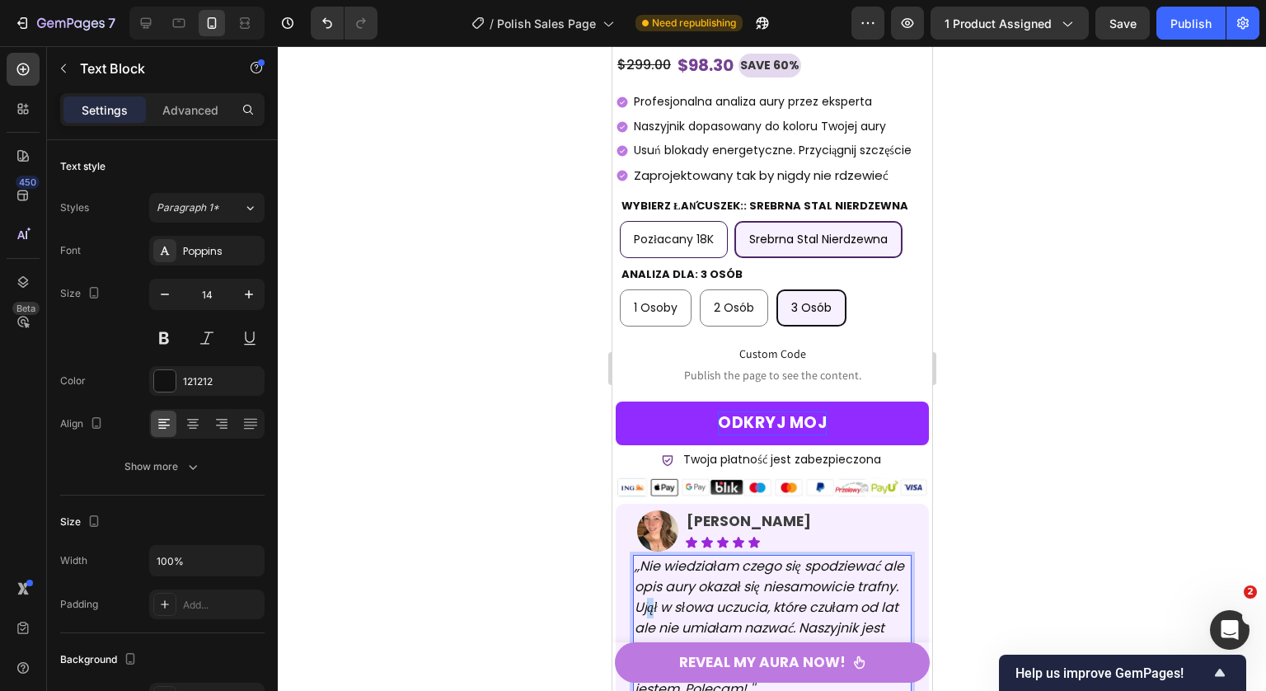
click at [693, 616] on icon ",,Nie wiedziałam czego się spodziewać ale opis aury okazał się niesamowicie tra…" at bounding box center [768, 627] width 269 height 142
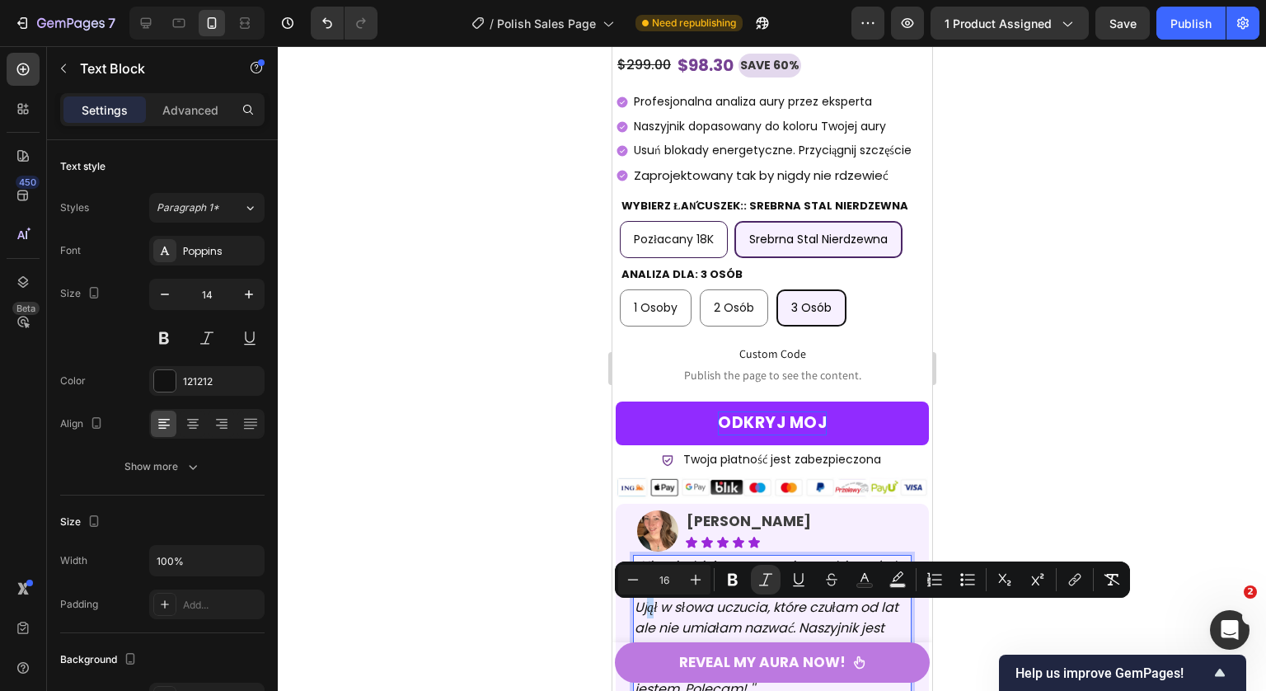
copy icon "ą"
click at [818, 426] on button "Odkryj moj" at bounding box center [771, 423] width 313 height 44
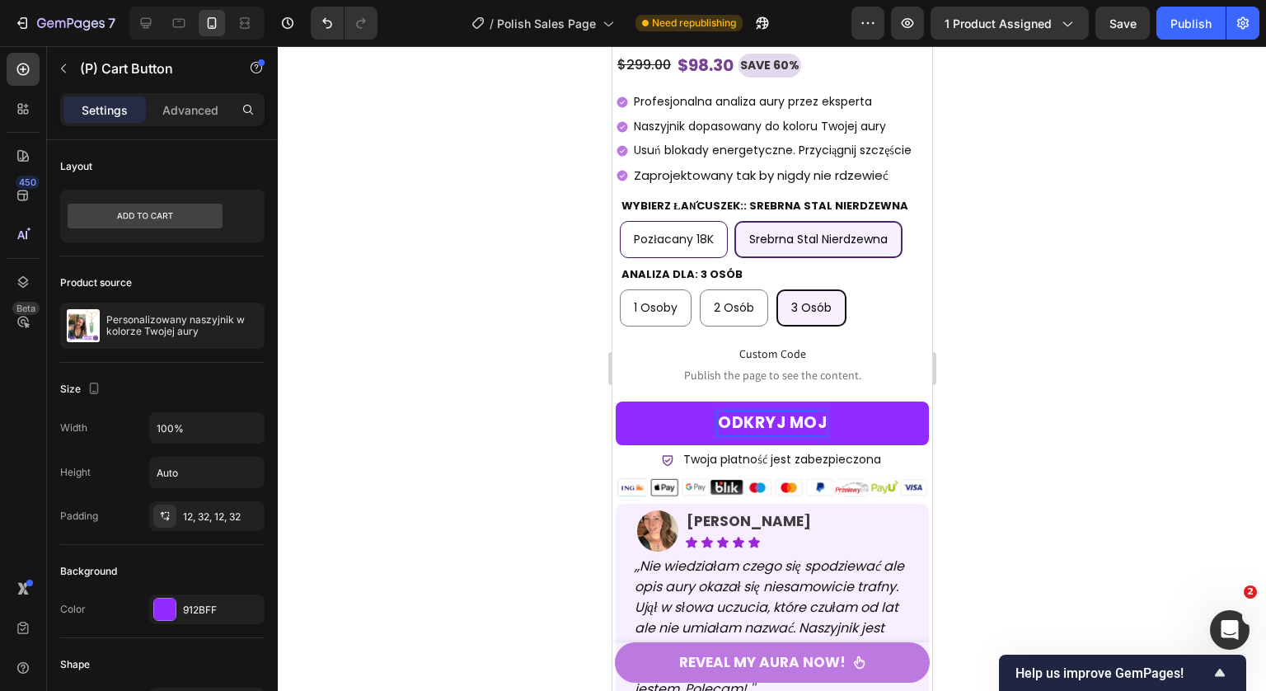
click at [818, 427] on p "Odkryj moj" at bounding box center [771, 423] width 109 height 24
click at [615, 401] on button "Odkryj moj" at bounding box center [771, 423] width 313 height 44
click at [615, 401] on button "Odkryj moją" at bounding box center [771, 423] width 313 height 44
click at [615, 401] on button "Odkryj moją aurę" at bounding box center [771, 423] width 313 height 44
click at [1044, 413] on div at bounding box center [772, 368] width 988 height 644
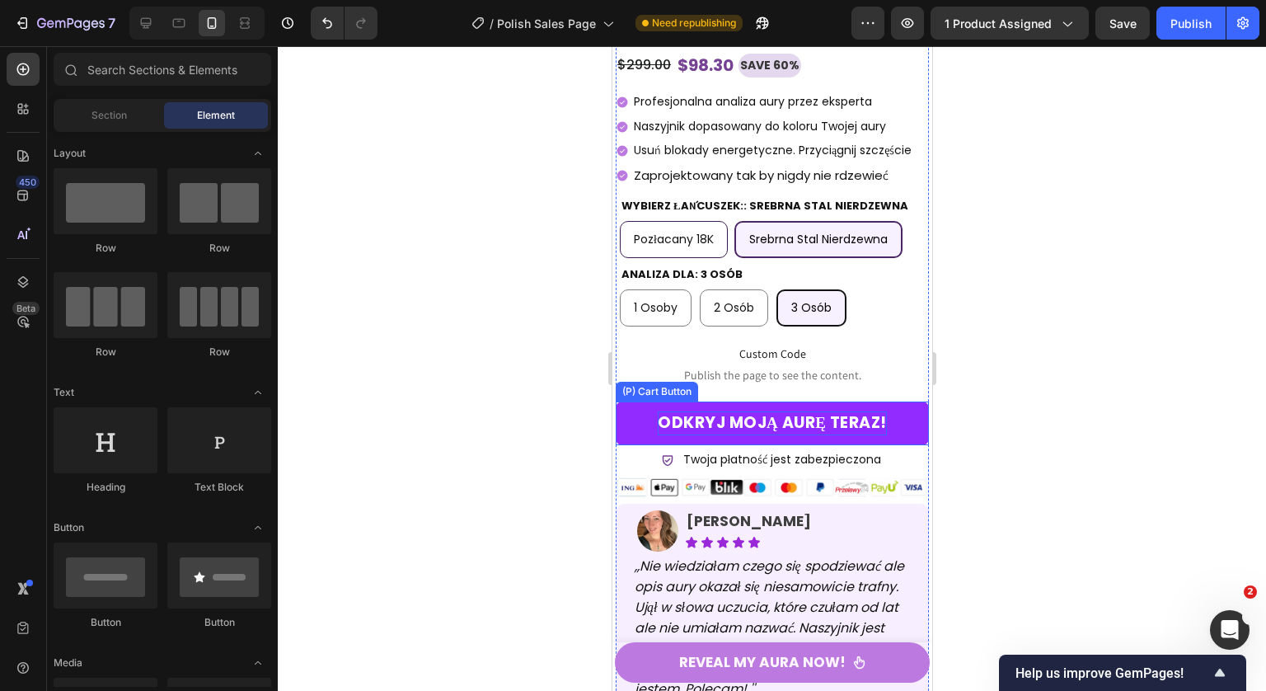
click at [841, 423] on p "Odkryj moją aurę teraz!" at bounding box center [771, 423] width 229 height 24
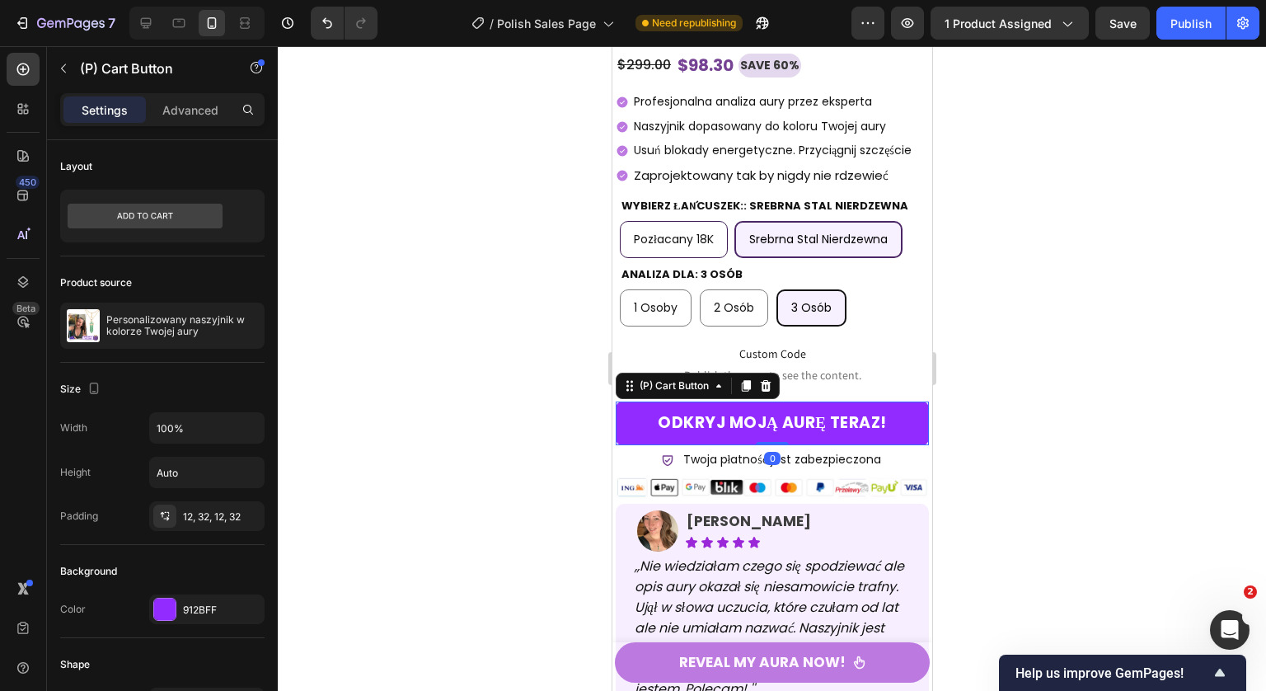
click at [1015, 410] on div at bounding box center [772, 368] width 988 height 644
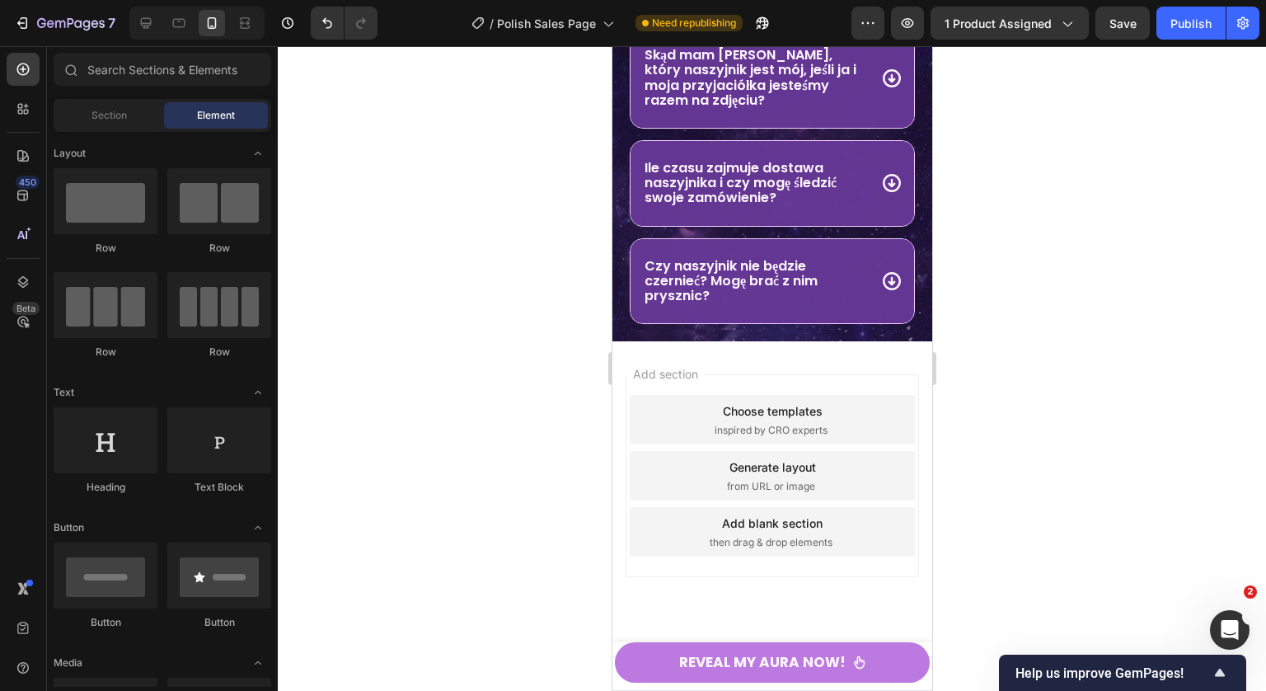
scroll to position [12653, 0]
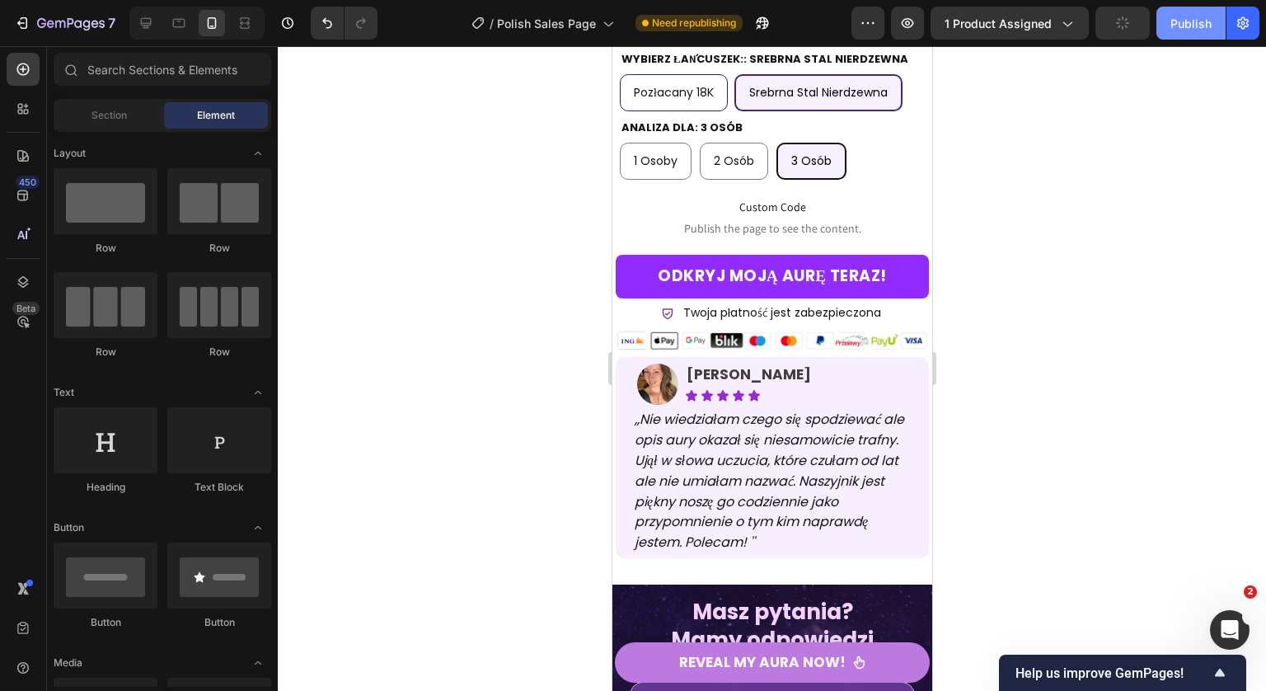
click at [1191, 29] on div "Publish" at bounding box center [1190, 23] width 41 height 17
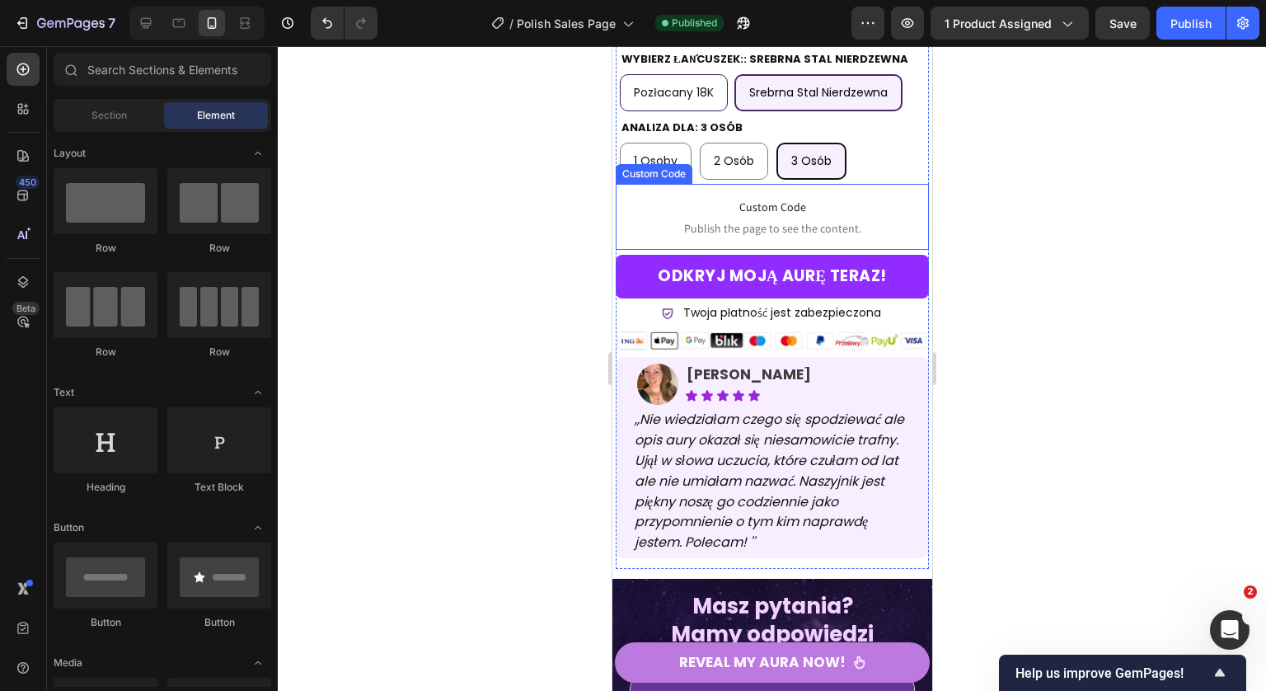
click at [763, 226] on p "Custom Code Publish the page to see the content." at bounding box center [771, 217] width 313 height 66
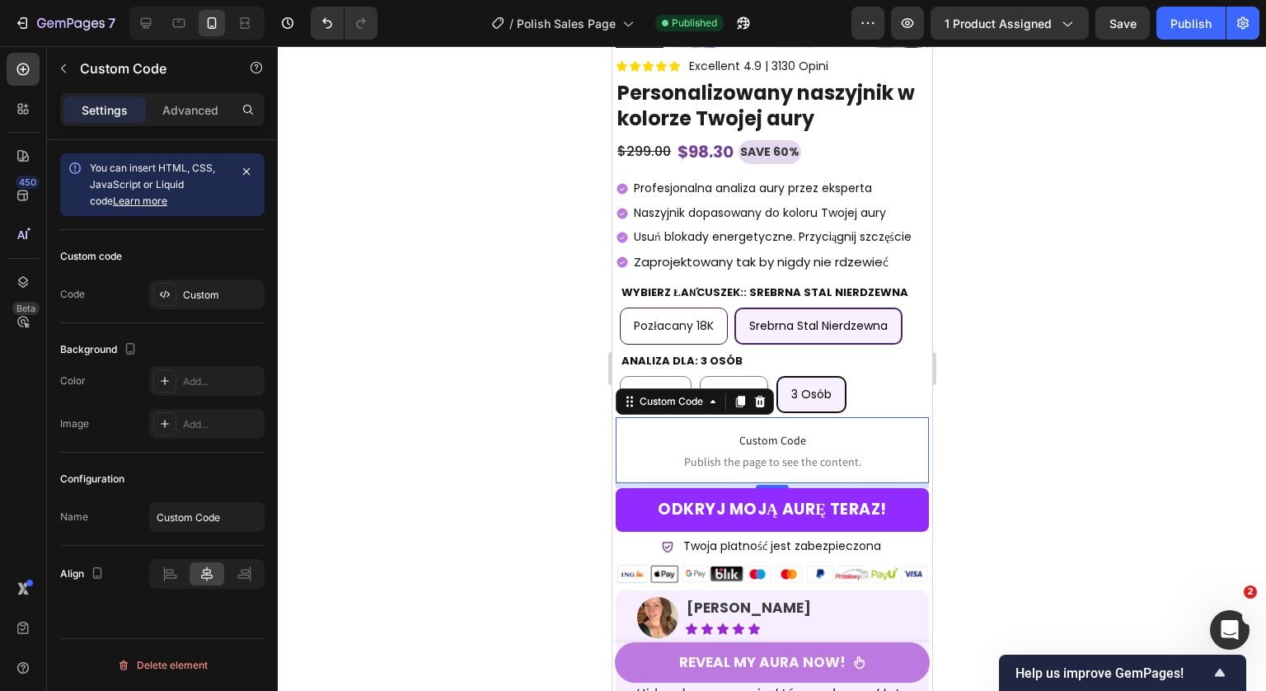
scroll to position [12417, 0]
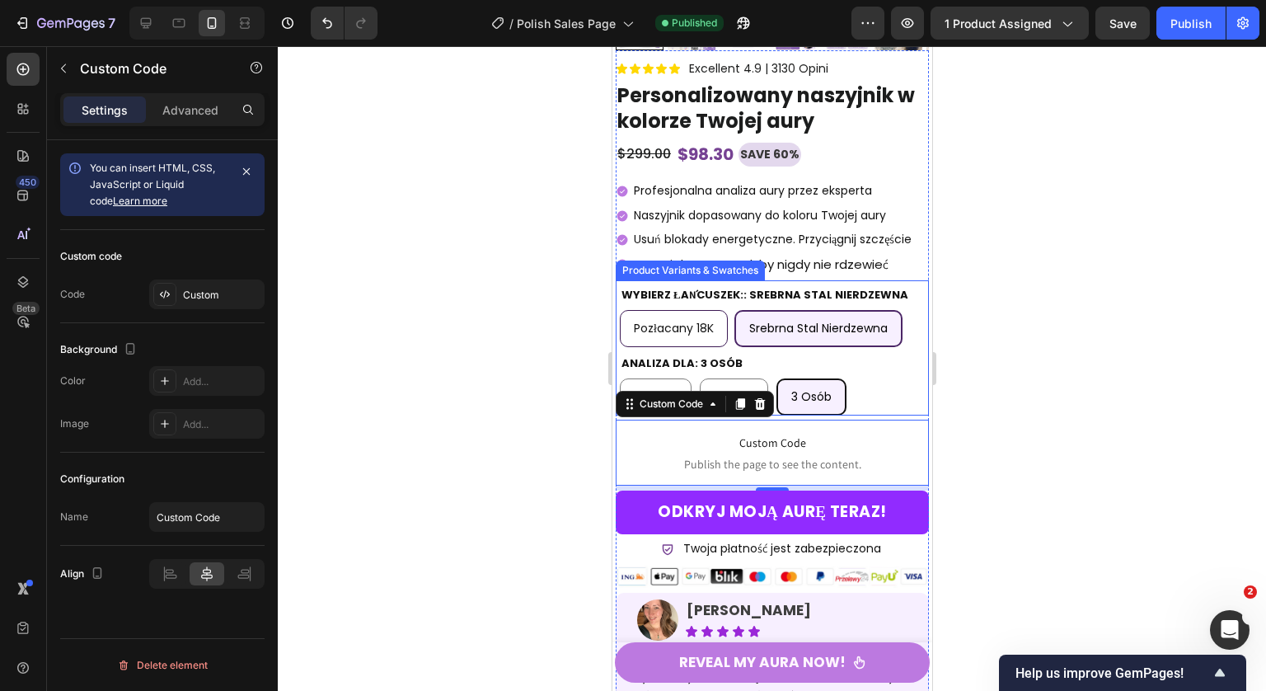
click at [686, 327] on span "Pozłacany 18K" at bounding box center [673, 328] width 80 height 16
click at [619, 310] on input "Pozłacany 18K Pozłacany 18K Pozłacany 18K" at bounding box center [618, 309] width 1 height 1
radio input "true"
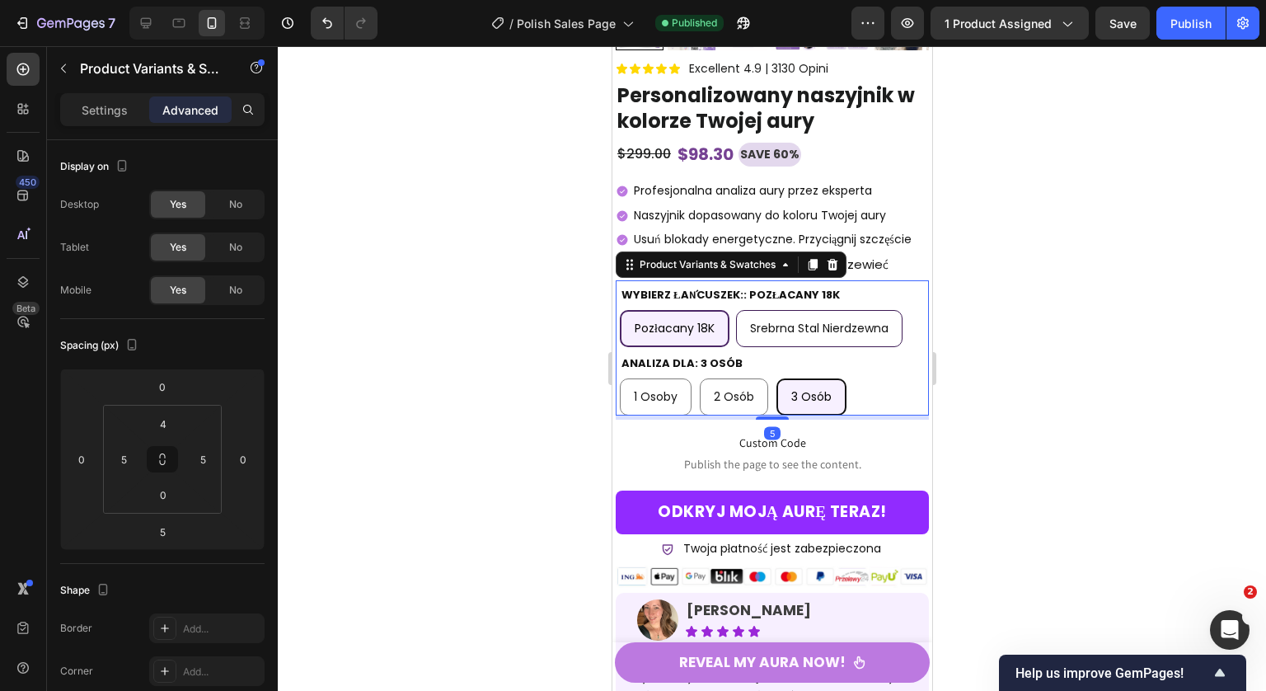
click at [734, 306] on legend "Wybierz łańcuszek:: Pozłacany 18K" at bounding box center [730, 294] width 222 height 22
click at [1194, 29] on div "Publish" at bounding box center [1190, 23] width 41 height 17
click at [719, 319] on div "Pozłacany 18K" at bounding box center [674, 329] width 106 height 34
click at [619, 310] on input "Pozłacany 18K Pozłacany 18K Pozłacany 18K" at bounding box center [618, 309] width 1 height 1
click at [730, 306] on legend "Wybierz łańcuszek:: Pozłacany 18K" at bounding box center [730, 294] width 222 height 22
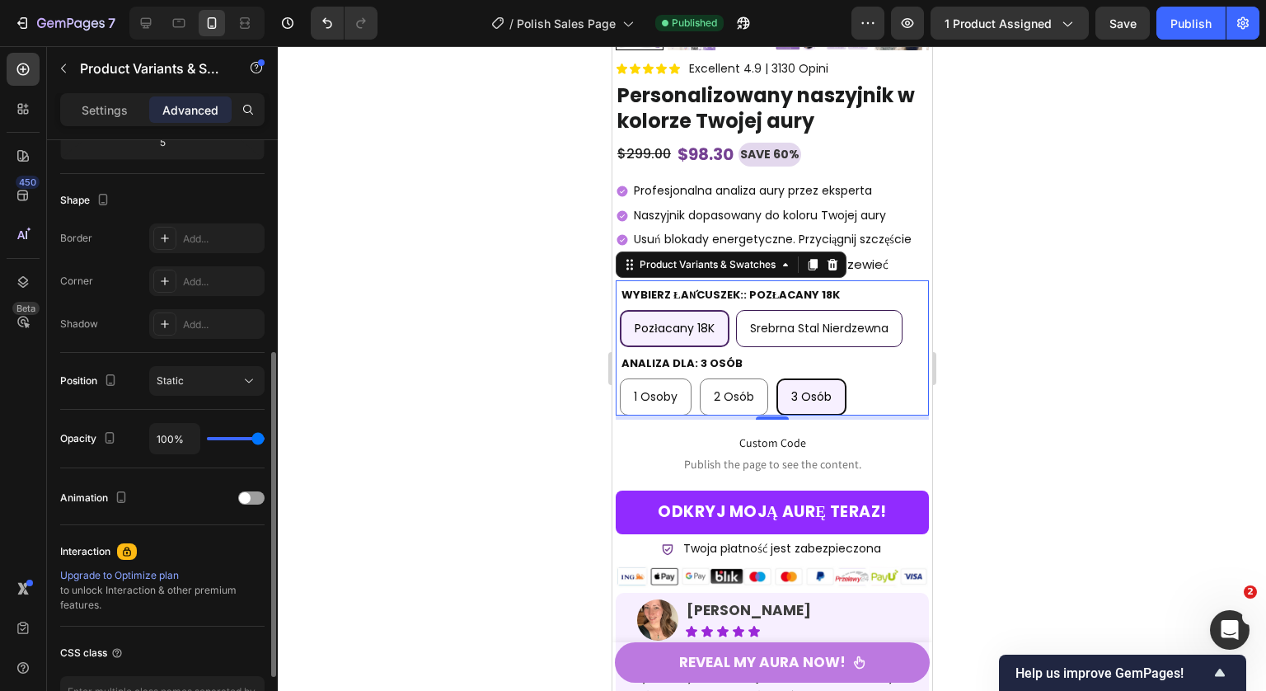
scroll to position [502, 0]
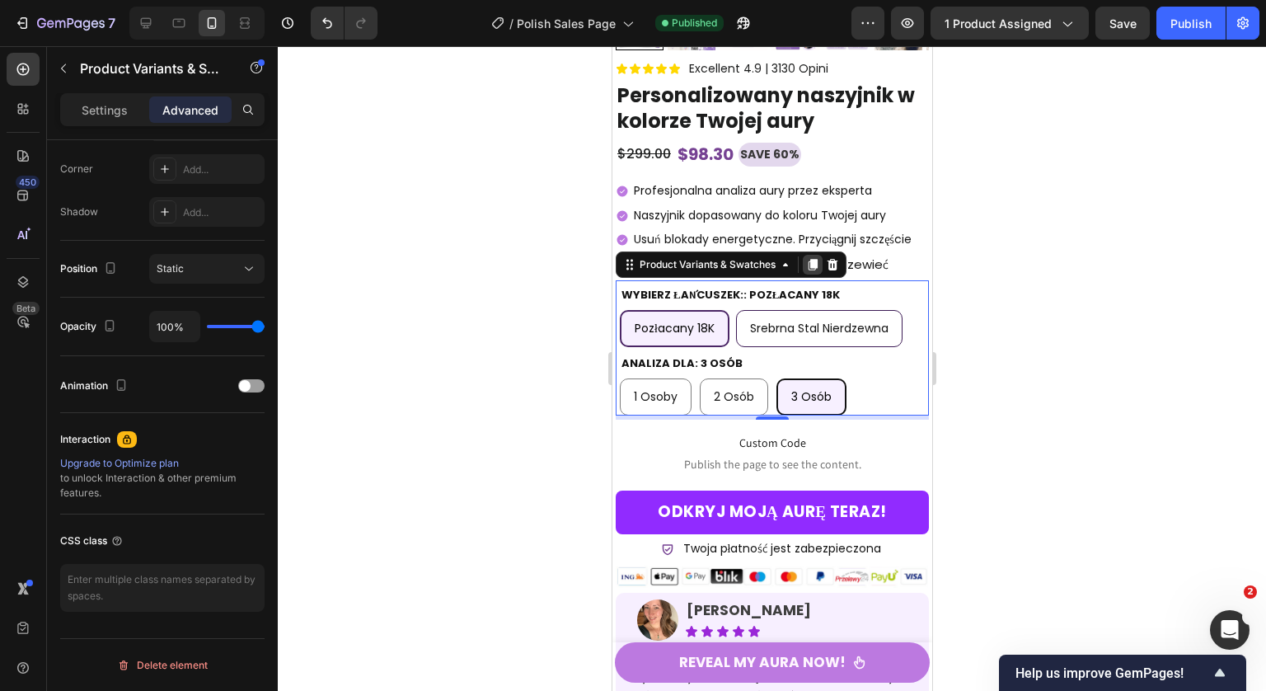
click at [808, 271] on icon at bounding box center [811, 264] width 13 height 13
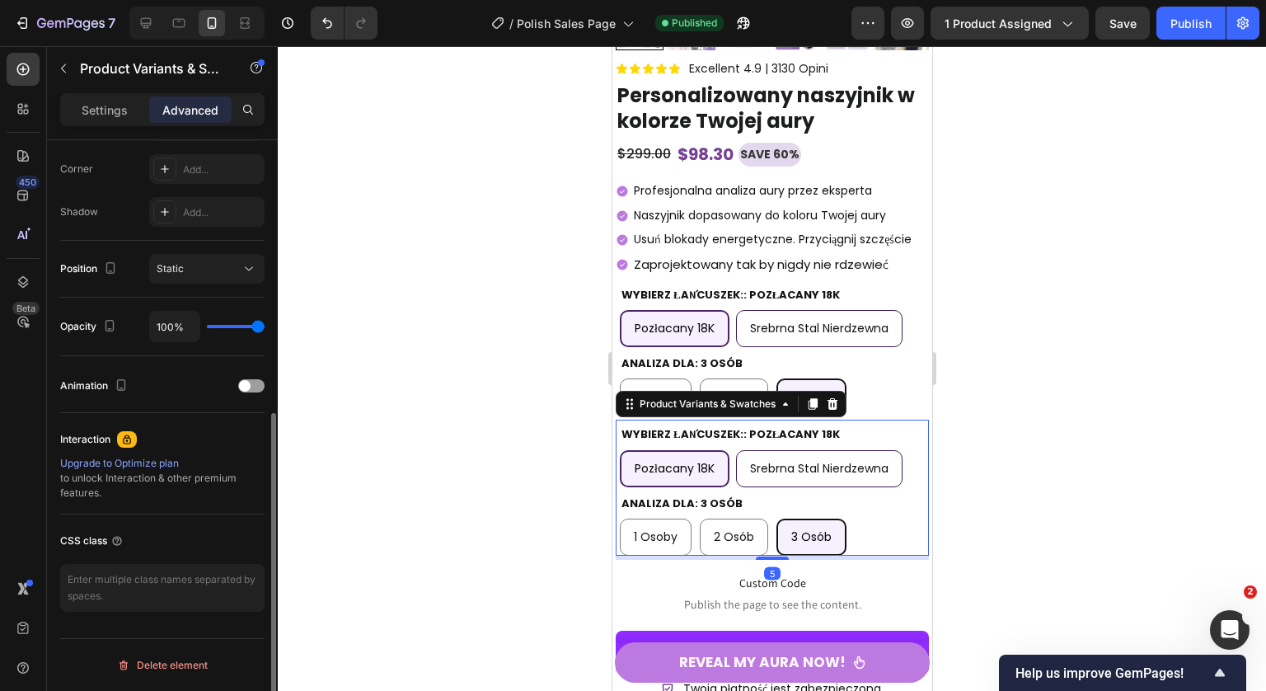
scroll to position [0, 0]
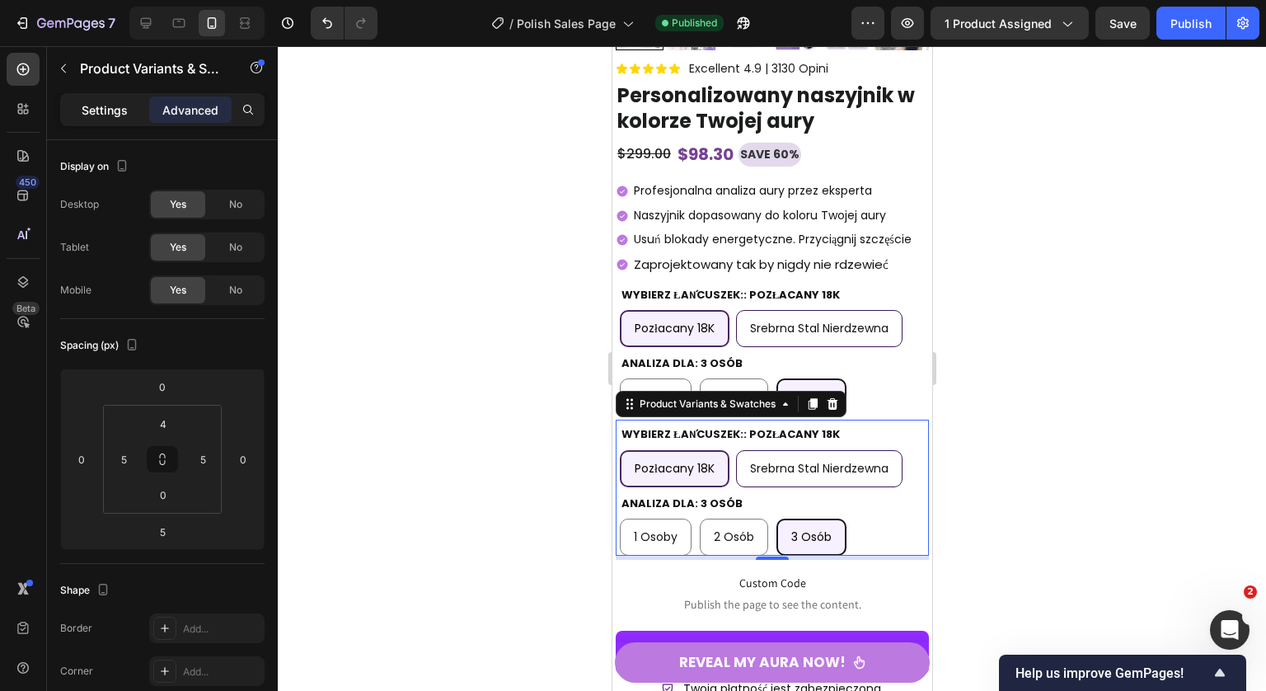
click at [122, 119] on div "Settings" at bounding box center [104, 109] width 82 height 26
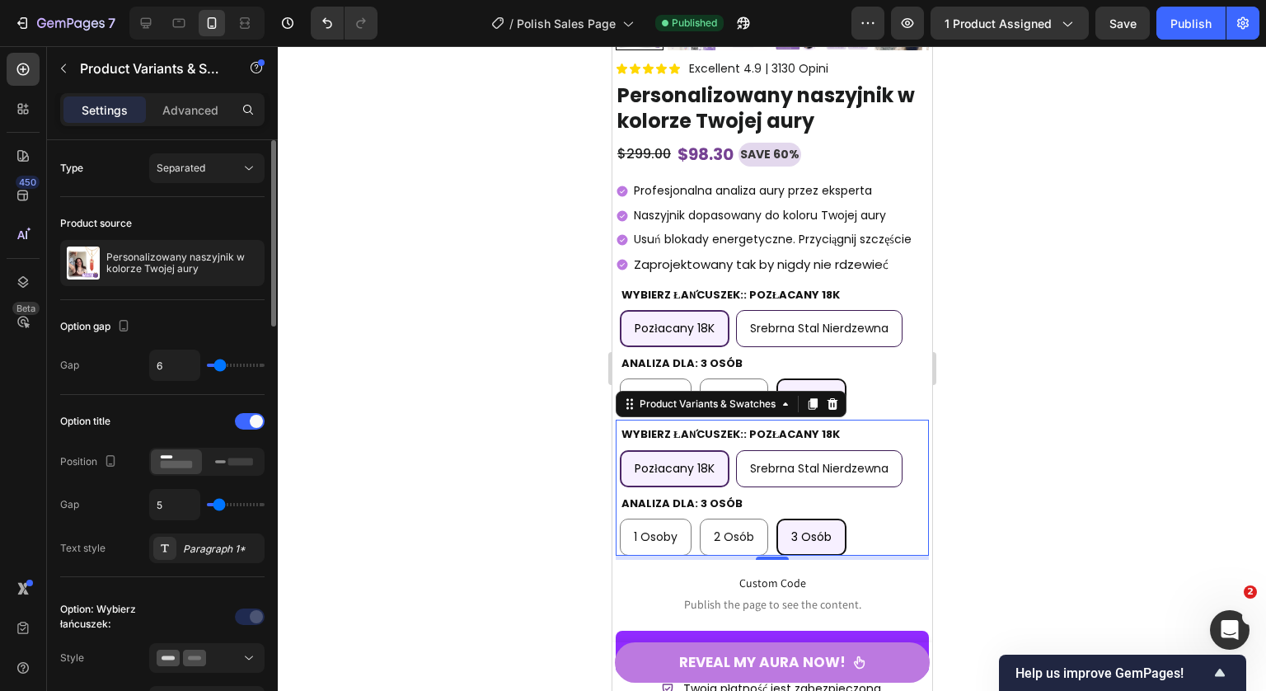
scroll to position [316, 0]
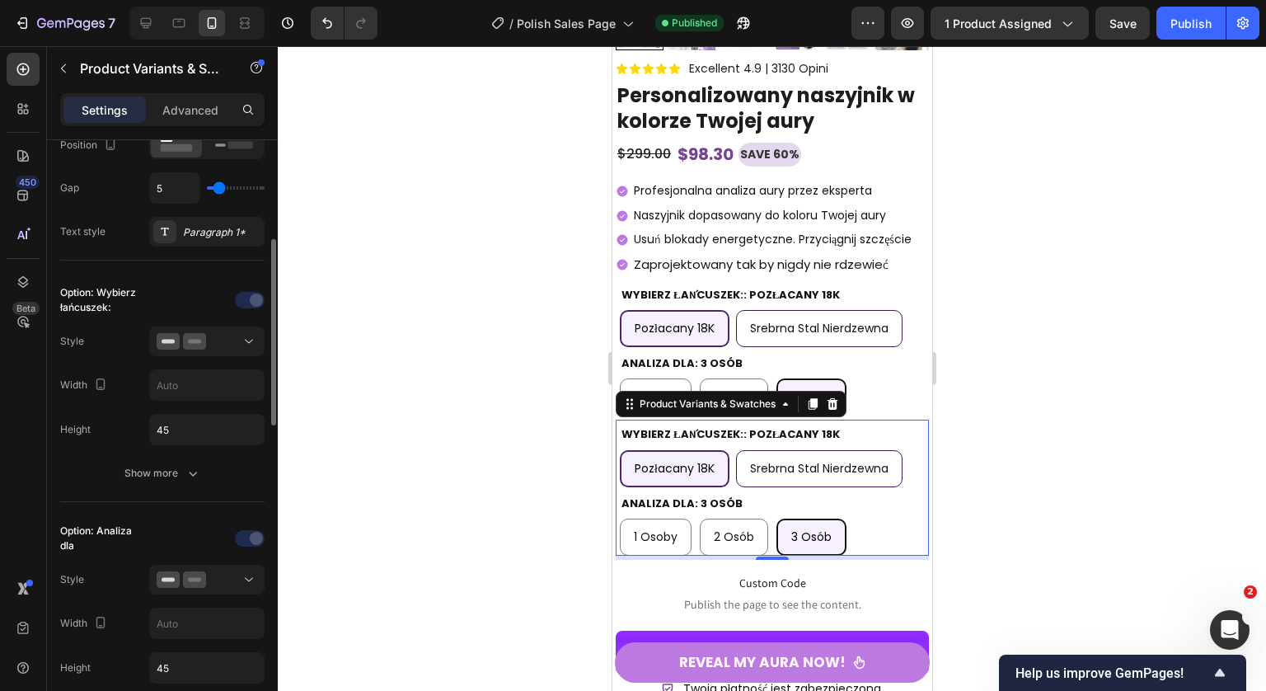
click at [255, 285] on div "Option: Wybierz łańcuszek: Style Width Height 45 Show more" at bounding box center [162, 388] width 204 height 228
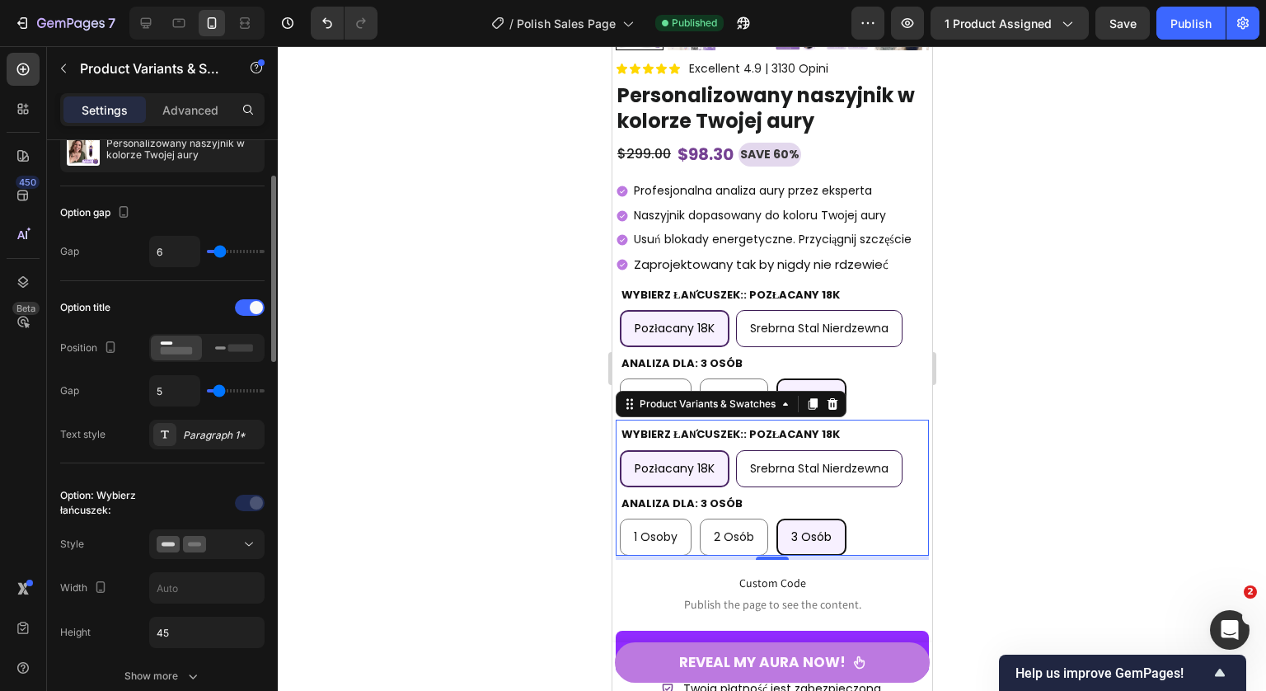
scroll to position [110, 0]
click at [246, 312] on div at bounding box center [250, 310] width 30 height 16
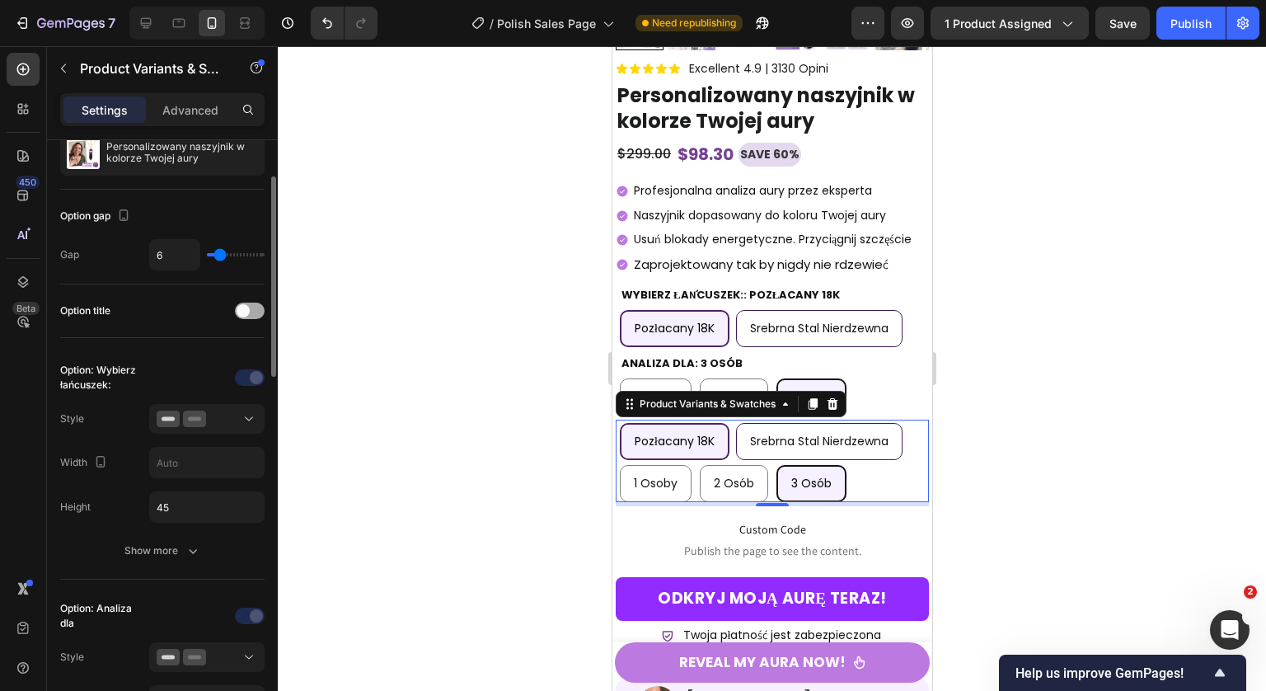
click at [246, 312] on span at bounding box center [243, 310] width 13 height 13
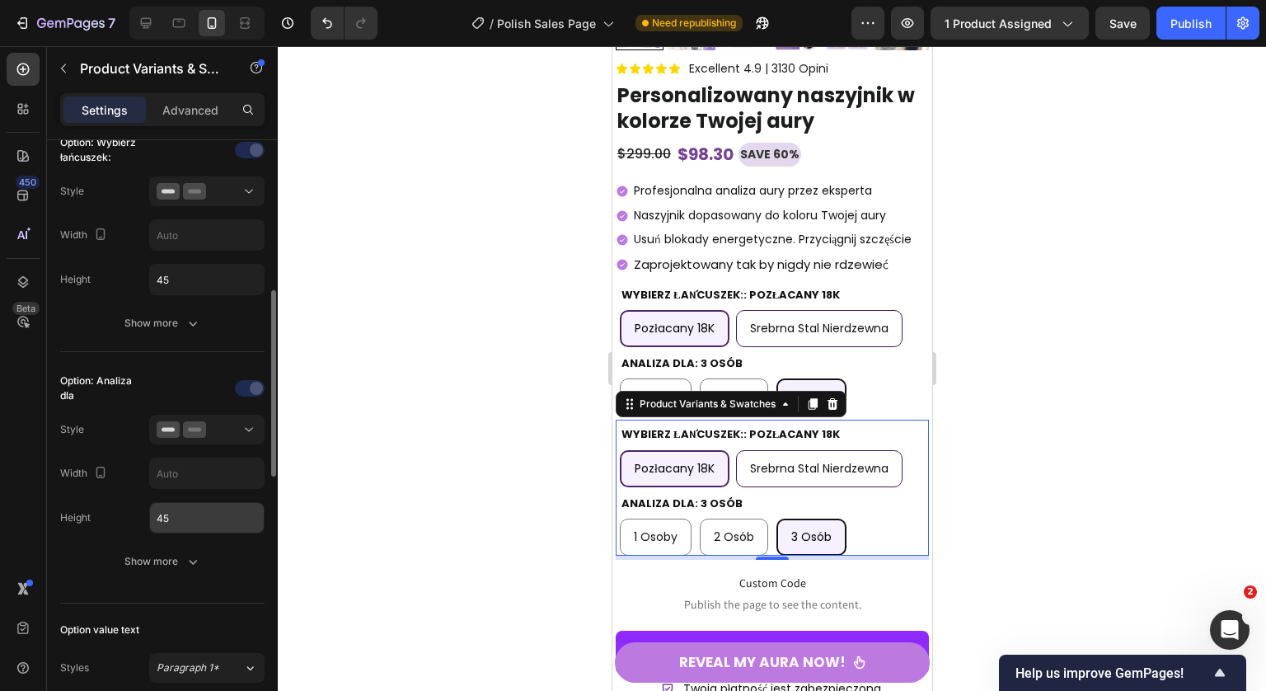
scroll to position [498, 0]
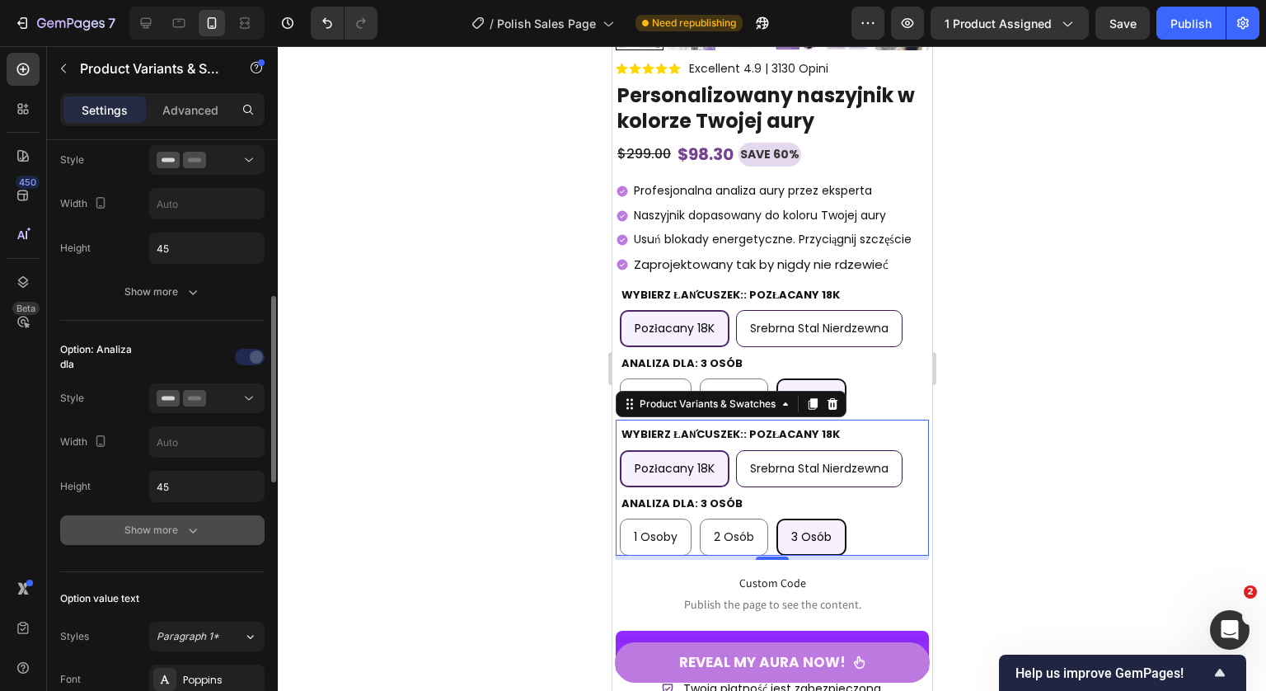
click at [224, 528] on button "Show more" at bounding box center [162, 530] width 204 height 30
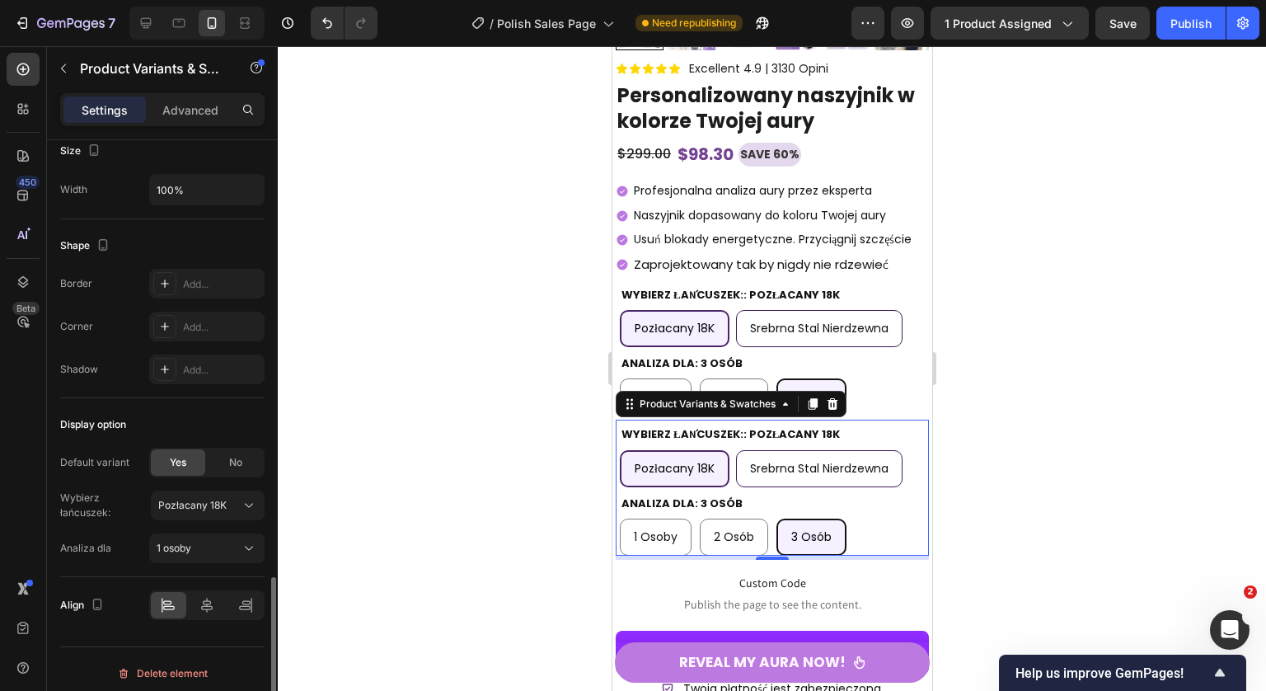
scroll to position [1657, 0]
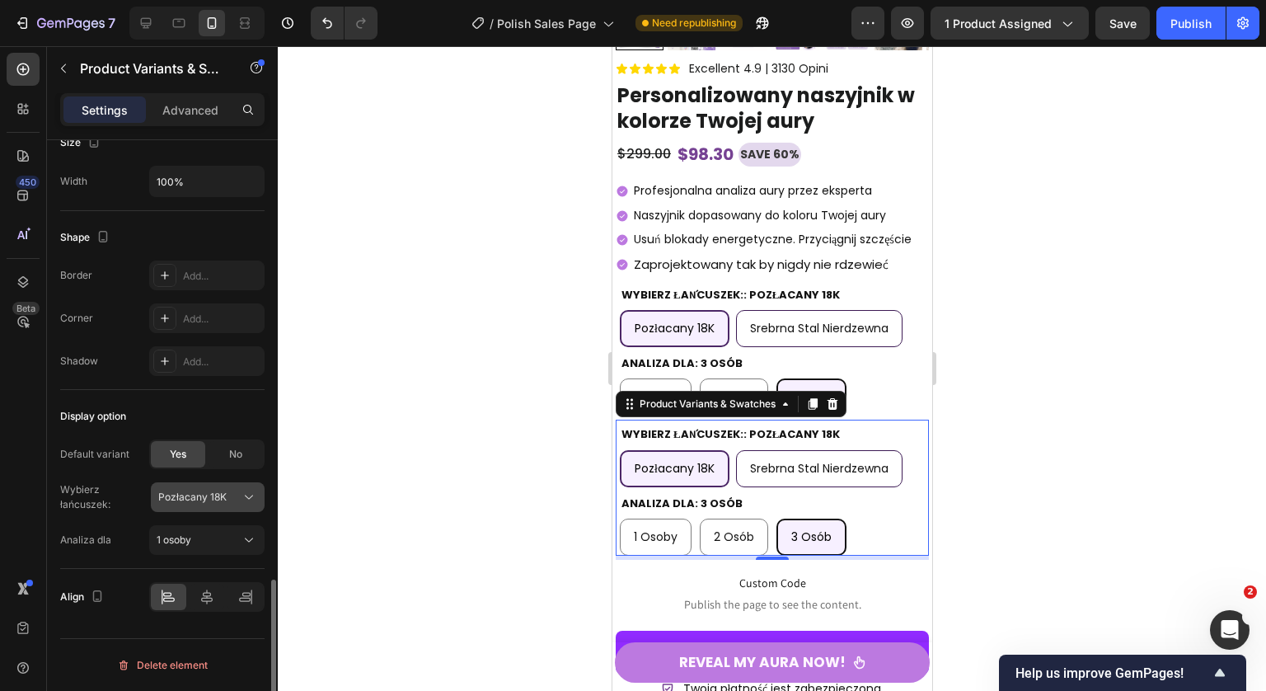
click at [234, 494] on div "Pozłacany 18K" at bounding box center [197, 497] width 79 height 15
click at [121, 494] on div "Wybierz łańcuszek:" at bounding box center [105, 497] width 91 height 30
click at [832, 410] on icon at bounding box center [832, 404] width 11 height 12
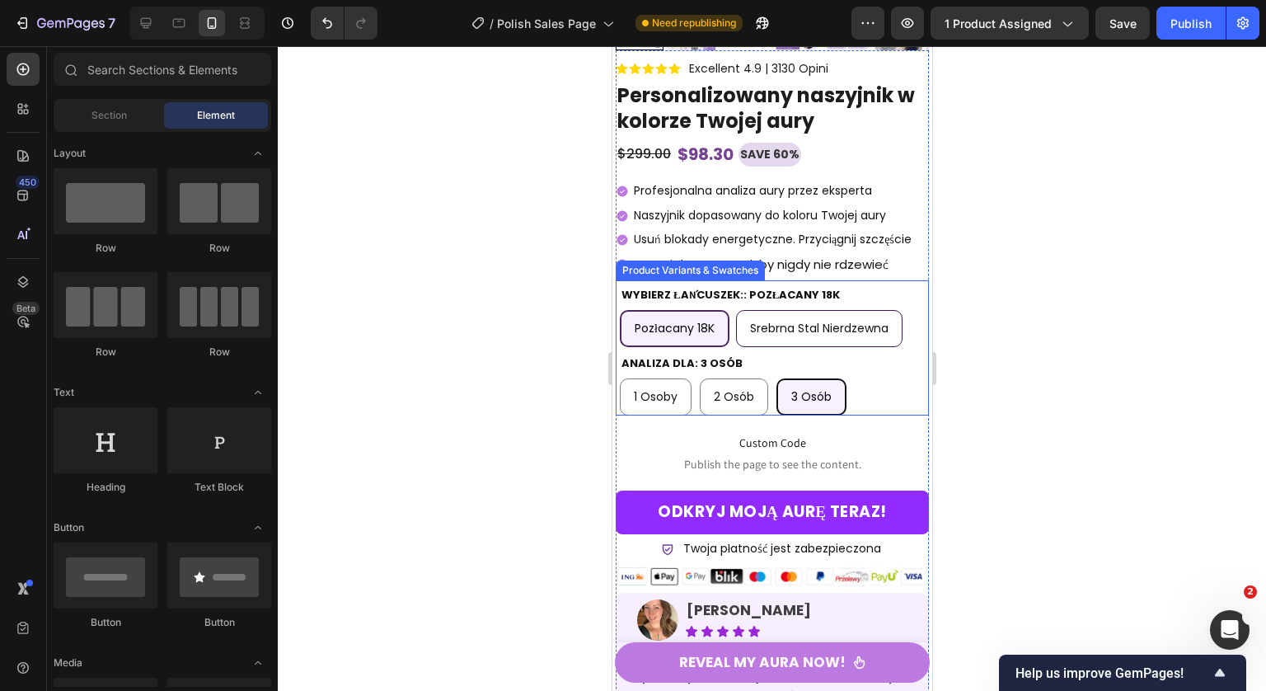
click at [875, 300] on div "Wybierz łańcuszek:: Pozłacany 18K Pozłacany 18K Pozłacany 18K Pozłacany 18K Sre…" at bounding box center [771, 314] width 305 height 63
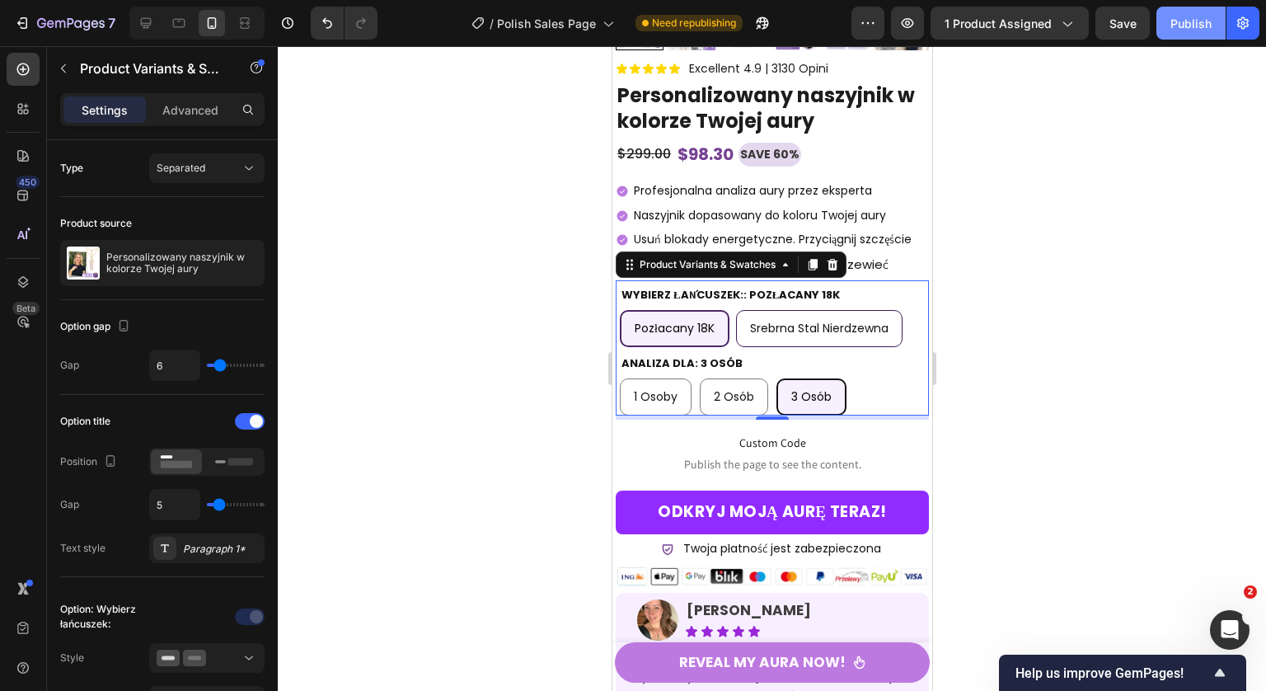
click at [1172, 21] on div "Publish" at bounding box center [1190, 23] width 41 height 17
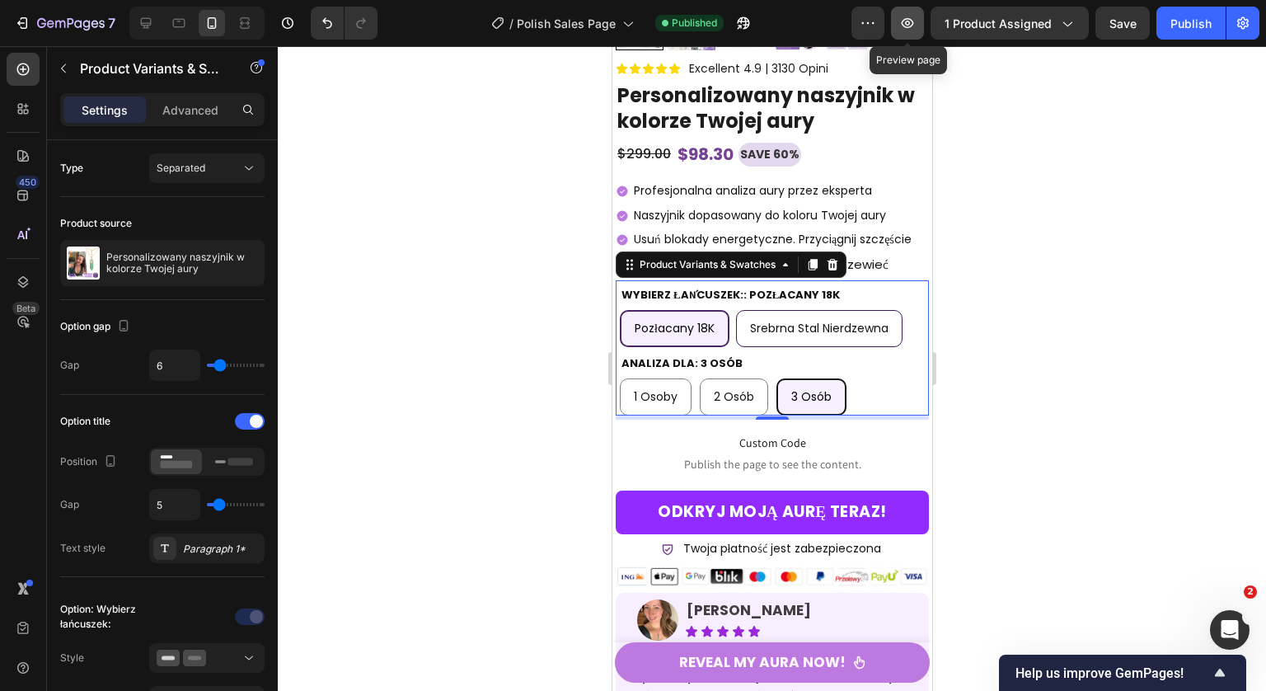
click at [911, 26] on icon "button" at bounding box center [907, 23] width 16 height 16
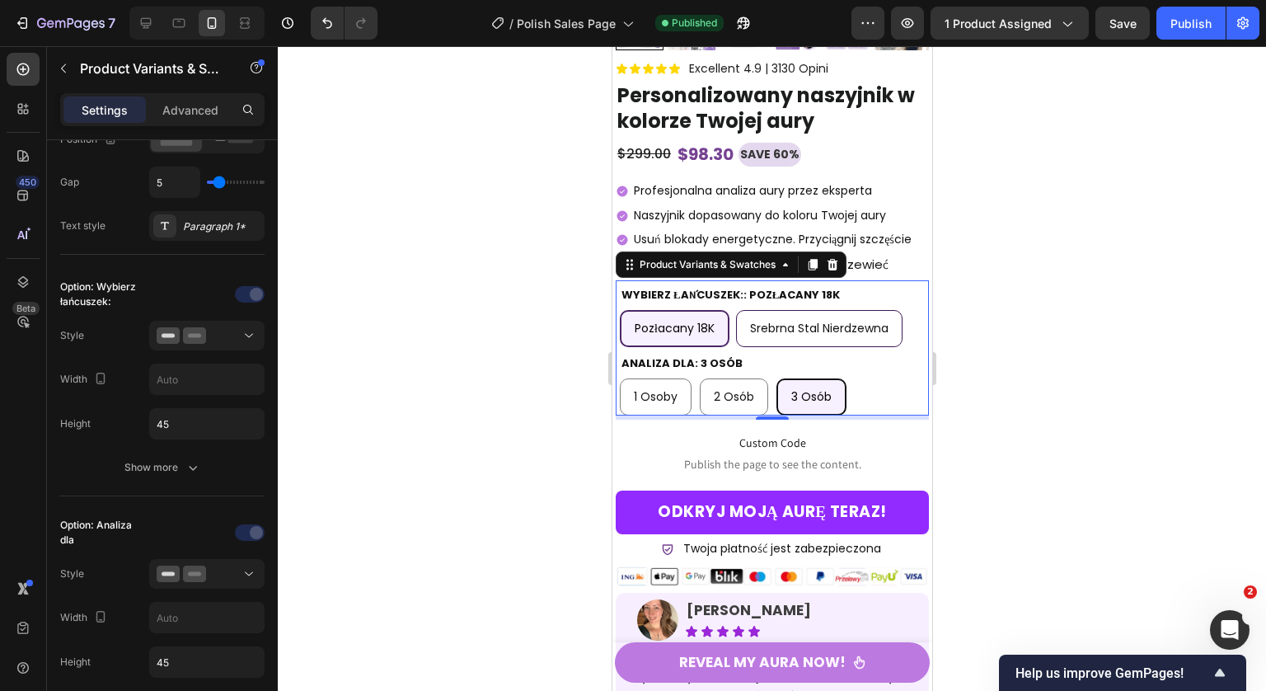
click at [733, 412] on div "2 osób" at bounding box center [733, 397] width 67 height 34
click at [699, 378] on input "2 osób 2 osób 2 osób" at bounding box center [698, 377] width 1 height 1
radio input "true"
click at [644, 414] on div "1 osoby" at bounding box center [655, 397] width 70 height 34
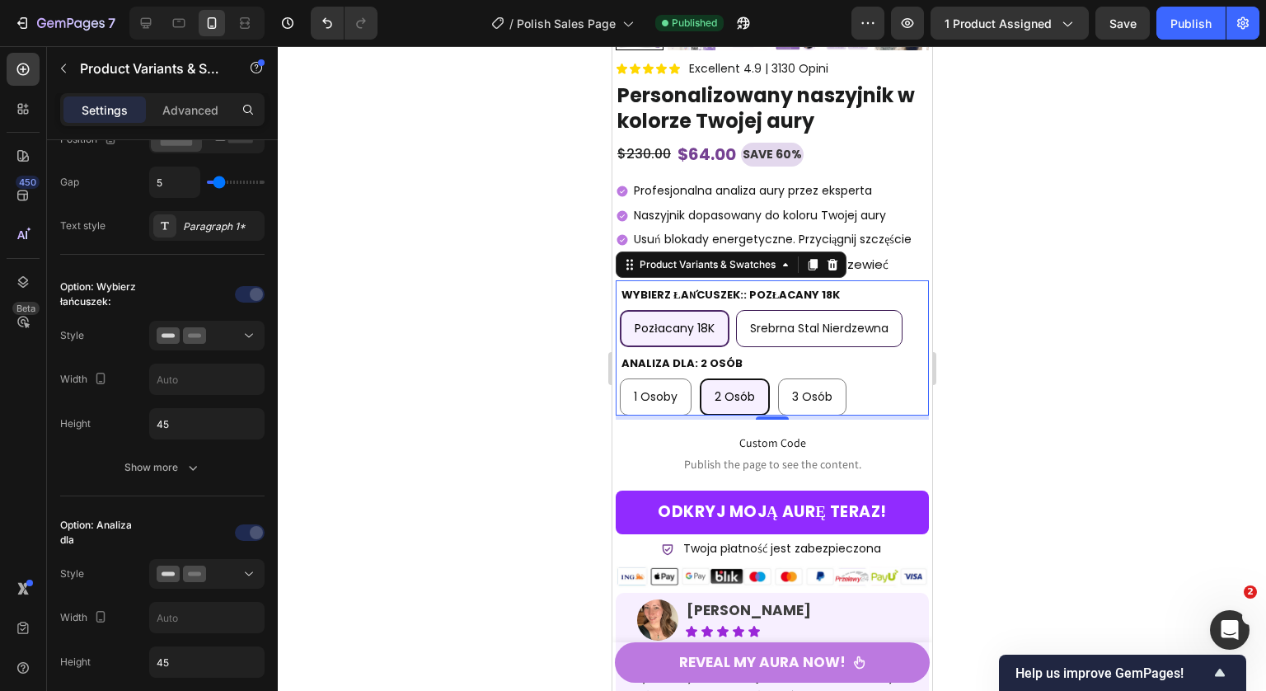
click at [619, 378] on input "1 osoby 1 osoby 1 osoby" at bounding box center [618, 377] width 1 height 1
radio input "true"
click at [772, 345] on div "Srebrna stal nierdzewna" at bounding box center [818, 329] width 165 height 34
click at [735, 310] on input "Srebrna stal nierdzewna Srebrna stal nierdzewna Srebrna stal nierdzewna" at bounding box center [734, 309] width 1 height 1
radio input "true"
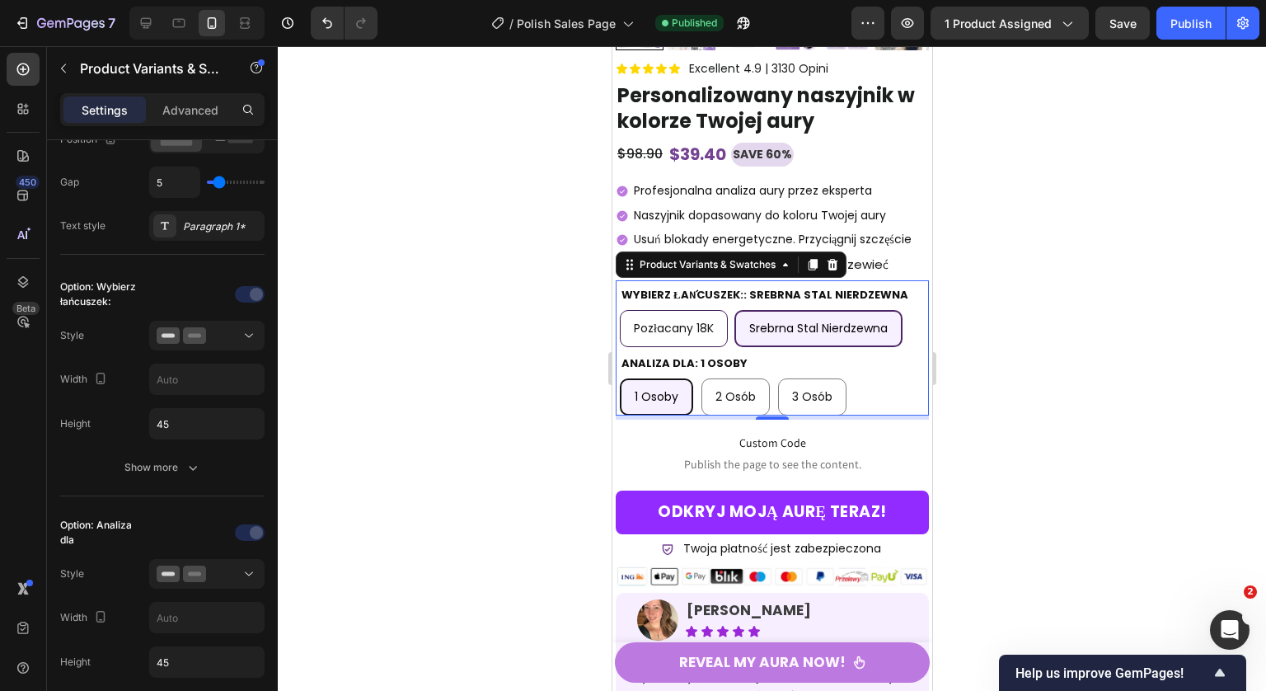
click at [754, 304] on legend "Wybierz łańcuszek:: Srebrna stal nierdzewna" at bounding box center [764, 294] width 290 height 22
click at [697, 272] on div "Product Variants & Swatches" at bounding box center [706, 264] width 143 height 15
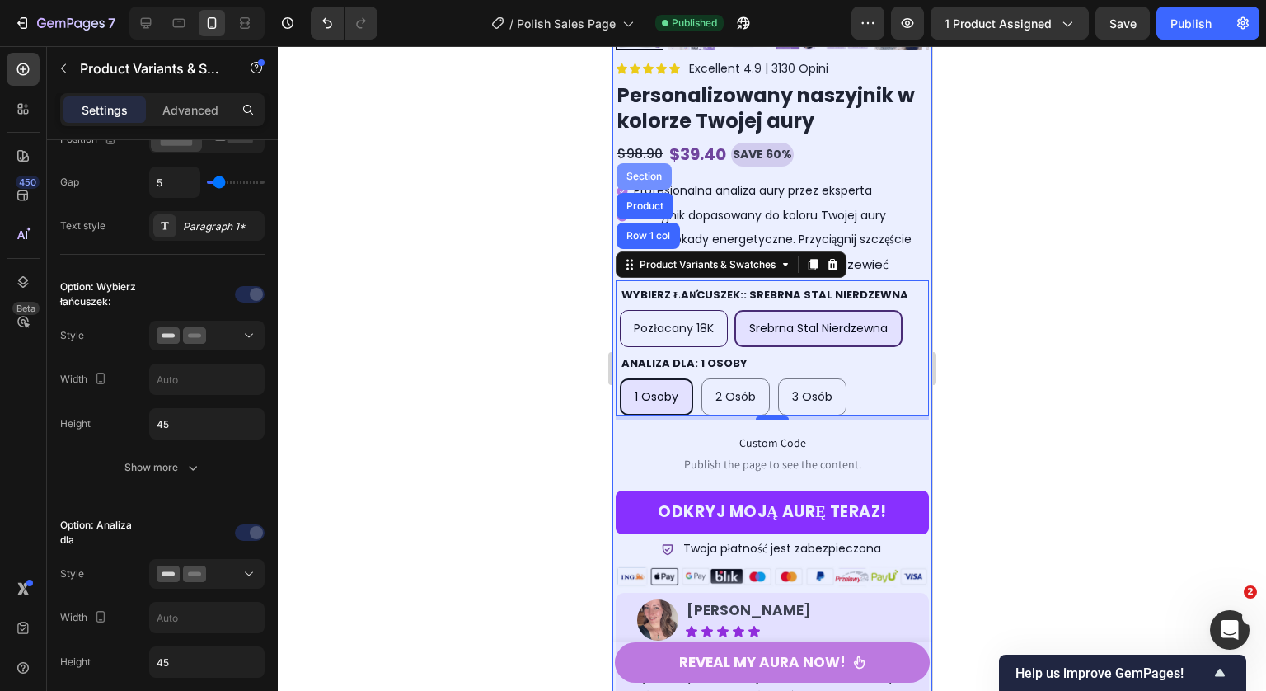
click at [652, 178] on div "Section" at bounding box center [643, 176] width 42 height 10
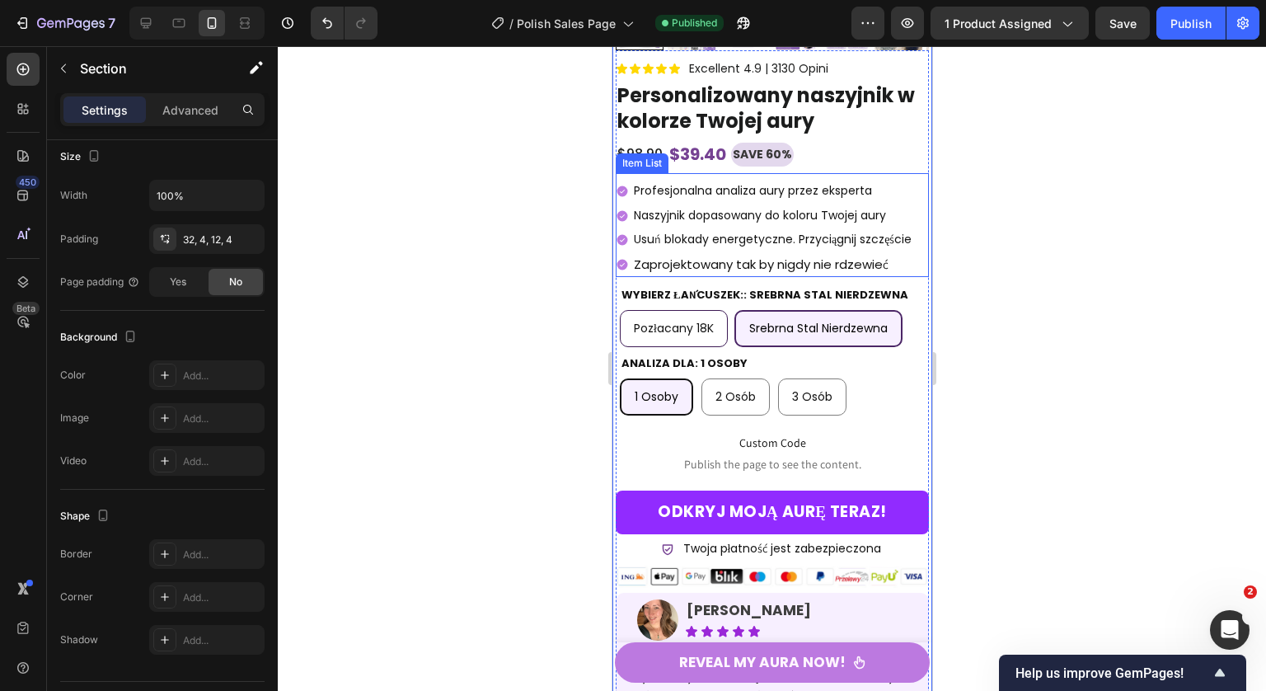
scroll to position [0, 0]
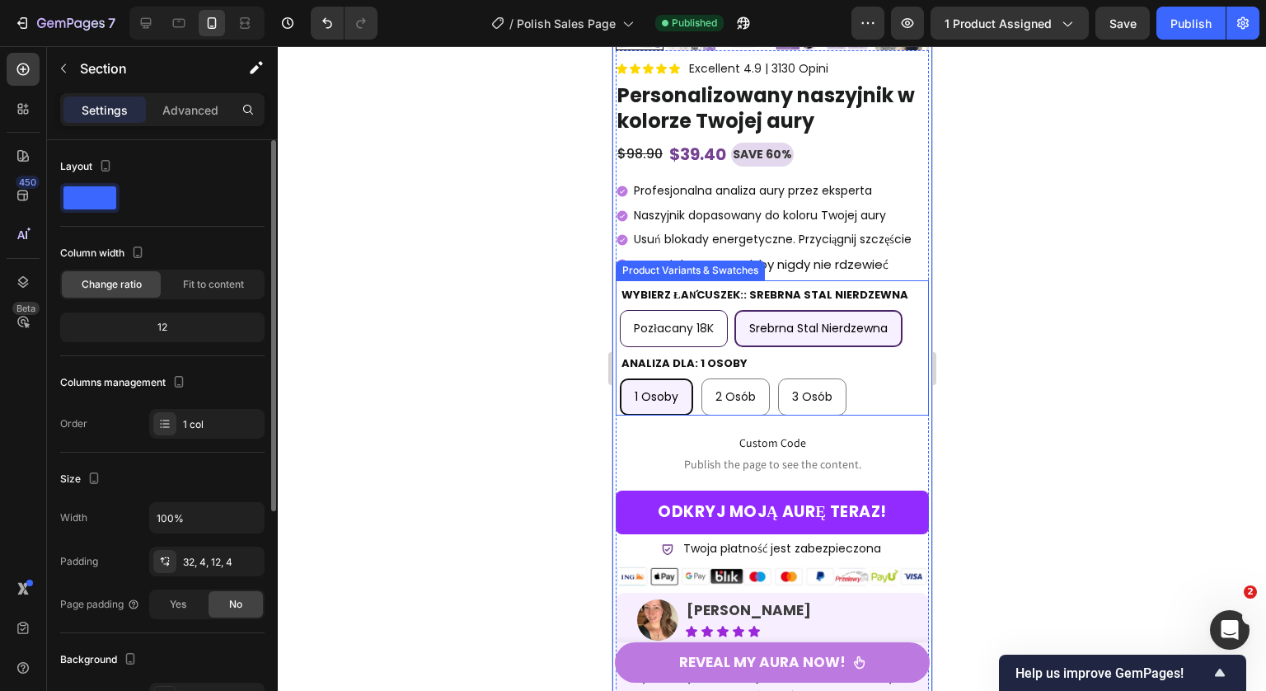
click at [695, 302] on legend "Wybierz łańcuszek:: Srebrna stal nierdzewna" at bounding box center [764, 294] width 290 height 22
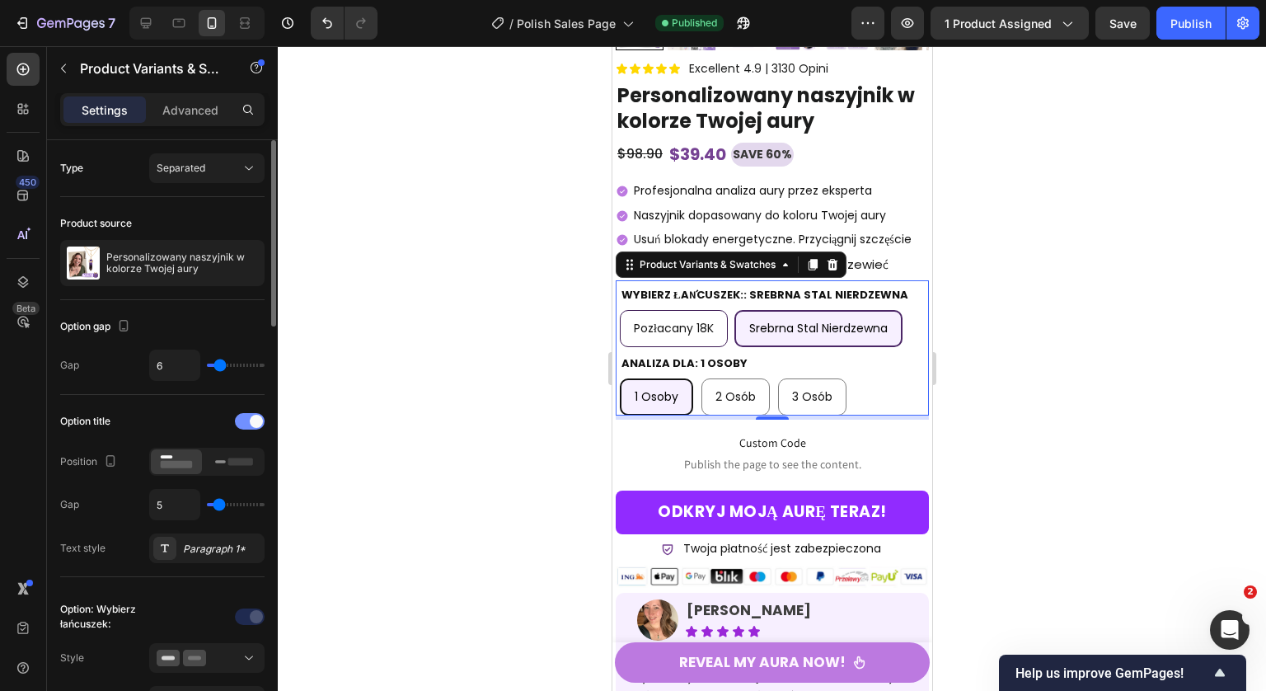
click at [246, 420] on div at bounding box center [250, 421] width 30 height 16
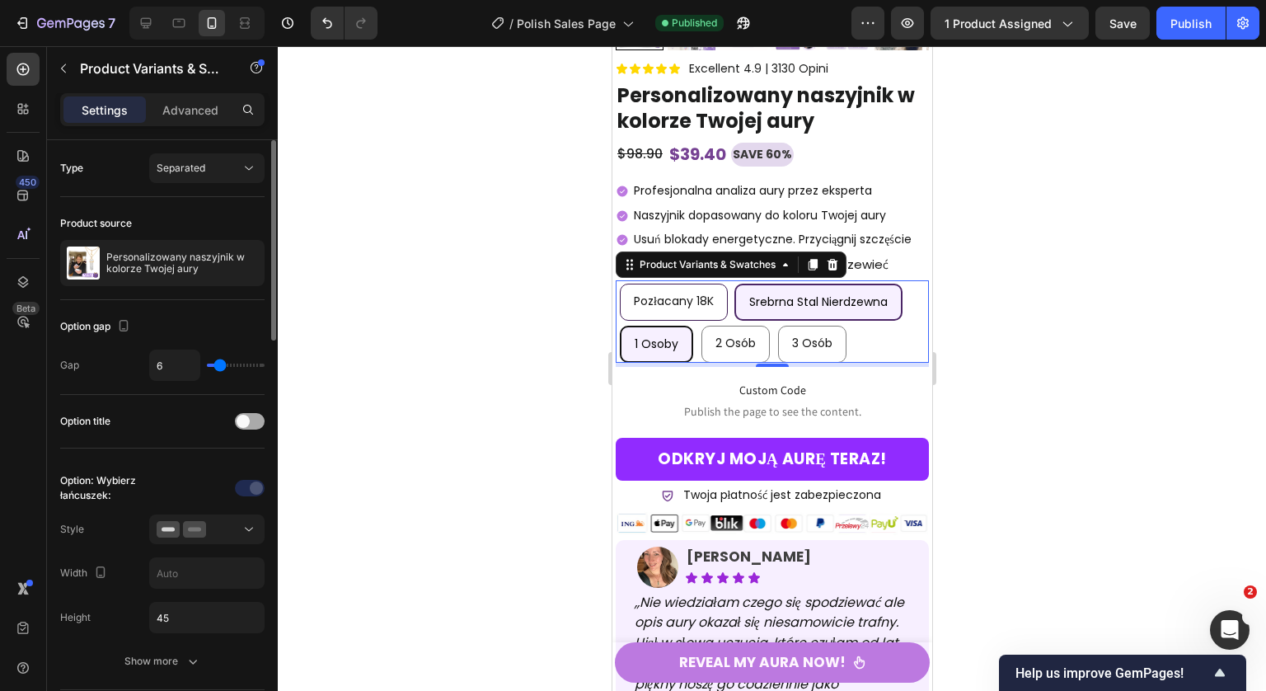
click at [246, 420] on span at bounding box center [243, 421] width 13 height 13
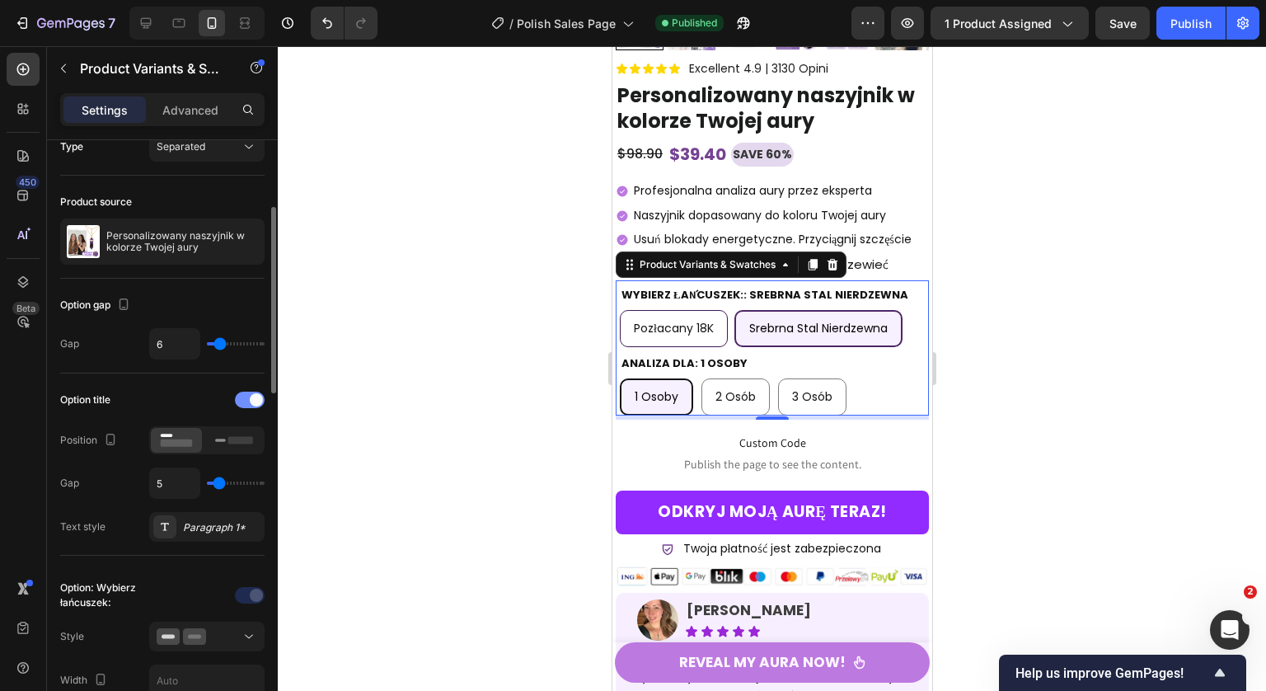
scroll to position [68, 0]
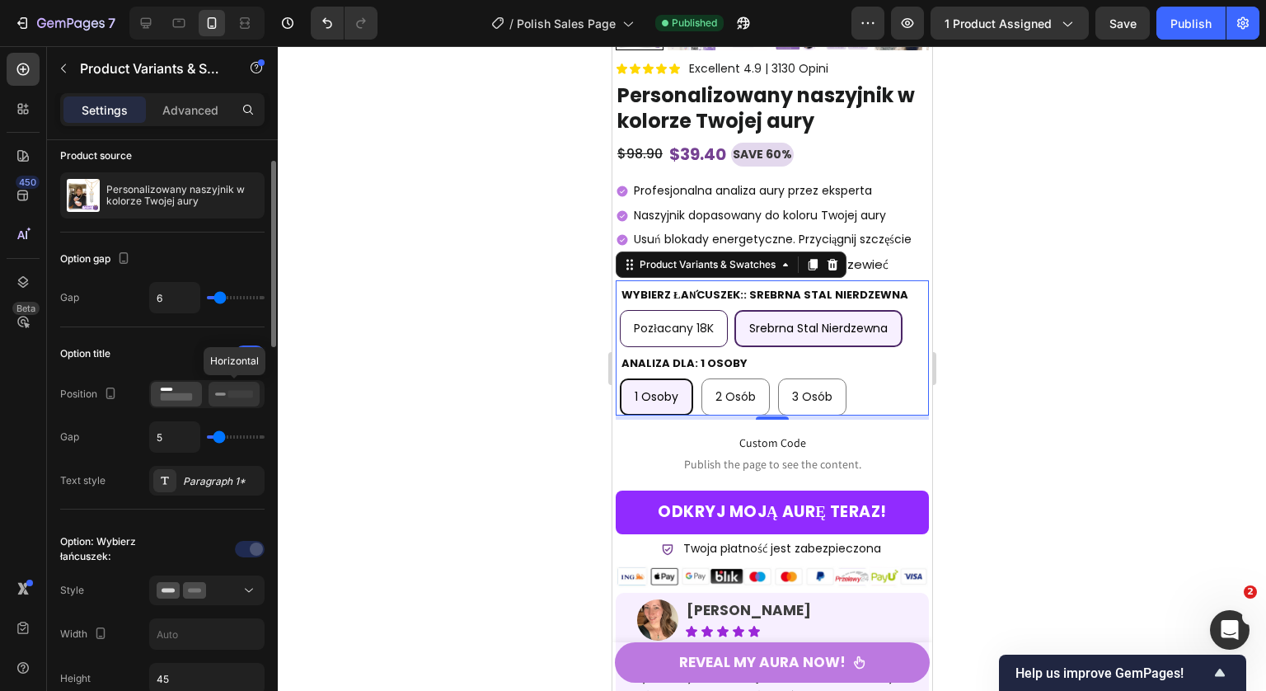
click at [232, 402] on icon at bounding box center [234, 394] width 38 height 18
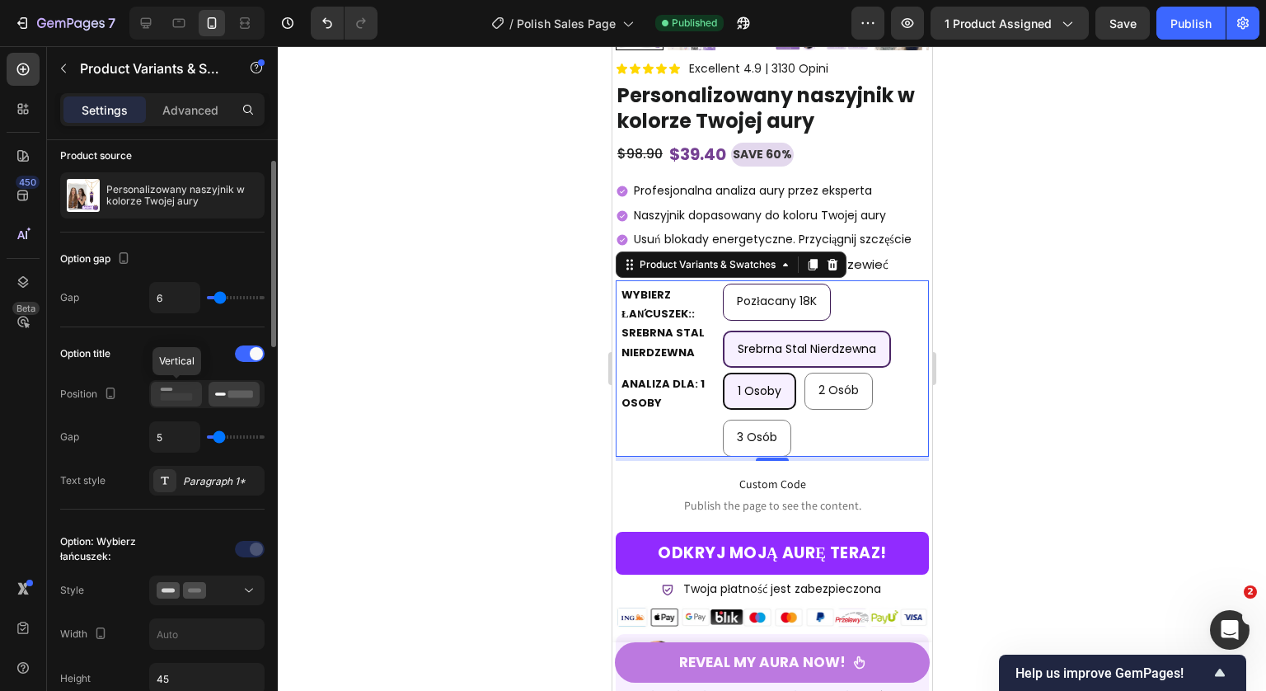
click at [178, 401] on icon at bounding box center [176, 394] width 38 height 18
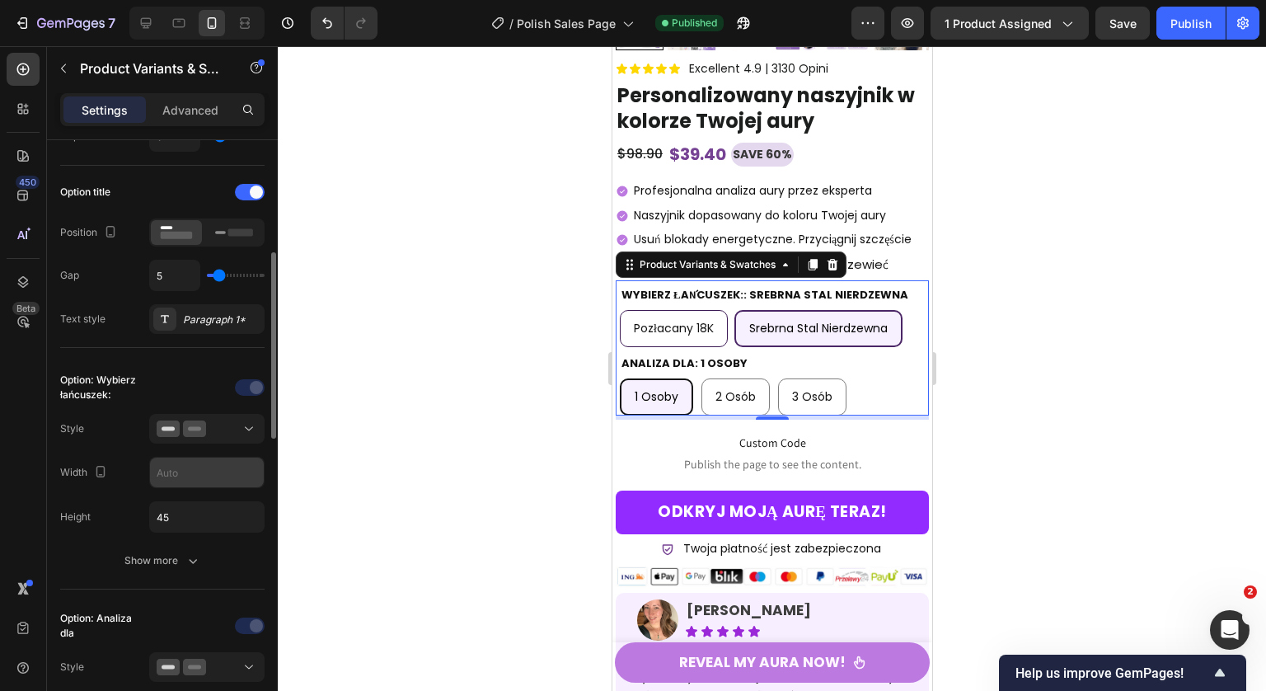
scroll to position [260, 0]
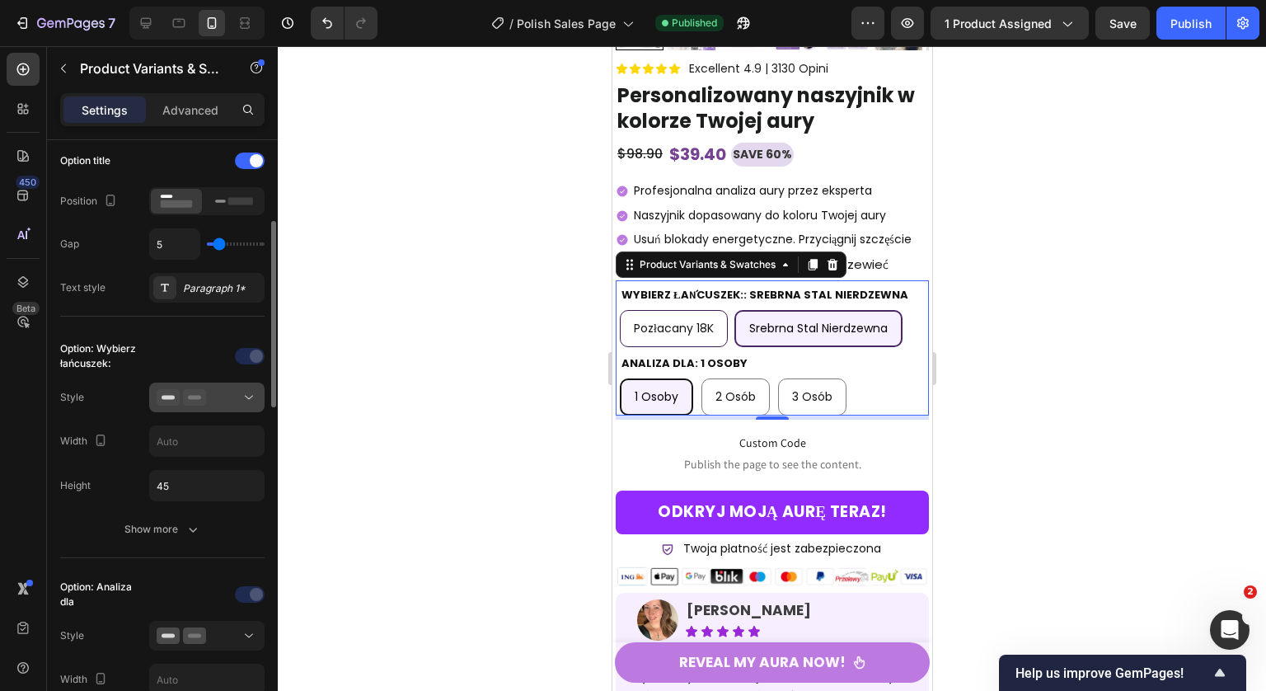
click at [219, 408] on button at bounding box center [206, 397] width 115 height 30
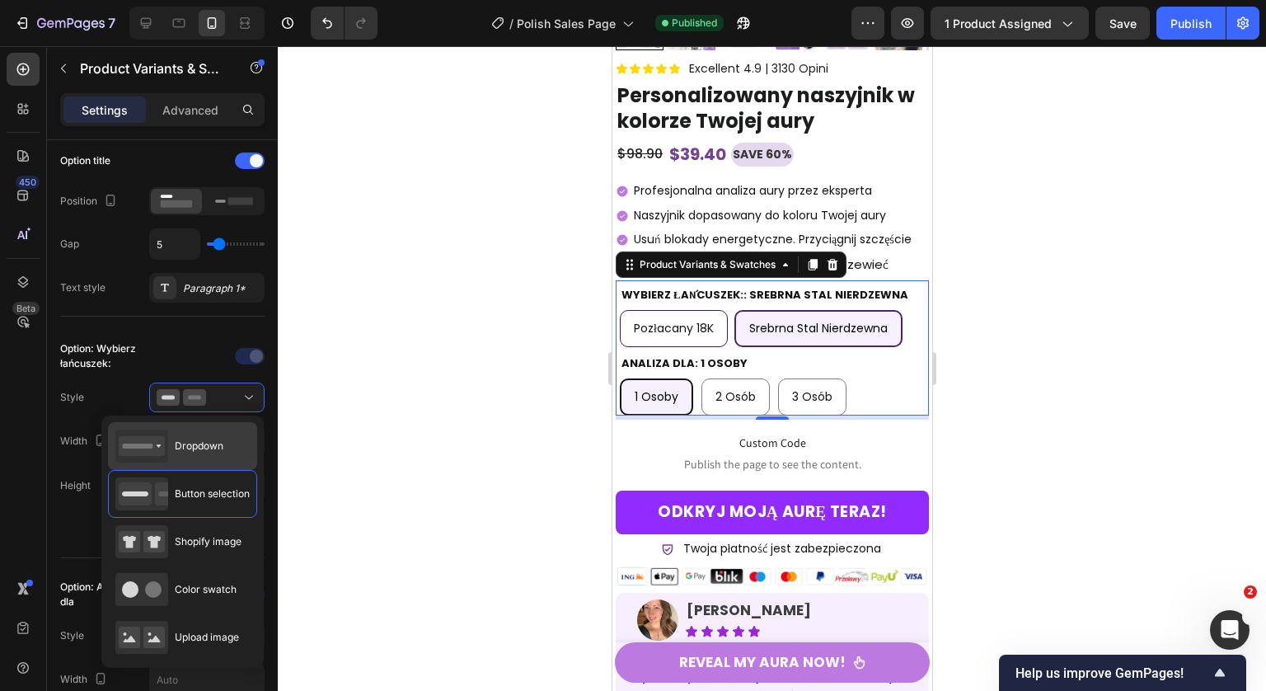
click at [218, 452] on span "Dropdown" at bounding box center [199, 445] width 49 height 15
type input "100%"
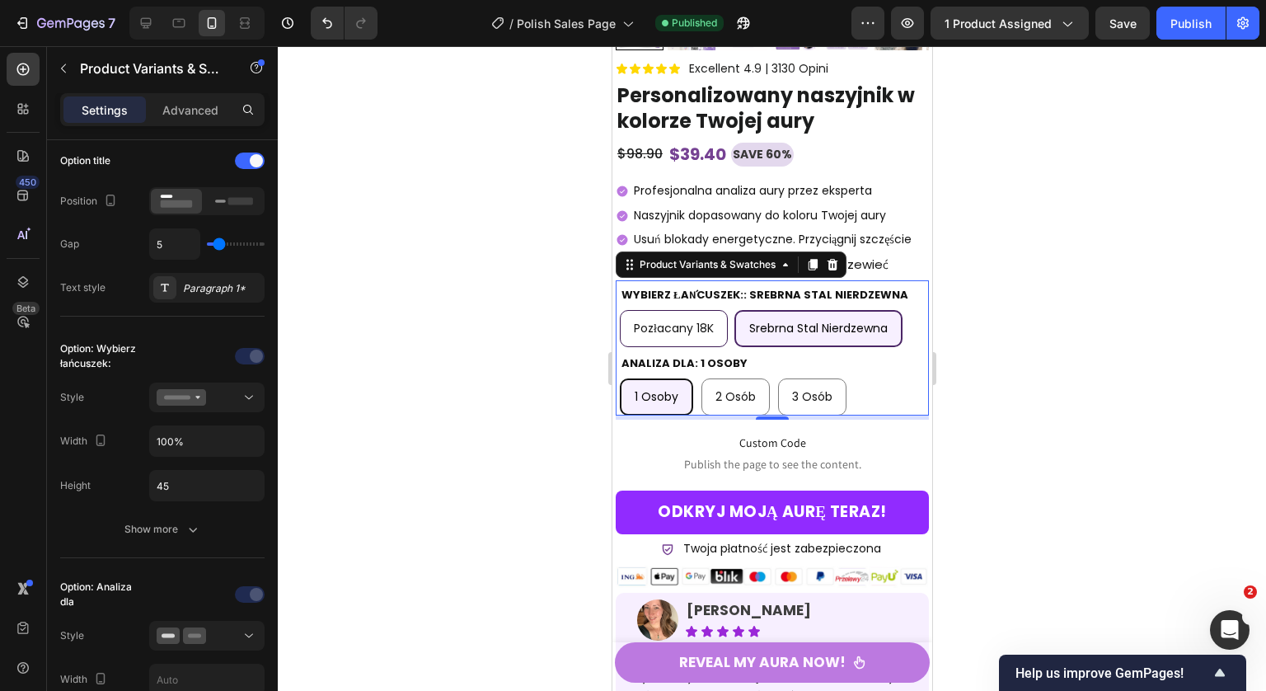
select select "Srebrna stal nierdzewna"
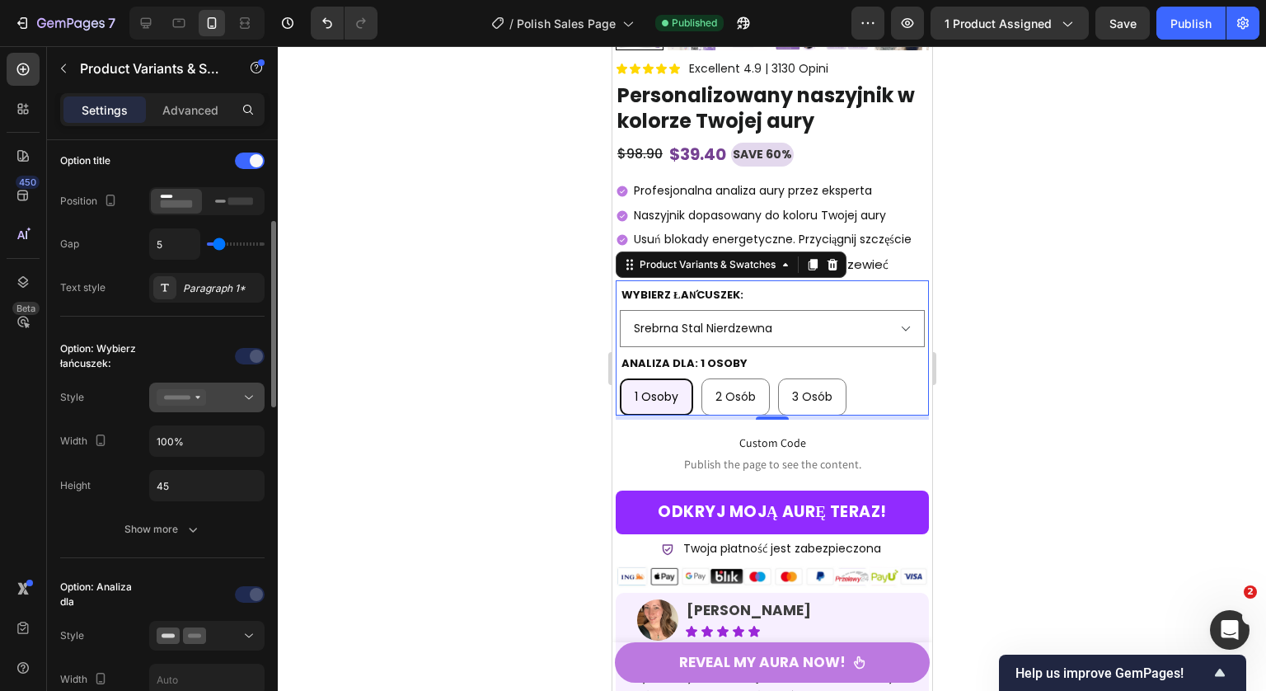
click at [218, 397] on div at bounding box center [207, 397] width 101 height 16
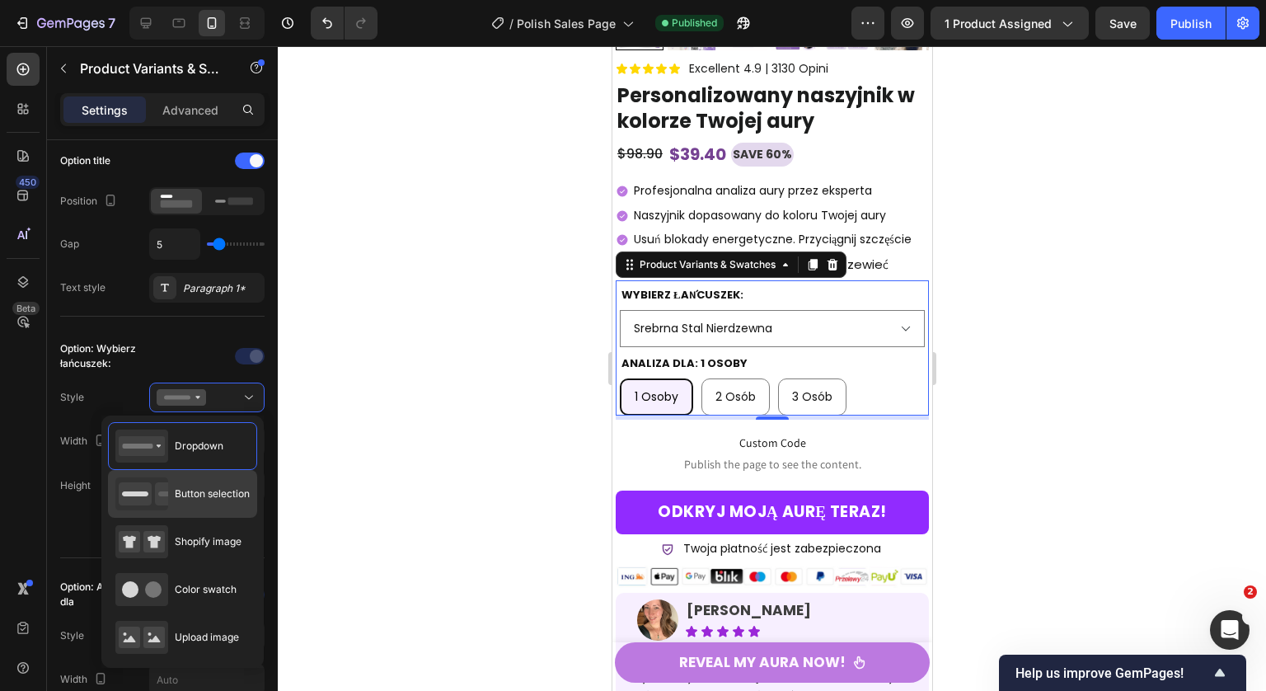
click at [191, 490] on span "Button selection" at bounding box center [212, 493] width 75 height 15
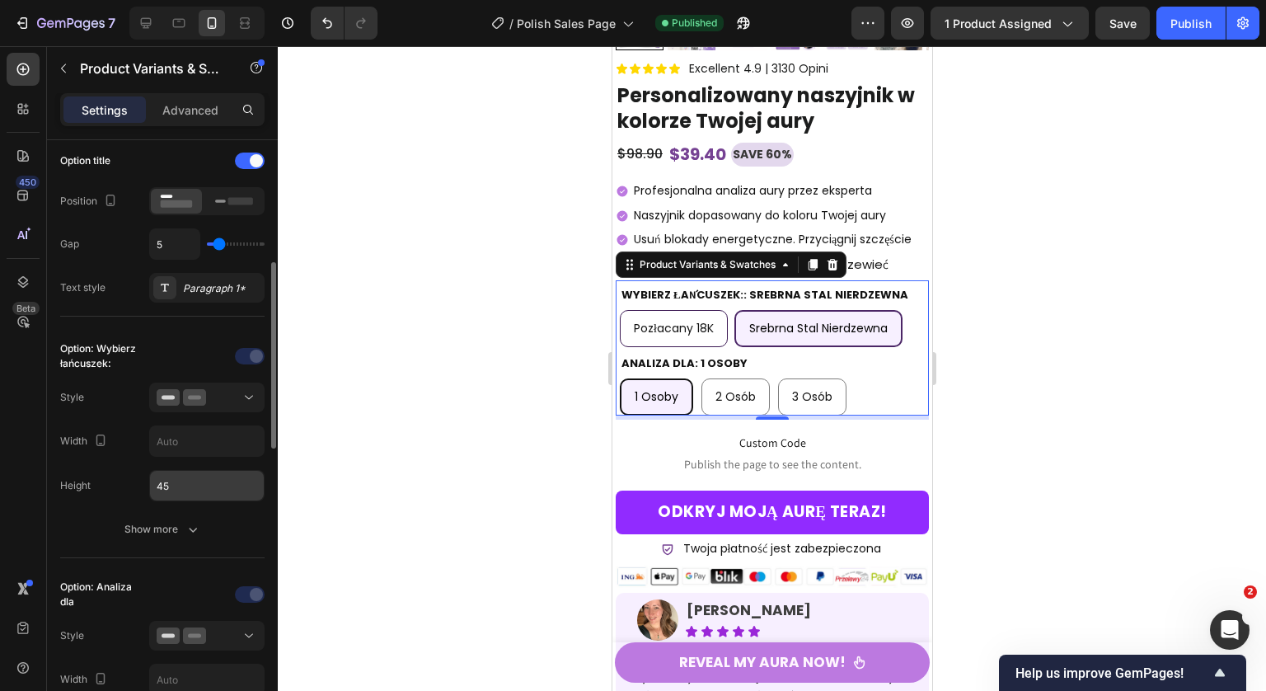
scroll to position [292, 0]
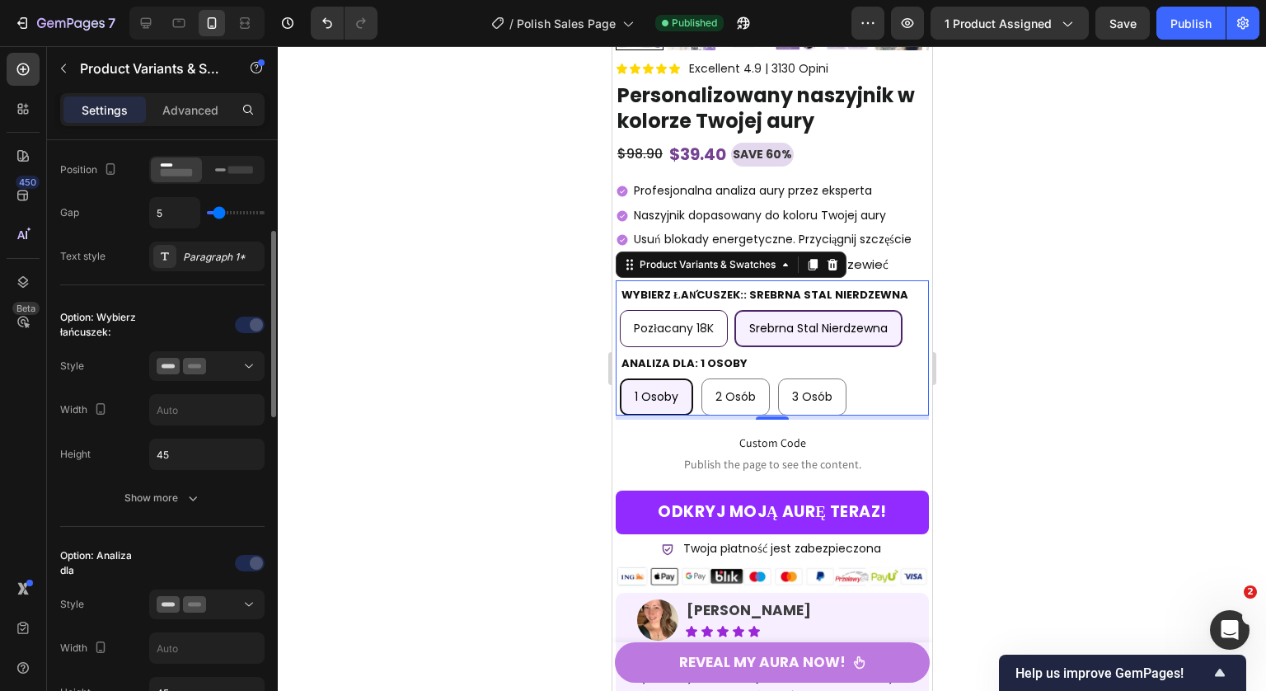
click at [194, 480] on div "Option: Wybierz łańcuszek: Style Width Height 45 Show more" at bounding box center [162, 412] width 204 height 201
click at [194, 487] on button "Show more" at bounding box center [162, 498] width 204 height 30
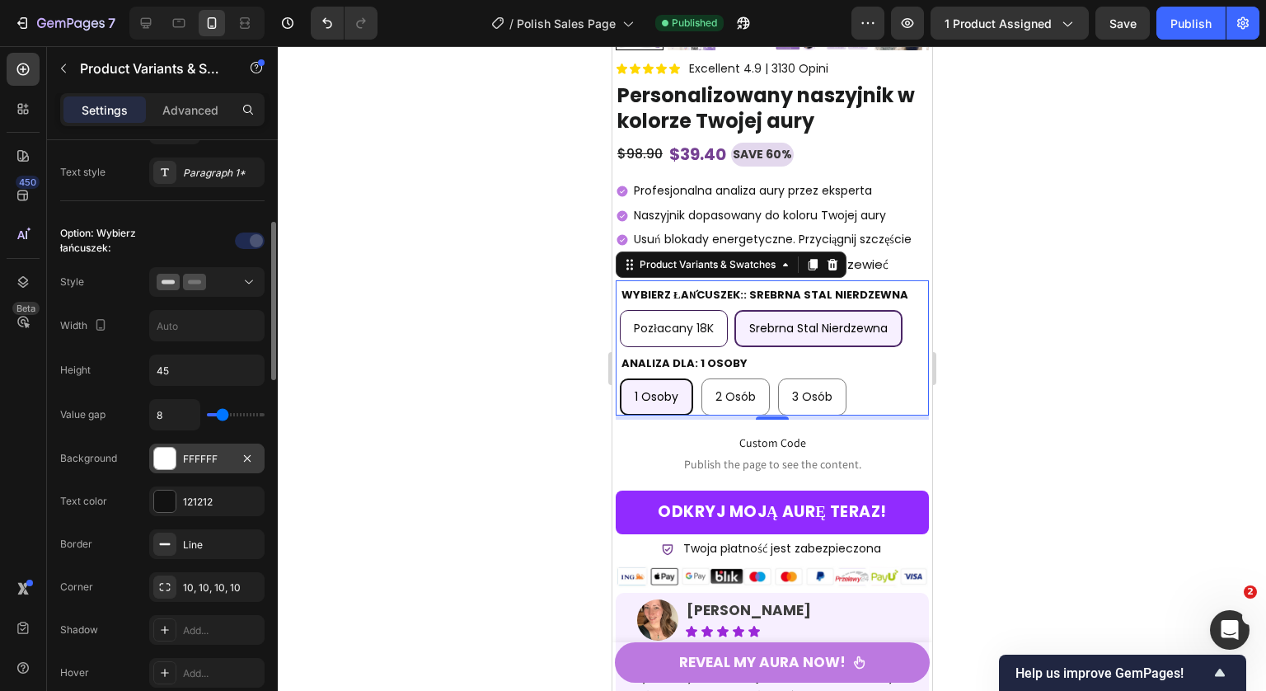
scroll to position [532, 0]
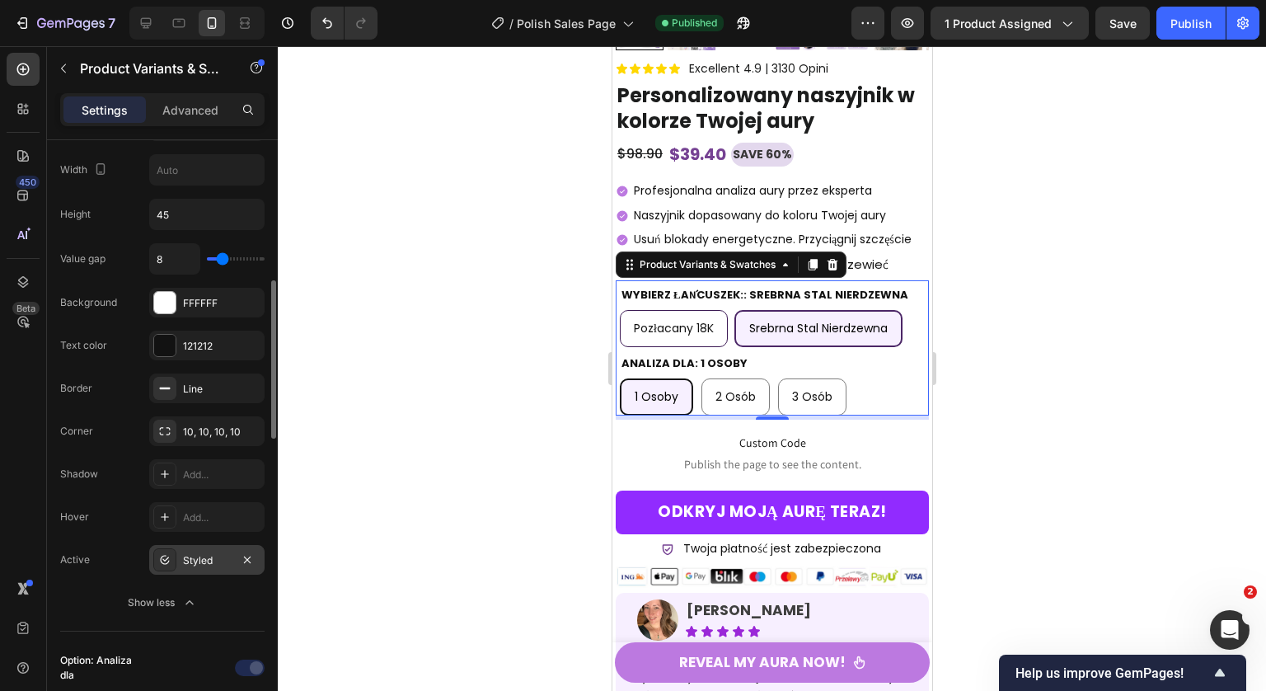
click at [210, 550] on div "Styled" at bounding box center [206, 560] width 115 height 30
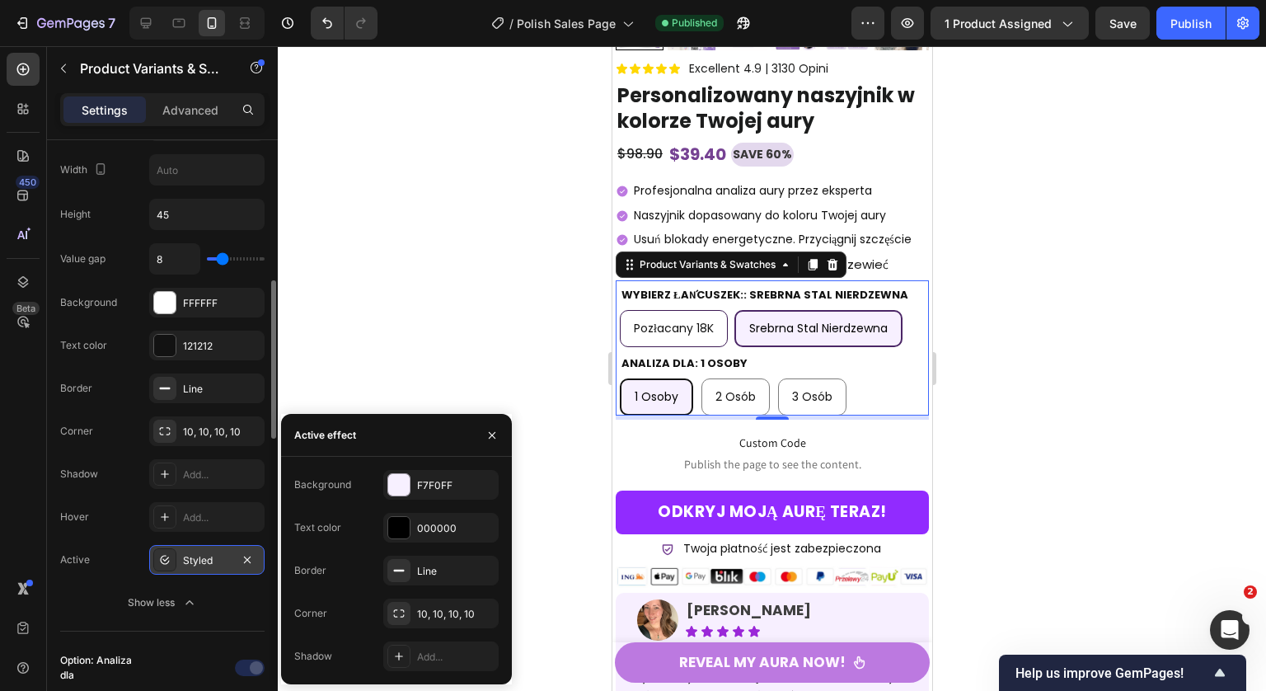
click at [210, 550] on div "Styled" at bounding box center [206, 560] width 115 height 30
click at [102, 526] on div "Hover Add..." at bounding box center [162, 517] width 204 height 30
click at [185, 613] on button "Show less" at bounding box center [162, 603] width 204 height 30
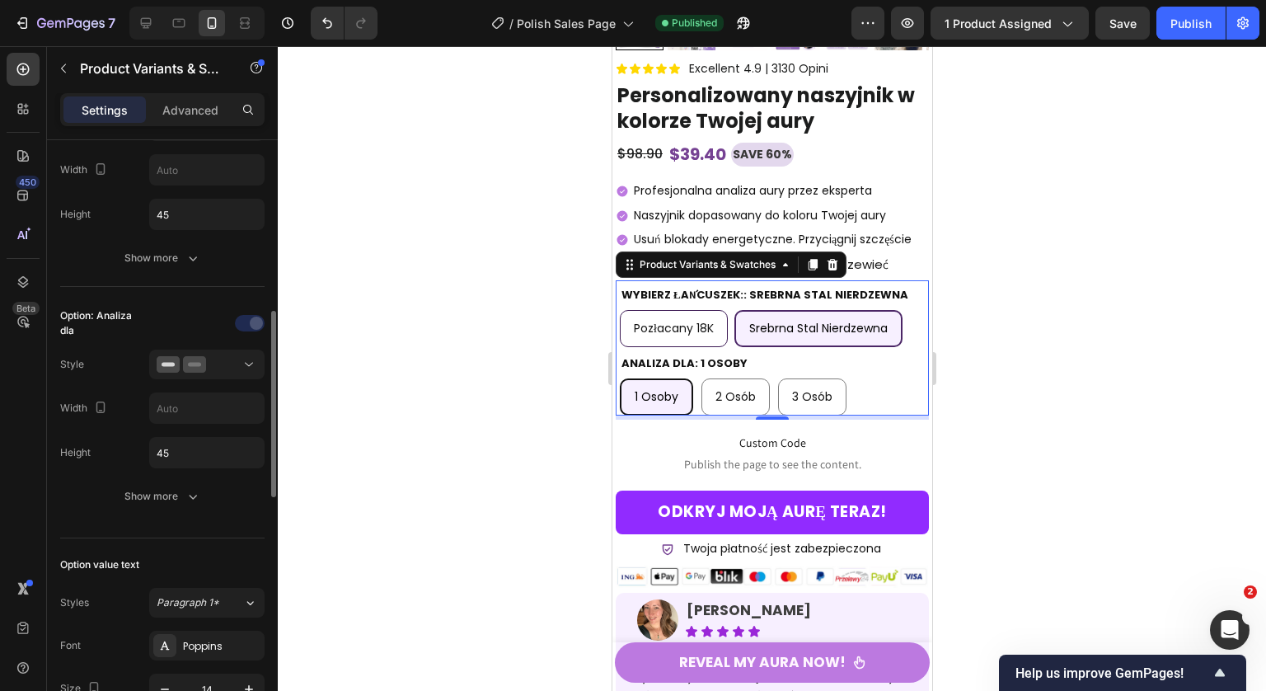
scroll to position [651, 0]
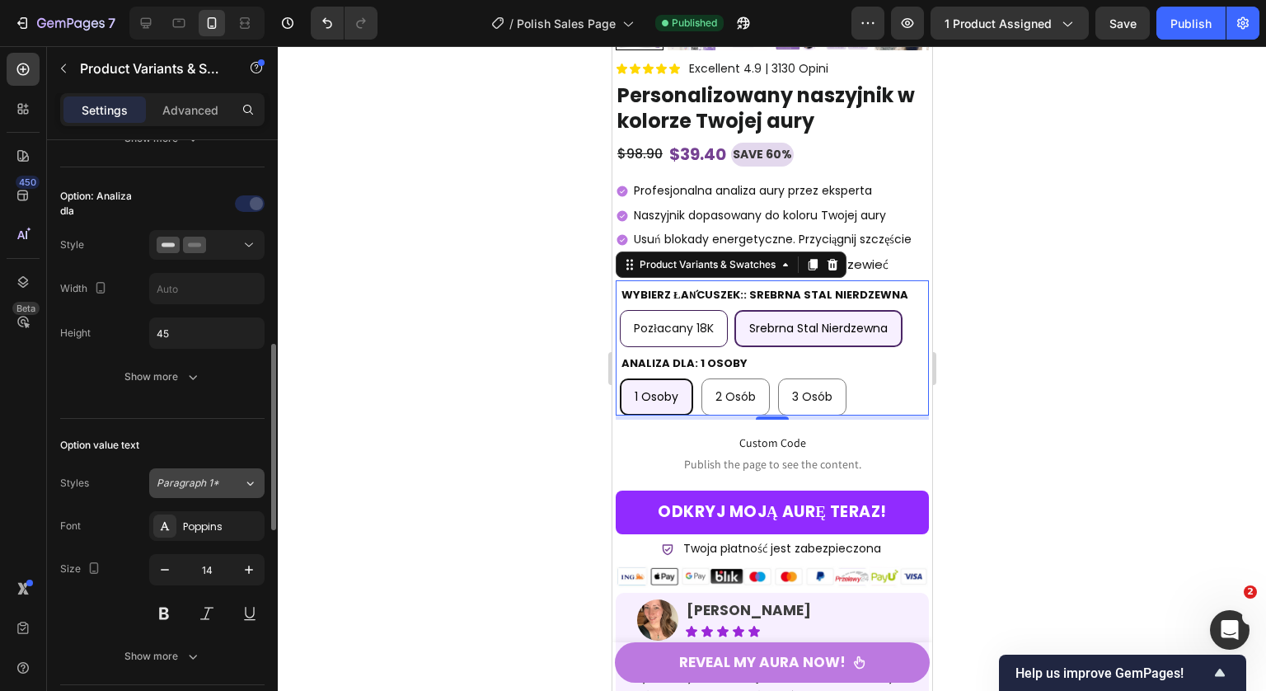
click at [200, 487] on span "Paragraph 1*" at bounding box center [188, 483] width 63 height 15
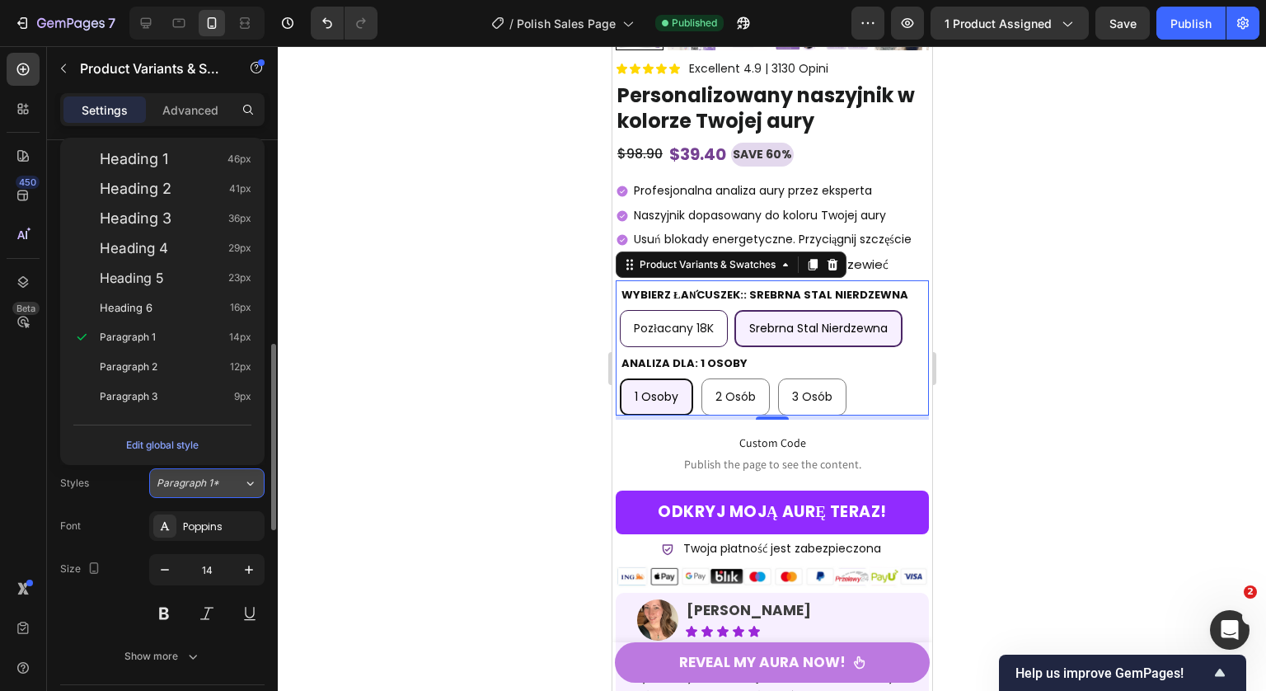
click at [200, 487] on span "Paragraph 1*" at bounding box center [188, 483] width 63 height 15
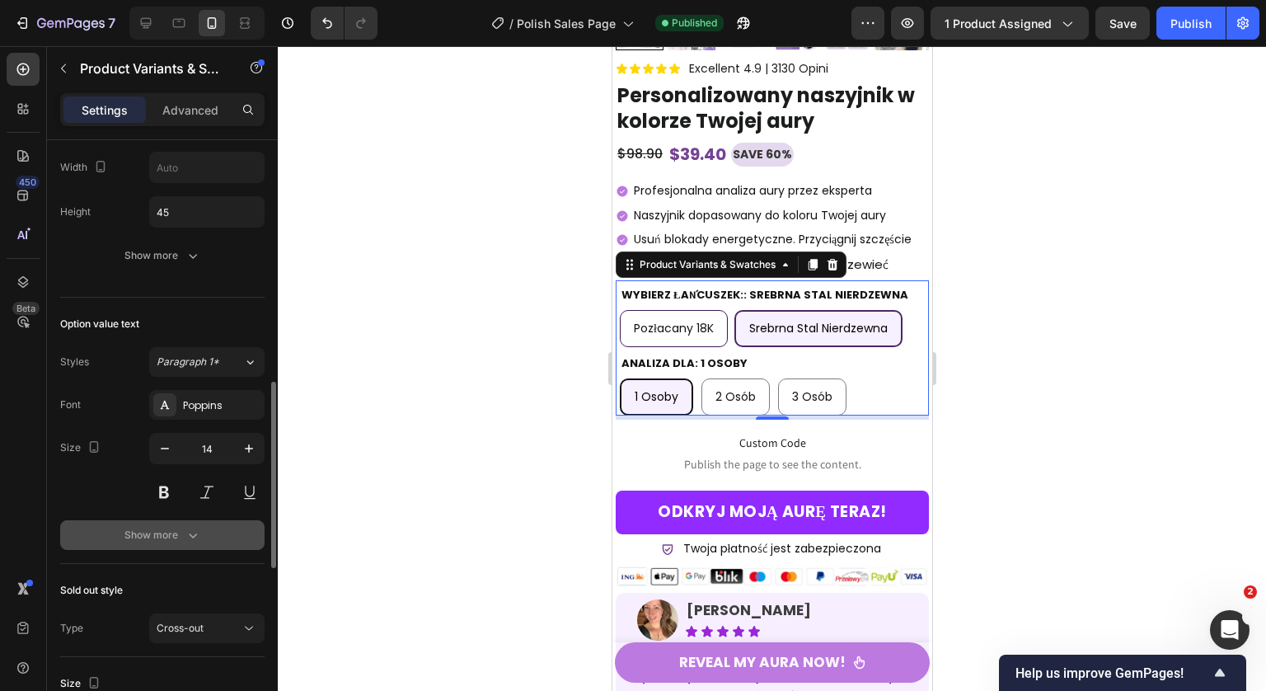
click at [219, 524] on button "Show more" at bounding box center [162, 535] width 204 height 30
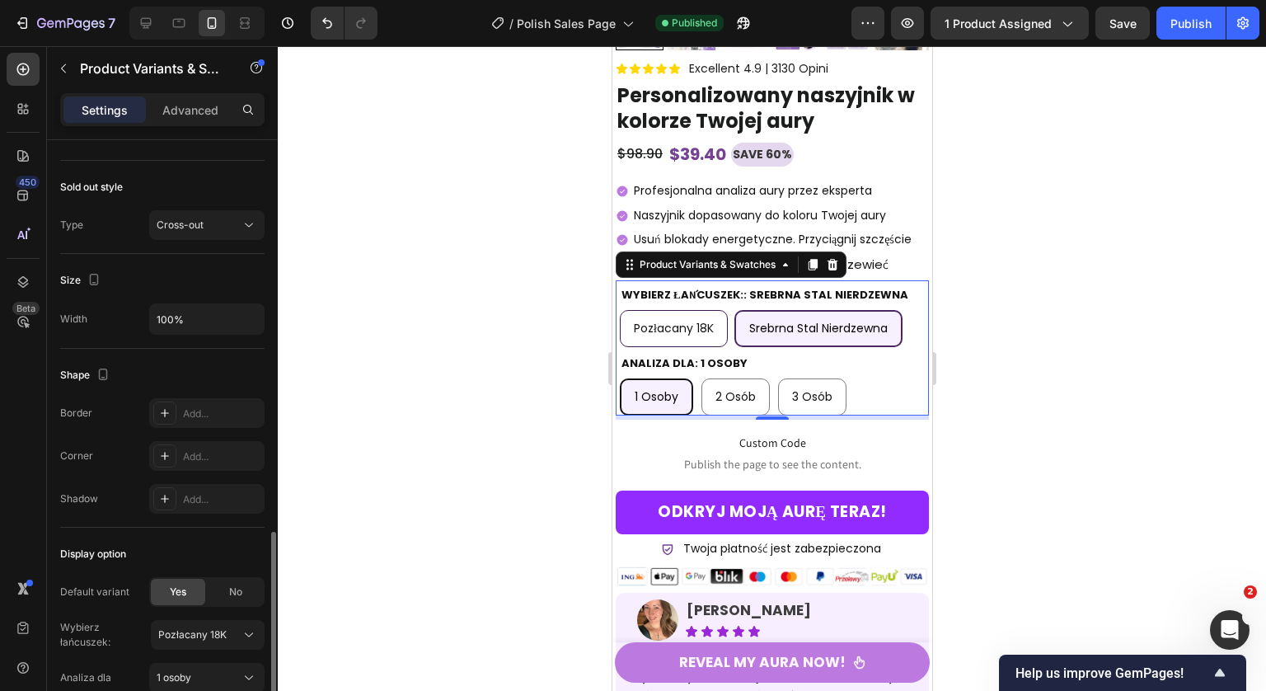
scroll to position [1474, 0]
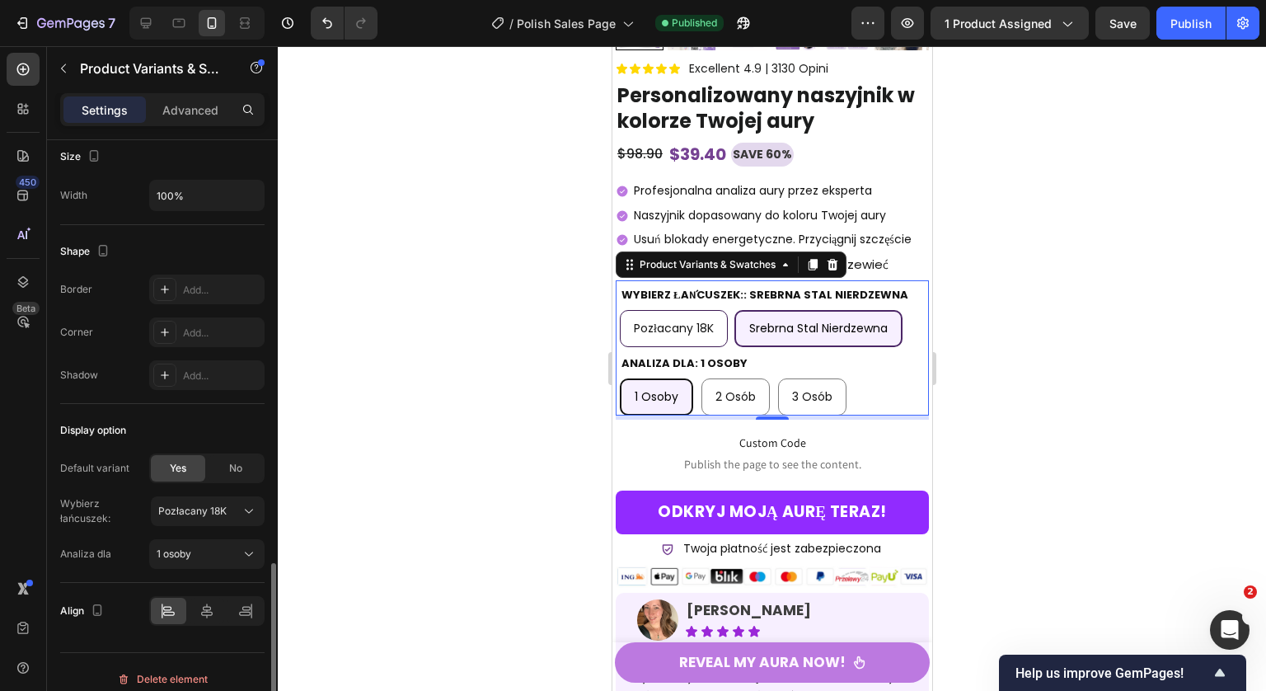
drag, startPoint x: 226, startPoint y: 471, endPoint x: 199, endPoint y: 474, distance: 27.3
click at [227, 471] on div "No" at bounding box center [236, 468] width 54 height 26
radio input "true"
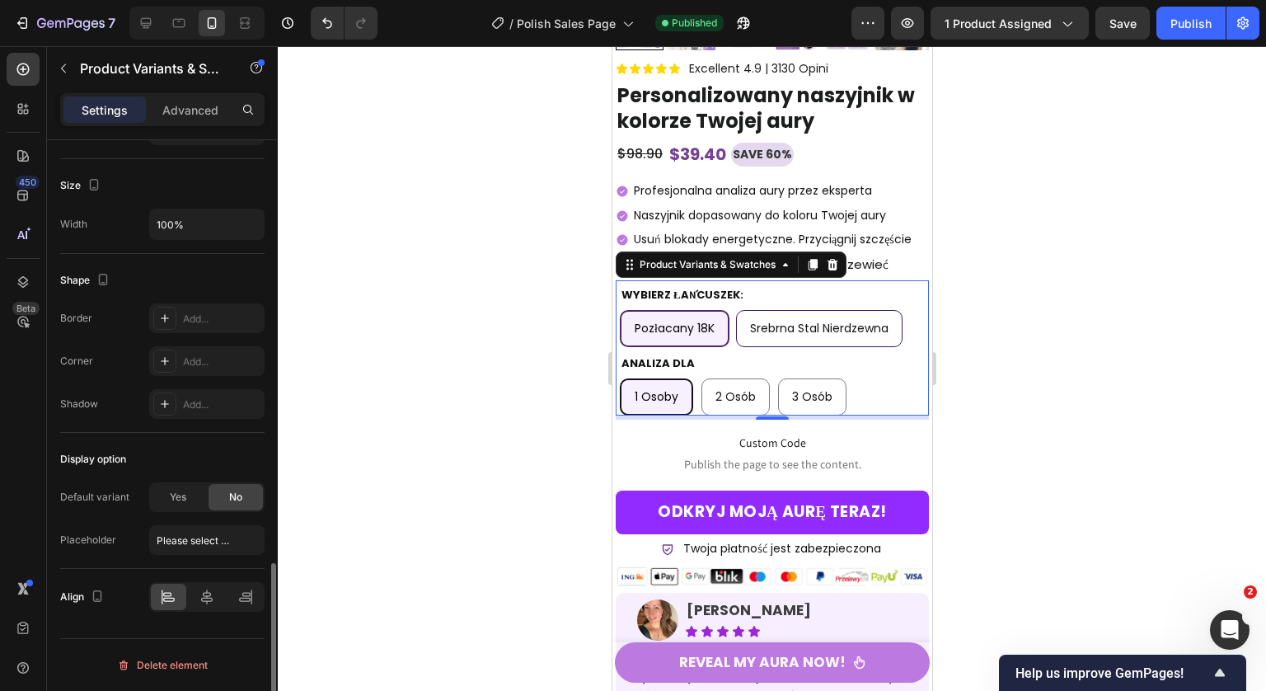
scroll to position [1445, 0]
click at [183, 499] on span "Yes" at bounding box center [178, 497] width 16 height 15
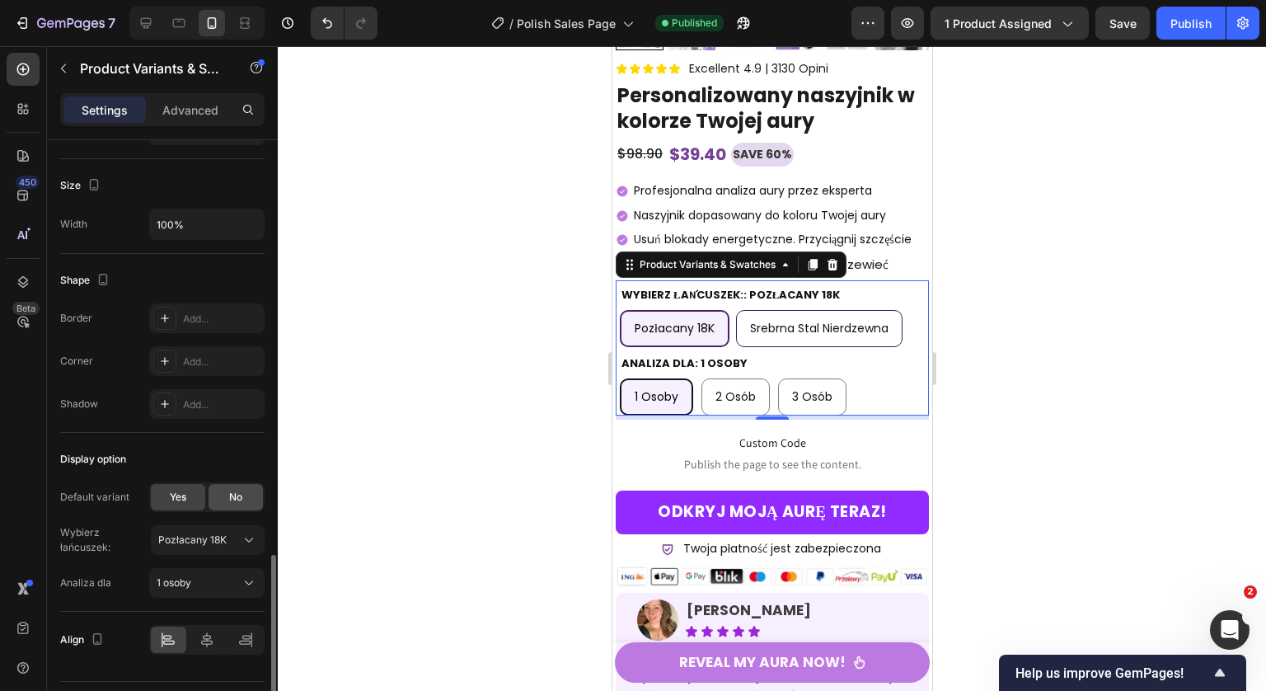
click at [218, 498] on div "No" at bounding box center [236, 497] width 54 height 26
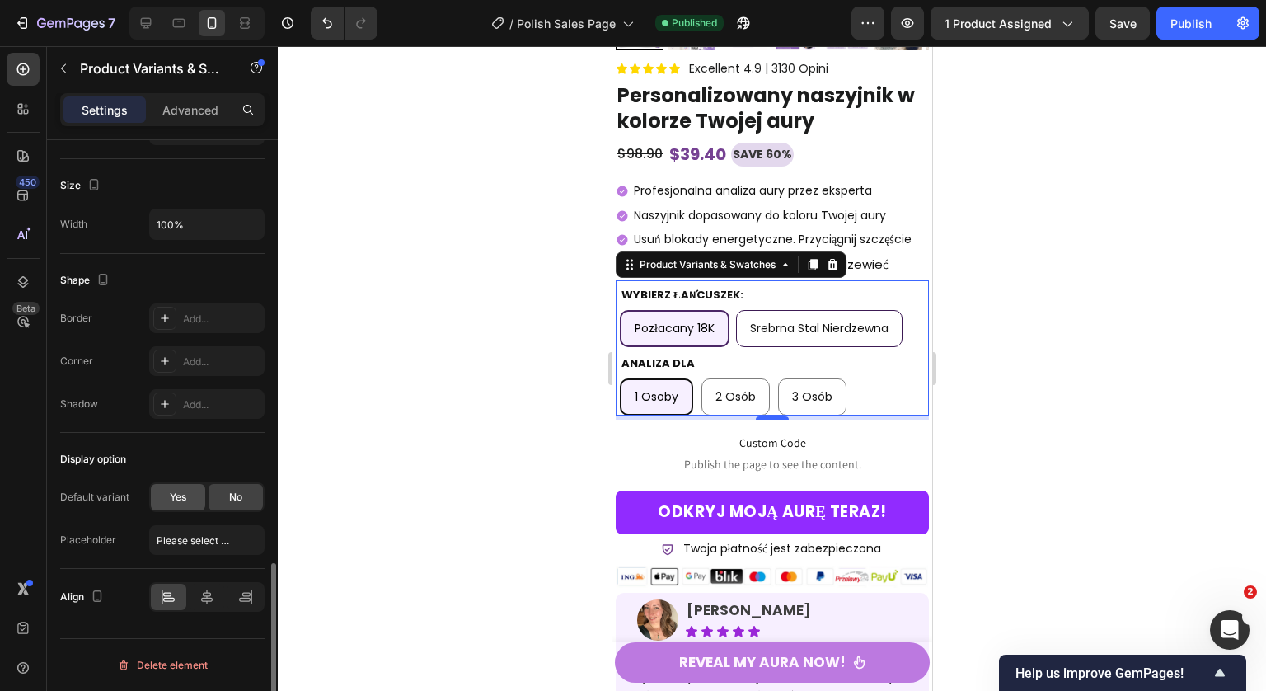
click at [176, 502] on span "Yes" at bounding box center [178, 497] width 16 height 15
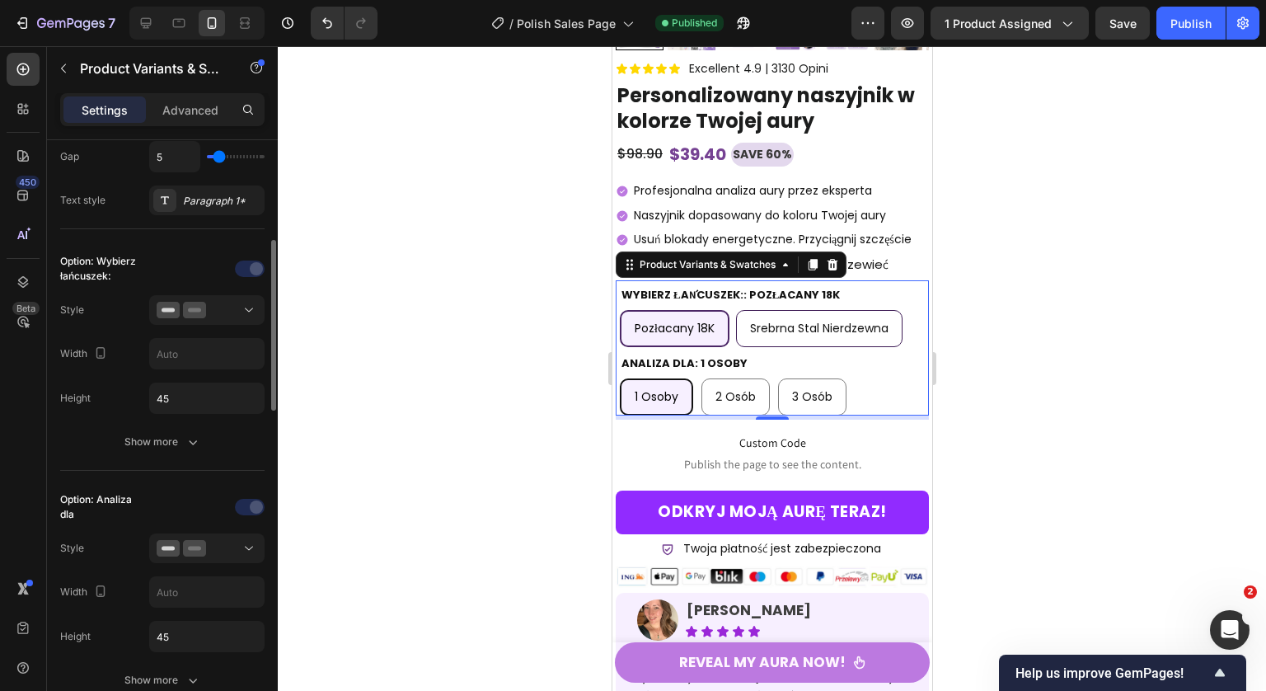
scroll to position [0, 0]
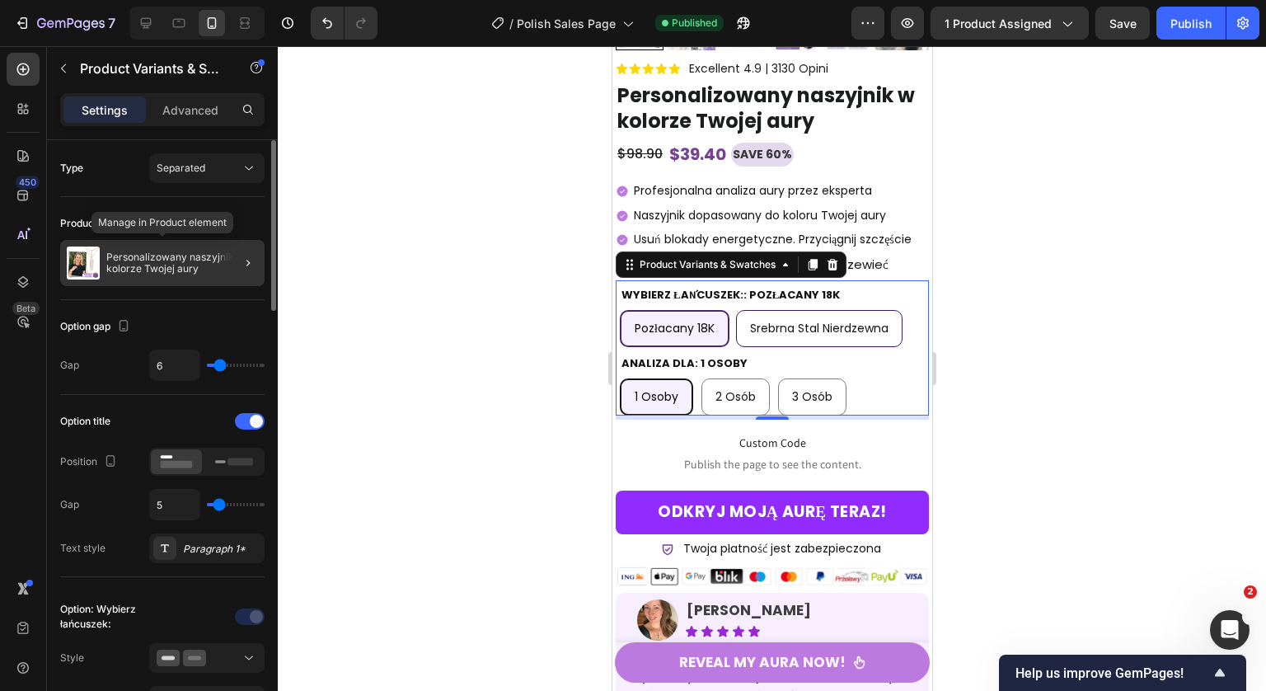
click at [181, 265] on p "Personalizowany naszyjnik w kolorze Twojej aury" at bounding box center [182, 262] width 152 height 23
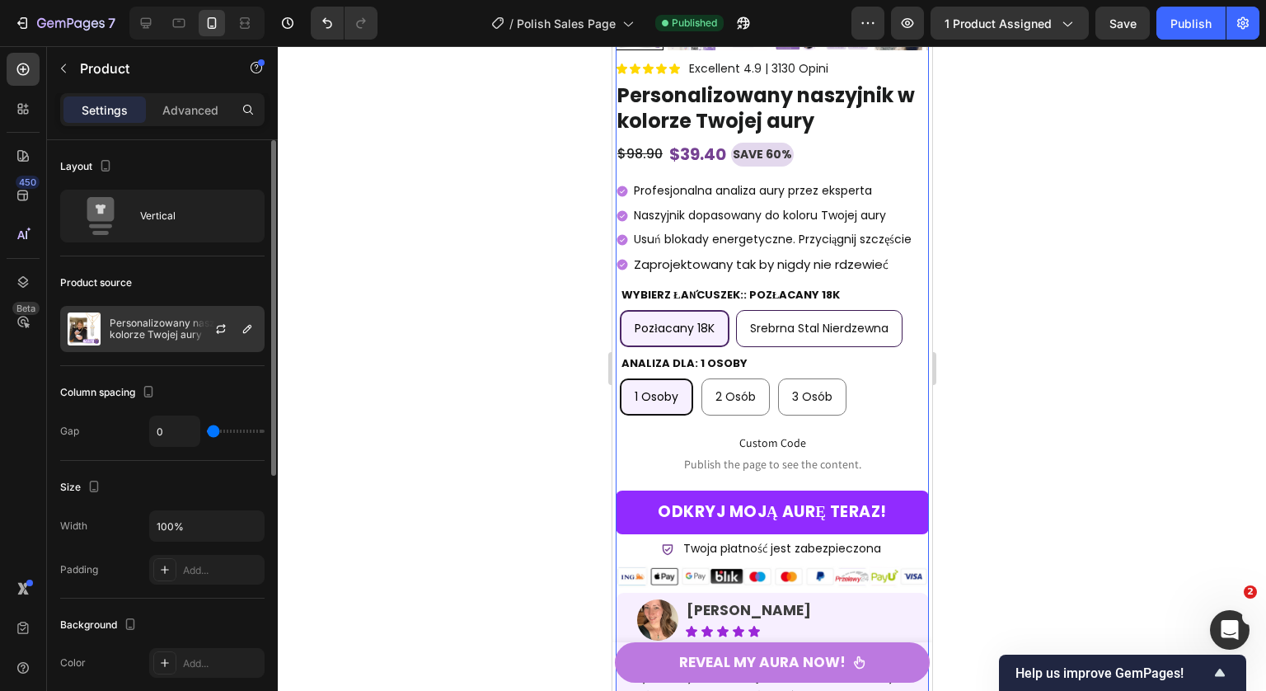
click at [164, 328] on p "Personalizowany naszyjnik w kolorze Twojej aury" at bounding box center [184, 328] width 148 height 23
click at [223, 330] on icon "button" at bounding box center [220, 328] width 13 height 13
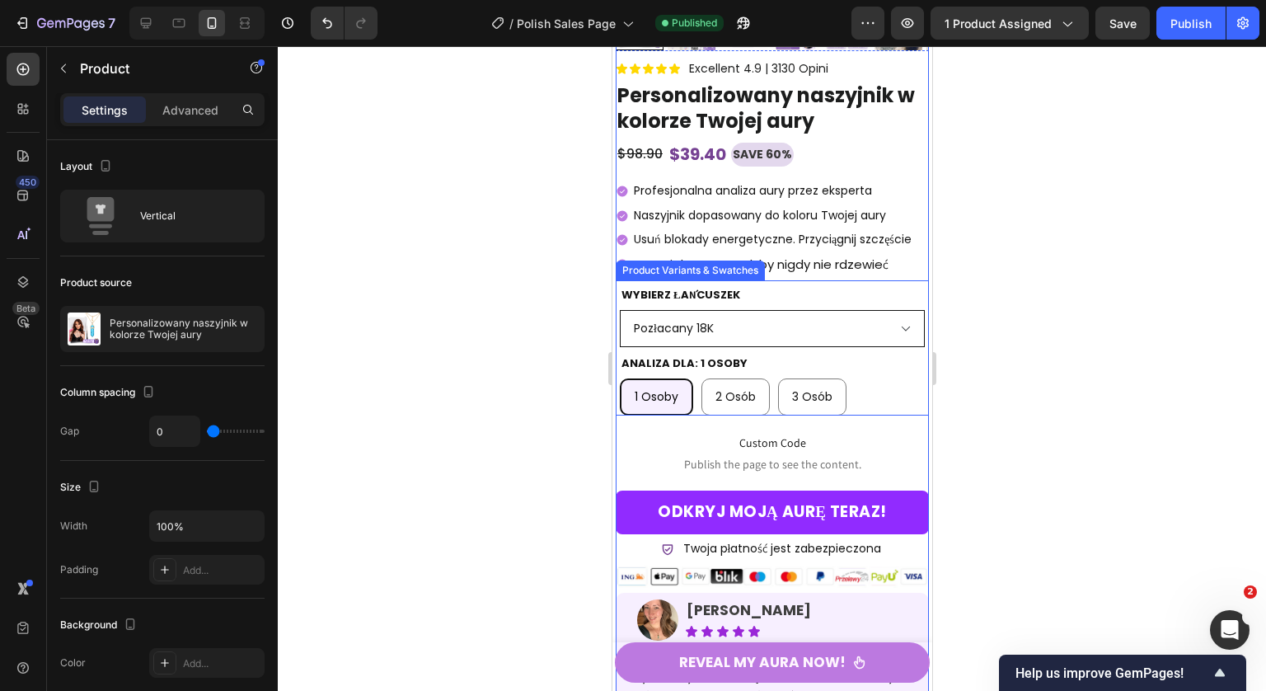
click at [824, 337] on select "Pozłacany 18K Srebrna stal nierdzewna" at bounding box center [771, 328] width 305 height 37
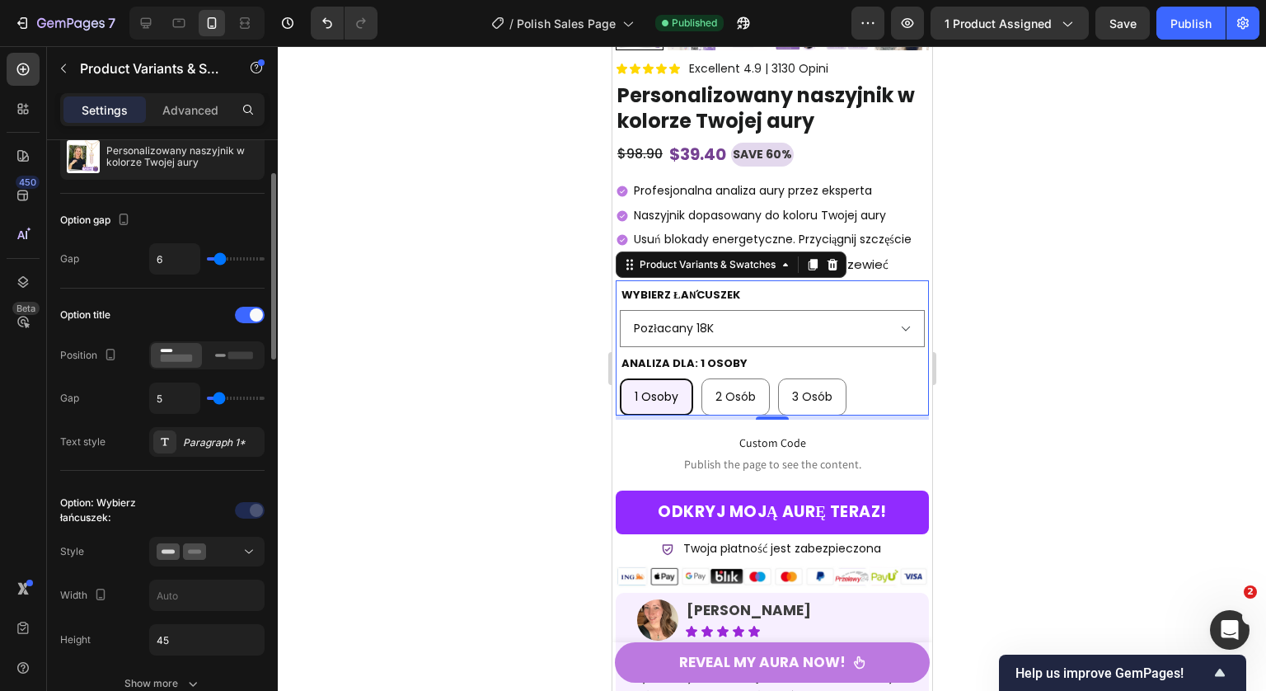
scroll to position [132, 0]
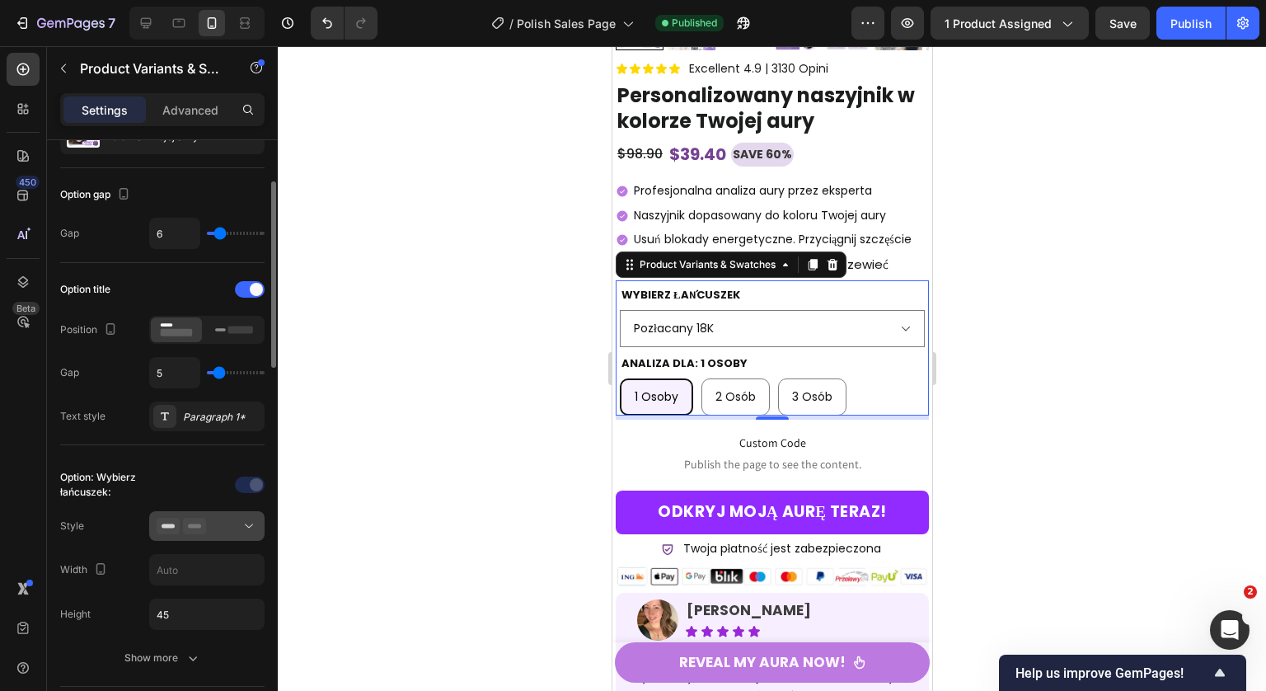
click at [215, 512] on button at bounding box center [206, 526] width 115 height 30
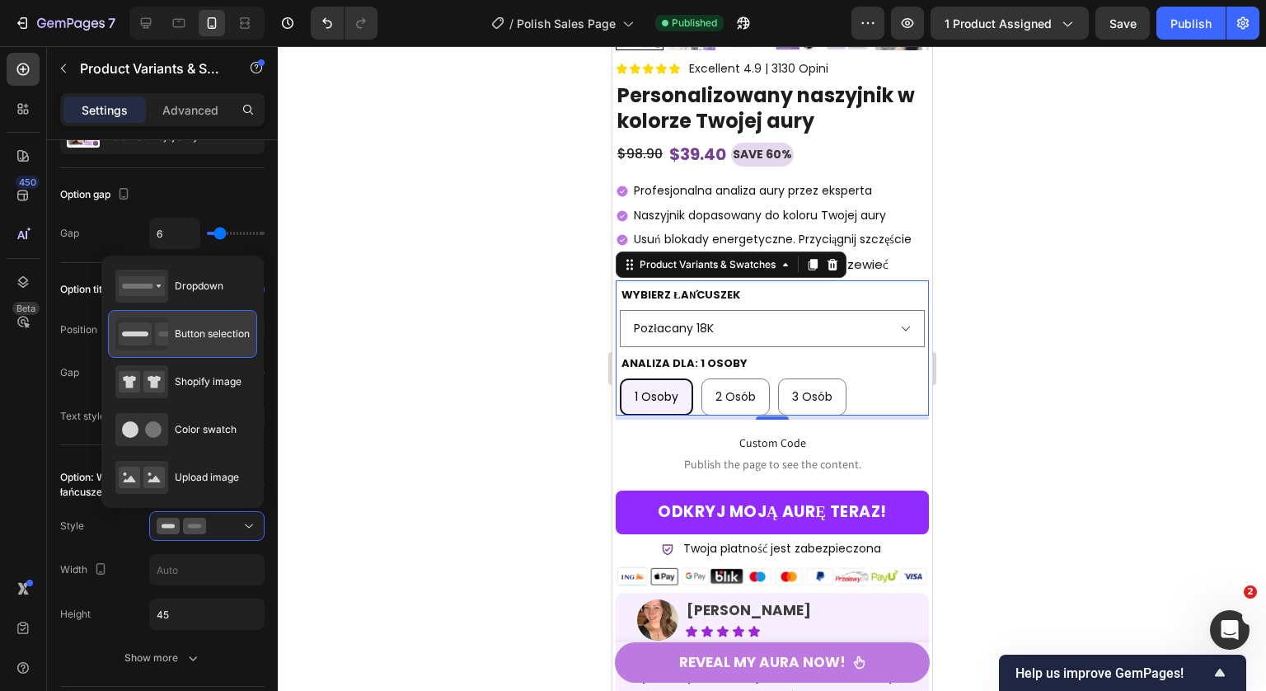
click at [208, 347] on div "Button selection" at bounding box center [182, 333] width 134 height 33
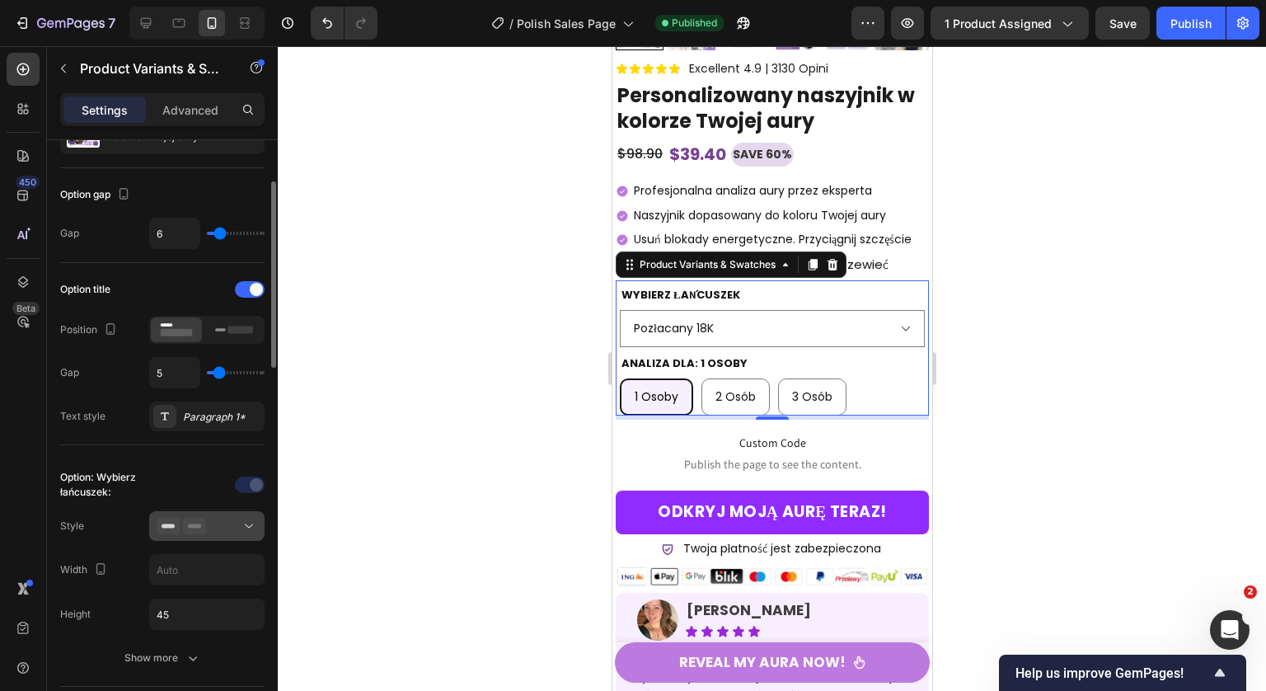
click at [205, 528] on div at bounding box center [207, 526] width 101 height 16
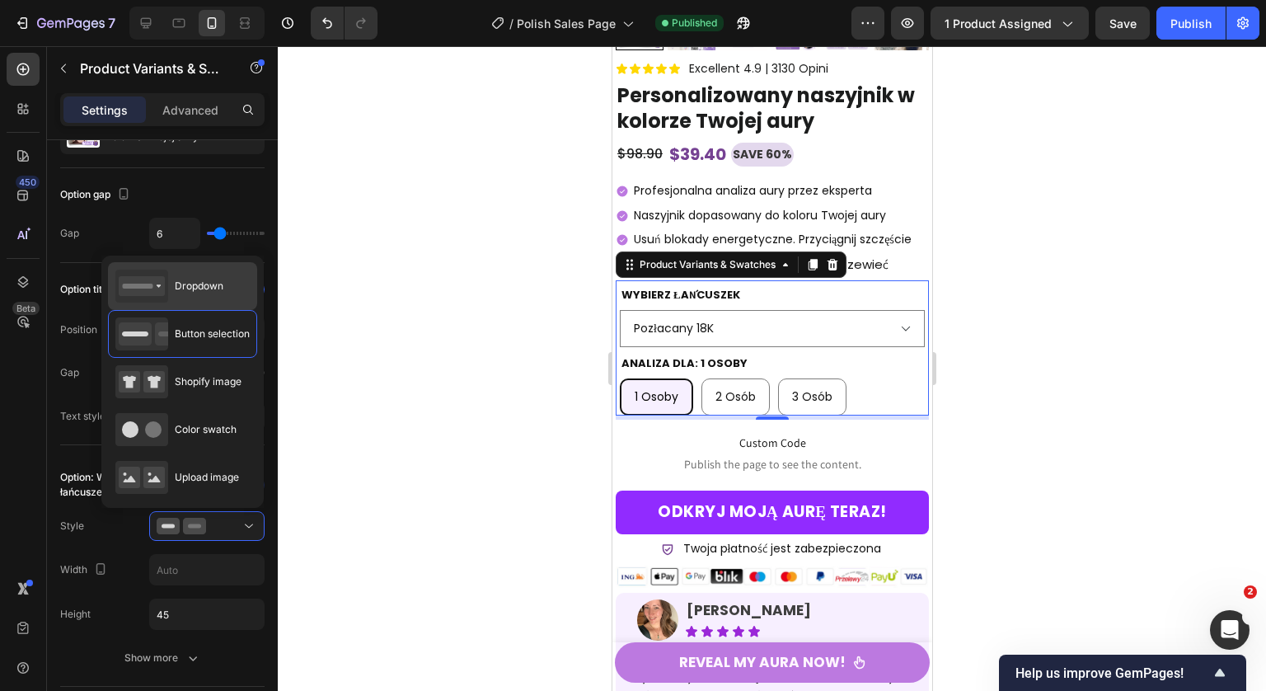
click at [204, 288] on span "Dropdown" at bounding box center [199, 286] width 49 height 15
type input "100%"
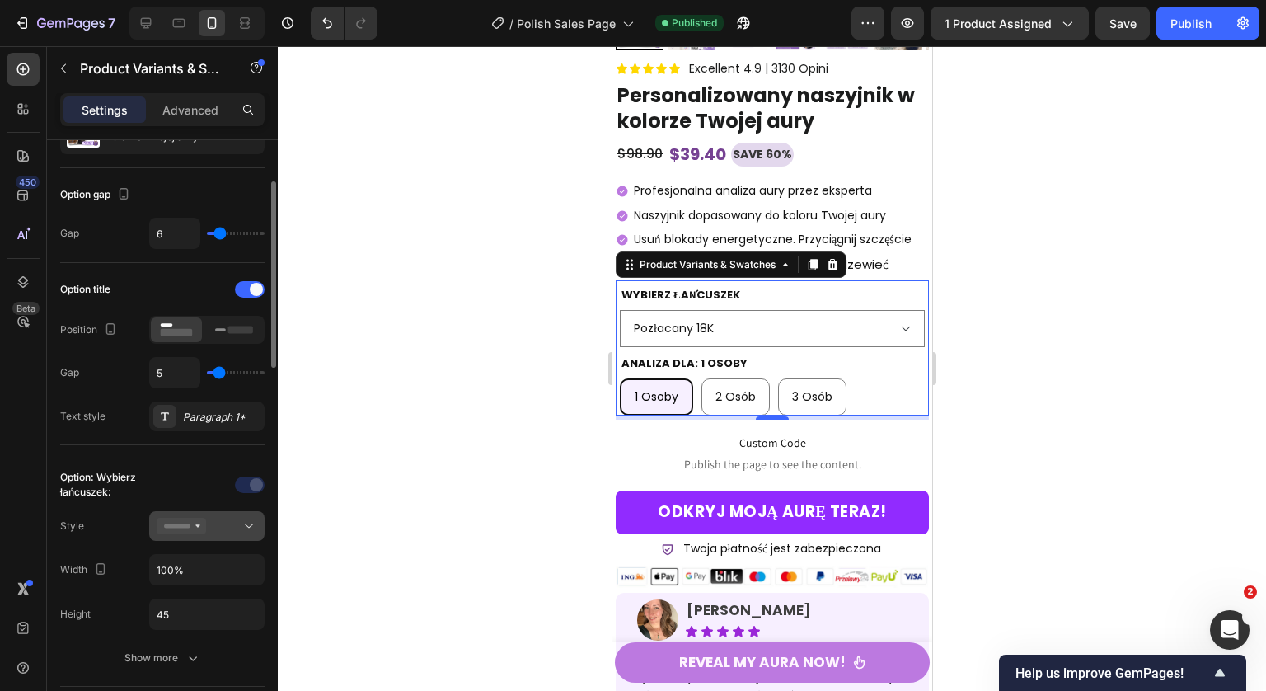
click at [200, 522] on icon at bounding box center [181, 526] width 49 height 16
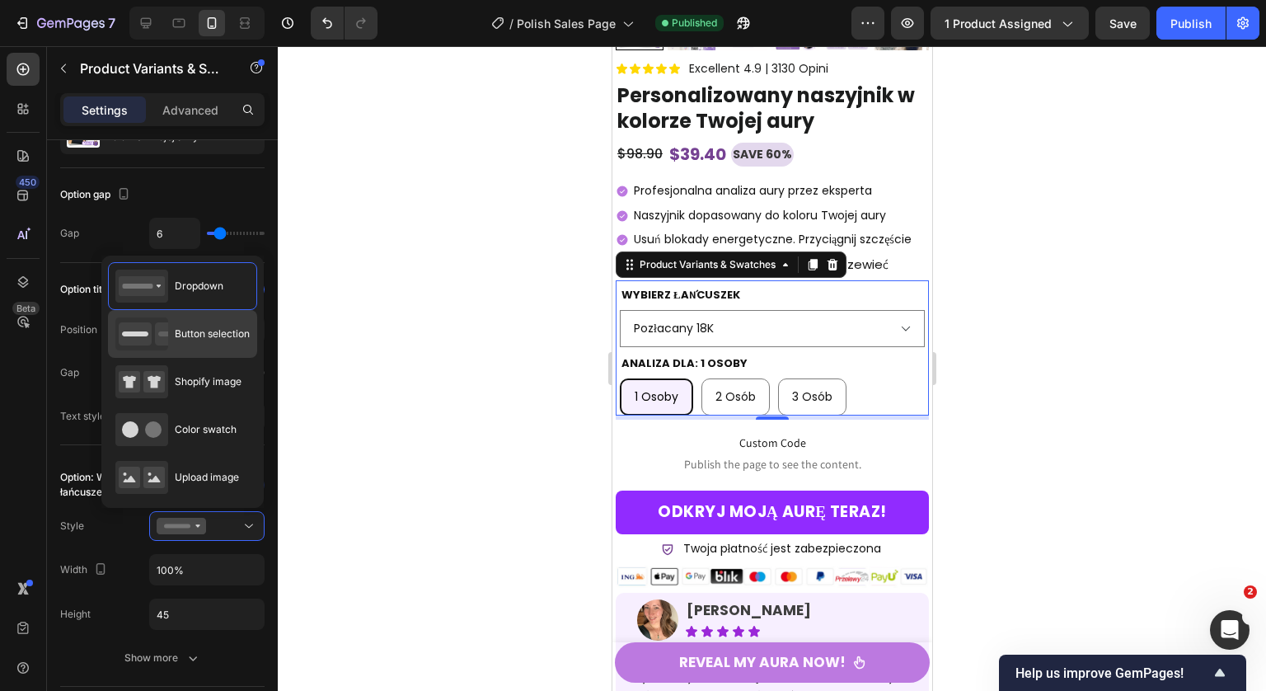
click at [224, 327] on span "Button selection" at bounding box center [212, 333] width 75 height 15
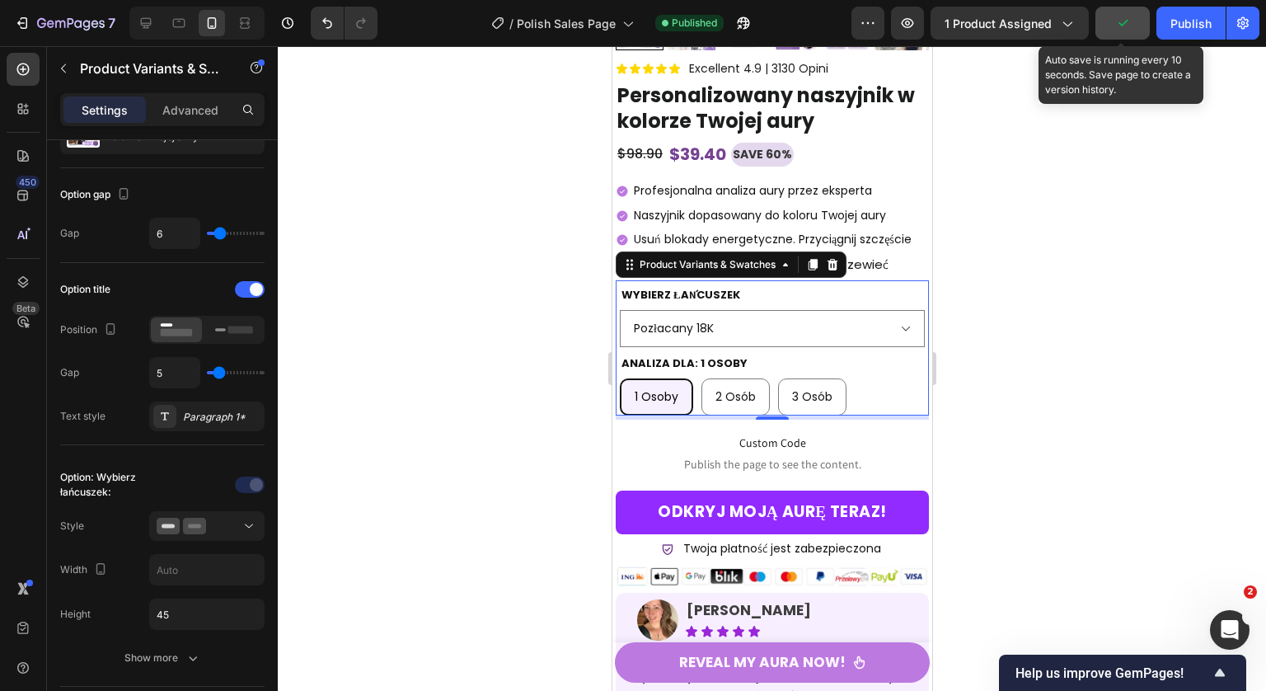
click at [1125, 26] on icon "button" at bounding box center [1122, 23] width 16 height 16
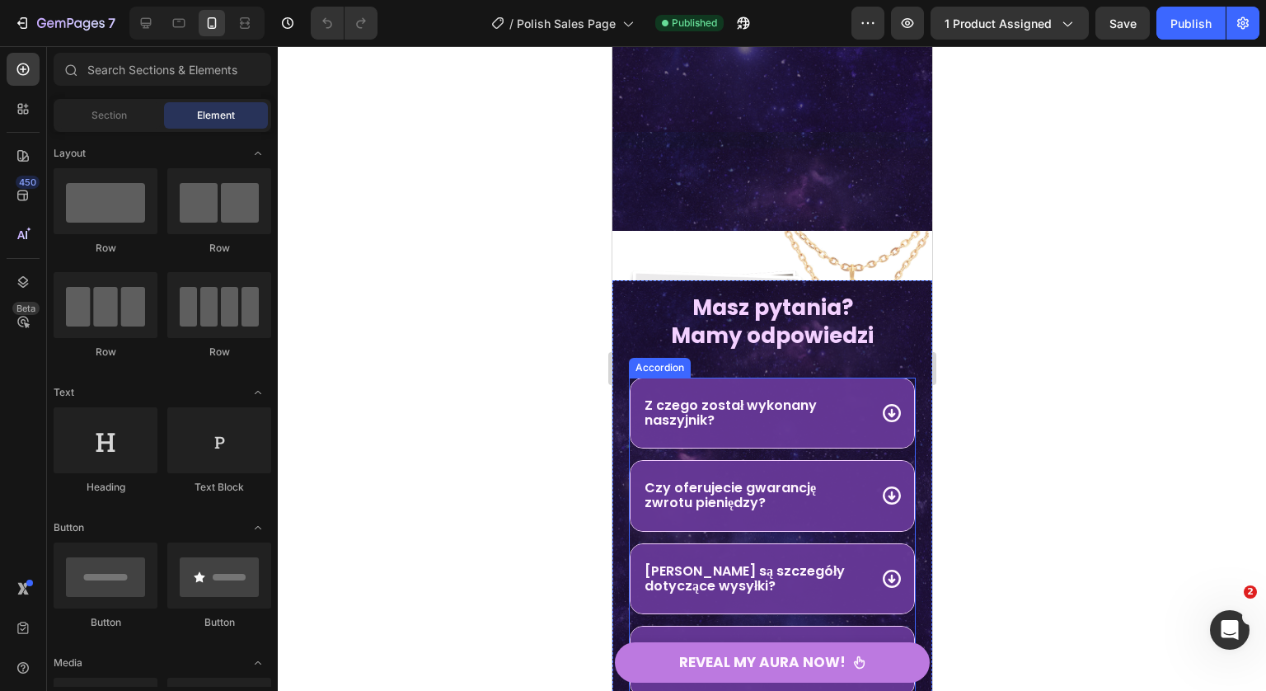
scroll to position [9303, 0]
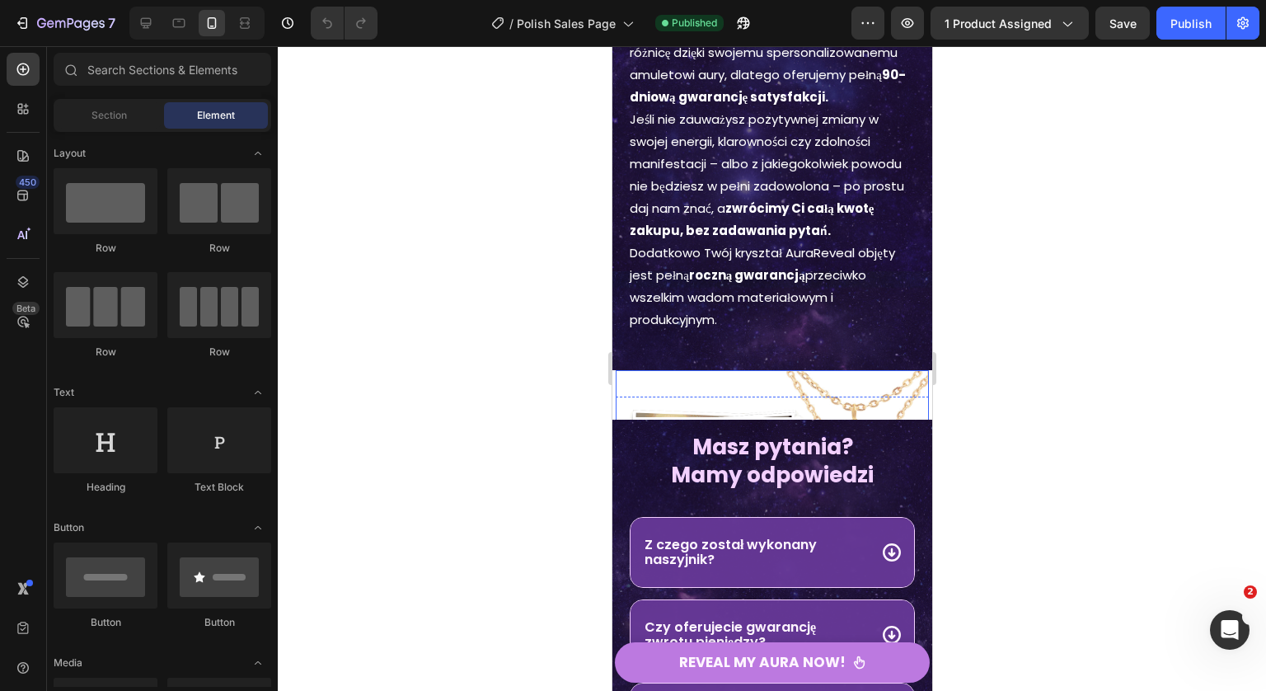
click at [685, 380] on img at bounding box center [771, 526] width 313 height 313
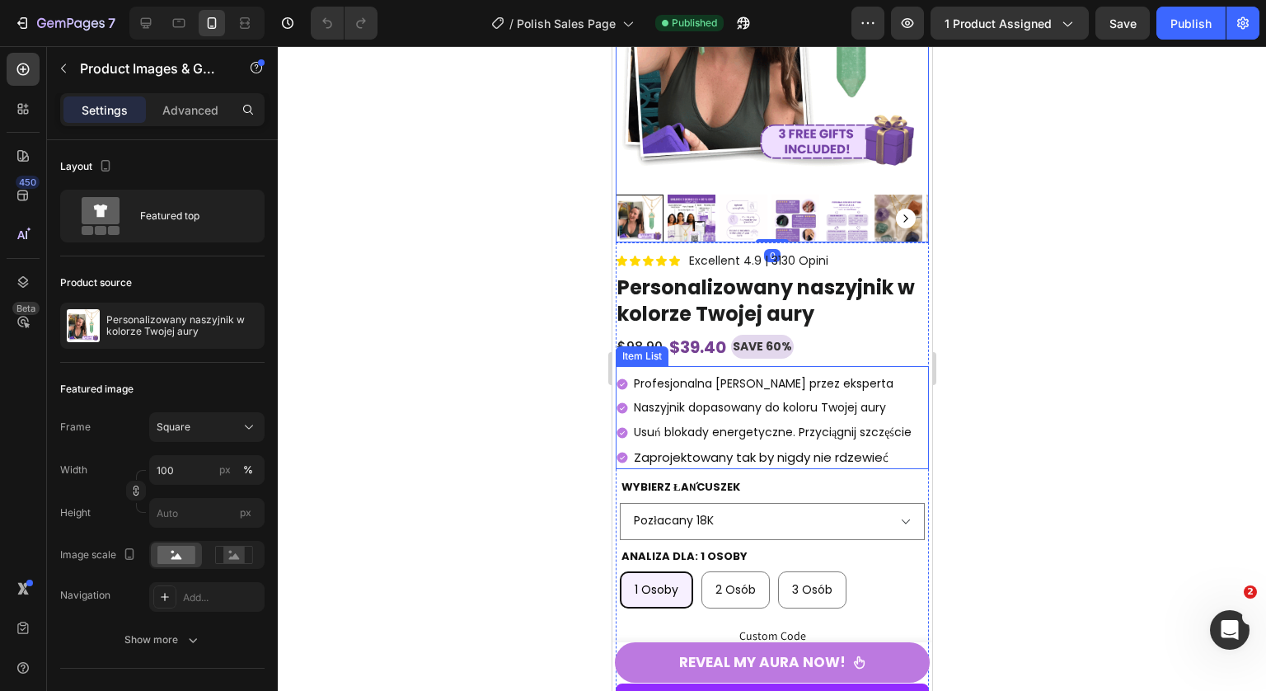
scroll to position [10043, 0]
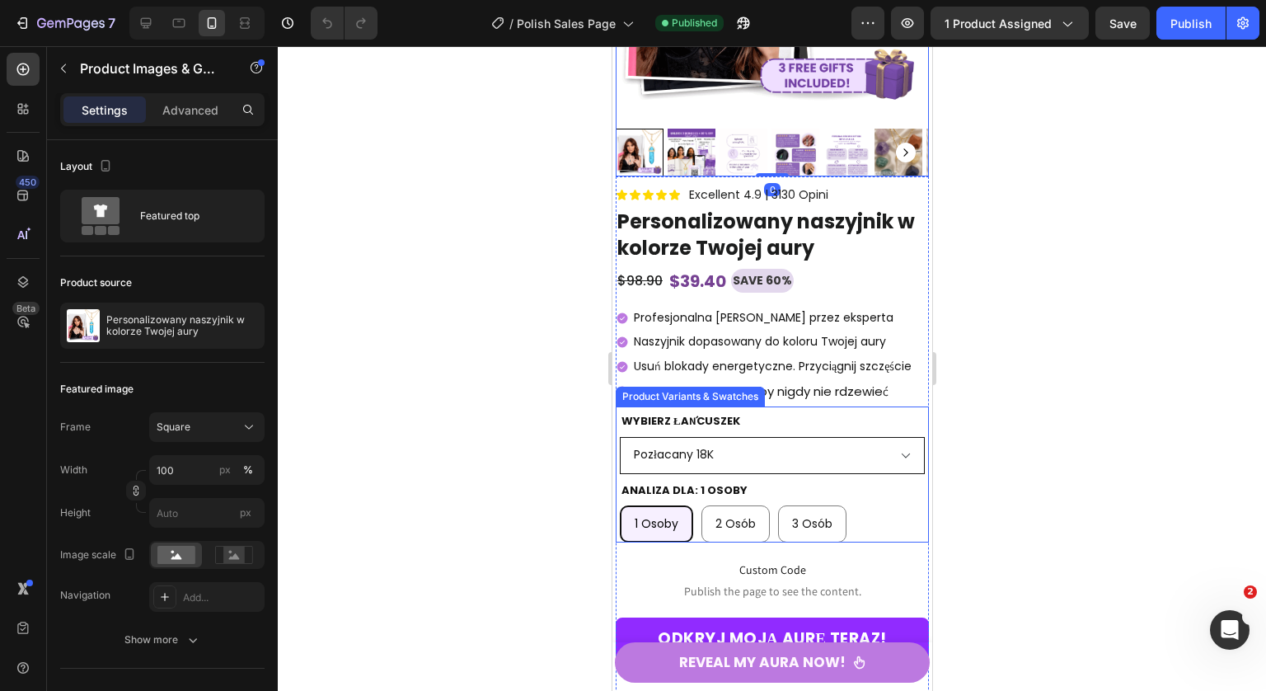
click at [704, 444] on select "Pozłacany 18K Srebrna stal nierdzewna" at bounding box center [771, 455] width 305 height 37
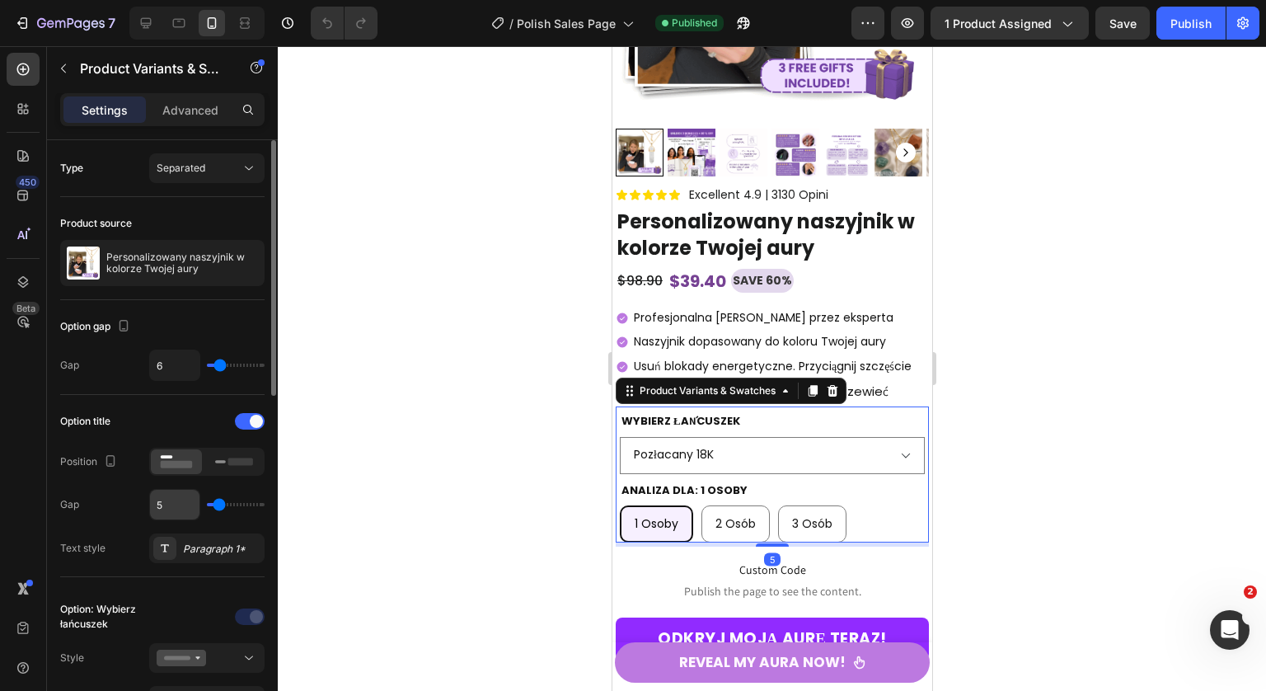
scroll to position [123, 0]
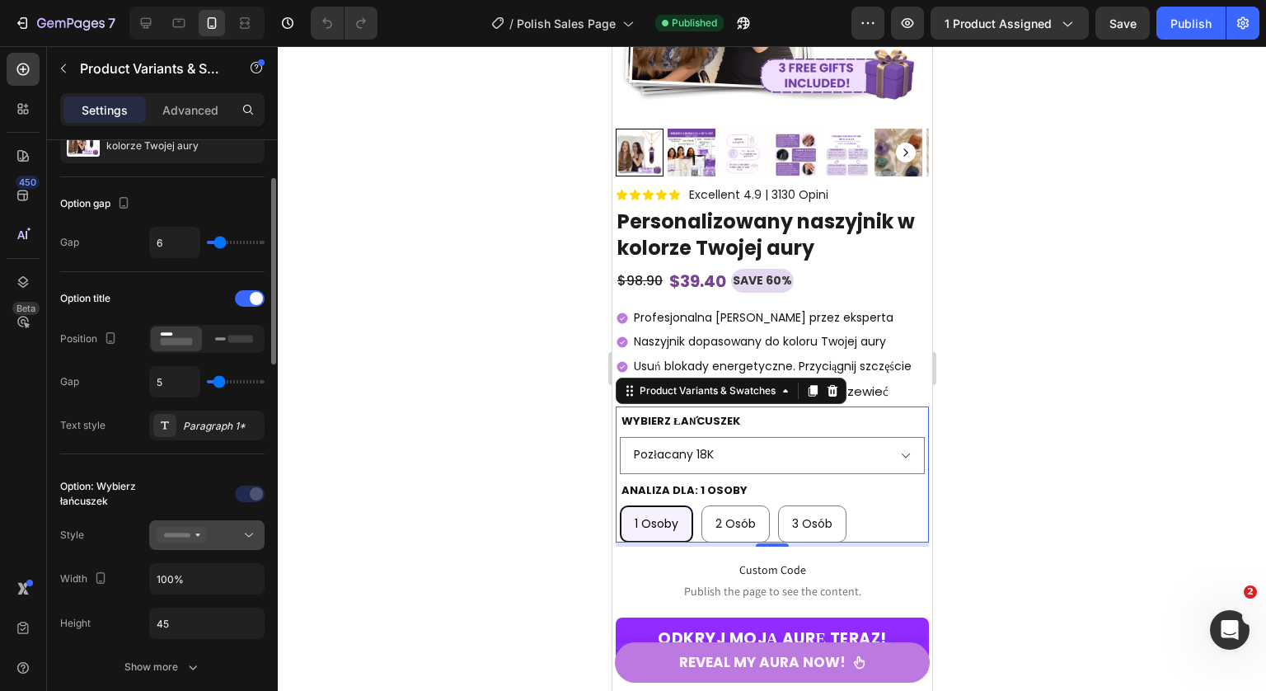
click at [199, 520] on button at bounding box center [206, 535] width 115 height 30
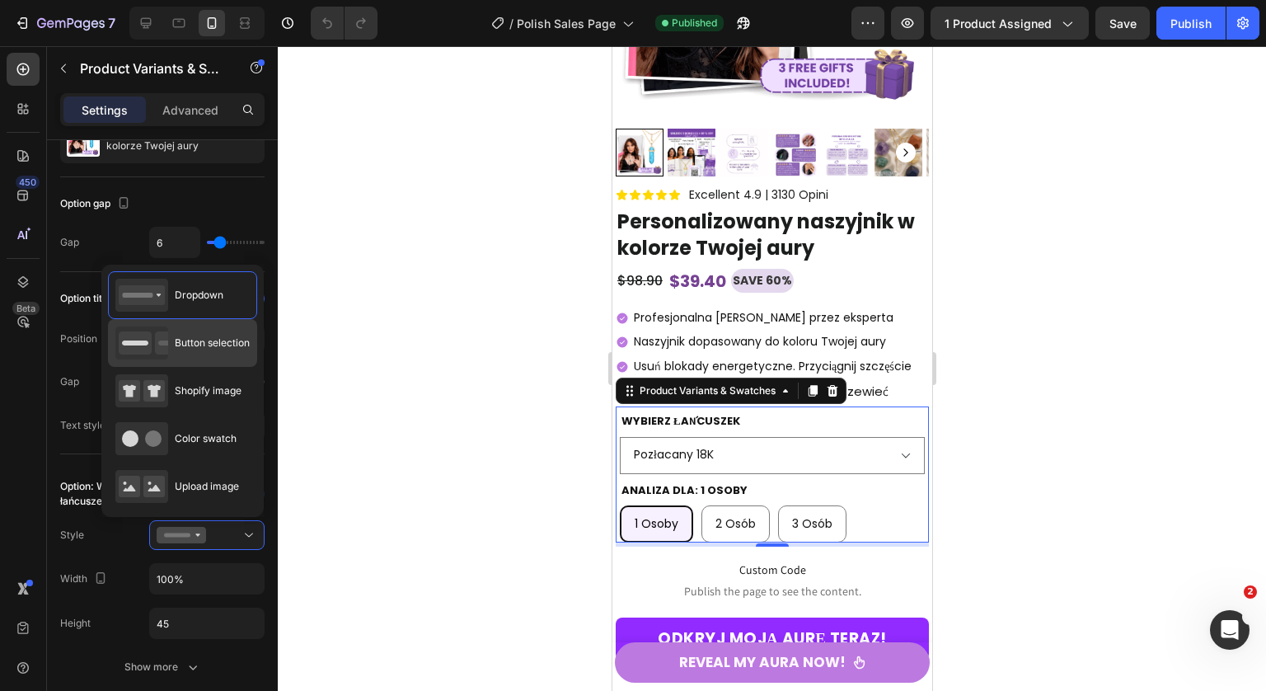
click at [224, 355] on div "Button selection" at bounding box center [182, 342] width 134 height 33
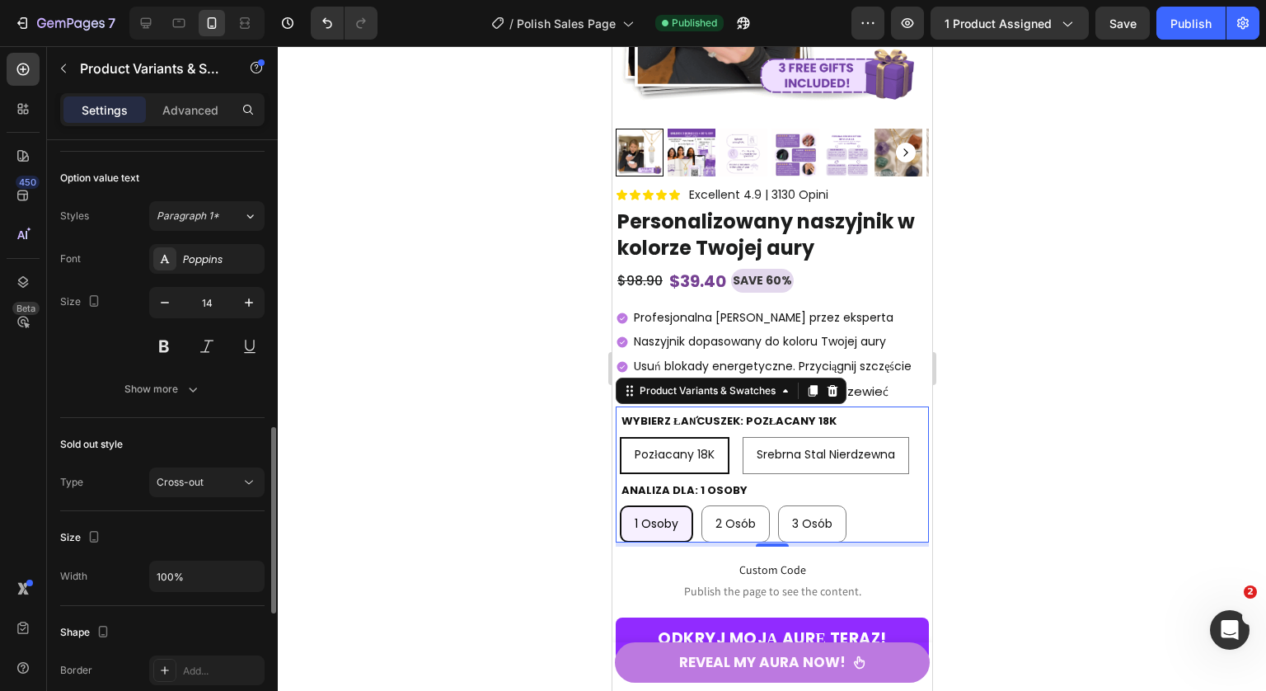
scroll to position [596, 0]
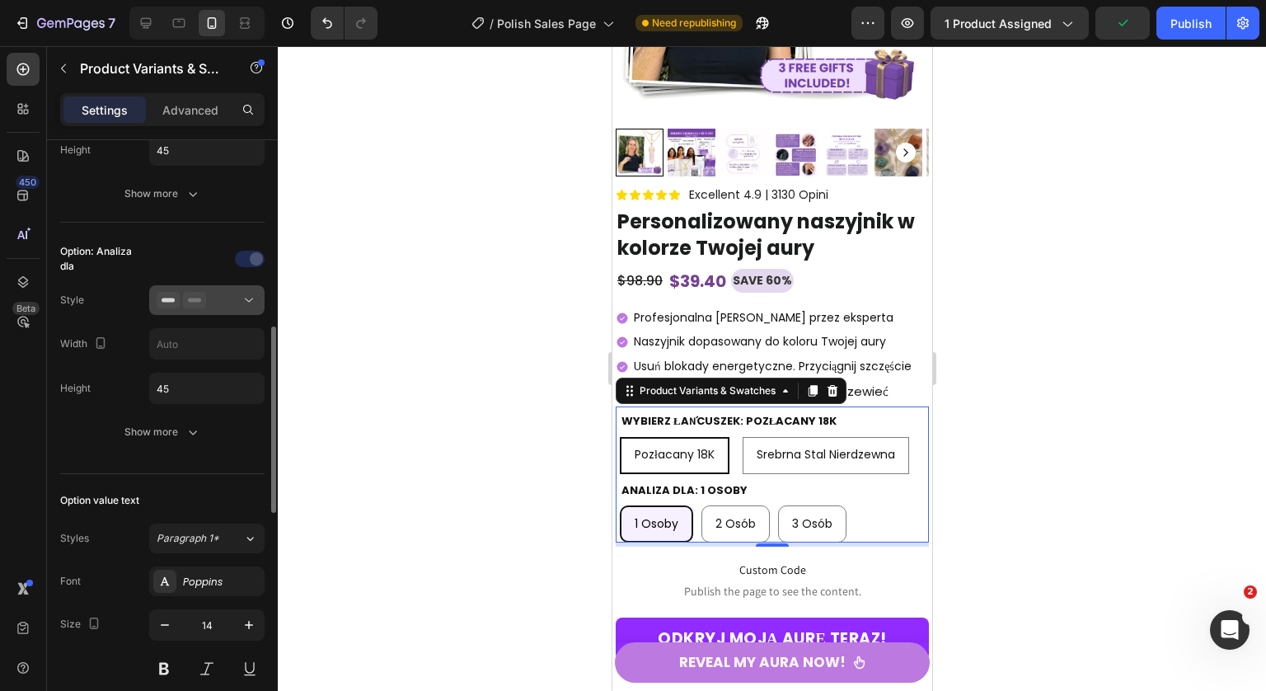
click at [213, 312] on button at bounding box center [206, 300] width 115 height 30
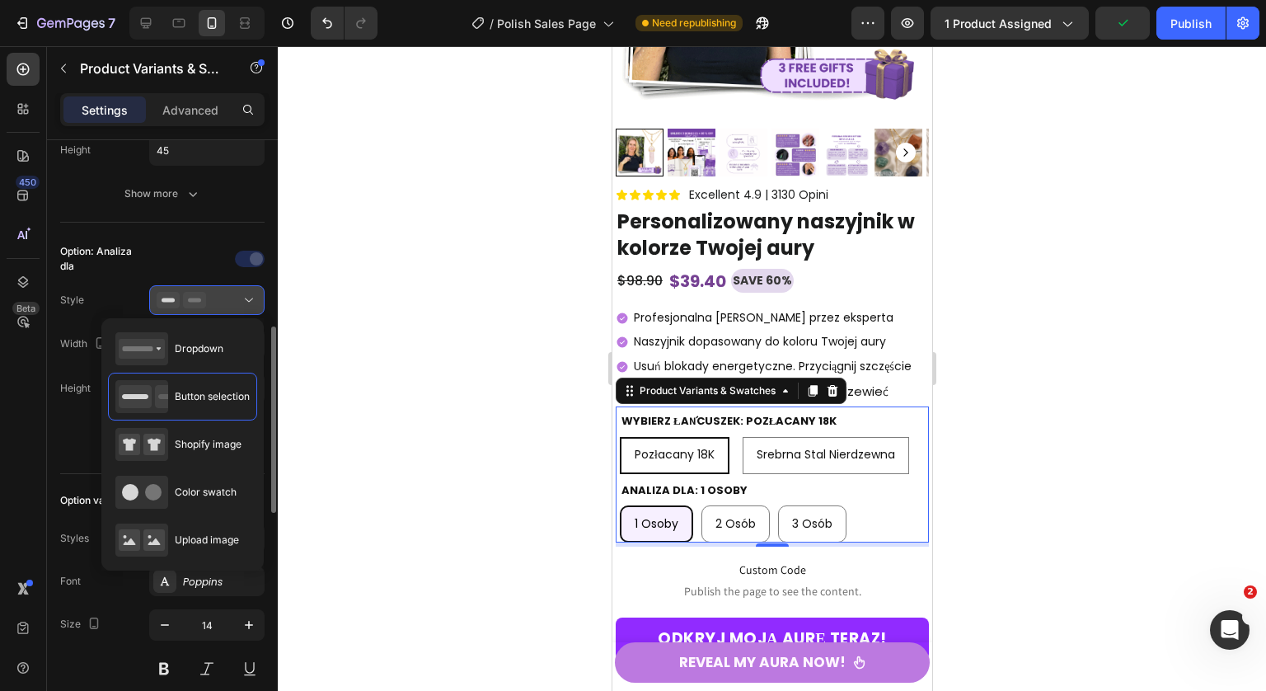
click at [212, 296] on div at bounding box center [207, 300] width 101 height 16
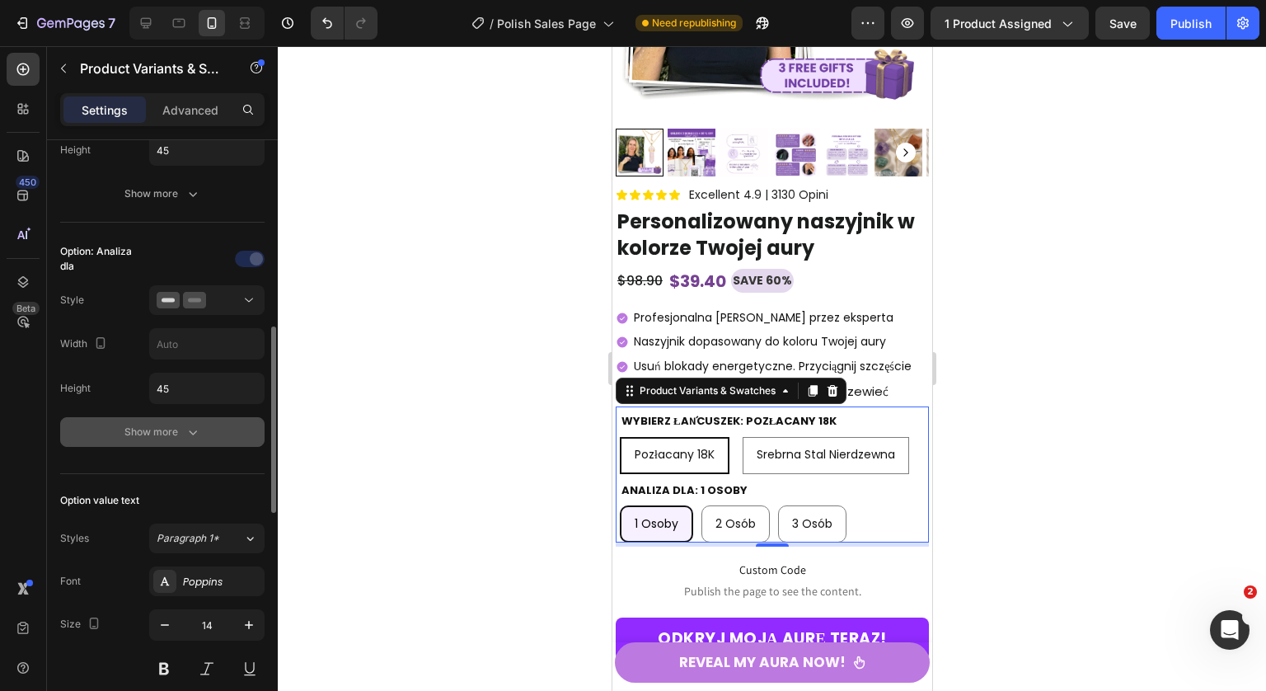
click at [173, 443] on button "Show more" at bounding box center [162, 432] width 204 height 30
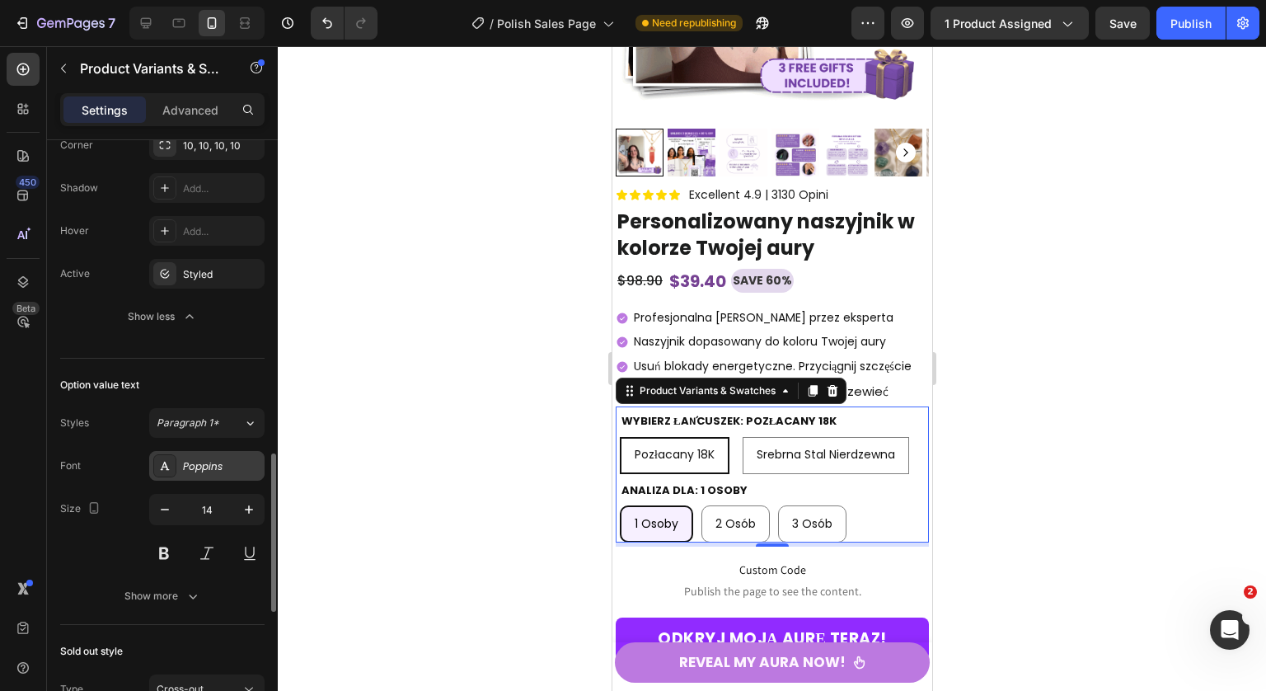
scroll to position [1082, 0]
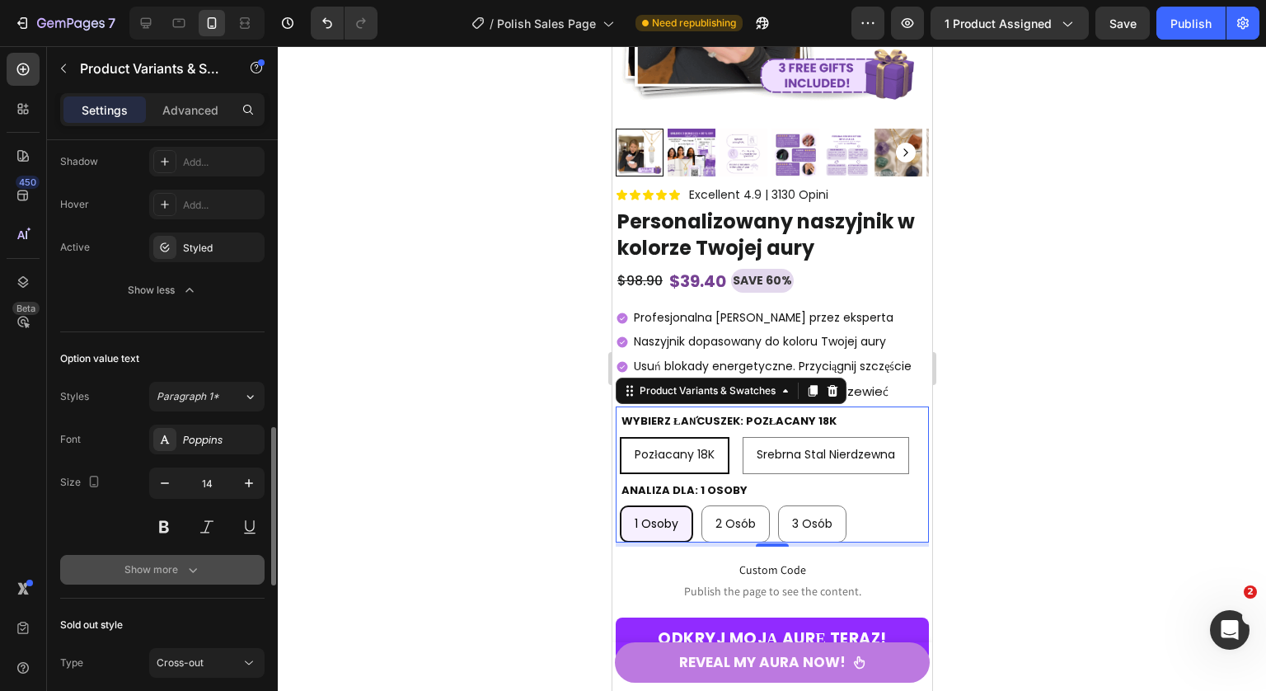
click at [171, 561] on div "Show more" at bounding box center [162, 569] width 77 height 16
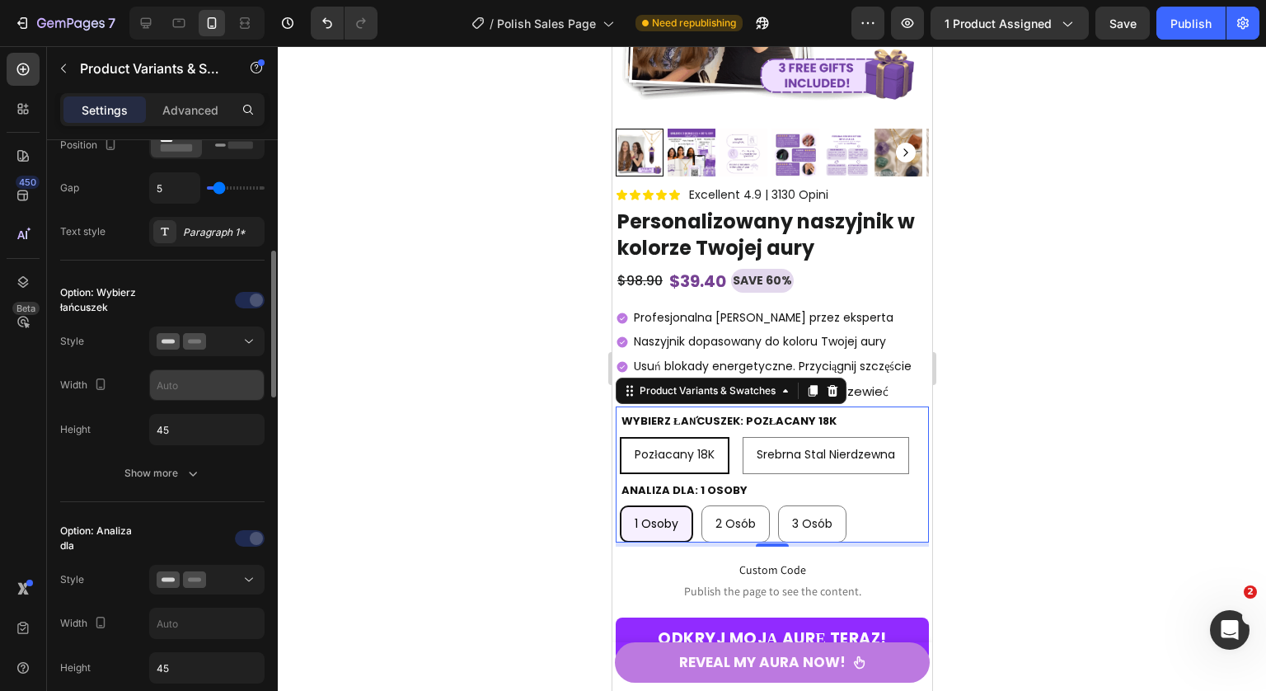
scroll to position [343, 0]
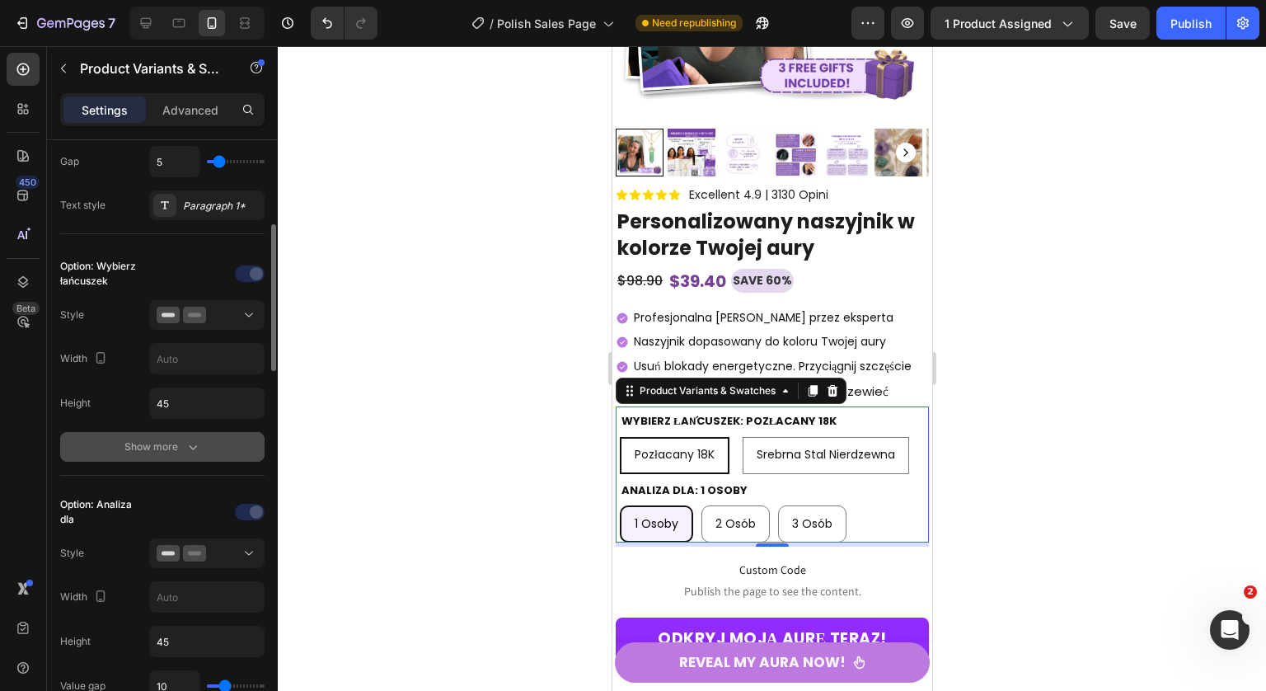
click at [159, 443] on div "Show more" at bounding box center [162, 446] width 77 height 16
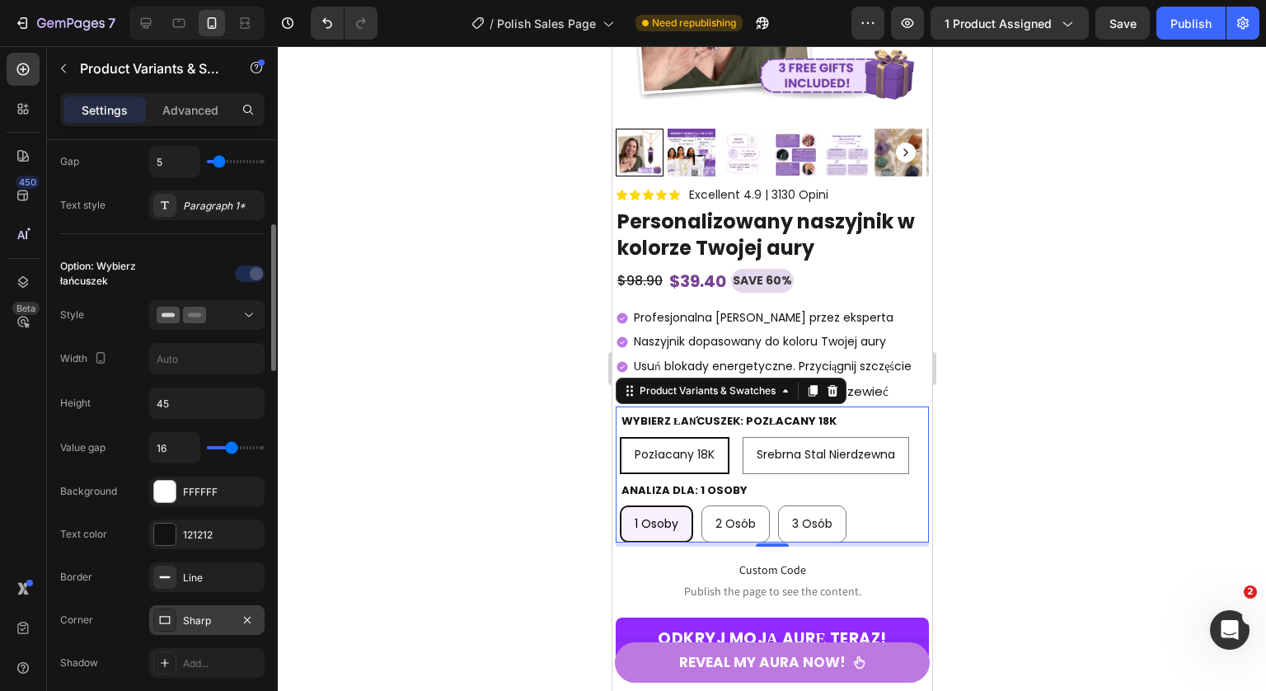
click at [187, 613] on div "Sharp" at bounding box center [207, 620] width 48 height 15
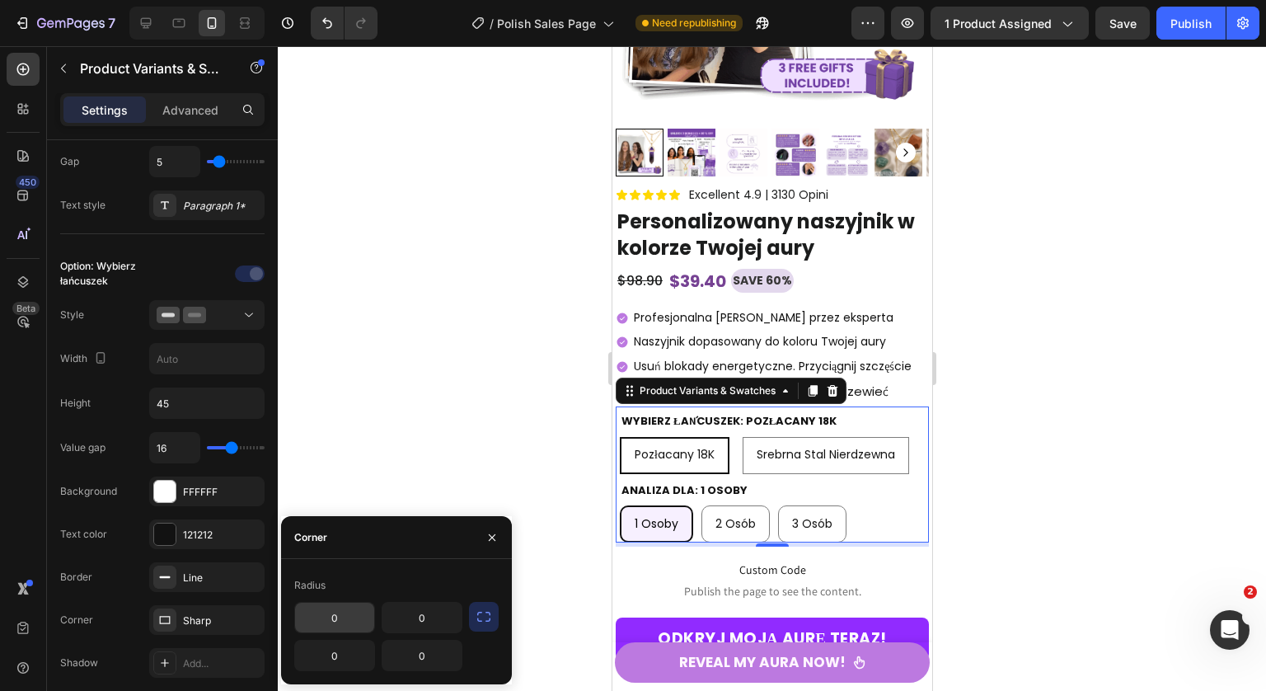
click at [357, 624] on input "0" at bounding box center [334, 617] width 79 height 30
type input "10"
click at [440, 555] on div "Corner" at bounding box center [396, 537] width 231 height 43
click at [480, 609] on icon "button" at bounding box center [484, 616] width 16 height 16
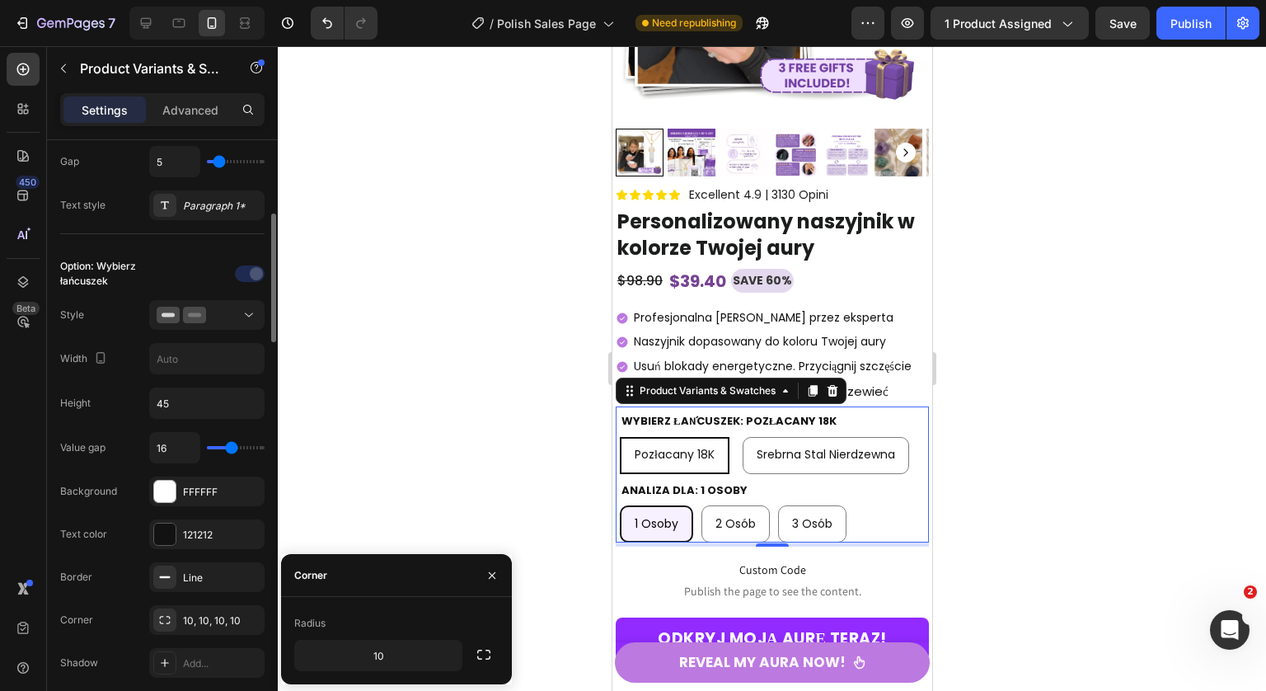
click at [121, 560] on div "Value gap 16 Background FFFFFF Text color 121212 Border Line Corner 10, 10, 10,…" at bounding box center [162, 619] width 204 height 374
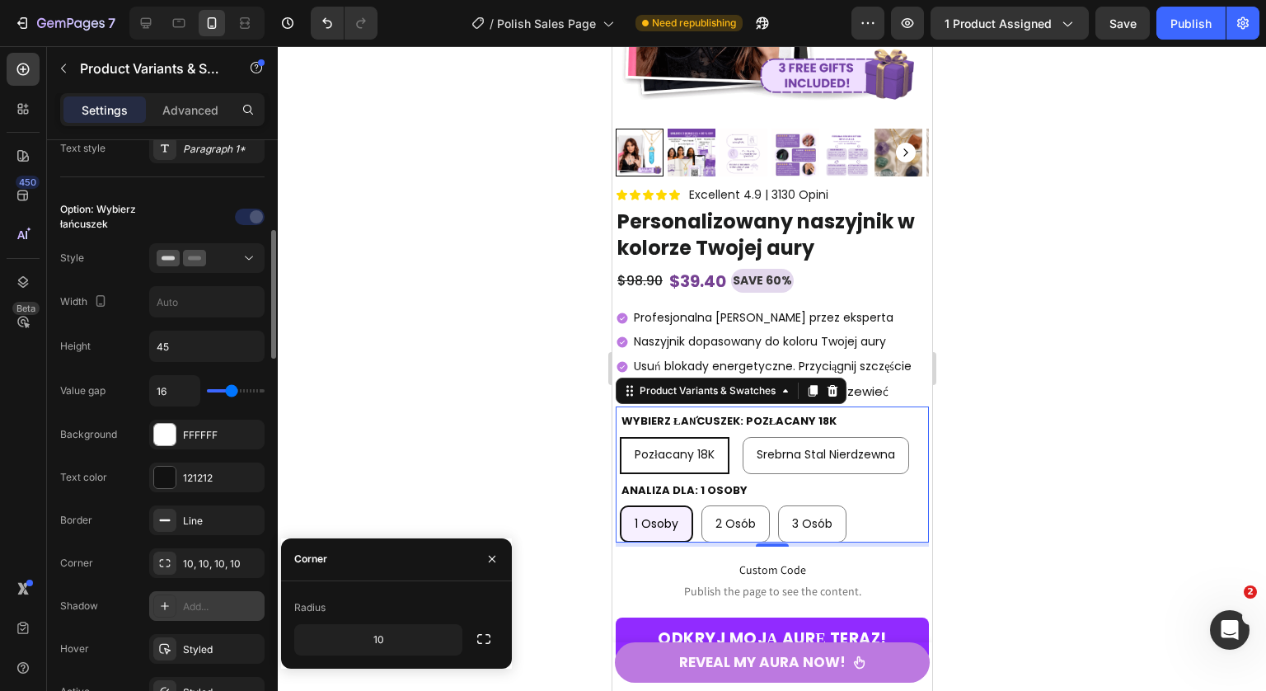
scroll to position [417, 0]
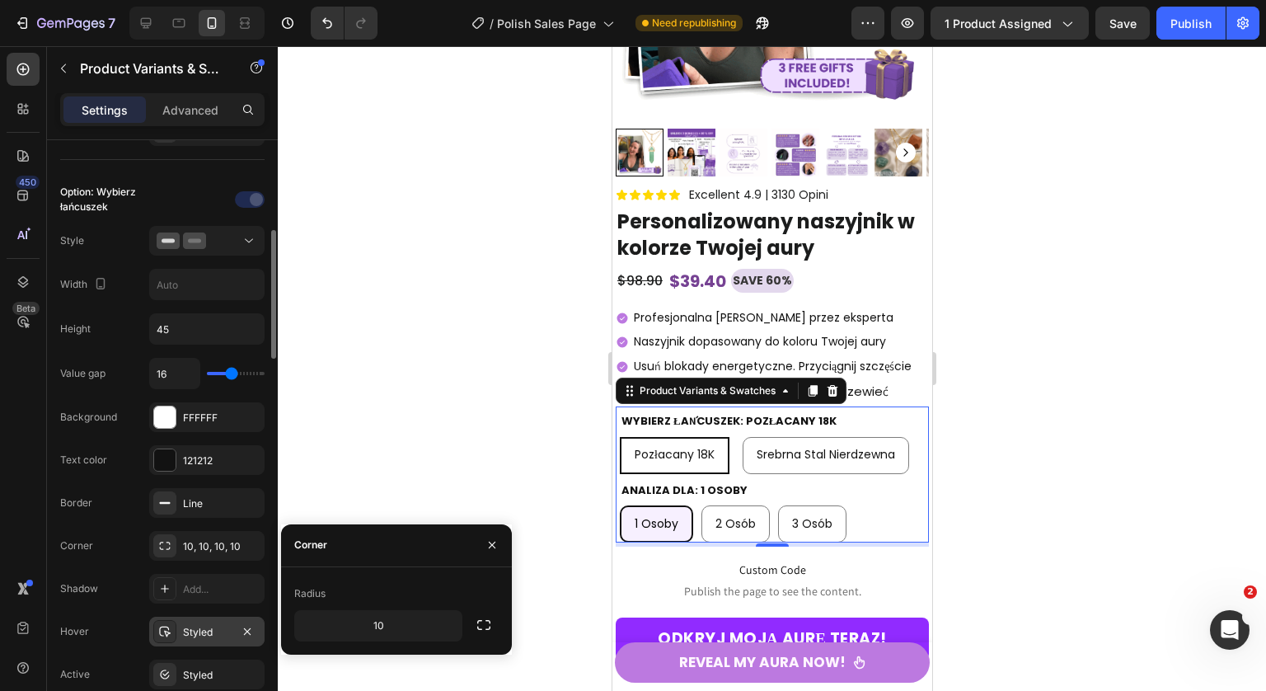
click at [202, 622] on div "Styled" at bounding box center [206, 631] width 115 height 30
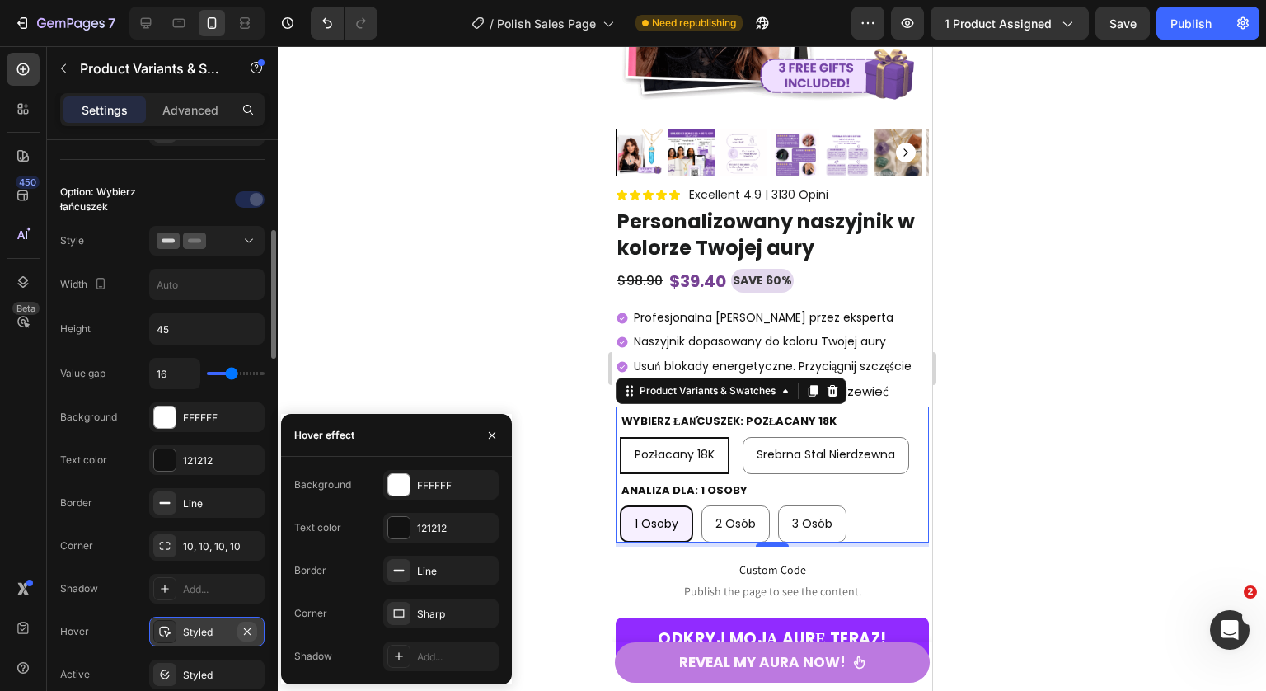
click at [253, 627] on icon "button" at bounding box center [247, 631] width 13 height 13
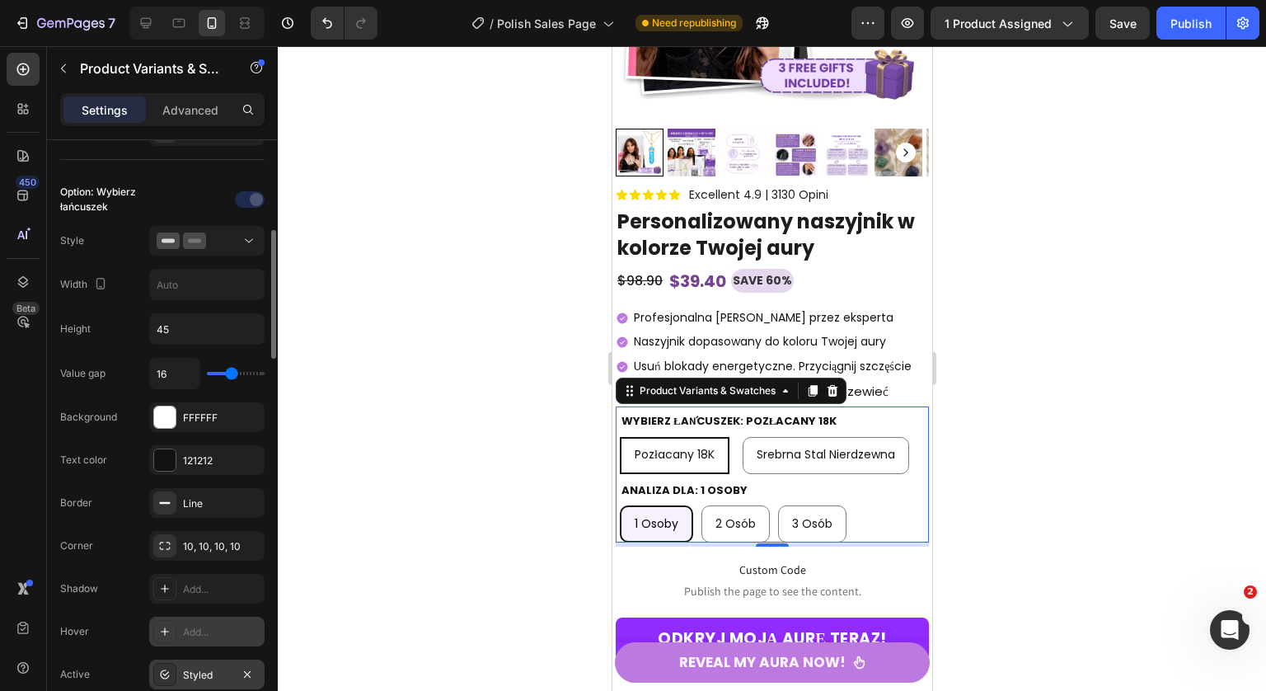
click at [204, 666] on div "Styled" at bounding box center [206, 674] width 115 height 30
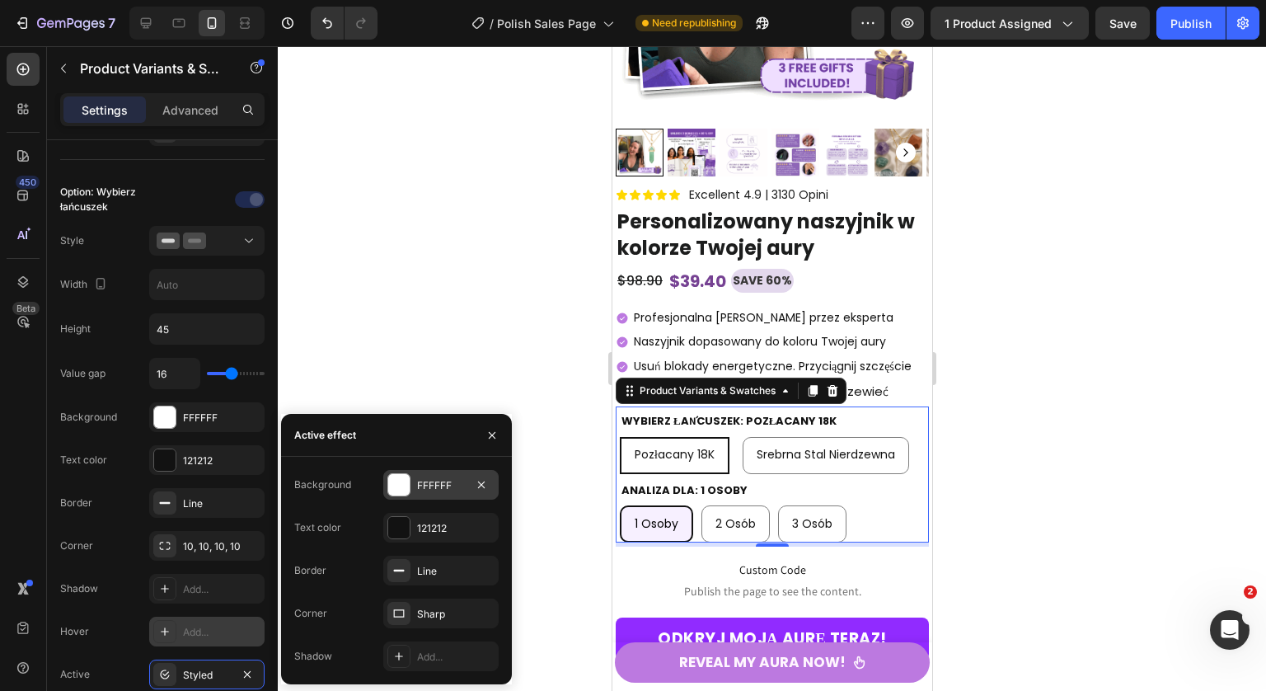
click at [402, 489] on div at bounding box center [398, 484] width 21 height 21
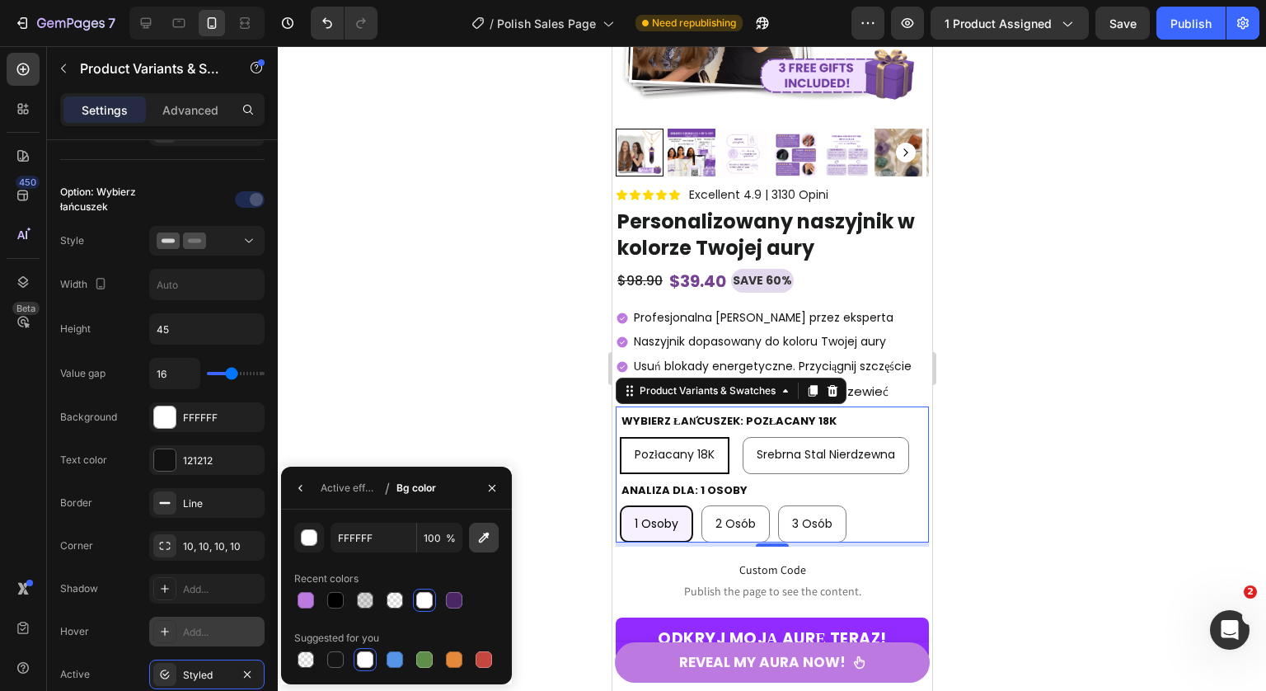
click at [480, 546] on button "button" at bounding box center [484, 537] width 30 height 30
type input "F7F1FF"
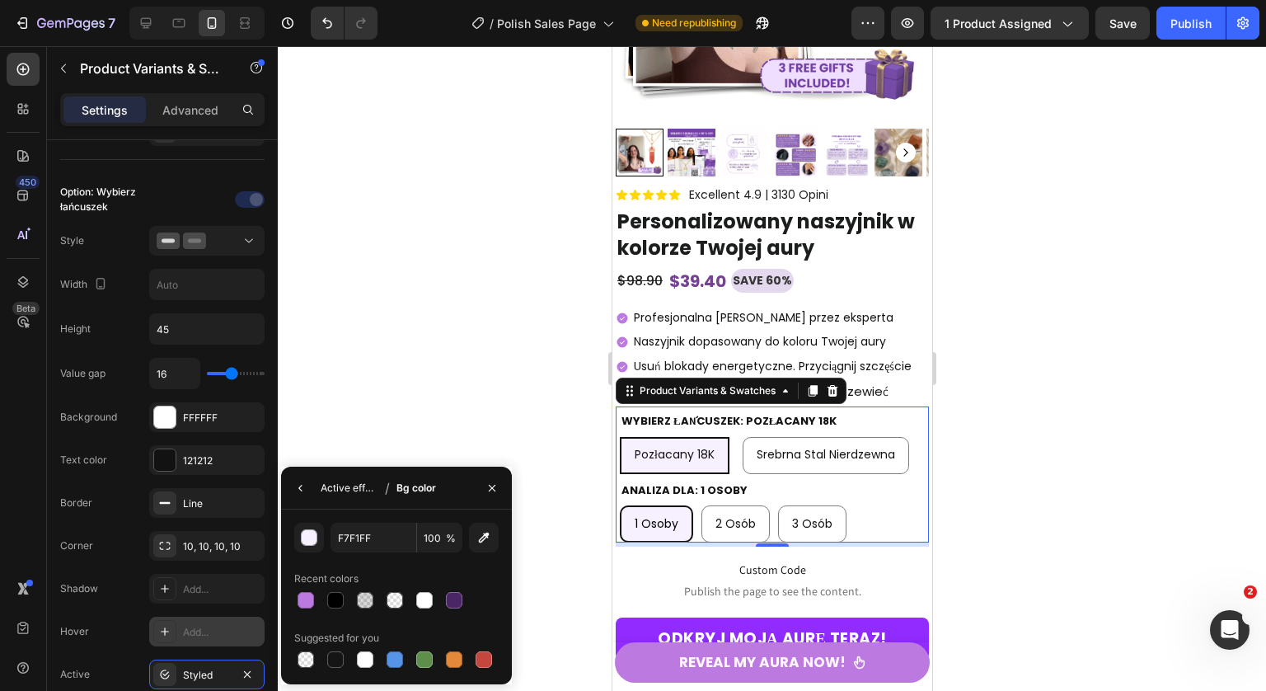
click at [358, 492] on div "Active effect" at bounding box center [350, 487] width 58 height 15
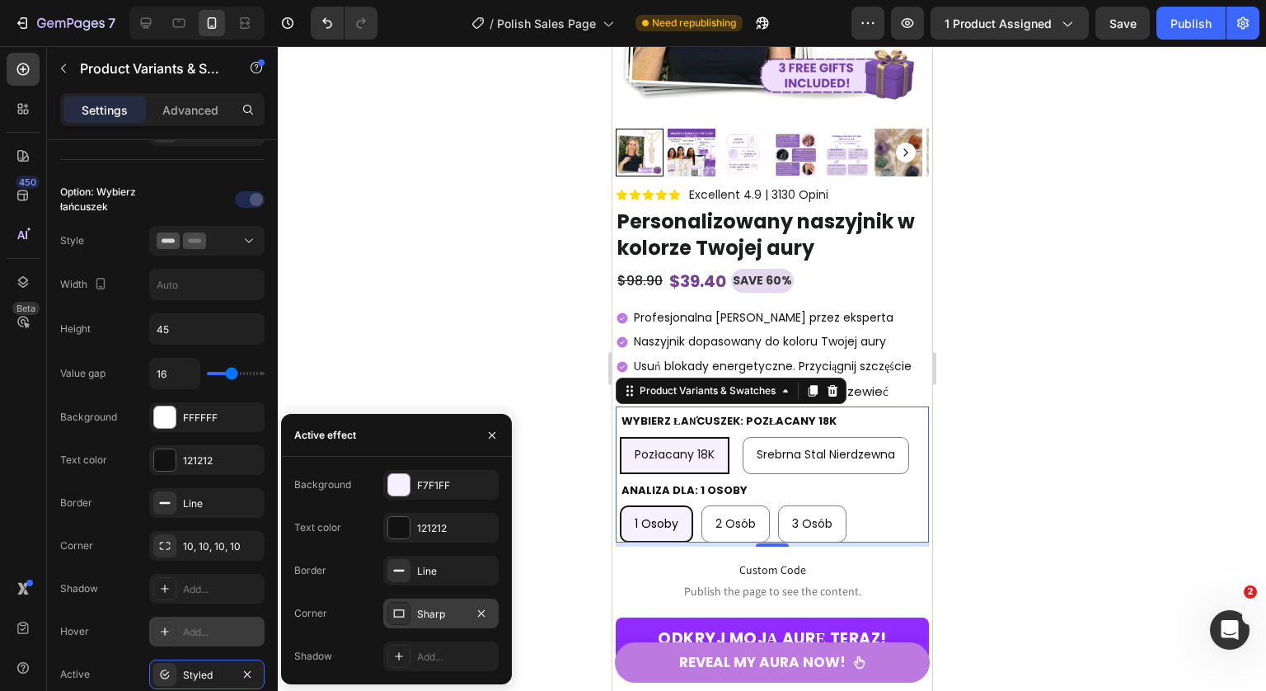
click at [458, 604] on div "Sharp" at bounding box center [440, 613] width 115 height 30
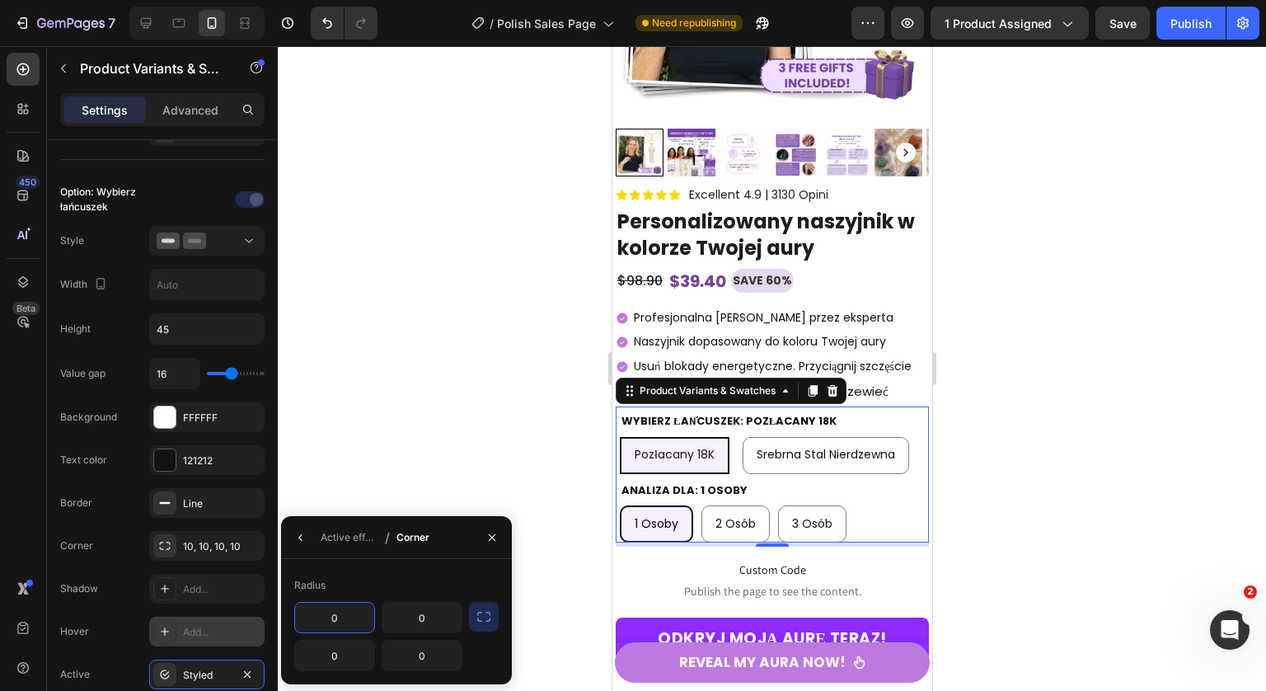
click at [373, 617] on input "0" at bounding box center [334, 617] width 79 height 30
type input "10"
click at [494, 607] on button "button" at bounding box center [484, 617] width 30 height 30
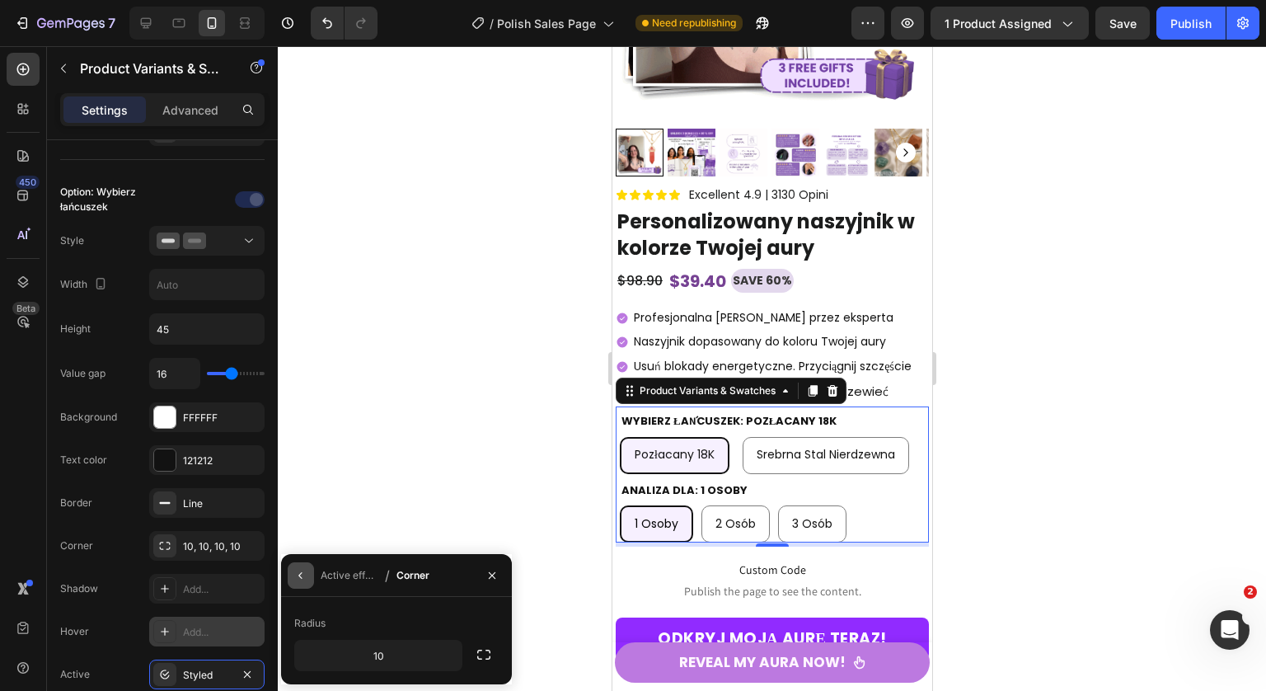
click at [298, 579] on icon "button" at bounding box center [300, 575] width 13 height 13
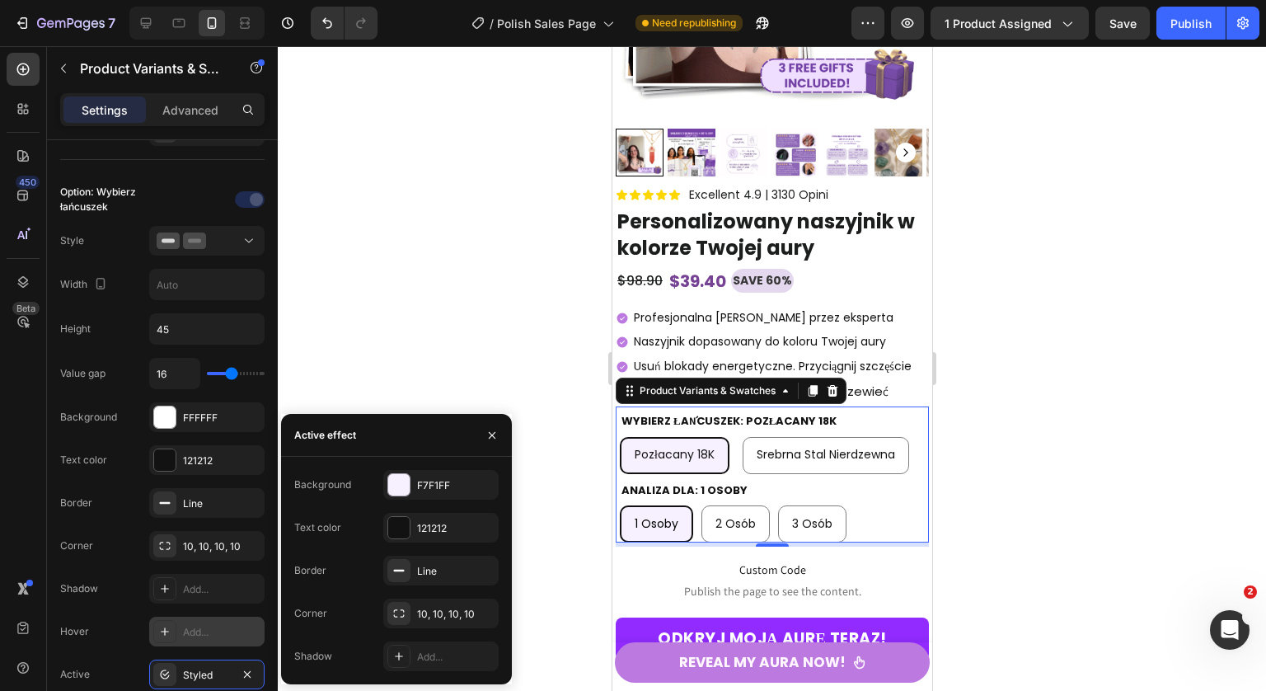
click at [846, 462] on span "Srebrna stal nierdzewna" at bounding box center [825, 454] width 138 height 16
click at [742, 437] on input "Srebrna stal nierdzewna Srebrna stal nierdzewna Srebrna stal nierdzewna" at bounding box center [741, 436] width 1 height 1
radio input "true"
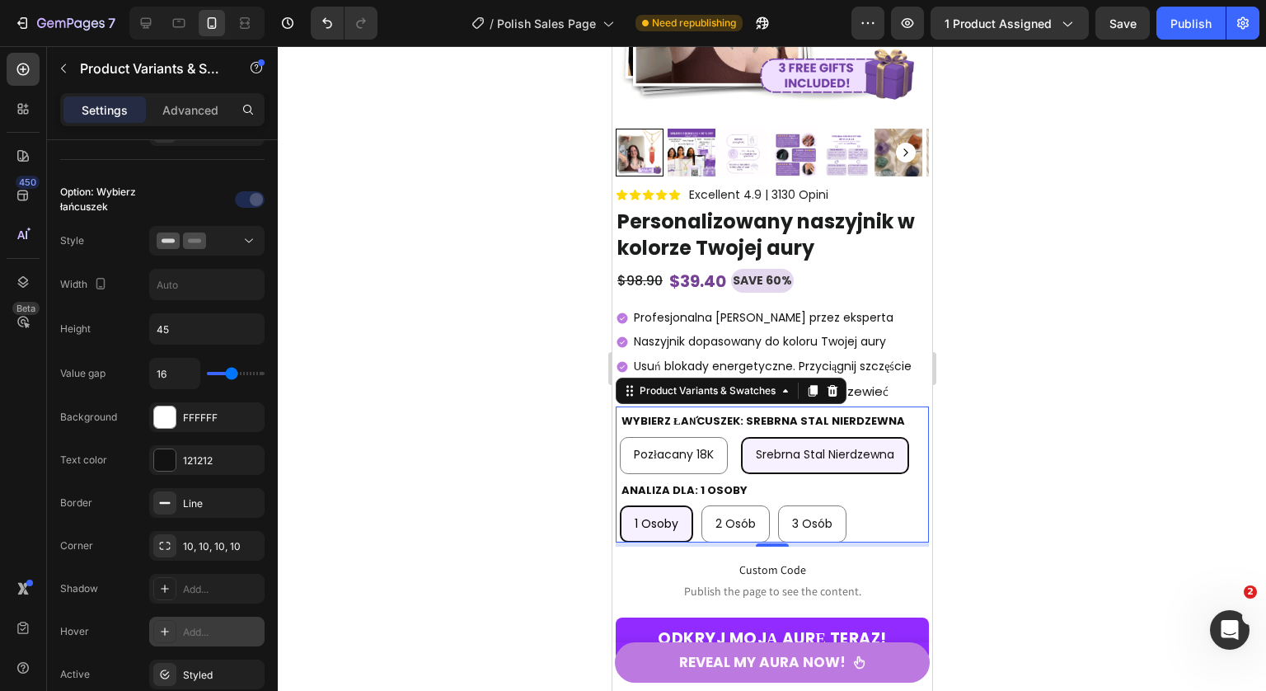
click at [708, 469] on div "Pozłacany 18K" at bounding box center [673, 455] width 106 height 34
click at [619, 437] on input "Pozłacany 18K Pozłacany 18K Pozłacany 18K" at bounding box center [618, 436] width 1 height 1
radio input "true"
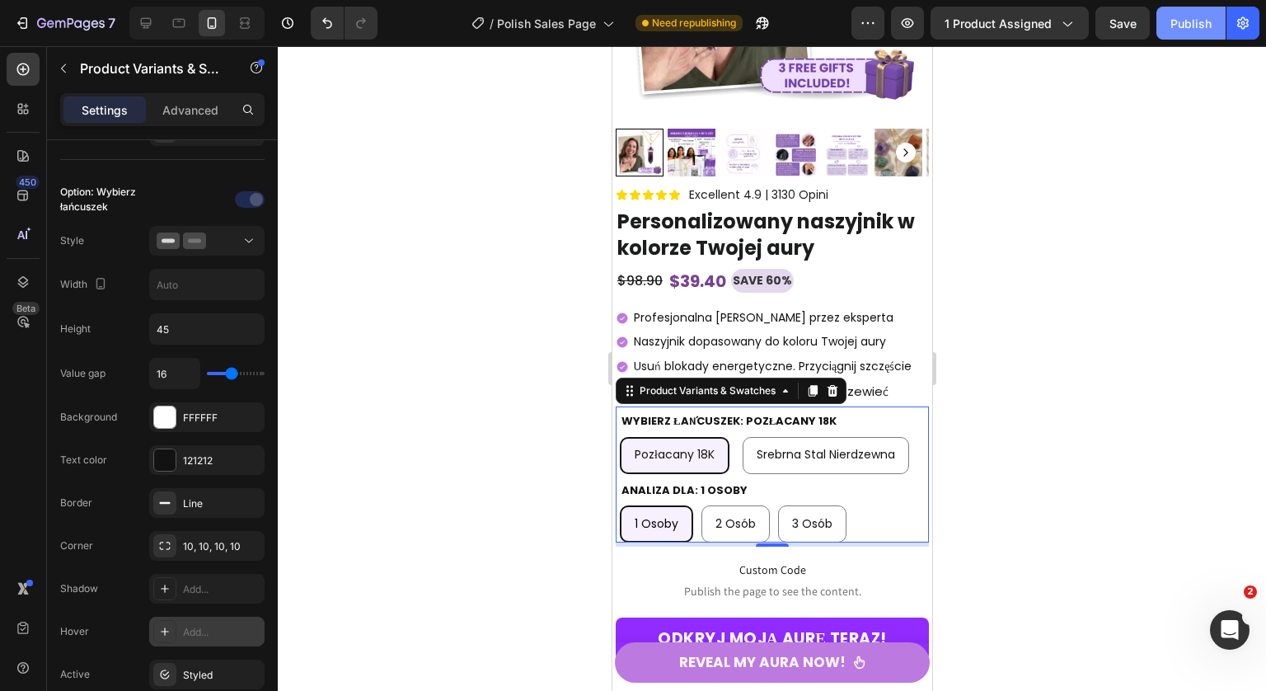
click at [1182, 15] on div "Publish" at bounding box center [1190, 23] width 41 height 17
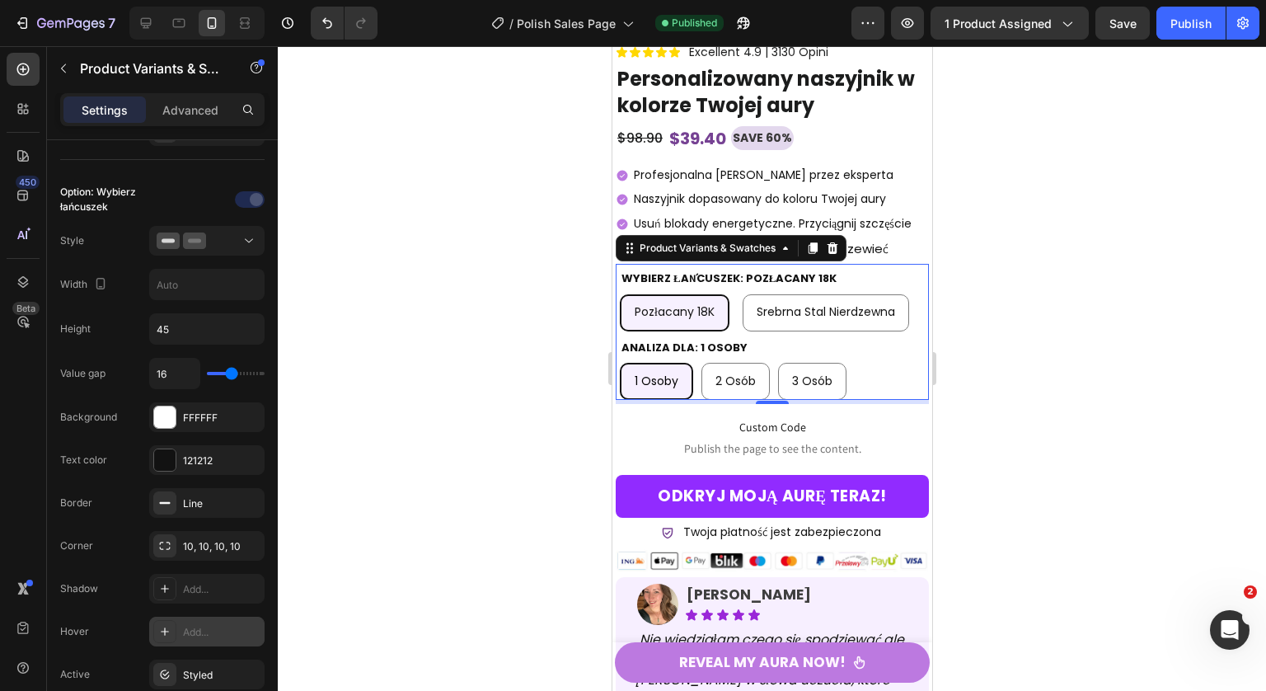
scroll to position [10198, 0]
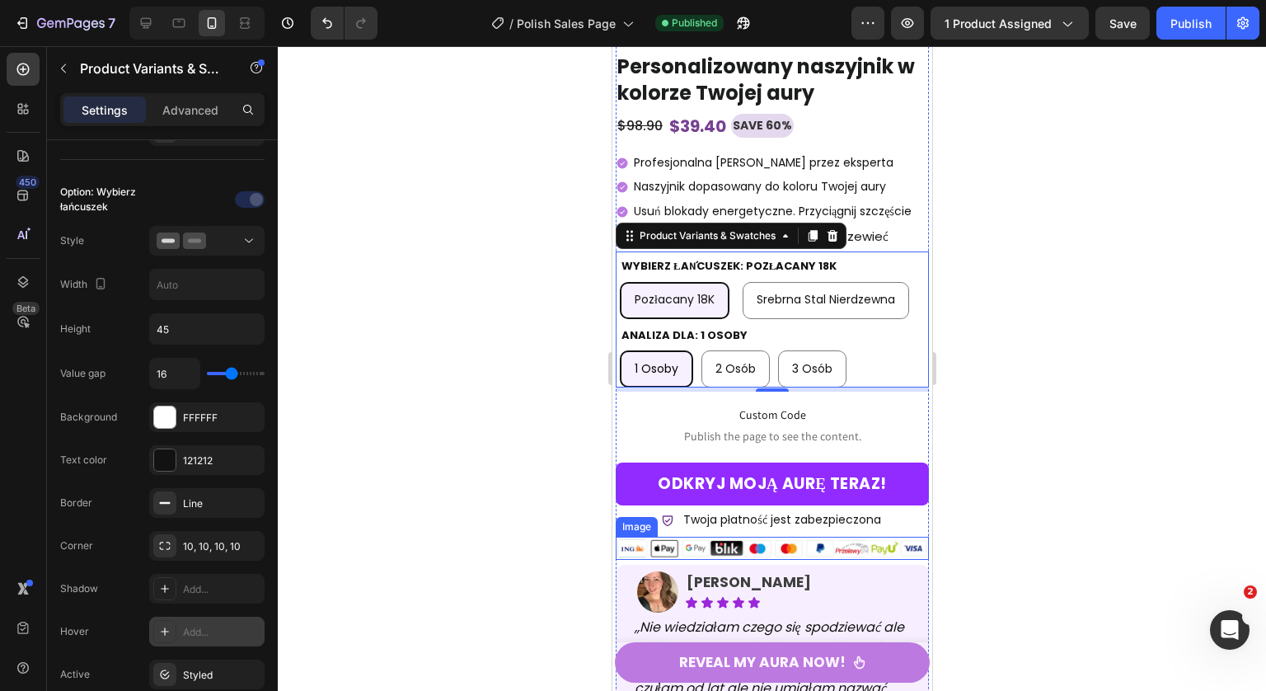
click at [734, 551] on img at bounding box center [771, 547] width 313 height 23
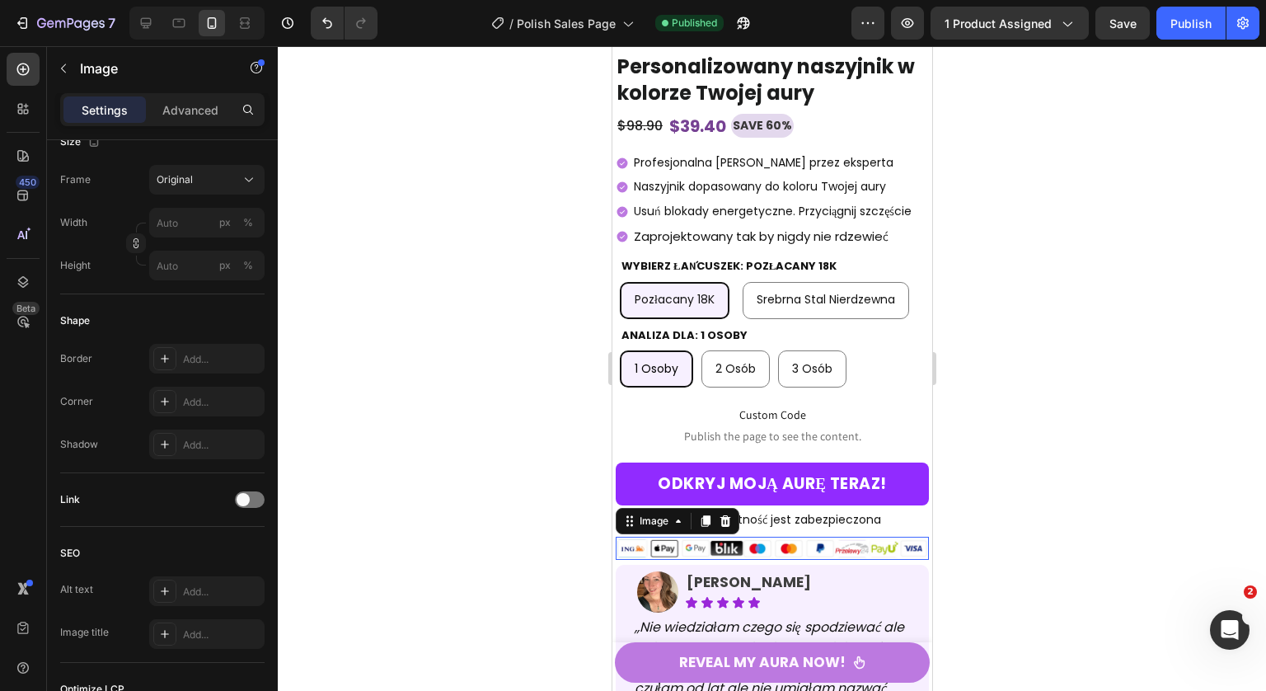
scroll to position [0, 0]
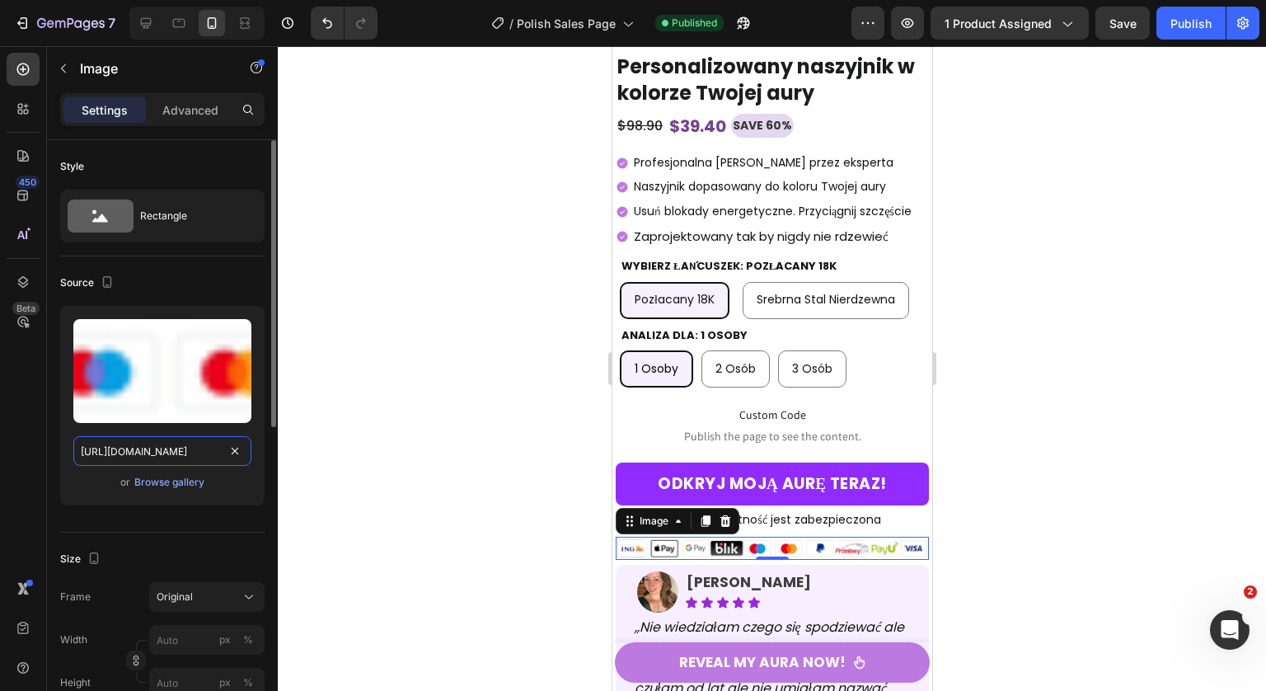
click at [125, 457] on input "https://cdn.shopify.com/s/files/1/0763/7270/5629/files/Projekt_bez_nazwy_11.png" at bounding box center [162, 451] width 178 height 30
paste input "gempages_490789890355627042-e891ff39-36e2-48aa-a045-e749a4ee2662"
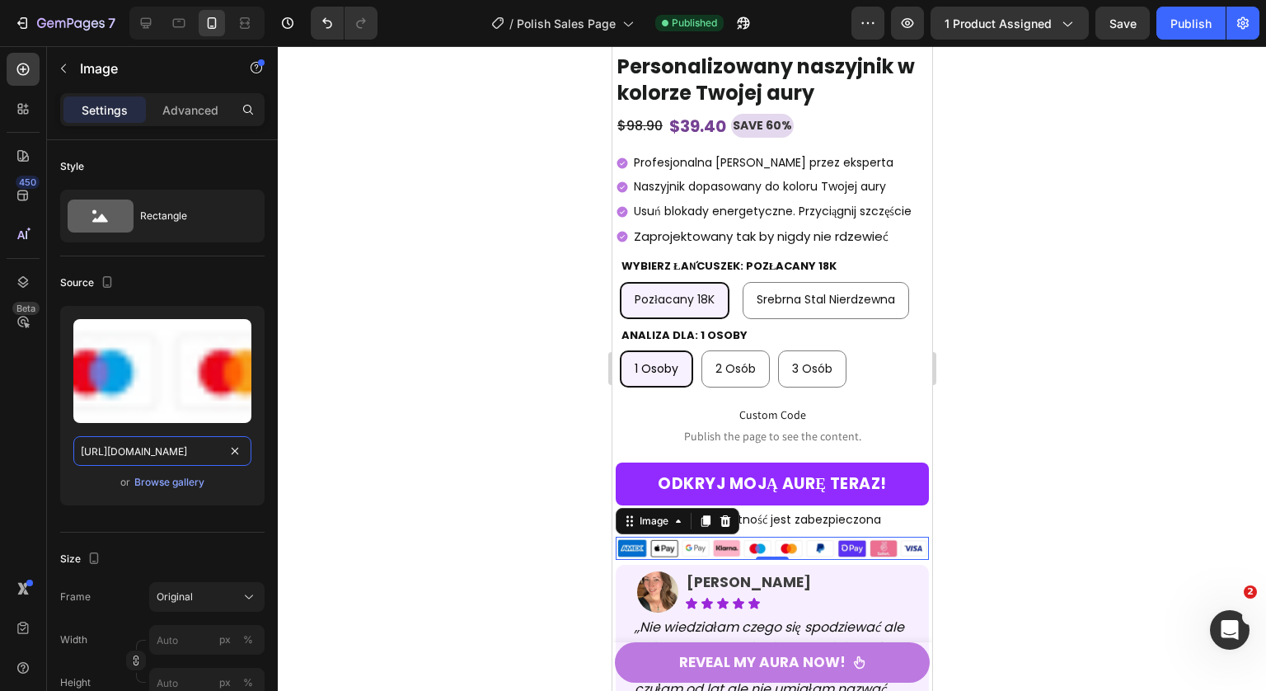
type input "[URL][DOMAIN_NAME]"
click at [1043, 536] on div at bounding box center [772, 368] width 988 height 644
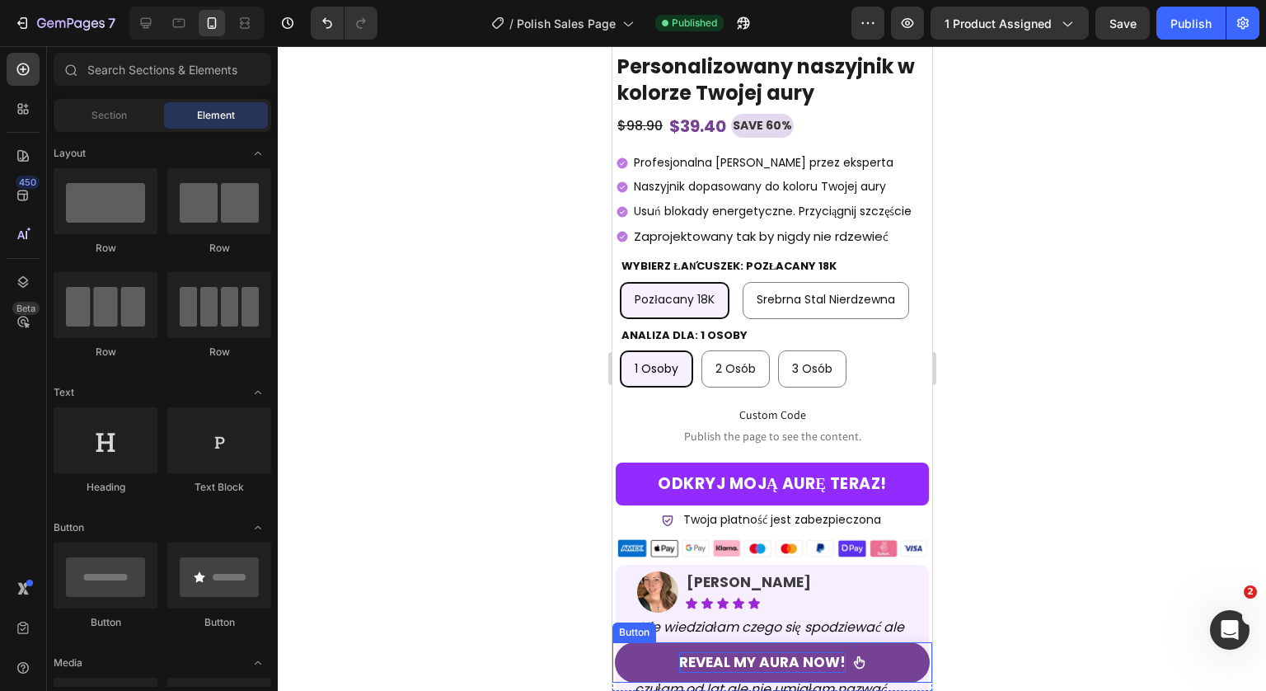
click at [737, 663] on p "Reveal My Aura Now!" at bounding box center [761, 662] width 166 height 21
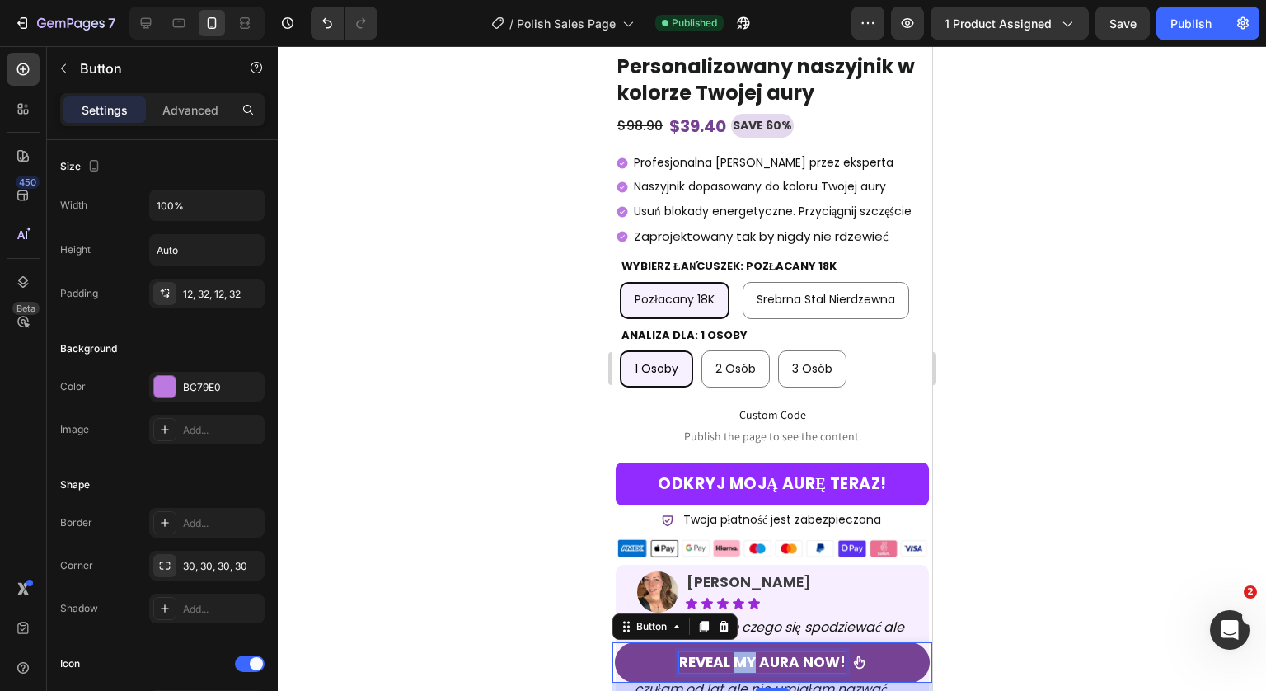
click at [737, 663] on p "Reveal My Aura Now!" at bounding box center [761, 662] width 166 height 21
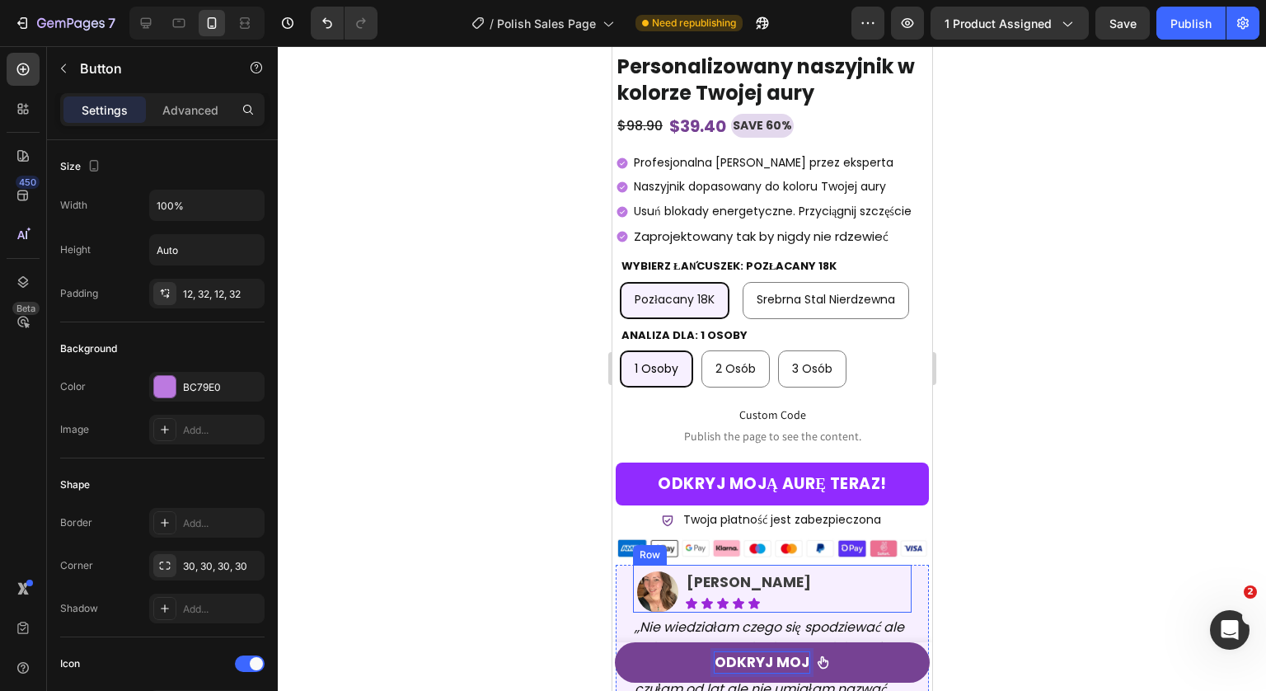
scroll to position [10230, 0]
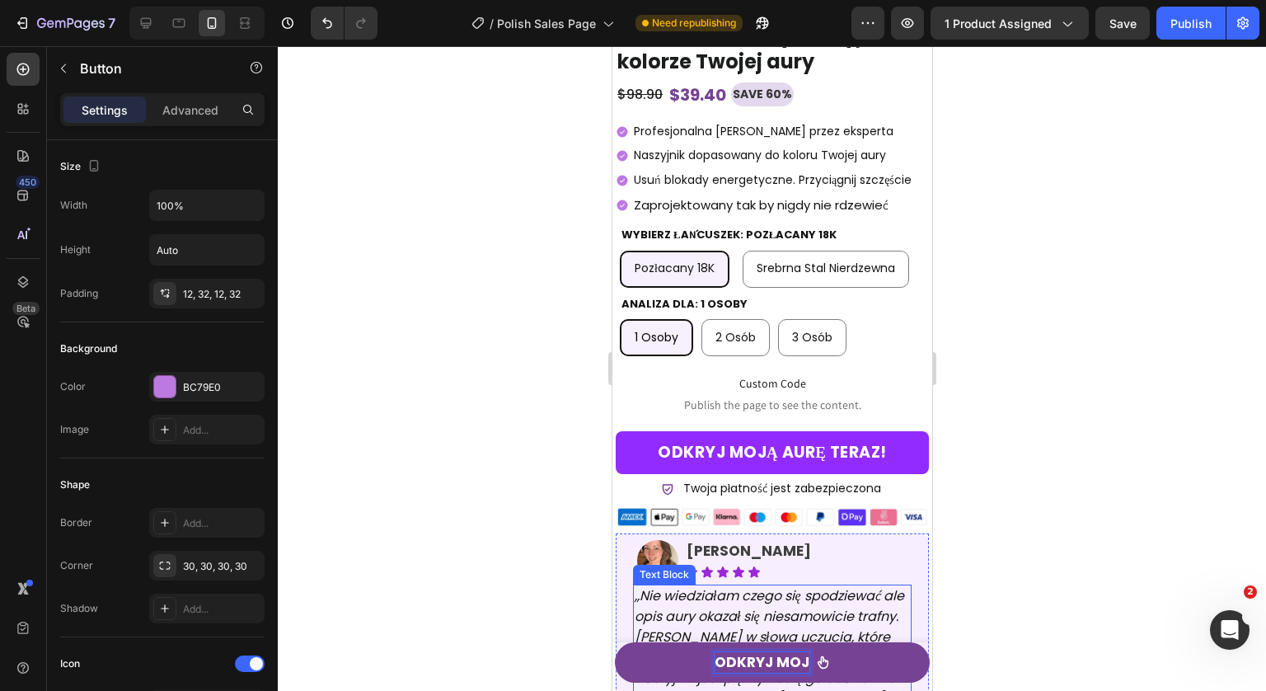
click at [717, 600] on icon ",,Nie wiedziałam czego się spodziewać ale opis aury okazał się niesamowicie tra…" at bounding box center [768, 657] width 269 height 142
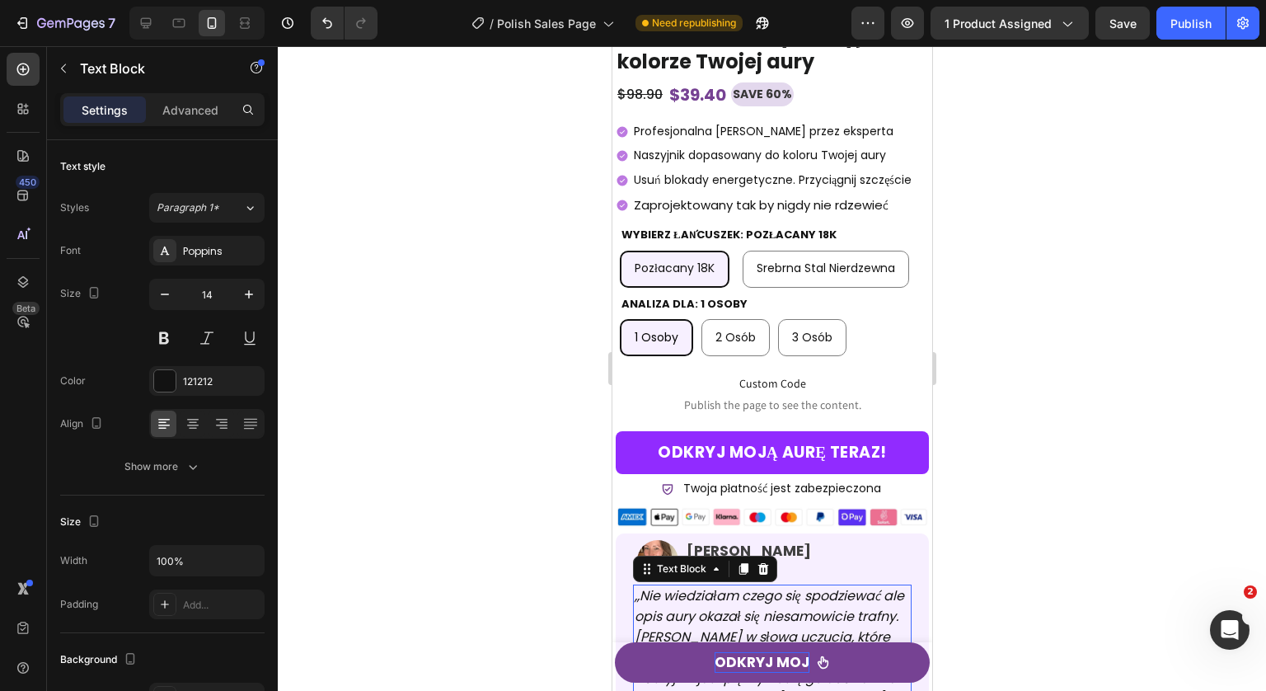
click at [716, 599] on icon ",,Nie wiedziałam czego się spodziewać ale opis aury okazał się niesamowicie tra…" at bounding box center [768, 657] width 269 height 142
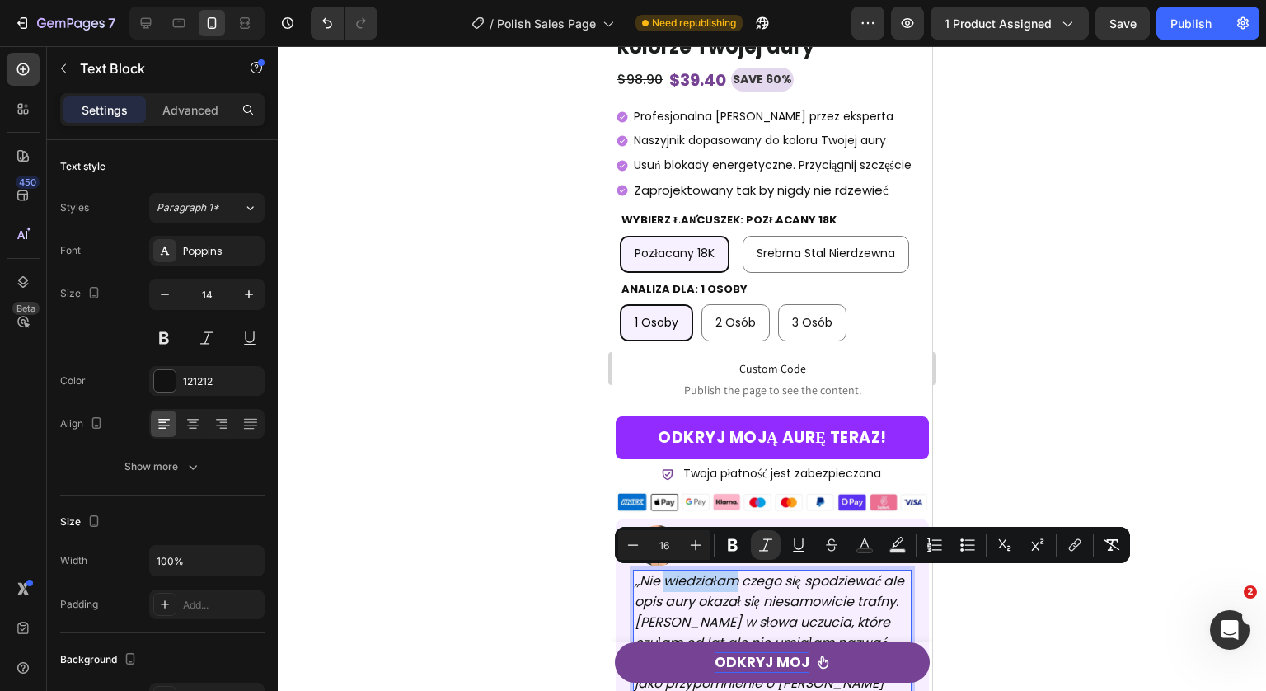
scroll to position [10254, 0]
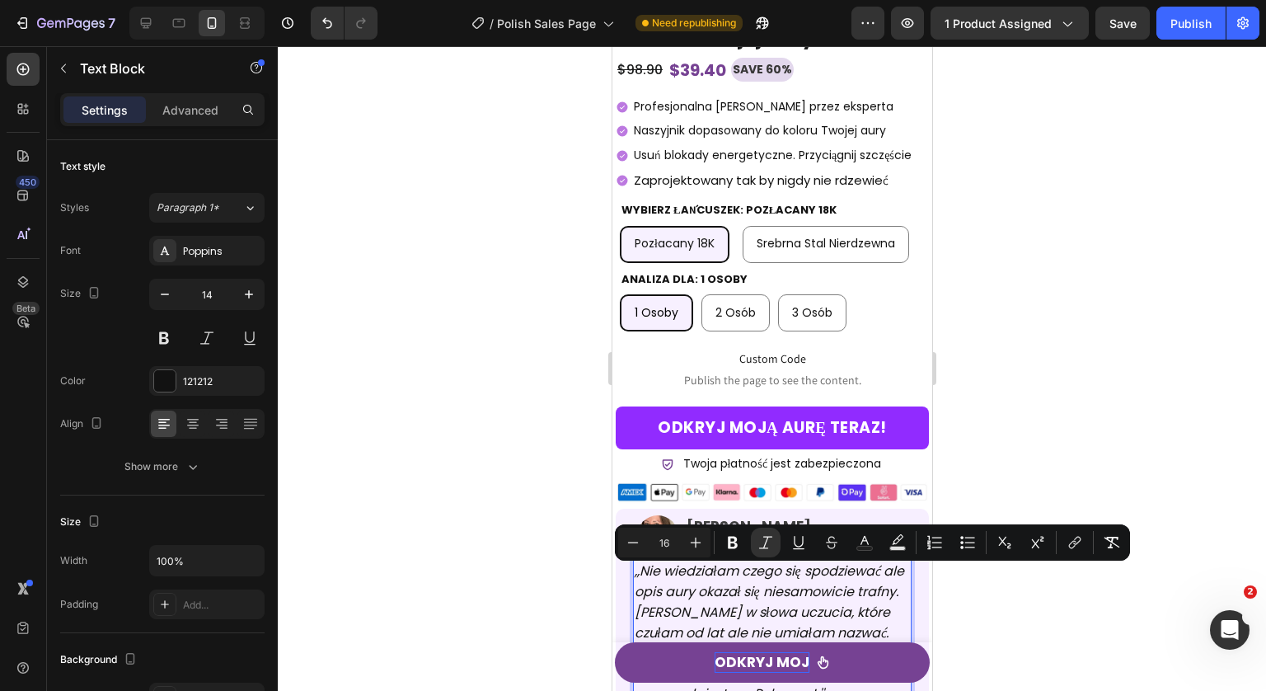
click at [708, 609] on icon ",,Nie wiedziałam czego się spodziewać ale opis aury okazał się niesamowicie tra…" at bounding box center [768, 632] width 269 height 142
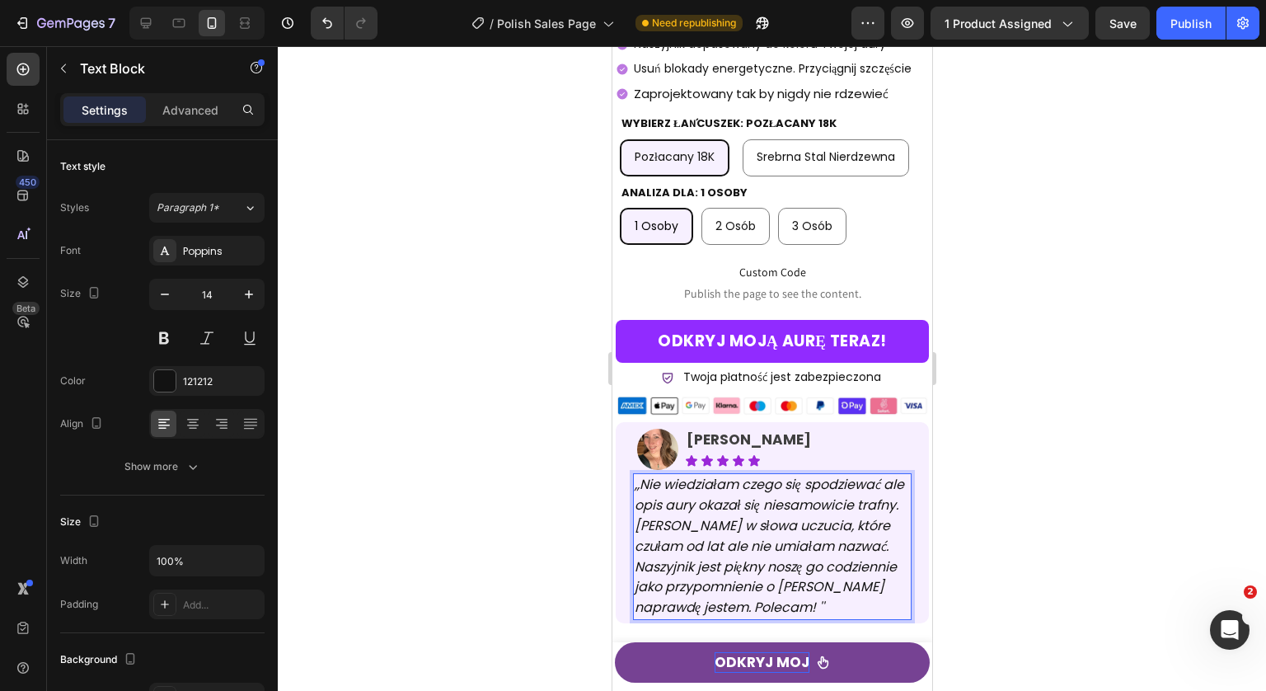
scroll to position [10217, 0]
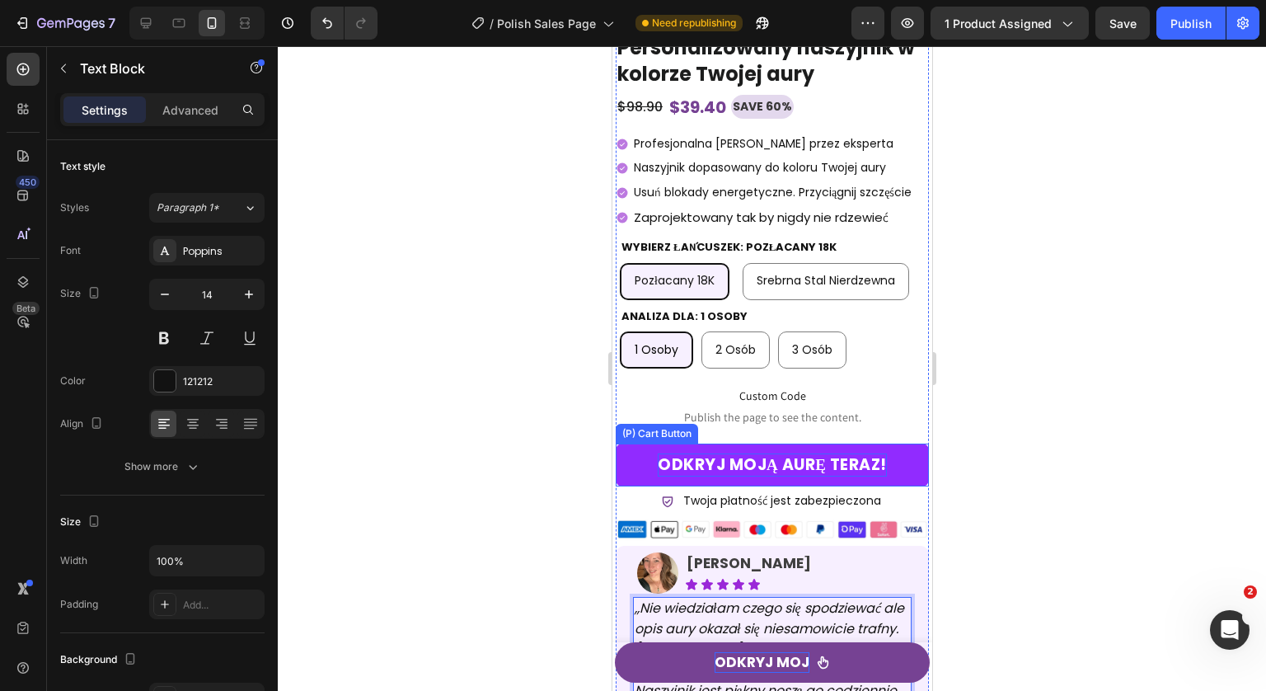
click at [771, 477] on div "Odkryj moją aurę teraz!" at bounding box center [771, 465] width 229 height 24
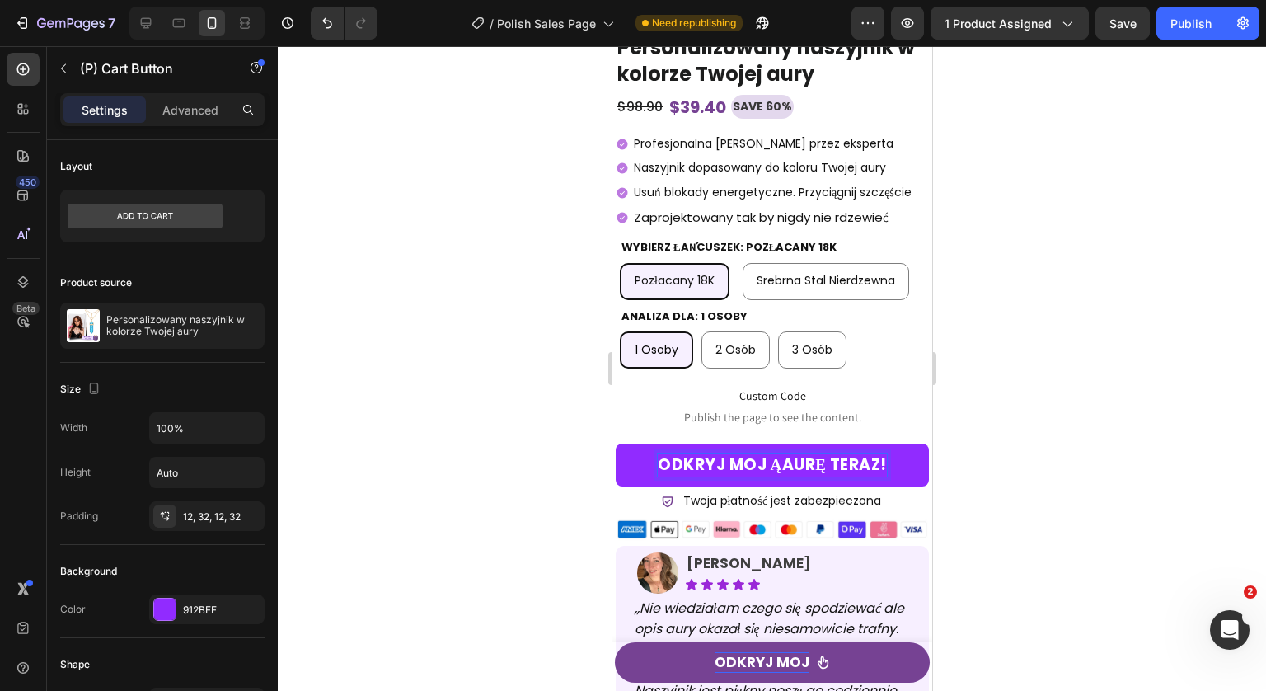
click at [761, 472] on p "Odkryj moj ąaurę teraz!" at bounding box center [771, 465] width 229 height 24
click at [766, 471] on p "Odkryj mojąaurę teraz!" at bounding box center [770, 465] width 225 height 24
copy p "ą"
click at [984, 443] on div at bounding box center [772, 368] width 988 height 644
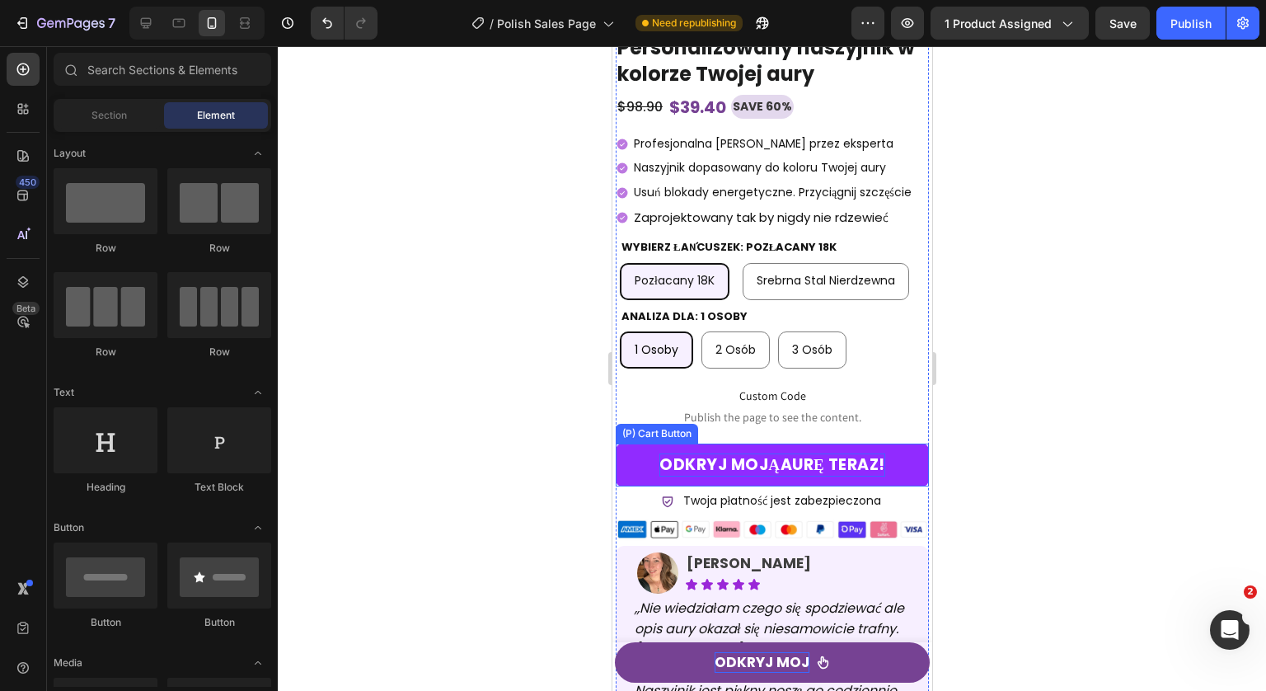
click at [775, 473] on p "Odkryj mojąaurę teraz!" at bounding box center [770, 465] width 225 height 24
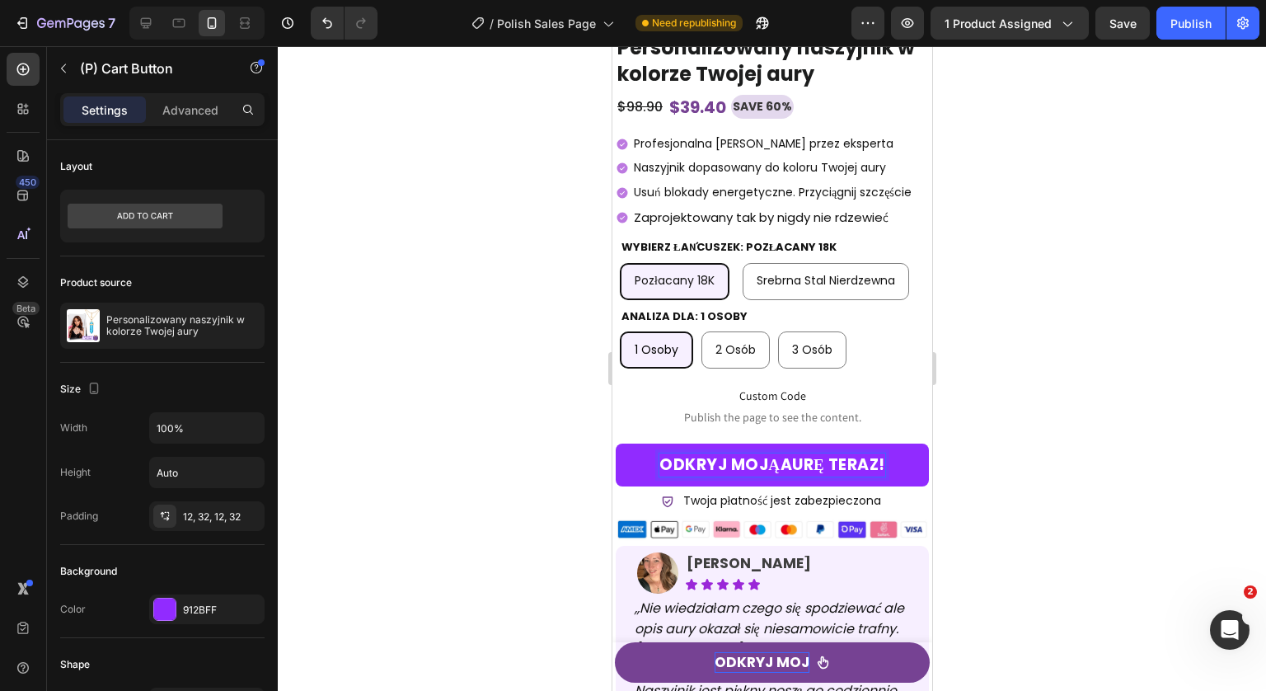
click at [771, 471] on p "Odkryj mojąaurę teraz!" at bounding box center [770, 465] width 225 height 24
click at [615, 443] on button "Odkryj moją aurę teraz!" at bounding box center [771, 465] width 313 height 44
click at [1031, 452] on div at bounding box center [772, 368] width 988 height 644
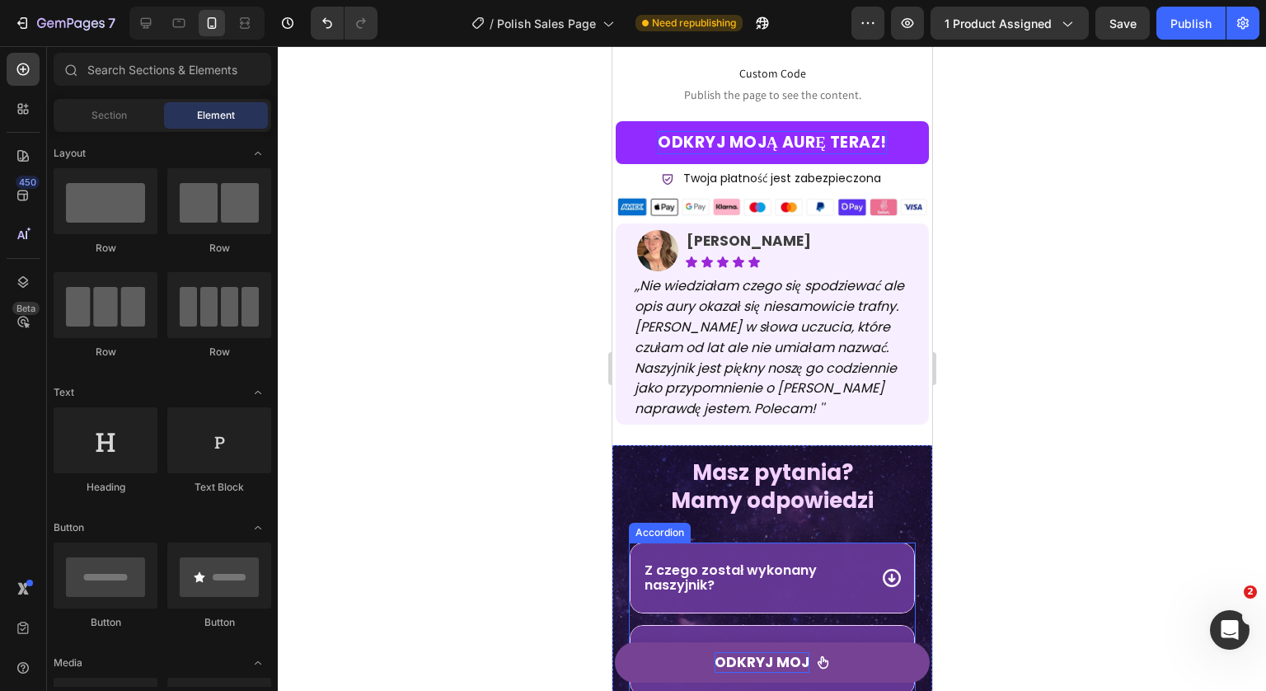
scroll to position [10587, 0]
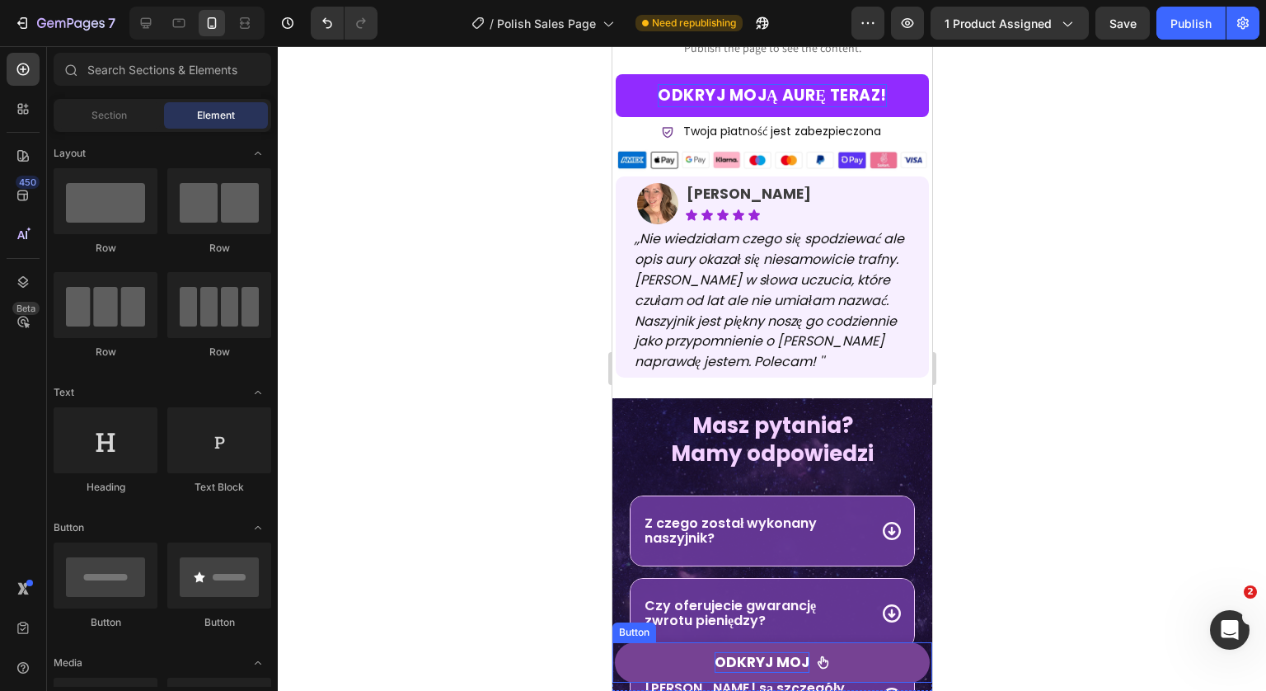
click at [780, 667] on p "Odkryj moj" at bounding box center [761, 662] width 95 height 21
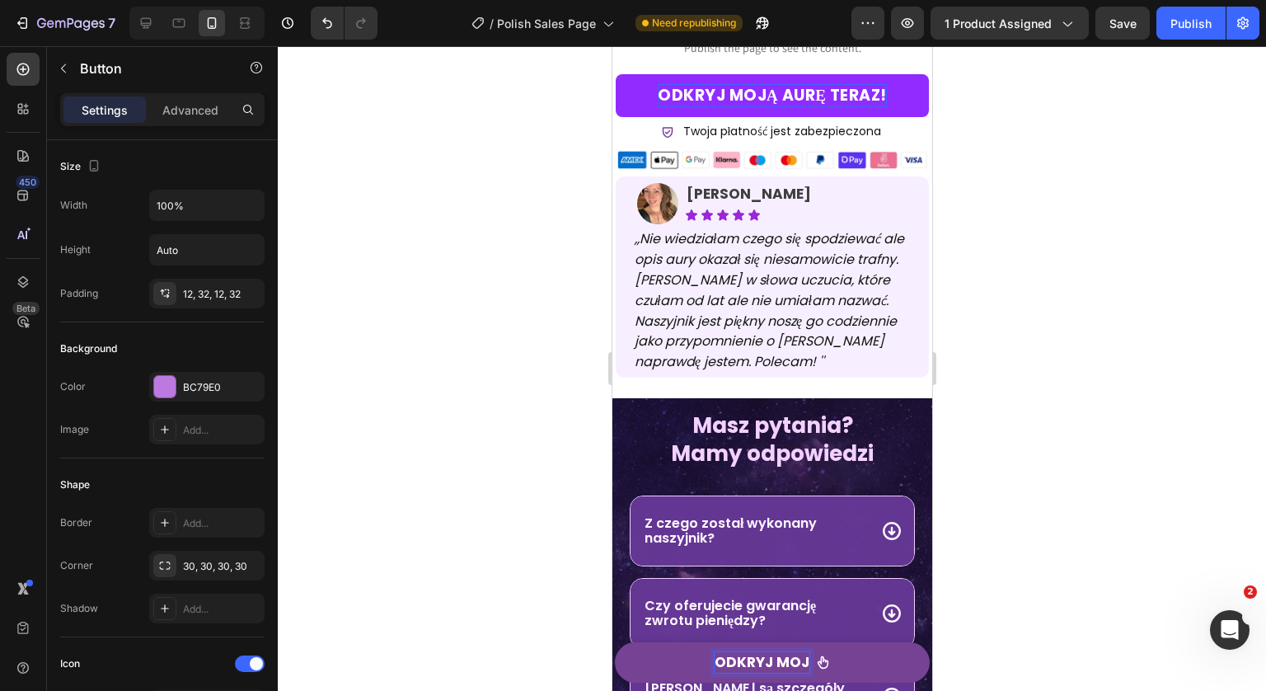
click at [792, 663] on p "Odkryj moj" at bounding box center [761, 662] width 95 height 21
drag, startPoint x: 800, startPoint y: 664, endPoint x: 824, endPoint y: 649, distance: 28.1
click at [800, 664] on p "Odkryj moj" at bounding box center [761, 662] width 95 height 21
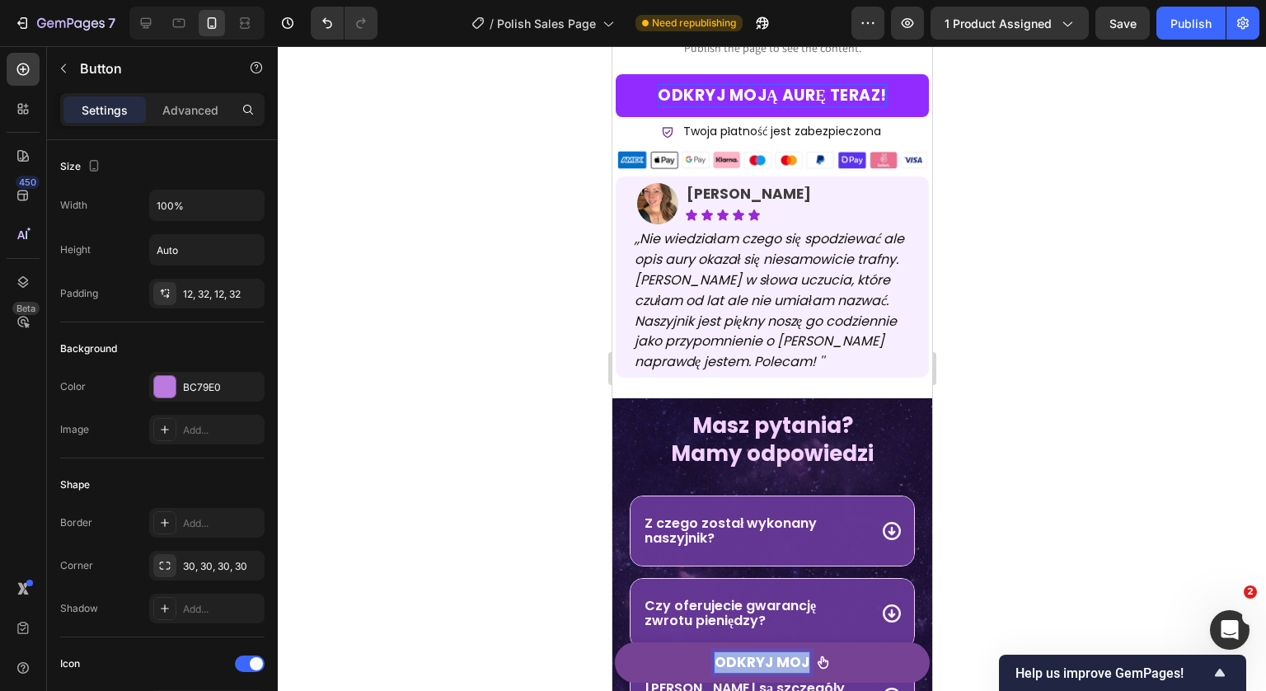
click at [800, 662] on p "Odkryj moj" at bounding box center [761, 662] width 95 height 21
click at [794, 663] on p "Odkryj moj" at bounding box center [761, 662] width 95 height 21
click at [799, 663] on p "Odkryj moj" at bounding box center [761, 662] width 95 height 21
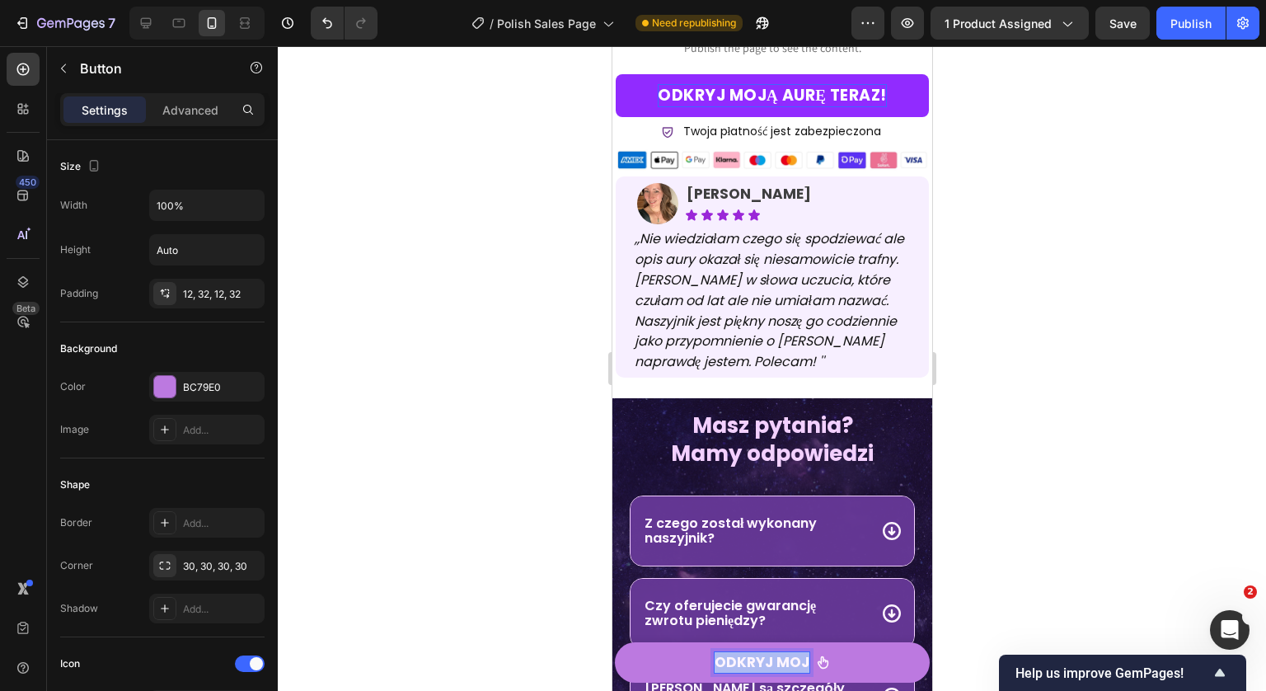
drag, startPoint x: 799, startPoint y: 663, endPoint x: 801, endPoint y: 105, distance: 557.9
click at [801, 105] on p "Odkryj moją aurę teraz!" at bounding box center [771, 96] width 229 height 24
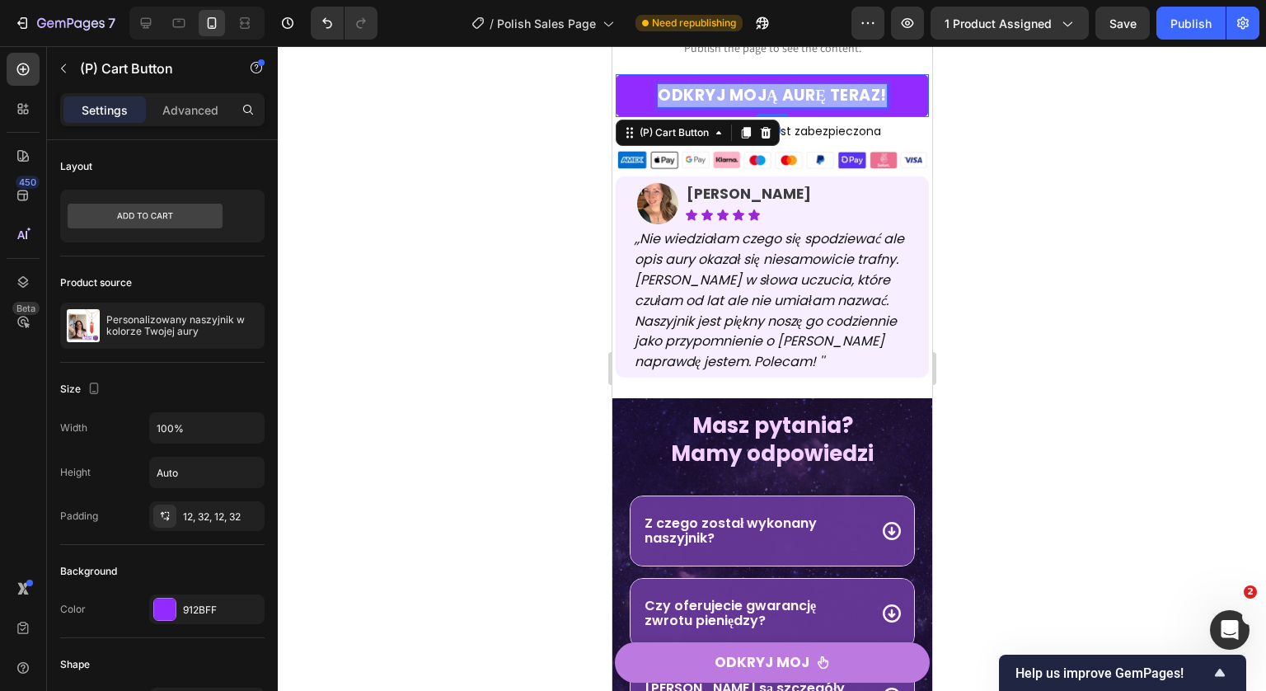
click at [801, 105] on p "Odkryj moją aurę teraz!" at bounding box center [771, 96] width 229 height 24
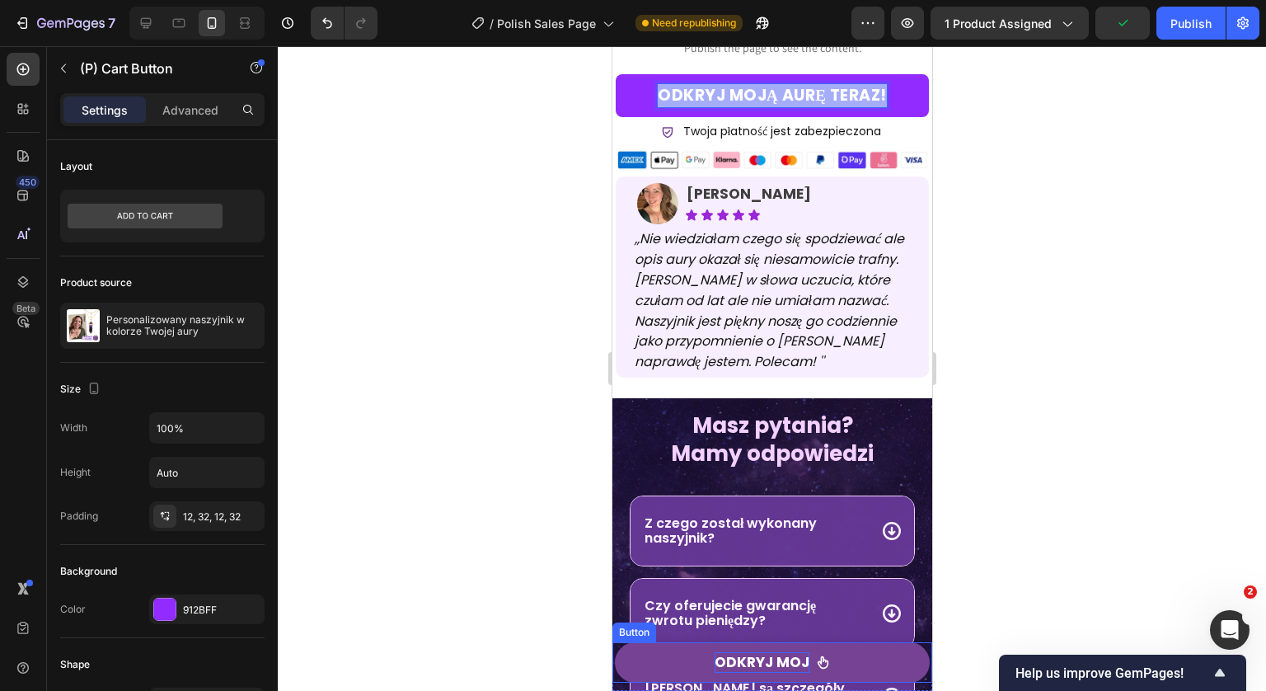
click at [751, 668] on p "Odkryj moj" at bounding box center [761, 662] width 95 height 21
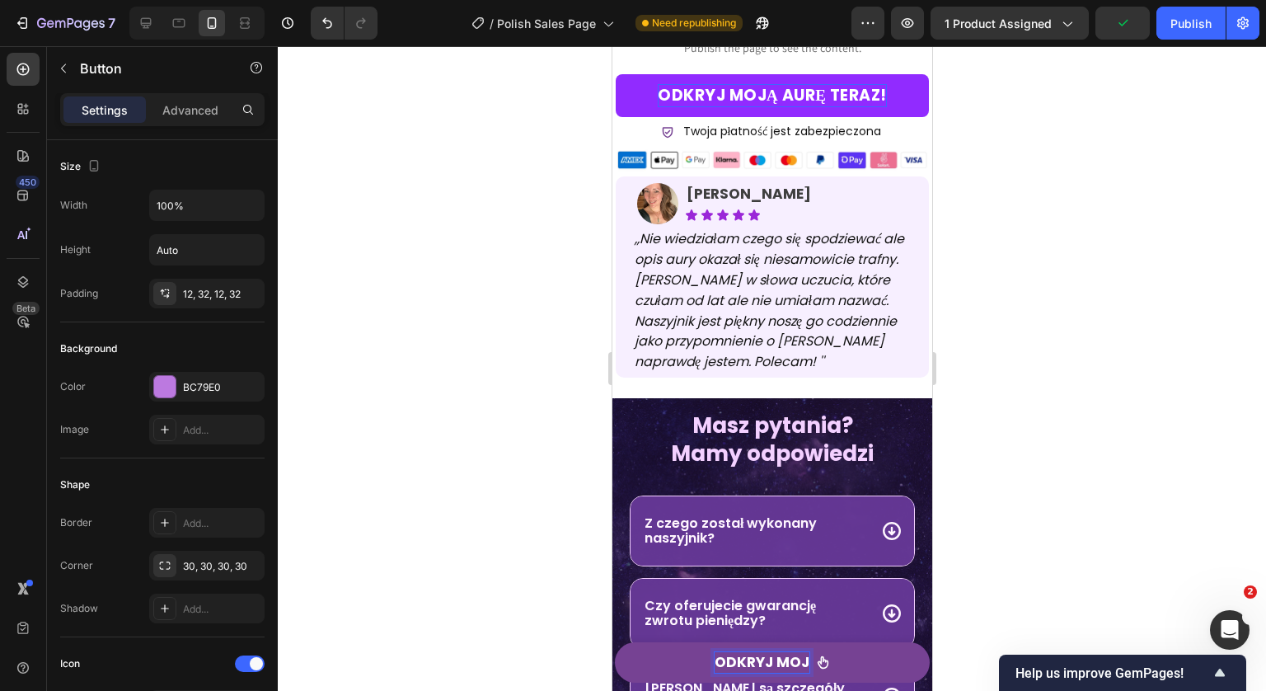
click at [751, 668] on p "Odkryj moj" at bounding box center [761, 662] width 95 height 21
drag, startPoint x: 846, startPoint y: 663, endPoint x: 800, endPoint y: 662, distance: 45.3
click at [800, 662] on p "Odkryj moją aurę teraz!" at bounding box center [761, 662] width 201 height 21
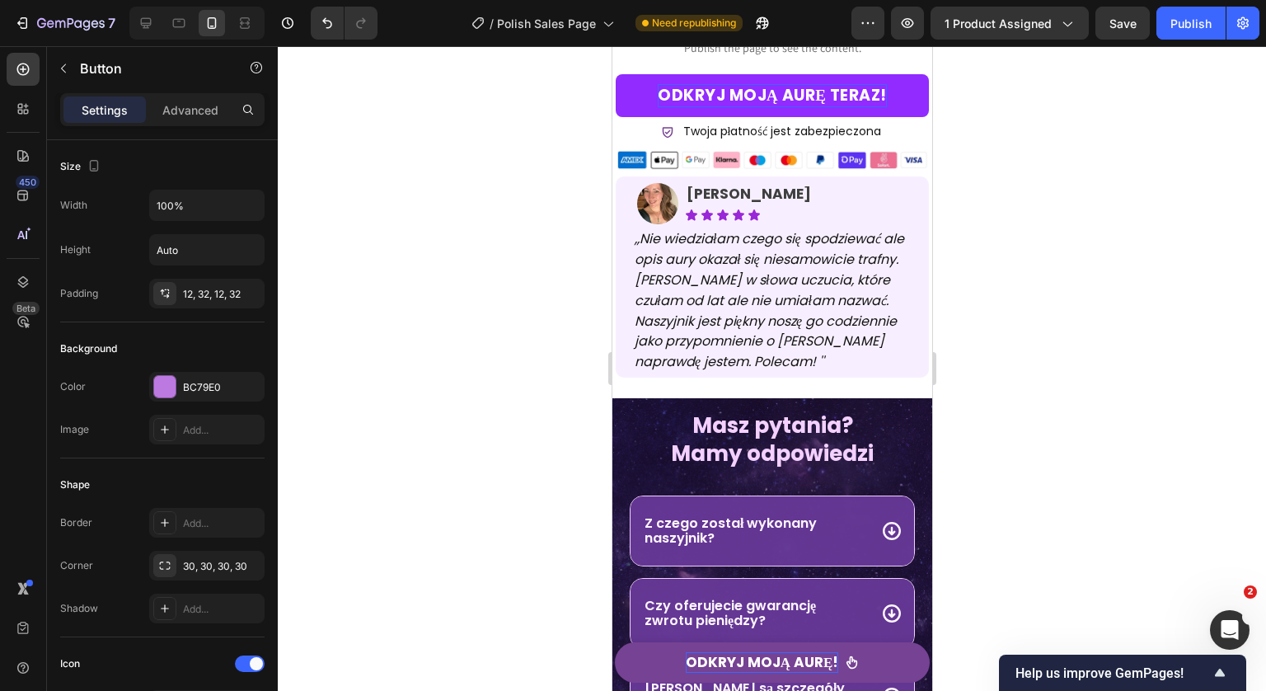
drag, startPoint x: 1078, startPoint y: 537, endPoint x: 1024, endPoint y: 518, distance: 57.1
click at [1078, 537] on div at bounding box center [772, 368] width 988 height 644
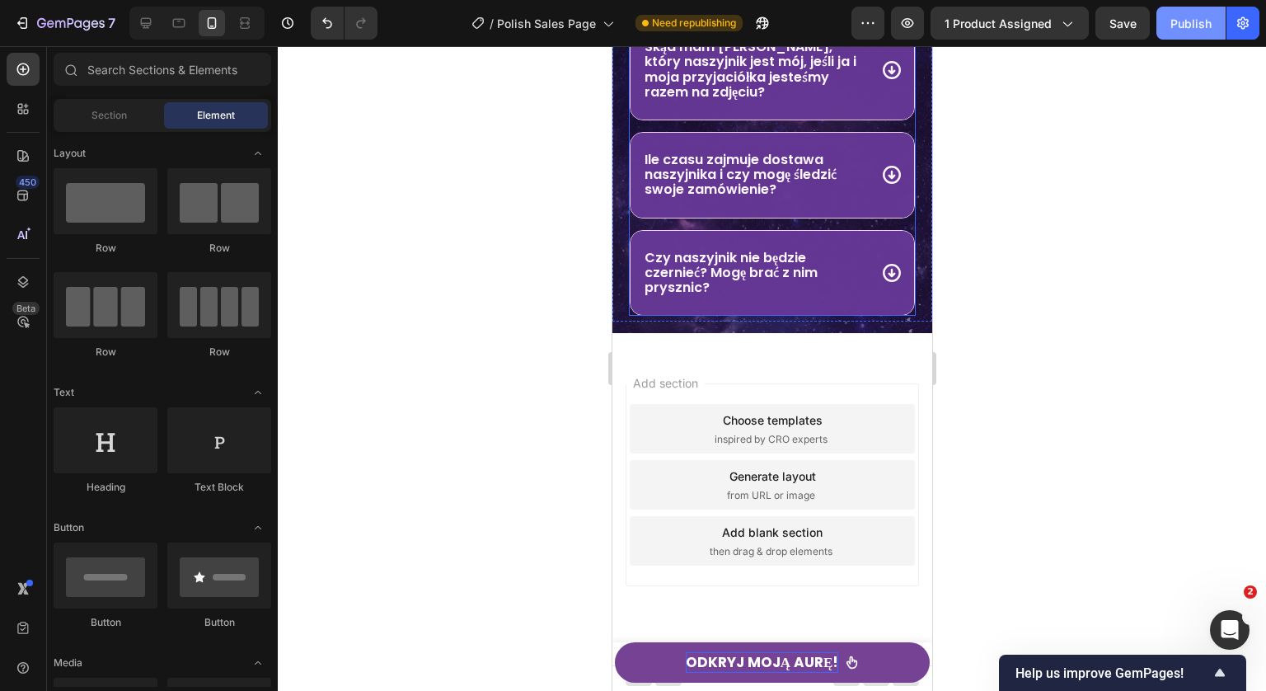
scroll to position [11506, 0]
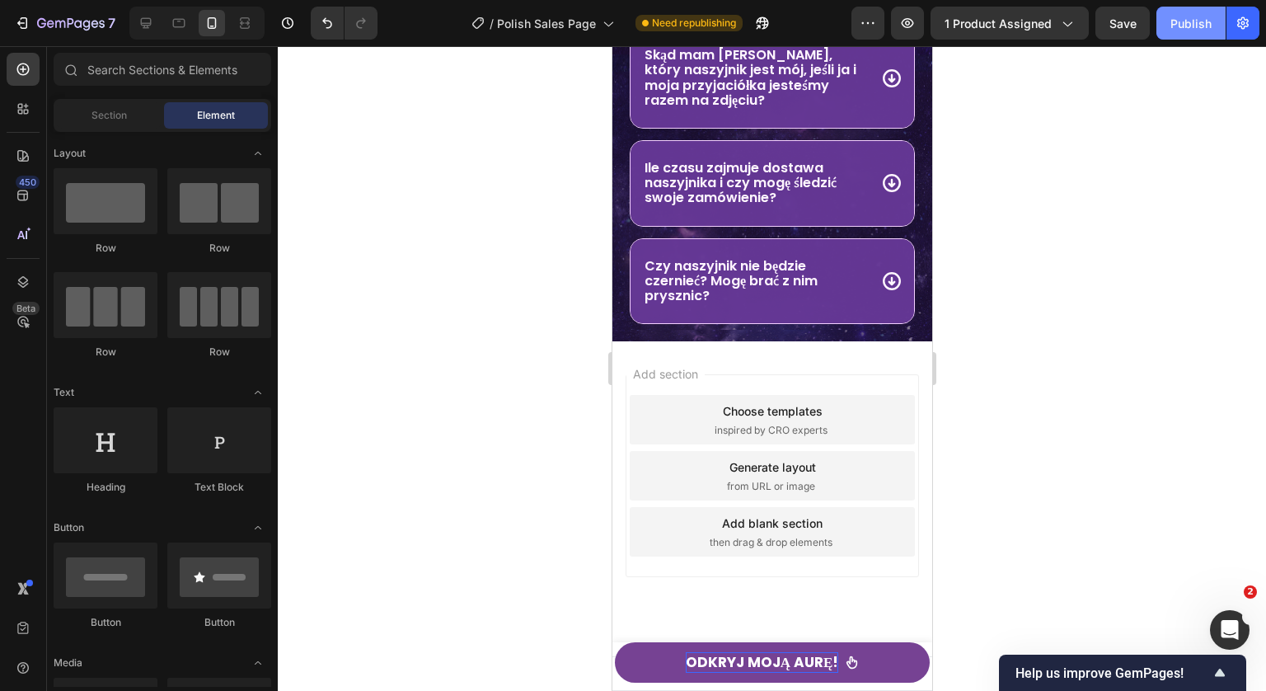
click at [1183, 36] on button "Publish" at bounding box center [1190, 23] width 69 height 33
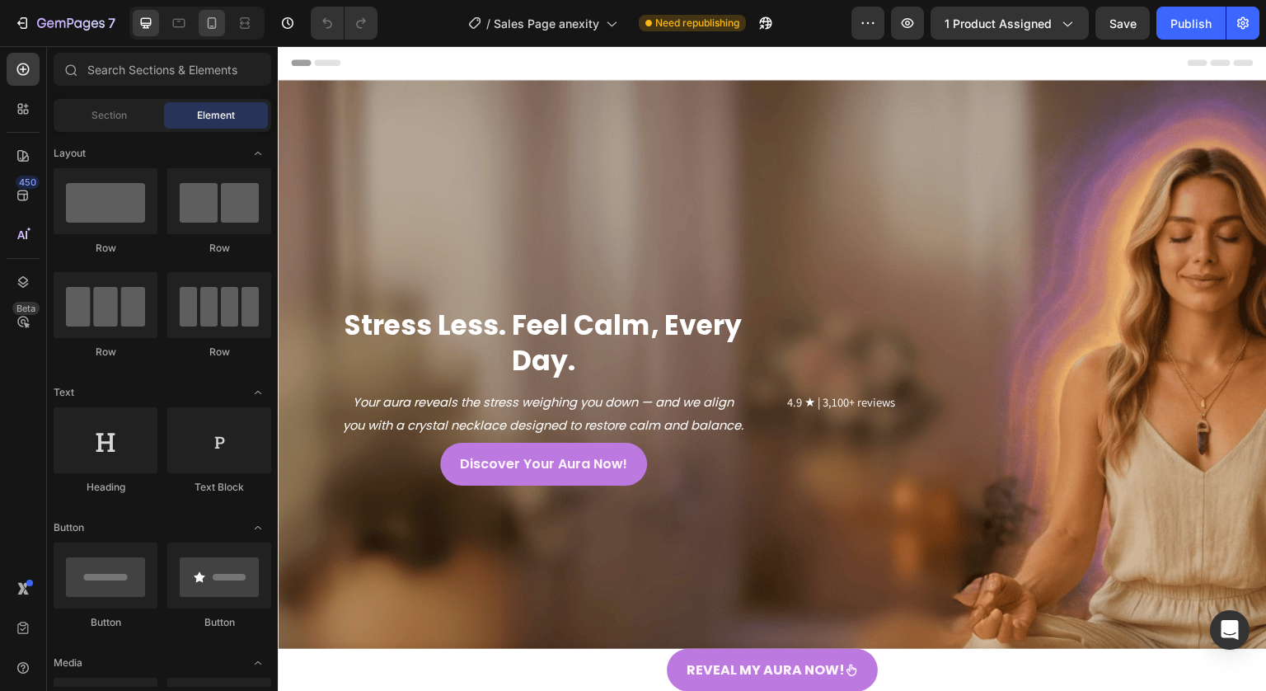
click at [207, 22] on icon at bounding box center [212, 23] width 16 height 16
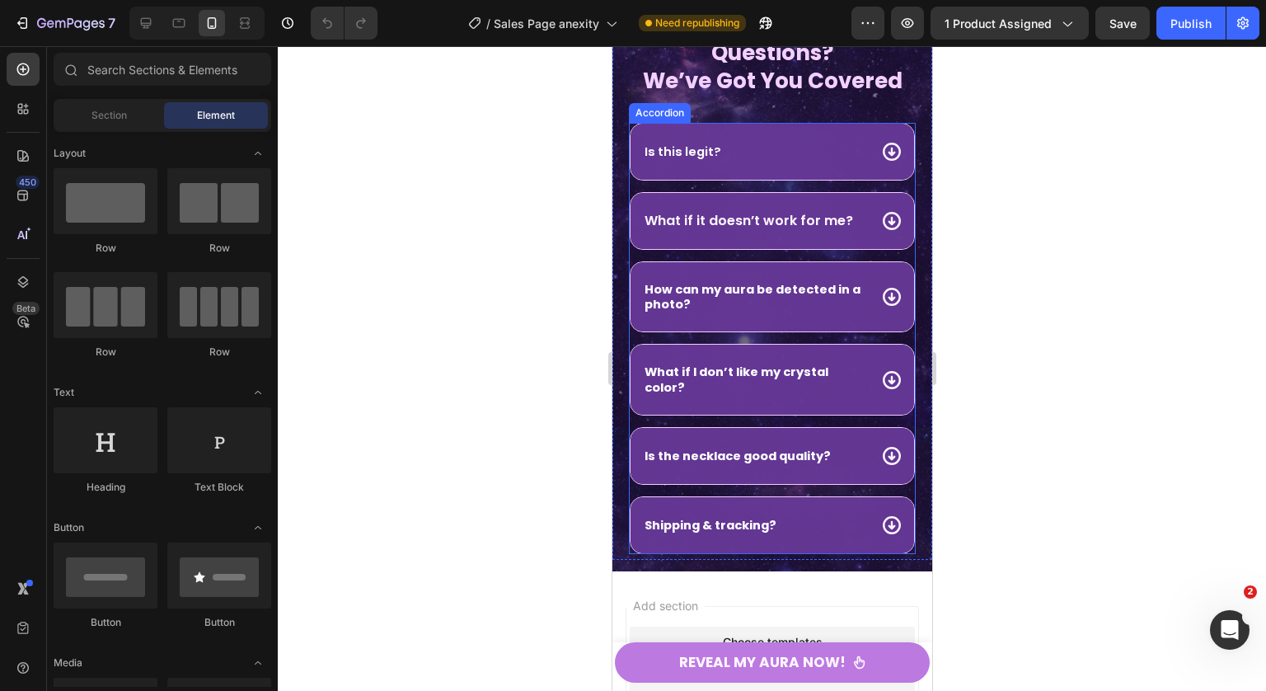
scroll to position [7765, 0]
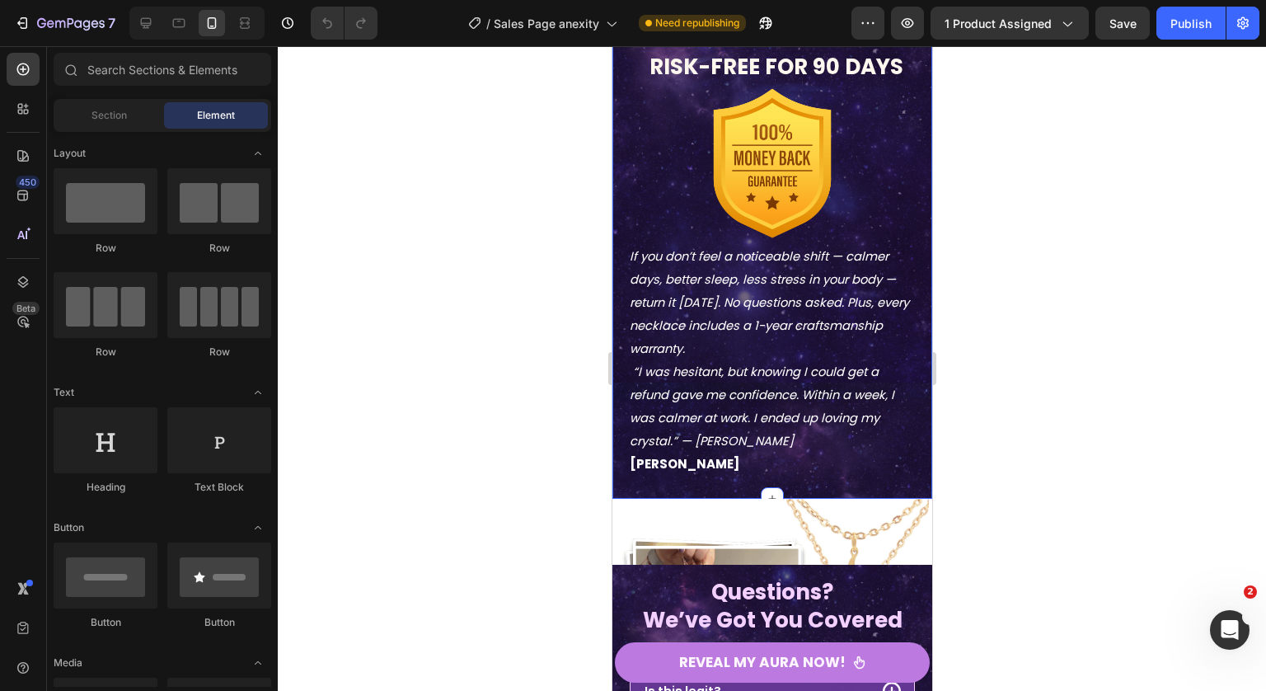
click at [744, 516] on img at bounding box center [771, 655] width 313 height 313
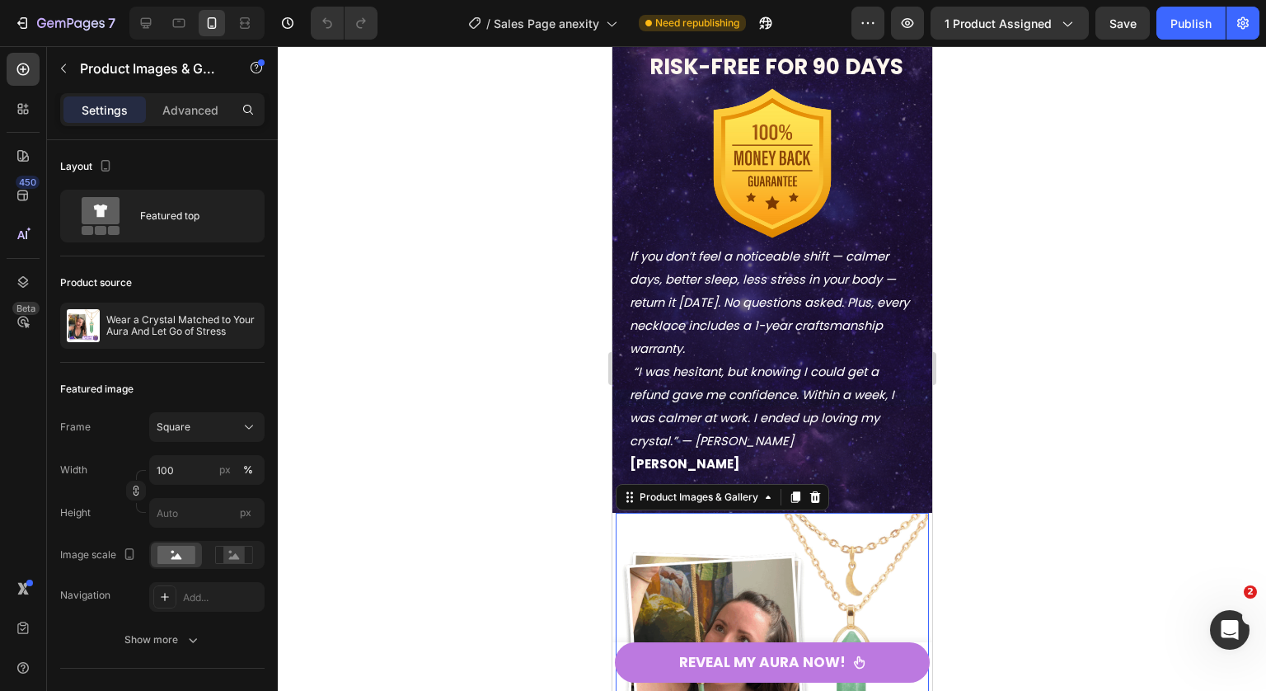
click at [979, 427] on div at bounding box center [772, 368] width 988 height 644
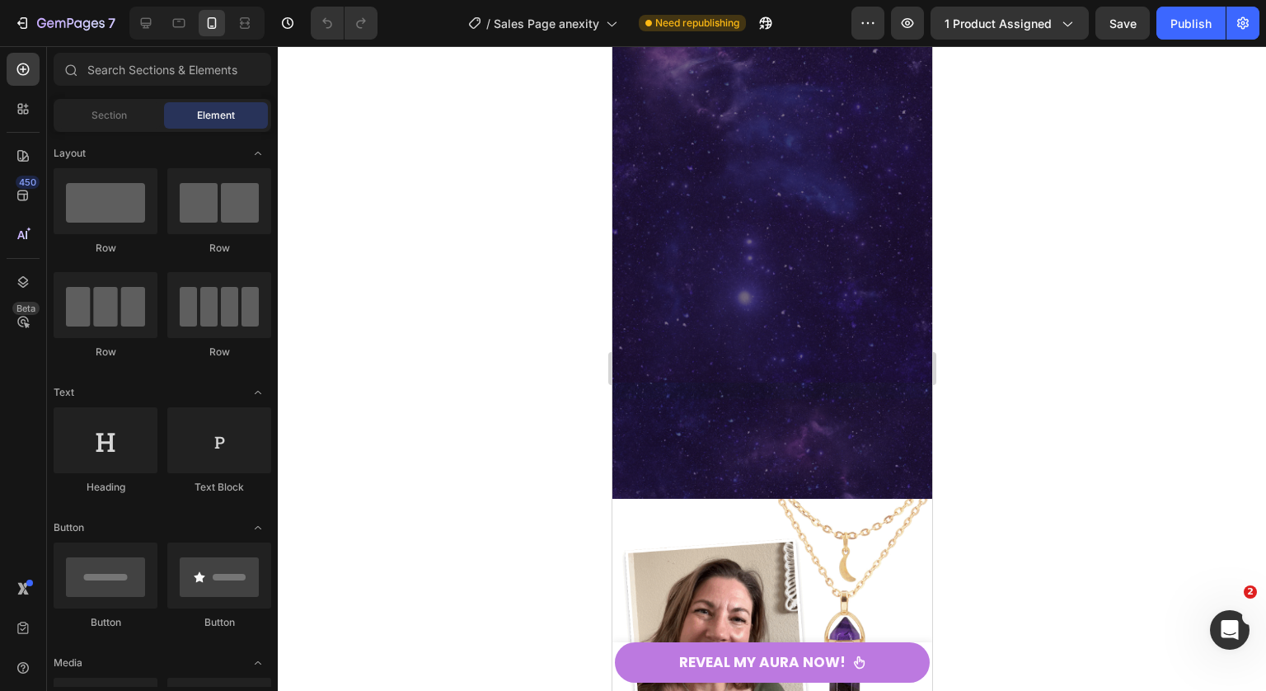
scroll to position [8769, 0]
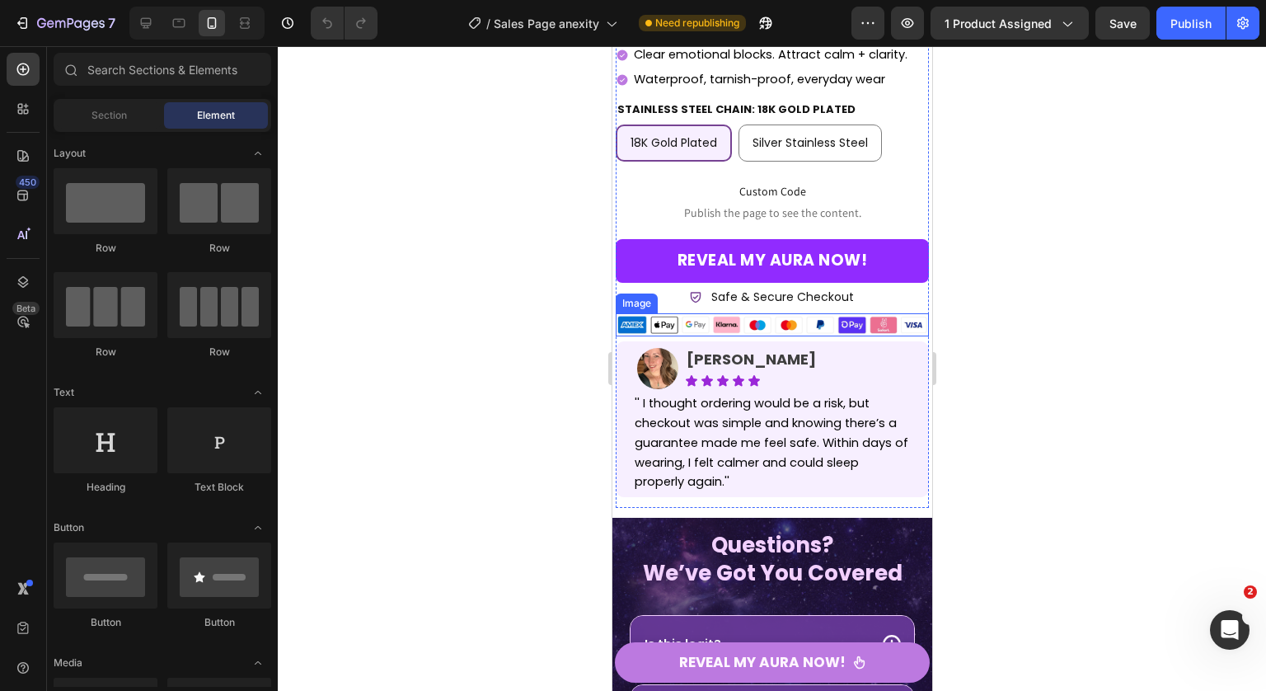
click at [794, 313] on img at bounding box center [771, 325] width 313 height 24
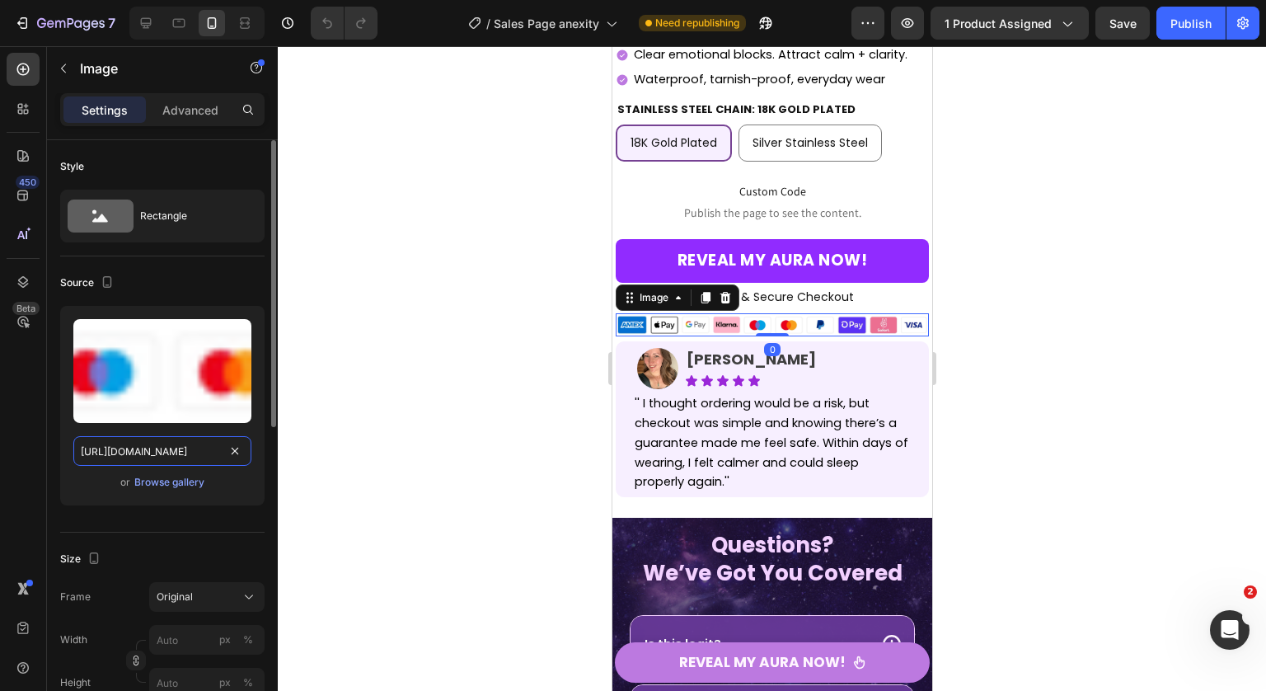
click at [173, 443] on input "[URL][DOMAIN_NAME]" at bounding box center [162, 451] width 178 height 30
click at [162, 446] on input "[URL][DOMAIN_NAME]" at bounding box center [162, 451] width 178 height 30
click at [161, 443] on input "[URL][DOMAIN_NAME]" at bounding box center [162, 451] width 178 height 30
